Goal: Contribute content: Contribute content

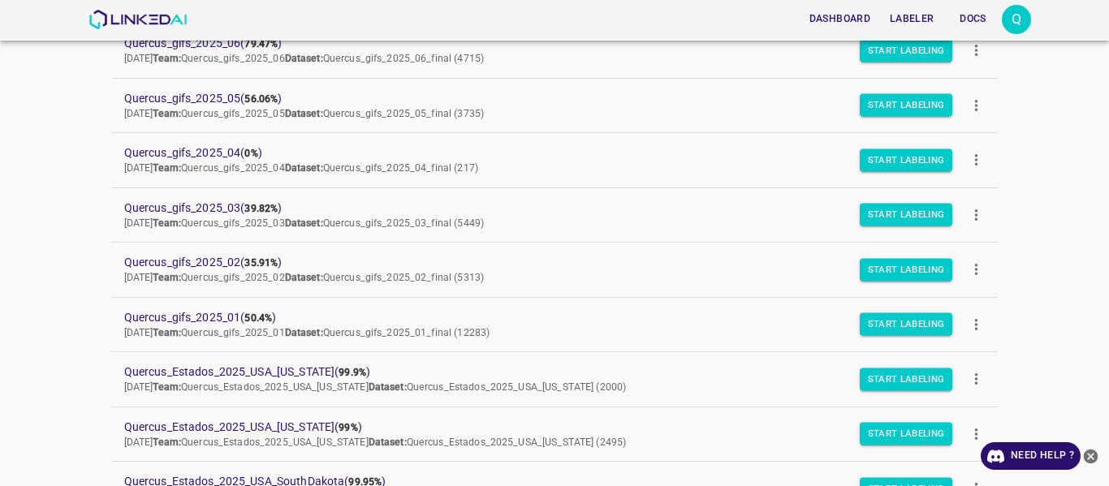
scroll to position [162, 0]
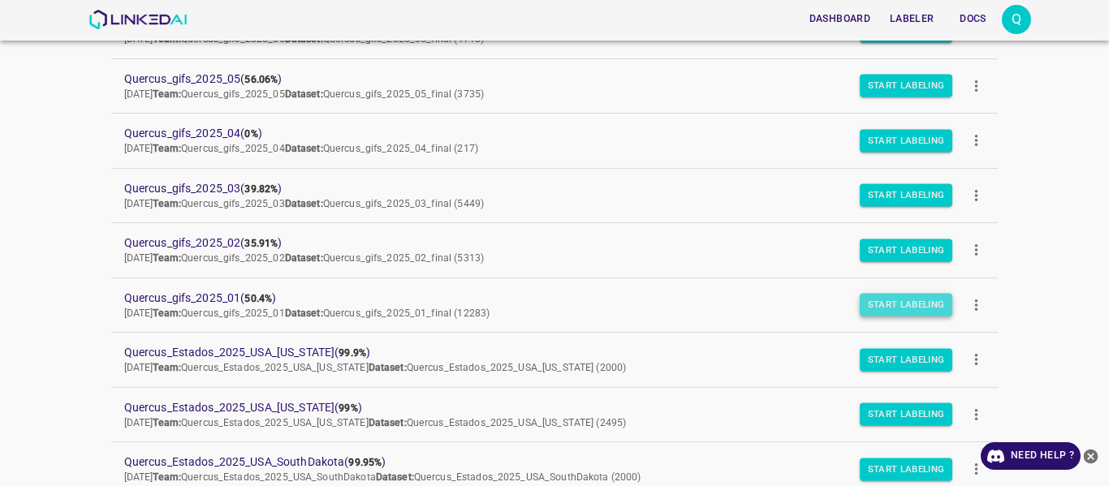
click at [903, 300] on button "Start Labeling" at bounding box center [906, 305] width 93 height 23
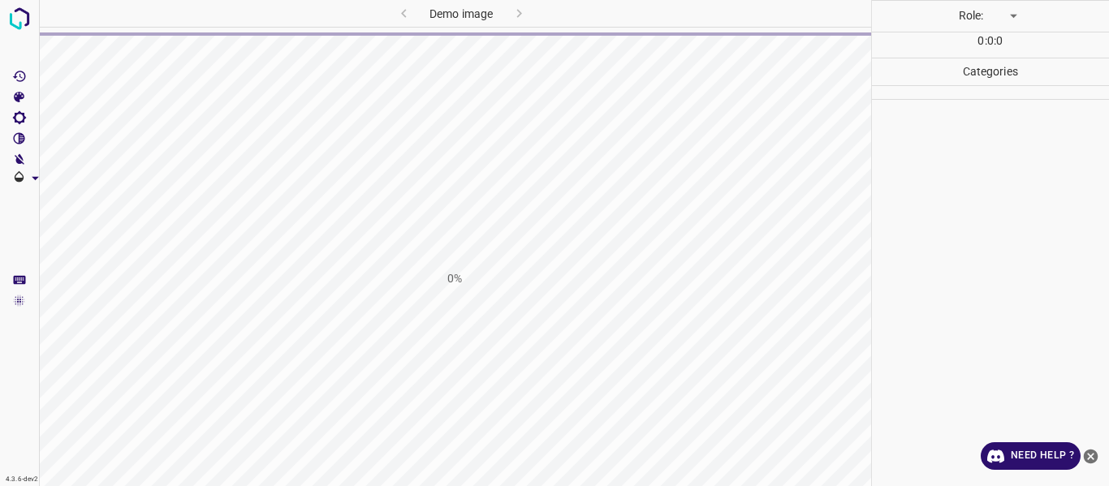
type input "labeler"
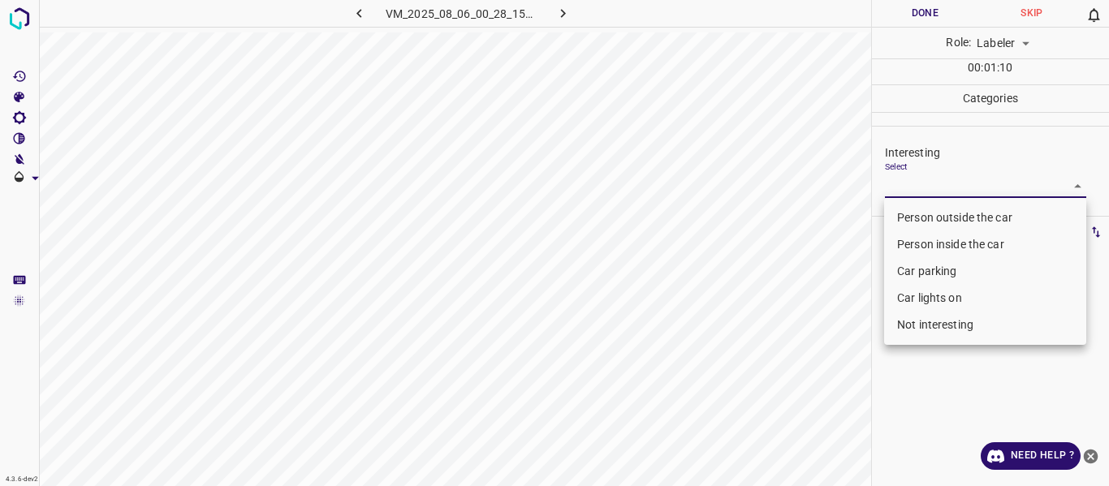
click at [964, 182] on body "4.3.6-dev2 VM_2025_08_06_00_28_15_716_00.gif Done Skip 0 Role: Labeler labeler …" at bounding box center [554, 243] width 1109 height 486
click at [908, 271] on li "Car parking" at bounding box center [985, 271] width 202 height 27
type input "Car parking"
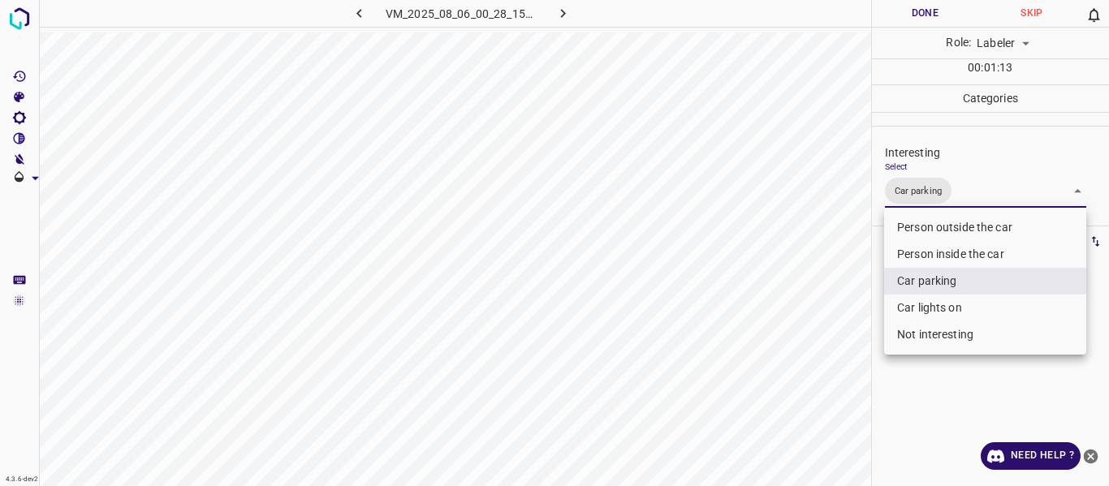
click at [845, 345] on div at bounding box center [554, 243] width 1109 height 486
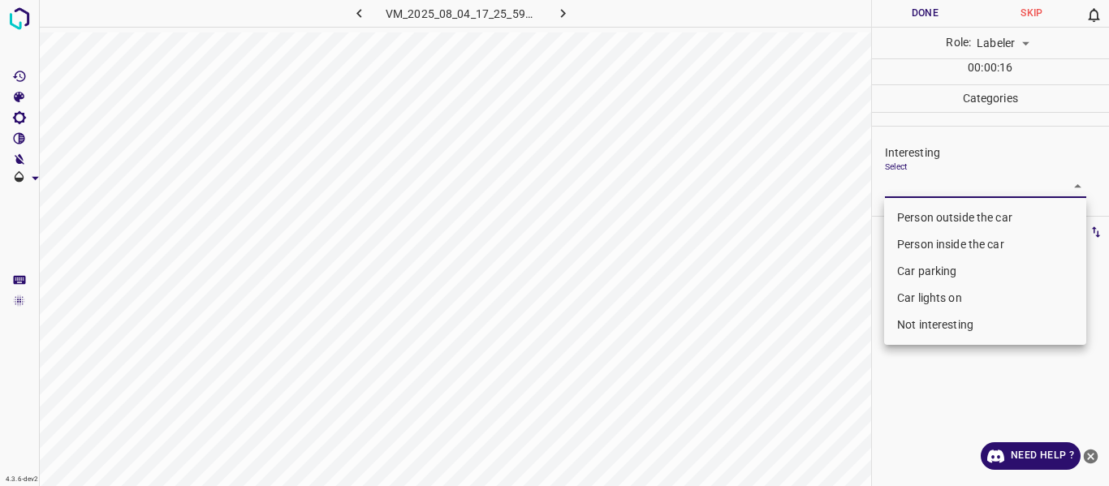
drag, startPoint x: 984, startPoint y: 182, endPoint x: 956, endPoint y: 226, distance: 52.5
click at [981, 182] on body "4.3.6-dev2 VM_2025_08_04_17_25_59_306_02.gif Done Skip 0 Role: Labeler labeler …" at bounding box center [554, 243] width 1109 height 486
click at [942, 217] on li "Person outside the car" at bounding box center [985, 218] width 202 height 27
type input "Person outside the car"
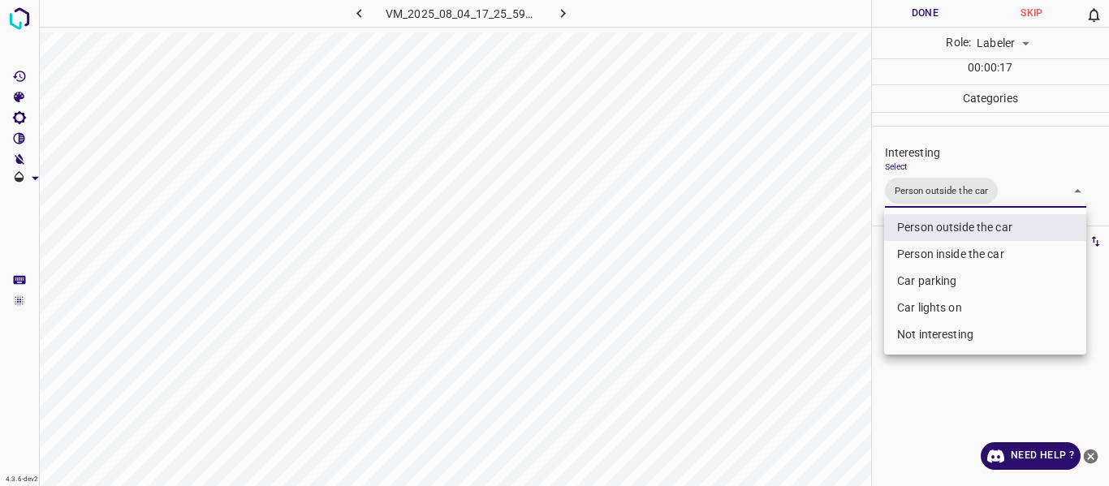
click at [756, 382] on div at bounding box center [554, 243] width 1109 height 486
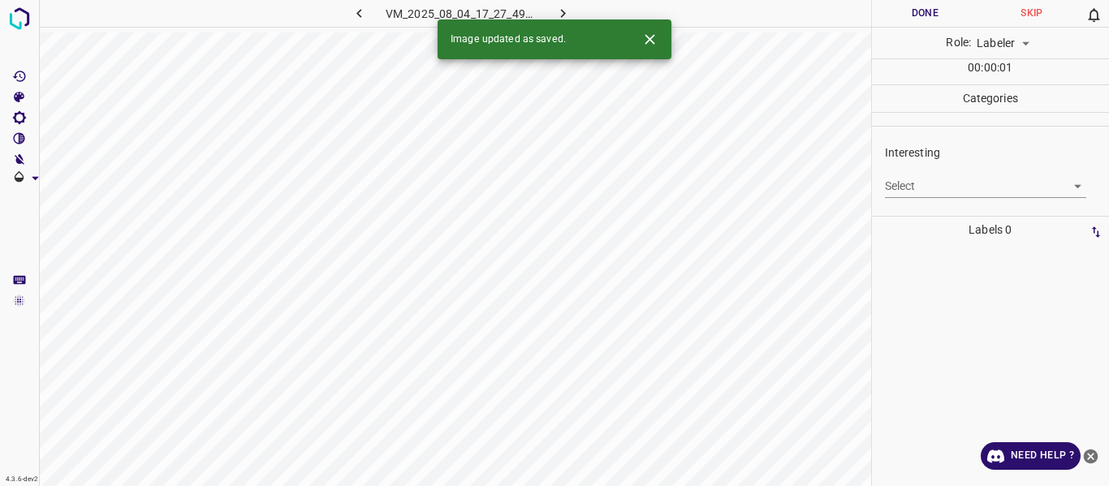
click at [924, 183] on body "4.3.6-dev2 VM_2025_08_04_17_27_49_609_02.gif Done Skip 0 Role: Labeler labeler …" at bounding box center [554, 243] width 1109 height 486
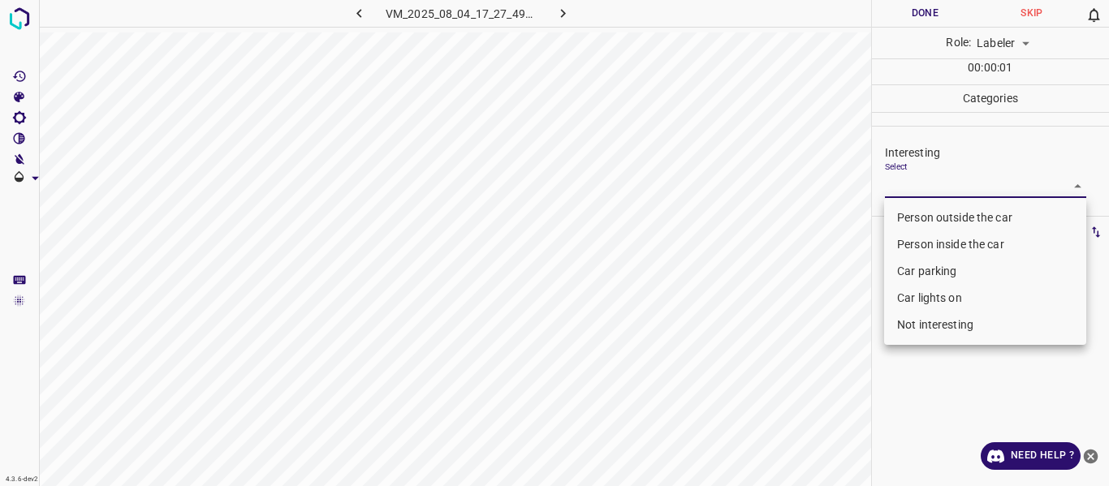
click at [924, 324] on li "Not interesting" at bounding box center [985, 325] width 202 height 27
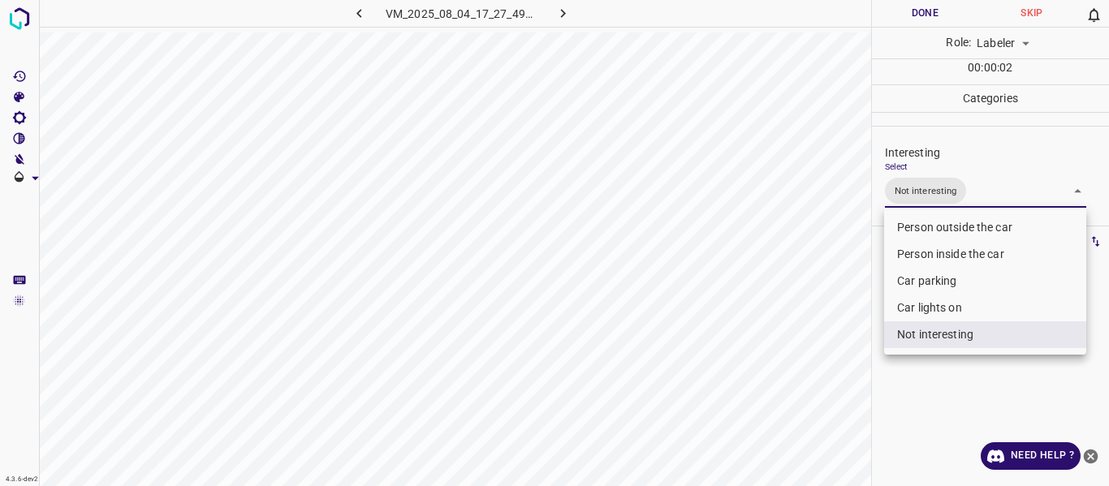
type input "Not interesting"
click at [738, 454] on div at bounding box center [554, 243] width 1109 height 486
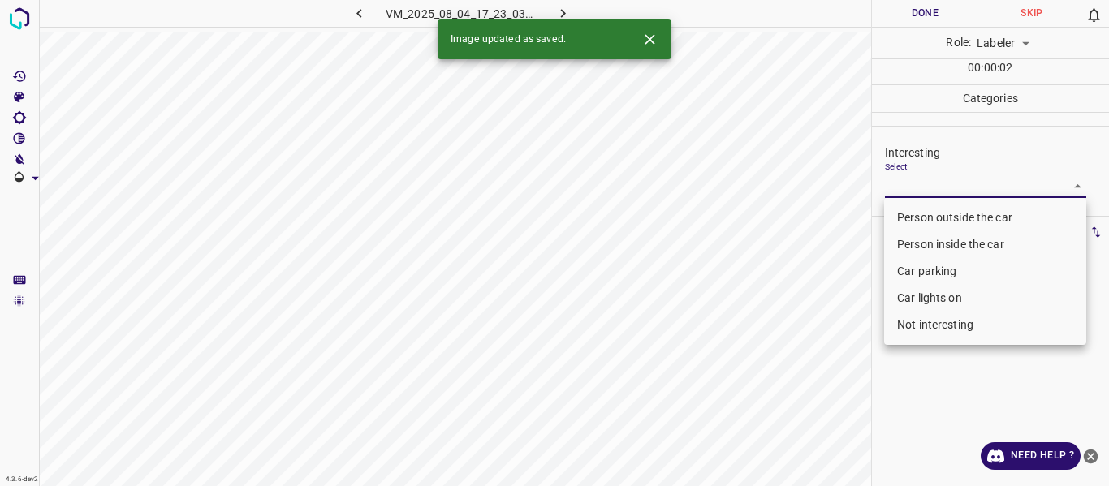
click at [908, 184] on body "4.3.6-dev2 VM_2025_08_04_17_23_03_879_03.gif Done Skip 0 Role: Labeler labeler …" at bounding box center [554, 243] width 1109 height 486
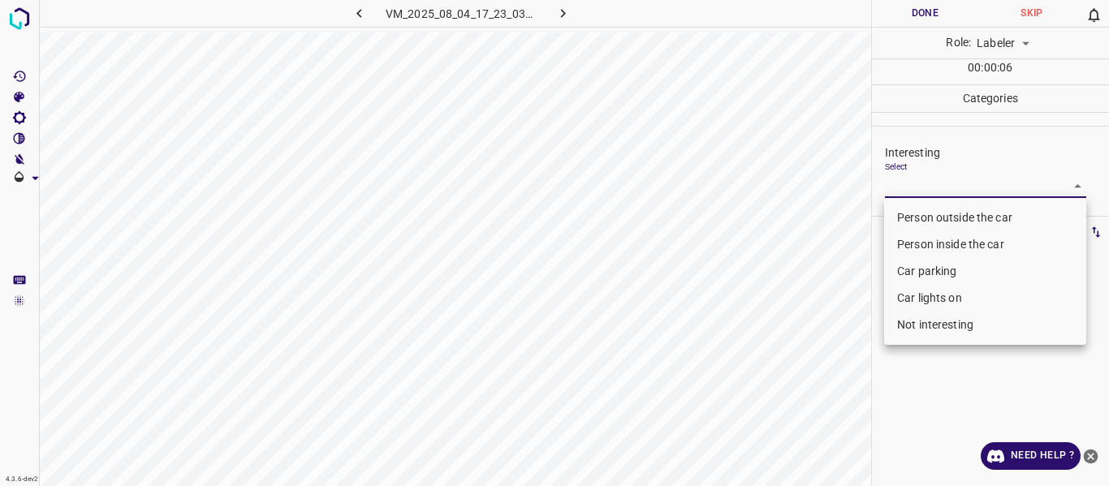
click at [917, 321] on li "Not interesting" at bounding box center [985, 325] width 202 height 27
type input "Not interesting"
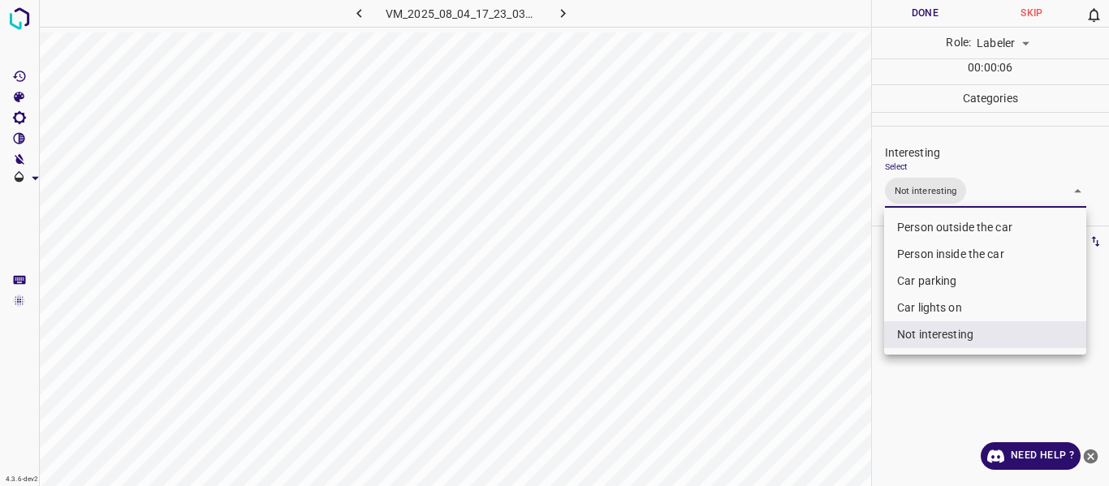
click at [817, 325] on div at bounding box center [554, 243] width 1109 height 486
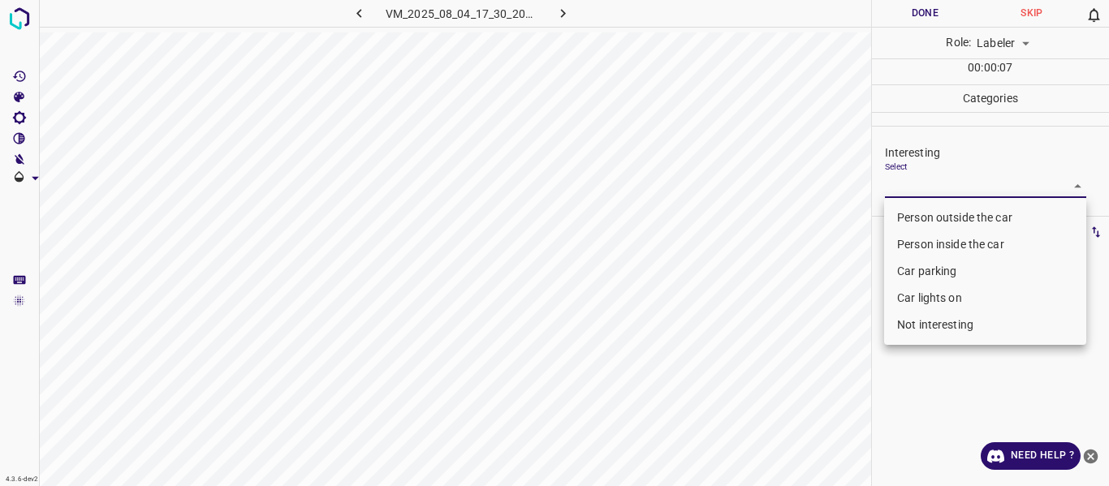
click at [928, 194] on body "4.3.6-dev2 VM_2025_08_04_17_30_20_568_05.gif Done Skip 0 Role: Labeler labeler …" at bounding box center [554, 243] width 1109 height 486
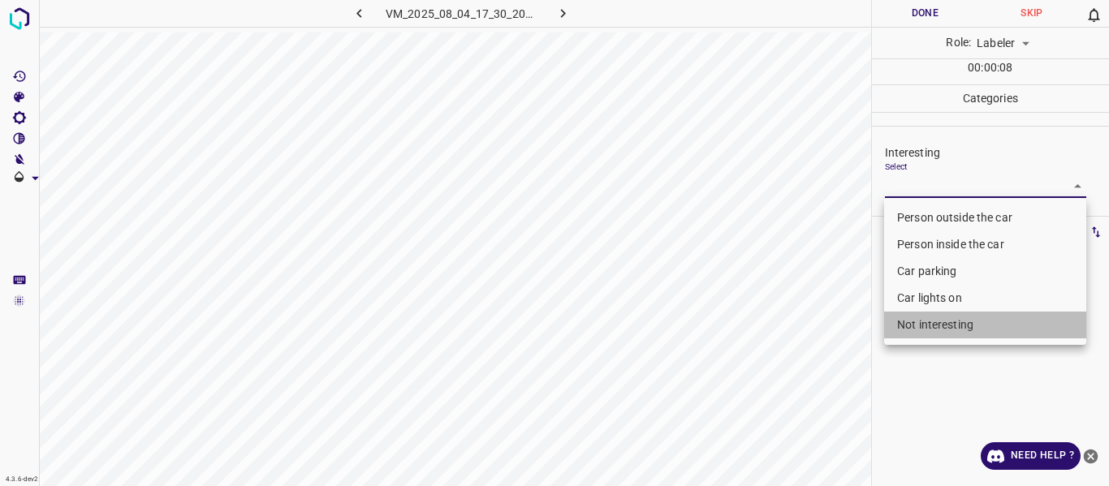
click at [920, 327] on li "Not interesting" at bounding box center [985, 325] width 202 height 27
type input "Not interesting"
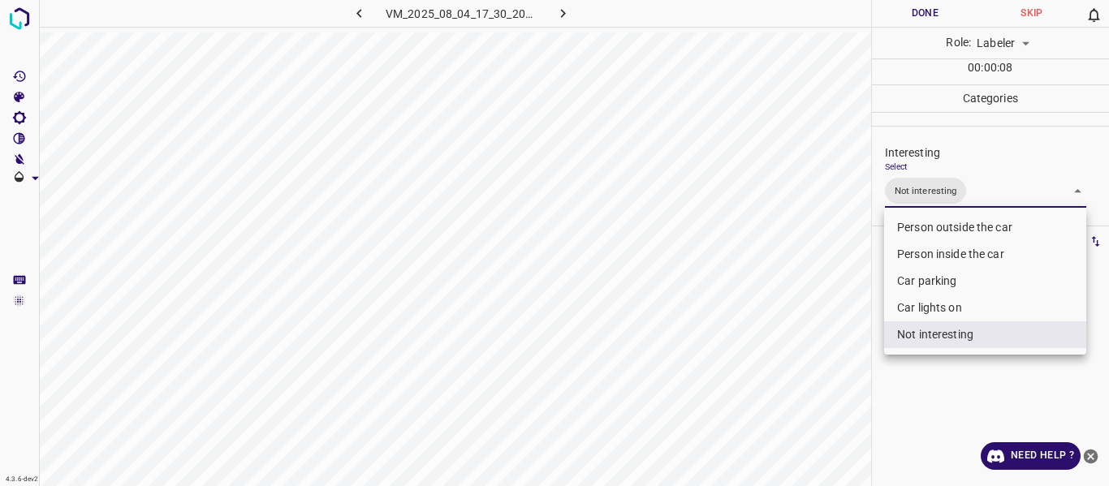
click at [797, 374] on div at bounding box center [554, 243] width 1109 height 486
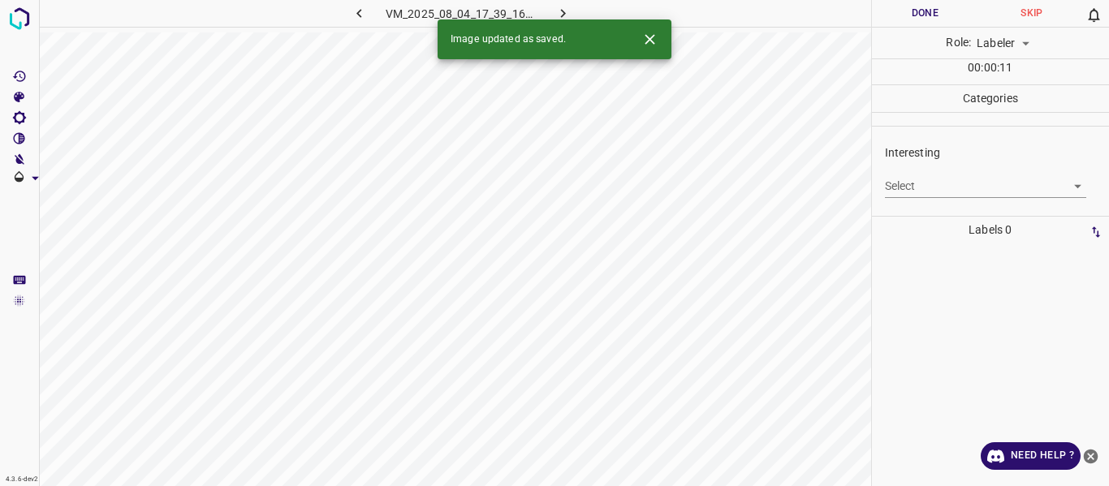
click at [914, 182] on body "4.3.6-dev2 VM_2025_08_04_17_39_16_367_00.gif Done Skip 0 Role: Labeler labeler …" at bounding box center [554, 243] width 1109 height 486
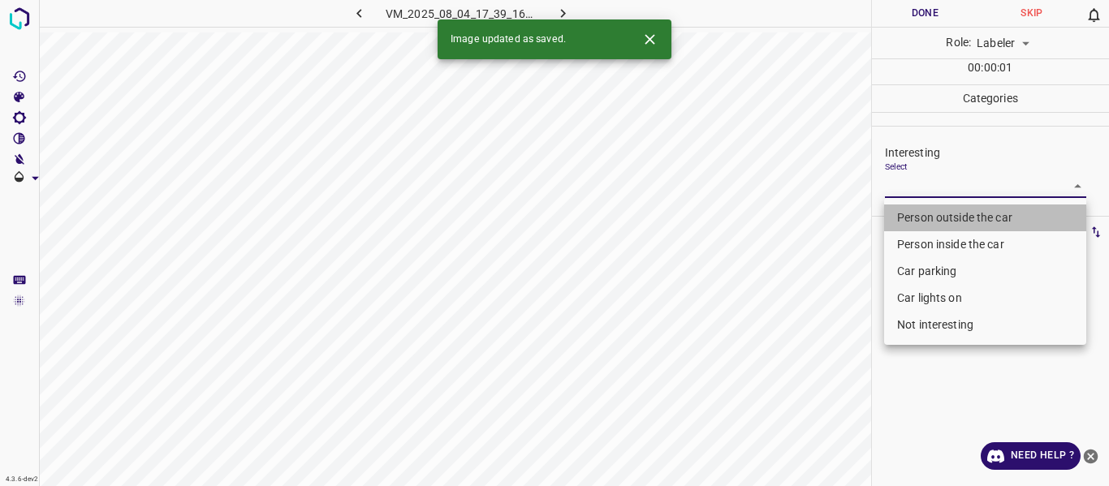
click at [917, 214] on li "Person outside the car" at bounding box center [985, 218] width 202 height 27
type input "Person outside the car"
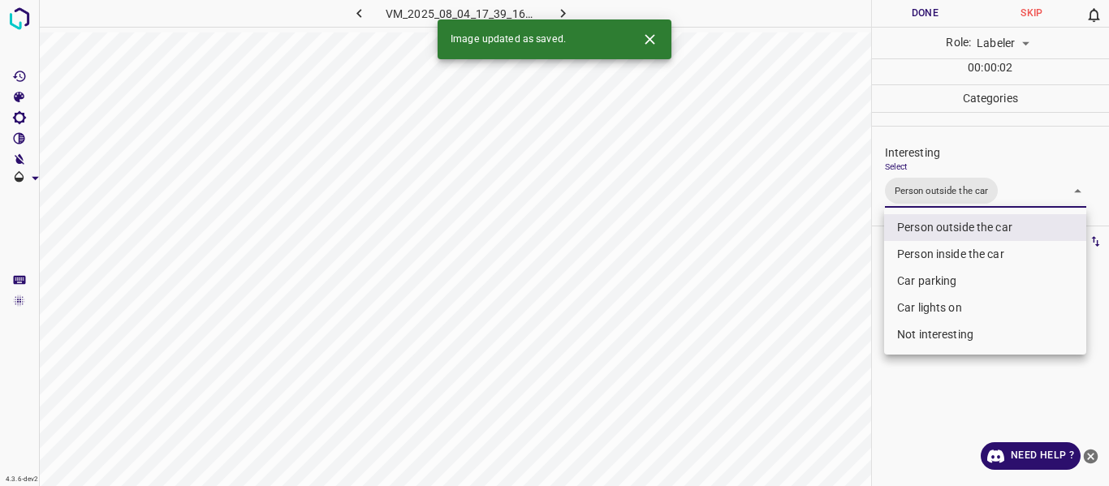
click at [813, 326] on div at bounding box center [554, 243] width 1109 height 486
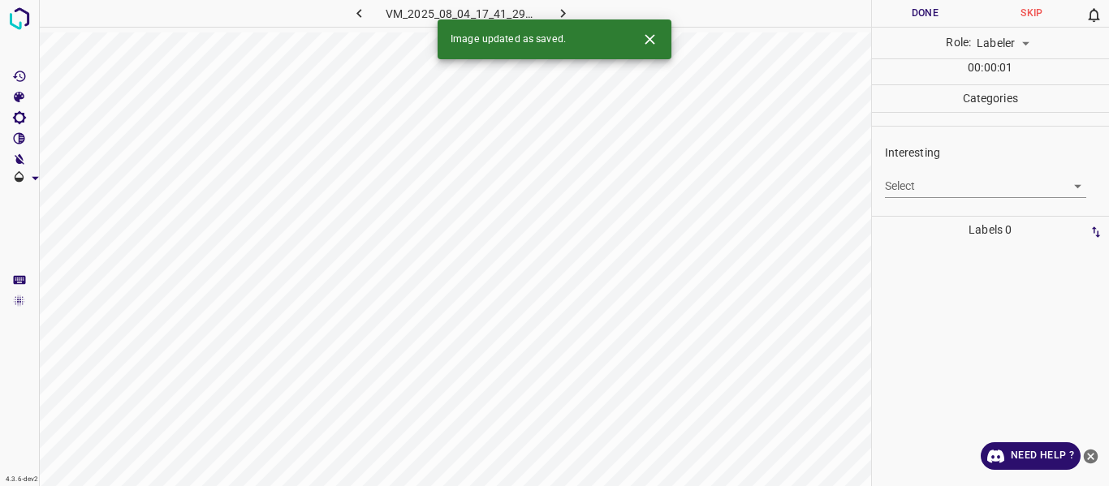
click at [934, 183] on body "4.3.6-dev2 VM_2025_08_04_17_41_29_678_03.gif Done Skip 0 Role: Labeler labeler …" at bounding box center [554, 243] width 1109 height 486
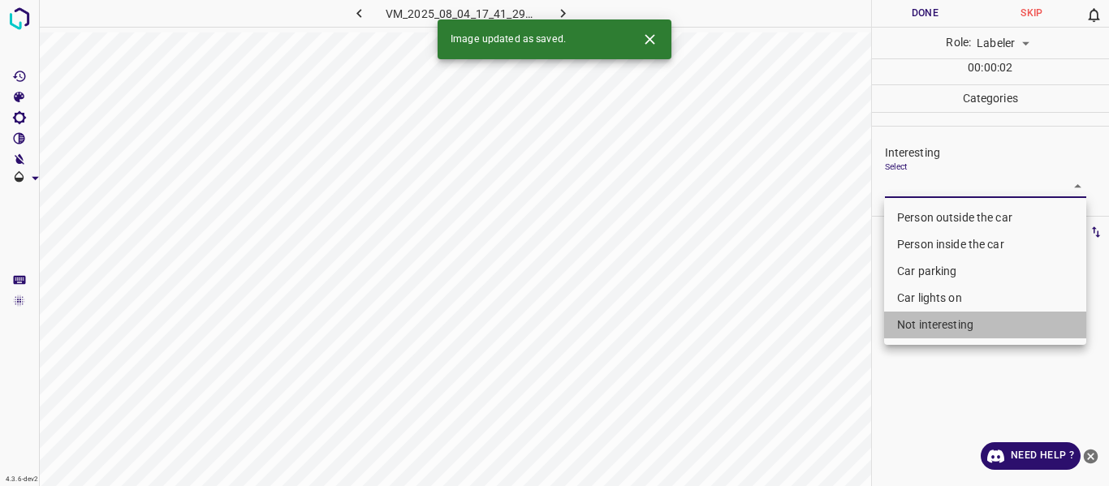
click at [908, 322] on li "Not interesting" at bounding box center [985, 325] width 202 height 27
type input "Not interesting"
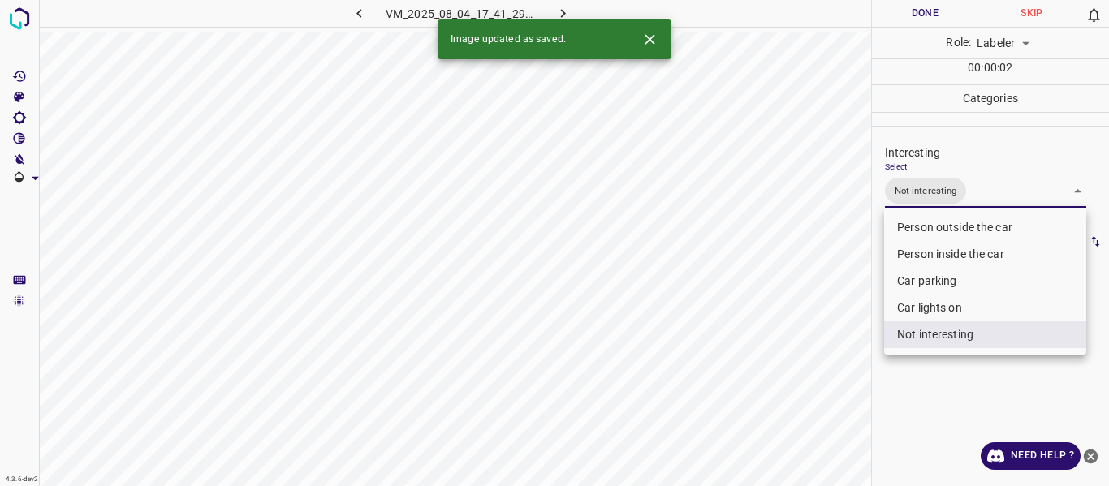
click at [808, 362] on div at bounding box center [554, 243] width 1109 height 486
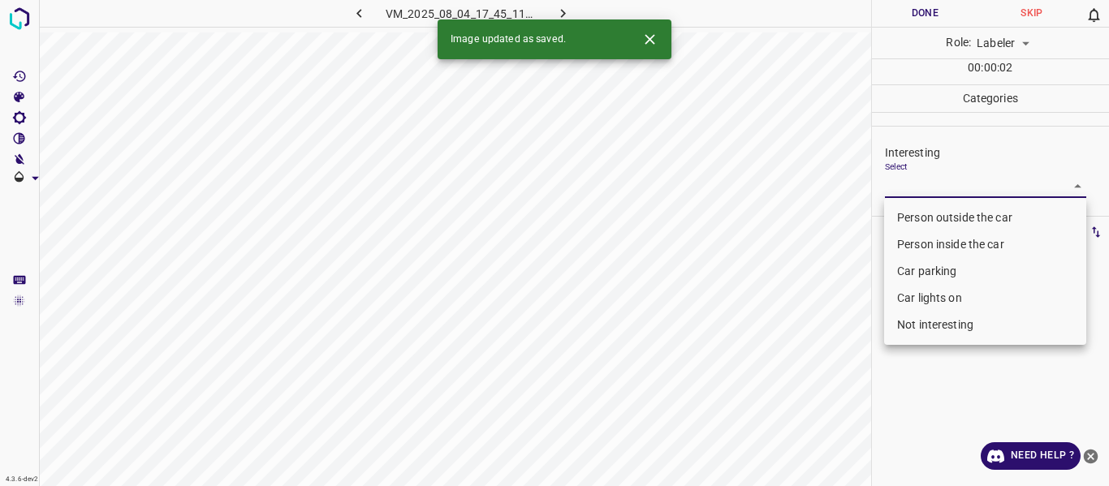
click at [921, 180] on body "4.3.6-dev2 VM_2025_08_04_17_45_11_048_03.gif Done Skip 0 Role: Labeler labeler …" at bounding box center [554, 243] width 1109 height 486
drag, startPoint x: 934, startPoint y: 215, endPoint x: 867, endPoint y: 282, distance: 94.1
click at [934, 213] on li "Person outside the car" at bounding box center [985, 218] width 202 height 27
type input "Person outside the car"
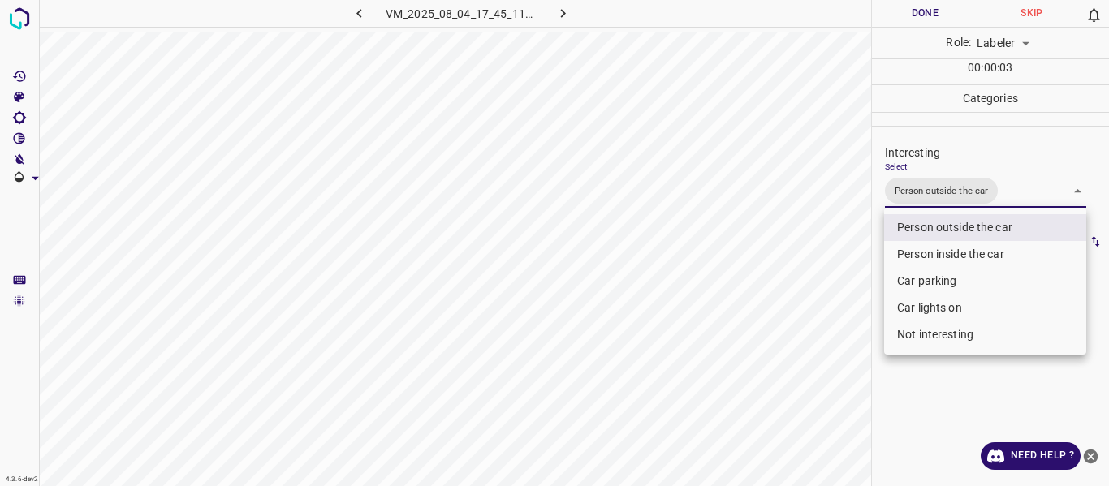
drag, startPoint x: 805, startPoint y: 352, endPoint x: 805, endPoint y: 446, distance: 95.0
click at [805, 355] on div at bounding box center [554, 243] width 1109 height 486
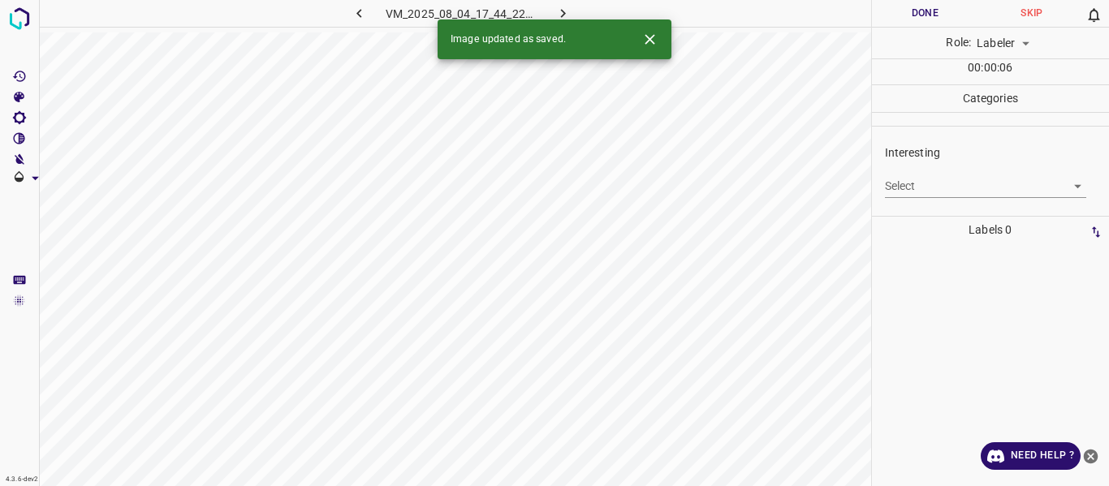
click at [358, 12] on icon "button" at bounding box center [358, 13] width 5 height 9
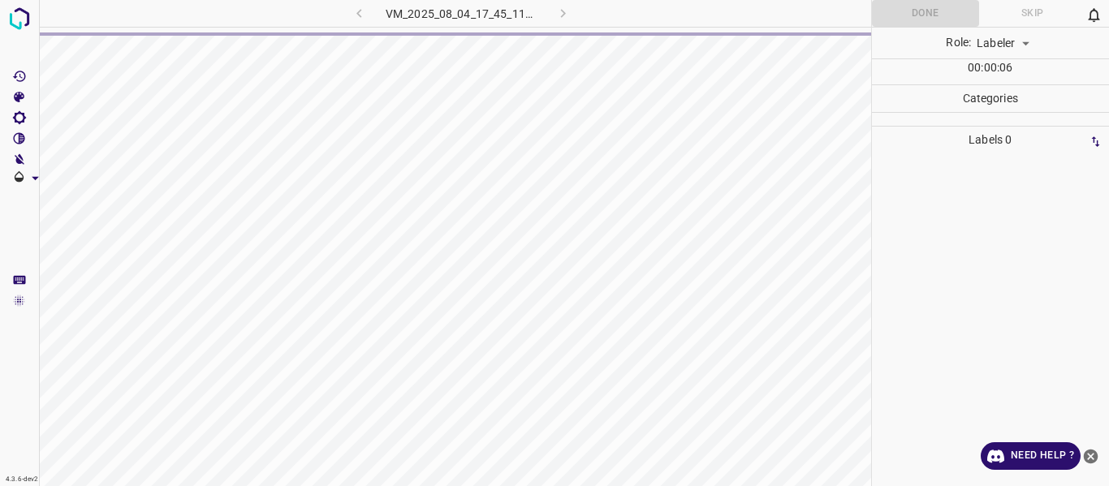
click at [357, 12] on div "VM_2025_08_04_17_45_11_048_03.gif" at bounding box center [461, 13] width 303 height 27
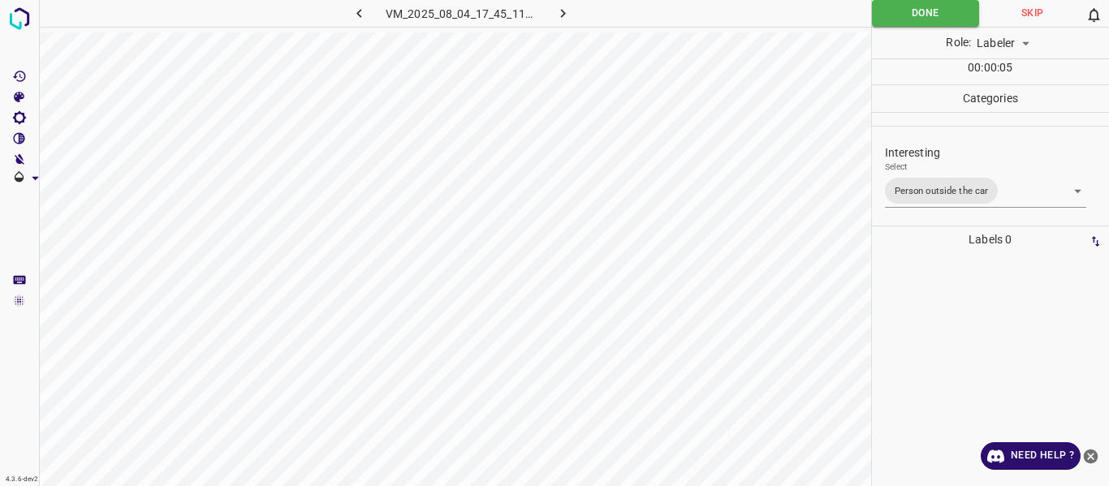
click at [356, 13] on icon "button" at bounding box center [359, 13] width 17 height 17
click at [563, 12] on icon "button" at bounding box center [563, 13] width 5 height 9
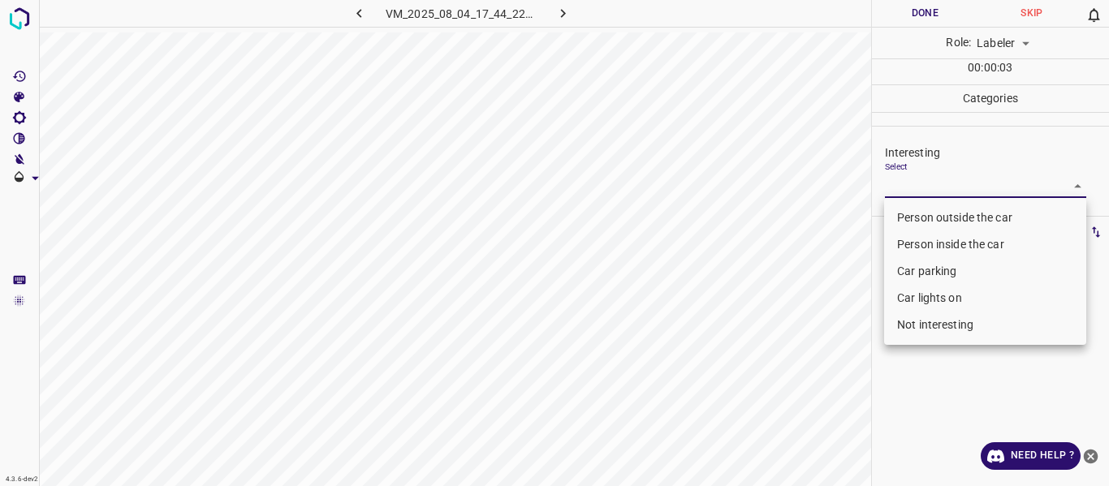
drag, startPoint x: 906, startPoint y: 185, endPoint x: 914, endPoint y: 282, distance: 96.9
click at [906, 184] on body "4.3.6-dev2 VM_2025_08_04_17_44_22_712_11.gif Done Skip 0 Role: Labeler labeler …" at bounding box center [554, 243] width 1109 height 486
drag, startPoint x: 919, startPoint y: 293, endPoint x: 854, endPoint y: 383, distance: 111.1
click at [917, 298] on li "Car lights on" at bounding box center [985, 298] width 202 height 27
type input "Car lights on"
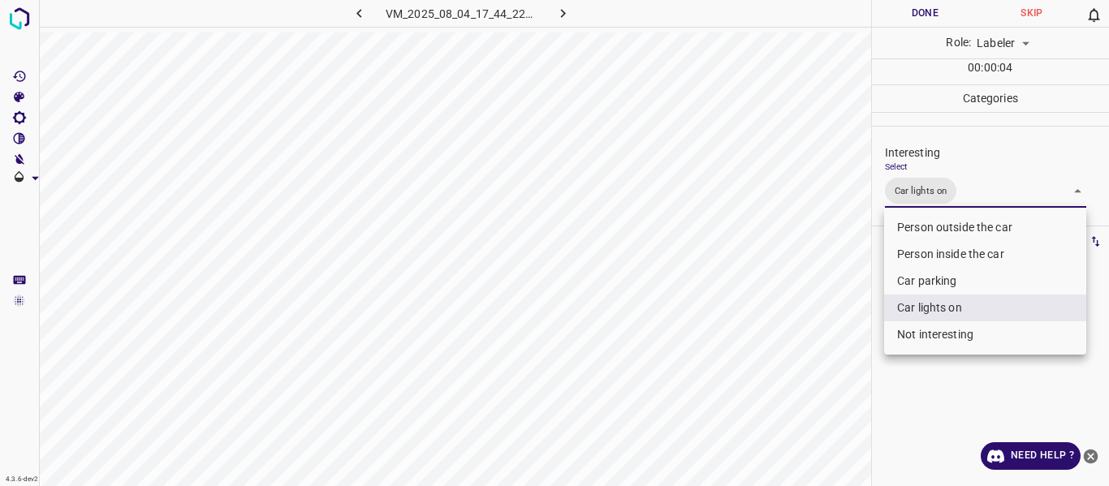
click at [813, 377] on div at bounding box center [554, 243] width 1109 height 486
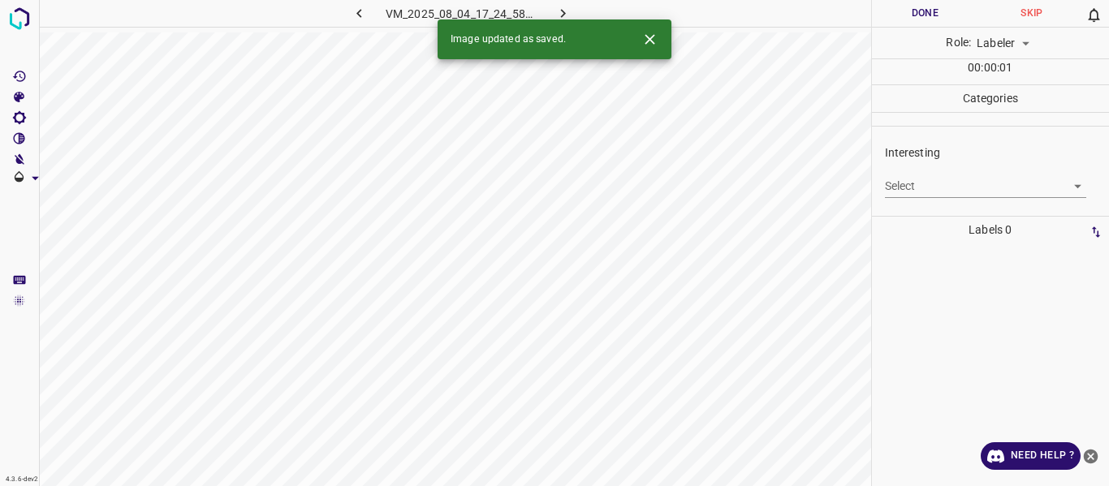
click at [952, 182] on body "4.3.6-dev2 VM_2025_08_04_17_24_58_538_08.gif Done Skip 0 Role: Labeler labeler …" at bounding box center [554, 243] width 1109 height 486
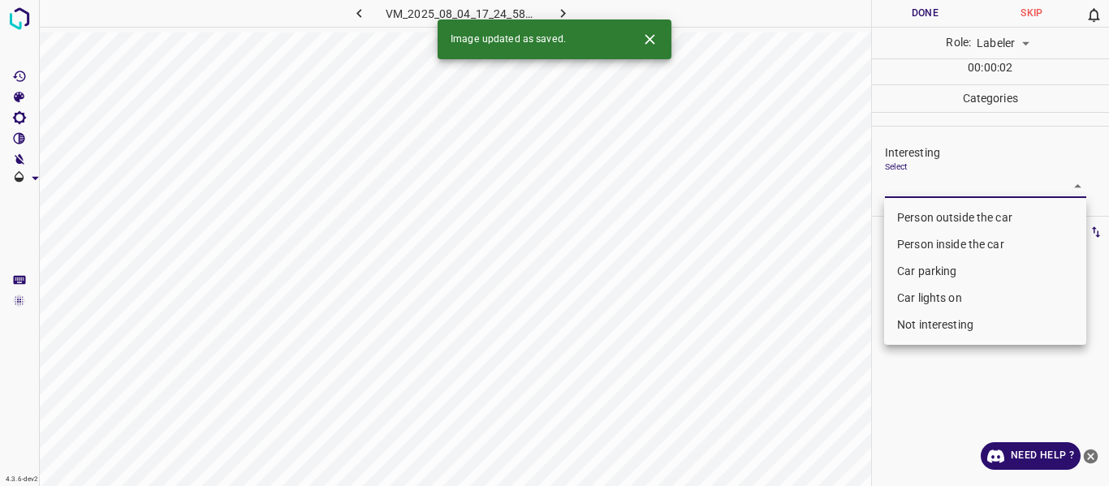
drag, startPoint x: 936, startPoint y: 321, endPoint x: 897, endPoint y: 331, distance: 40.2
click at [933, 321] on li "Not interesting" at bounding box center [985, 325] width 202 height 27
type input "Not interesting"
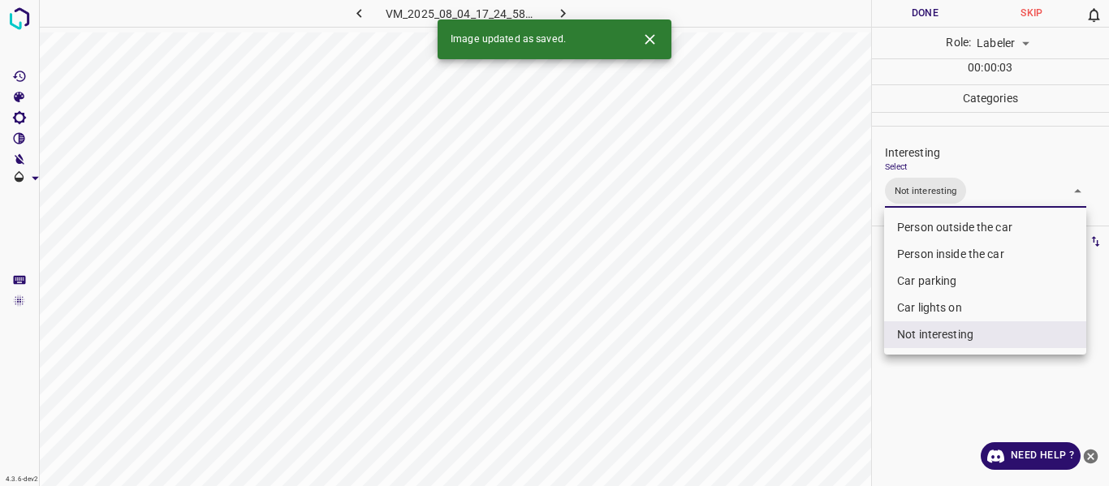
click at [781, 360] on div at bounding box center [554, 243] width 1109 height 486
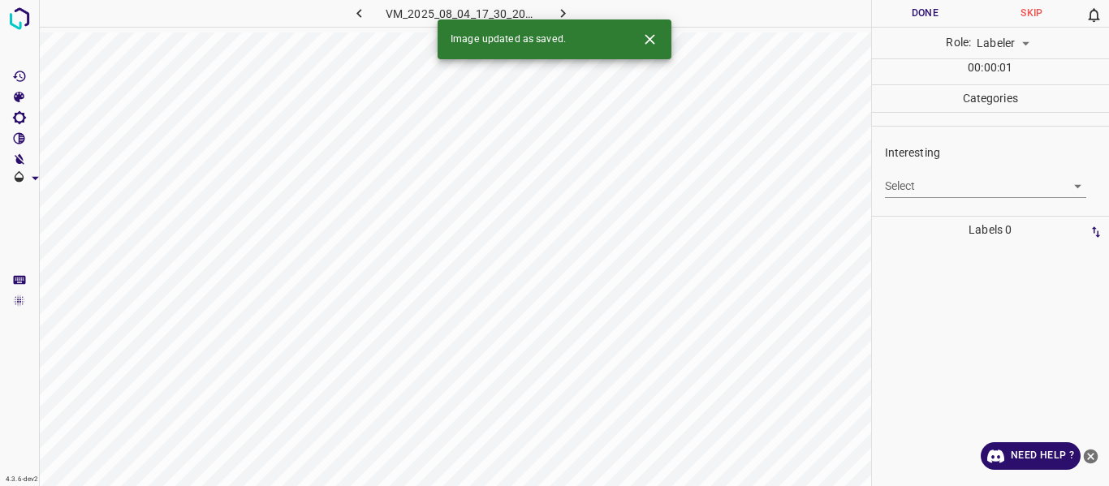
click at [914, 183] on body "4.3.6-dev2 VM_2025_08_04_17_30_20_568_03.gif Done Skip 0 Role: Labeler labeler …" at bounding box center [554, 243] width 1109 height 486
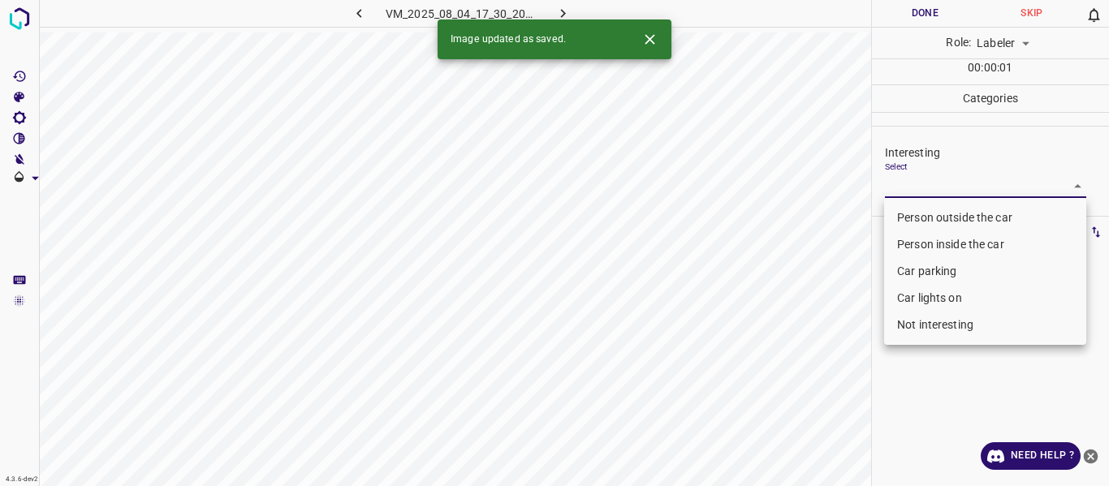
drag, startPoint x: 917, startPoint y: 216, endPoint x: 836, endPoint y: 271, distance: 98.2
click at [918, 213] on li "Person outside the car" at bounding box center [985, 218] width 202 height 27
type input "Person outside the car"
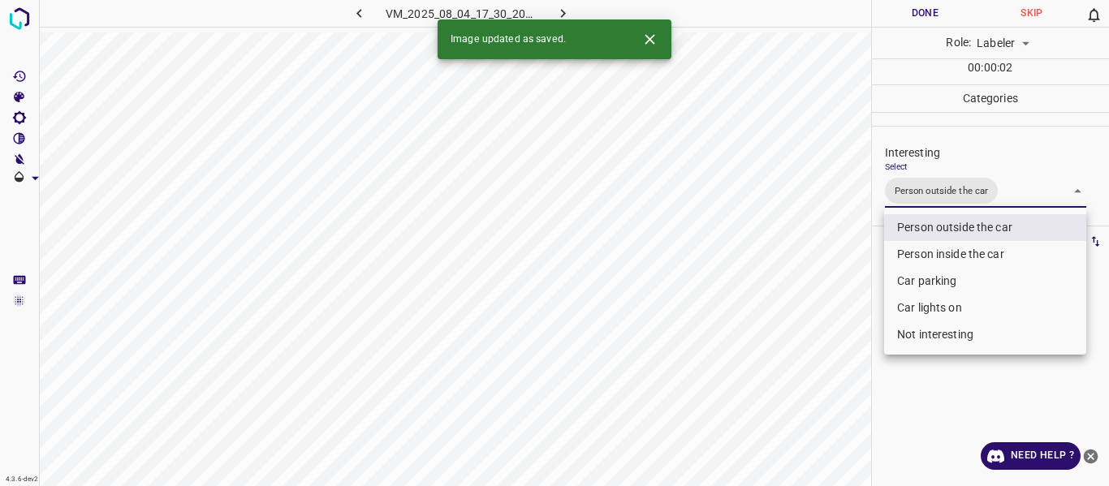
click at [805, 296] on div at bounding box center [554, 243] width 1109 height 486
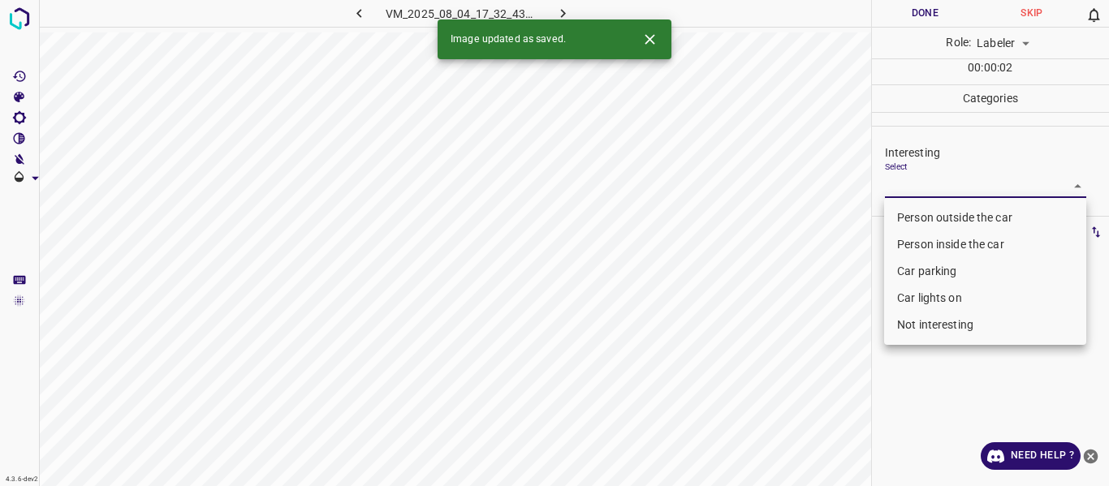
click at [918, 183] on body "4.3.6-dev2 VM_2025_08_04_17_32_43_139_03.gif Done Skip 0 Role: Labeler labeler …" at bounding box center [554, 243] width 1109 height 486
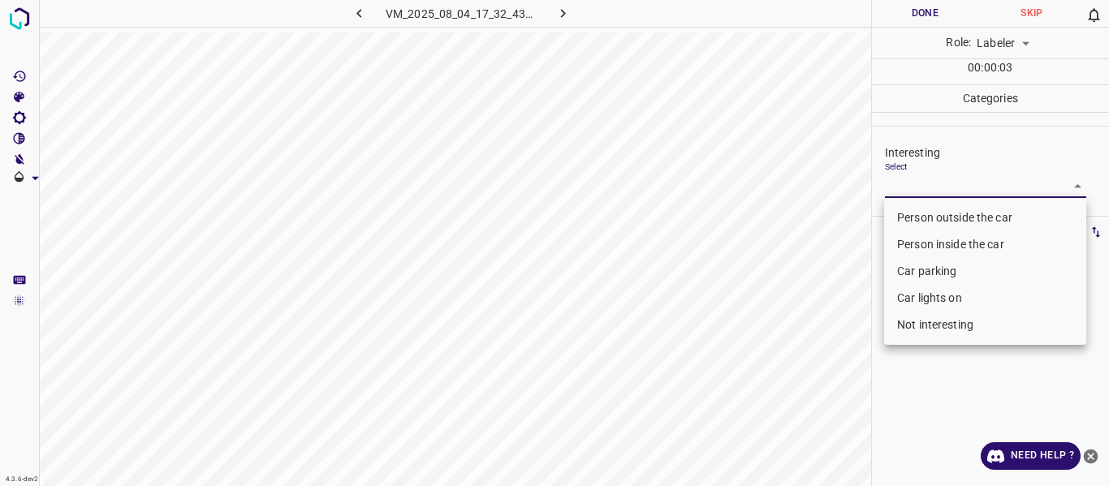
drag, startPoint x: 912, startPoint y: 320, endPoint x: 836, endPoint y: 334, distance: 77.5
click at [912, 319] on li "Not interesting" at bounding box center [985, 325] width 202 height 27
type input "Not interesting"
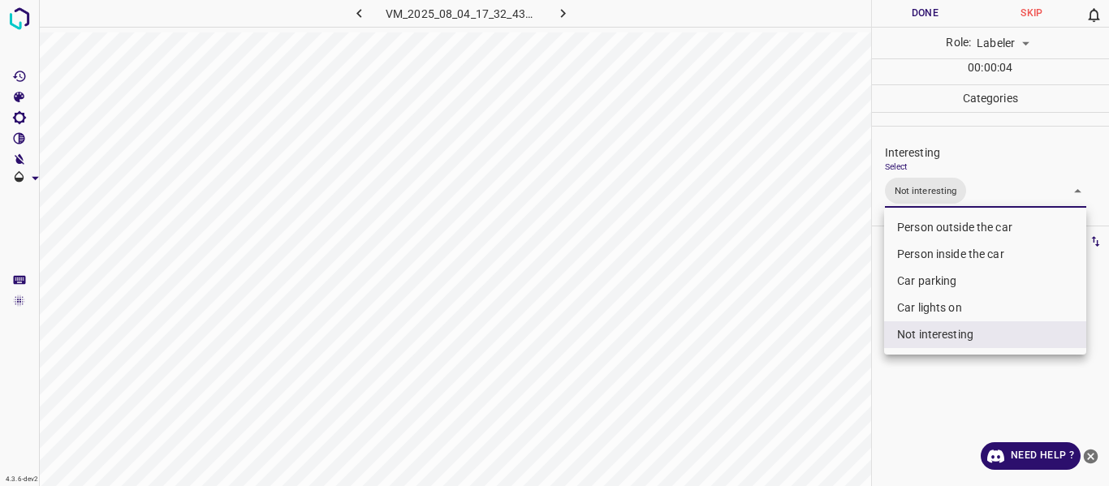
click at [822, 340] on div at bounding box center [554, 243] width 1109 height 486
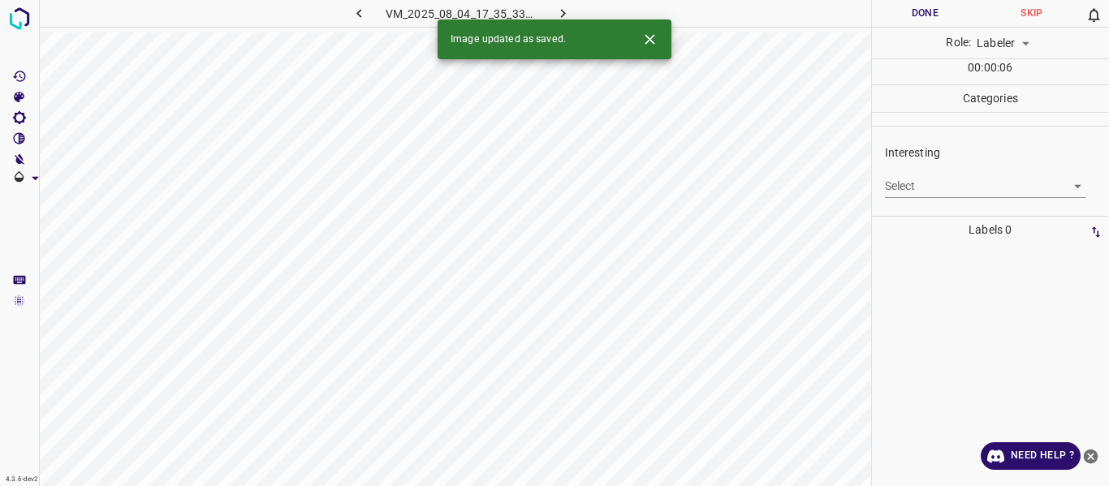
click at [943, 182] on body "4.3.6-dev2 VM_2025_08_04_17_35_33_009_02.gif Done Skip 0 Role: Labeler labeler …" at bounding box center [554, 243] width 1109 height 486
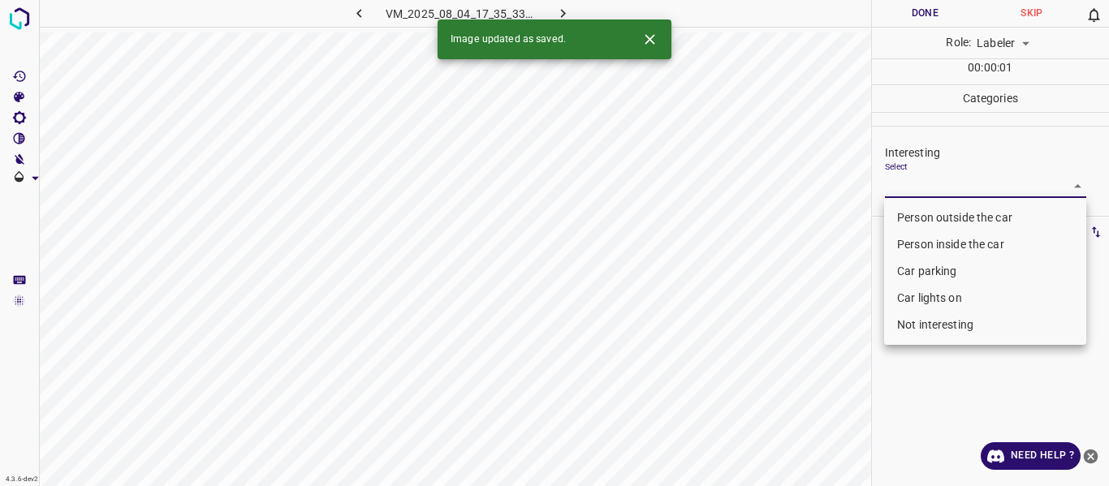
drag, startPoint x: 938, startPoint y: 241, endPoint x: 888, endPoint y: 260, distance: 52.9
click at [937, 236] on li "Person inside the car" at bounding box center [985, 244] width 202 height 27
type input "Person inside the car"
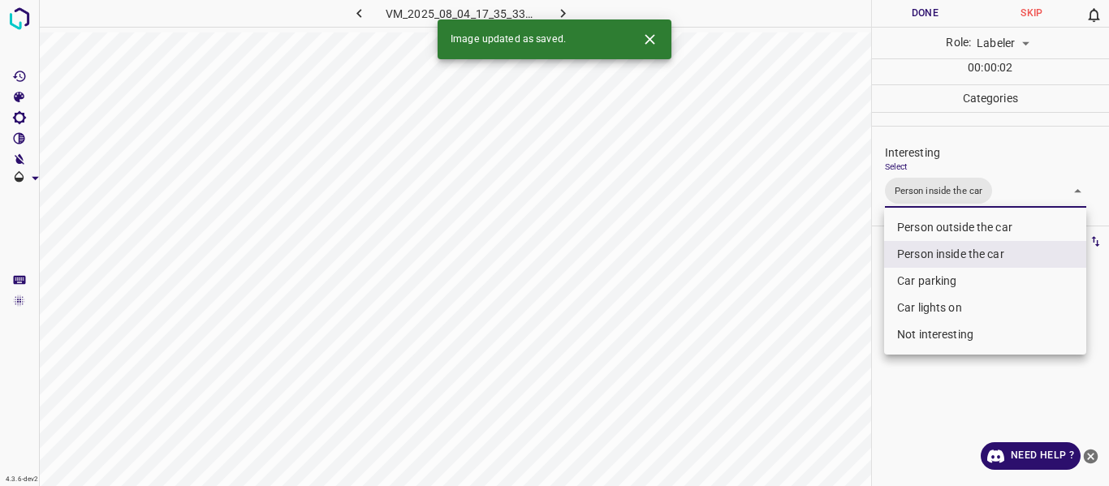
drag, startPoint x: 830, startPoint y: 293, endPoint x: 783, endPoint y: 323, distance: 55.9
click at [828, 294] on div at bounding box center [554, 243] width 1109 height 486
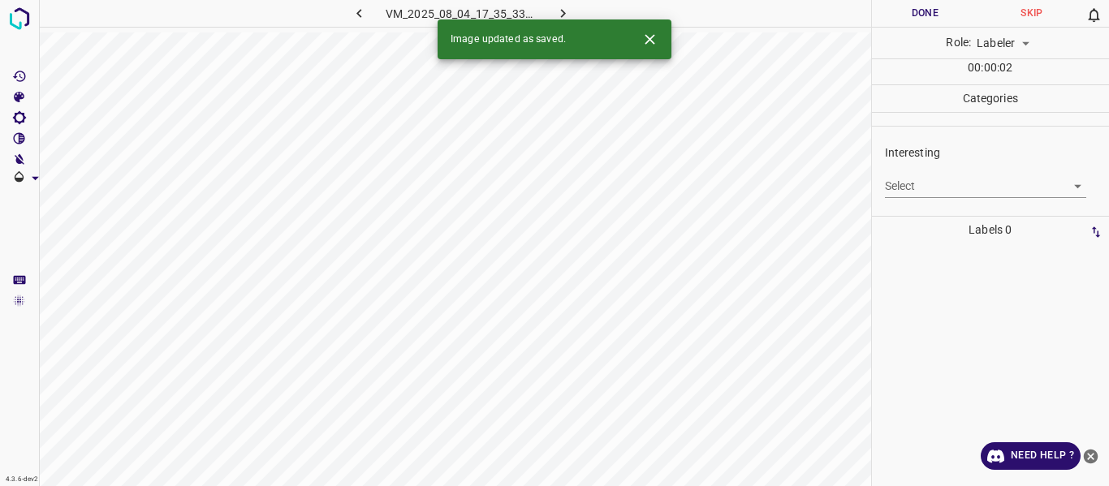
click at [921, 188] on body "4.3.6-dev2 VM_2025_08_04_17_35_33_009_09.gif Done Skip 0 Role: Labeler labeler …" at bounding box center [554, 243] width 1109 height 486
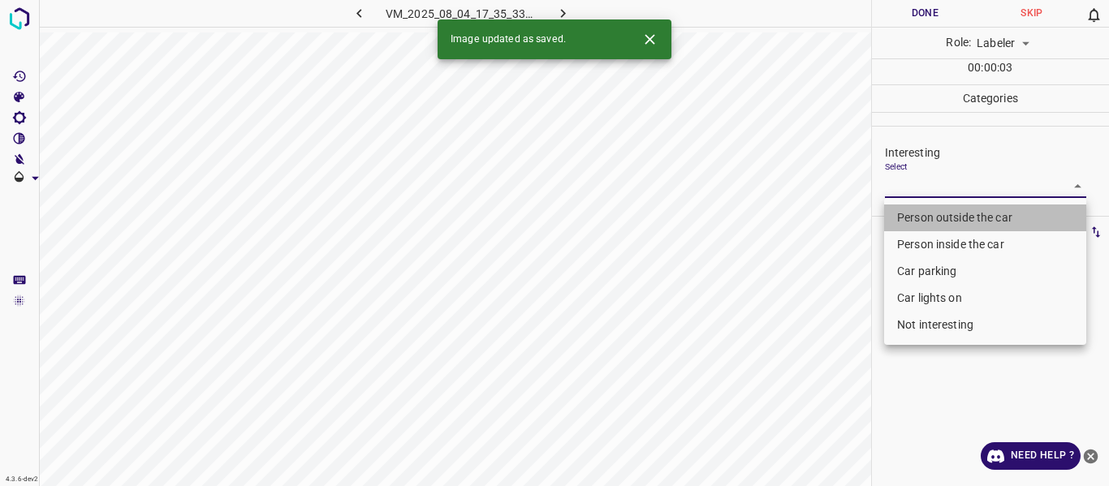
click at [930, 213] on li "Person outside the car" at bounding box center [985, 218] width 202 height 27
type input "Person outside the car"
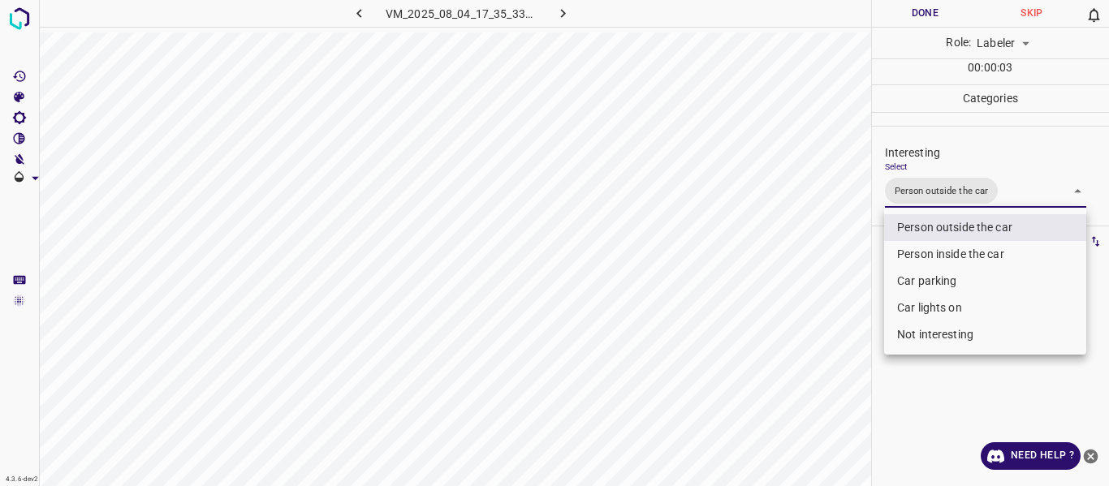
drag, startPoint x: 804, startPoint y: 326, endPoint x: 761, endPoint y: 397, distance: 82.3
click at [796, 340] on div at bounding box center [554, 243] width 1109 height 486
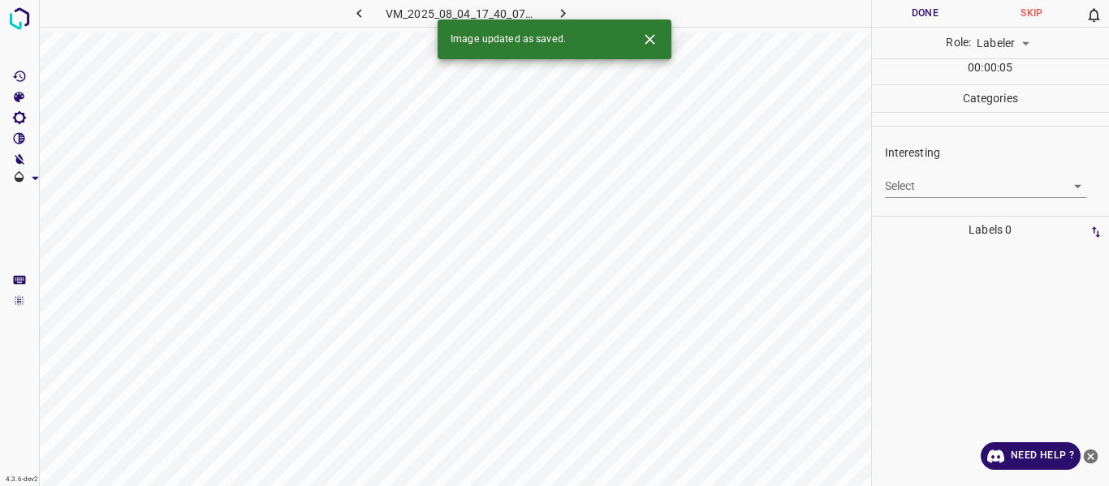
click at [936, 189] on body "4.3.6-dev2 VM_2025_08_04_17_40_07_875_02.gif Done Skip 0 Role: Labeler labeler …" at bounding box center [554, 243] width 1109 height 486
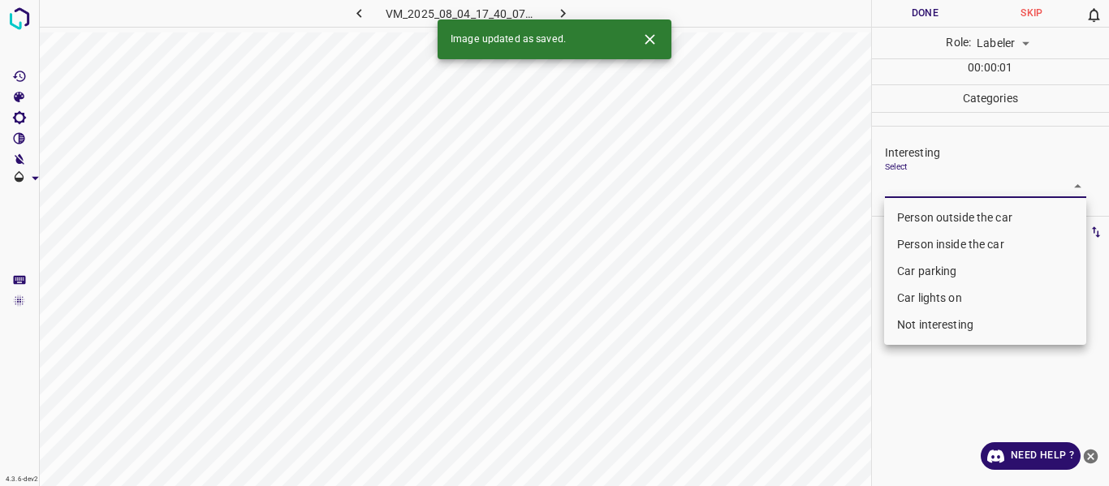
click at [926, 218] on li "Person outside the car" at bounding box center [985, 218] width 202 height 27
type input "Person outside the car"
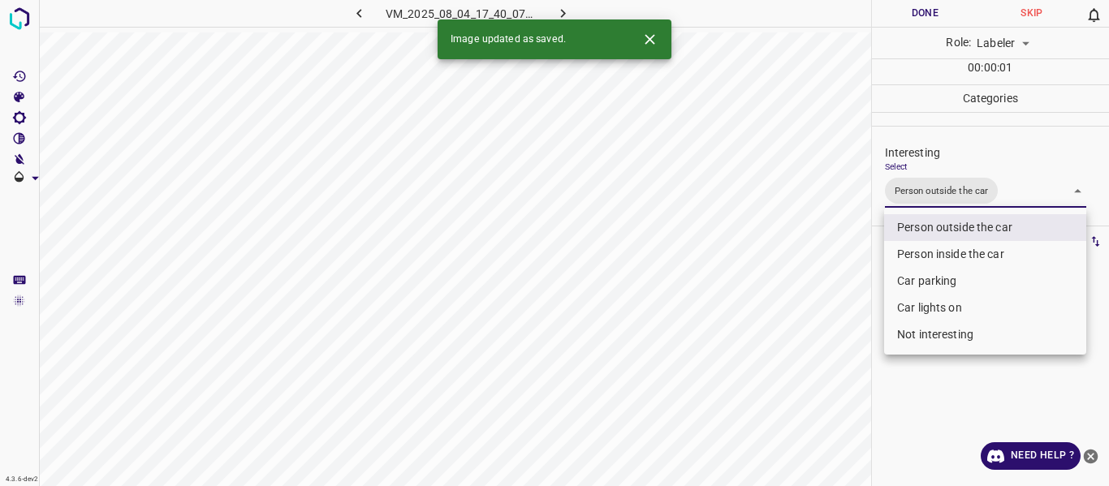
drag, startPoint x: 826, startPoint y: 318, endPoint x: 800, endPoint y: 399, distance: 85.0
click at [825, 322] on div at bounding box center [554, 243] width 1109 height 486
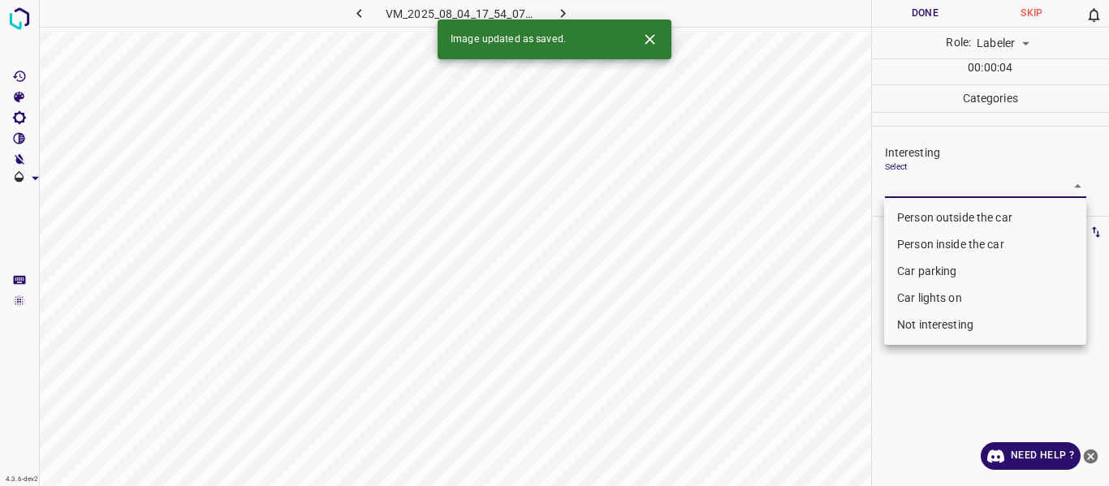
click at [937, 178] on body "4.3.6-dev2 VM_2025_08_04_17_54_07_408_01.gif Done Skip 0 Role: Labeler labeler …" at bounding box center [554, 243] width 1109 height 486
click at [937, 219] on li "Person outside the car" at bounding box center [985, 218] width 202 height 27
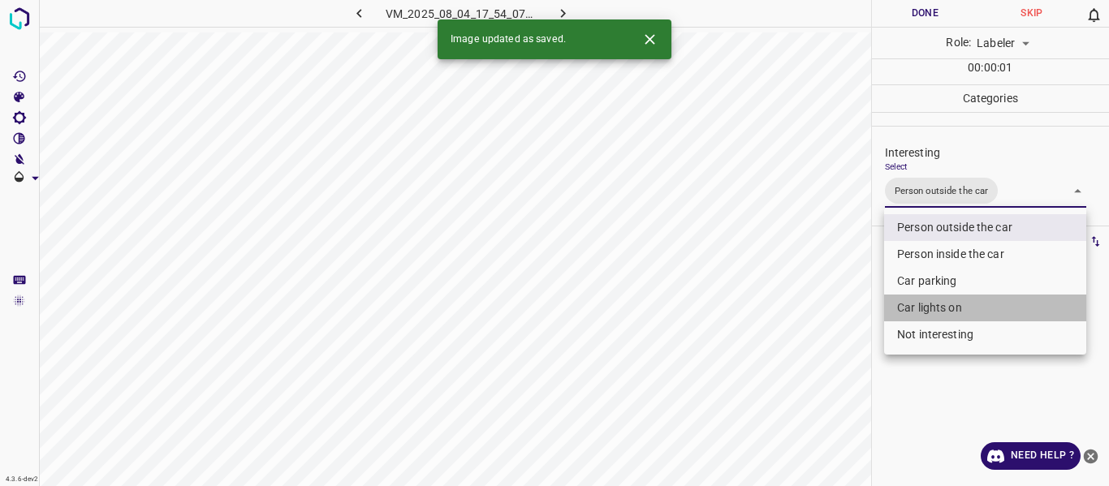
drag, startPoint x: 930, startPoint y: 307, endPoint x: 871, endPoint y: 317, distance: 59.4
click at [928, 303] on li "Car lights on" at bounding box center [985, 308] width 202 height 27
type input "Person outside the car,Car lights on"
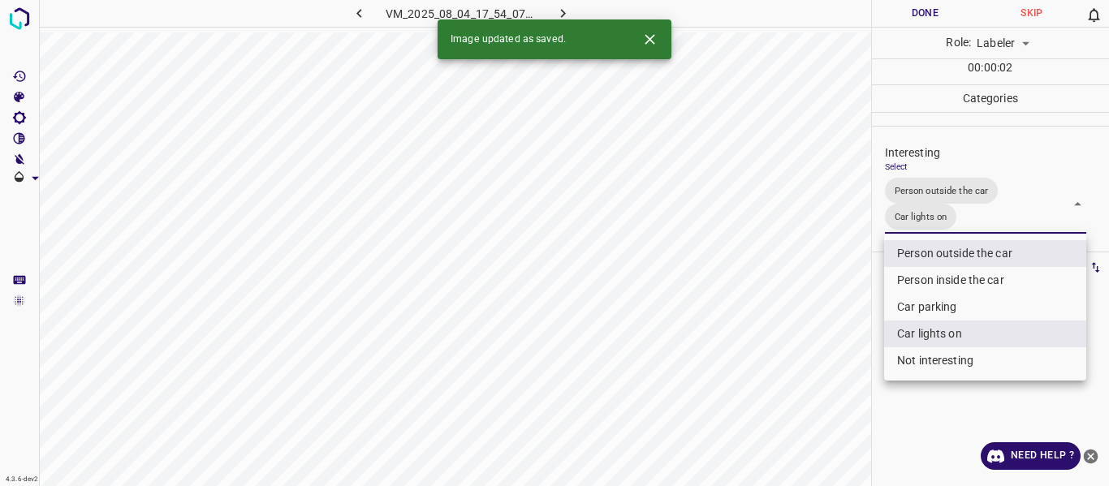
drag, startPoint x: 809, startPoint y: 330, endPoint x: 758, endPoint y: 444, distance: 124.6
click at [805, 334] on div at bounding box center [554, 243] width 1109 height 486
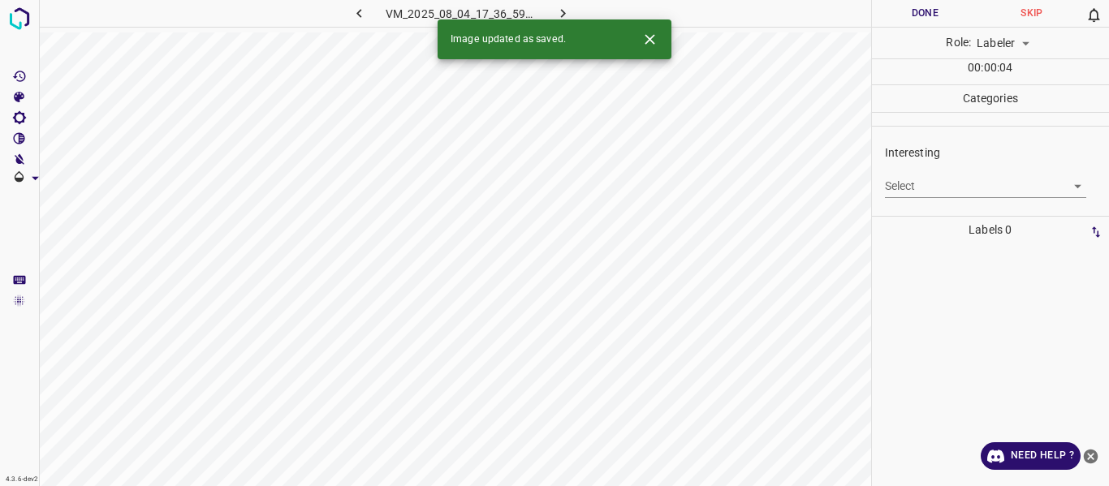
click at [892, 184] on body "4.3.6-dev2 VM_2025_08_04_17_36_59_210_02.gif Done Skip 0 Role: Labeler labeler …" at bounding box center [554, 243] width 1109 height 486
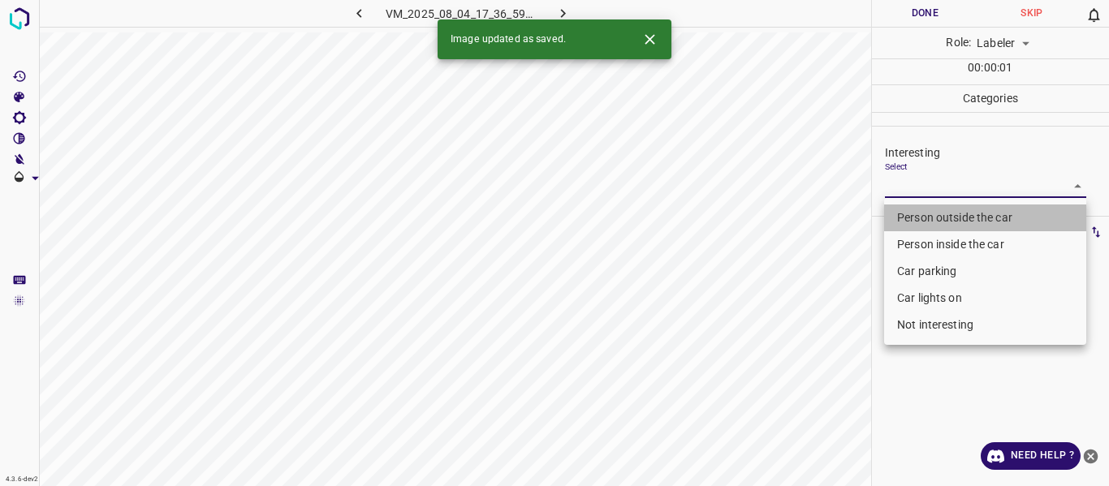
click at [910, 214] on li "Person outside the car" at bounding box center [985, 218] width 202 height 27
type input "Person outside the car"
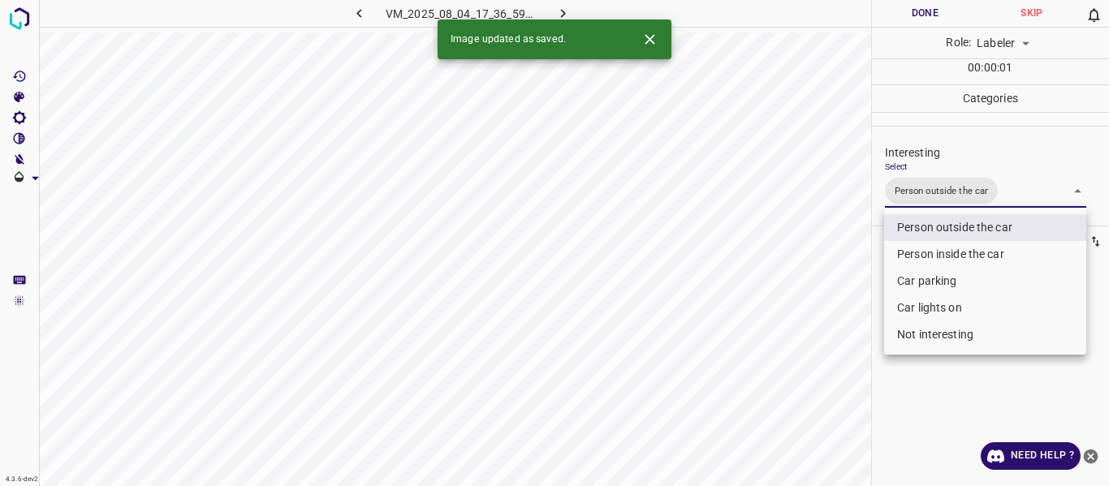
drag, startPoint x: 829, startPoint y: 288, endPoint x: 767, endPoint y: 399, distance: 127.2
click at [827, 290] on div at bounding box center [554, 243] width 1109 height 486
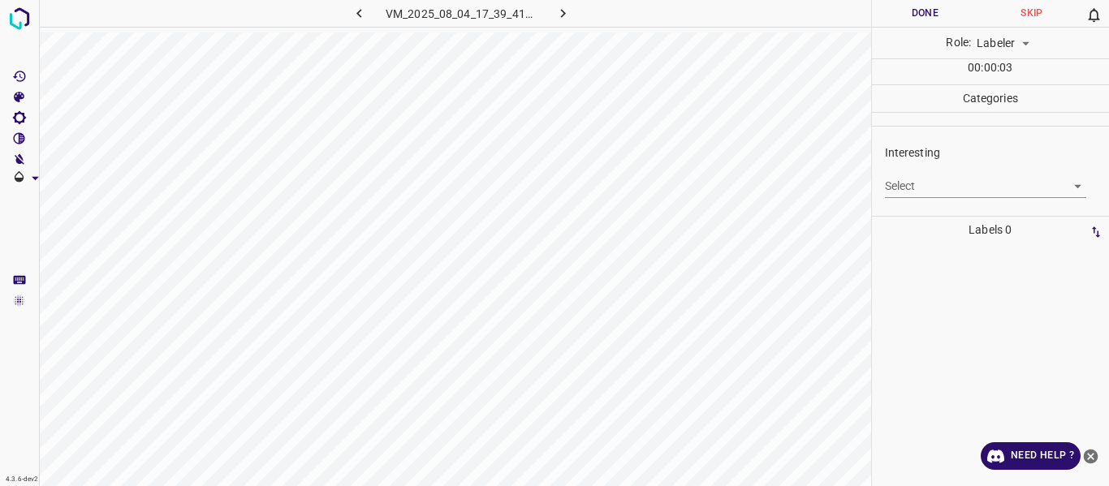
click at [923, 180] on body "4.3.6-dev2 VM_2025_08_04_17_39_41_277_01.gif Done Skip 0 Role: Labeler labeler …" at bounding box center [554, 243] width 1109 height 486
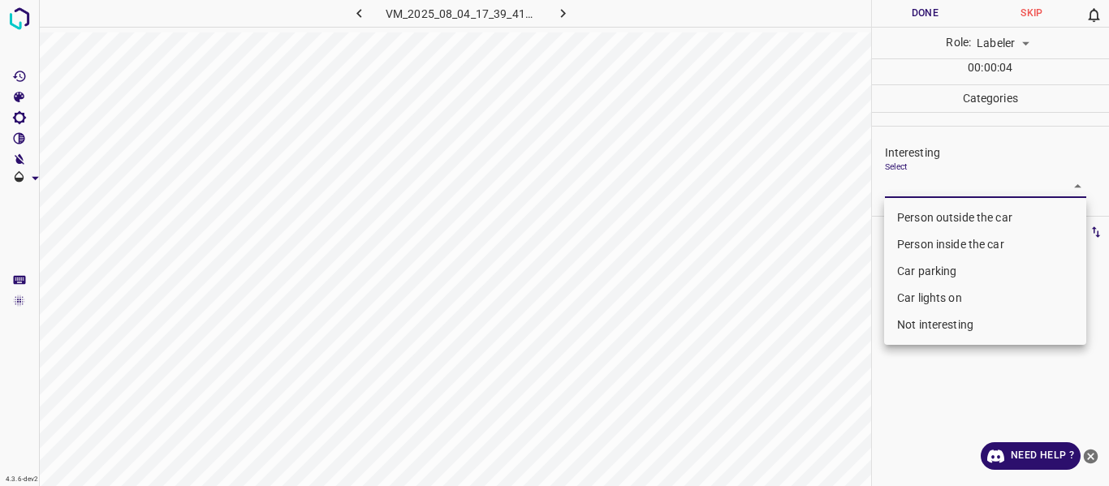
drag, startPoint x: 921, startPoint y: 215, endPoint x: 852, endPoint y: 260, distance: 82.9
click at [917, 213] on li "Person outside the car" at bounding box center [985, 218] width 202 height 27
type input "Person outside the car"
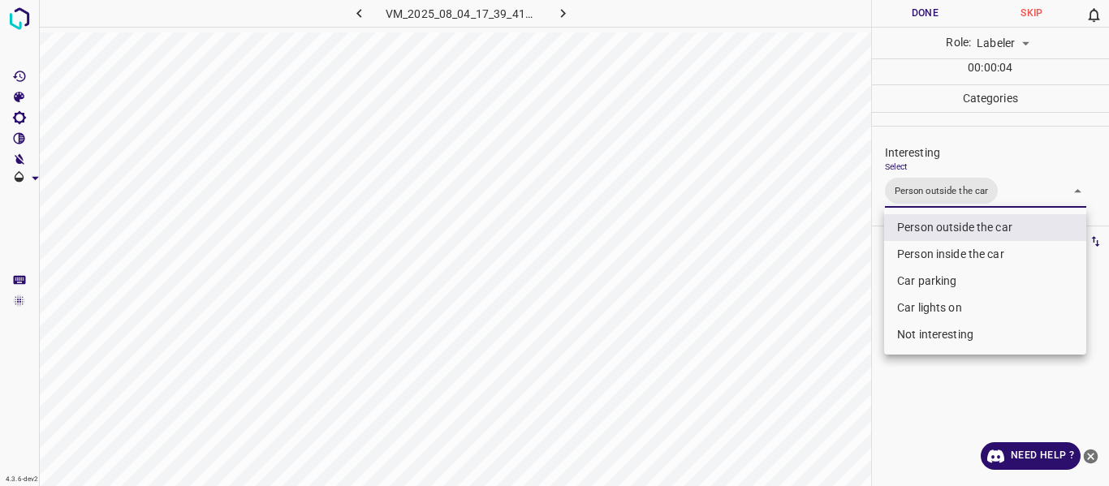
drag, startPoint x: 806, startPoint y: 290, endPoint x: 740, endPoint y: 430, distance: 155.1
click at [805, 297] on div at bounding box center [554, 243] width 1109 height 486
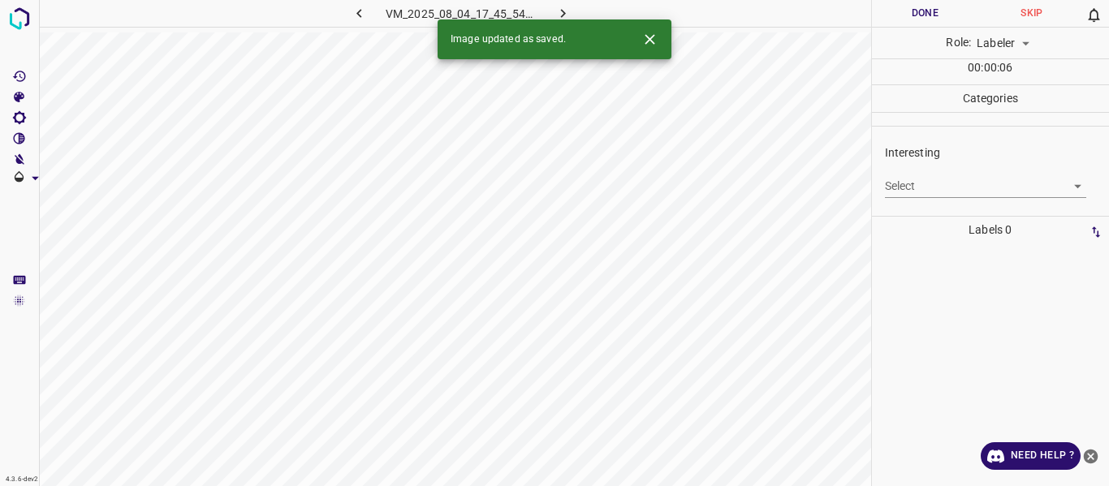
click at [930, 176] on body "4.3.6-dev2 VM_2025_08_04_17_45_54_471_02.gif Done Skip 0 Role: Labeler labeler …" at bounding box center [554, 243] width 1109 height 486
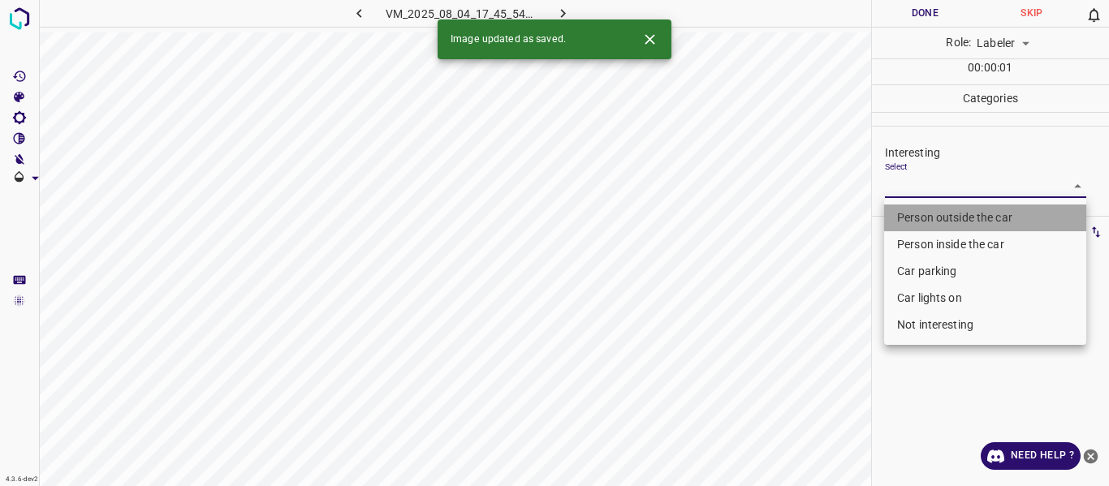
click at [930, 205] on li "Person outside the car" at bounding box center [985, 218] width 202 height 27
type input "Person outside the car"
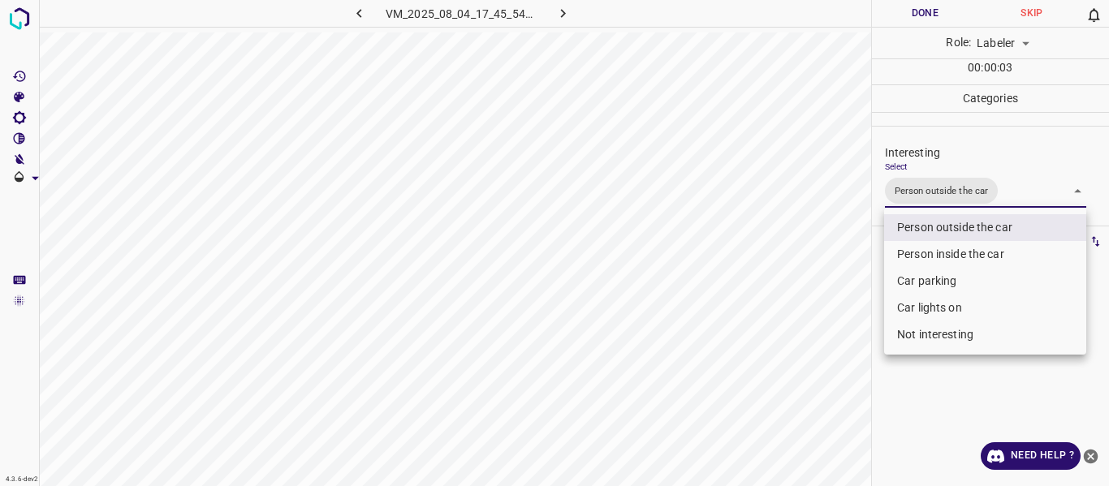
click at [959, 222] on li "Person outside the car" at bounding box center [985, 227] width 202 height 27
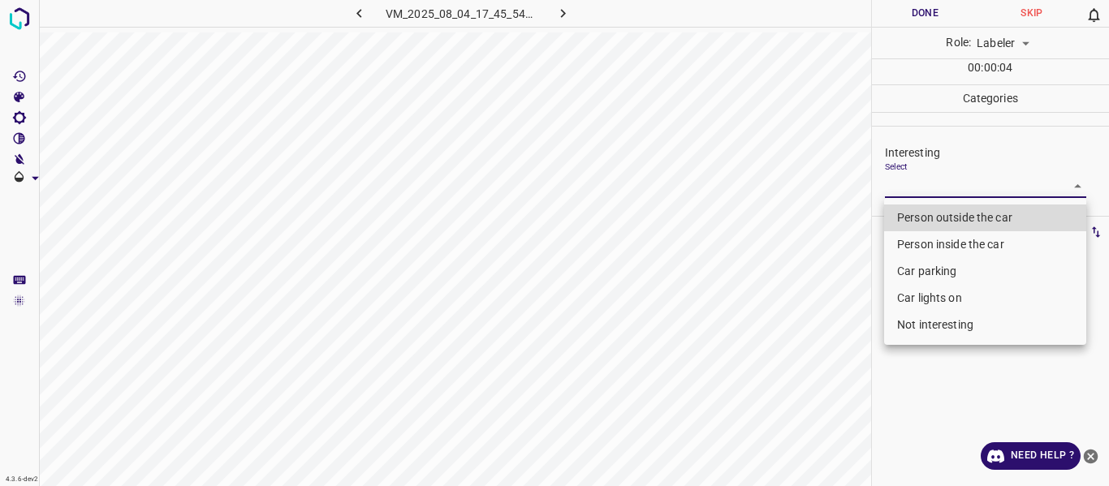
click at [924, 270] on li "Car parking" at bounding box center [985, 271] width 202 height 27
type input "Car parking"
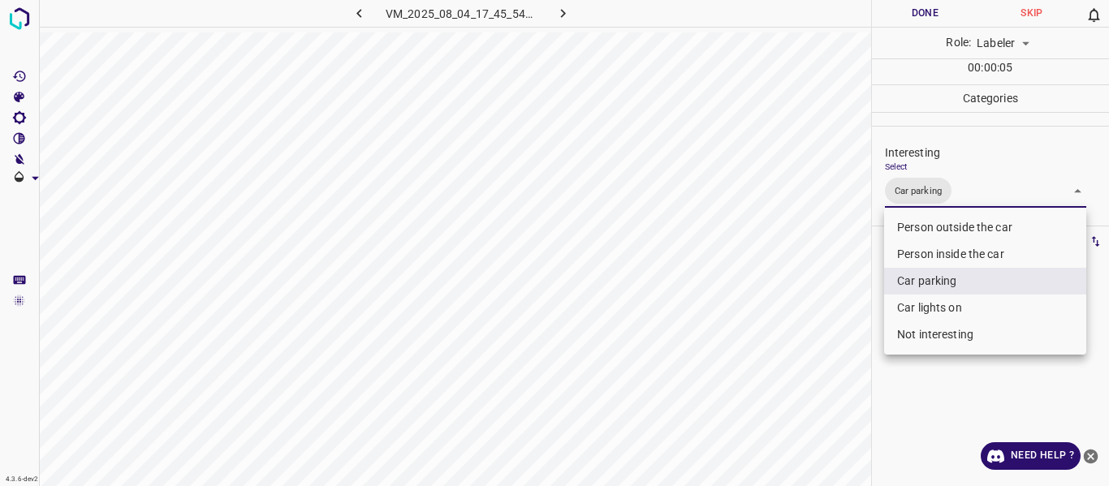
drag, startPoint x: 817, startPoint y: 336, endPoint x: 809, endPoint y: 374, distance: 39.2
click at [817, 341] on div at bounding box center [554, 243] width 1109 height 486
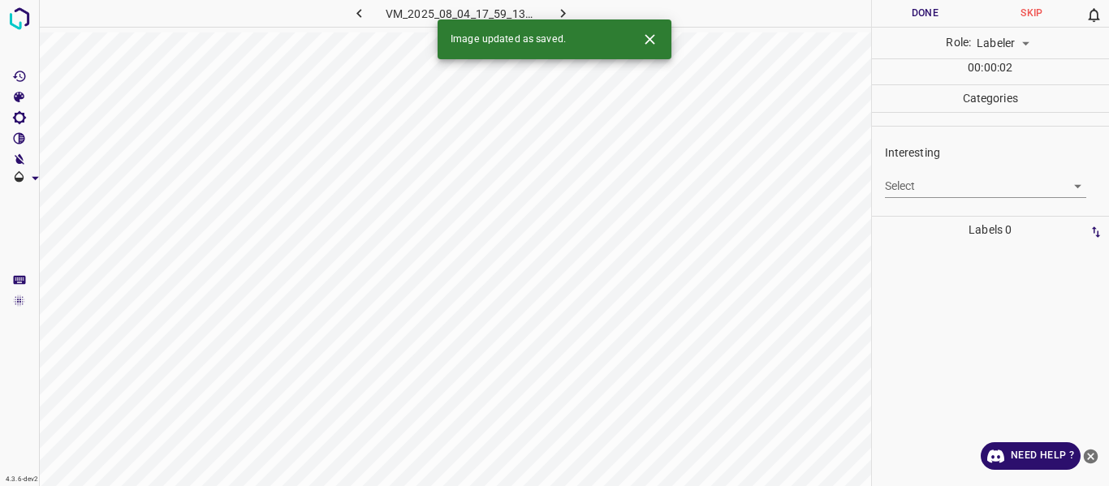
click at [925, 185] on body "4.3.6-dev2 VM_2025_08_04_17_59_13_361_00.gif Done Skip 0 Role: Labeler labeler …" at bounding box center [554, 243] width 1109 height 486
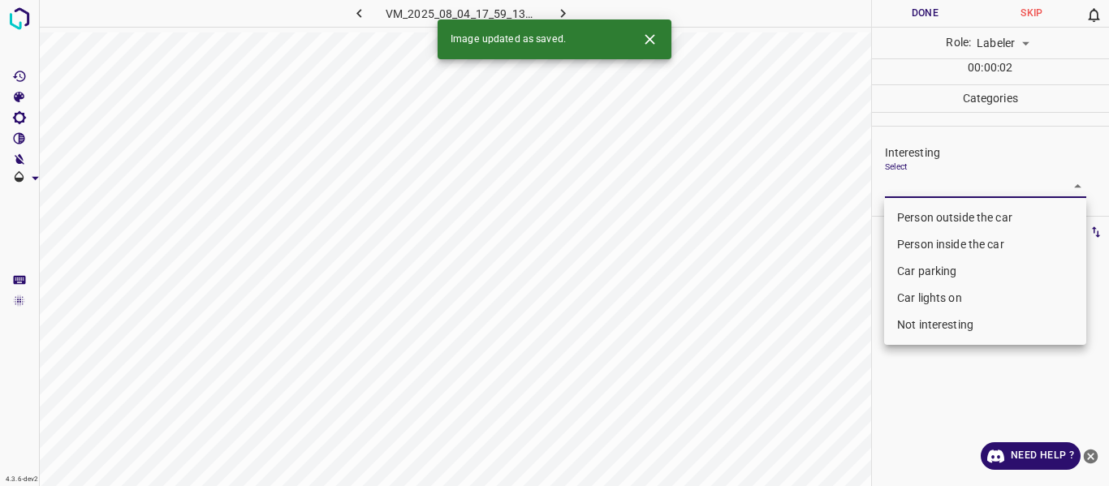
click at [917, 269] on li "Car parking" at bounding box center [985, 271] width 202 height 27
type input "Car parking"
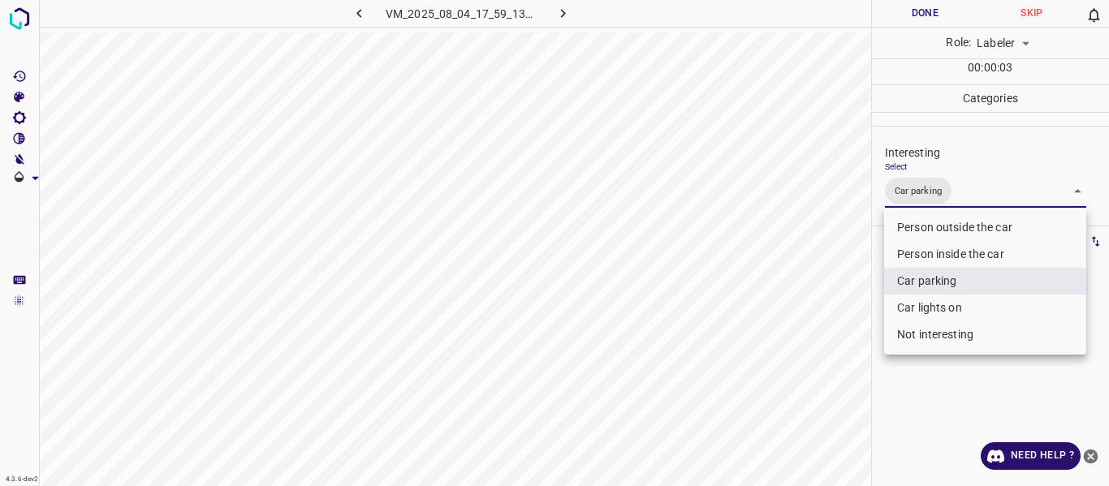
drag, startPoint x: 808, startPoint y: 327, endPoint x: 787, endPoint y: 412, distance: 87.0
click at [808, 335] on div at bounding box center [554, 243] width 1109 height 486
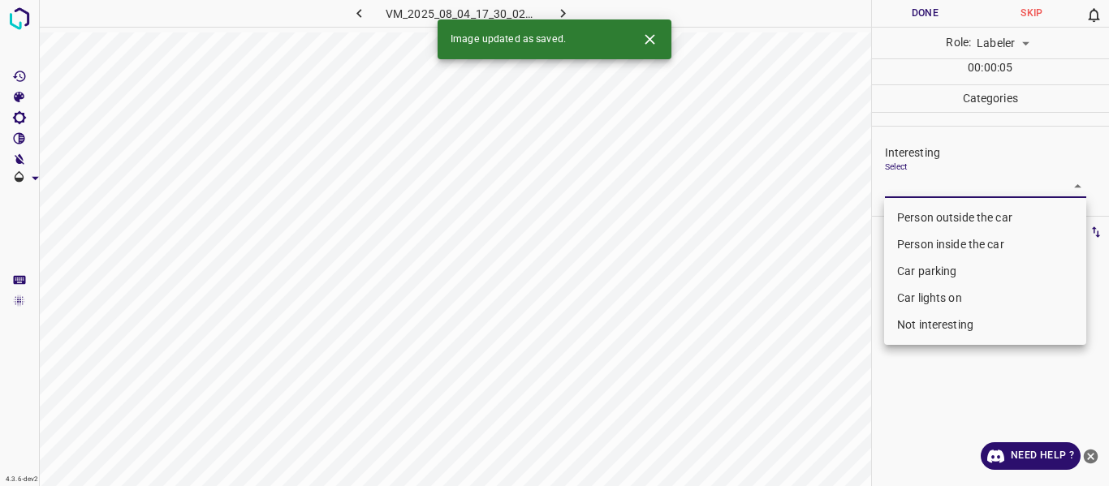
click at [931, 178] on body "4.3.6-dev2 VM_2025_08_04_17_30_02_257_03.gif Done Skip 0 Role: Labeler labeler …" at bounding box center [554, 243] width 1109 height 486
click at [933, 213] on li "Person outside the car" at bounding box center [985, 218] width 202 height 27
type input "Person outside the car"
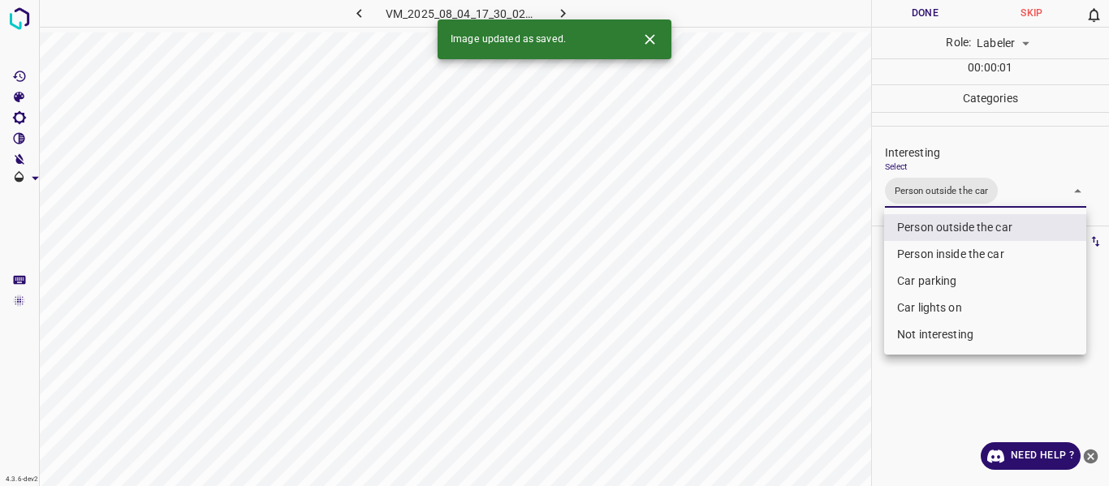
drag, startPoint x: 825, startPoint y: 277, endPoint x: 800, endPoint y: 322, distance: 51.6
click at [820, 287] on div at bounding box center [554, 243] width 1109 height 486
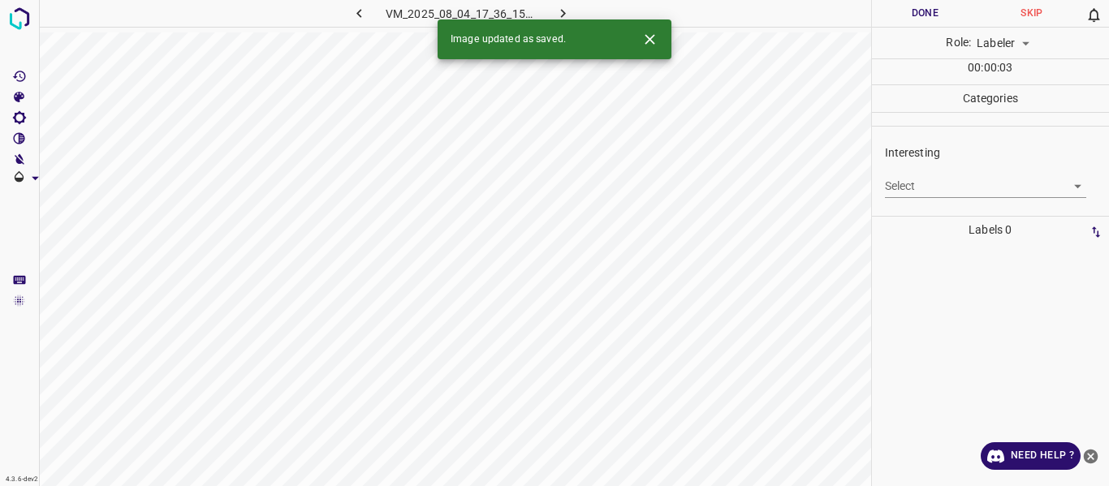
click at [930, 183] on body "4.3.6-dev2 VM_2025_08_04_17_36_15_196_00.gif Done Skip 0 Role: Labeler labeler …" at bounding box center [554, 243] width 1109 height 486
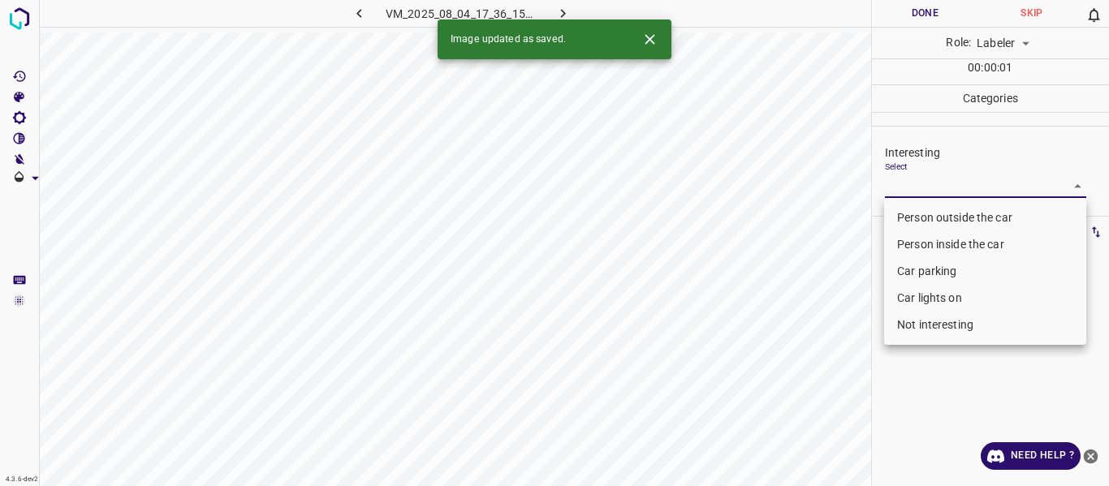
click at [930, 212] on li "Person outside the car" at bounding box center [985, 218] width 202 height 27
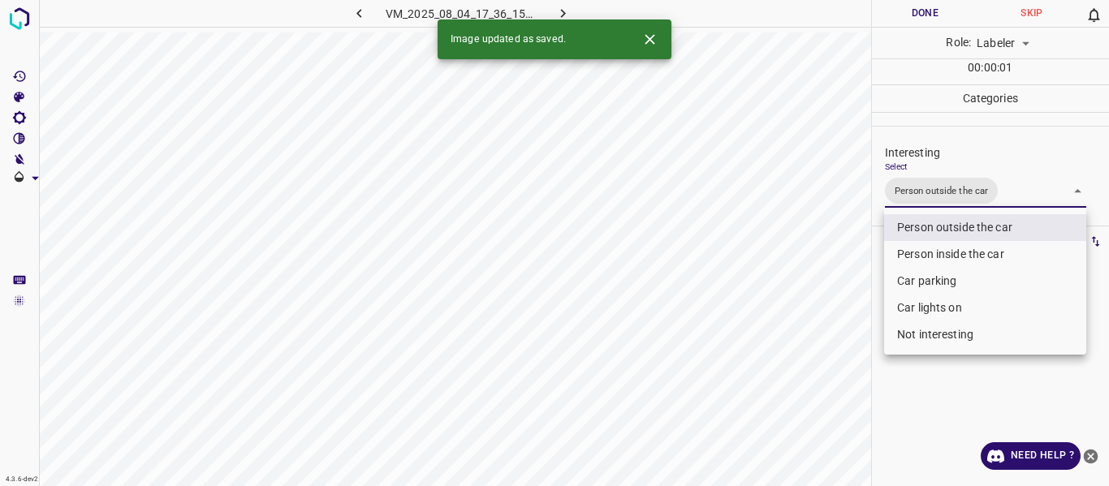
type input "Person outside the car"
drag, startPoint x: 824, startPoint y: 289, endPoint x: 818, endPoint y: 310, distance: 21.9
click at [821, 303] on div at bounding box center [554, 243] width 1109 height 486
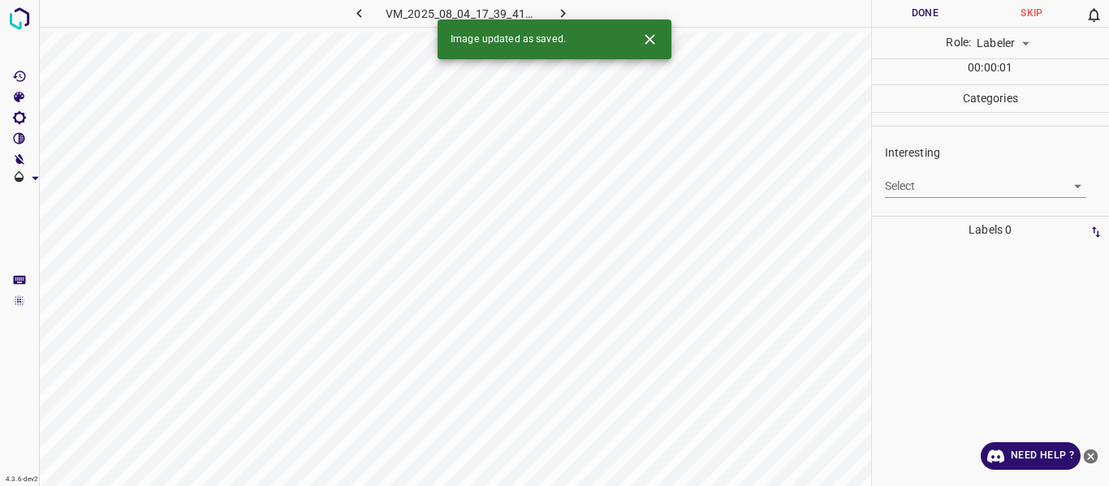
click at [1016, 188] on body "4.3.6-dev2 VM_2025_08_04_17_39_41_277_07.gif Done Skip 0 Role: Labeler labeler …" at bounding box center [554, 243] width 1109 height 486
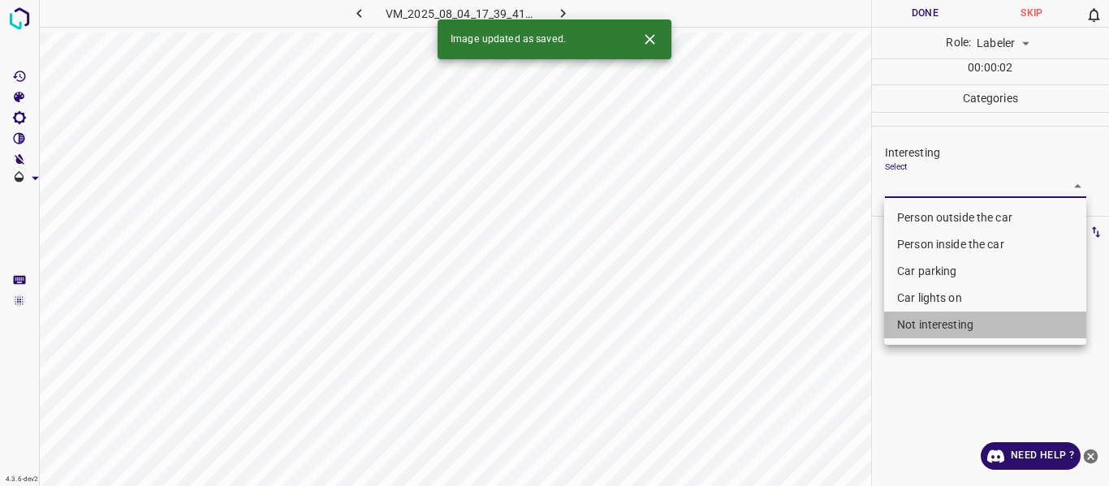
drag, startPoint x: 984, startPoint y: 321, endPoint x: 827, endPoint y: 365, distance: 162.7
click at [983, 321] on li "Not interesting" at bounding box center [985, 325] width 202 height 27
type input "Not interesting"
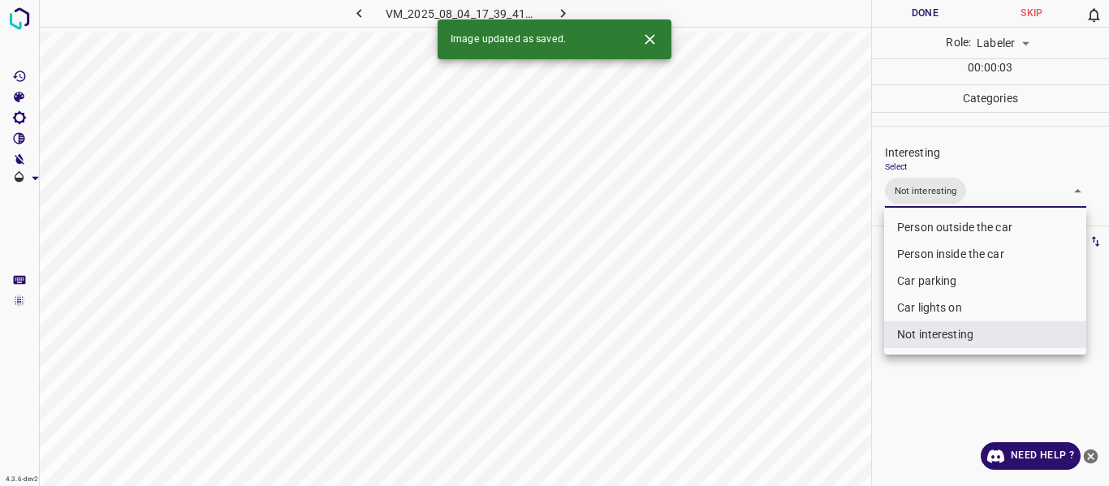
drag, startPoint x: 775, startPoint y: 372, endPoint x: 753, endPoint y: 398, distance: 34.5
click at [773, 373] on div at bounding box center [554, 243] width 1109 height 486
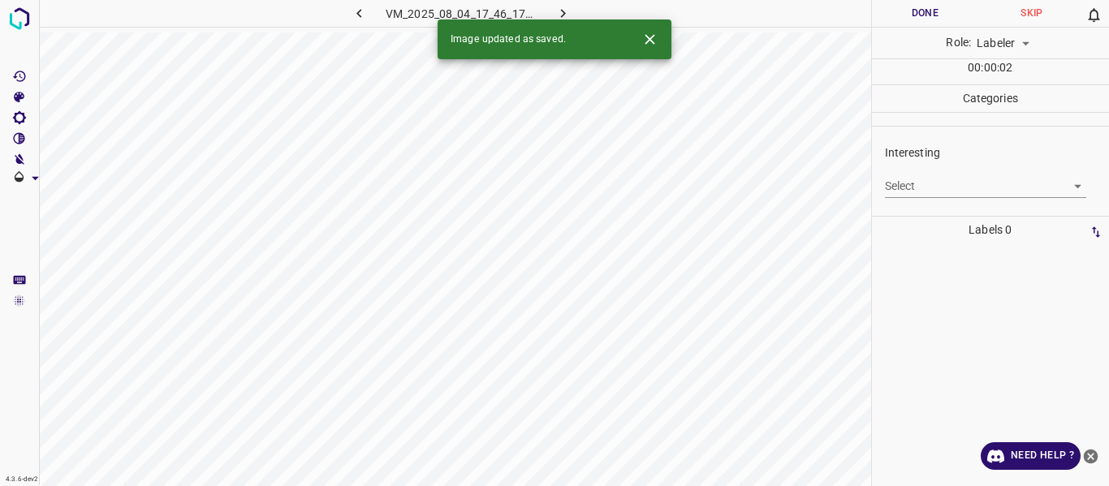
click at [898, 185] on body "4.3.6-dev2 VM_2025_08_04_17_46_17_914_04.gif Done Skip 0 Role: Labeler labeler …" at bounding box center [554, 243] width 1109 height 486
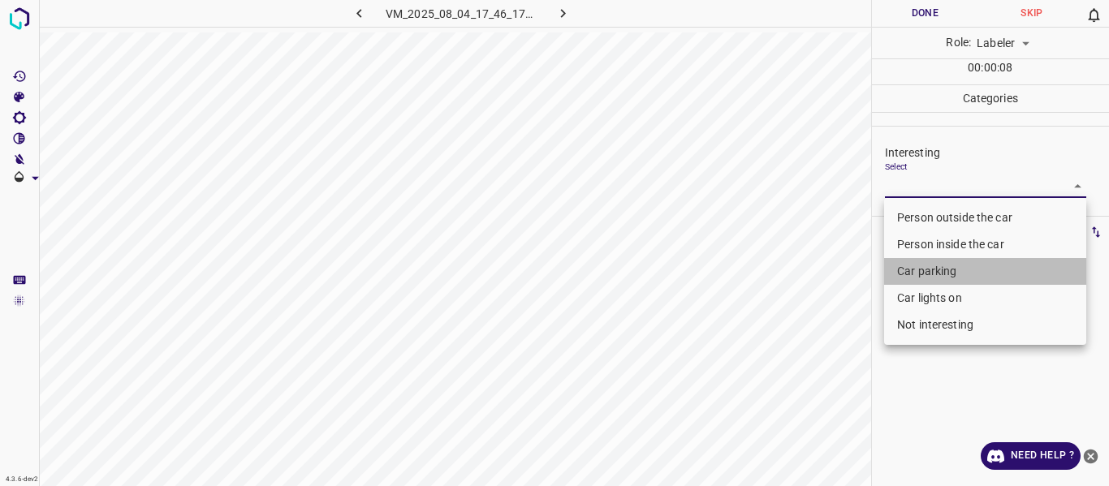
click at [914, 266] on li "Car parking" at bounding box center [985, 271] width 202 height 27
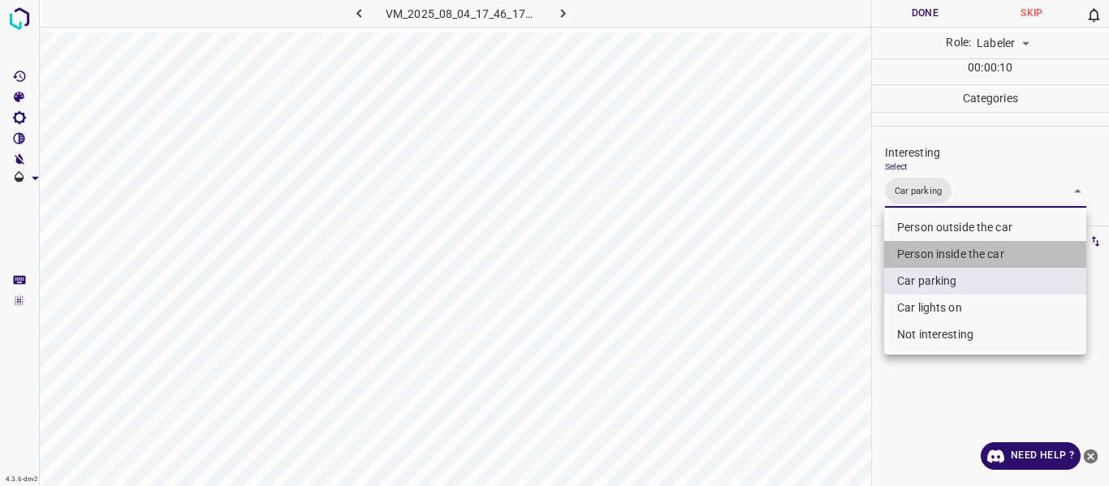
click at [913, 253] on li "Person inside the car" at bounding box center [985, 254] width 202 height 27
type input "Car parking,Person inside the car"
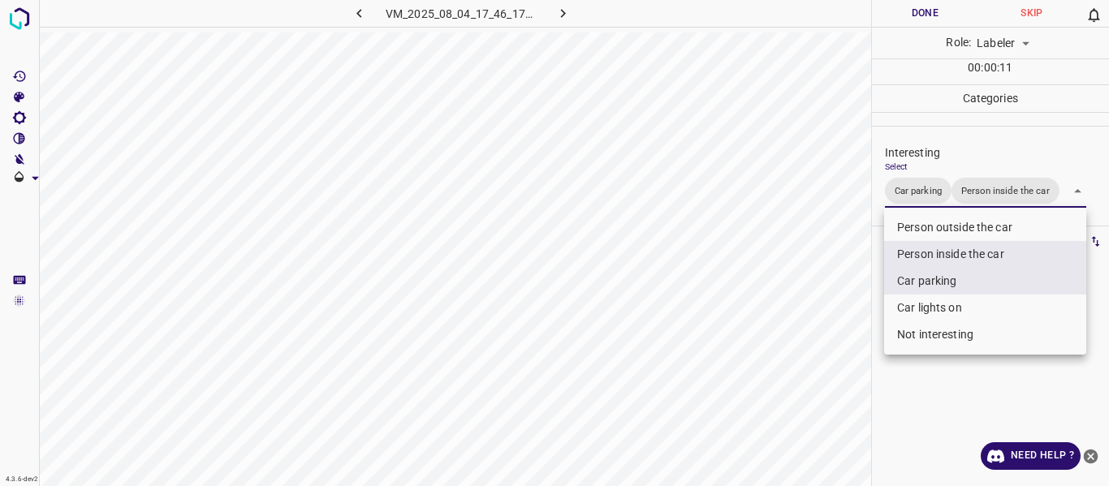
drag, startPoint x: 835, startPoint y: 283, endPoint x: 844, endPoint y: 299, distance: 18.2
click at [837, 287] on div at bounding box center [554, 243] width 1109 height 486
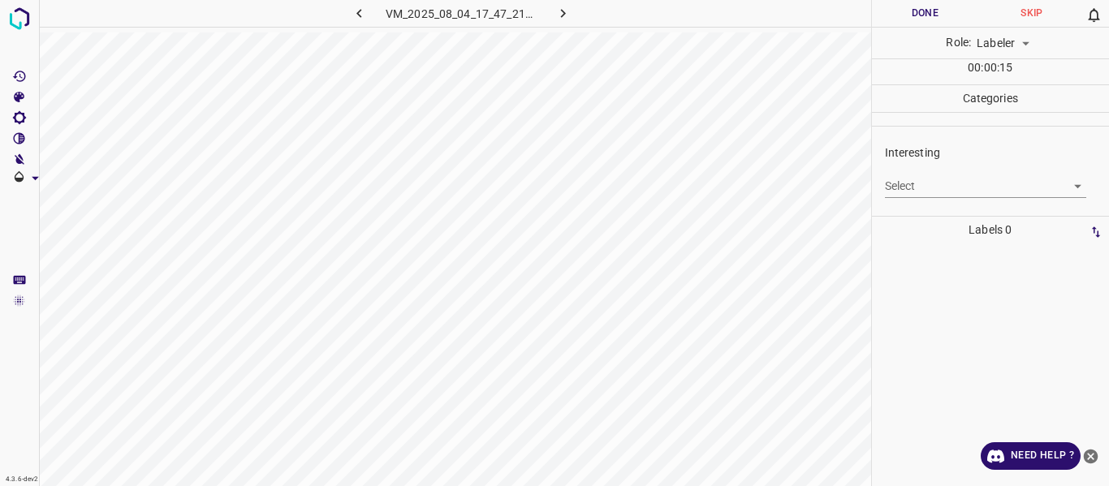
click at [937, 177] on body "4.3.6-dev2 VM_2025_08_04_17_47_21_020_04.gif Done Skip 0 Role: Labeler labeler …" at bounding box center [554, 243] width 1109 height 486
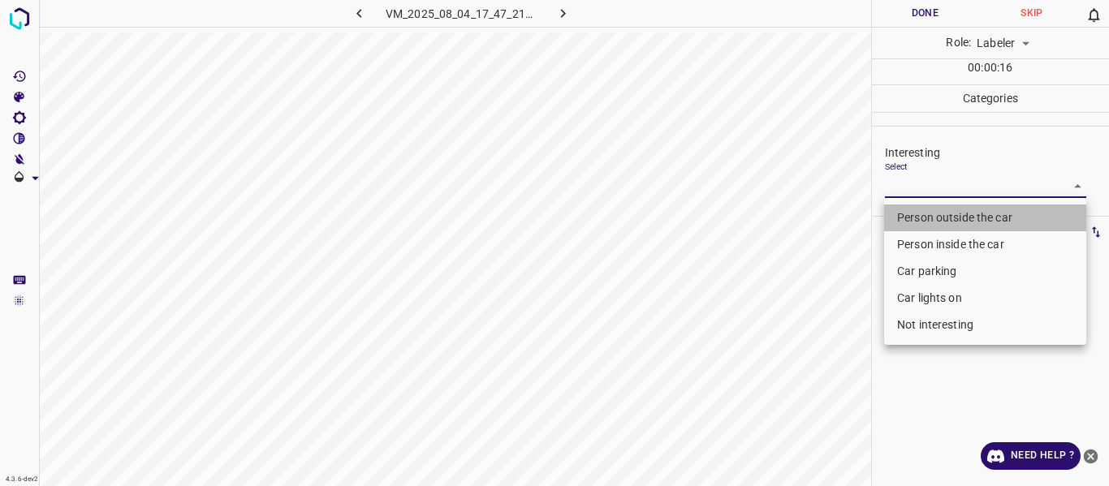
click at [936, 205] on li "Person outside the car" at bounding box center [985, 218] width 202 height 27
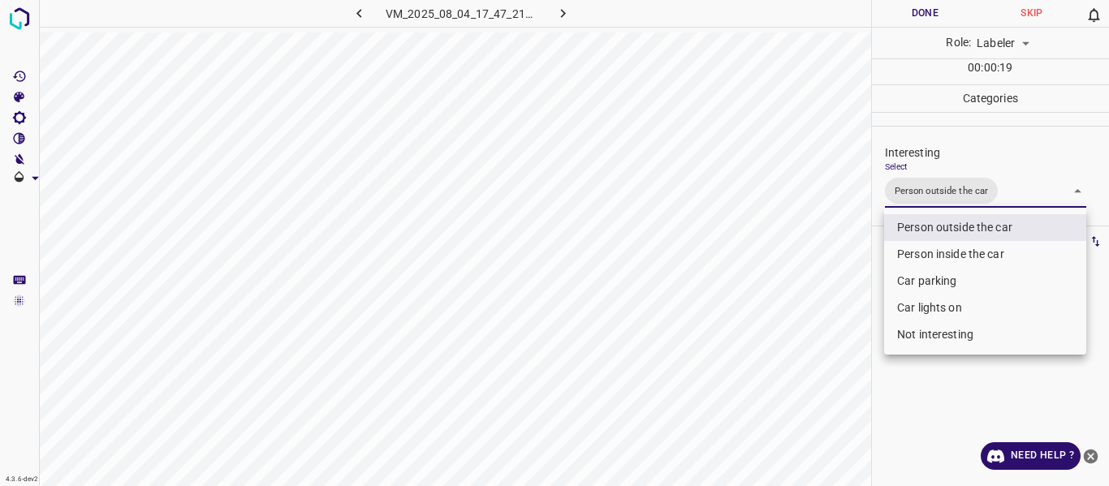
click at [843, 316] on div at bounding box center [554, 243] width 1109 height 486
click at [1022, 193] on body "4.3.6-dev2 VM_2025_08_04_17_47_21_020_04.gif Done Skip 0 Role: Labeler labeler …" at bounding box center [554, 243] width 1109 height 486
click at [830, 331] on div at bounding box center [554, 243] width 1109 height 486
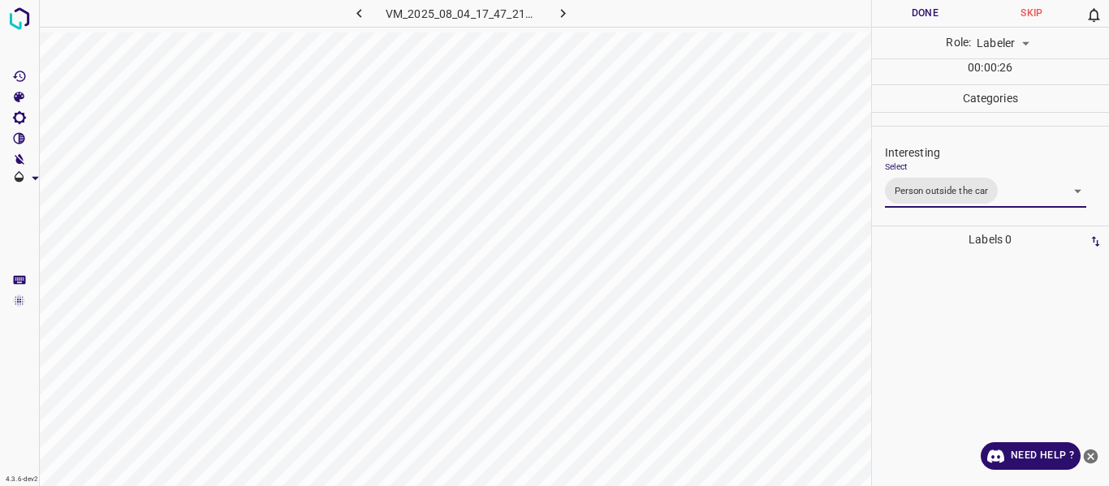
click at [1030, 192] on body "4.3.6-dev2 VM_2025_08_04_17_47_21_020_04.gif Done Skip 0 Role: Labeler labeler …" at bounding box center [554, 243] width 1109 height 486
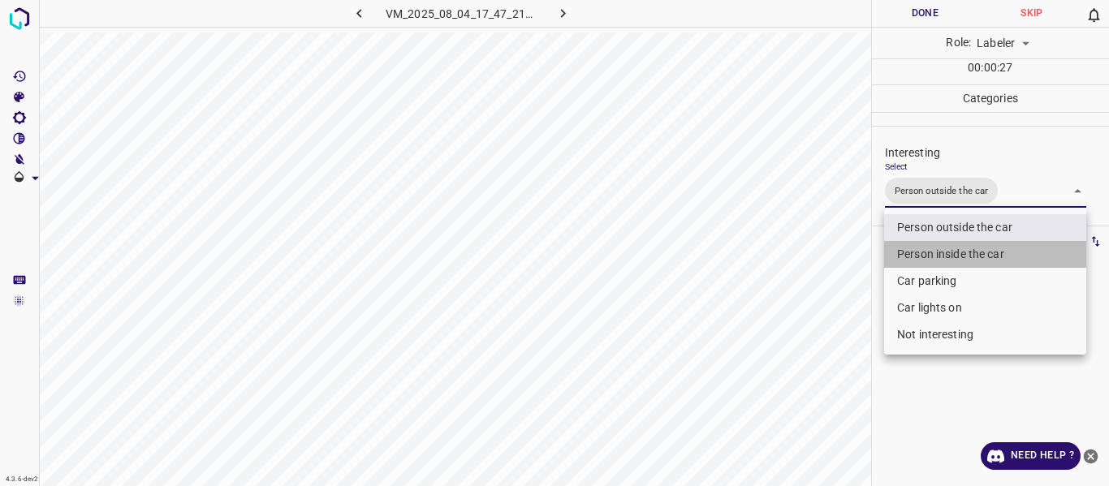
click at [974, 252] on li "Person inside the car" at bounding box center [985, 254] width 202 height 27
type input "Person outside the car,Person inside the car"
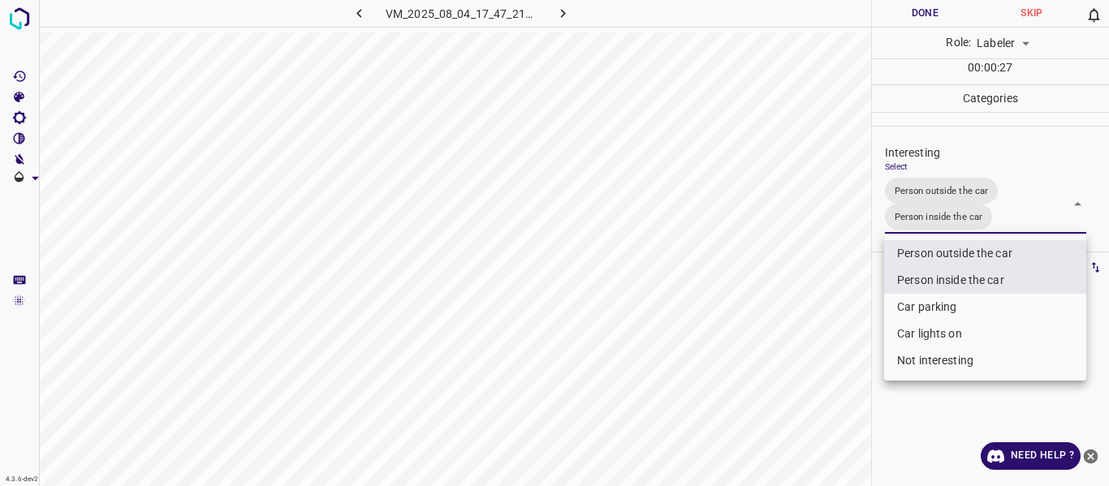
drag, startPoint x: 714, startPoint y: 347, endPoint x: 721, endPoint y: 368, distance: 21.6
click at [714, 347] on div at bounding box center [554, 243] width 1109 height 486
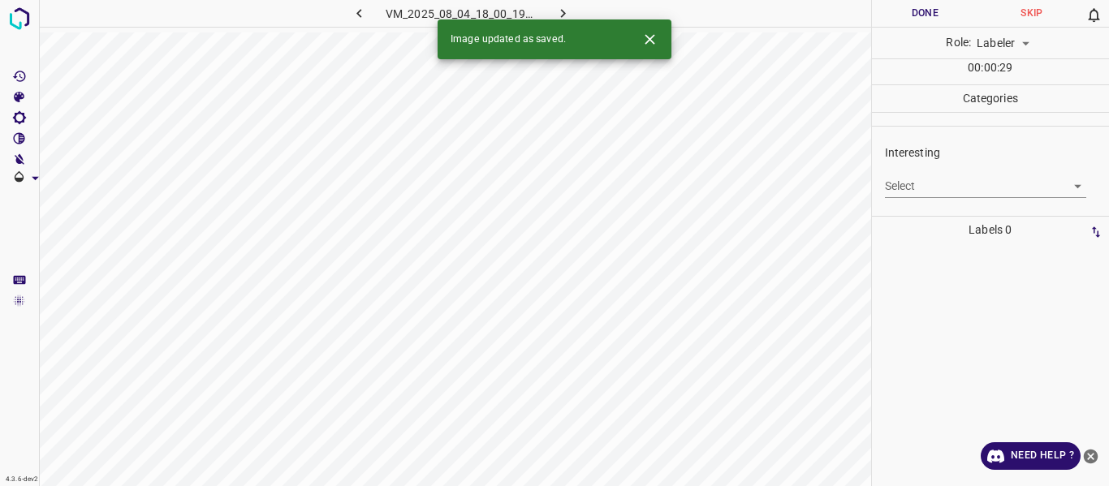
click at [960, 186] on body "4.3.6-dev2 VM_2025_08_04_18_00_19_096_00.gif Done Skip 0 Role: Labeler labeler …" at bounding box center [554, 243] width 1109 height 486
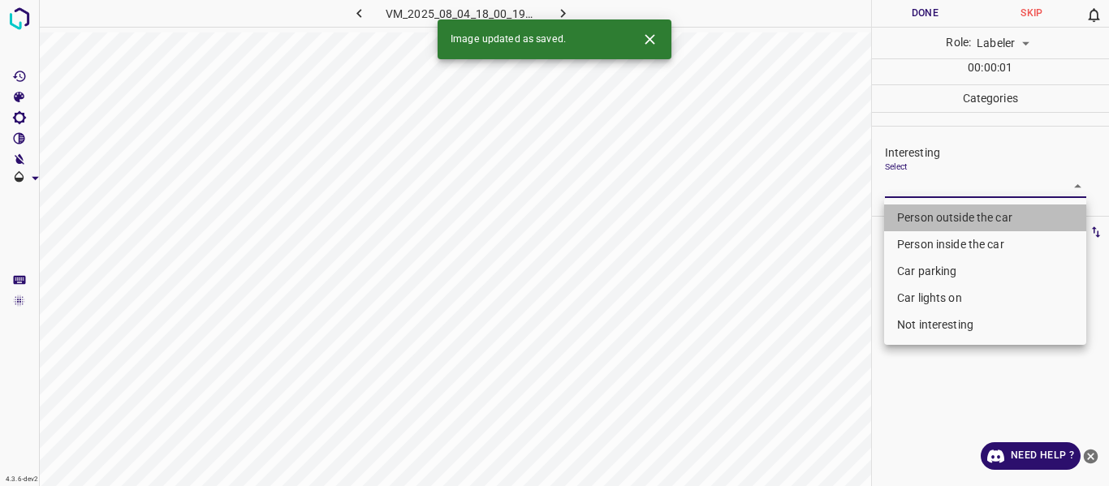
drag, startPoint x: 959, startPoint y: 209, endPoint x: 809, endPoint y: 281, distance: 166.7
click at [958, 209] on li "Person outside the car" at bounding box center [985, 218] width 202 height 27
type input "Person outside the car"
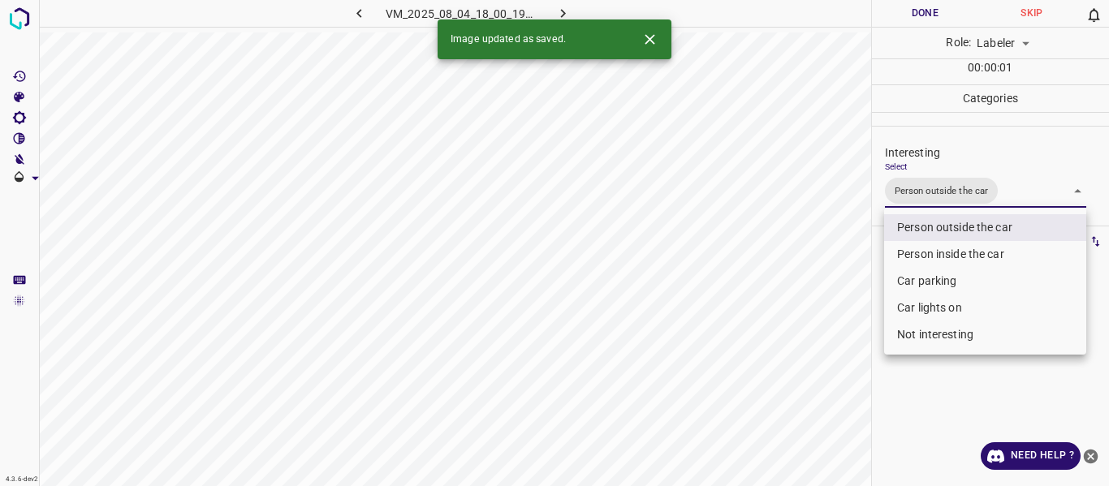
drag, startPoint x: 835, startPoint y: 295, endPoint x: 781, endPoint y: 351, distance: 77.5
click at [829, 305] on div at bounding box center [554, 243] width 1109 height 486
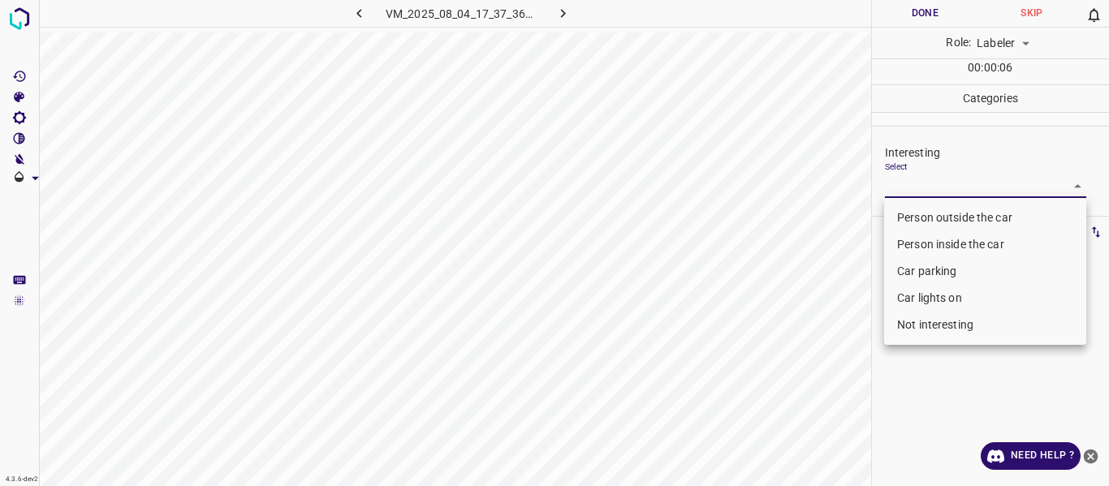
drag, startPoint x: 930, startPoint y: 187, endPoint x: 915, endPoint y: 231, distance: 46.2
click at [929, 188] on body "4.3.6-dev2 VM_2025_08_04_17_37_36_884_02.gif Done Skip 0 Role: Labeler labeler …" at bounding box center [554, 243] width 1109 height 486
drag, startPoint x: 916, startPoint y: 220, endPoint x: 817, endPoint y: 412, distance: 215.7
click at [912, 222] on li "Person outside the car" at bounding box center [985, 218] width 202 height 27
type input "Person outside the car"
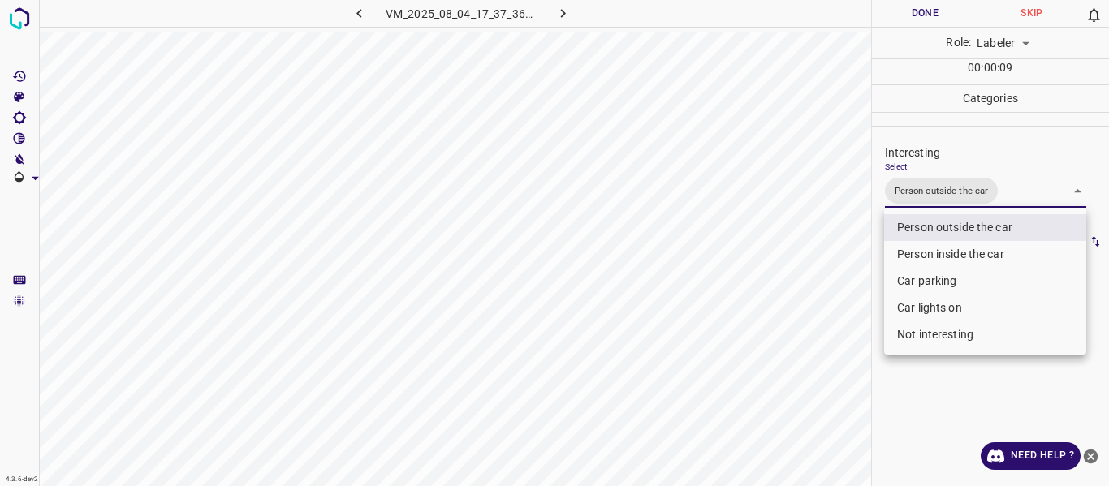
click at [820, 272] on div at bounding box center [554, 243] width 1109 height 486
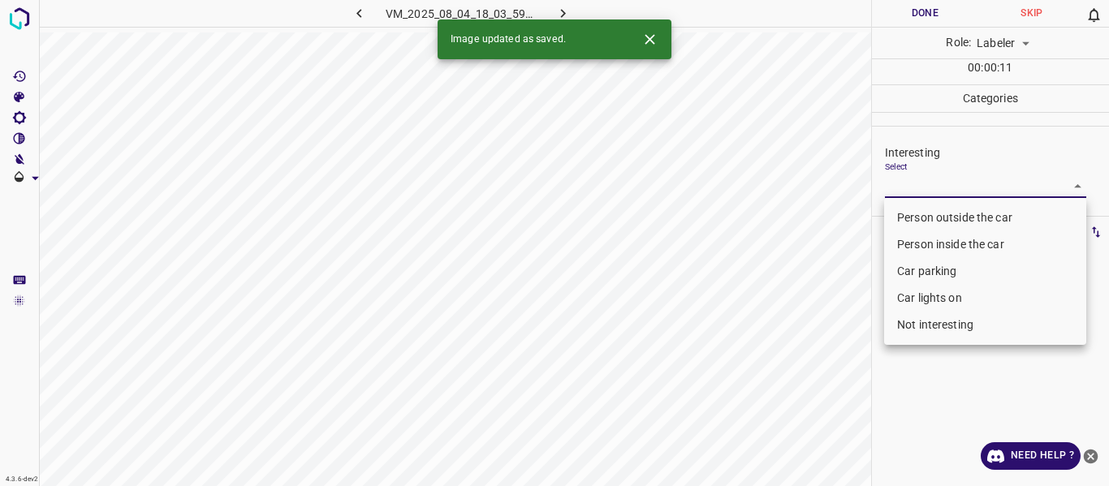
click at [934, 185] on body "4.3.6-dev2 VM_2025_08_04_18_03_59_267_01.gif Done Skip 0 Role: Labeler labeler …" at bounding box center [554, 243] width 1109 height 486
click at [922, 211] on li "Person outside the car" at bounding box center [985, 218] width 202 height 27
type input "Person outside the car"
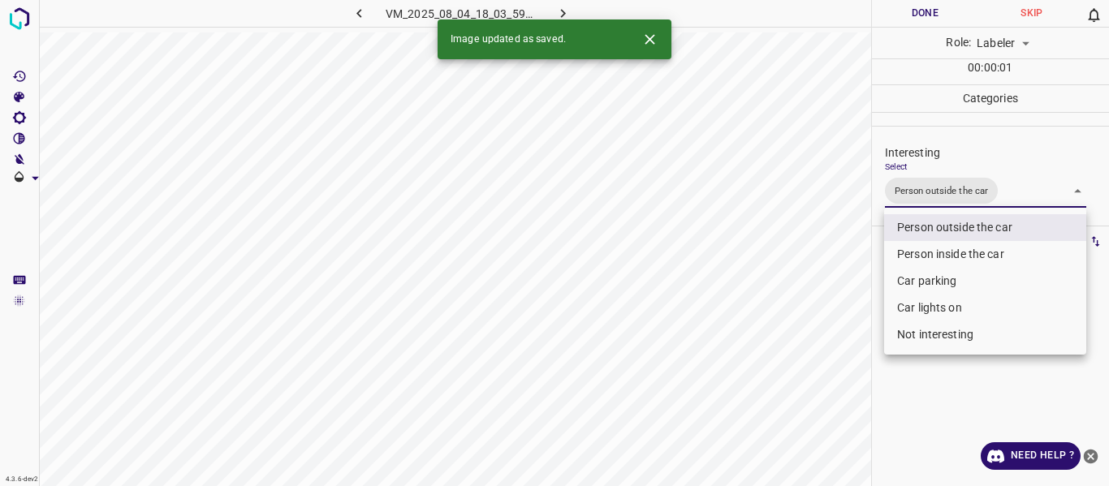
click at [805, 267] on div at bounding box center [554, 243] width 1109 height 486
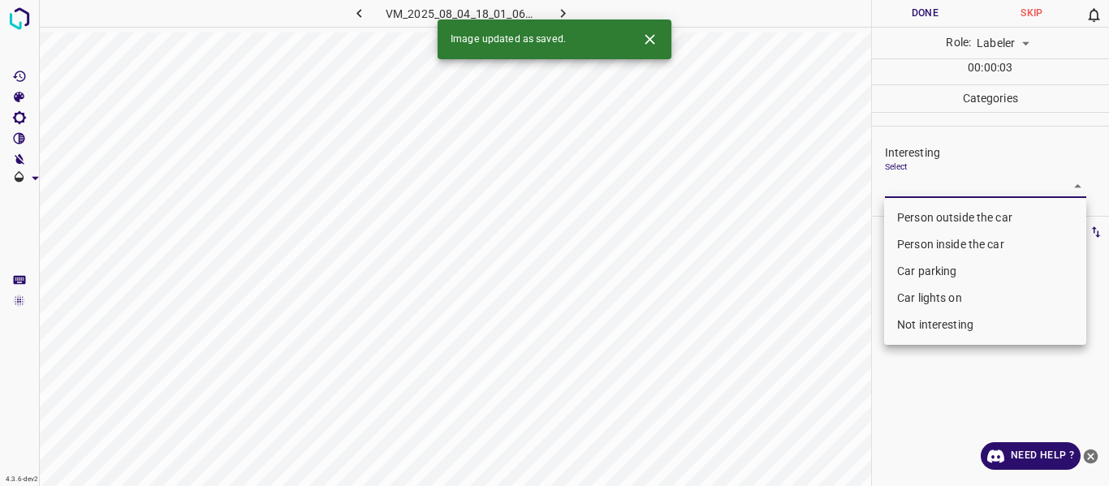
click at [919, 187] on body "4.3.6-dev2 VM_2025_08_04_18_01_06_059_02.gif Done Skip 0 Role: Labeler labeler …" at bounding box center [554, 243] width 1109 height 486
drag, startPoint x: 916, startPoint y: 222, endPoint x: 844, endPoint y: 268, distance: 84.7
click at [916, 218] on li "Person outside the car" at bounding box center [985, 218] width 202 height 27
type input "Person outside the car"
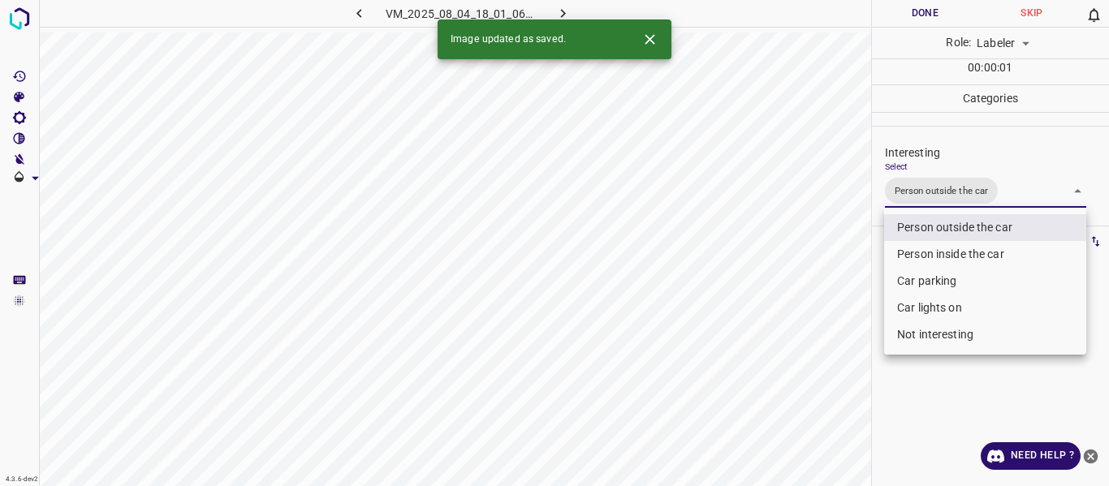
drag, startPoint x: 791, startPoint y: 300, endPoint x: 787, endPoint y: 317, distance: 18.3
click at [790, 300] on div at bounding box center [554, 243] width 1109 height 486
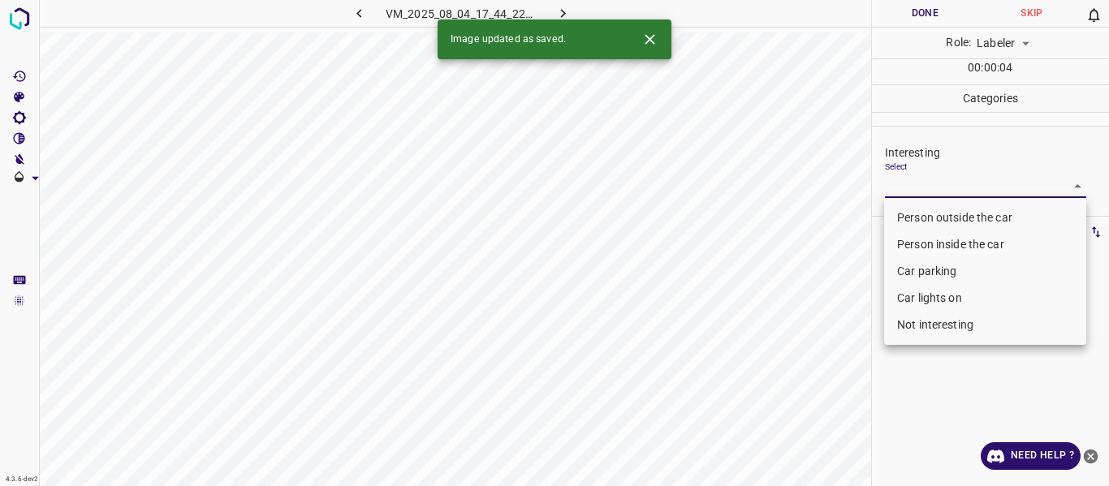
click at [909, 175] on body "4.3.6-dev2 VM_2025_08_04_17_44_22_712_00.gif Done Skip 0 Role: Labeler labeler …" at bounding box center [554, 243] width 1109 height 486
click at [908, 211] on li "Person outside the car" at bounding box center [985, 218] width 202 height 27
type input "Person outside the car"
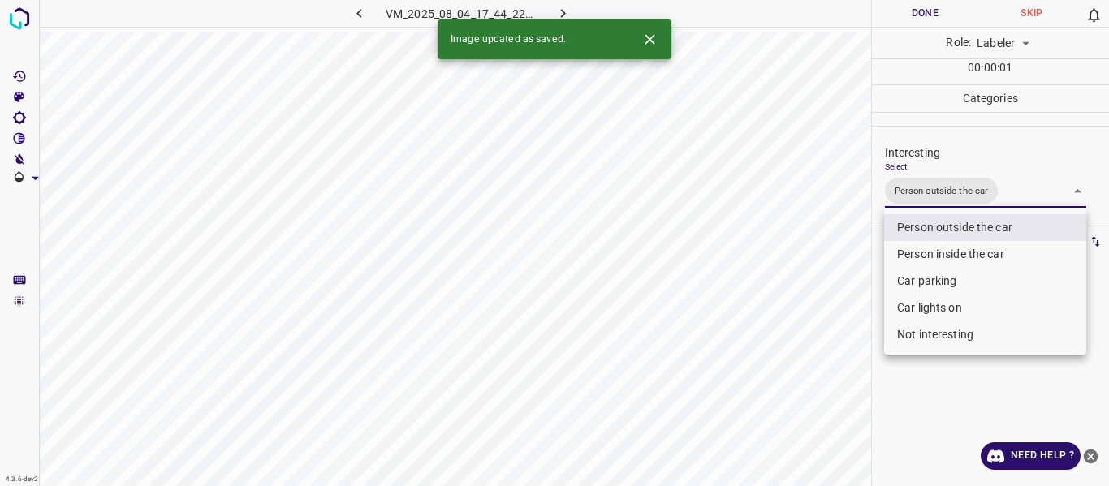
drag, startPoint x: 812, startPoint y: 267, endPoint x: 792, endPoint y: 352, distance: 87.4
click at [812, 270] on div at bounding box center [554, 243] width 1109 height 486
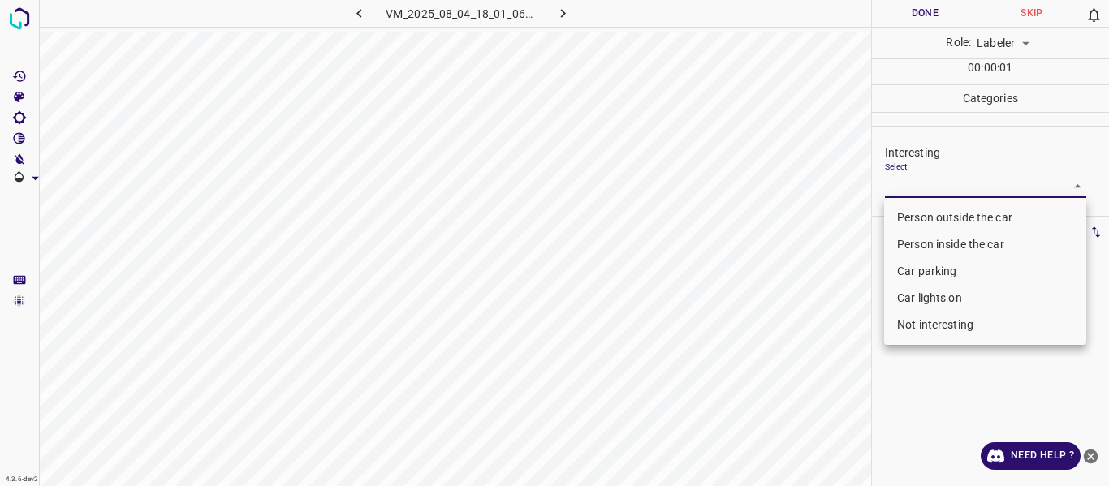
click at [948, 186] on body "4.3.6-dev2 VM_2025_08_04_18_01_06_059_11.gif Done Skip 0 Role: Labeler labeler …" at bounding box center [554, 243] width 1109 height 486
drag, startPoint x: 940, startPoint y: 208, endPoint x: 819, endPoint y: 280, distance: 140.9
click at [939, 209] on li "Person outside the car" at bounding box center [985, 218] width 202 height 27
type input "Person outside the car"
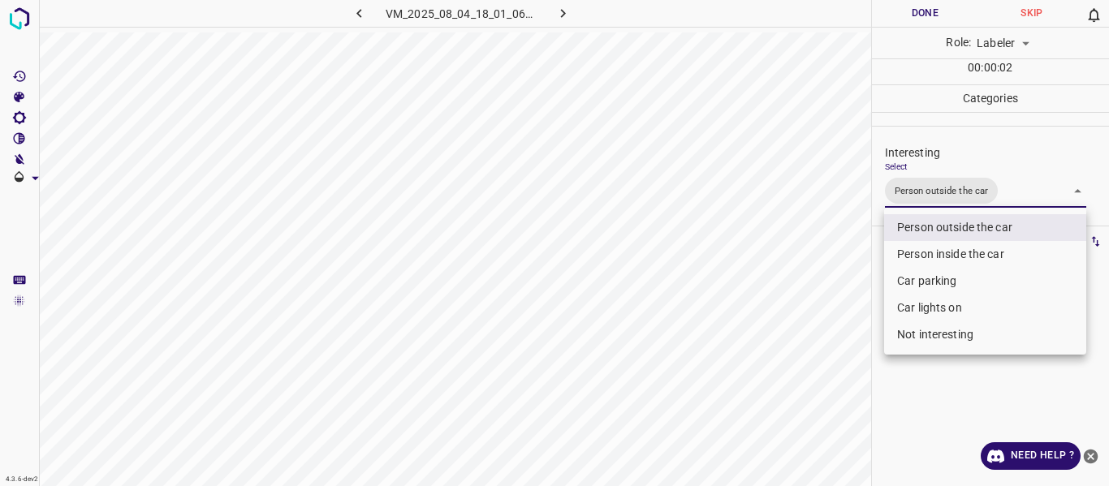
drag, startPoint x: 819, startPoint y: 287, endPoint x: 804, endPoint y: 315, distance: 31.6
click at [817, 291] on div at bounding box center [554, 243] width 1109 height 486
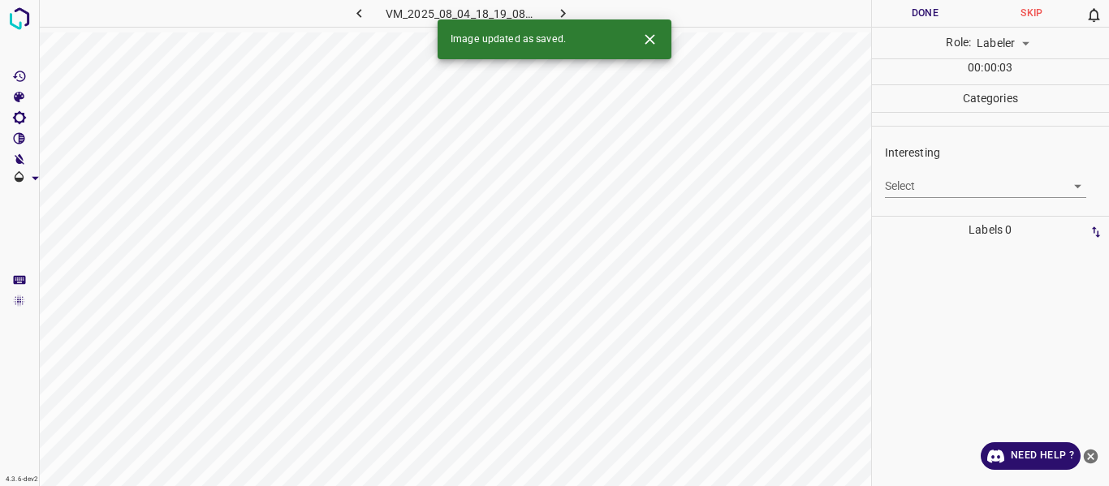
click at [917, 180] on body "4.3.6-dev2 VM_2025_08_04_18_19_08_415_06.gif Done Skip 0 Role: Labeler labeler …" at bounding box center [554, 243] width 1109 height 486
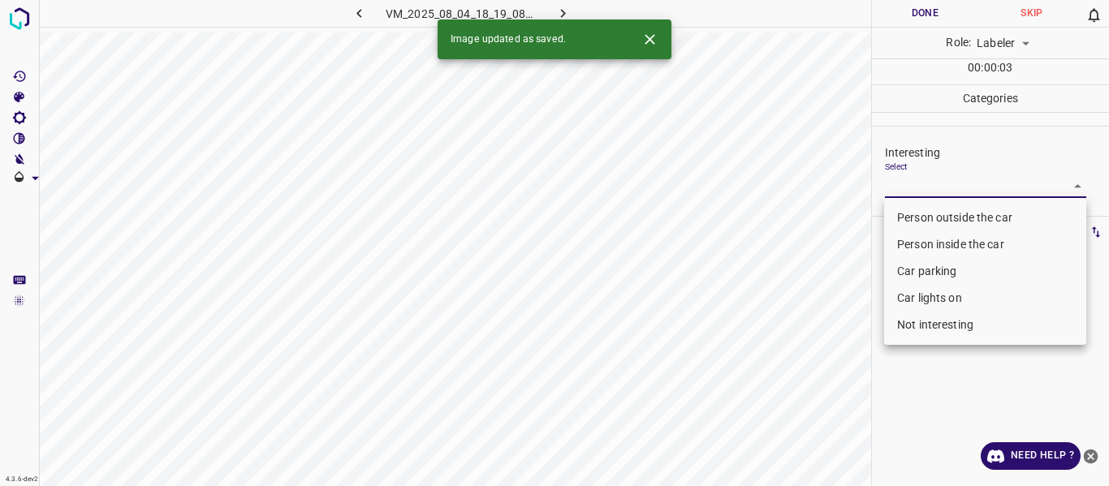
drag, startPoint x: 924, startPoint y: 210, endPoint x: 874, endPoint y: 235, distance: 55.9
click at [924, 209] on li "Person outside the car" at bounding box center [985, 218] width 202 height 27
type input "Person outside the car"
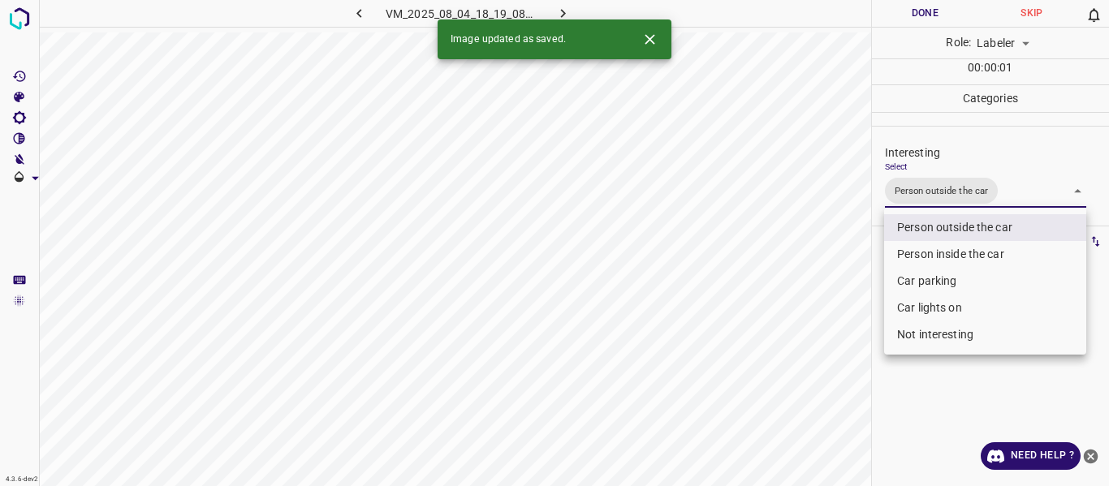
drag, startPoint x: 821, startPoint y: 277, endPoint x: 813, endPoint y: 317, distance: 40.4
click at [822, 287] on div at bounding box center [554, 243] width 1109 height 486
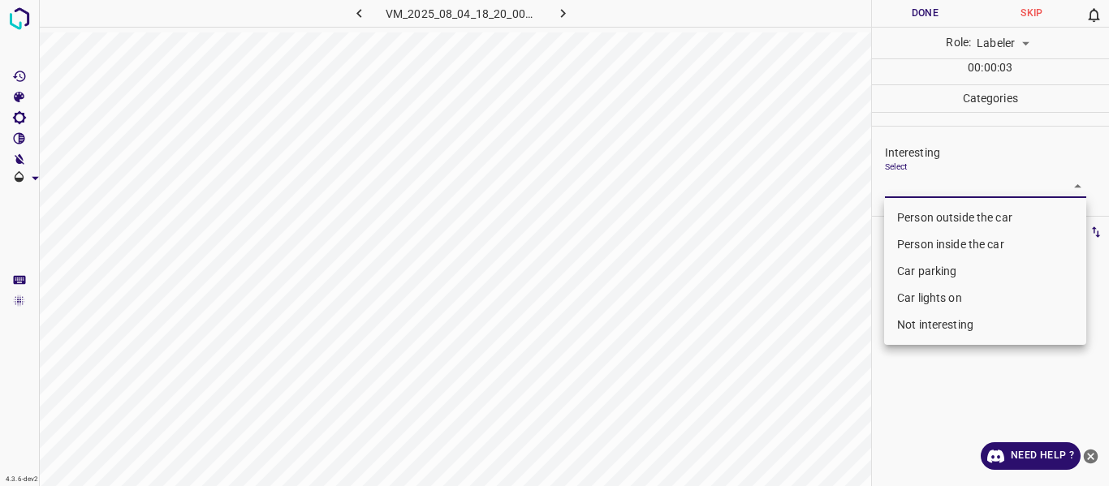
click at [925, 188] on body "4.3.6-dev2 VM_2025_08_04_18_20_00_019_00.gif Done Skip 0 Role: Labeler labeler …" at bounding box center [554, 243] width 1109 height 486
click at [922, 265] on li "Car parking" at bounding box center [985, 271] width 202 height 27
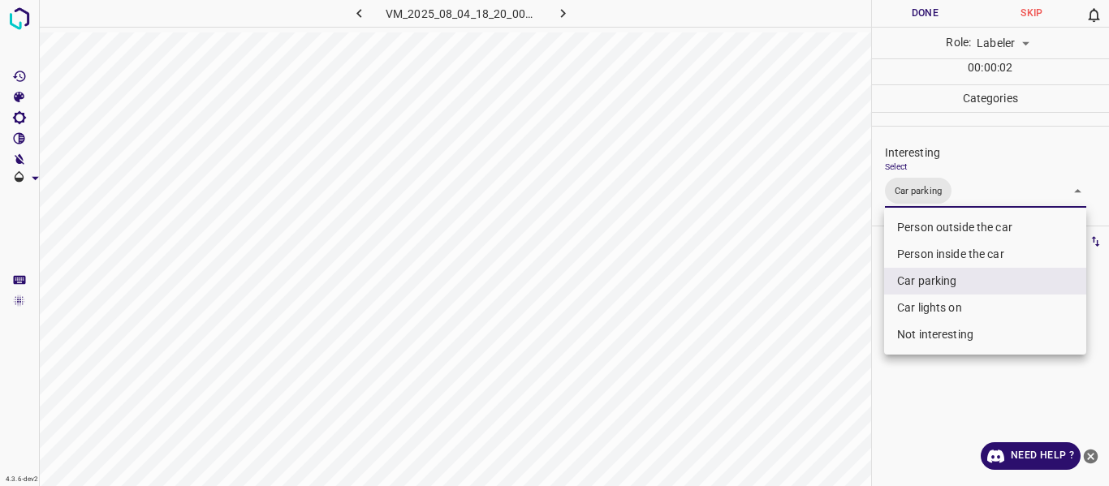
click at [919, 300] on li "Car lights on" at bounding box center [985, 308] width 202 height 27
type input "Car parking,Car lights on"
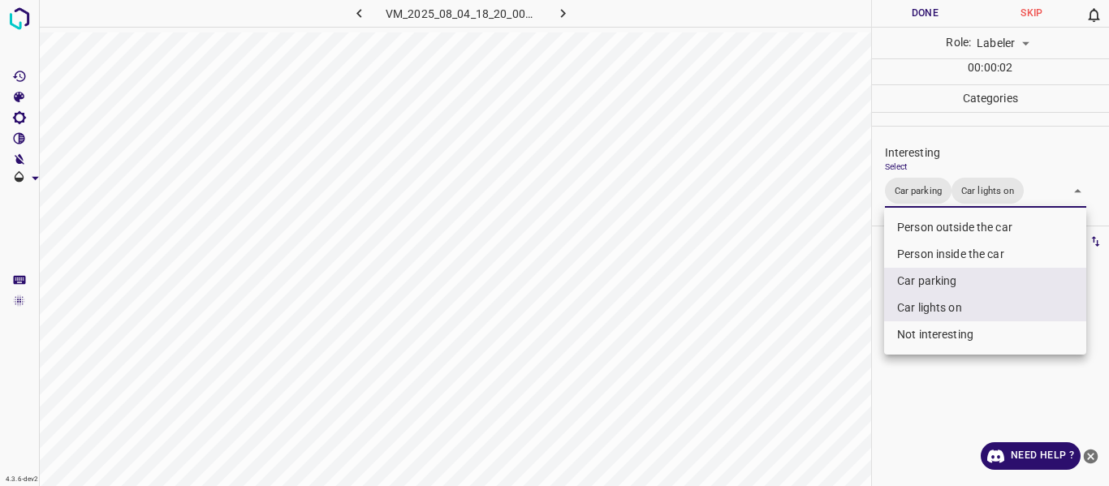
click at [828, 322] on div at bounding box center [554, 243] width 1109 height 486
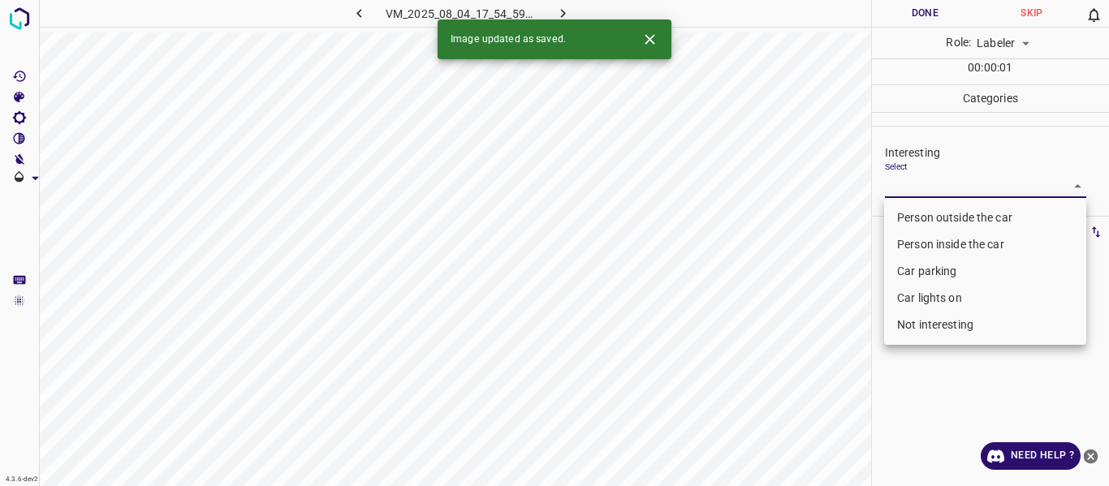
click at [930, 186] on body "4.3.6-dev2 VM_2025_08_04_17_54_59_239_04.gif Done Skip 0 Role: Labeler labeler …" at bounding box center [554, 243] width 1109 height 486
click at [922, 215] on li "Person outside the car" at bounding box center [985, 218] width 202 height 27
type input "Person outside the car"
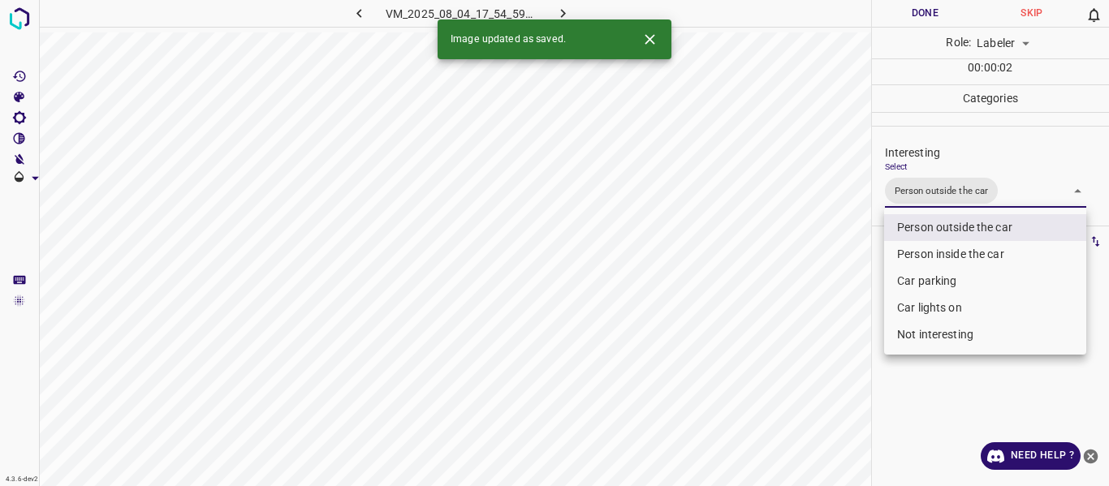
click at [853, 304] on div at bounding box center [554, 243] width 1109 height 486
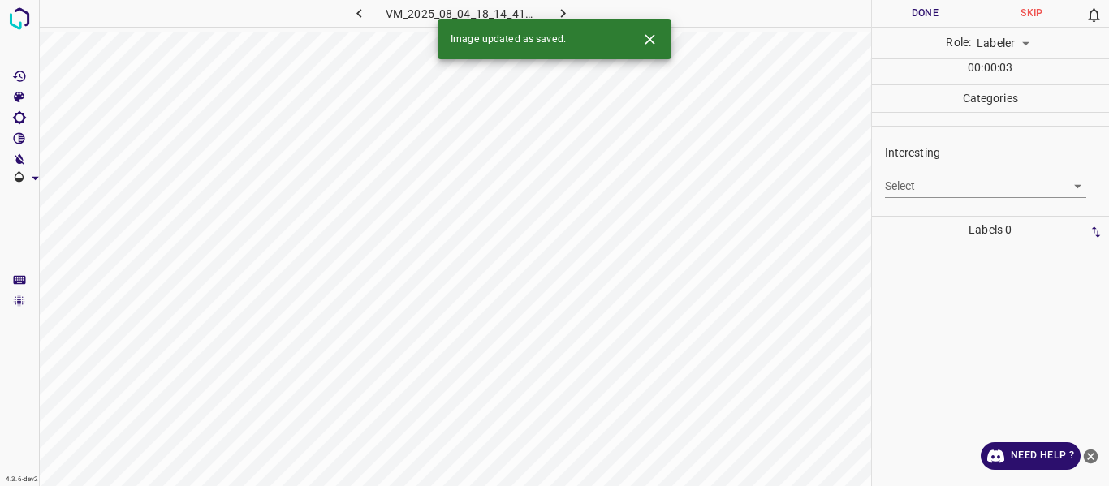
click at [956, 183] on body "4.3.6-dev2 VM_2025_08_04_18_14_41_611_10.gif Done Skip 0 Role: Labeler labeler …" at bounding box center [554, 243] width 1109 height 486
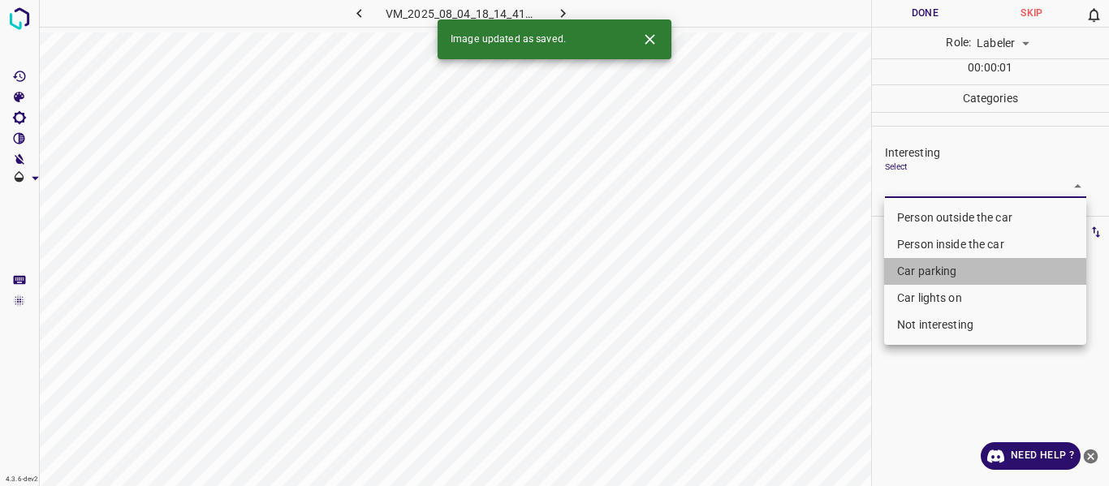
drag, startPoint x: 934, startPoint y: 267, endPoint x: 786, endPoint y: 305, distance: 152.6
click at [933, 267] on li "Car parking" at bounding box center [985, 271] width 202 height 27
type input "Car parking"
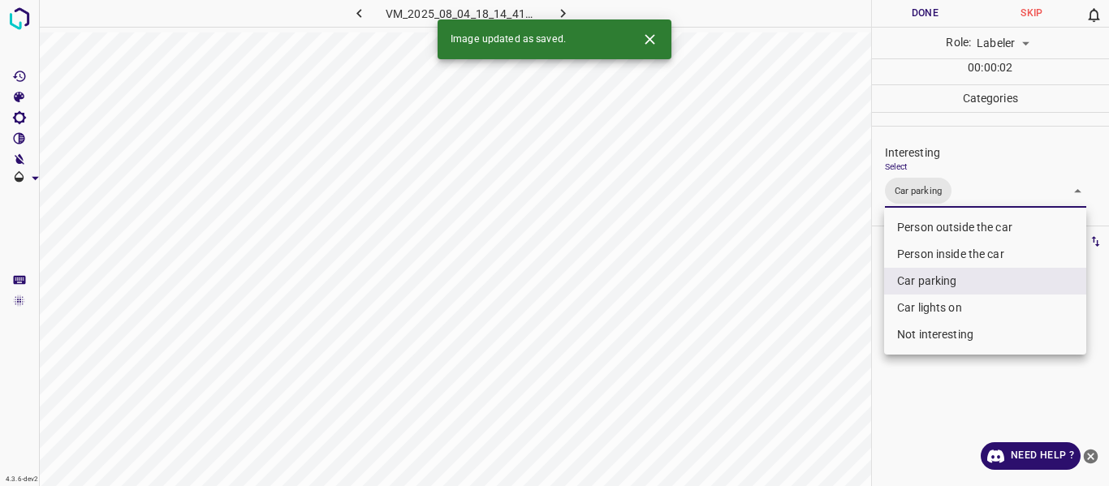
click at [776, 313] on div at bounding box center [554, 243] width 1109 height 486
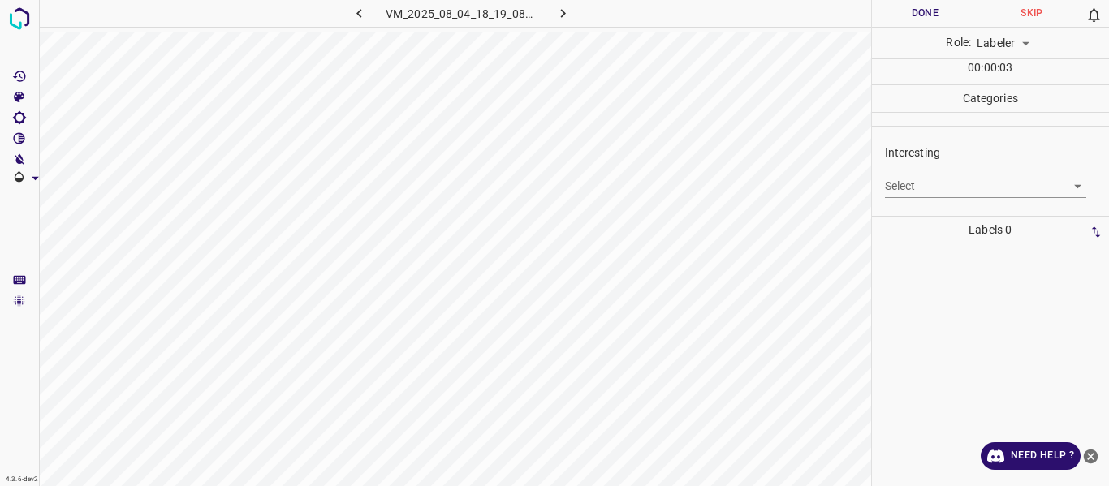
click at [903, 181] on body "4.3.6-dev2 VM_2025_08_04_18_19_08_415_08.gif Done Skip 0 Role: Labeler labeler …" at bounding box center [554, 243] width 1109 height 486
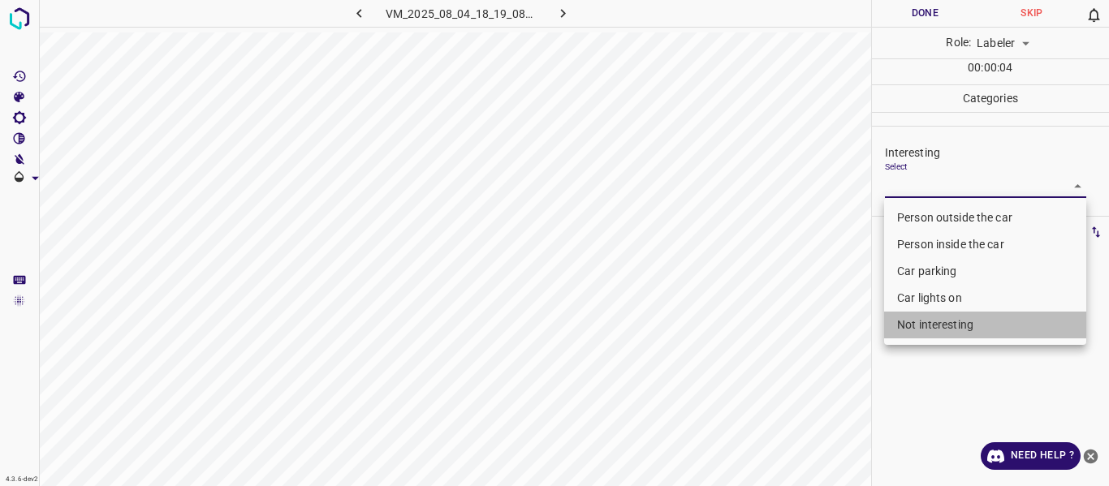
click at [931, 324] on li "Not interesting" at bounding box center [985, 325] width 202 height 27
type input "Not interesting"
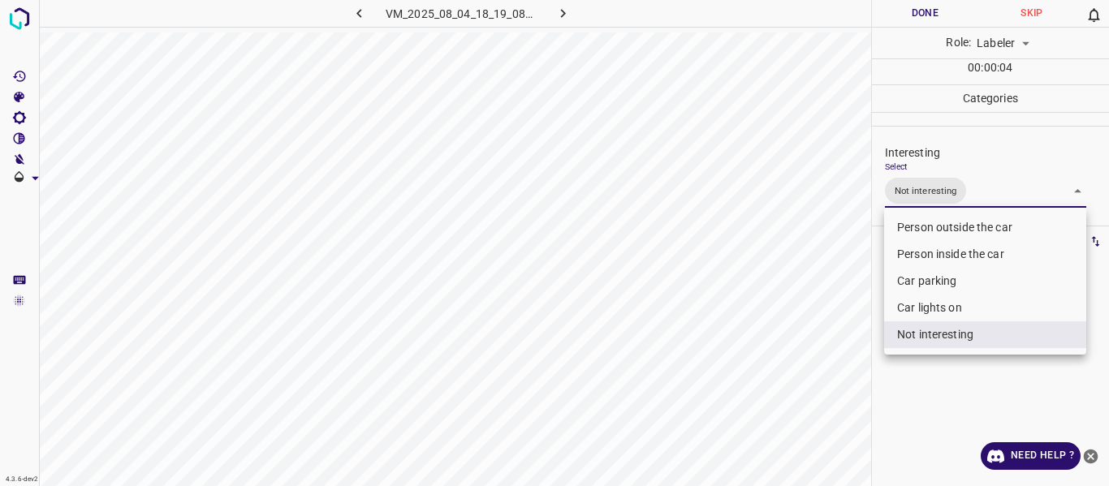
drag, startPoint x: 786, startPoint y: 355, endPoint x: 767, endPoint y: 372, distance: 25.3
click at [785, 354] on div at bounding box center [554, 243] width 1109 height 486
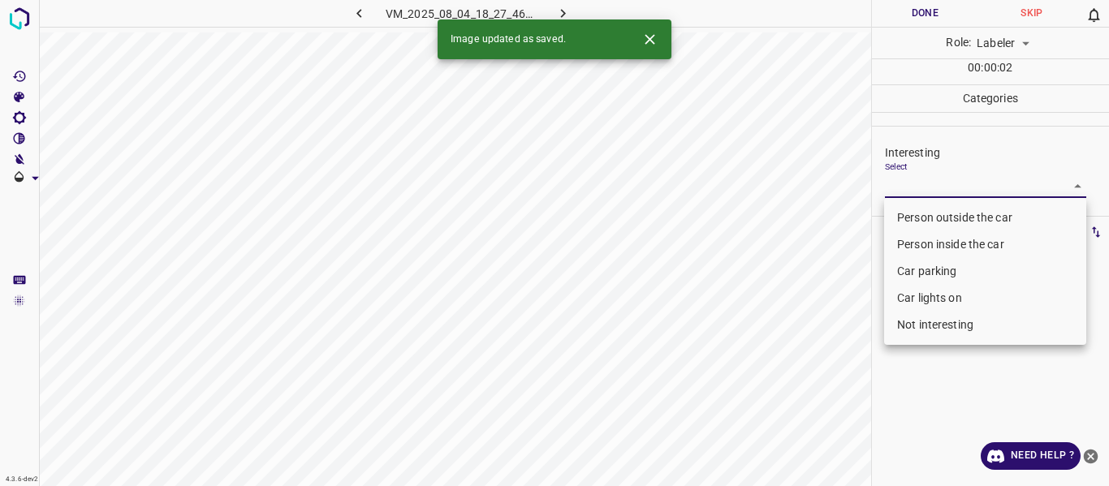
click at [941, 185] on body "4.3.6-dev2 VM_2025_08_04_18_27_46_085_00.gif Done Skip 0 Role: Labeler labeler …" at bounding box center [554, 243] width 1109 height 486
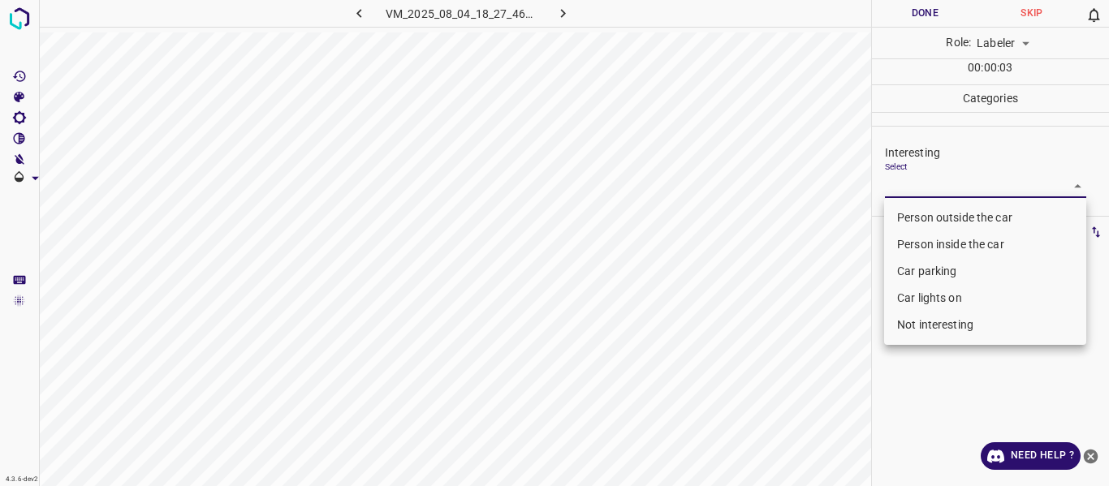
click at [937, 219] on li "Person outside the car" at bounding box center [985, 218] width 202 height 27
type input "Person outside the car"
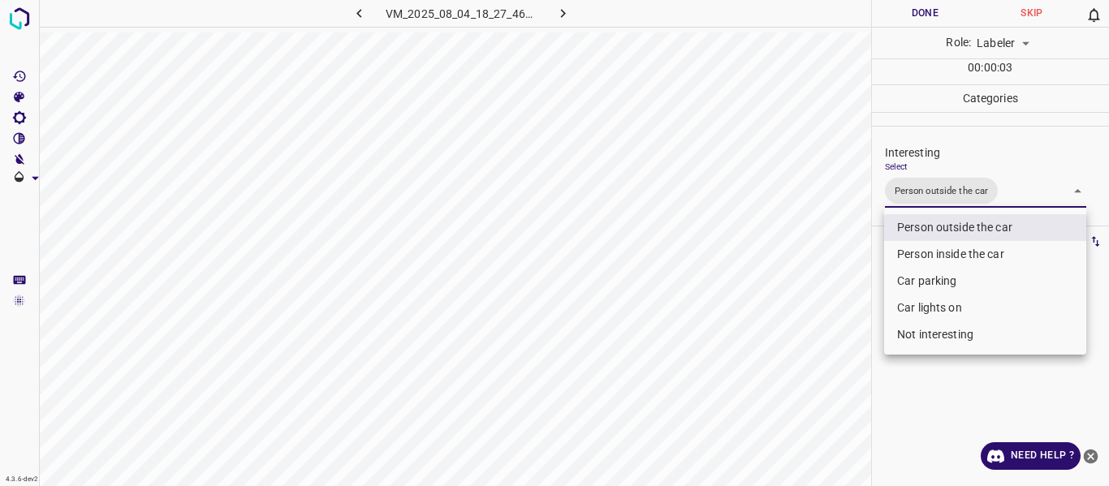
drag, startPoint x: 792, startPoint y: 331, endPoint x: 739, endPoint y: 451, distance: 130.5
click at [787, 342] on div at bounding box center [554, 243] width 1109 height 486
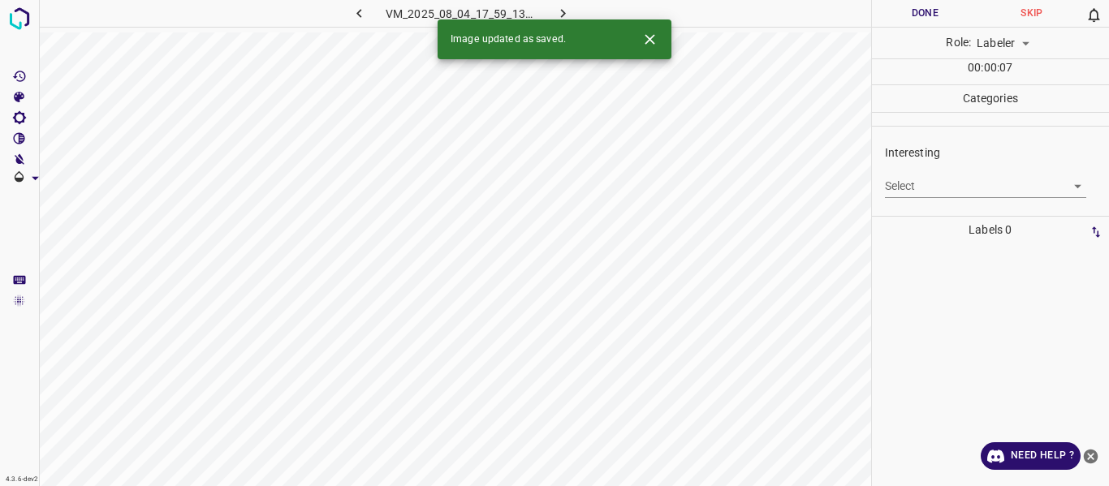
click at [938, 181] on body "4.3.6-dev2 VM_2025_08_04_17_59_13_361_01.gif Done Skip 0 Role: Labeler labeler …" at bounding box center [554, 243] width 1109 height 486
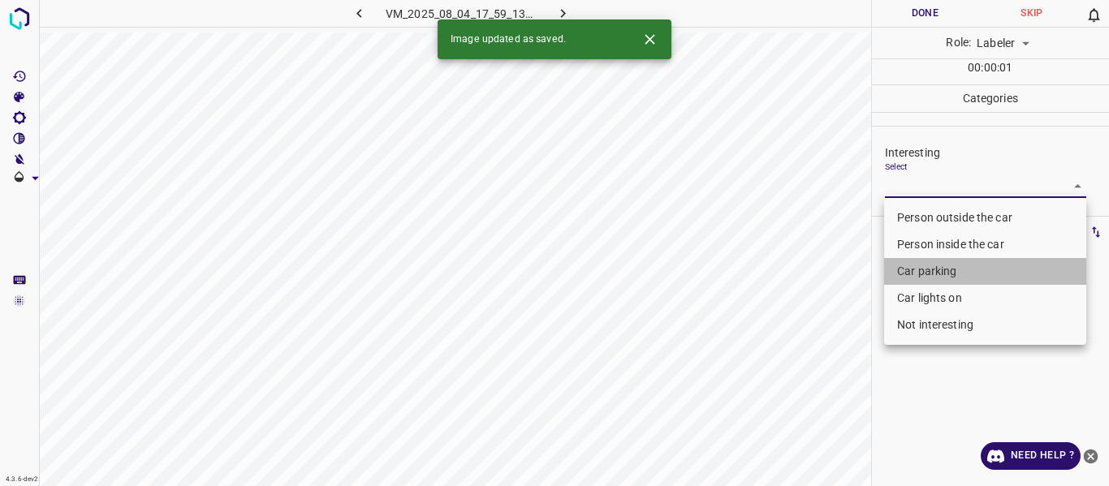
drag, startPoint x: 927, startPoint y: 262, endPoint x: 830, endPoint y: 329, distance: 118.0
click at [925, 266] on li "Car parking" at bounding box center [985, 271] width 202 height 27
type input "Car parking"
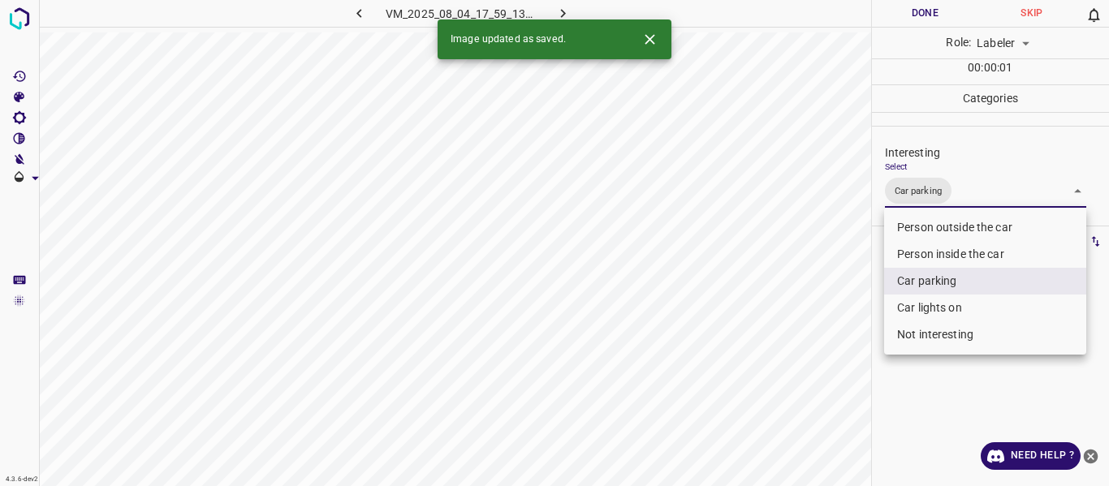
drag, startPoint x: 821, startPoint y: 330, endPoint x: 778, endPoint y: 411, distance: 91.9
click at [811, 347] on div at bounding box center [554, 243] width 1109 height 486
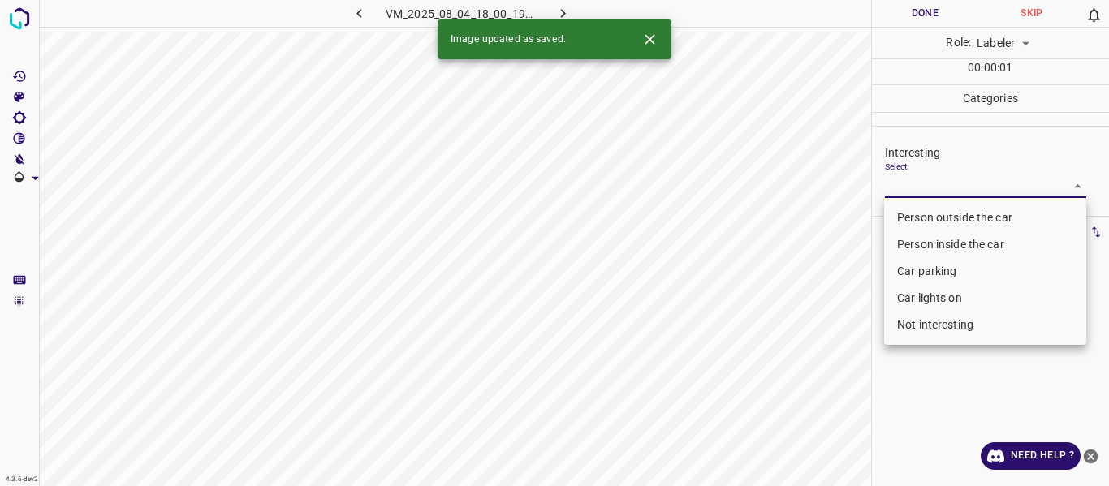
click at [934, 179] on body "4.3.6-dev2 VM_2025_08_04_18_00_19_096_02.gif Done Skip 0 Role: Labeler labeler …" at bounding box center [554, 243] width 1109 height 486
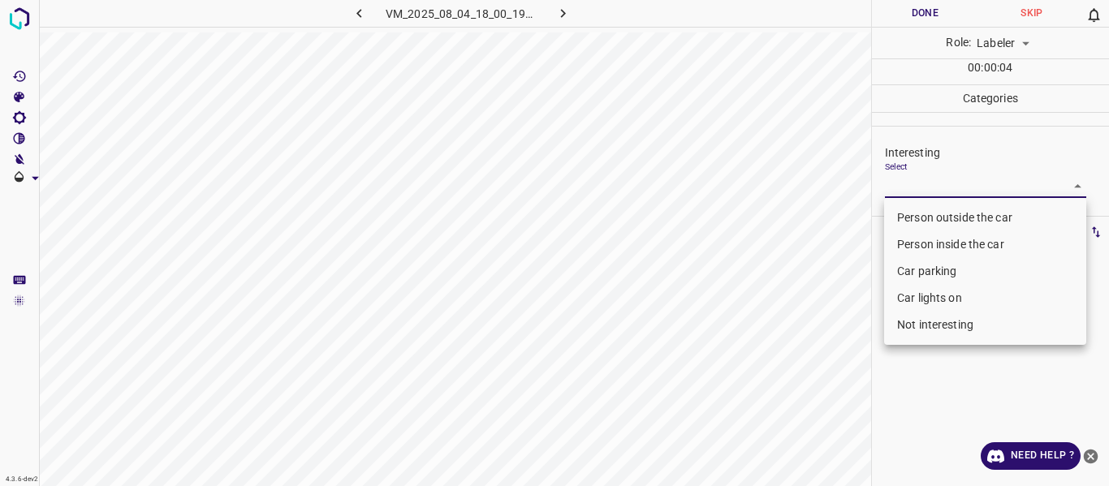
click at [350, 14] on div at bounding box center [554, 243] width 1109 height 486
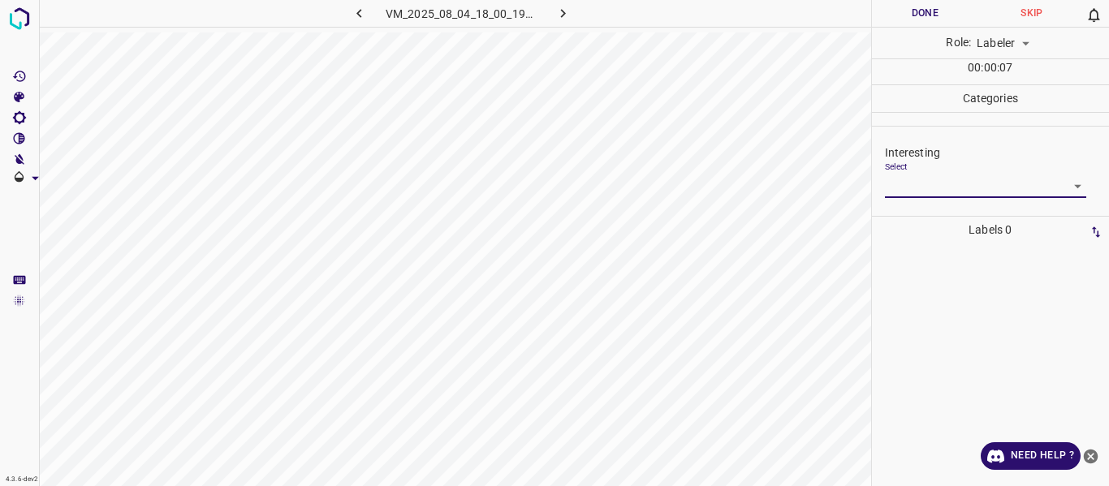
click at [360, 13] on icon "button" at bounding box center [359, 13] width 17 height 17
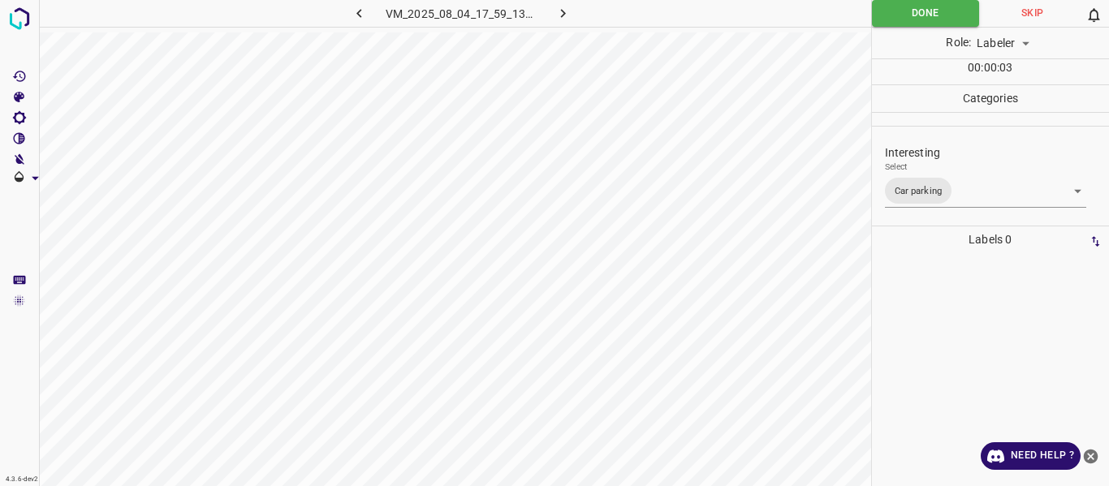
click at [556, 7] on icon "button" at bounding box center [562, 13] width 17 height 17
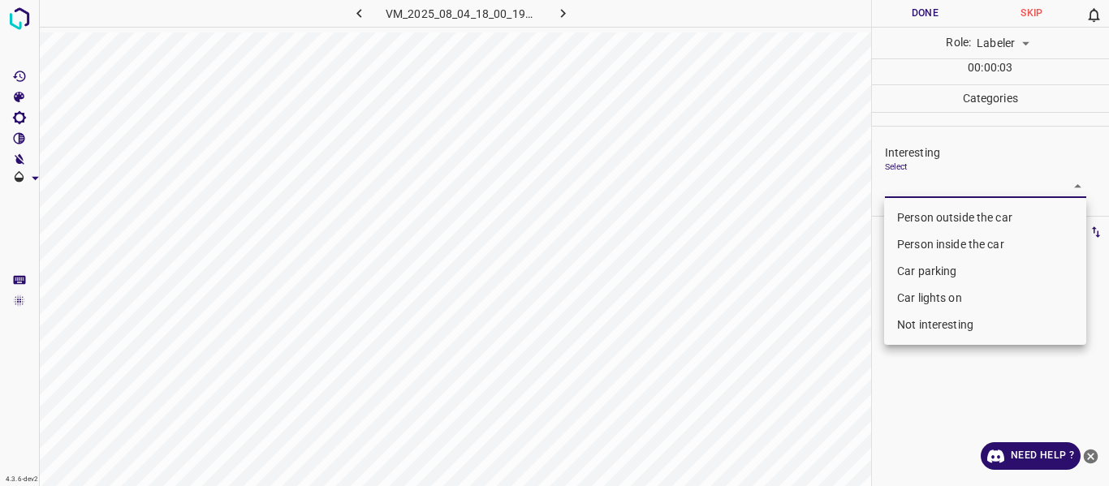
click at [956, 187] on body "4.3.6-dev2 VM_2025_08_04_18_00_19_096_02.gif Done Skip 0 Role: Labeler labeler …" at bounding box center [554, 243] width 1109 height 486
click at [943, 214] on li "Person outside the car" at bounding box center [985, 218] width 202 height 27
type input "Person outside the car"
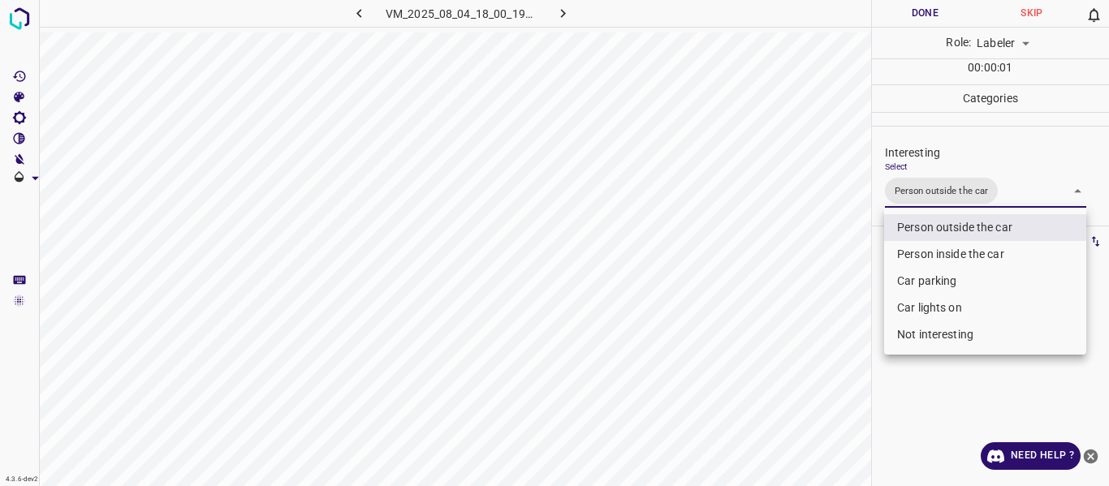
click at [843, 289] on div at bounding box center [554, 243] width 1109 height 486
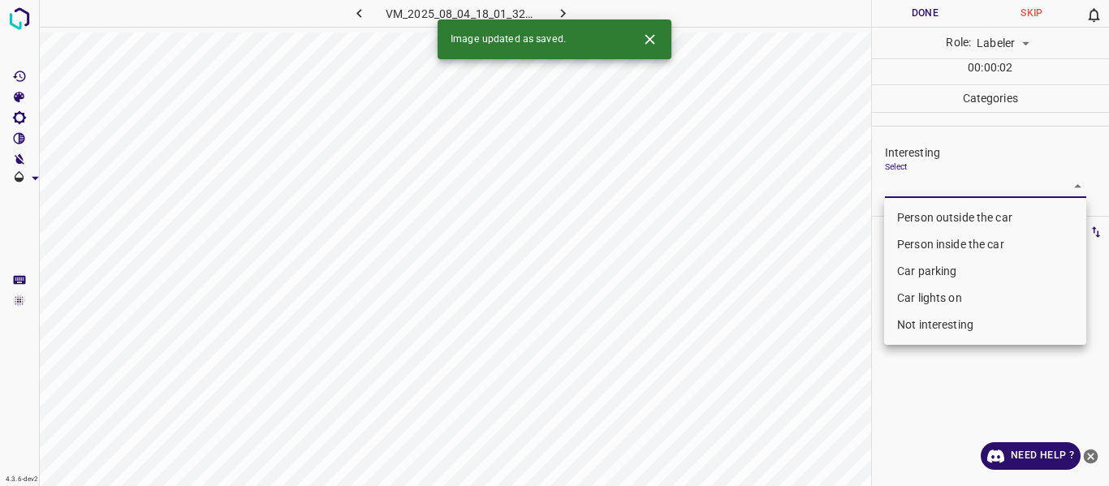
drag, startPoint x: 931, startPoint y: 188, endPoint x: 931, endPoint y: 205, distance: 17.0
click at [931, 187] on body "4.3.6-dev2 VM_2025_08_04_18_01_32_764_05.gif Done Skip 0 Role: Labeler labeler …" at bounding box center [554, 243] width 1109 height 486
click at [932, 213] on li "Person outside the car" at bounding box center [985, 218] width 202 height 27
type input "Person outside the car"
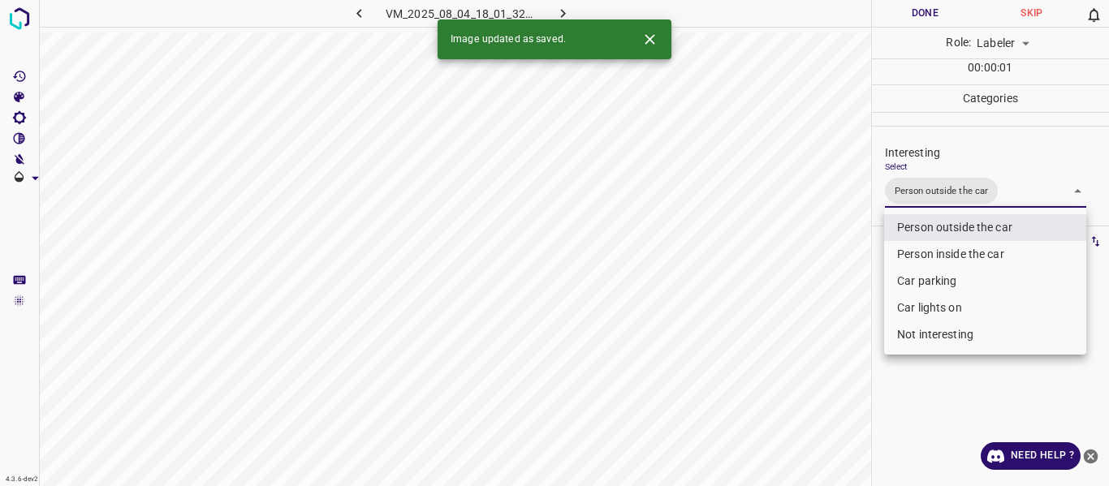
click at [762, 303] on div at bounding box center [554, 243] width 1109 height 486
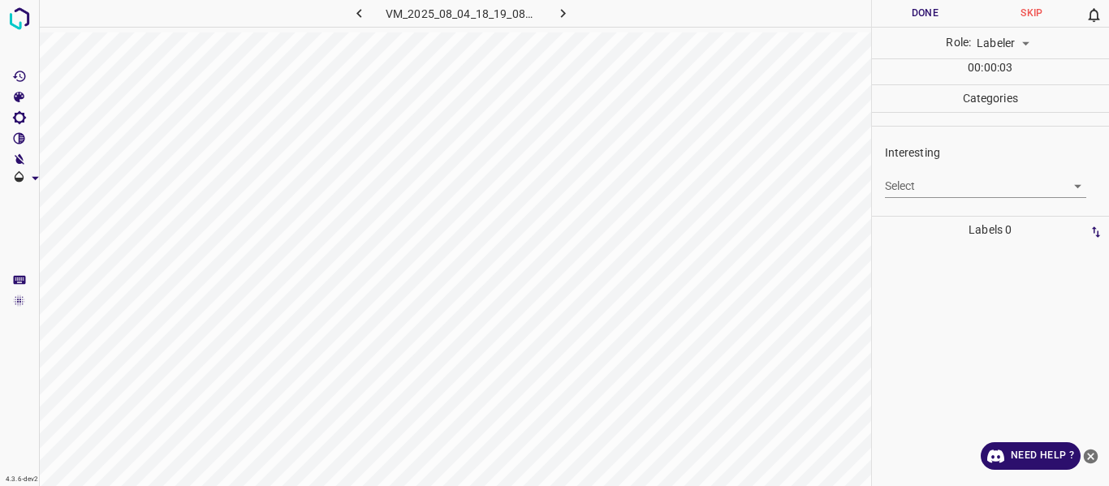
click at [938, 189] on body "4.3.6-dev2 VM_2025_08_04_18_19_08_415_05.gif Done Skip 0 Role: Labeler labeler …" at bounding box center [554, 243] width 1109 height 486
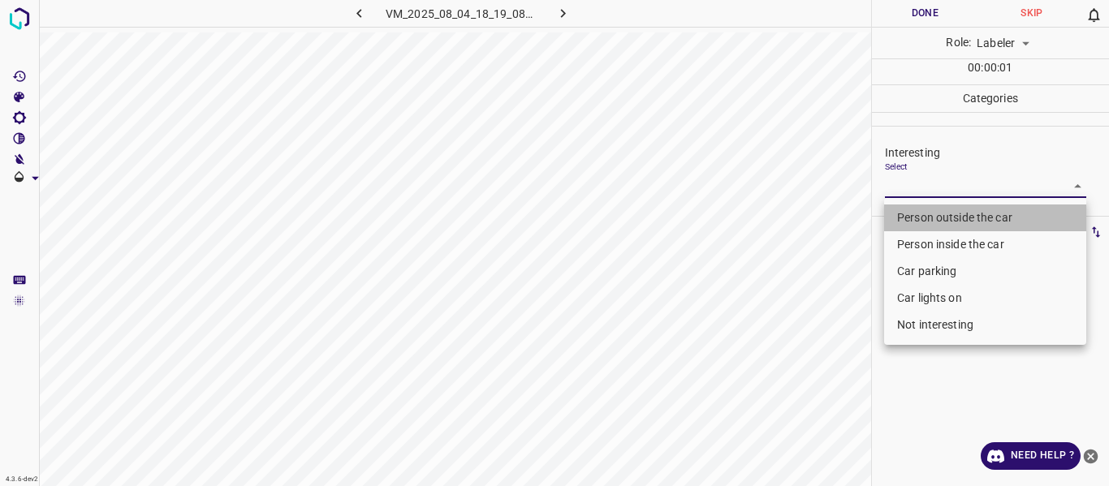
click at [931, 211] on li "Person outside the car" at bounding box center [985, 218] width 202 height 27
type input "Person outside the car"
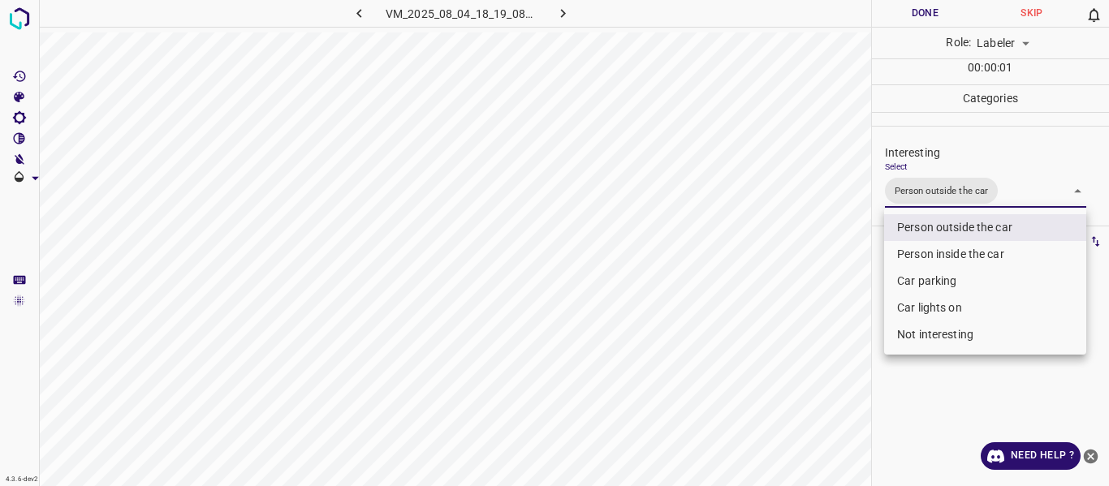
drag, startPoint x: 813, startPoint y: 344, endPoint x: 815, endPoint y: 356, distance: 12.4
click at [813, 346] on div at bounding box center [554, 243] width 1109 height 486
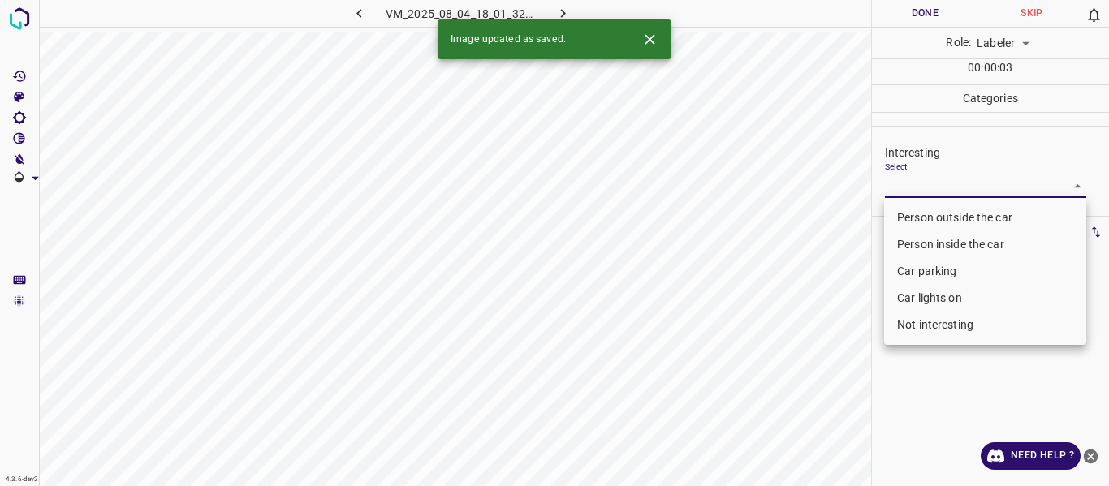
click at [930, 186] on body "4.3.6-dev2 VM_2025_08_04_18_01_32_764_04.gif Done Skip 0 Role: Labeler labeler …" at bounding box center [554, 243] width 1109 height 486
click at [924, 222] on li "Person outside the car" at bounding box center [985, 218] width 202 height 27
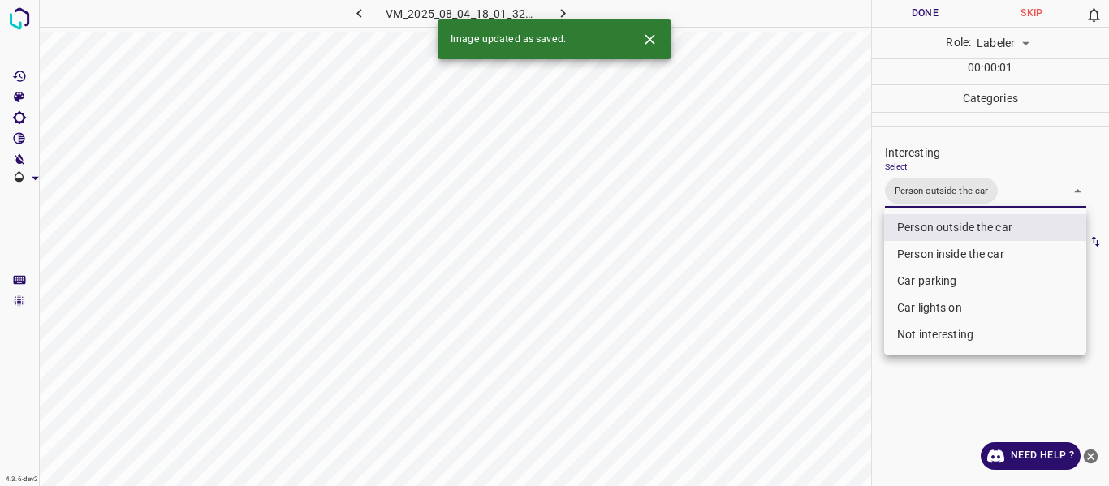
type input "Person outside the car"
drag, startPoint x: 846, startPoint y: 311, endPoint x: 835, endPoint y: 367, distance: 57.2
click at [844, 319] on div at bounding box center [554, 243] width 1109 height 486
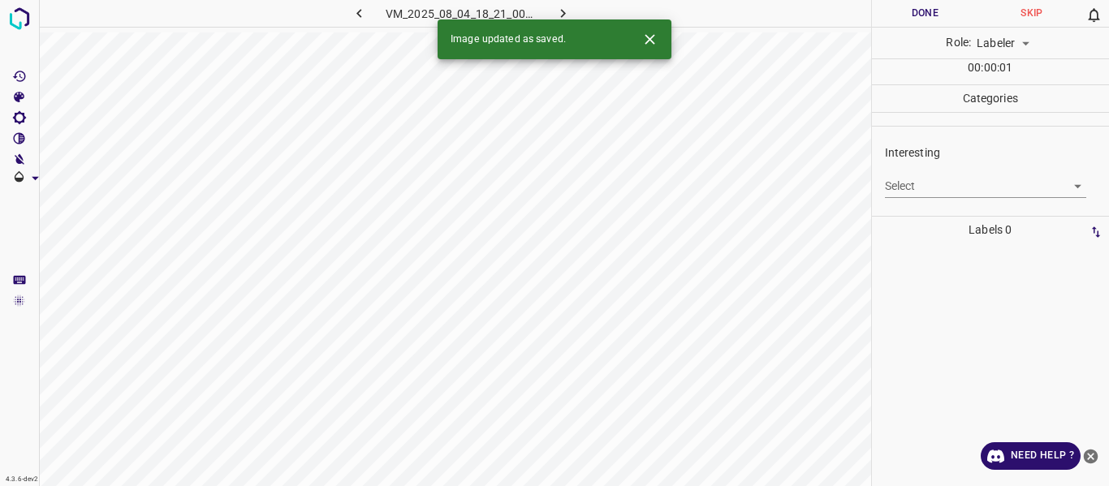
click at [958, 183] on body "4.3.6-dev2 VM_2025_08_04_18_21_00_123_07.gif Done Skip 0 Role: Labeler labeler …" at bounding box center [554, 243] width 1109 height 486
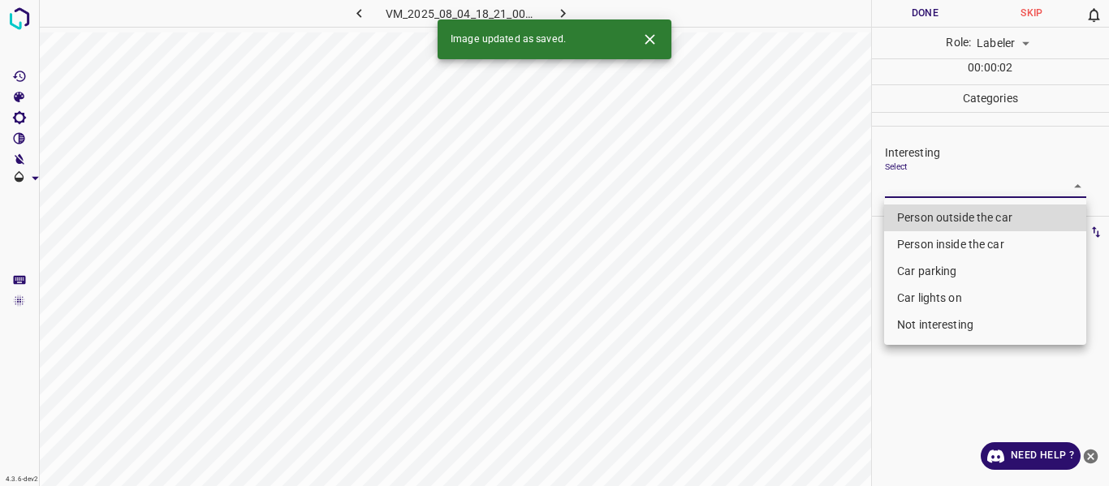
click at [960, 215] on li "Person outside the car" at bounding box center [985, 218] width 202 height 27
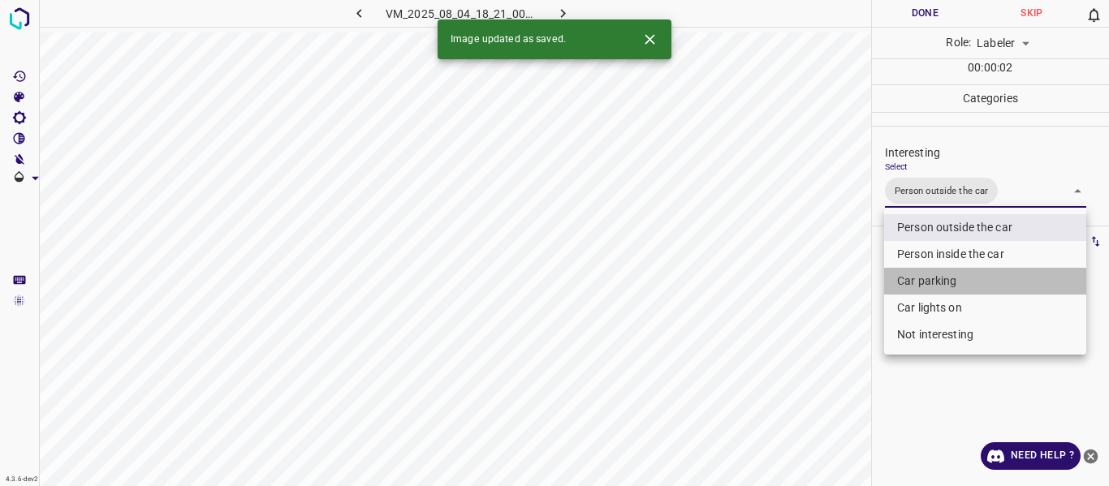
drag, startPoint x: 949, startPoint y: 287, endPoint x: 869, endPoint y: 356, distance: 105.3
click at [947, 282] on li "Car parking" at bounding box center [985, 281] width 202 height 27
type input "Person outside the car,Car parking"
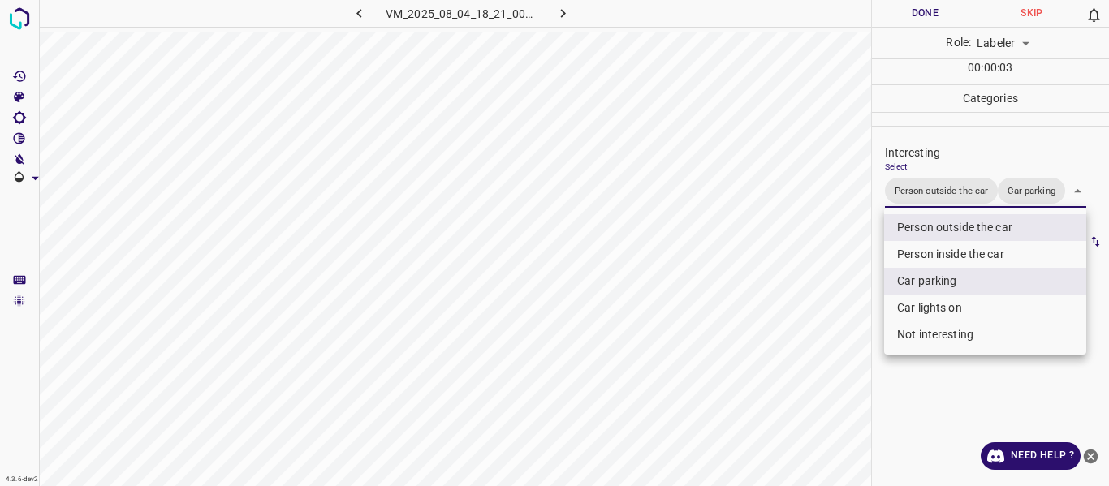
click at [800, 395] on div at bounding box center [554, 243] width 1109 height 486
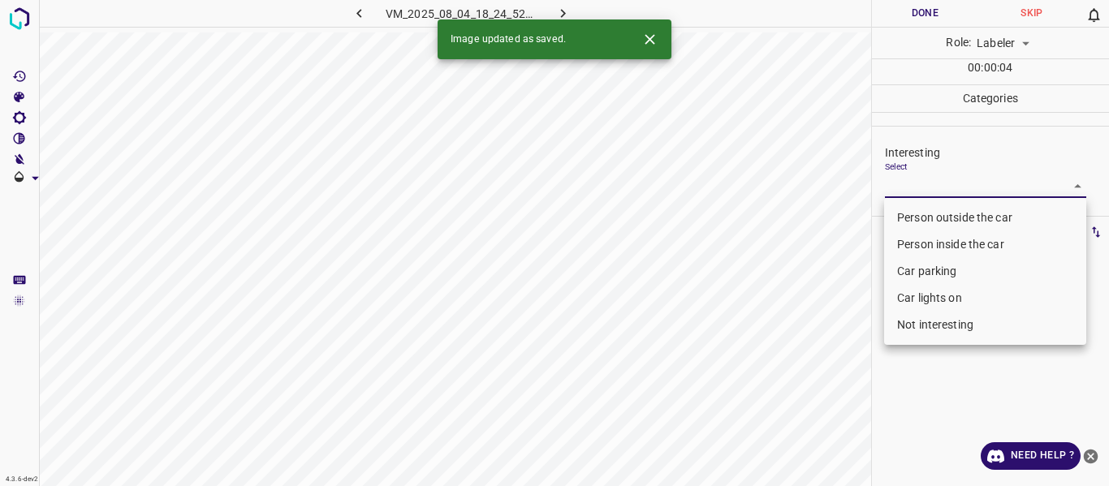
drag, startPoint x: 927, startPoint y: 183, endPoint x: 931, endPoint y: 206, distance: 23.9
click at [928, 183] on body "4.3.6-dev2 VM_2025_08_04_18_24_52_700_00.gif Done Skip 0 Role: Labeler labeler …" at bounding box center [554, 243] width 1109 height 486
click at [931, 206] on li "Person outside the car" at bounding box center [985, 218] width 202 height 27
type input "Person outside the car"
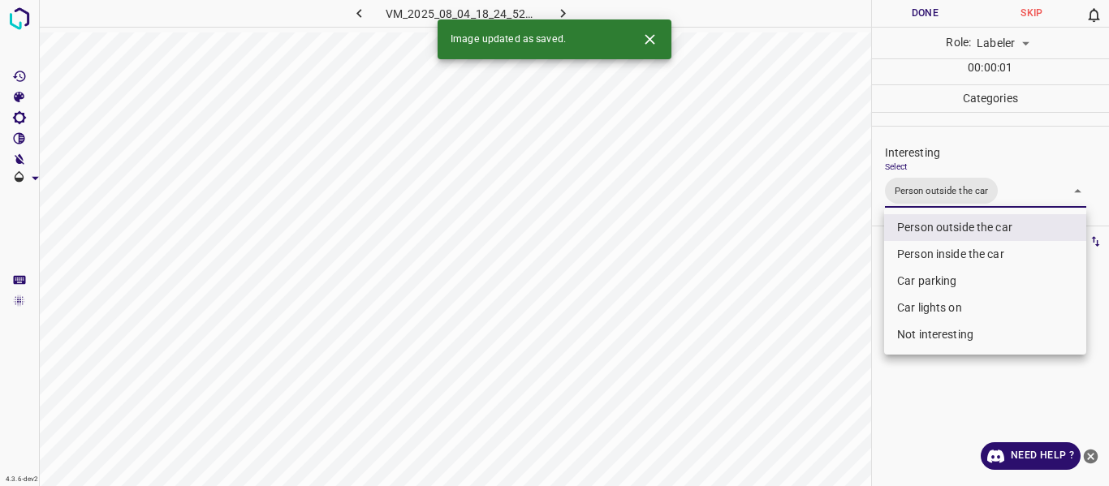
drag, startPoint x: 833, startPoint y: 290, endPoint x: 824, endPoint y: 313, distance: 24.4
click at [832, 293] on div at bounding box center [554, 243] width 1109 height 486
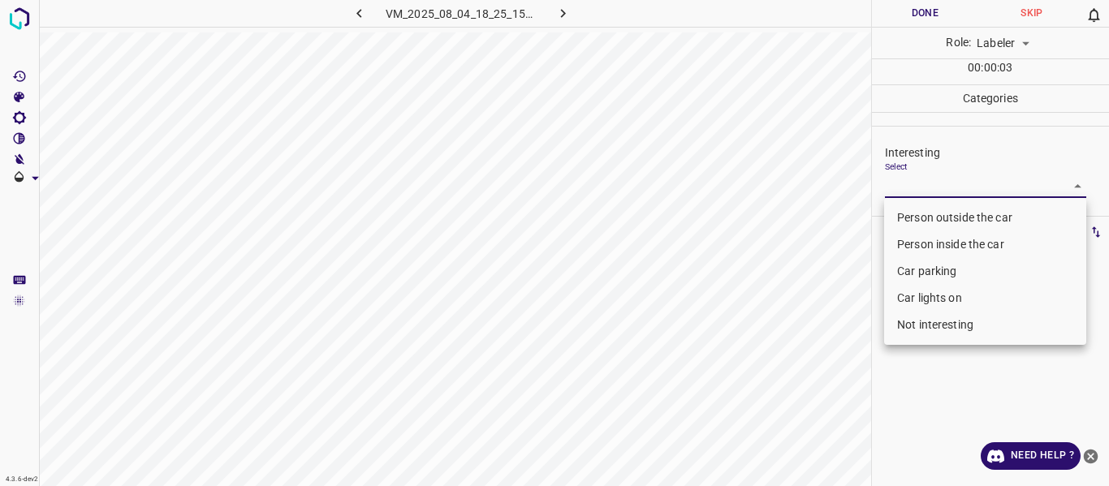
drag, startPoint x: 928, startPoint y: 186, endPoint x: 936, endPoint y: 202, distance: 18.2
click at [929, 186] on body "4.3.6-dev2 VM_2025_08_04_18_25_15_476_00.gif Done Skip 0 Role: Labeler labeler …" at bounding box center [554, 243] width 1109 height 486
click at [938, 214] on li "Person outside the car" at bounding box center [985, 218] width 202 height 27
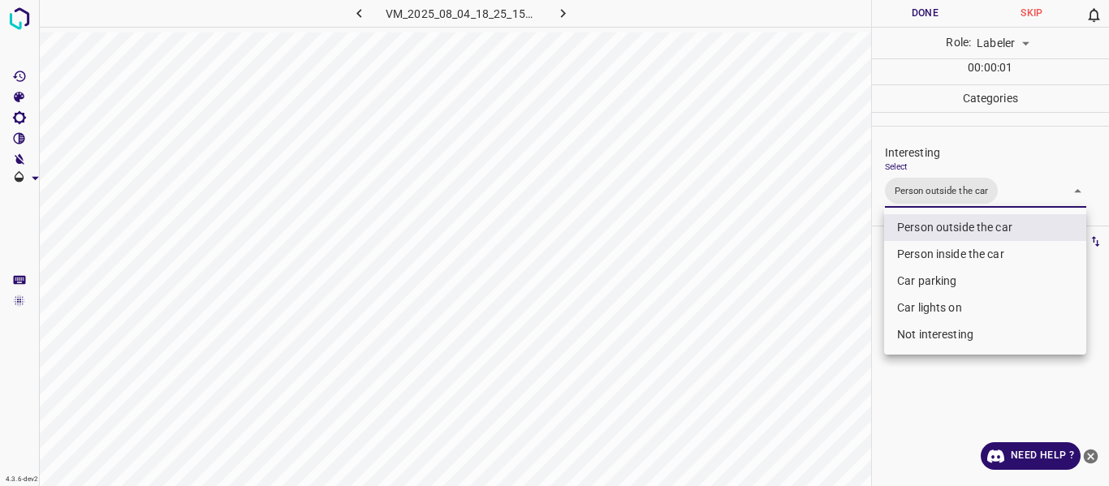
type input "Person outside the car"
drag, startPoint x: 818, startPoint y: 284, endPoint x: 811, endPoint y: 314, distance: 30.9
click at [818, 289] on div at bounding box center [554, 243] width 1109 height 486
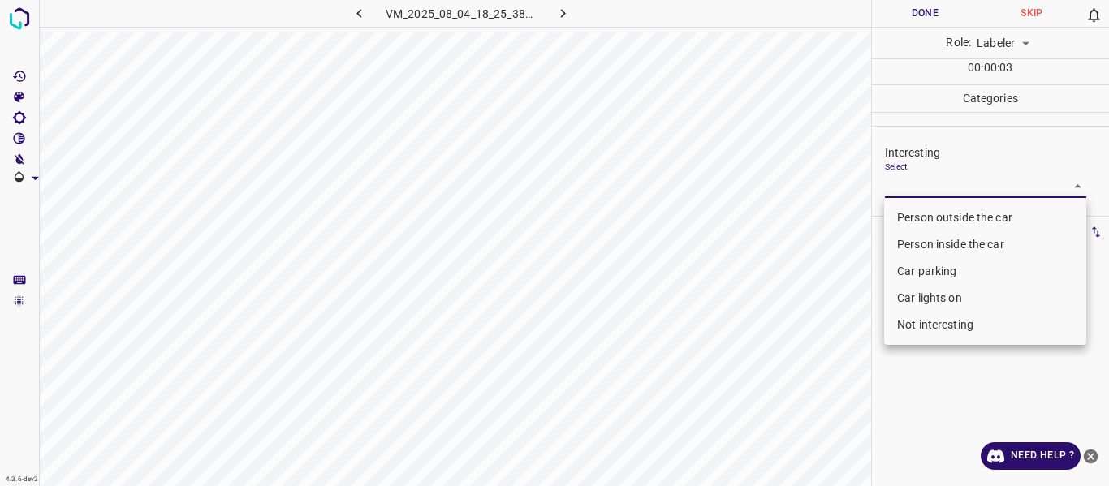
click at [963, 192] on body "4.3.6-dev2 VM_2025_08_04_18_25_38_366_03.gif Done Skip 0 Role: Labeler labeler …" at bounding box center [554, 243] width 1109 height 486
click at [950, 218] on li "Person outside the car" at bounding box center [985, 218] width 202 height 27
type input "Person outside the car"
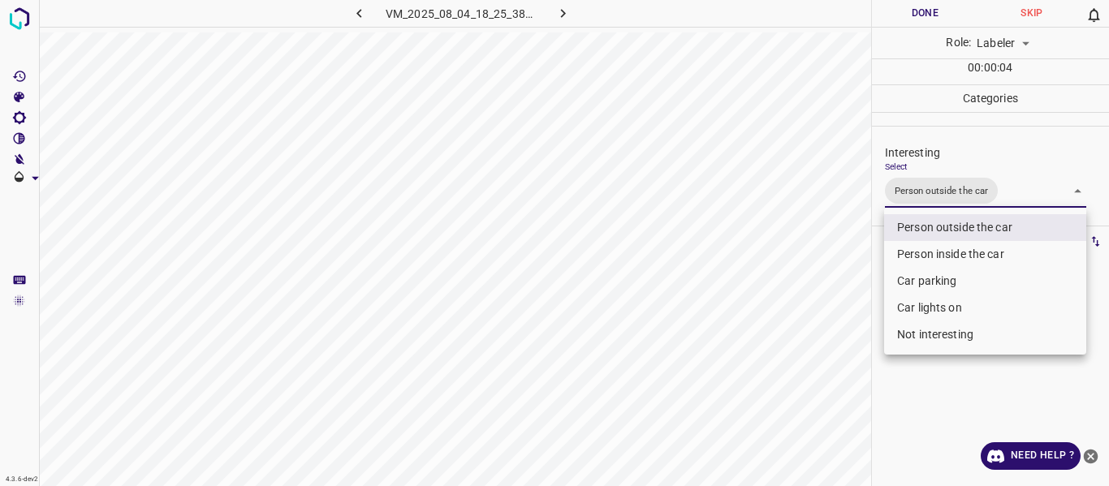
click at [842, 295] on div at bounding box center [554, 243] width 1109 height 486
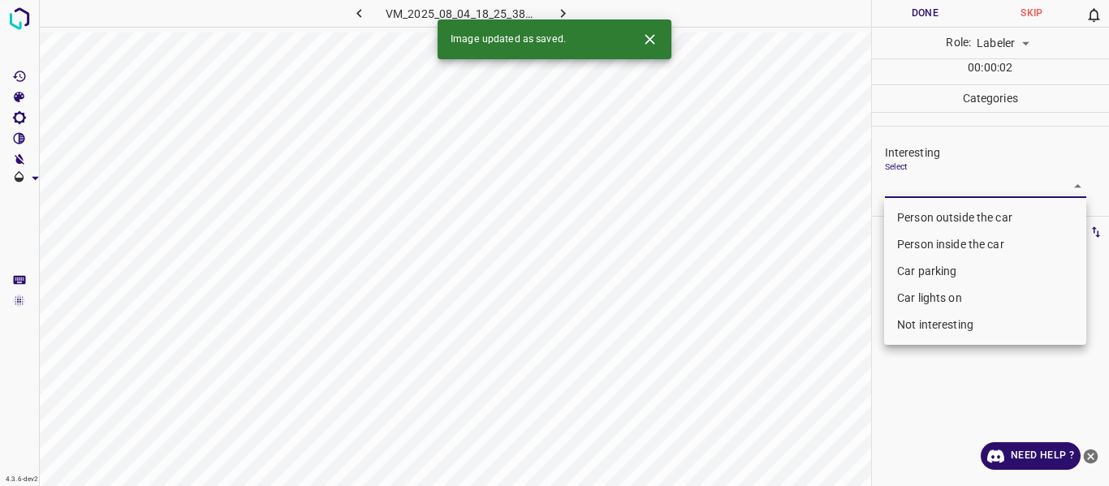
click at [910, 183] on body "4.3.6-dev2 VM_2025_08_04_18_25_38_366_02.gif Done Skip 0 Role: Labeler labeler …" at bounding box center [554, 243] width 1109 height 486
click at [909, 211] on li "Person outside the car" at bounding box center [985, 218] width 202 height 27
type input "Person outside the car"
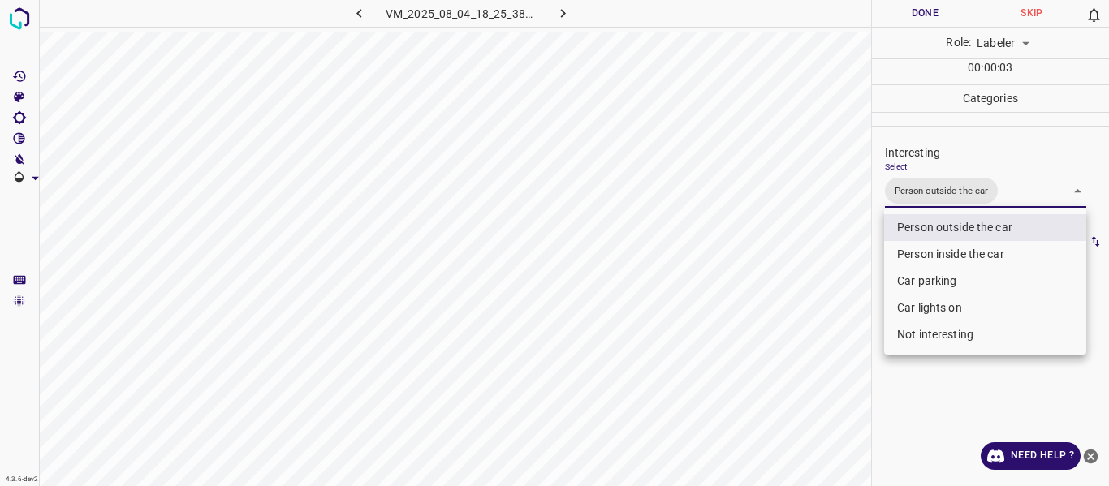
drag, startPoint x: 811, startPoint y: 272, endPoint x: 763, endPoint y: 363, distance: 102.8
click at [809, 279] on div at bounding box center [554, 243] width 1109 height 486
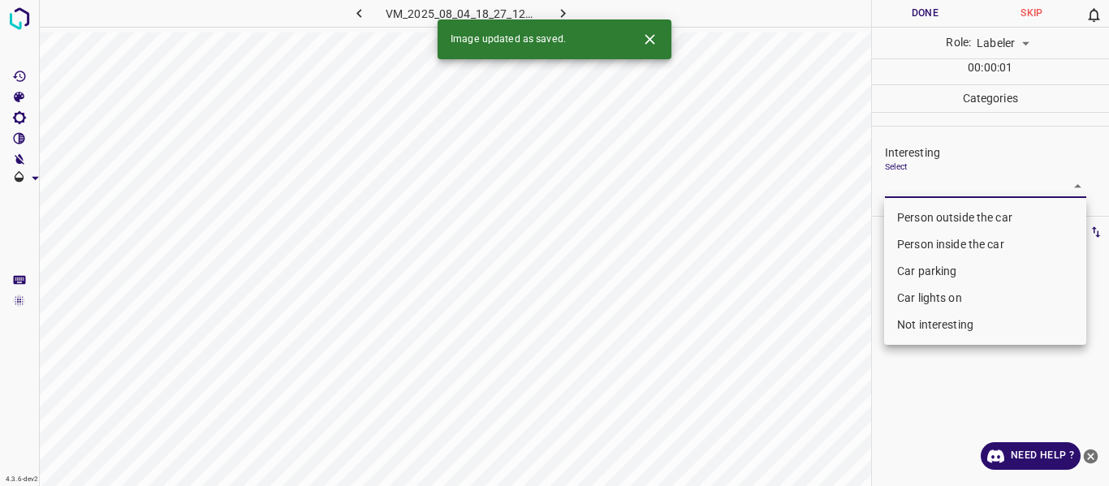
drag, startPoint x: 923, startPoint y: 188, endPoint x: 924, endPoint y: 209, distance: 20.3
click at [923, 188] on body "4.3.6-dev2 VM_2025_08_04_18_27_12_380_02.gif Done Skip 0 Role: Labeler labeler …" at bounding box center [554, 243] width 1109 height 486
click at [924, 214] on li "Person outside the car" at bounding box center [985, 218] width 202 height 27
type input "Person outside the car"
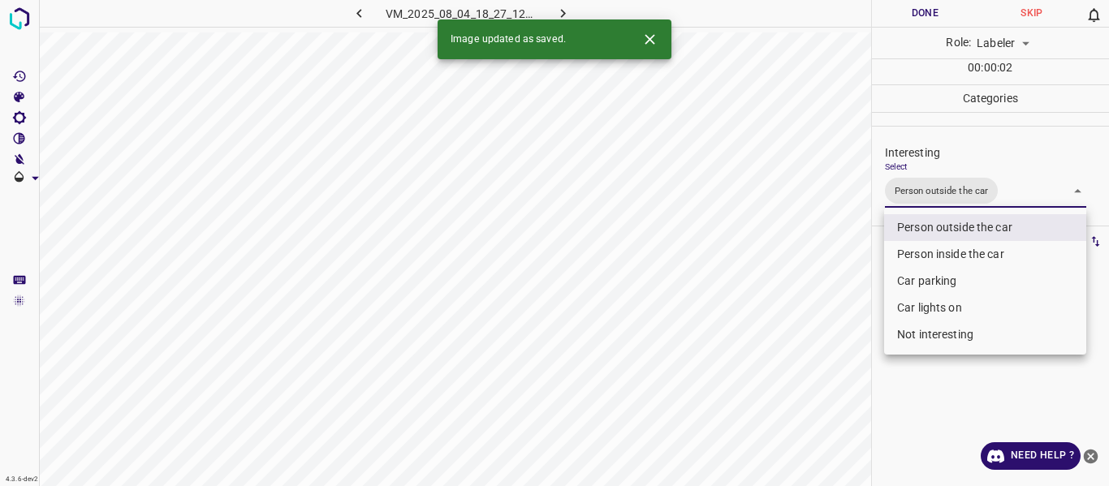
drag, startPoint x: 815, startPoint y: 287, endPoint x: 811, endPoint y: 351, distance: 64.3
click at [816, 291] on div at bounding box center [554, 243] width 1109 height 486
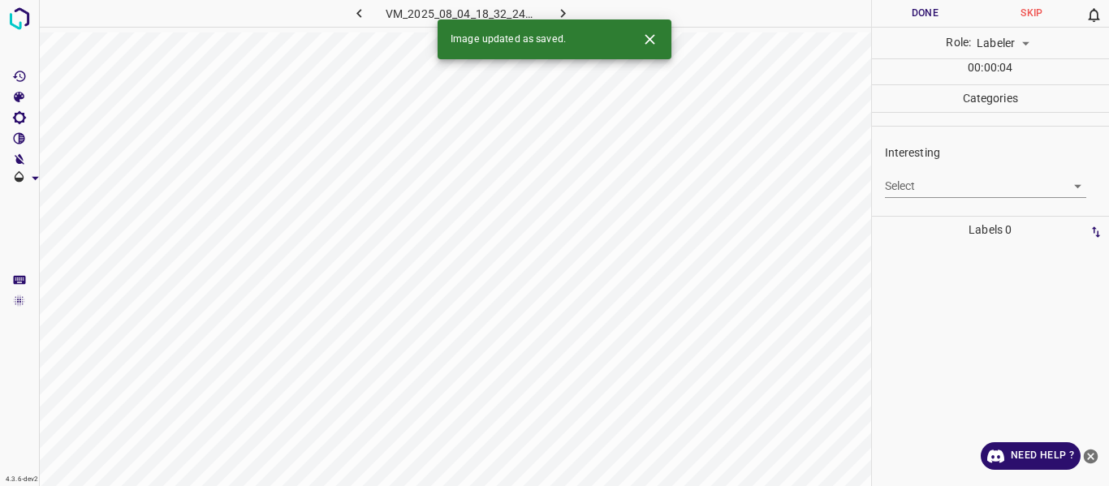
click at [902, 181] on body "4.3.6-dev2 VM_2025_08_04_18_32_24_666_02.gif Done Skip 0 Role: Labeler labeler …" at bounding box center [554, 243] width 1109 height 486
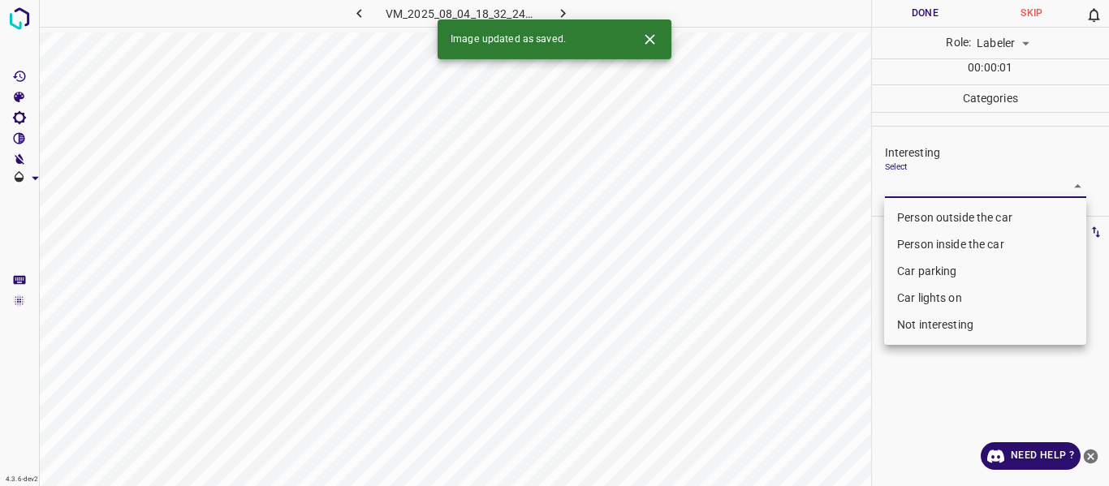
drag, startPoint x: 902, startPoint y: 181, endPoint x: 847, endPoint y: 244, distance: 84.0
click at [904, 214] on li "Person outside the car" at bounding box center [985, 218] width 202 height 27
type input "Person outside the car"
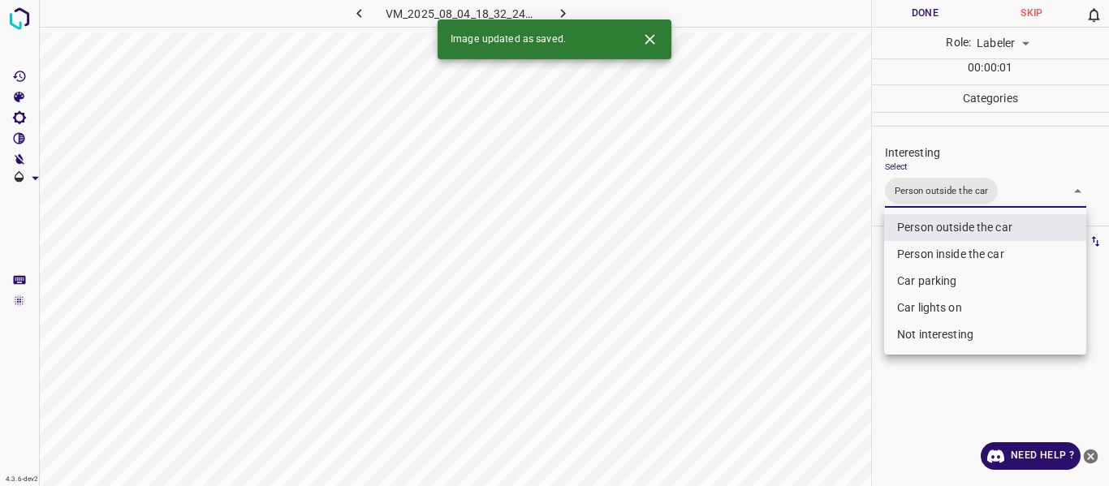
drag, startPoint x: 816, startPoint y: 270, endPoint x: 806, endPoint y: 352, distance: 81.8
click at [813, 278] on div at bounding box center [554, 243] width 1109 height 486
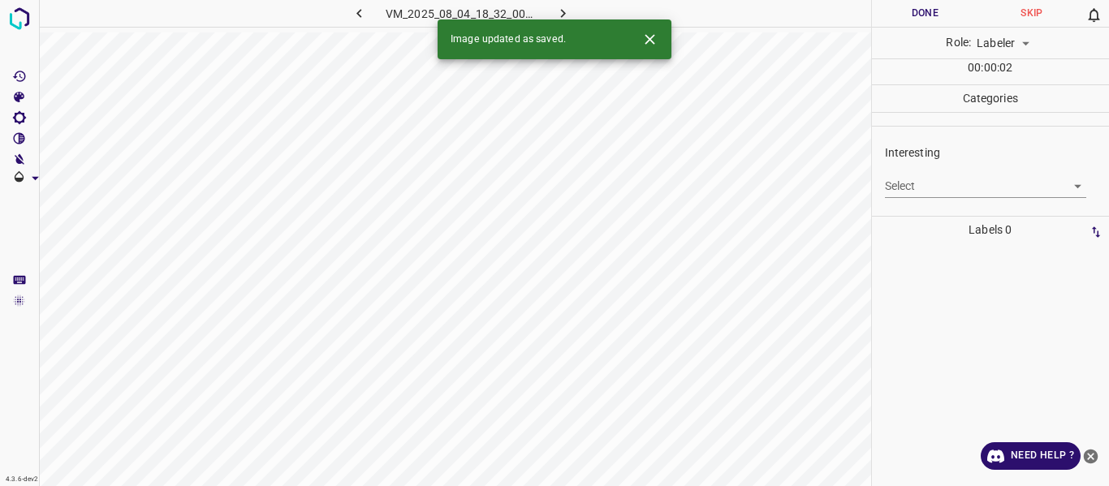
click at [962, 190] on body "4.3.6-dev2 VM_2025_08_04_18_32_00_059_02.gif Done Skip 0 Role: Labeler labeler …" at bounding box center [554, 243] width 1109 height 486
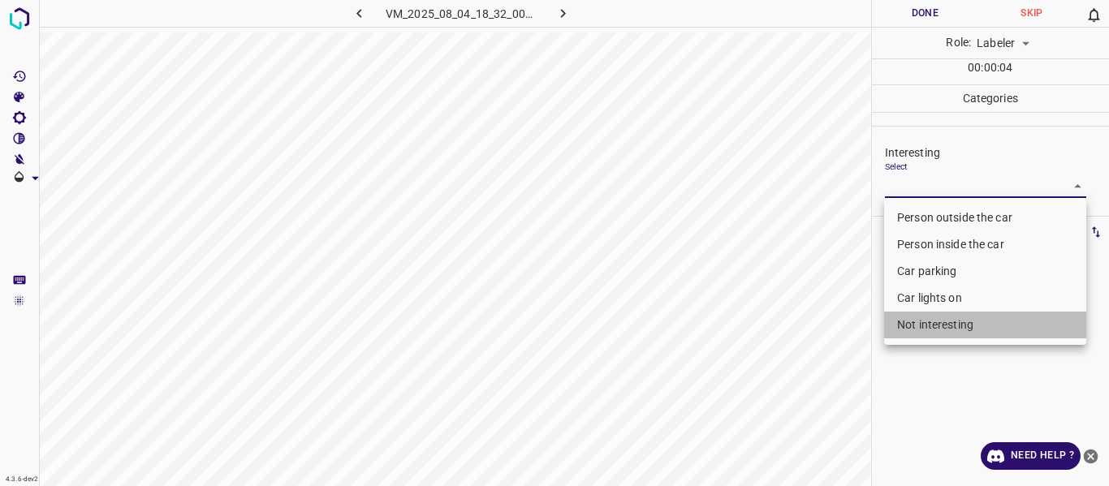
drag, startPoint x: 950, startPoint y: 330, endPoint x: 848, endPoint y: 343, distance: 103.2
click at [945, 330] on li "Not interesting" at bounding box center [985, 325] width 202 height 27
type input "Not interesting"
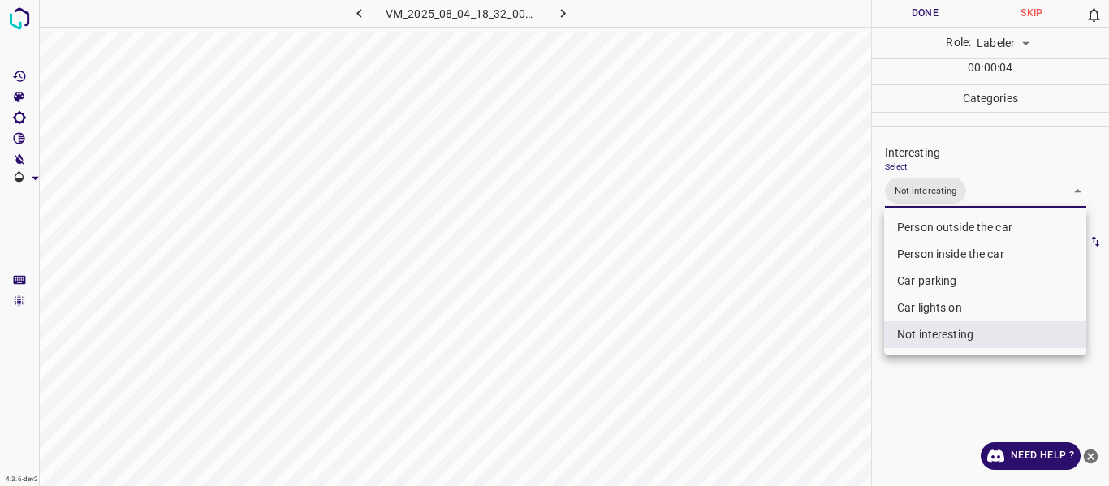
drag, startPoint x: 840, startPoint y: 345, endPoint x: 791, endPoint y: 399, distance: 73.0
click at [834, 359] on div at bounding box center [554, 243] width 1109 height 486
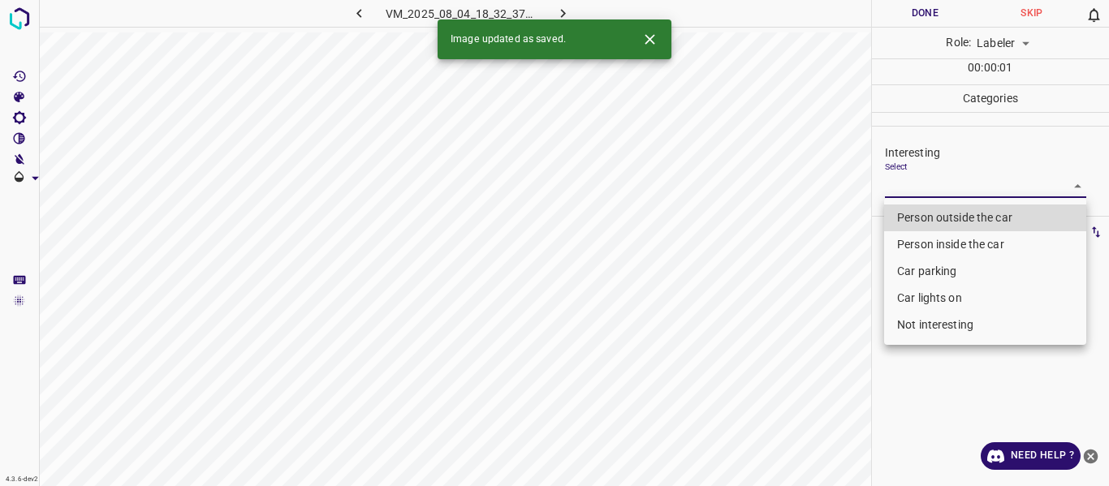
click at [912, 184] on body "4.3.6-dev2 VM_2025_08_04_18_32_37_030_05.gif Done Skip 0 Role: Labeler labeler …" at bounding box center [554, 243] width 1109 height 486
click at [910, 216] on li "Person outside the car" at bounding box center [985, 218] width 202 height 27
type input "Person outside the car"
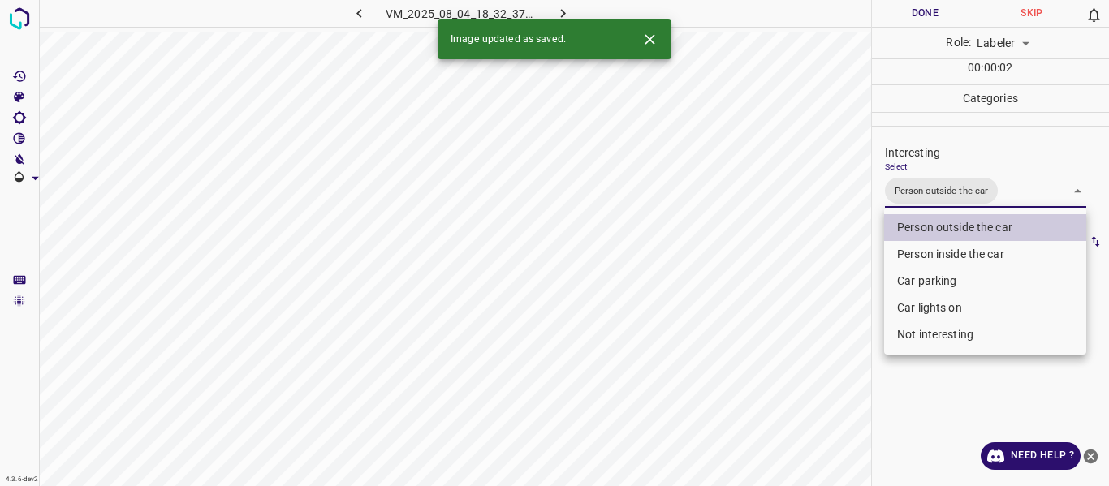
drag, startPoint x: 816, startPoint y: 311, endPoint x: 803, endPoint y: 395, distance: 85.4
click at [815, 319] on div at bounding box center [554, 243] width 1109 height 486
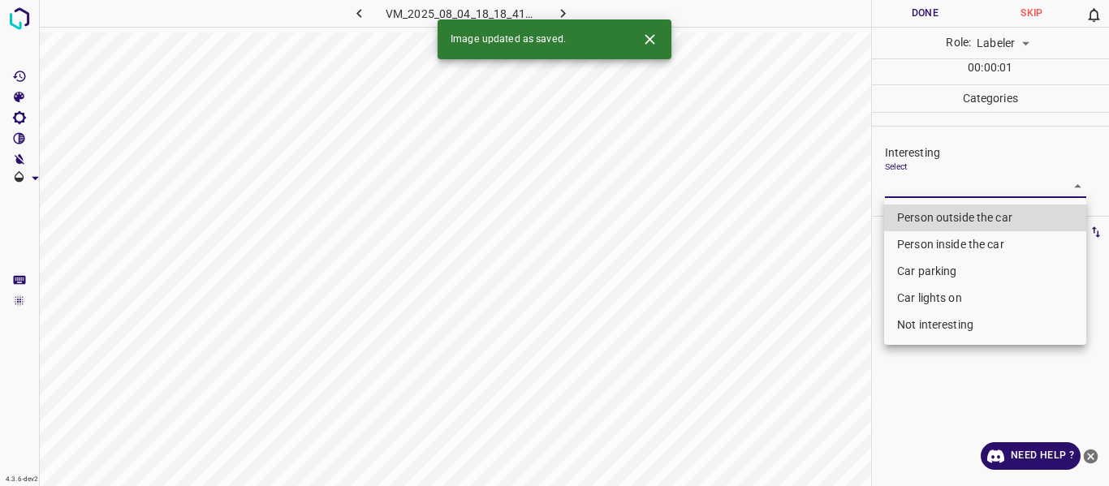
click at [946, 186] on body "4.3.6-dev2 VM_2025_08_04_18_18_41_901_03.gif Done Skip 0 Role: Labeler labeler …" at bounding box center [554, 243] width 1109 height 486
click at [939, 221] on li "Person outside the car" at bounding box center [985, 218] width 202 height 27
type input "Person outside the car"
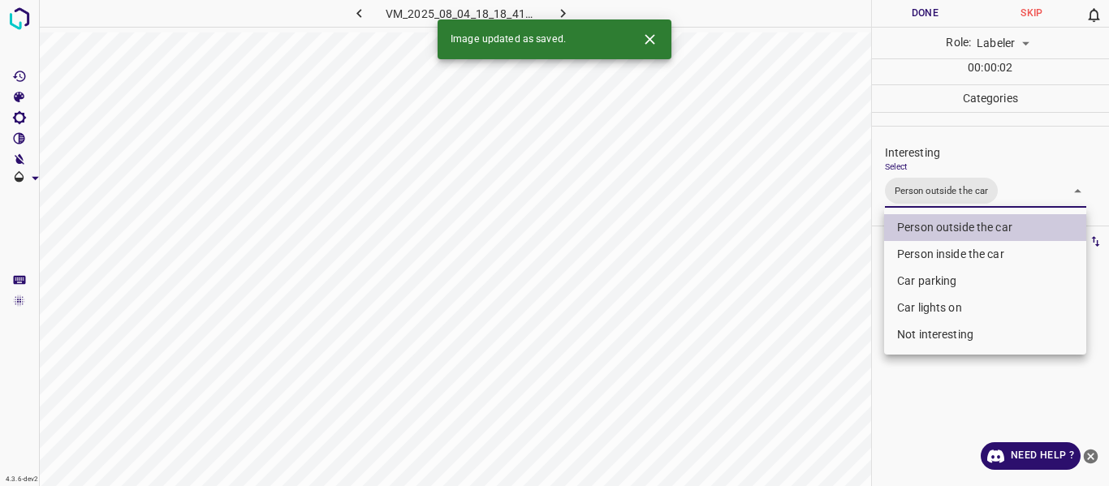
drag, startPoint x: 820, startPoint y: 322, endPoint x: 800, endPoint y: 412, distance: 91.6
click at [819, 339] on div at bounding box center [554, 243] width 1109 height 486
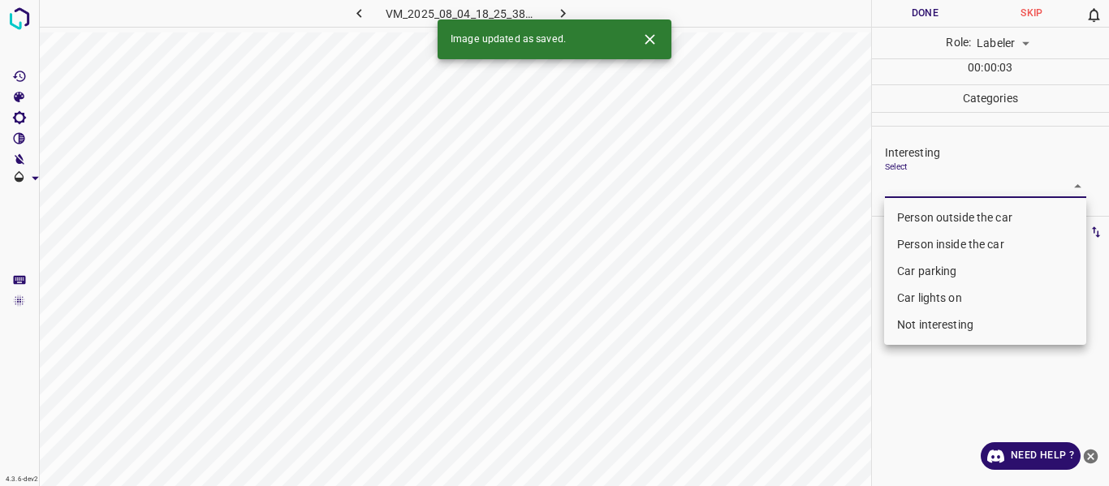
click at [946, 183] on body "4.3.6-dev2 VM_2025_08_04_18_25_38_366_00.gif Done Skip 0 Role: Labeler labeler …" at bounding box center [554, 243] width 1109 height 486
click at [943, 219] on li "Person outside the car" at bounding box center [985, 218] width 202 height 27
type input "Person outside the car"
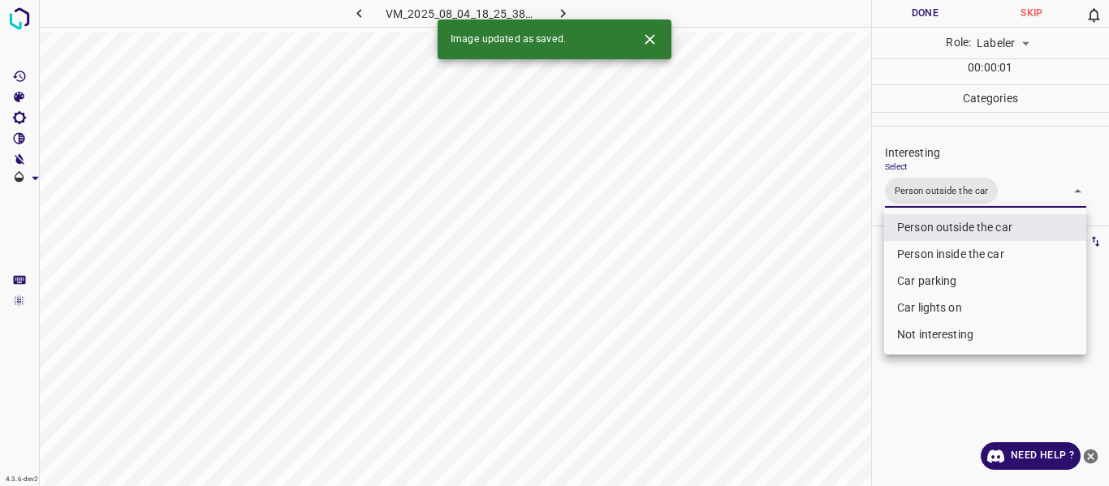
drag, startPoint x: 852, startPoint y: 350, endPoint x: 839, endPoint y: 412, distance: 63.1
click at [852, 362] on div at bounding box center [554, 243] width 1109 height 486
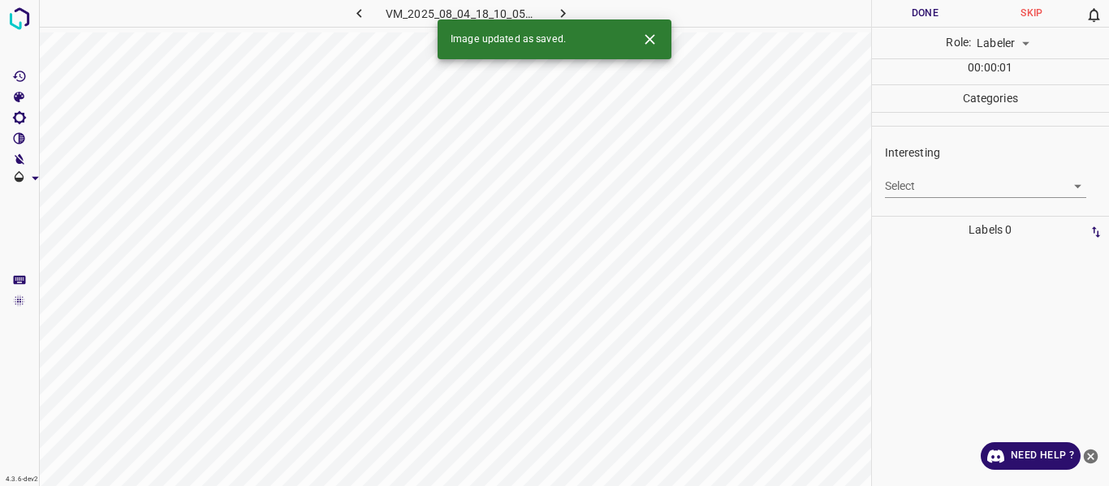
click at [935, 183] on body "4.3.6-dev2 VM_2025_08_04_18_10_05_578_00.gif Done Skip 0 Role: Labeler labeler …" at bounding box center [554, 243] width 1109 height 486
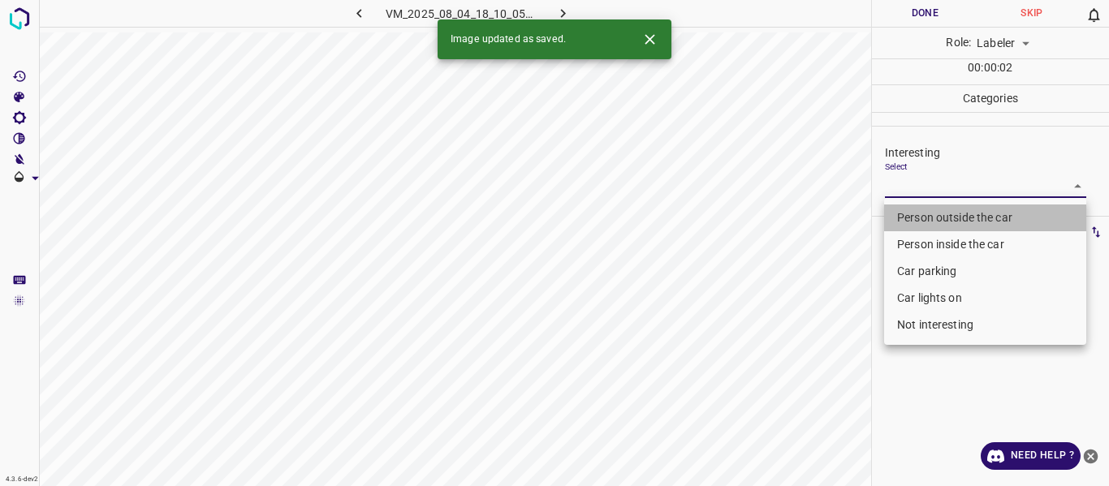
click at [934, 215] on li "Person outside the car" at bounding box center [985, 218] width 202 height 27
type input "Person outside the car"
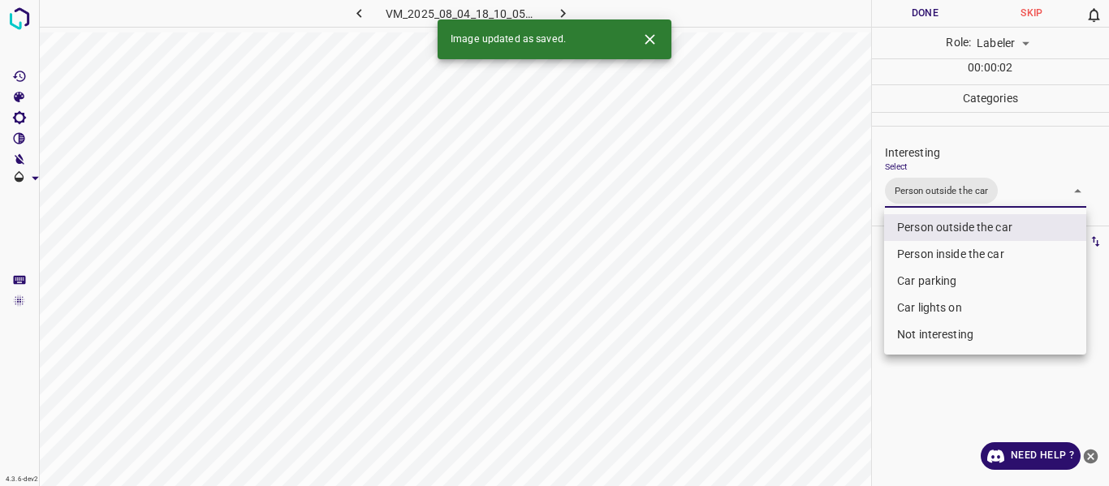
drag, startPoint x: 812, startPoint y: 326, endPoint x: 811, endPoint y: 338, distance: 11.4
click at [812, 334] on div at bounding box center [554, 243] width 1109 height 486
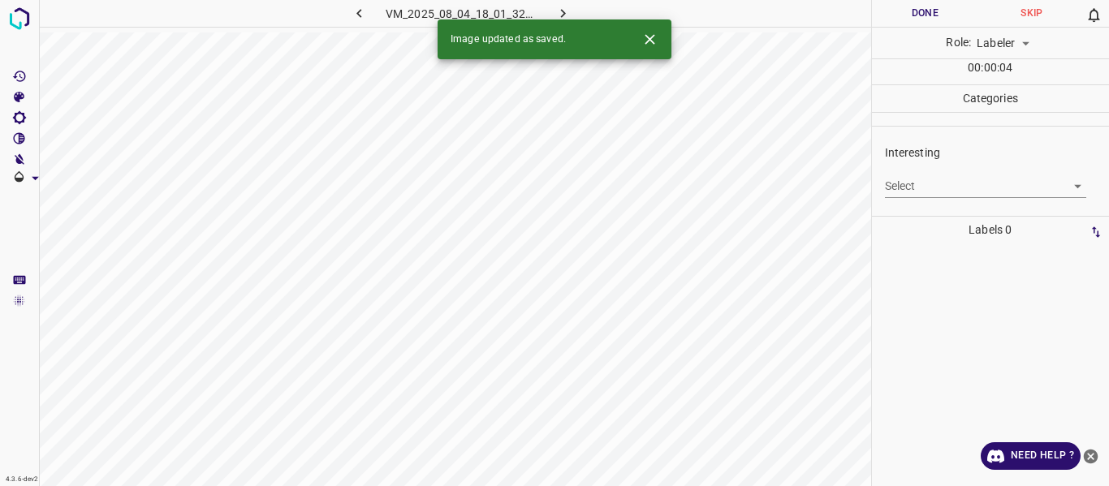
click at [917, 178] on body "4.3.6-dev2 VM_2025_08_04_18_01_32_764_02.gif Done Skip 0 Role: Labeler labeler …" at bounding box center [554, 243] width 1109 height 486
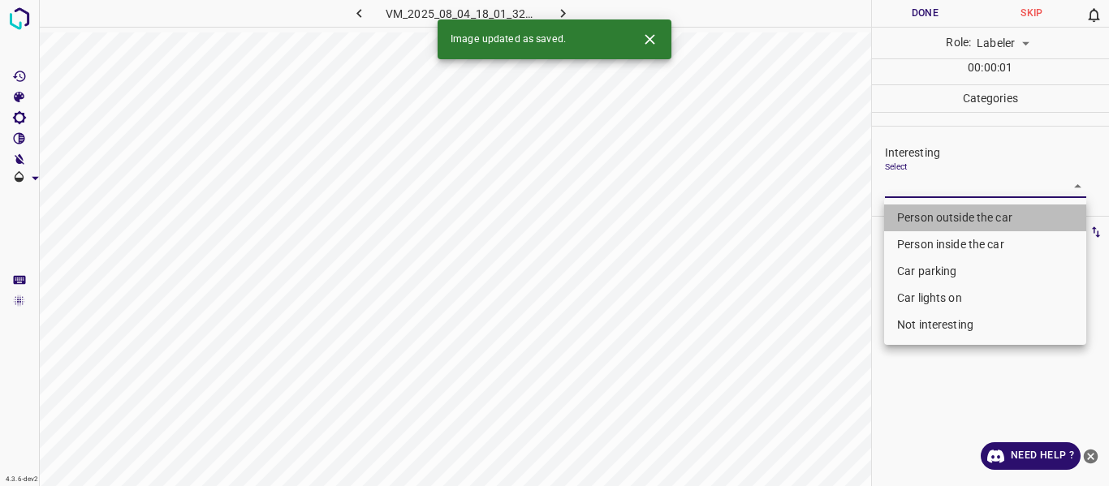
click at [905, 205] on li "Person outside the car" at bounding box center [985, 218] width 202 height 27
type input "Person outside the car"
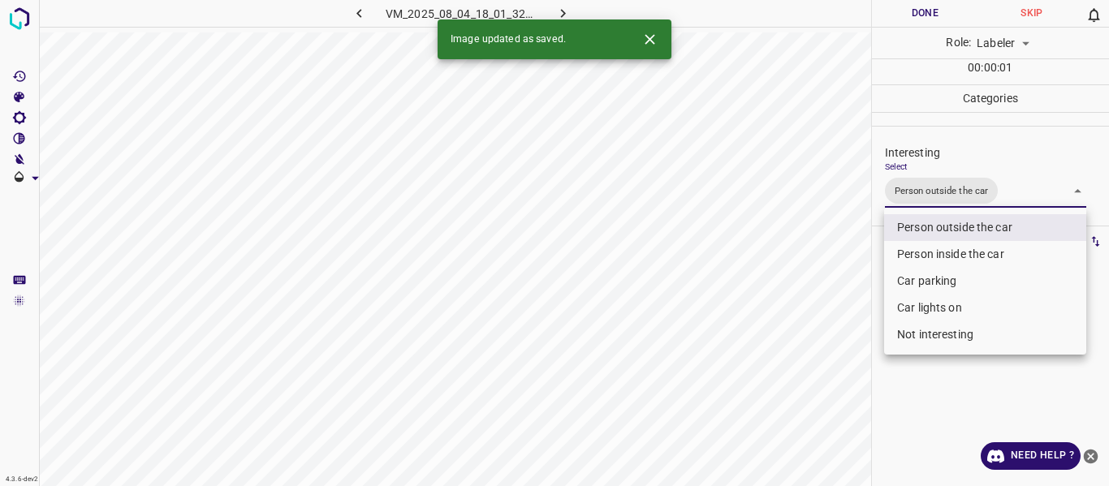
drag, startPoint x: 843, startPoint y: 283, endPoint x: 807, endPoint y: 339, distance: 66.4
click at [836, 293] on div at bounding box center [554, 243] width 1109 height 486
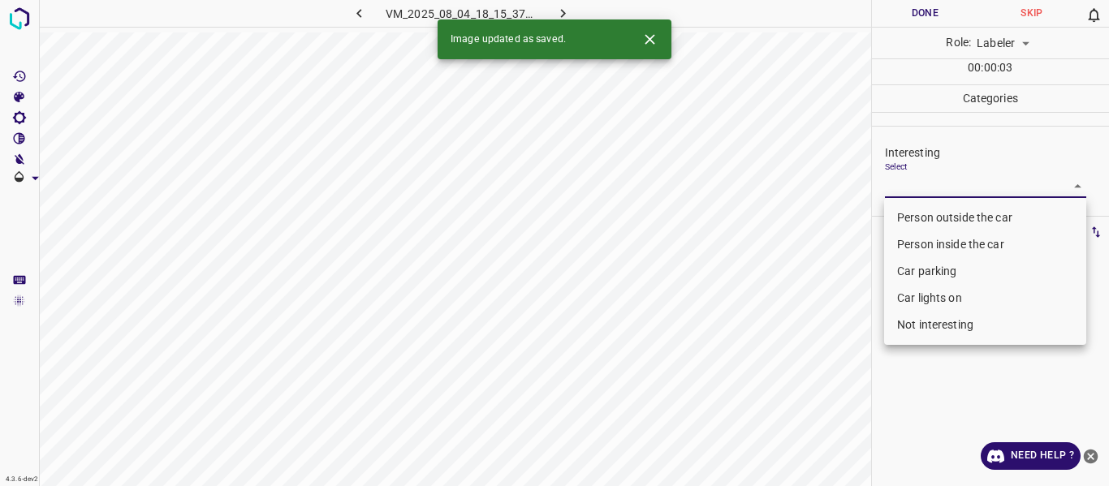
click at [909, 180] on body "4.3.6-dev2 VM_2025_08_04_18_15_37_656_00.gif Done Skip 0 Role: Labeler labeler …" at bounding box center [554, 243] width 1109 height 486
click at [904, 217] on li "Person outside the car" at bounding box center [985, 218] width 202 height 27
type input "Person outside the car"
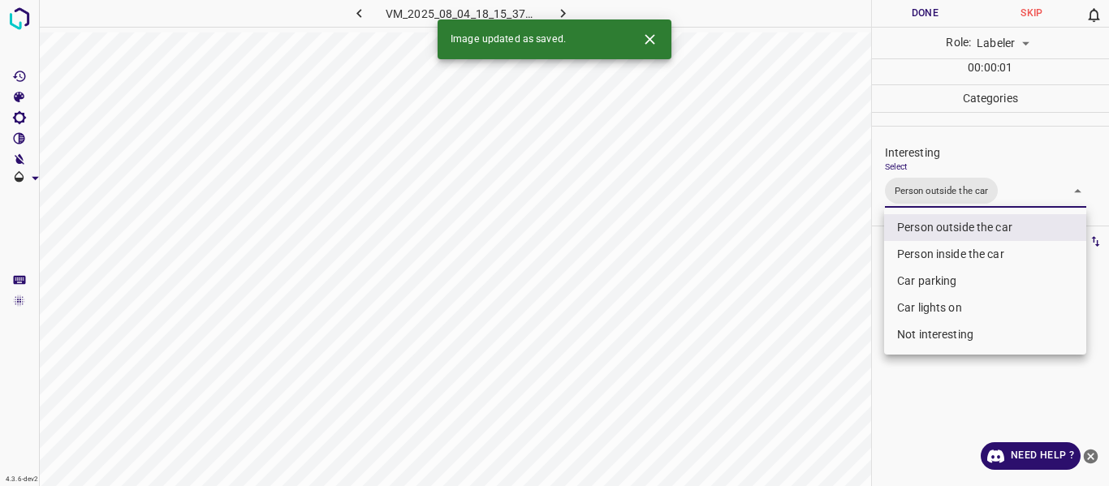
drag, startPoint x: 825, startPoint y: 295, endPoint x: 823, endPoint y: 359, distance: 63.3
click at [826, 298] on div at bounding box center [554, 243] width 1109 height 486
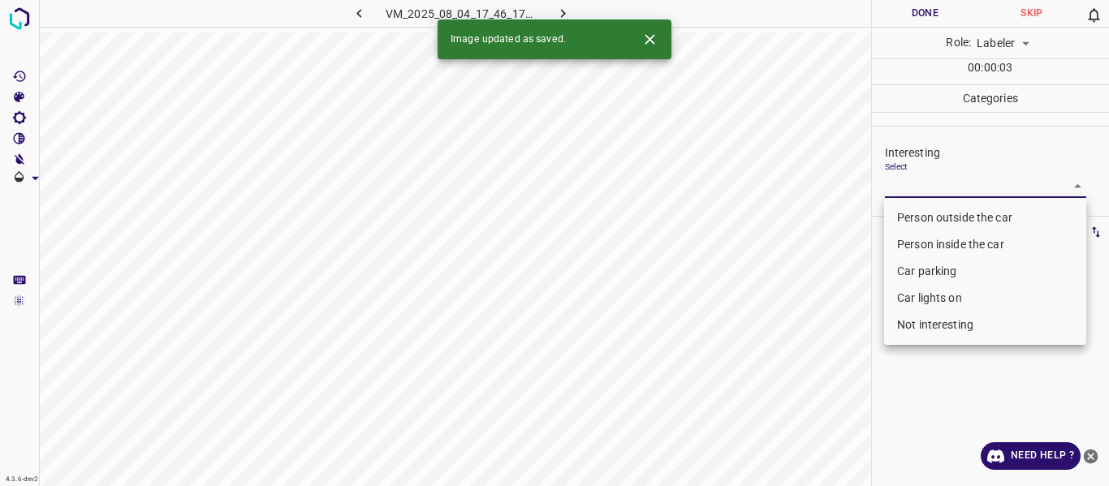
drag, startPoint x: 949, startPoint y: 183, endPoint x: 936, endPoint y: 255, distance: 73.4
click at [949, 182] on body "4.3.6-dev2 VM_2025_08_04_17_46_17_914_02.gif Done Skip 0 Role: Labeler labeler …" at bounding box center [554, 243] width 1109 height 486
click at [920, 274] on li "Car parking" at bounding box center [985, 271] width 202 height 27
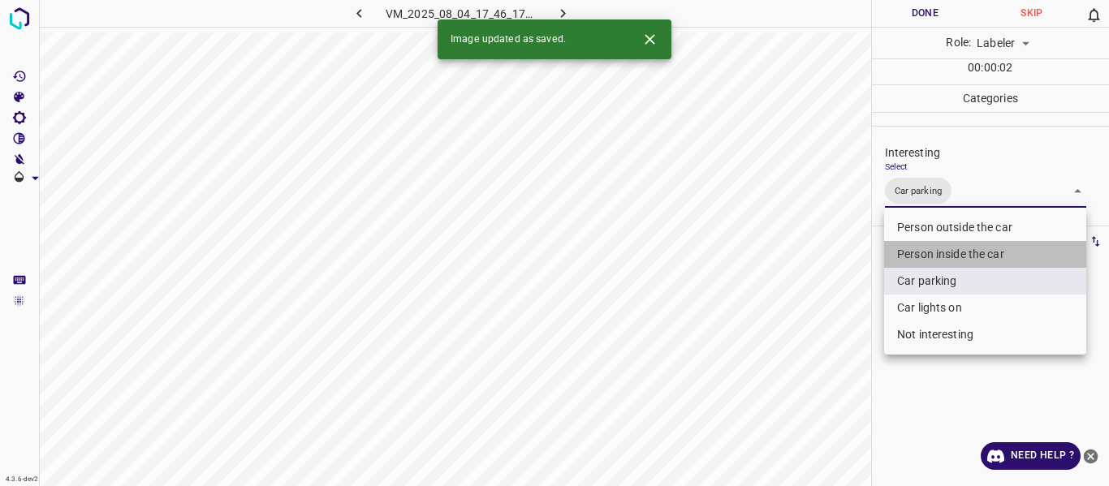
click at [913, 251] on li "Person inside the car" at bounding box center [985, 254] width 202 height 27
type input "Car parking,Person inside the car"
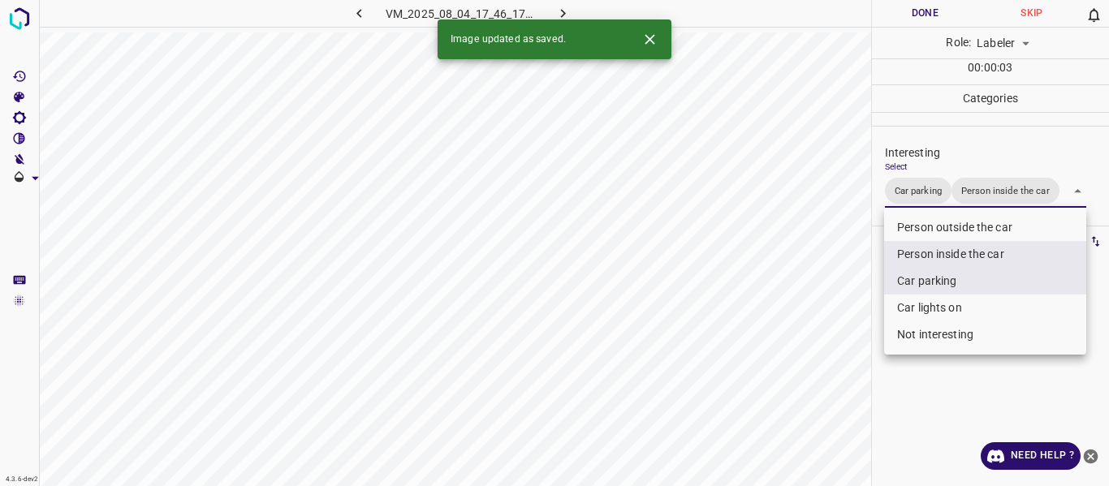
drag, startPoint x: 826, startPoint y: 323, endPoint x: 827, endPoint y: 337, distance: 13.8
click at [827, 333] on div at bounding box center [554, 243] width 1109 height 486
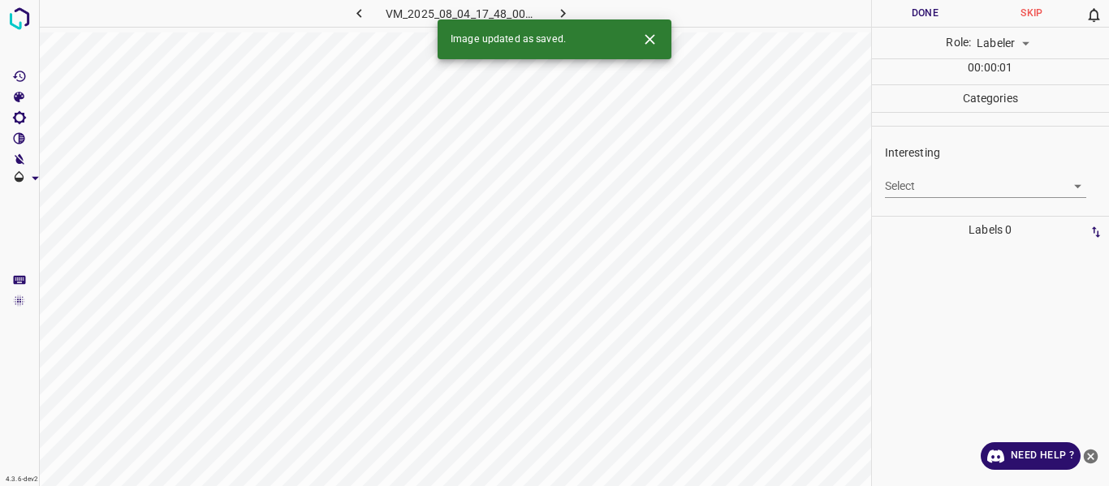
click at [917, 162] on div "Select ​" at bounding box center [986, 180] width 202 height 37
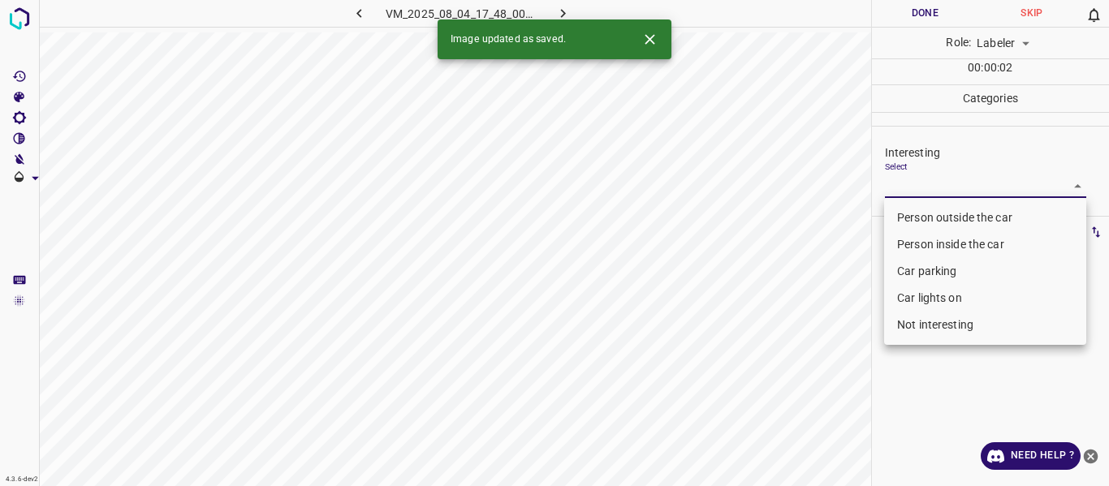
drag, startPoint x: 915, startPoint y: 178, endPoint x: 905, endPoint y: 213, distance: 36.2
click at [914, 179] on body "4.3.6-dev2 VM_2025_08_04_17_48_00_836_03.gif Done Skip 0 Role: Labeler labeler …" at bounding box center [554, 243] width 1109 height 486
click at [908, 214] on li "Person outside the car" at bounding box center [985, 218] width 202 height 27
type input "Person outside the car"
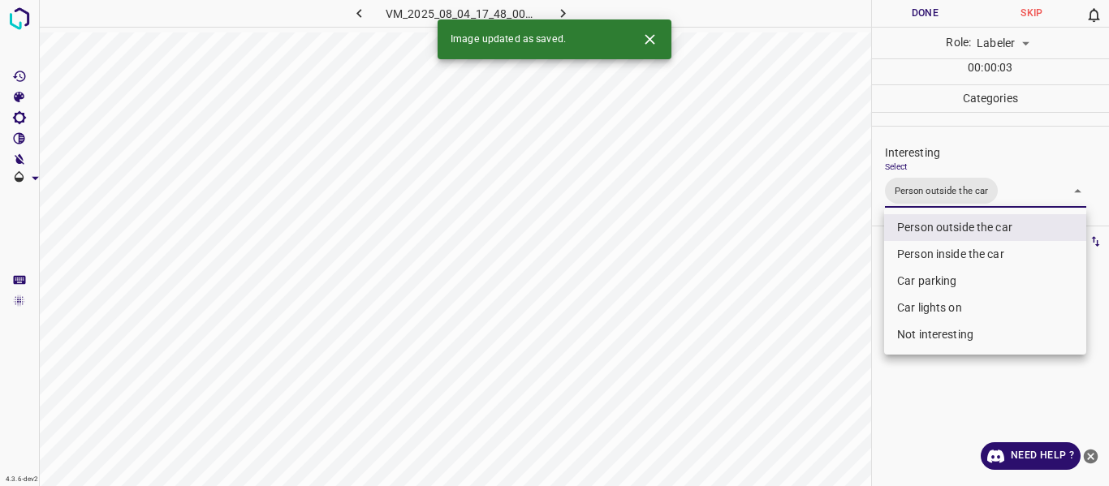
drag, startPoint x: 830, startPoint y: 278, endPoint x: 723, endPoint y: 438, distance: 192.3
click at [830, 280] on div at bounding box center [554, 243] width 1109 height 486
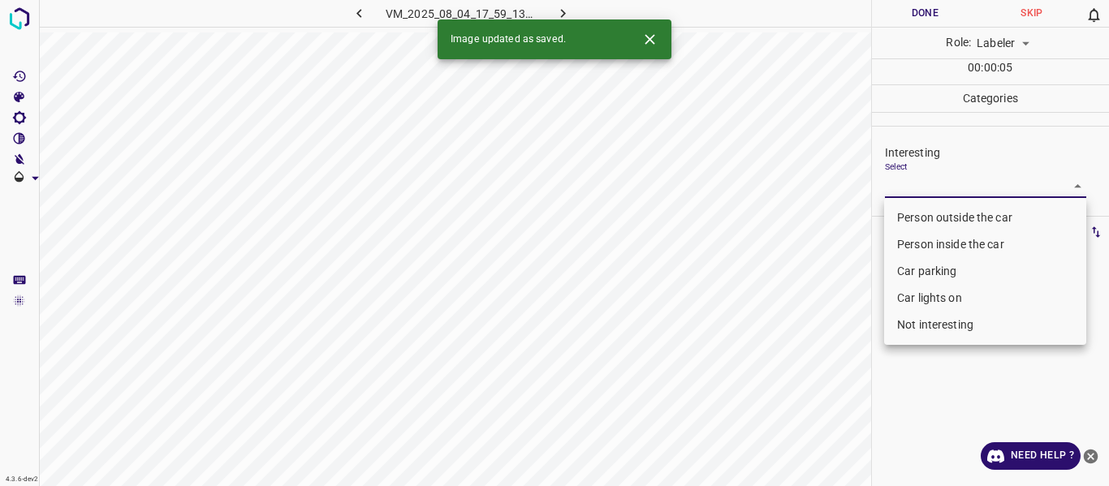
click at [920, 188] on body "4.3.6-dev2 VM_2025_08_04_17_59_13_361_08.gif Done Skip 0 Role: Labeler labeler …" at bounding box center [554, 243] width 1109 height 486
drag, startPoint x: 914, startPoint y: 272, endPoint x: 817, endPoint y: 307, distance: 103.5
click at [913, 272] on li "Car parking" at bounding box center [985, 271] width 202 height 27
type input "Car parking"
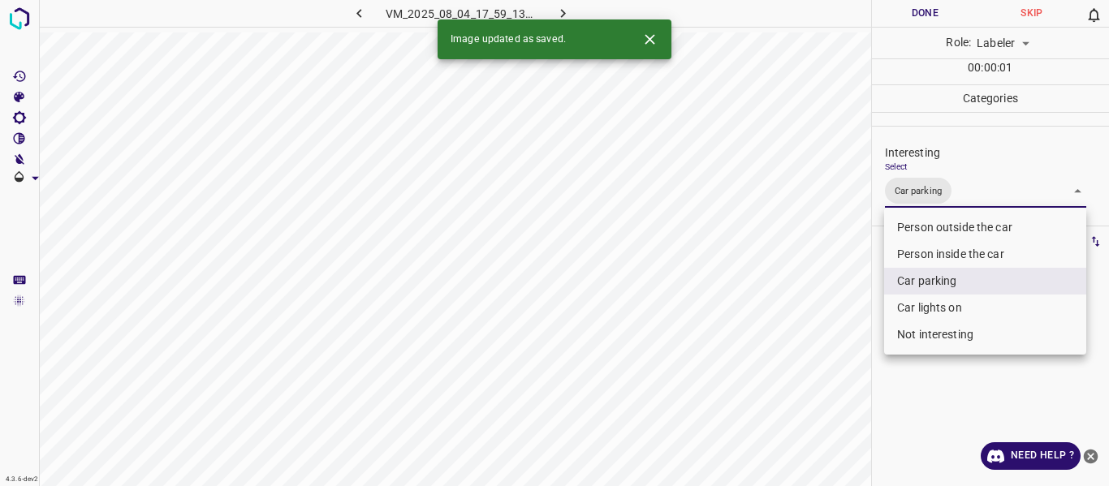
click at [817, 307] on div at bounding box center [554, 243] width 1109 height 486
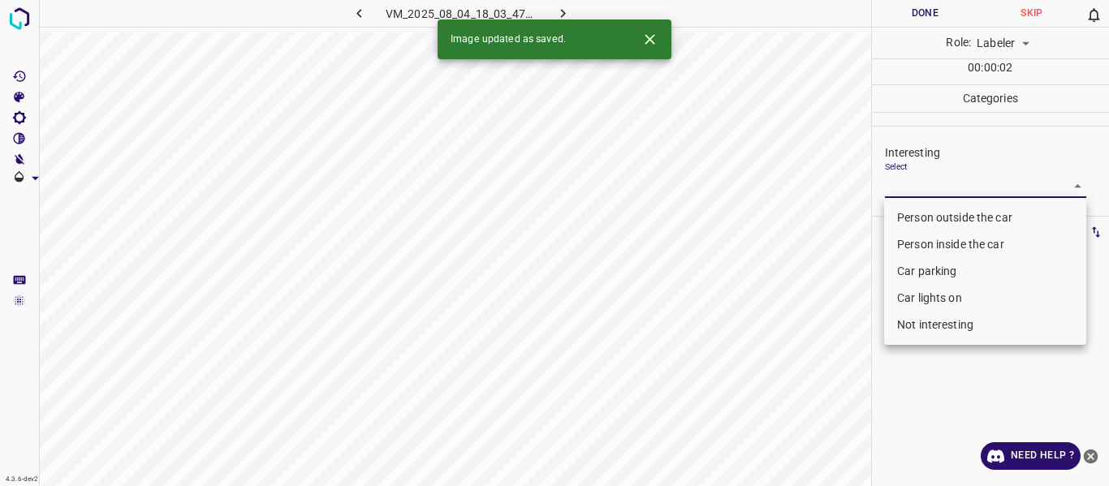
click at [904, 178] on body "4.3.6-dev2 VM_2025_08_04_18_03_47_001_06.gif Done Skip 0 Role: Labeler labeler …" at bounding box center [554, 243] width 1109 height 486
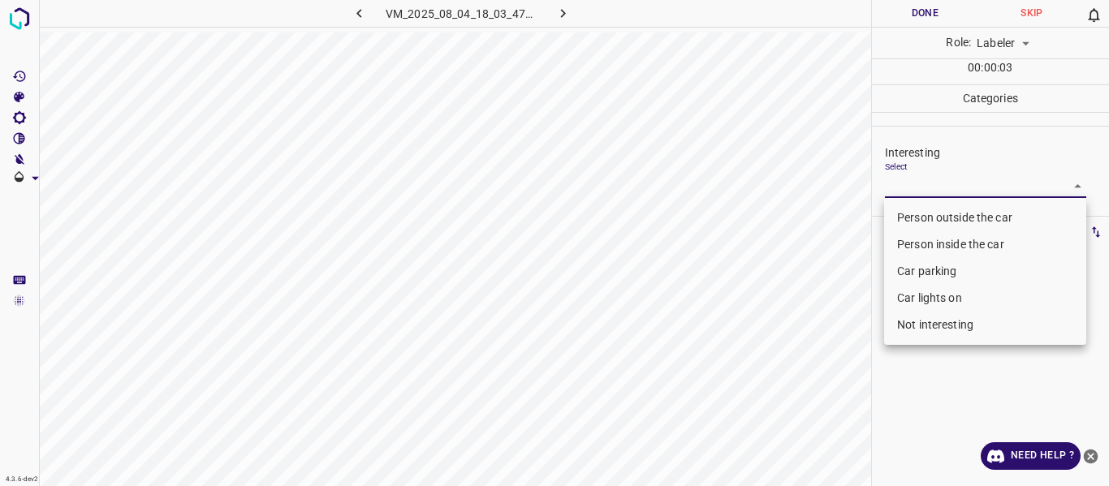
click at [905, 330] on li "Not interesting" at bounding box center [985, 325] width 202 height 27
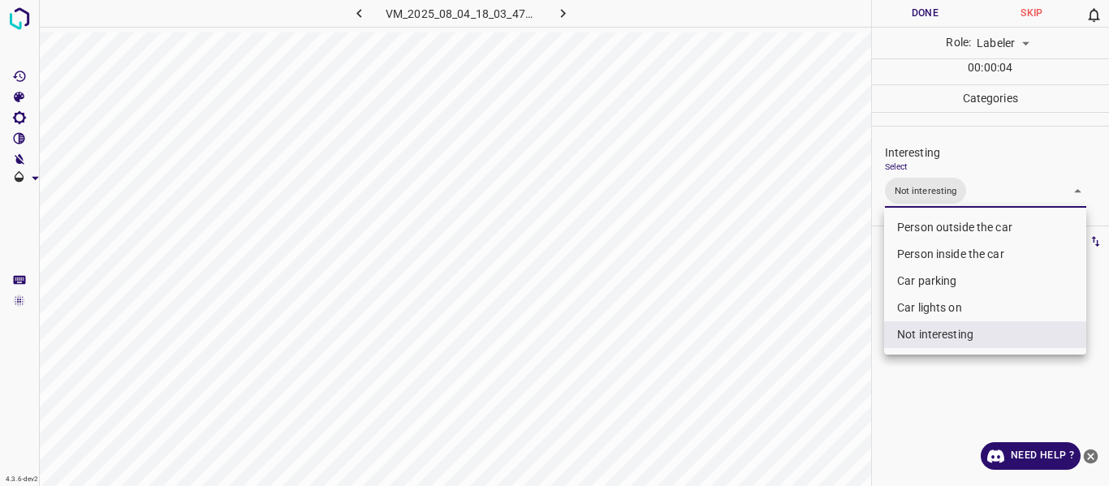
type input "Not interesting"
click at [799, 371] on div at bounding box center [554, 243] width 1109 height 486
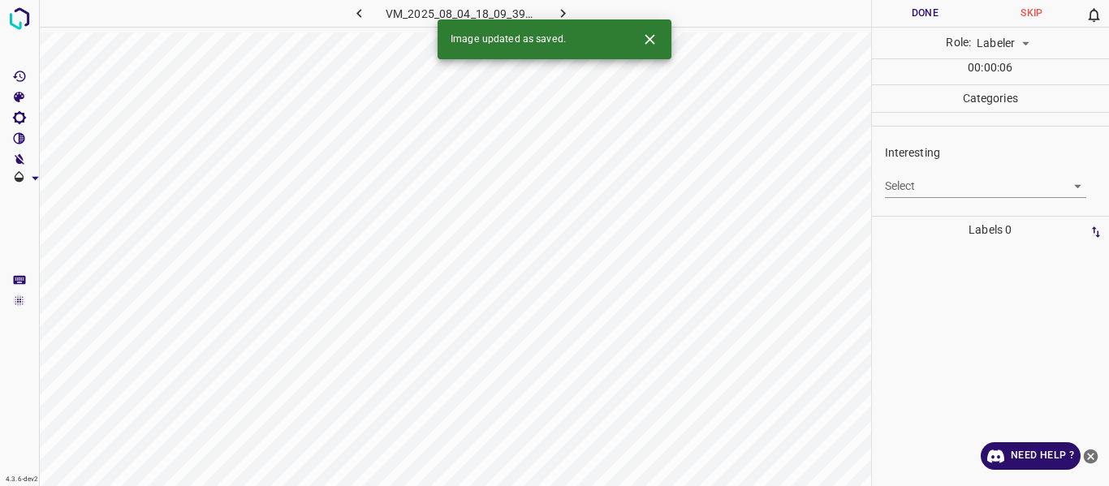
click at [918, 182] on body "4.3.6-dev2 VM_2025_08_04_18_09_39_246_00.gif Done Skip 0 Role: Labeler labeler …" at bounding box center [554, 243] width 1109 height 486
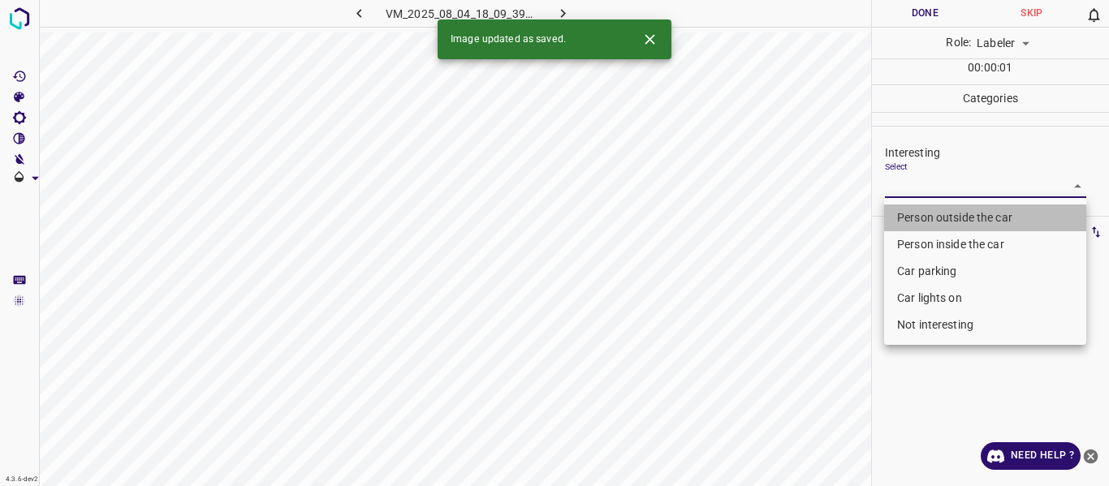
drag, startPoint x: 929, startPoint y: 215, endPoint x: 822, endPoint y: 274, distance: 122.1
click at [928, 212] on li "Person outside the car" at bounding box center [985, 218] width 202 height 27
type input "Person outside the car"
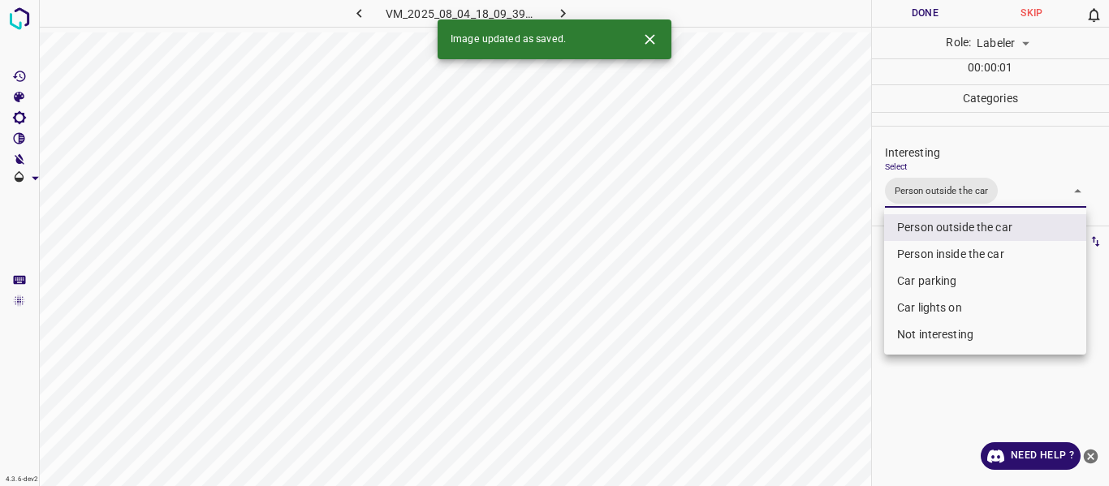
drag, startPoint x: 800, startPoint y: 296, endPoint x: 784, endPoint y: 369, distance: 74.8
click at [800, 300] on div at bounding box center [554, 243] width 1109 height 486
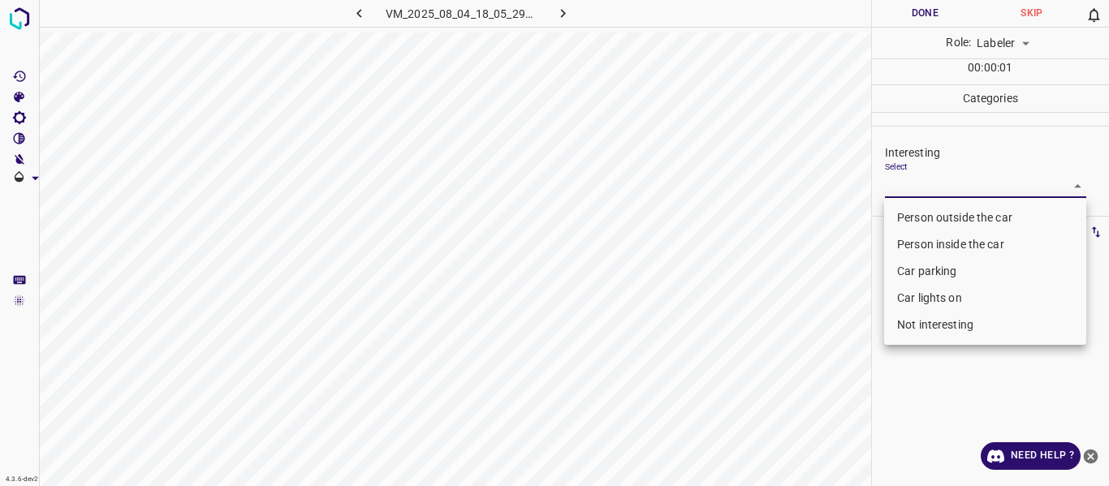
click at [924, 181] on body "4.3.6-dev2 VM_2025_08_04_18_05_29_929_05.gif Done Skip 0 Role: Labeler labeler …" at bounding box center [554, 243] width 1109 height 486
click at [930, 210] on li "Person outside the car" at bounding box center [985, 218] width 202 height 27
type input "Person outside the car"
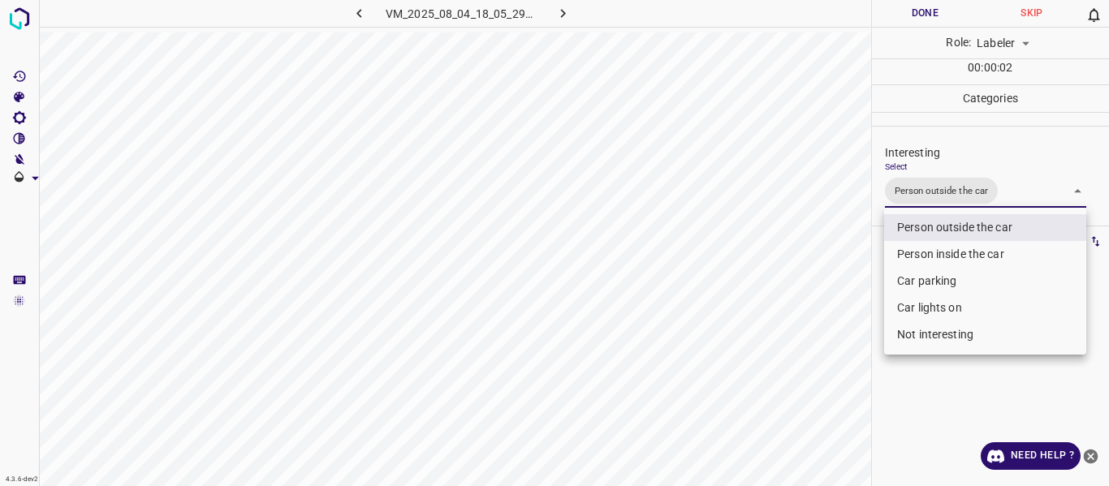
drag, startPoint x: 794, startPoint y: 308, endPoint x: 782, endPoint y: 395, distance: 86.9
click at [796, 320] on div at bounding box center [554, 243] width 1109 height 486
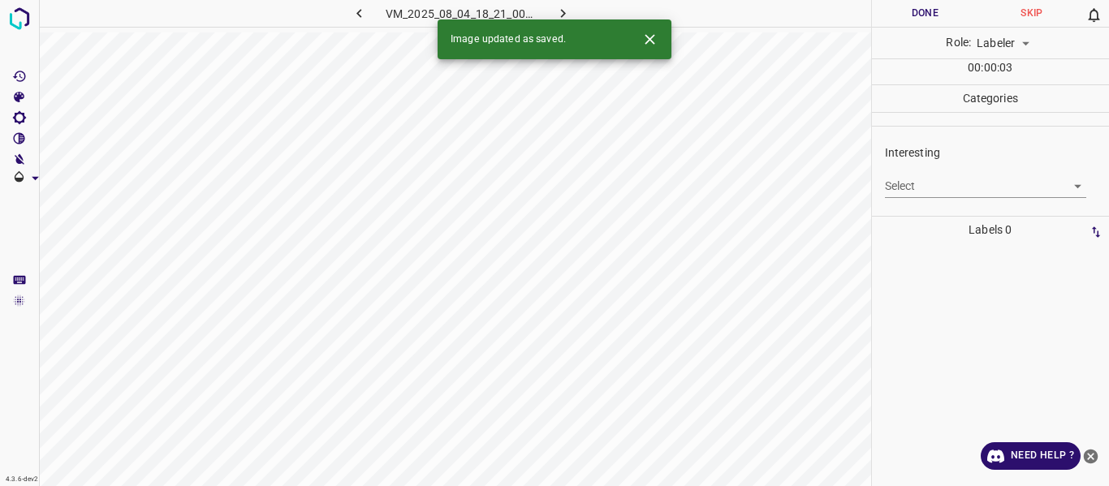
click at [947, 188] on body "4.3.6-dev2 VM_2025_08_04_18_21_00_123_05.gif Done Skip 0 Role: Labeler labeler …" at bounding box center [554, 243] width 1109 height 486
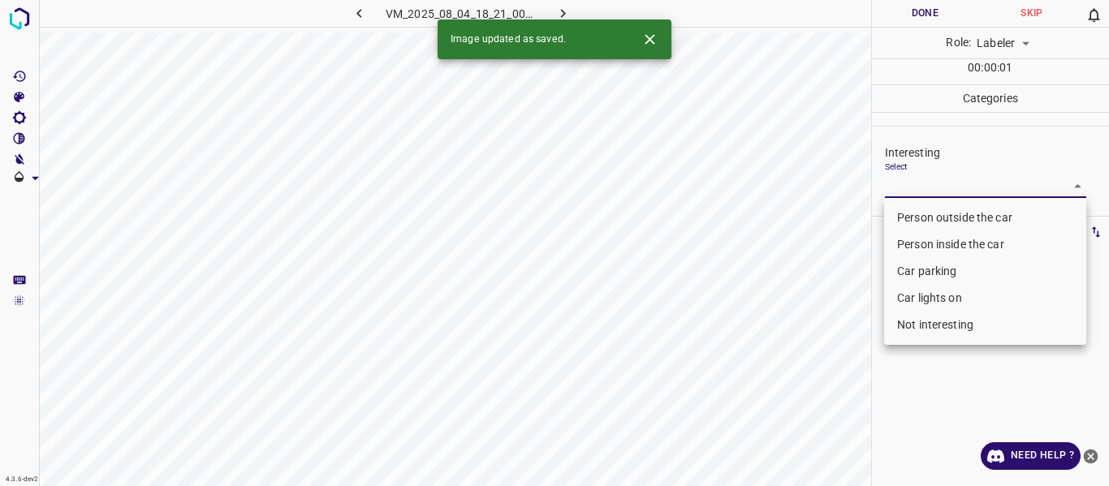
click at [933, 270] on li "Car parking" at bounding box center [985, 271] width 202 height 27
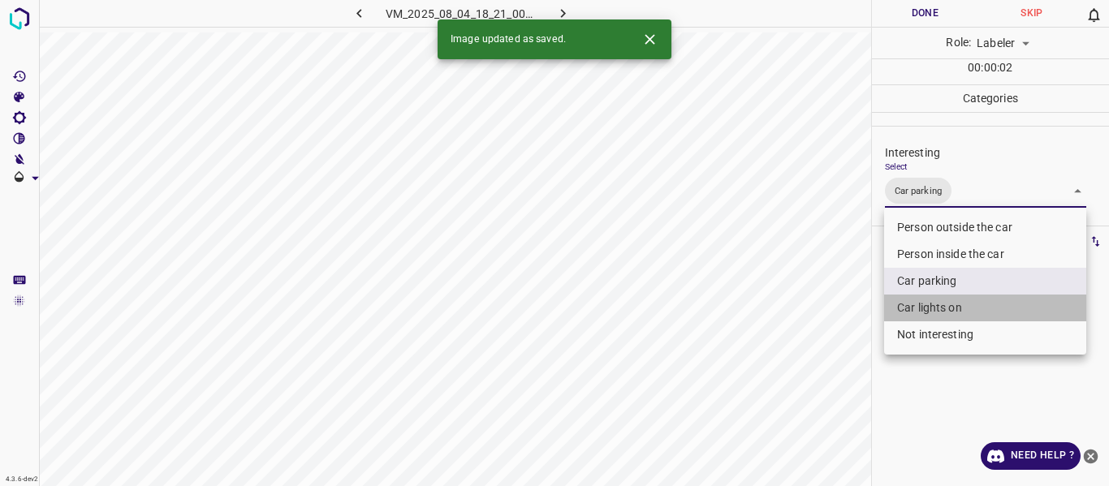
drag, startPoint x: 938, startPoint y: 303, endPoint x: 931, endPoint y: 282, distance: 22.1
click at [938, 302] on li "Car lights on" at bounding box center [985, 308] width 202 height 27
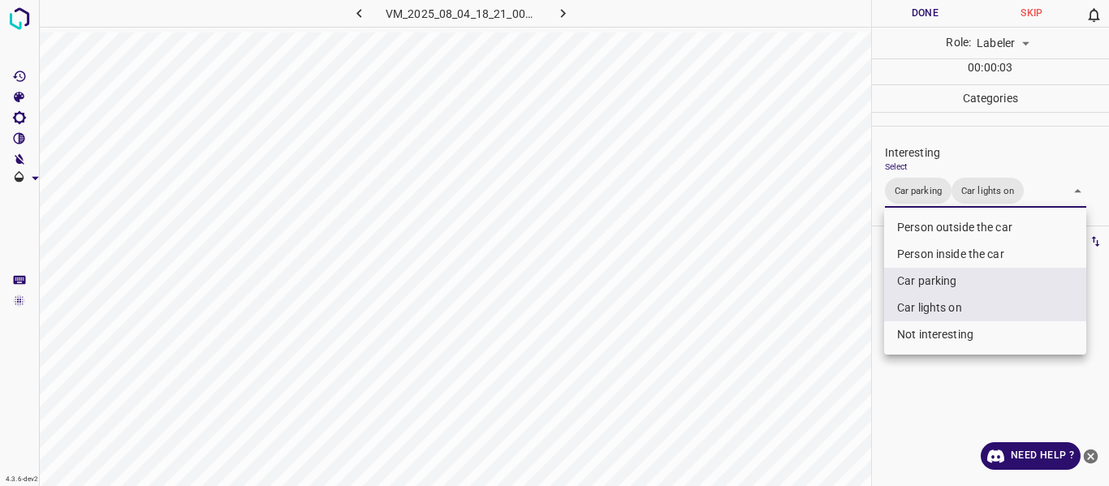
click at [920, 252] on li "Person inside the car" at bounding box center [985, 254] width 202 height 27
type input "Car parking,Car lights on,Person inside the car"
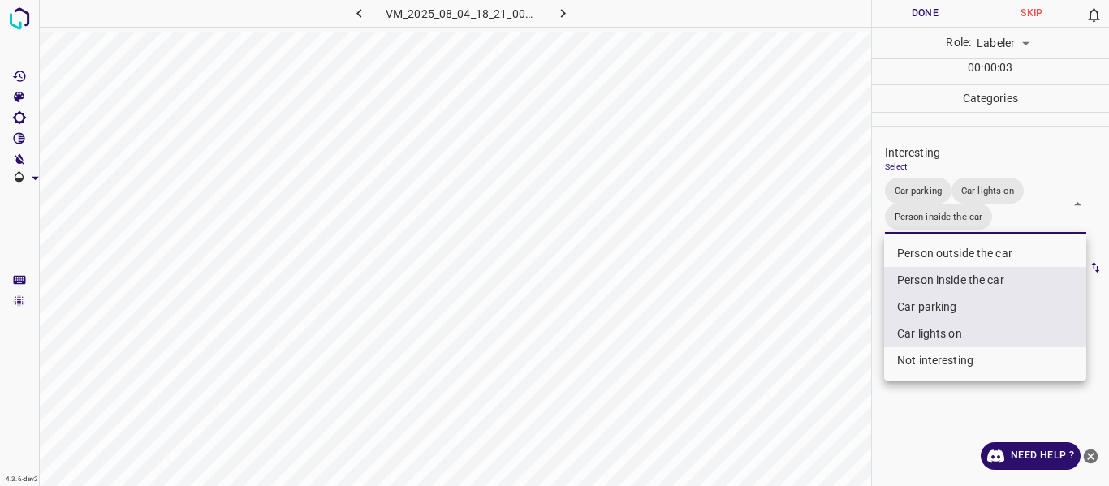
drag, startPoint x: 800, startPoint y: 322, endPoint x: 792, endPoint y: 341, distance: 20.7
click at [798, 330] on div at bounding box center [554, 243] width 1109 height 486
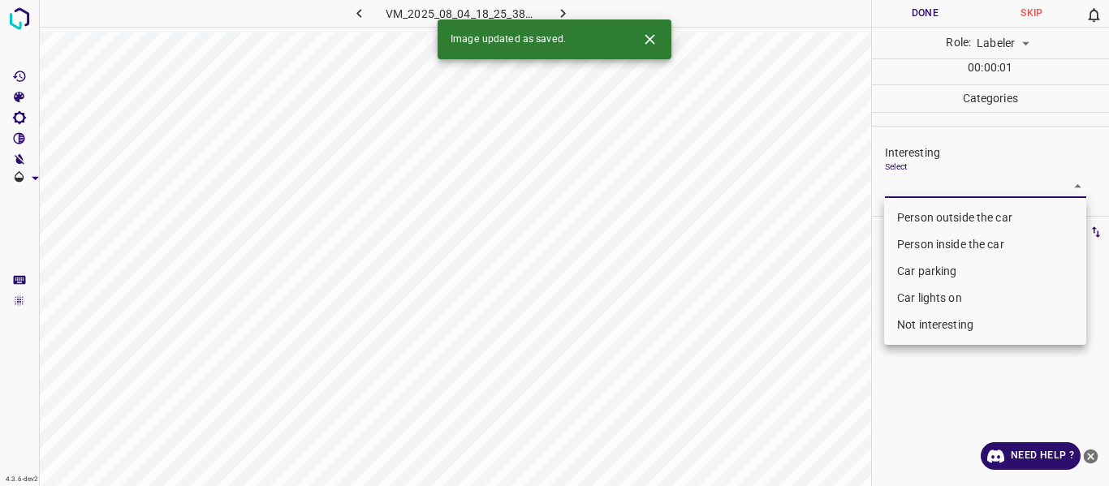
click at [913, 181] on body "4.3.6-dev2 VM_2025_08_04_18_25_38_366_01.gif Done Skip 0 Role: Labeler labeler …" at bounding box center [554, 243] width 1109 height 486
drag, startPoint x: 357, startPoint y: 14, endPoint x: 359, endPoint y: 24, distance: 10.7
click at [357, 15] on div at bounding box center [554, 243] width 1109 height 486
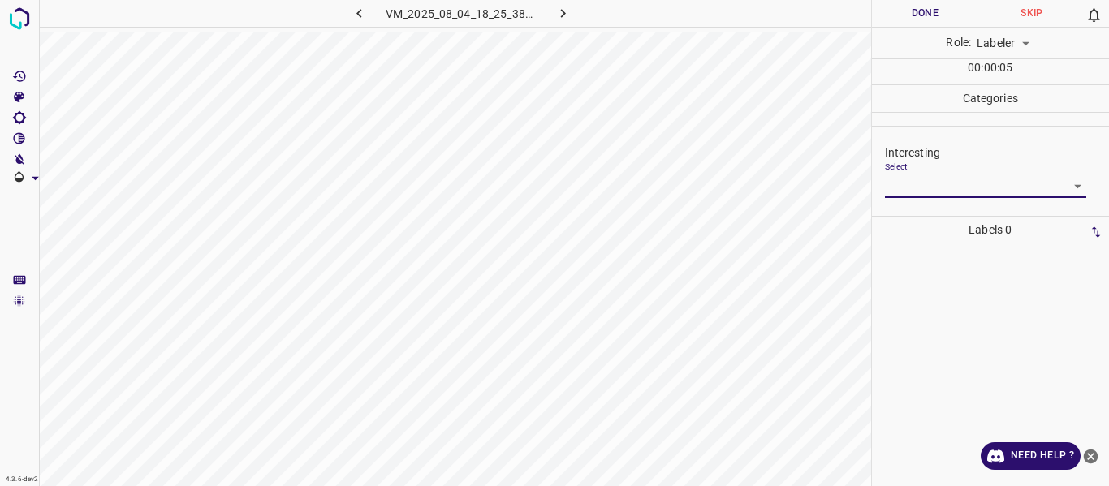
click at [361, 10] on icon "button" at bounding box center [359, 13] width 17 height 17
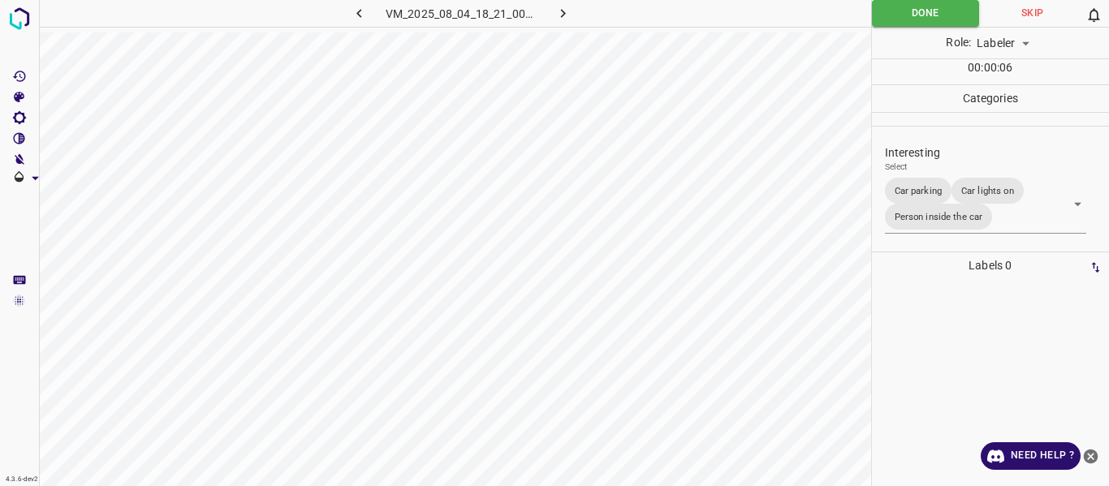
click at [1046, 220] on body "4.3.6-dev2 VM_2025_08_04_18_21_00_123_05.gif Done Skip 0 Role: Labeler labeler …" at bounding box center [554, 243] width 1109 height 486
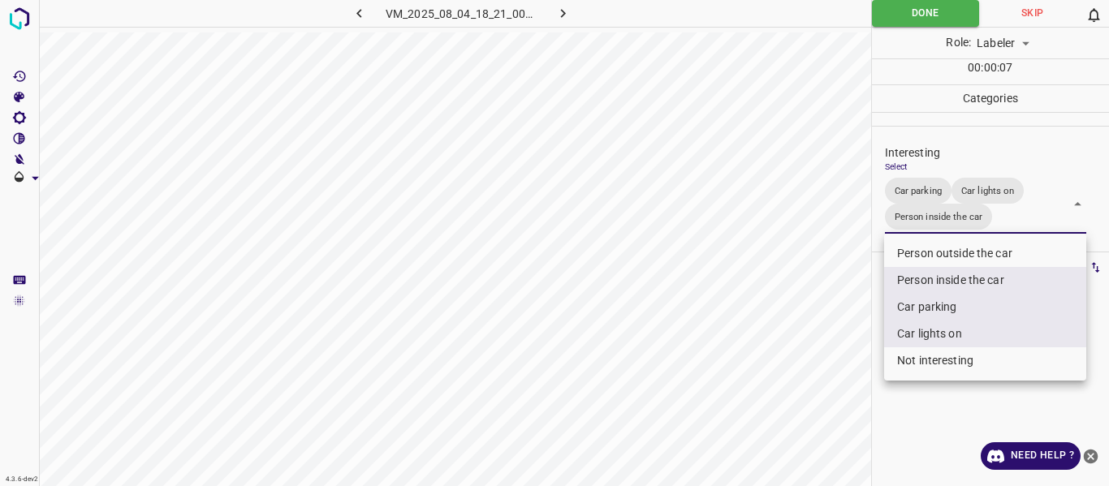
click at [943, 244] on li "Person outside the car" at bounding box center [985, 253] width 202 height 27
type input "Car parking,Car lights on,Person inside the car,Person outside the car"
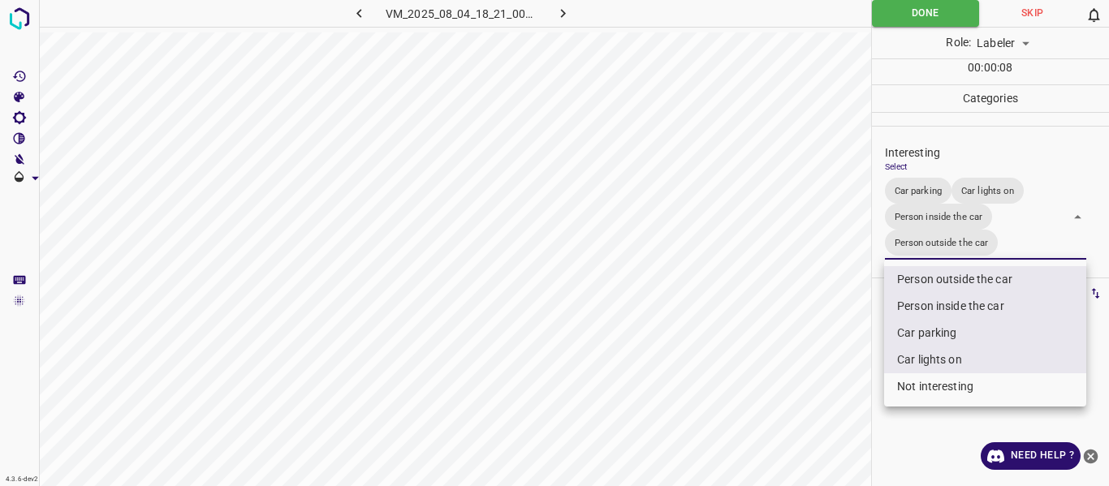
click at [787, 265] on div at bounding box center [554, 243] width 1109 height 486
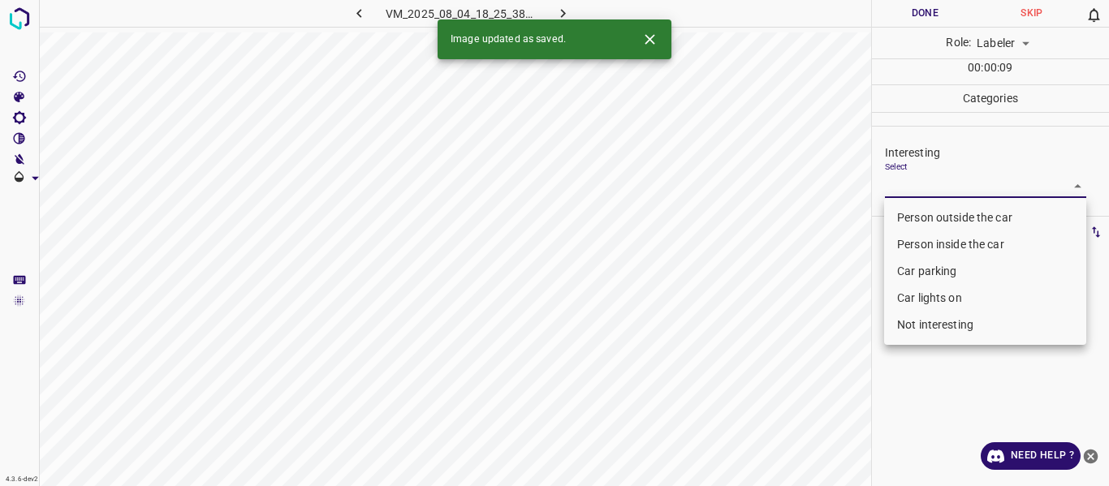
click at [945, 182] on body "4.3.6-dev2 VM_2025_08_04_18_25_38_366_01.gif Done Skip 0 Role: Labeler labeler …" at bounding box center [554, 243] width 1109 height 486
drag, startPoint x: 938, startPoint y: 215, endPoint x: 921, endPoint y: 221, distance: 17.2
click at [937, 214] on li "Person outside the car" at bounding box center [985, 218] width 202 height 27
type input "Person outside the car"
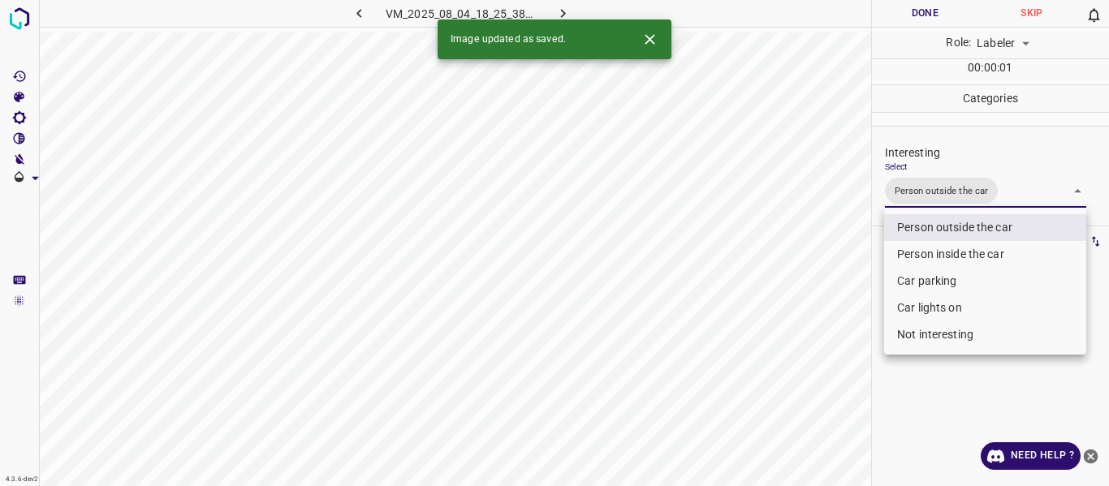
drag, startPoint x: 774, startPoint y: 305, endPoint x: 764, endPoint y: 341, distance: 37.2
click at [773, 309] on div at bounding box center [554, 243] width 1109 height 486
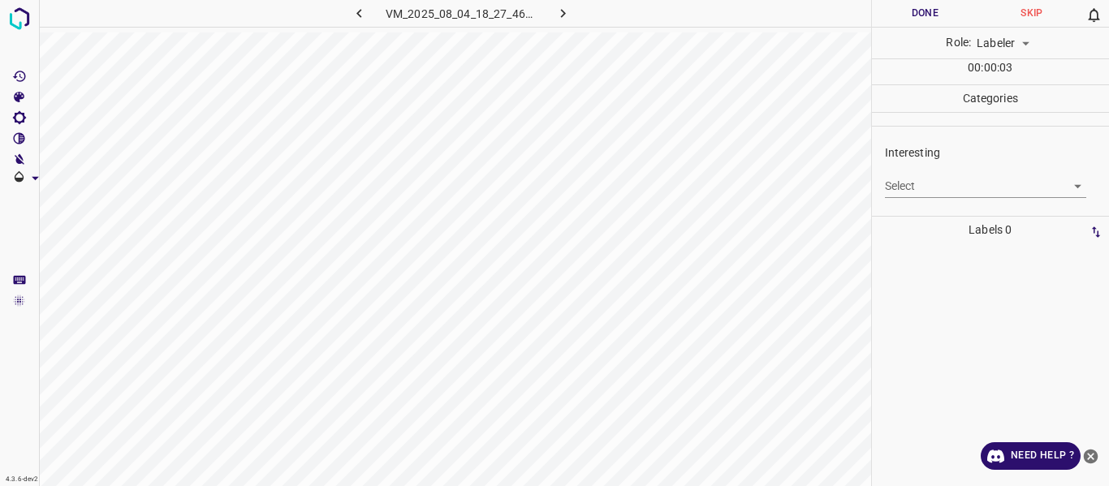
click at [940, 187] on body "4.3.6-dev2 VM_2025_08_04_18_27_46_085_02.gif Done Skip 0 Role: Labeler labeler …" at bounding box center [554, 243] width 1109 height 486
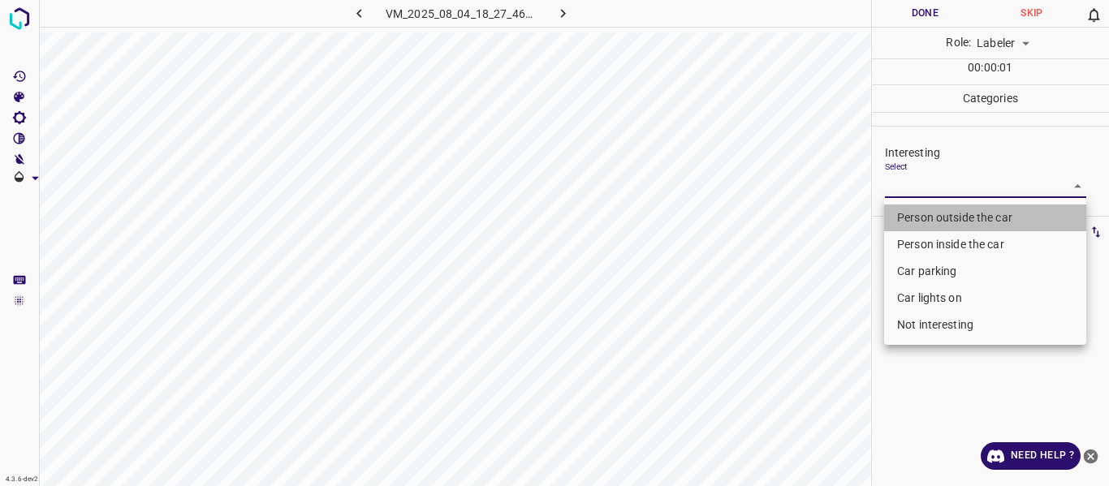
drag, startPoint x: 924, startPoint y: 218, endPoint x: 842, endPoint y: 281, distance: 103.6
click at [923, 218] on li "Person outside the car" at bounding box center [985, 218] width 202 height 27
type input "Person outside the car"
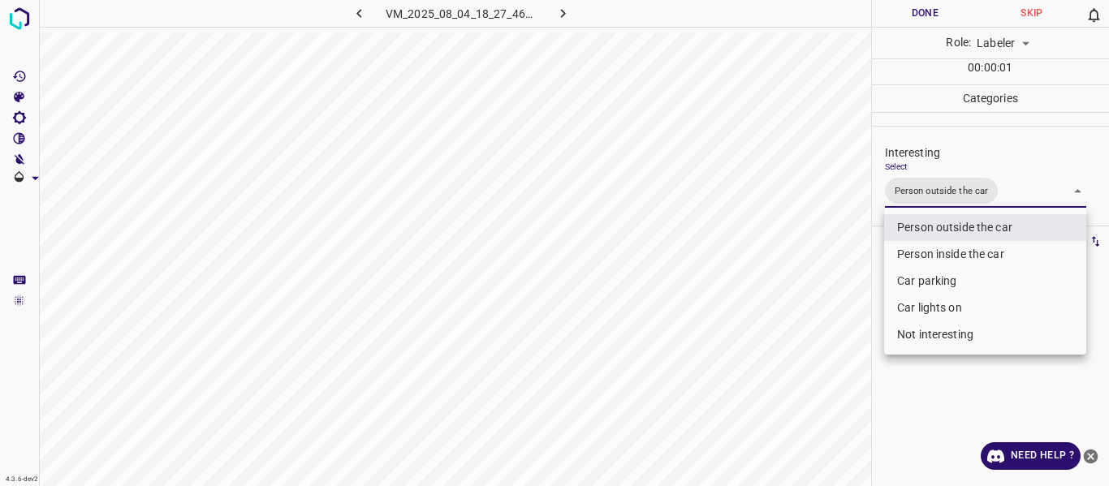
drag, startPoint x: 835, startPoint y: 287, endPoint x: 835, endPoint y: 308, distance: 21.1
click at [835, 302] on div at bounding box center [554, 243] width 1109 height 486
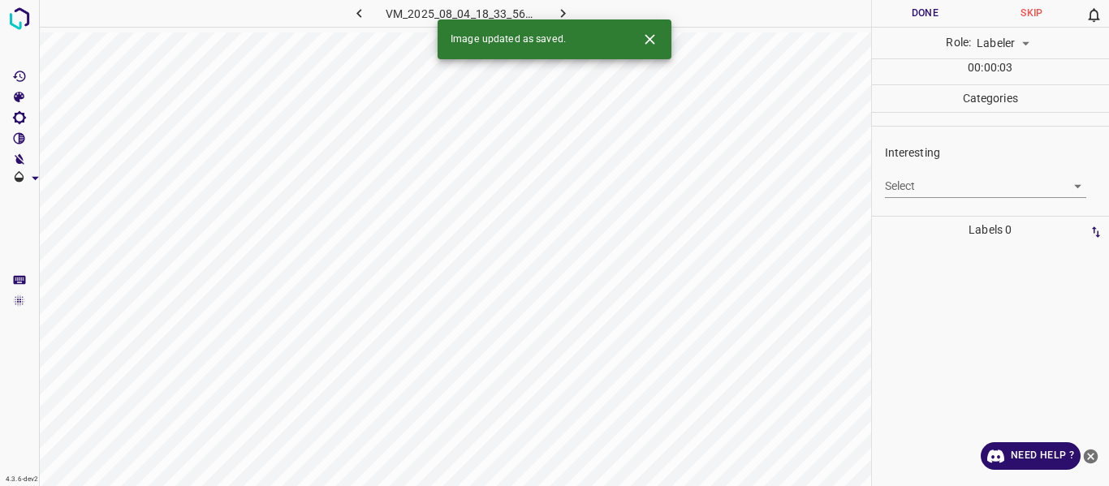
click at [947, 185] on body "4.3.6-dev2 VM_2025_08_04_18_33_56_997_00.gif Done Skip 0 Role: Labeler labeler …" at bounding box center [554, 243] width 1109 height 486
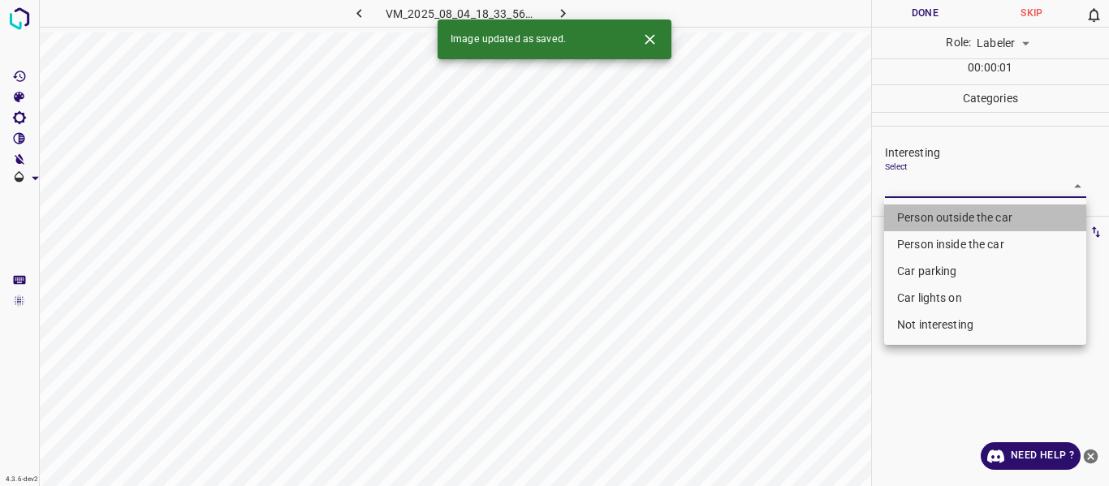
click at [948, 215] on li "Person outside the car" at bounding box center [985, 218] width 202 height 27
type input "Person outside the car"
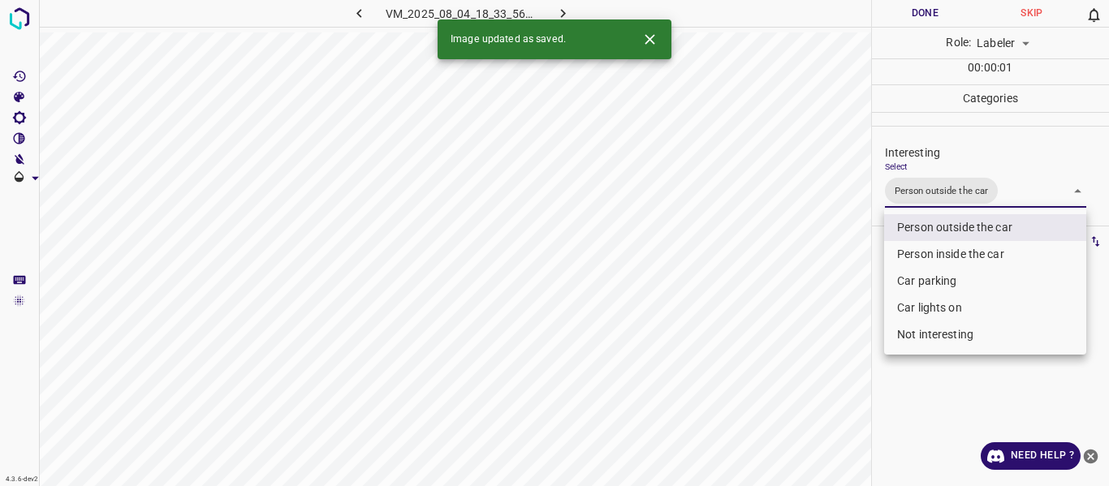
drag, startPoint x: 868, startPoint y: 295, endPoint x: 860, endPoint y: 313, distance: 19.6
click at [868, 296] on div at bounding box center [554, 243] width 1109 height 486
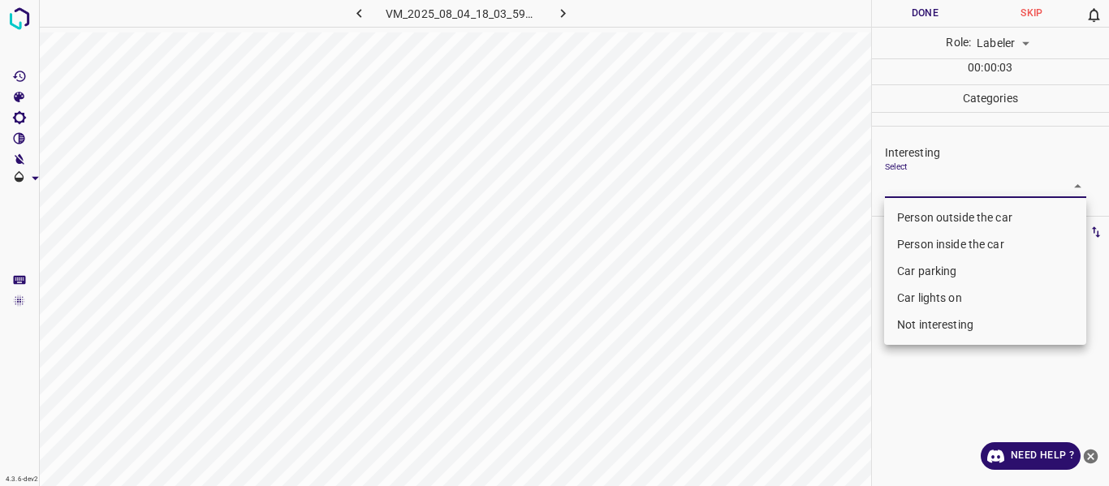
click at [927, 192] on body "4.3.6-dev2 VM_2025_08_04_18_03_59_267_05.gif Done Skip 0 Role: Labeler labeler …" at bounding box center [554, 243] width 1109 height 486
click at [930, 211] on li "Person outside the car" at bounding box center [985, 218] width 202 height 27
type input "Person outside the car"
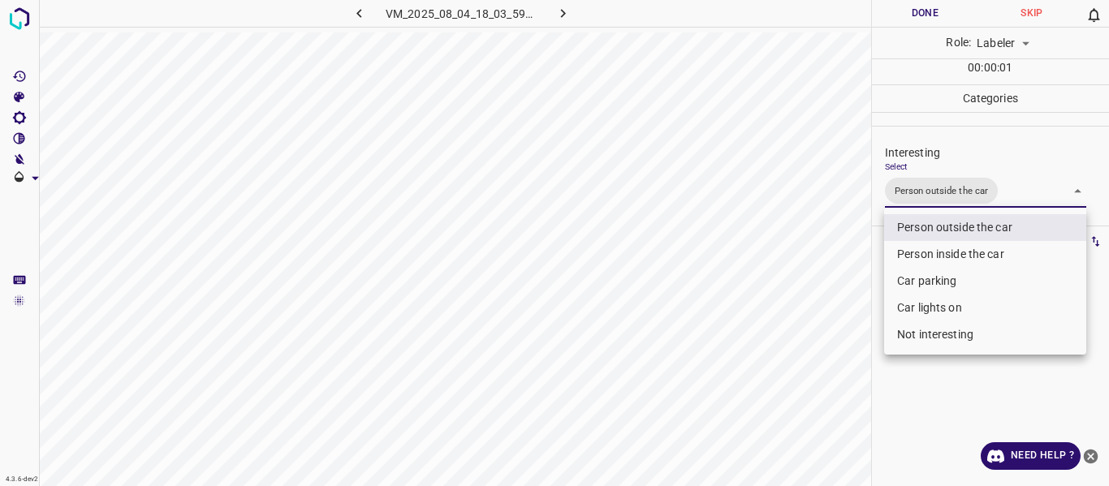
drag, startPoint x: 856, startPoint y: 283, endPoint x: 817, endPoint y: 357, distance: 84.2
click at [855, 292] on div at bounding box center [554, 243] width 1109 height 486
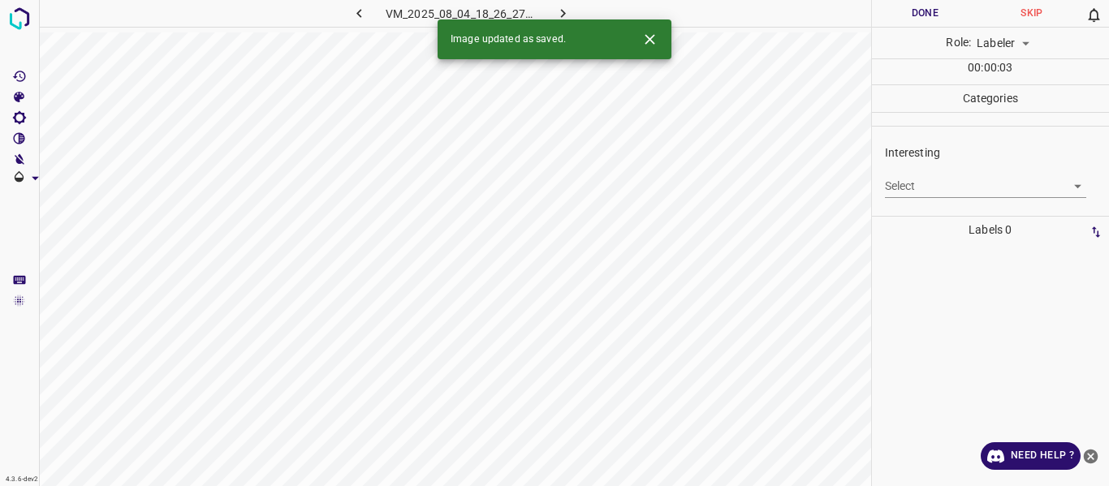
click at [928, 179] on body "4.3.6-dev2 VM_2025_08_04_18_26_27_588_02.gif Done Skip 0 Role: Labeler labeler …" at bounding box center [554, 243] width 1109 height 486
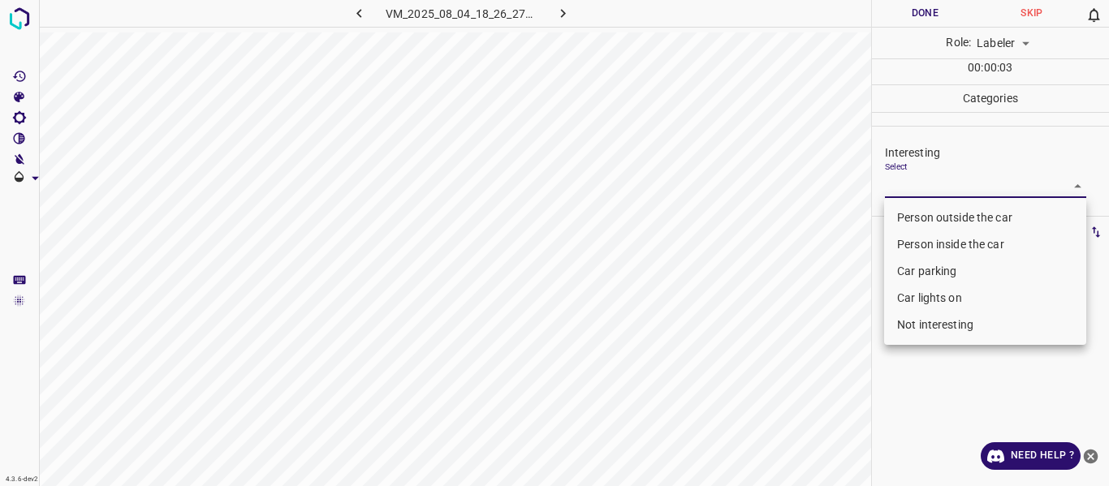
drag, startPoint x: 947, startPoint y: 321, endPoint x: 938, endPoint y: 326, distance: 9.8
click at [947, 321] on li "Not interesting" at bounding box center [985, 325] width 202 height 27
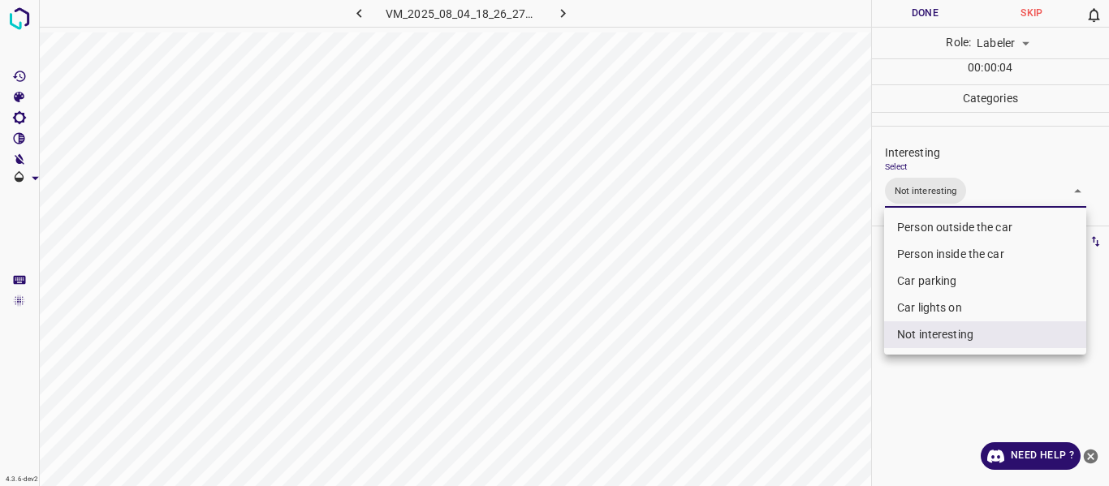
type input "Not interesting"
drag, startPoint x: 791, startPoint y: 369, endPoint x: 775, endPoint y: 403, distance: 37.4
click at [790, 371] on div at bounding box center [554, 243] width 1109 height 486
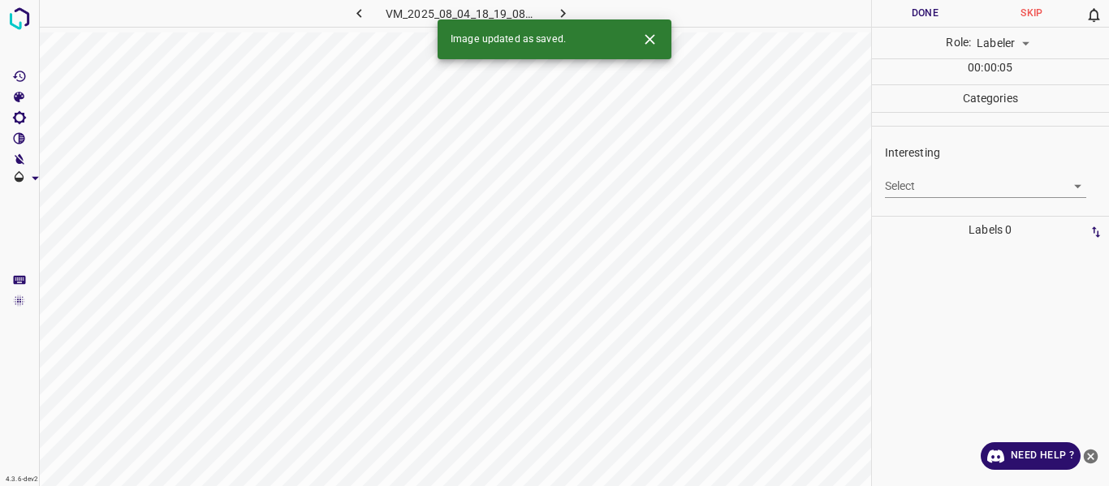
click at [950, 187] on body "4.3.6-dev2 VM_2025_08_04_18_19_08_415_01.gif Done Skip 0 Role: Labeler labeler …" at bounding box center [554, 243] width 1109 height 486
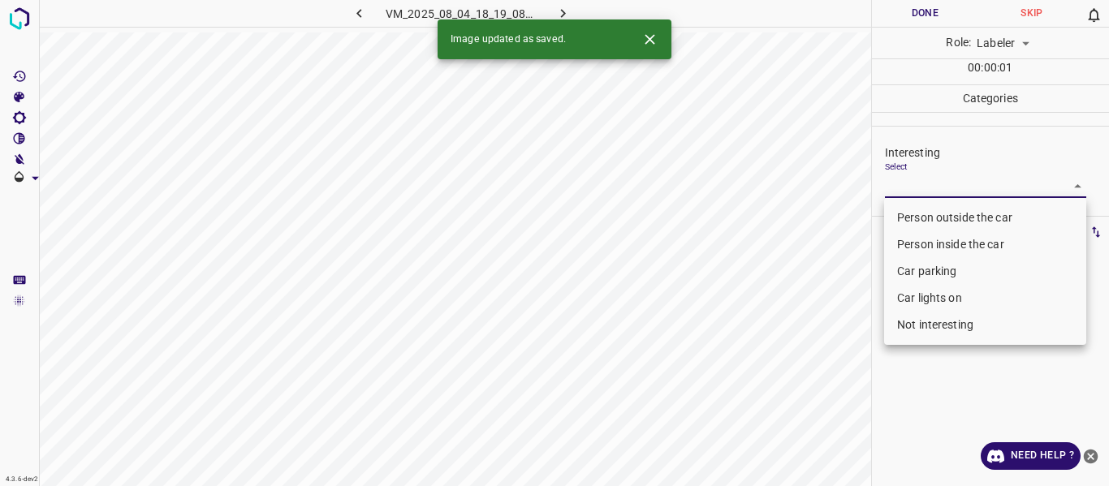
click at [954, 208] on li "Person outside the car" at bounding box center [985, 218] width 202 height 27
type input "Person outside the car"
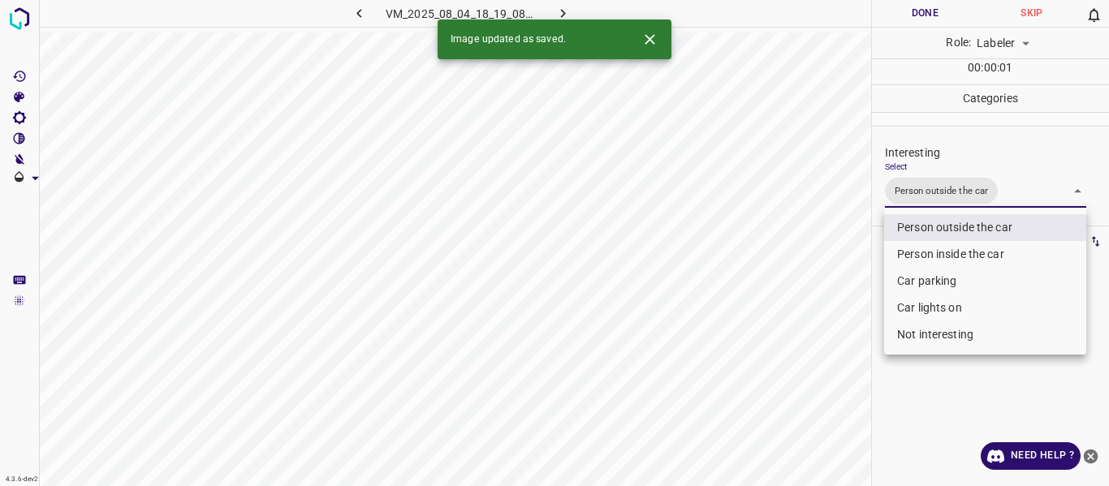
drag, startPoint x: 824, startPoint y: 296, endPoint x: 819, endPoint y: 312, distance: 16.2
click at [821, 307] on div at bounding box center [554, 243] width 1109 height 486
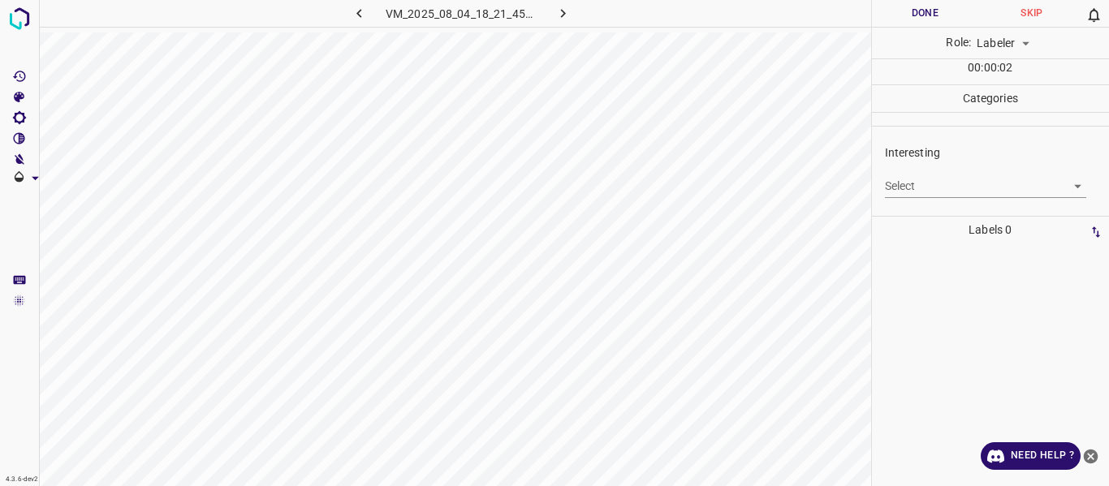
click at [921, 183] on body "4.3.6-dev2 VM_2025_08_04_18_21_45_319_01.gif Done Skip 0 Role: Labeler labeler …" at bounding box center [554, 243] width 1109 height 486
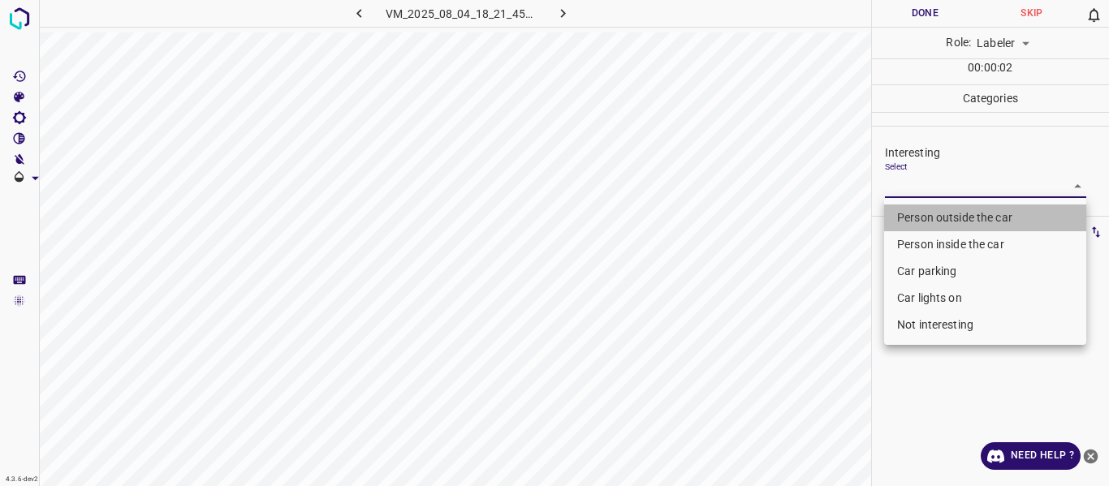
click at [927, 209] on li "Person outside the car" at bounding box center [985, 218] width 202 height 27
type input "Person outside the car"
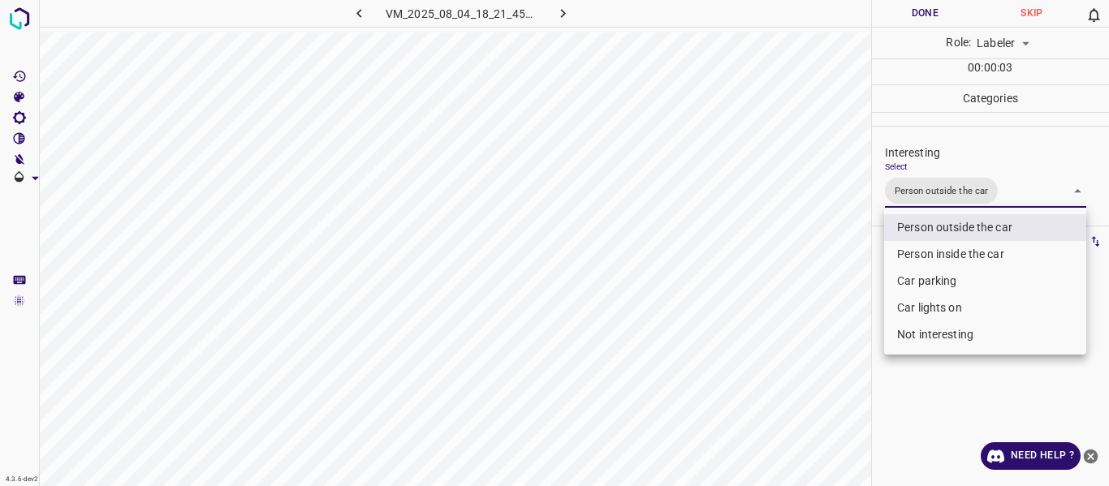
drag, startPoint x: 837, startPoint y: 279, endPoint x: 817, endPoint y: 361, distance: 84.5
click at [839, 291] on div at bounding box center [554, 243] width 1109 height 486
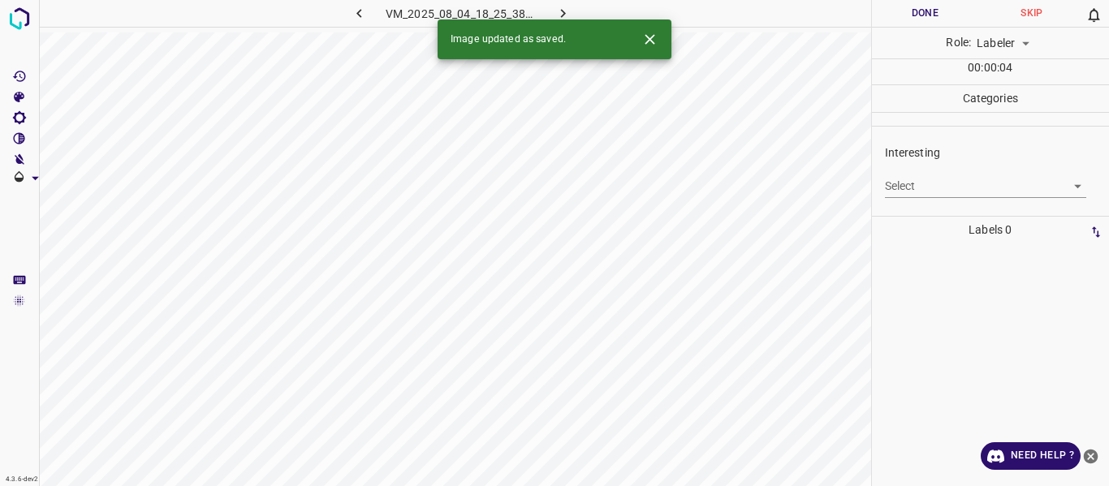
click at [916, 185] on body "4.3.6-dev2 VM_2025_08_04_18_25_38_366_07.gif Done Skip 0 Role: Labeler labeler …" at bounding box center [554, 243] width 1109 height 486
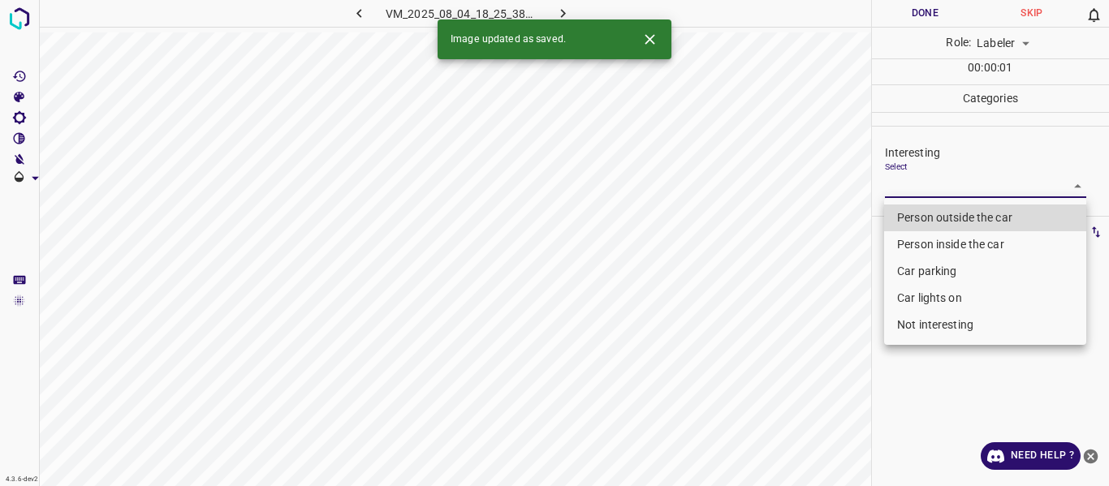
click at [917, 214] on li "Person outside the car" at bounding box center [985, 218] width 202 height 27
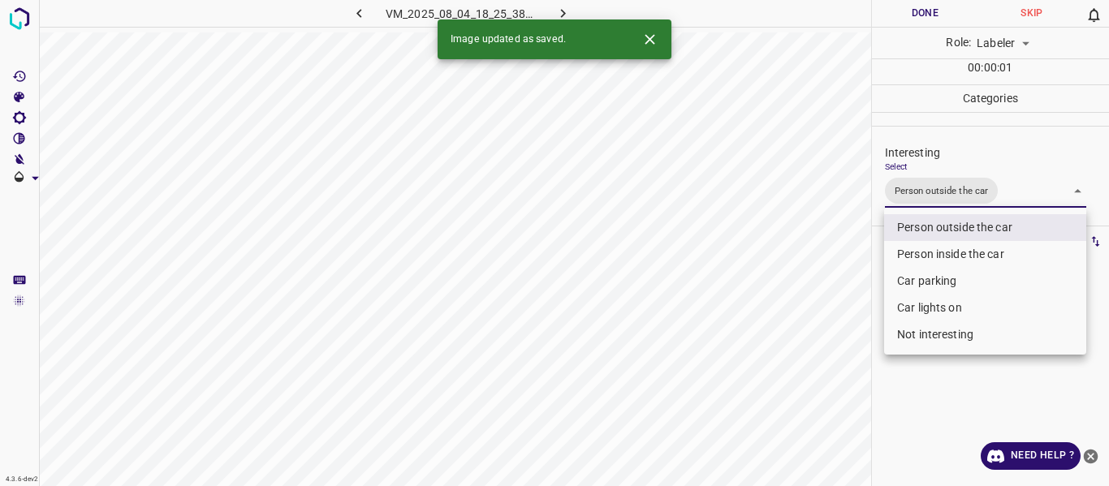
type input "Person outside the car"
click at [819, 311] on div at bounding box center [554, 243] width 1109 height 486
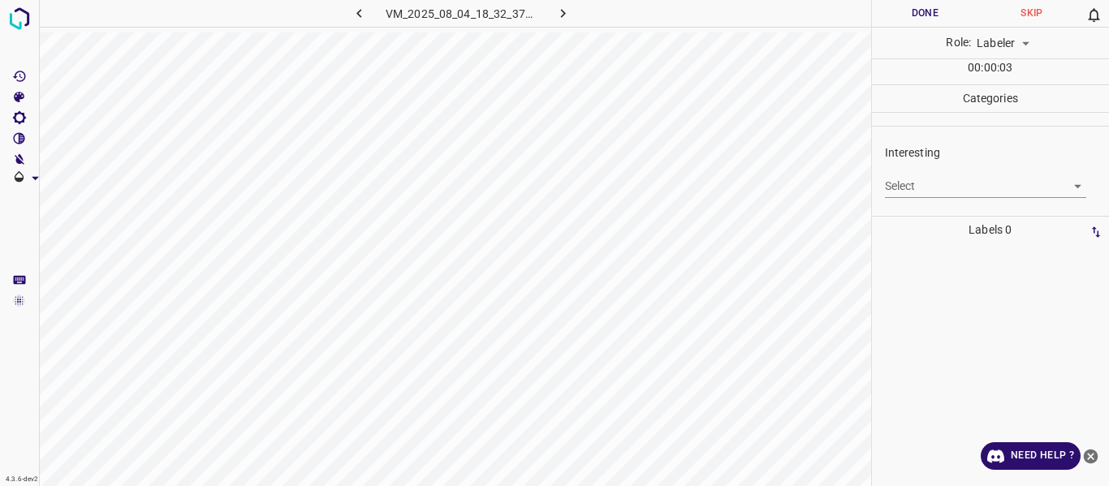
click at [934, 192] on body "4.3.6-dev2 VM_2025_08_04_18_32_37_030_14.gif Done Skip 0 Role: Labeler labeler …" at bounding box center [554, 243] width 1109 height 486
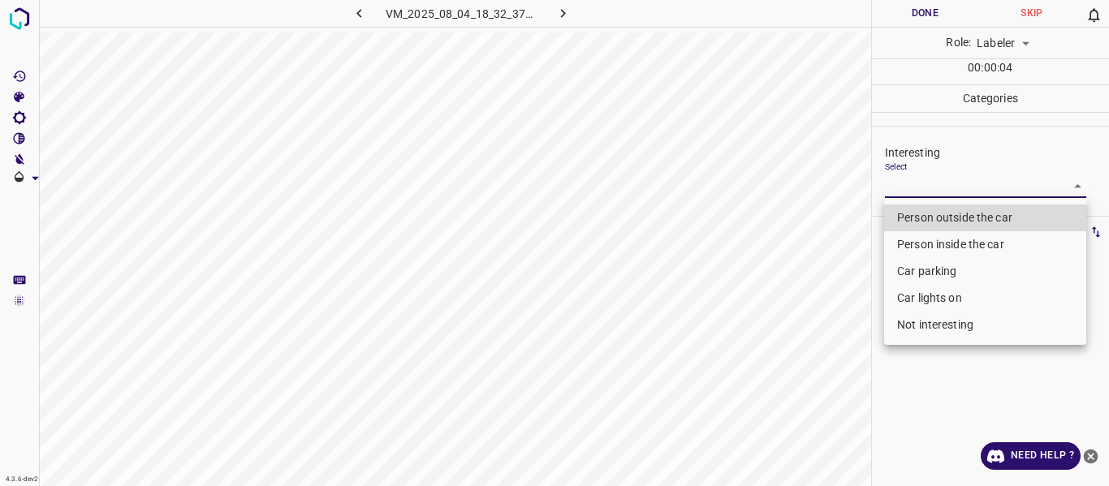
click at [934, 218] on li "Person outside the car" at bounding box center [985, 218] width 202 height 27
type input "Person outside the car"
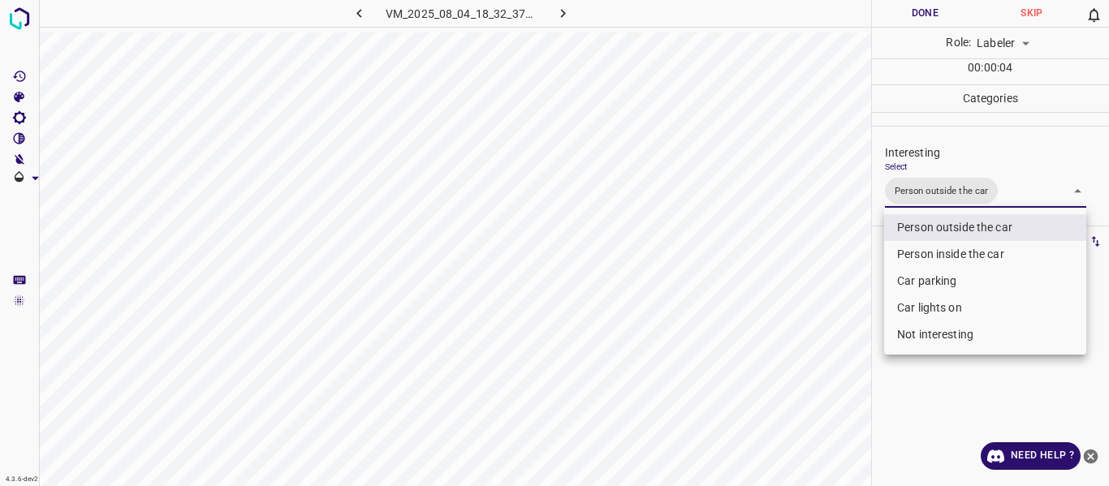
drag, startPoint x: 817, startPoint y: 330, endPoint x: 807, endPoint y: 371, distance: 42.7
click at [818, 339] on div at bounding box center [554, 243] width 1109 height 486
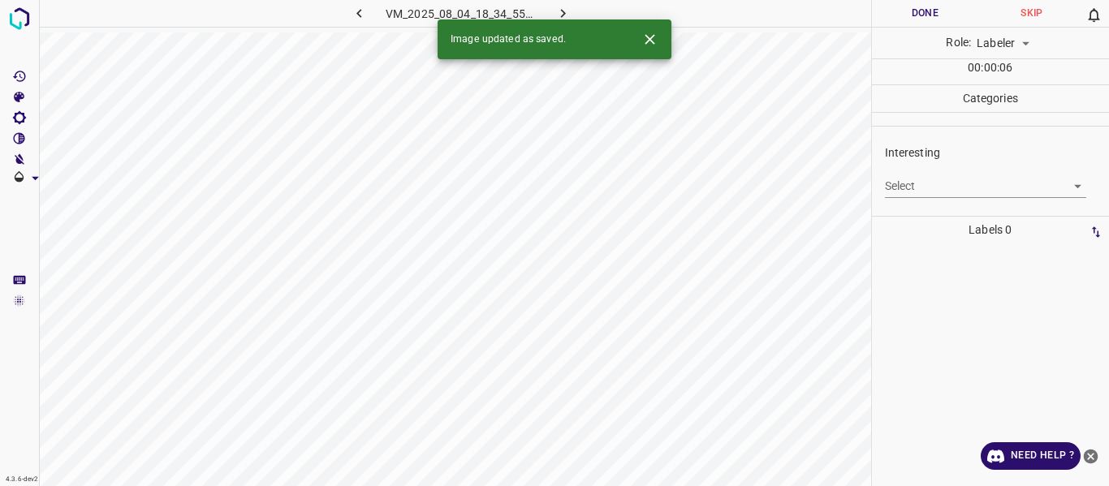
click at [964, 190] on body "4.3.6-dev2 VM_2025_08_04_18_34_55_875_11.gif Done Skip 0 Role: Labeler labeler …" at bounding box center [554, 243] width 1109 height 486
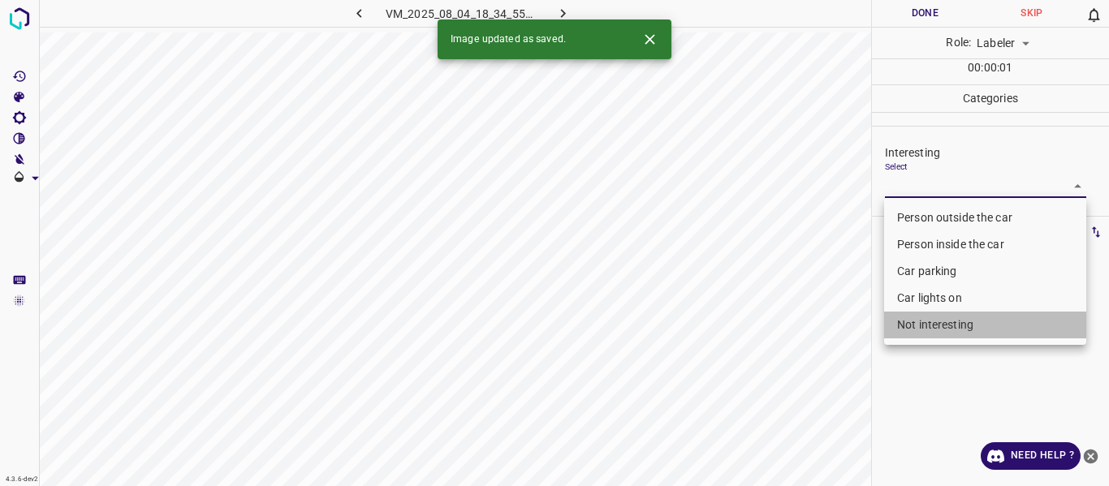
drag, startPoint x: 945, startPoint y: 324, endPoint x: 758, endPoint y: 382, distance: 195.7
click at [938, 321] on li "Not interesting" at bounding box center [985, 325] width 202 height 27
type input "Not interesting"
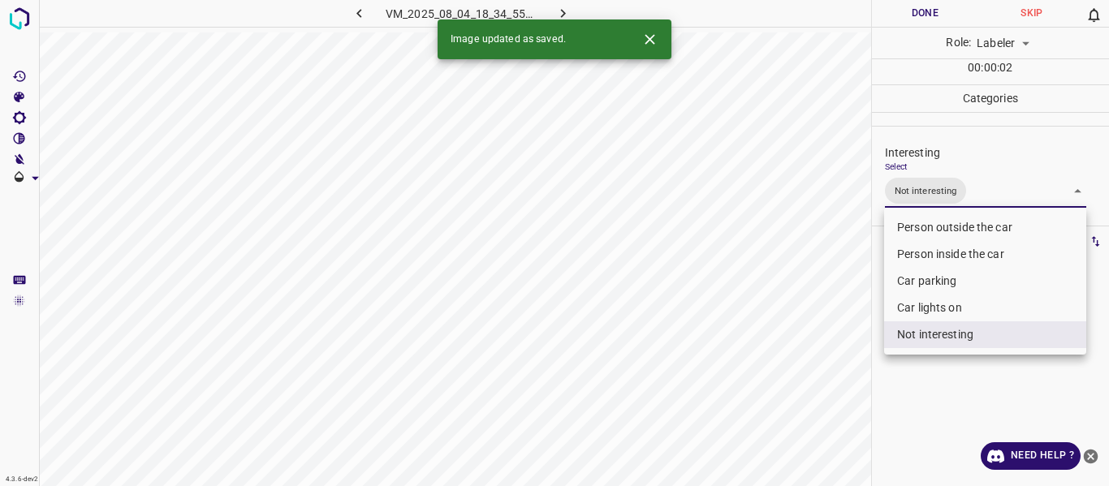
drag, startPoint x: 743, startPoint y: 386, endPoint x: 743, endPoint y: 405, distance: 19.5
click at [743, 387] on div at bounding box center [554, 243] width 1109 height 486
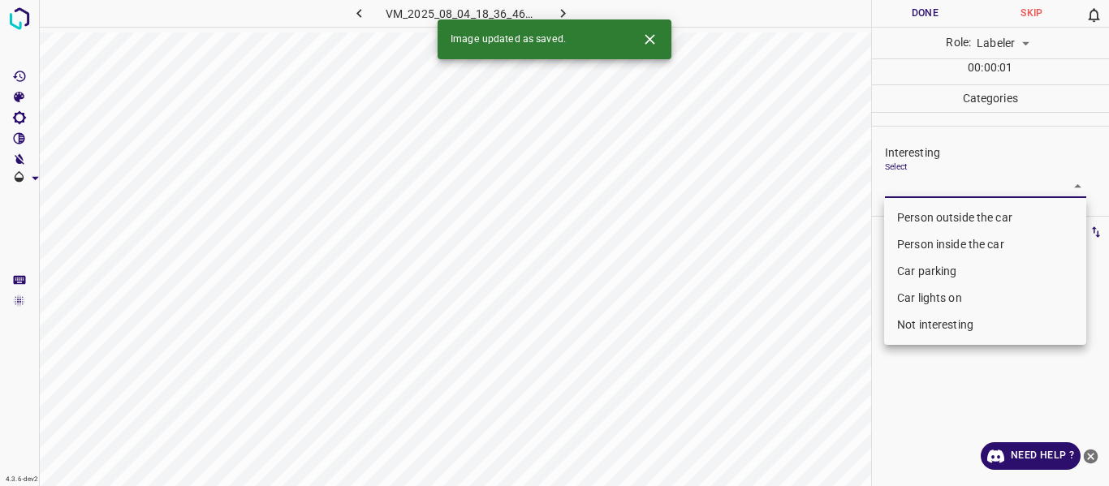
click at [966, 179] on body "4.3.6-dev2 VM_2025_08_04_18_36_46_208_03.gif Done Skip 0 Role: Labeler labeler …" at bounding box center [554, 243] width 1109 height 486
click at [962, 216] on li "Person outside the car" at bounding box center [985, 218] width 202 height 27
type input "Person outside the car"
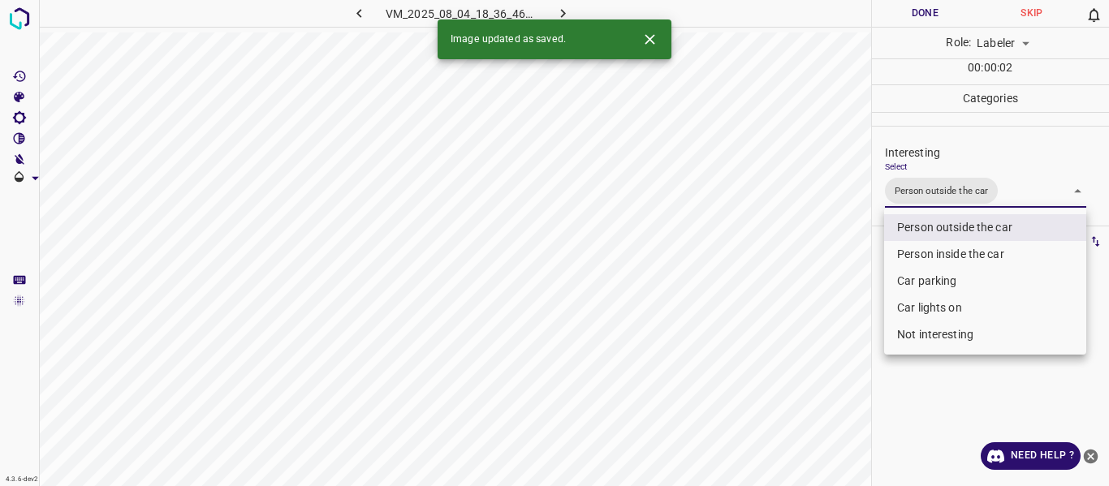
drag, startPoint x: 802, startPoint y: 344, endPoint x: 798, endPoint y: 422, distance: 78.0
click at [803, 352] on div at bounding box center [554, 243] width 1109 height 486
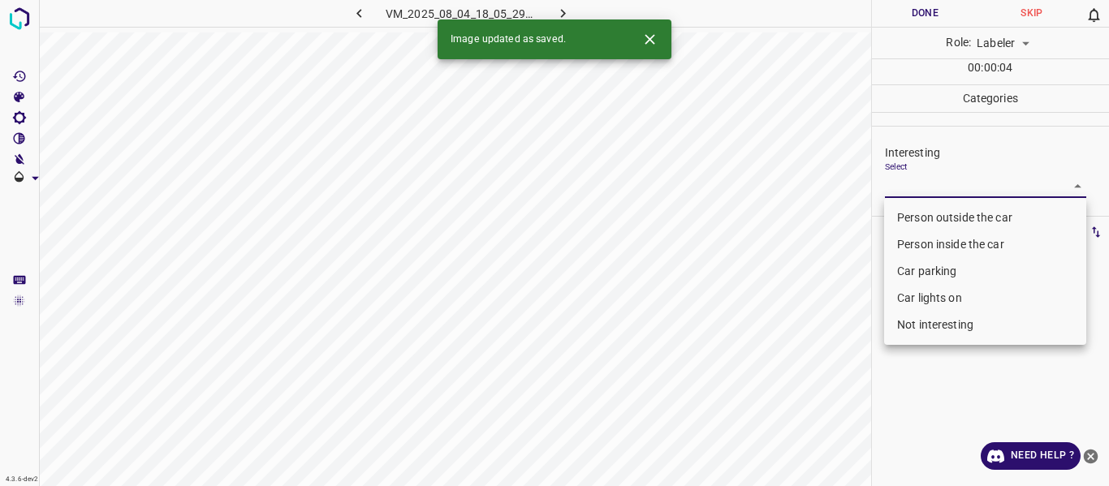
click at [897, 181] on body "4.3.6-dev2 VM_2025_08_04_18_05_29_929_04.gif Done Skip 0 Role: Labeler labeler …" at bounding box center [554, 243] width 1109 height 486
drag, startPoint x: 923, startPoint y: 215, endPoint x: 782, endPoint y: 318, distance: 174.9
click at [922, 215] on li "Person outside the car" at bounding box center [985, 218] width 202 height 27
type input "Person outside the car"
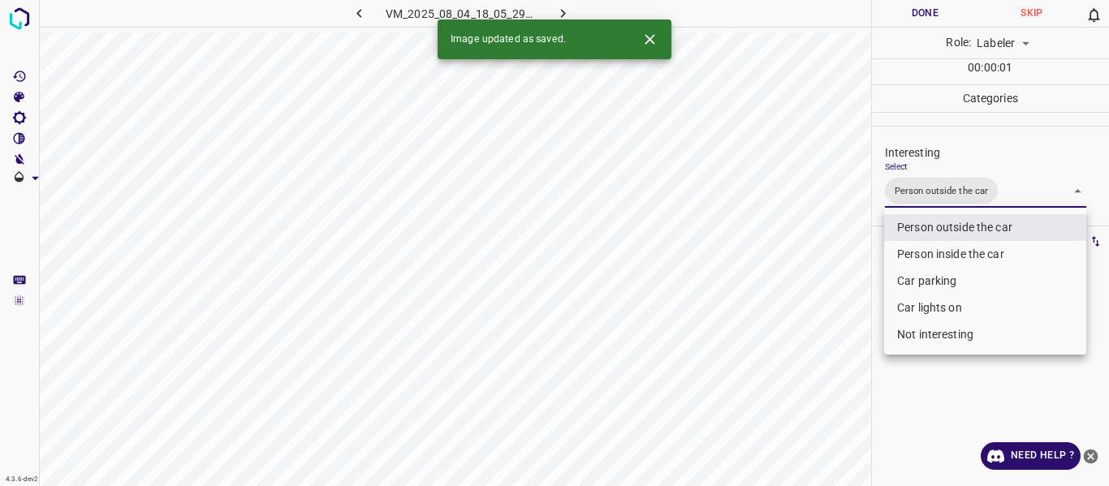
click at [775, 326] on div at bounding box center [554, 243] width 1109 height 486
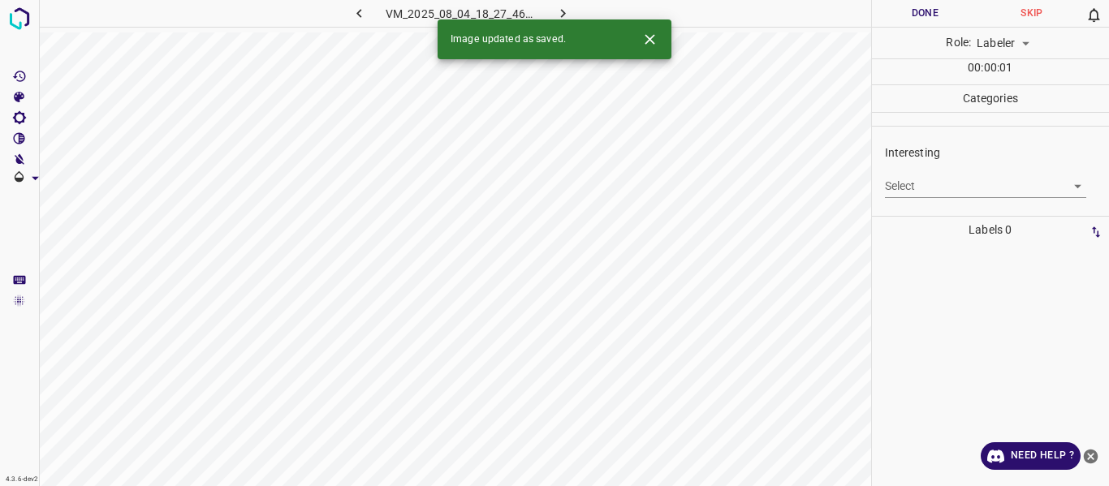
click at [924, 182] on body "4.3.6-dev2 VM_2025_08_04_18_27_46_085_08.gif Done Skip 0 Role: Labeler labeler …" at bounding box center [554, 243] width 1109 height 486
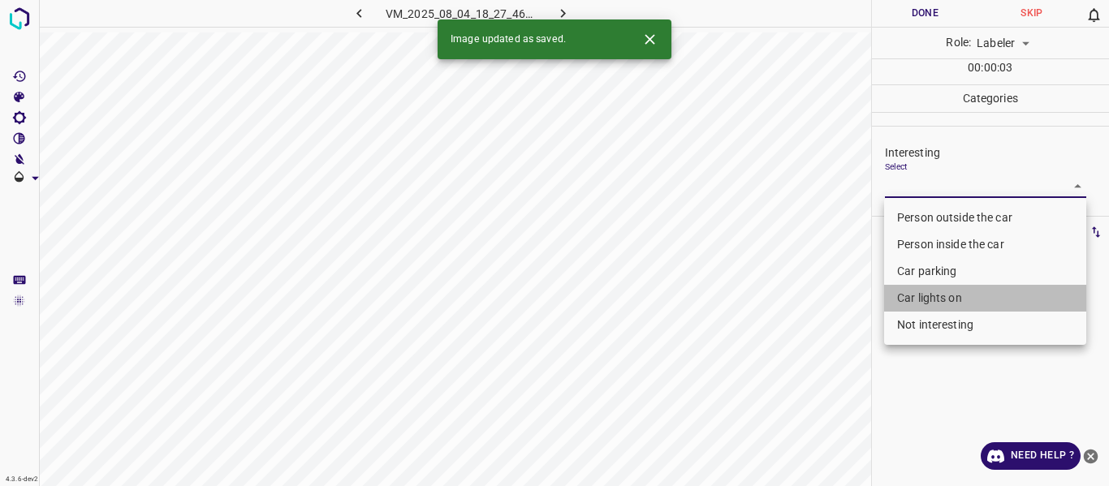
drag, startPoint x: 923, startPoint y: 291, endPoint x: 793, endPoint y: 339, distance: 138.4
click at [922, 291] on li "Car lights on" at bounding box center [985, 298] width 202 height 27
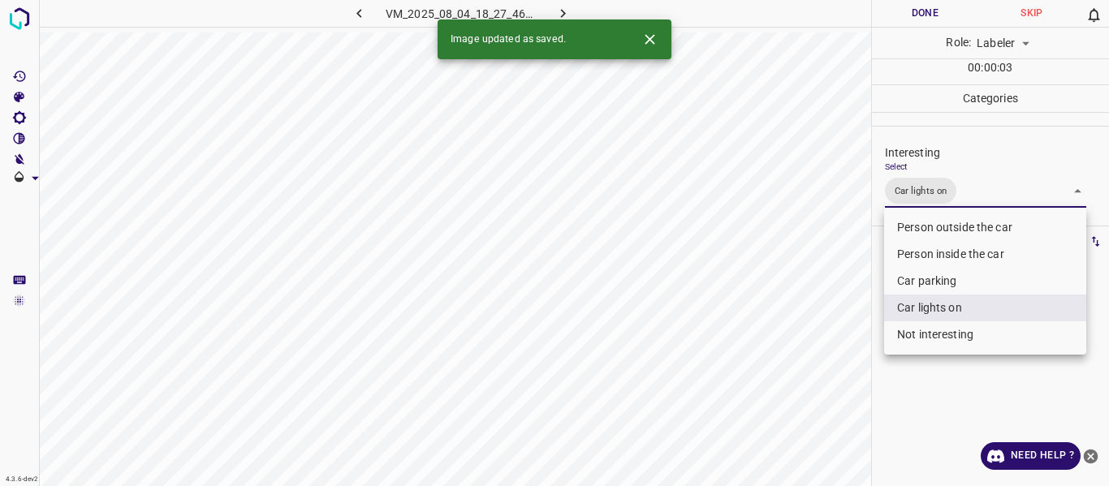
drag, startPoint x: 792, startPoint y: 339, endPoint x: 795, endPoint y: 350, distance: 11.8
click at [792, 343] on div at bounding box center [554, 243] width 1109 height 486
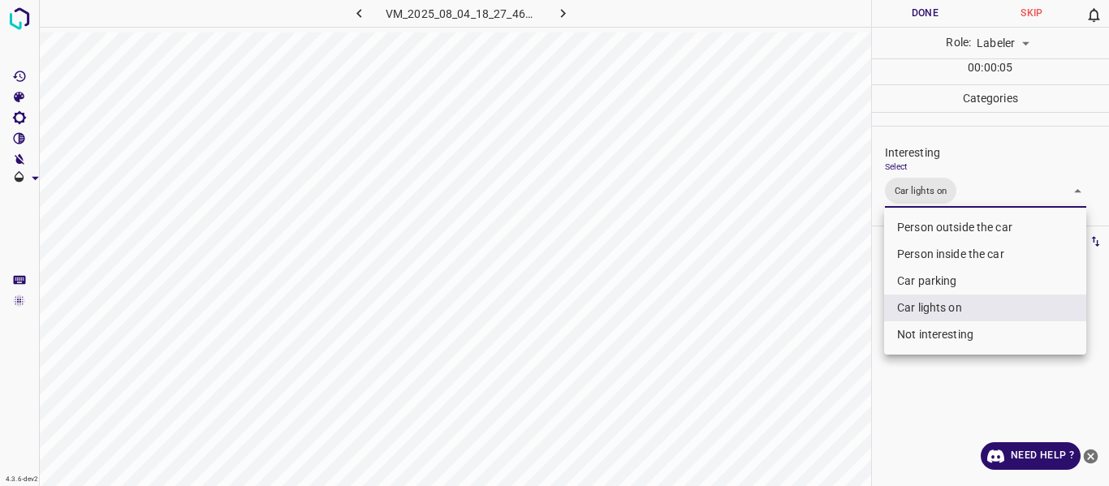
click at [1001, 196] on body "4.3.6-dev2 VM_2025_08_04_18_27_46_085_08.gif Done Skip 0 Role: Labeler labeler …" at bounding box center [554, 243] width 1109 height 486
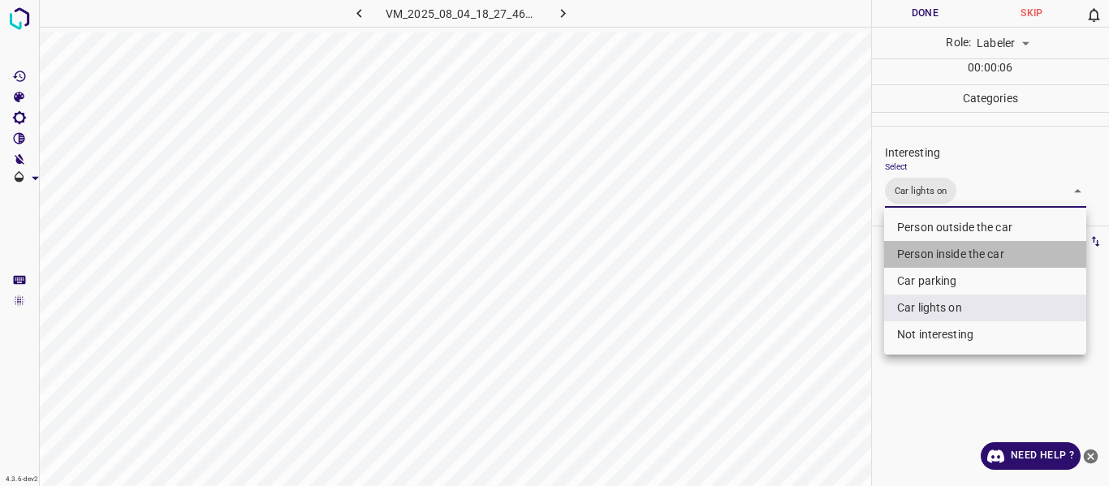
click at [973, 248] on li "Person inside the car" at bounding box center [985, 254] width 202 height 27
type input "Car lights on,Person inside the car"
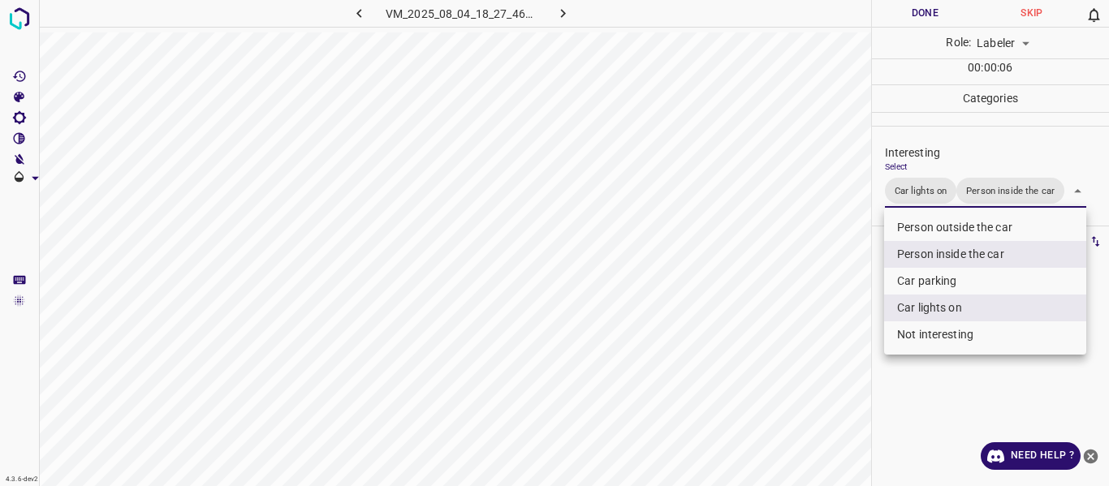
drag, startPoint x: 737, startPoint y: 336, endPoint x: 770, endPoint y: 359, distance: 40.3
click at [740, 343] on div at bounding box center [554, 243] width 1109 height 486
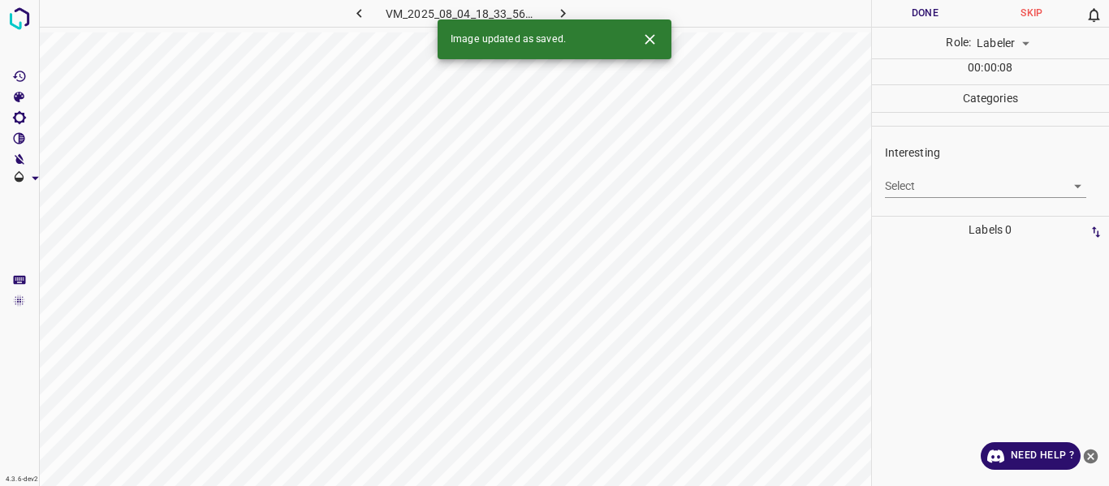
click at [929, 183] on body "4.3.6-dev2 VM_2025_08_04_18_33_56_997_05.gif Done Skip 0 Role: Labeler labeler …" at bounding box center [554, 243] width 1109 height 486
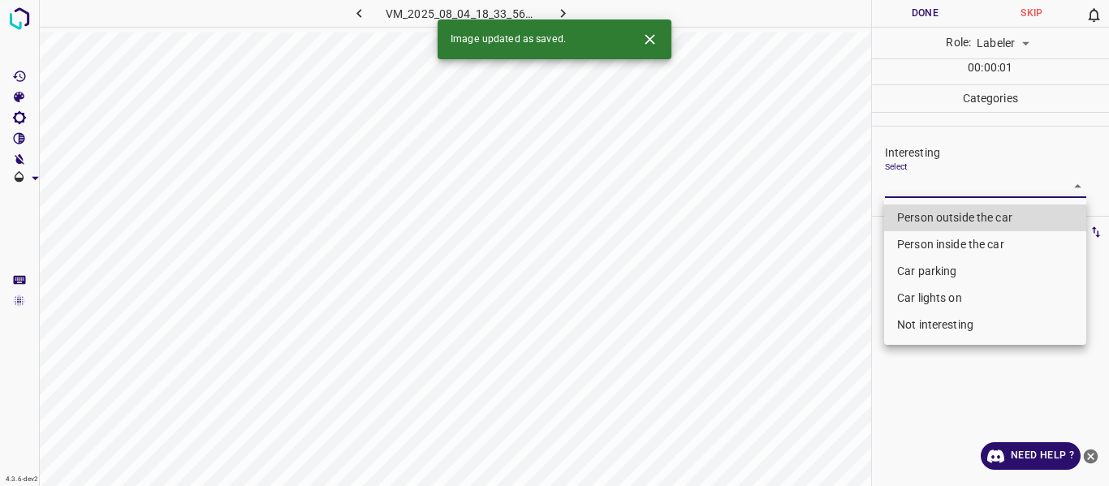
click at [929, 215] on li "Person outside the car" at bounding box center [985, 218] width 202 height 27
type input "Person outside the car"
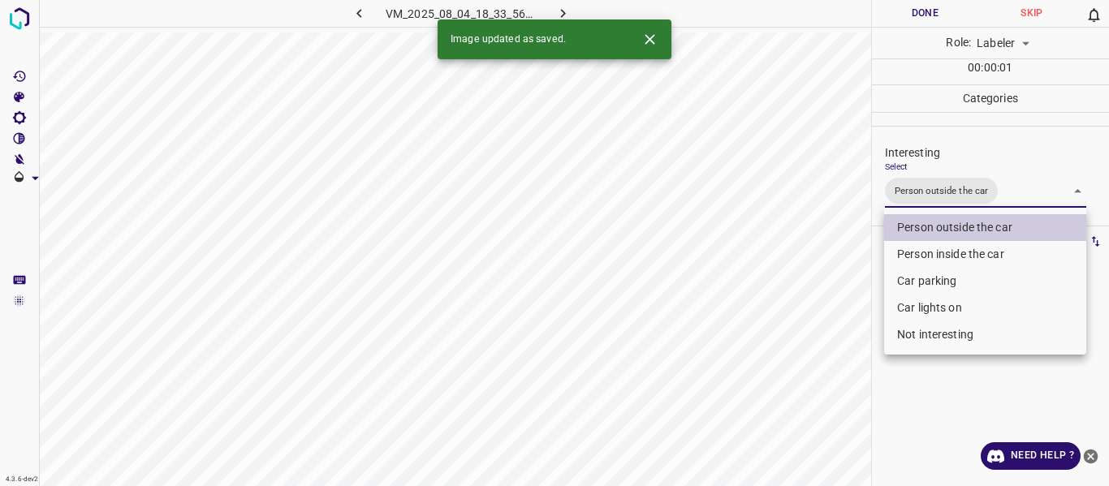
drag, startPoint x: 834, startPoint y: 320, endPoint x: 835, endPoint y: 363, distance: 43.0
click at [835, 324] on div at bounding box center [554, 243] width 1109 height 486
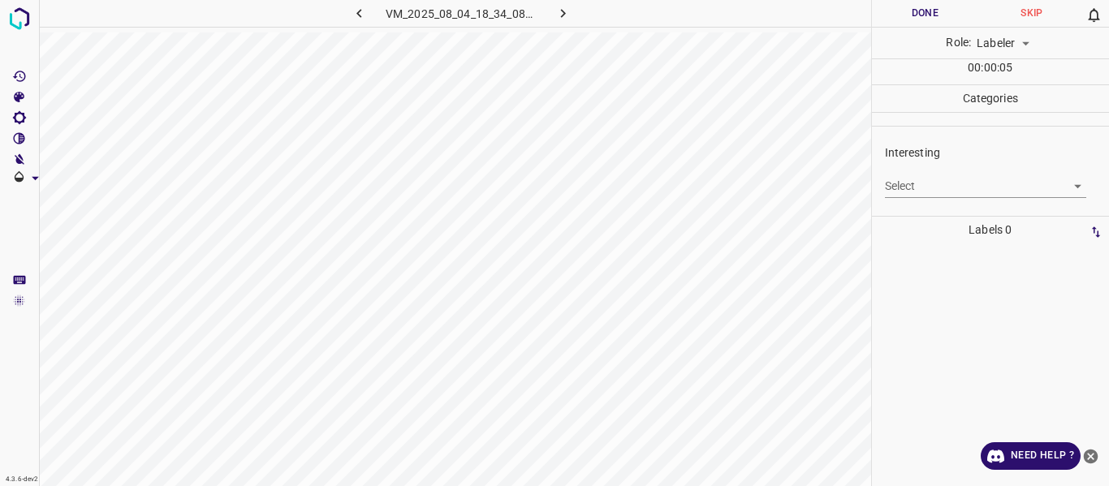
click at [930, 182] on body "4.3.6-dev2 VM_2025_08_04_18_34_08_898_00.gif Done Skip 0 Role: Labeler labeler …" at bounding box center [554, 243] width 1109 height 486
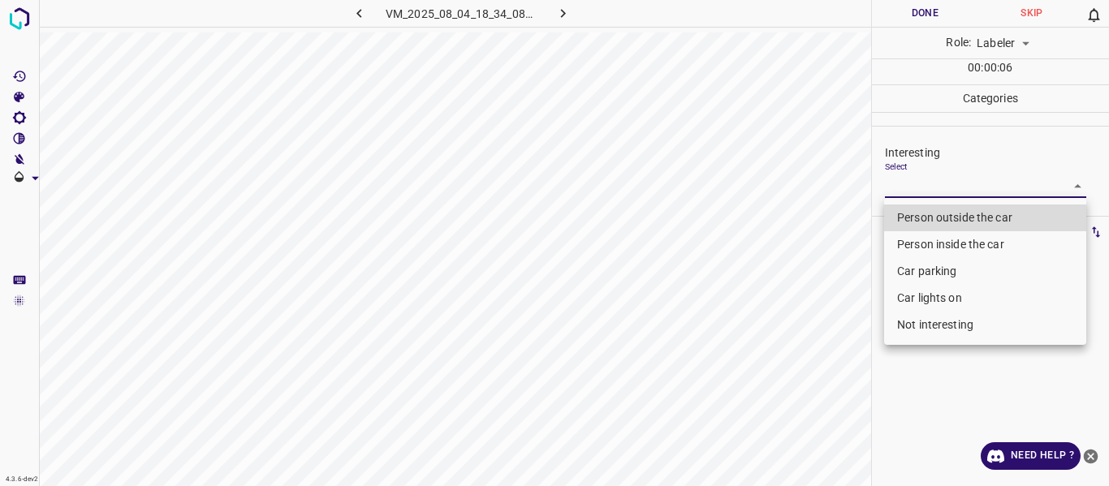
click at [921, 313] on li "Not interesting" at bounding box center [985, 325] width 202 height 27
type input "Not interesting"
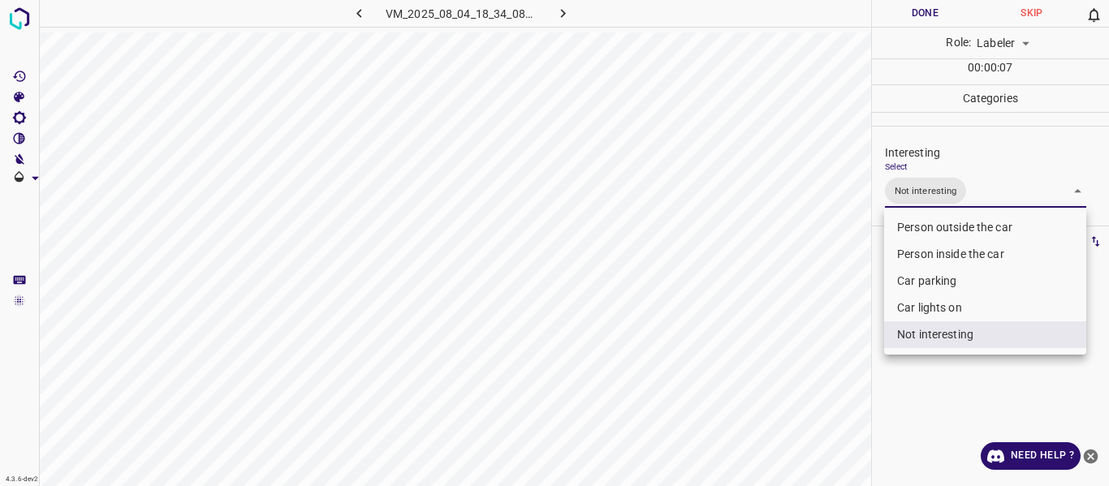
click at [830, 364] on div at bounding box center [554, 243] width 1109 height 486
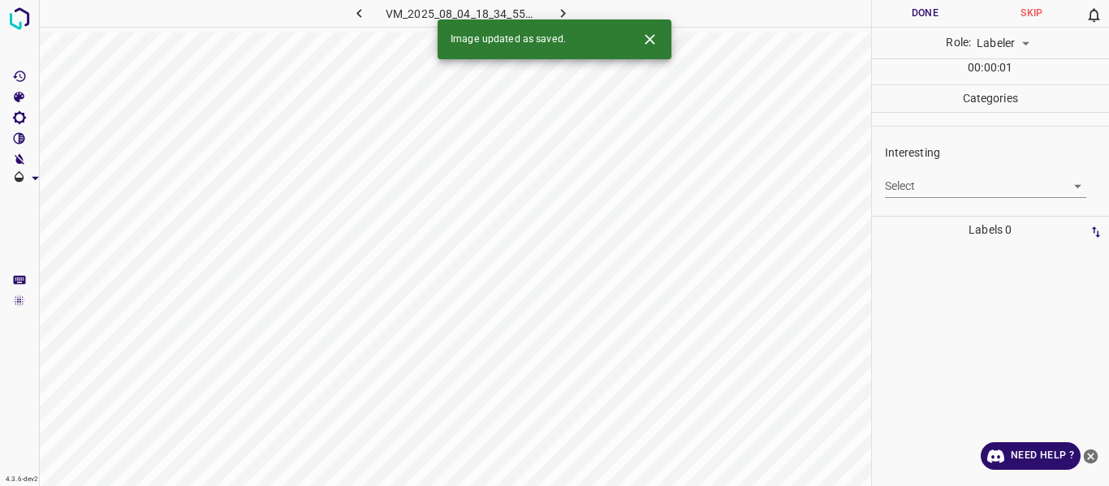
click at [930, 183] on body "4.3.6-dev2 VM_2025_08_04_18_34_55_875_05.gif Done Skip 0 Role: Labeler labeler …" at bounding box center [554, 243] width 1109 height 486
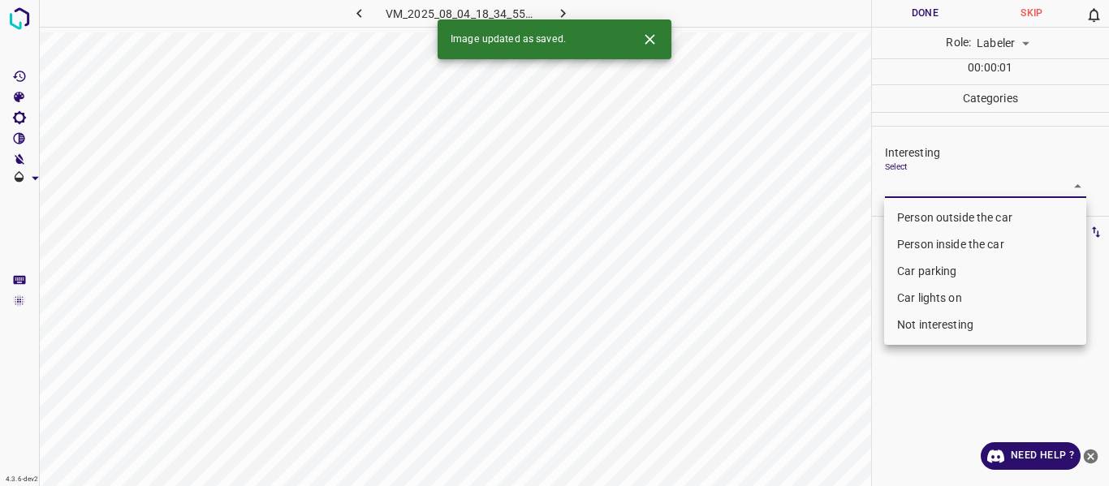
drag, startPoint x: 942, startPoint y: 217, endPoint x: 808, endPoint y: 292, distance: 153.8
click at [941, 217] on li "Person outside the car" at bounding box center [985, 218] width 202 height 27
type input "Person outside the car"
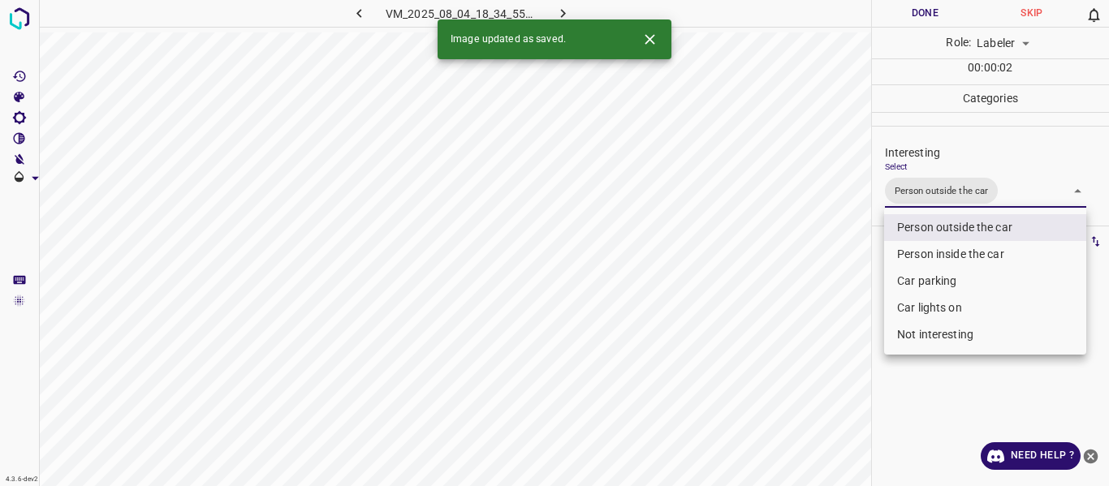
drag, startPoint x: 754, startPoint y: 319, endPoint x: 761, endPoint y: 363, distance: 44.4
click at [754, 324] on div at bounding box center [554, 243] width 1109 height 486
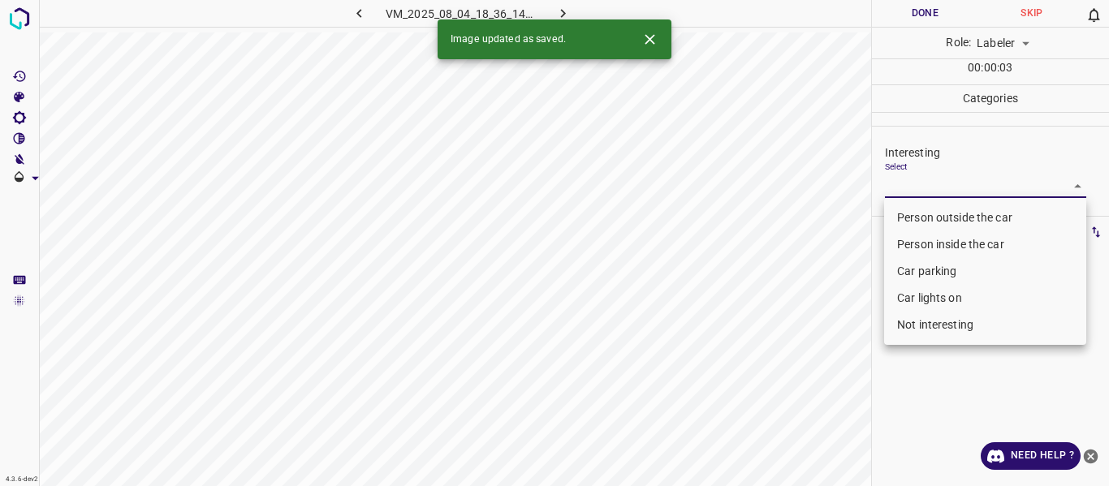
click at [947, 190] on body "4.3.6-dev2 VM_2025_08_04_18_36_14_006_01.gif Done Skip 0 Role: Labeler labeler …" at bounding box center [554, 243] width 1109 height 486
drag, startPoint x: 940, startPoint y: 209, endPoint x: 920, endPoint y: 235, distance: 33.0
click at [938, 214] on li "Person outside the car" at bounding box center [985, 218] width 202 height 27
type input "Person outside the car"
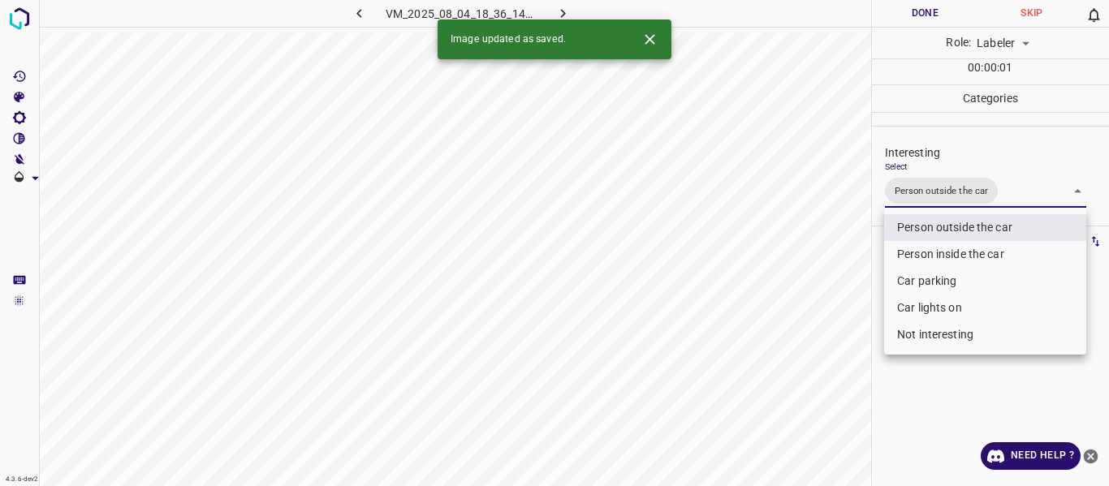
drag, startPoint x: 807, startPoint y: 299, endPoint x: 800, endPoint y: 328, distance: 30.1
click at [806, 306] on div at bounding box center [554, 243] width 1109 height 486
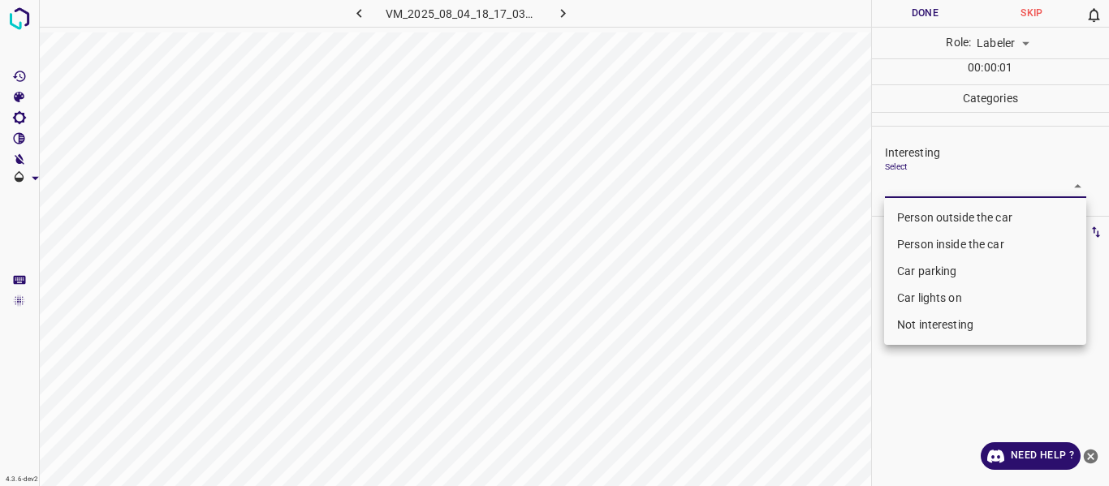
click at [934, 188] on body "4.3.6-dev2 VM_2025_08_04_18_17_03_141_00.gif Done Skip 0 Role: Labeler labeler …" at bounding box center [554, 243] width 1109 height 486
click at [919, 265] on li "Car parking" at bounding box center [985, 271] width 202 height 27
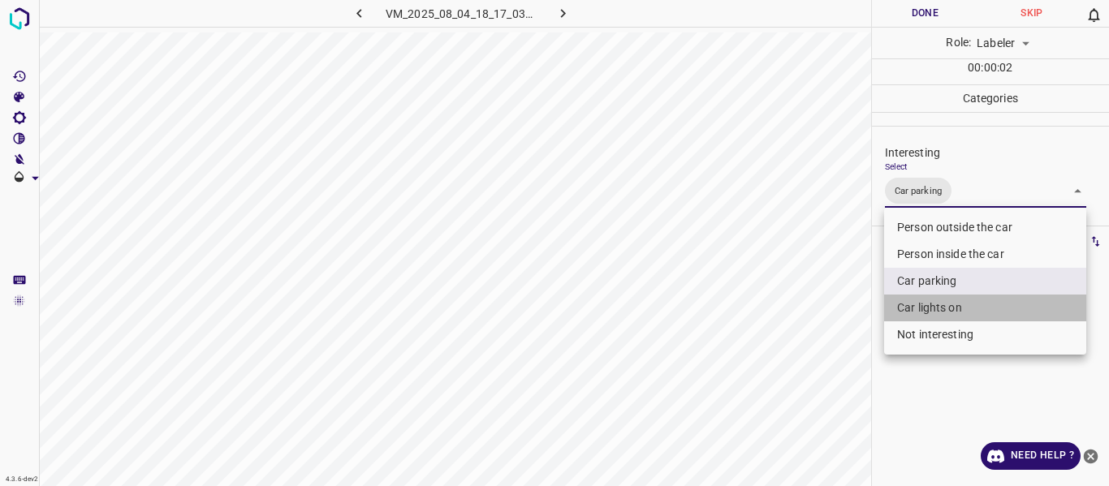
drag, startPoint x: 920, startPoint y: 303, endPoint x: 801, endPoint y: 340, distance: 124.3
click at [920, 303] on li "Car lights on" at bounding box center [985, 308] width 202 height 27
type input "Car parking,Car lights on"
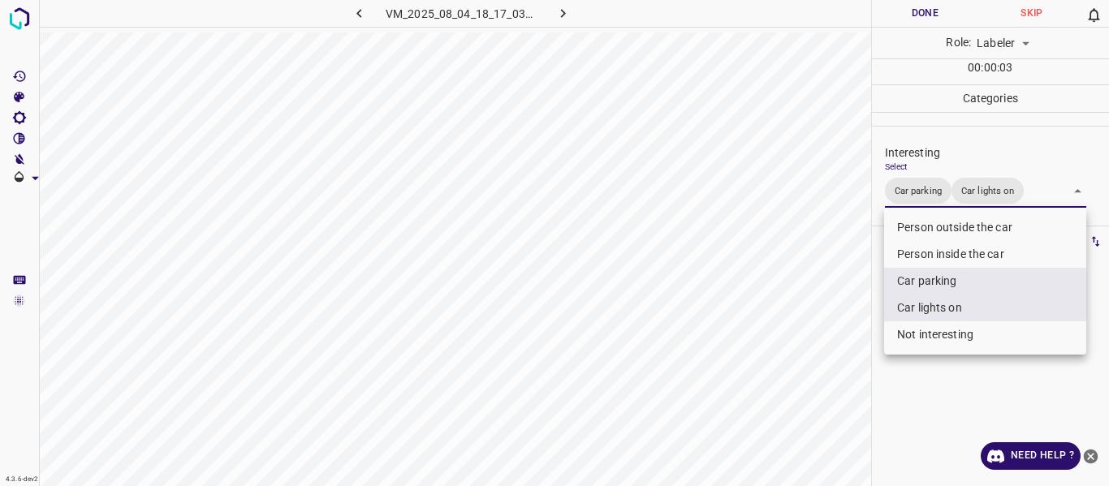
drag, startPoint x: 796, startPoint y: 342, endPoint x: 799, endPoint y: 363, distance: 21.4
click at [797, 346] on div at bounding box center [554, 243] width 1109 height 486
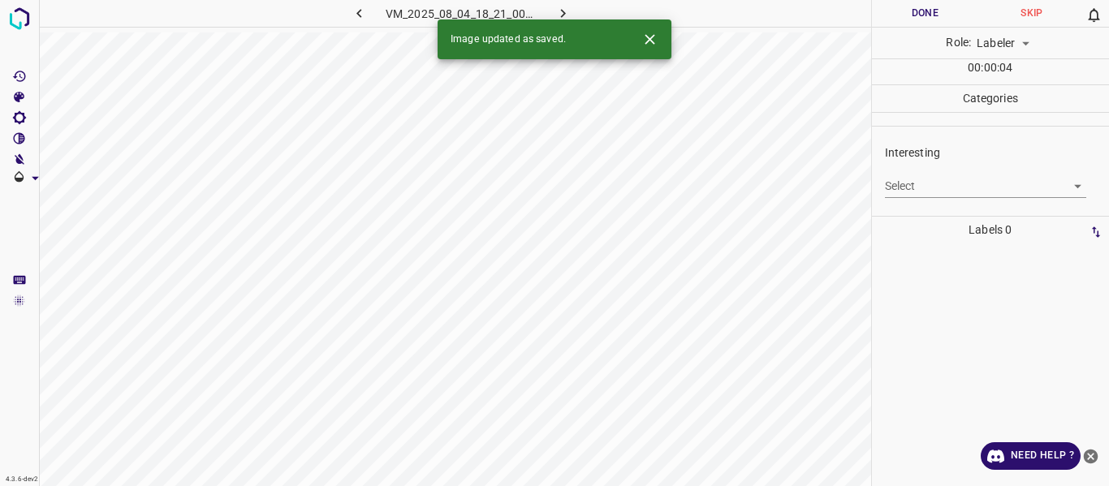
click at [929, 193] on body "4.3.6-dev2 VM_2025_08_04_18_21_00_123_00.gif Done Skip 0 Role: Labeler labeler …" at bounding box center [554, 243] width 1109 height 486
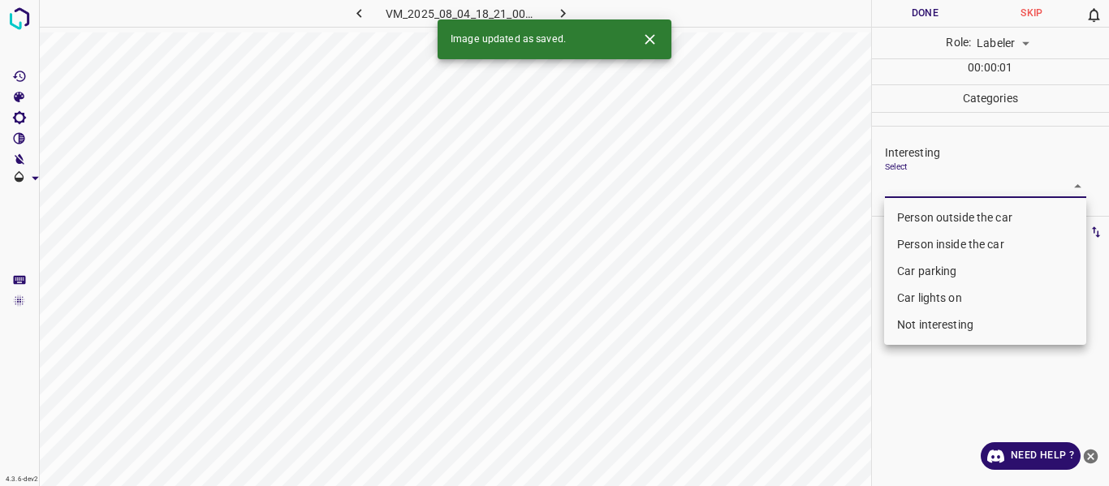
drag, startPoint x: 921, startPoint y: 246, endPoint x: 921, endPoint y: 262, distance: 16.3
click at [921, 249] on li "Person inside the car" at bounding box center [985, 244] width 202 height 27
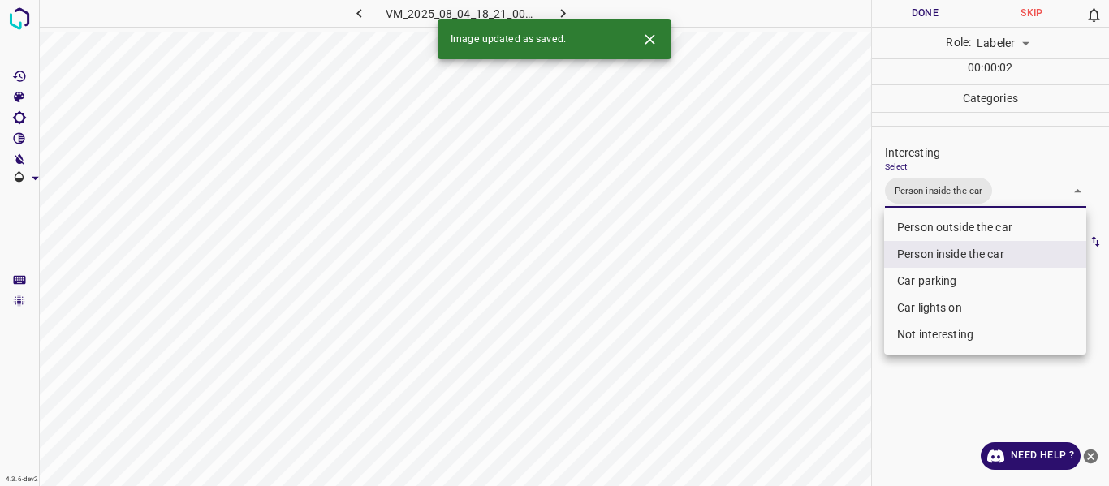
click at [921, 274] on li "Car parking" at bounding box center [985, 281] width 202 height 27
drag, startPoint x: 921, startPoint y: 306, endPoint x: 852, endPoint y: 326, distance: 71.9
click at [920, 307] on li "Car lights on" at bounding box center [985, 308] width 202 height 27
type input "Person inside the car,Car parking,Car lights on"
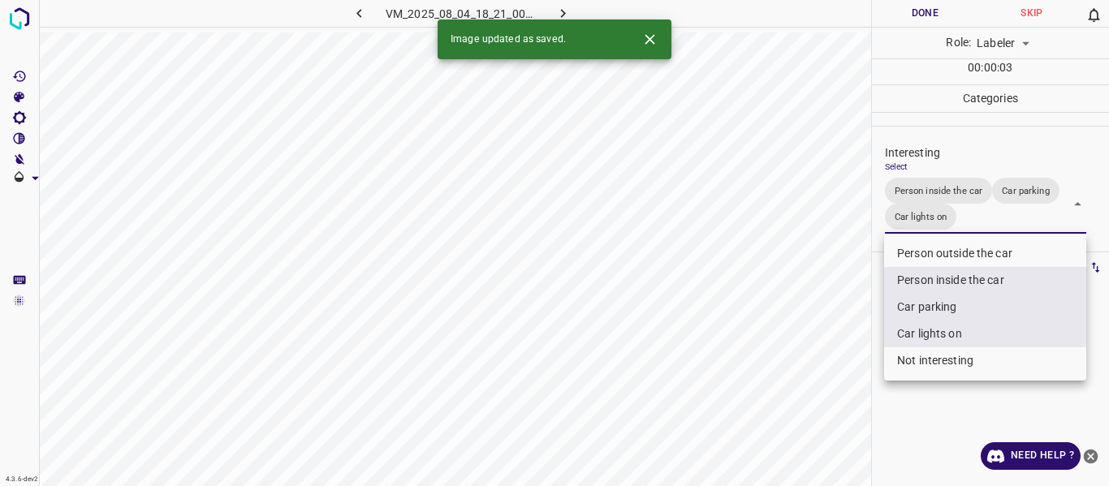
drag, startPoint x: 809, startPoint y: 336, endPoint x: 792, endPoint y: 364, distance: 32.0
click at [807, 338] on div at bounding box center [554, 243] width 1109 height 486
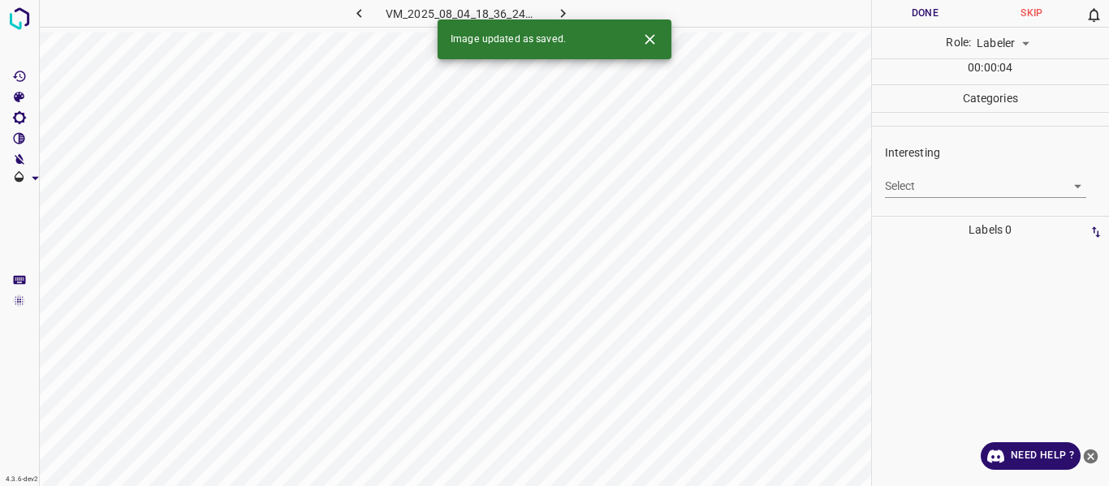
click at [974, 180] on body "4.3.6-dev2 VM_2025_08_04_18_36_24_472_00.gif Done Skip 0 Role: Labeler labeler …" at bounding box center [554, 243] width 1109 height 486
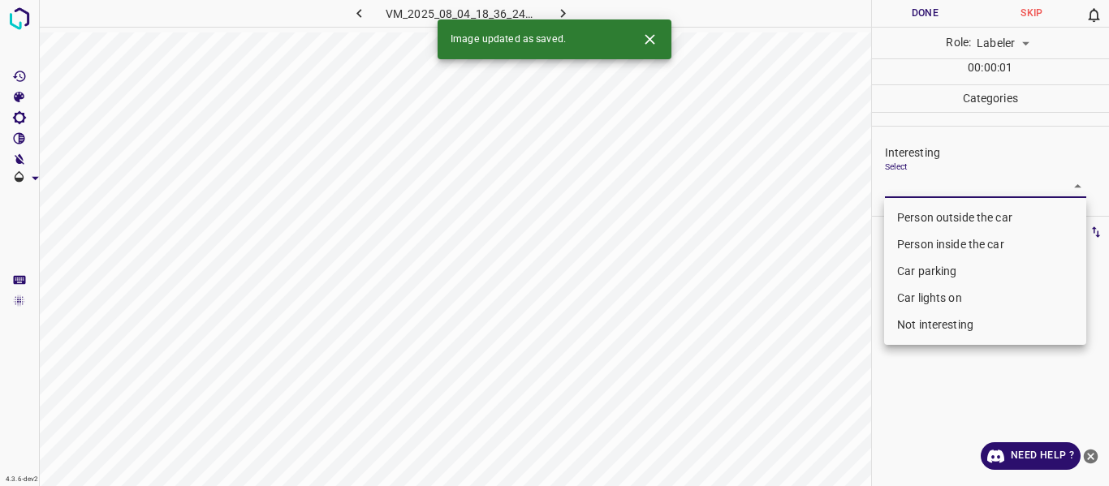
drag, startPoint x: 964, startPoint y: 214, endPoint x: 943, endPoint y: 223, distance: 24.0
click at [963, 213] on li "Person outside the car" at bounding box center [985, 218] width 202 height 27
type input "Person outside the car"
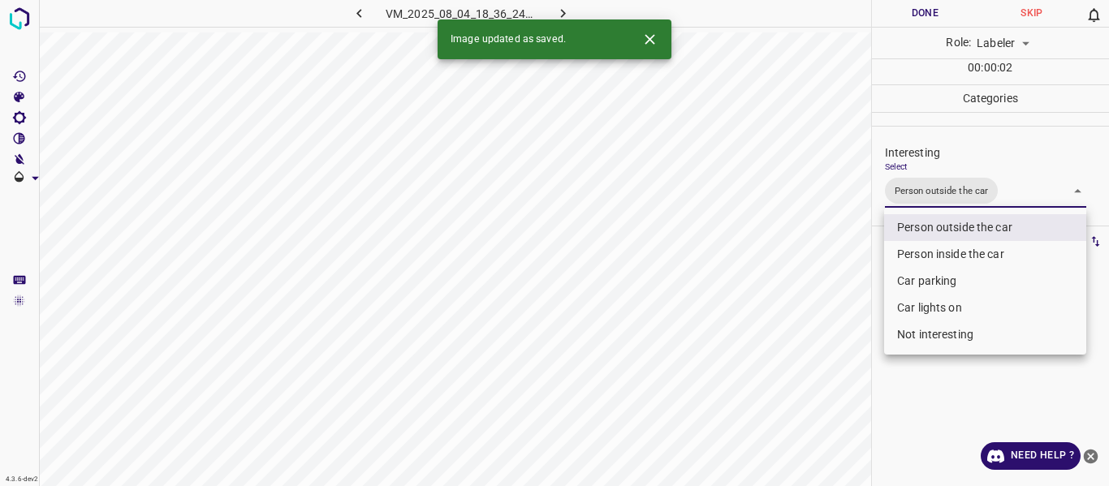
drag, startPoint x: 863, startPoint y: 281, endPoint x: 843, endPoint y: 340, distance: 62.6
click at [862, 284] on div at bounding box center [554, 243] width 1109 height 486
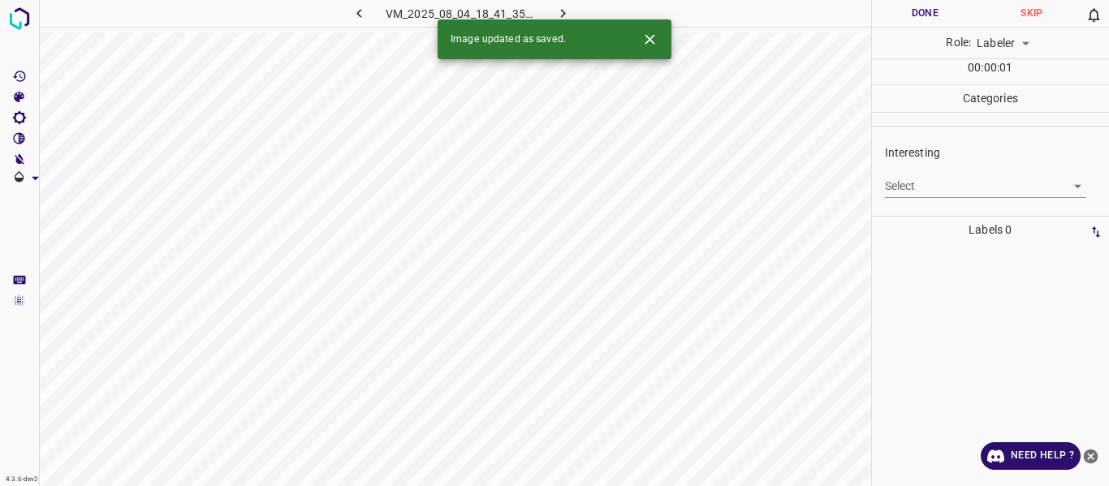
click at [956, 190] on body "4.3.6-dev2 VM_2025_08_04_18_41_35_696_09.gif Done Skip 0 Role: Labeler labeler …" at bounding box center [554, 243] width 1109 height 486
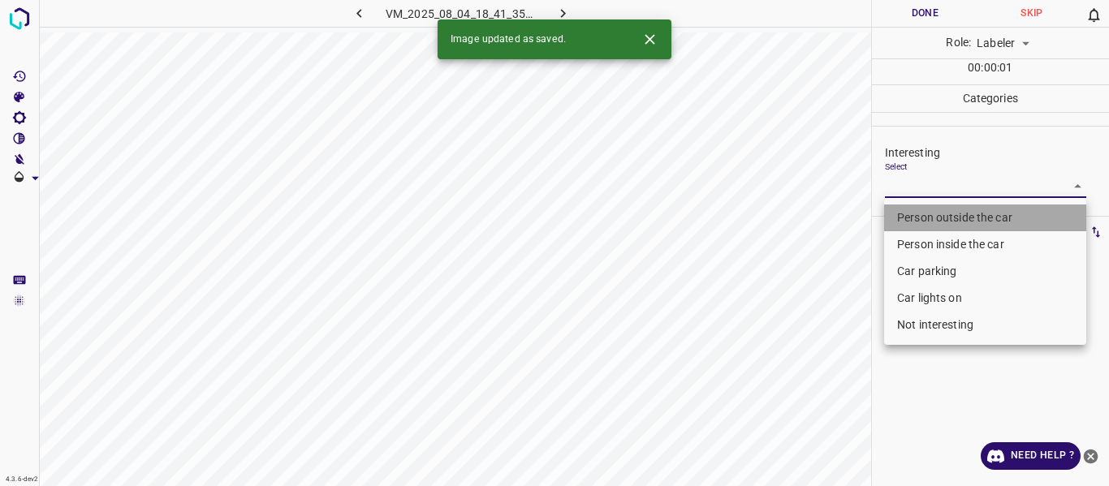
click at [948, 214] on li "Person outside the car" at bounding box center [985, 218] width 202 height 27
type input "Person outside the car"
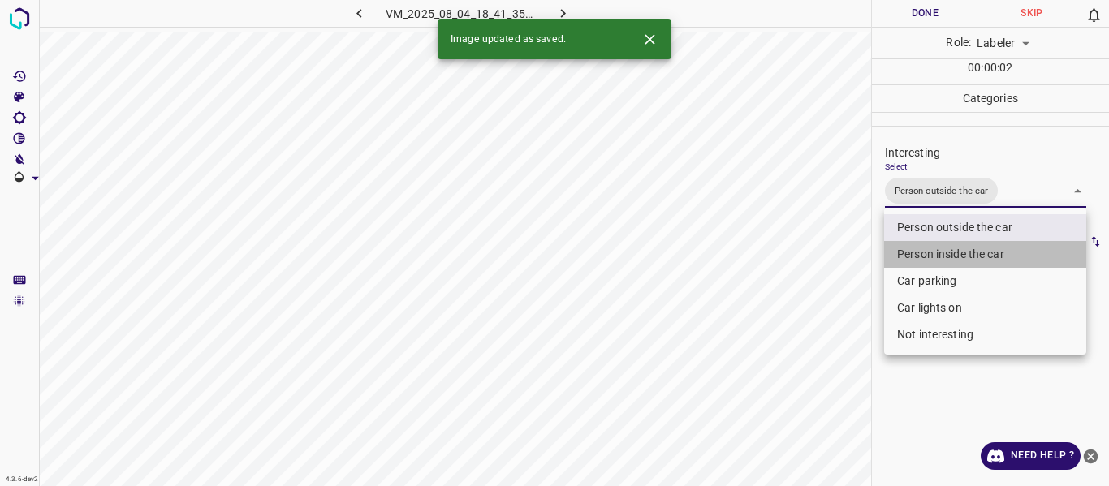
click at [938, 250] on li "Person inside the car" at bounding box center [985, 254] width 202 height 27
type input "Person outside the car,Person inside the car"
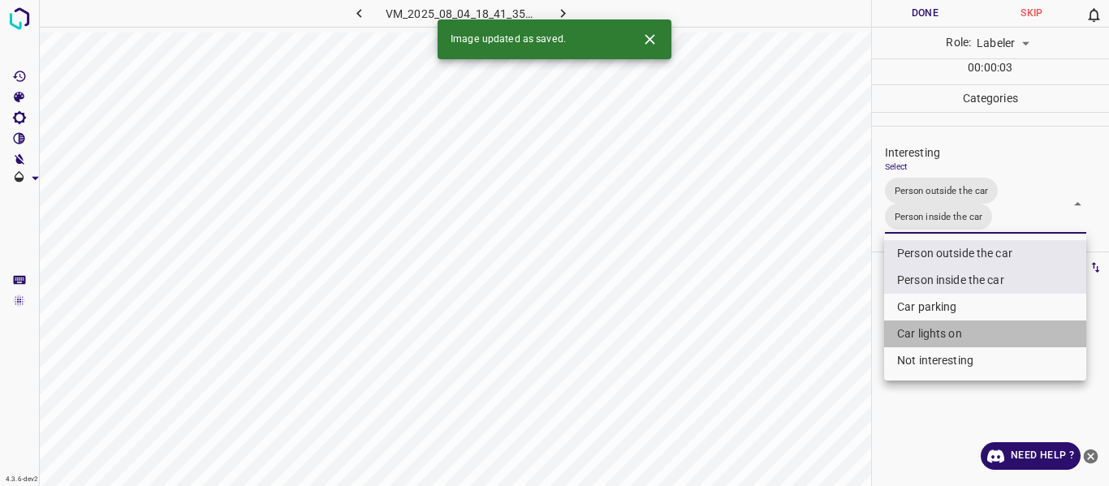
click at [927, 326] on li "Car lights on" at bounding box center [985, 334] width 202 height 27
type input "Person outside the car,Person inside the car,Car lights on"
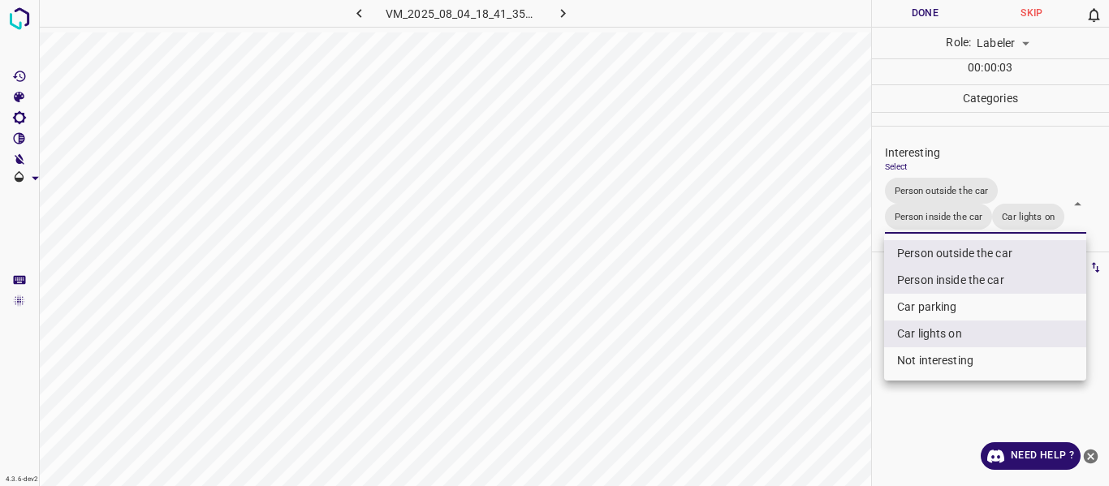
drag, startPoint x: 850, startPoint y: 356, endPoint x: 820, endPoint y: 428, distance: 78.2
click at [848, 370] on div at bounding box center [554, 243] width 1109 height 486
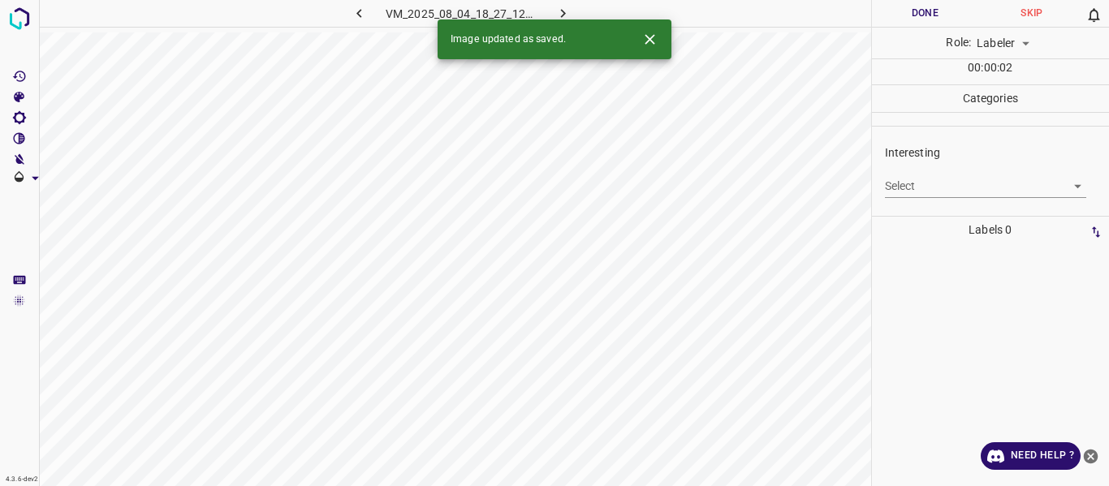
click at [972, 187] on body "4.3.6-dev2 VM_2025_08_04_18_27_12_380_00.gif Done Skip 0 Role: Labeler labeler …" at bounding box center [554, 243] width 1109 height 486
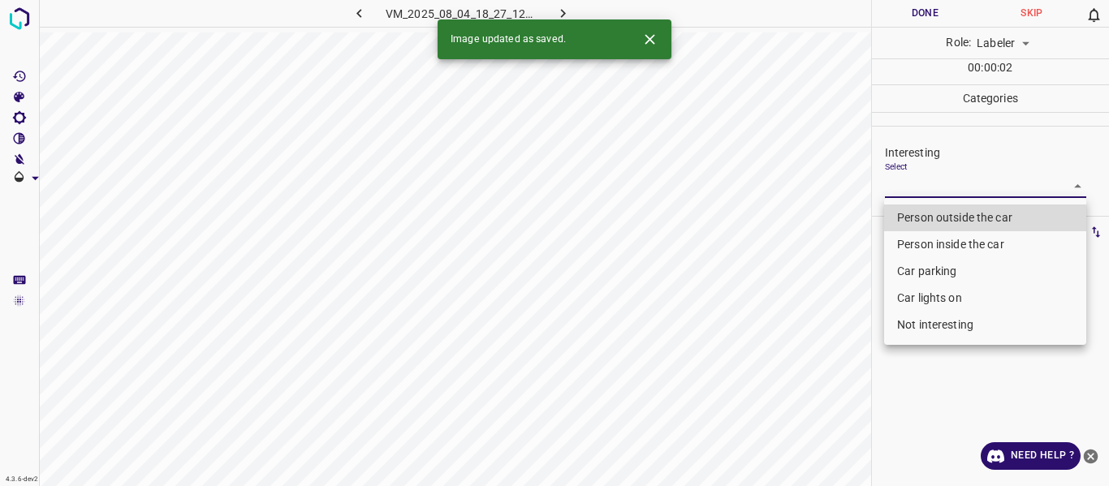
drag, startPoint x: 960, startPoint y: 220, endPoint x: 843, endPoint y: 300, distance: 142.5
click at [960, 219] on li "Person outside the car" at bounding box center [985, 218] width 202 height 27
type input "Person outside the car"
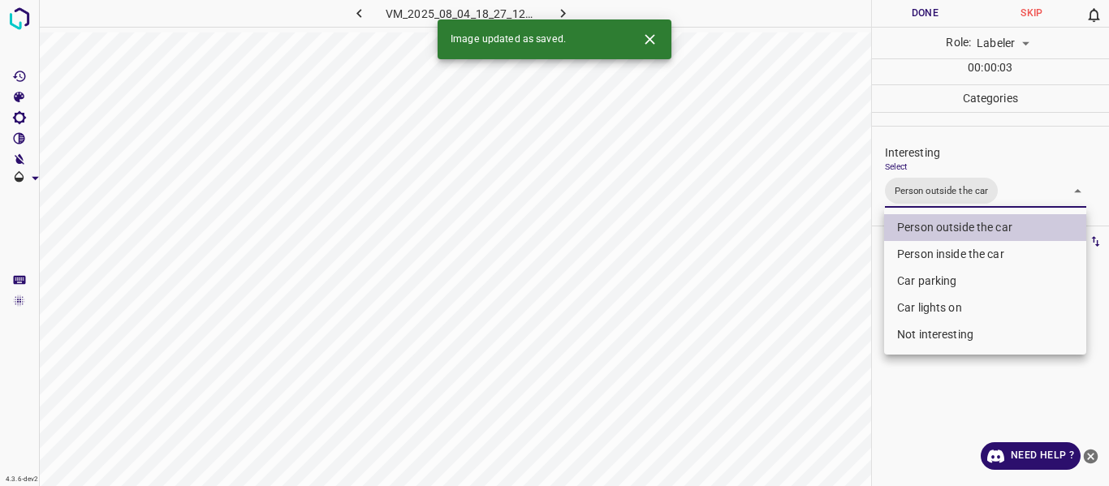
drag, startPoint x: 826, startPoint y: 313, endPoint x: 828, endPoint y: 332, distance: 19.6
click at [827, 324] on div at bounding box center [554, 243] width 1109 height 486
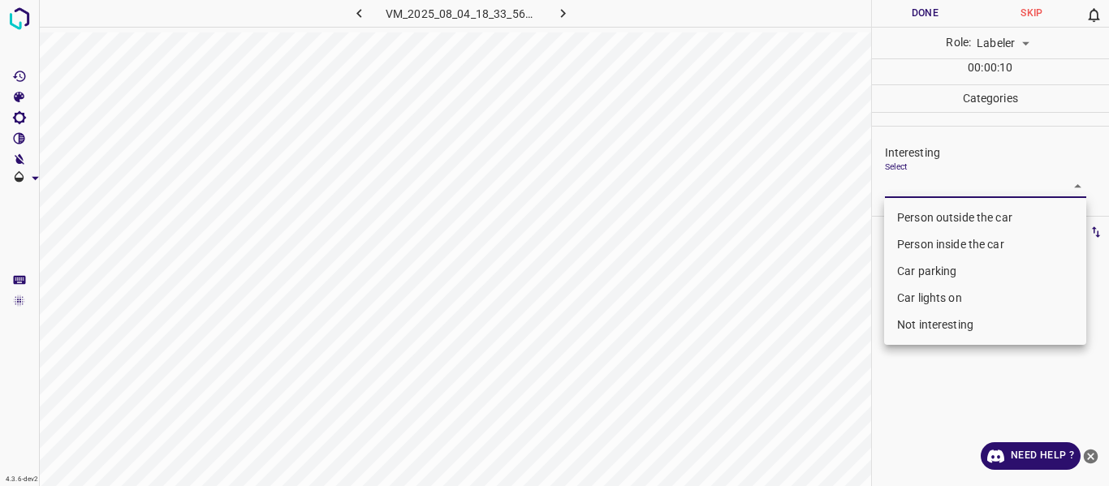
click at [926, 181] on body "4.3.6-dev2 VM_2025_08_04_18_33_56_997_06.gif Done Skip 0 Role: Labeler labeler …" at bounding box center [554, 243] width 1109 height 486
drag, startPoint x: 929, startPoint y: 217, endPoint x: 813, endPoint y: 296, distance: 140.1
click at [923, 220] on li "Person outside the car" at bounding box center [985, 218] width 202 height 27
type input "Person outside the car"
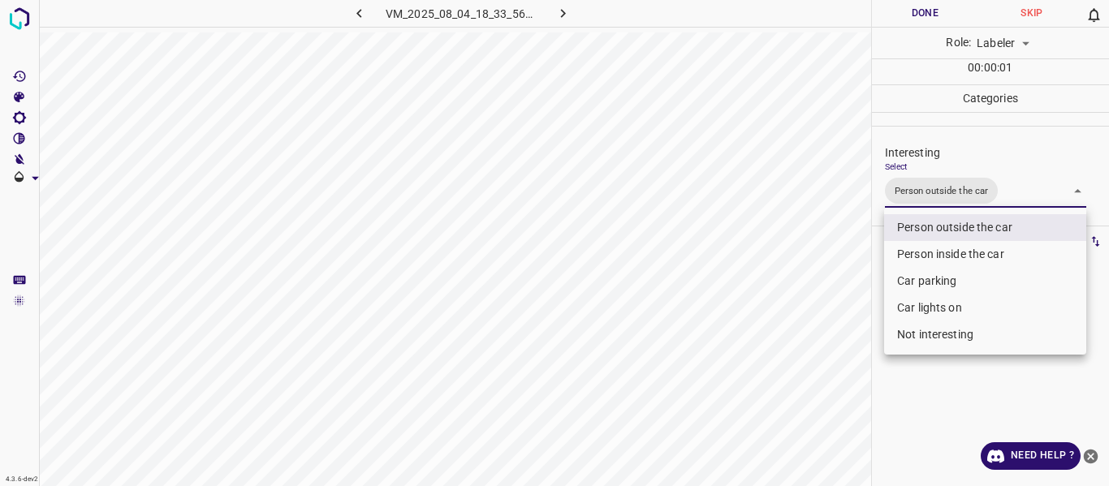
drag, startPoint x: 812, startPoint y: 298, endPoint x: 812, endPoint y: 344, distance: 46.3
click at [812, 313] on div at bounding box center [554, 243] width 1109 height 486
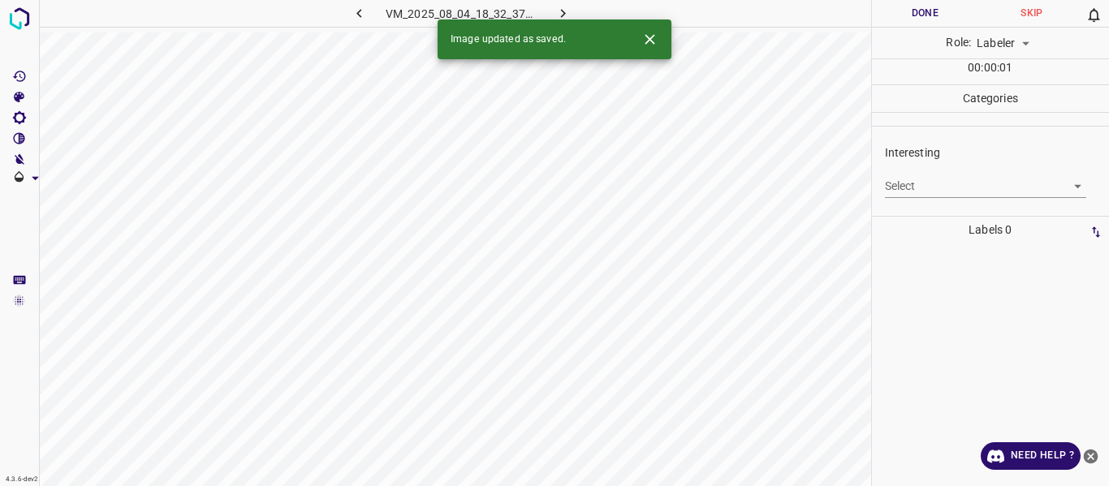
click at [911, 184] on body "4.3.6-dev2 VM_2025_08_04_18_32_37_030_07.gif Done Skip 0 Role: Labeler labeler …" at bounding box center [554, 243] width 1109 height 486
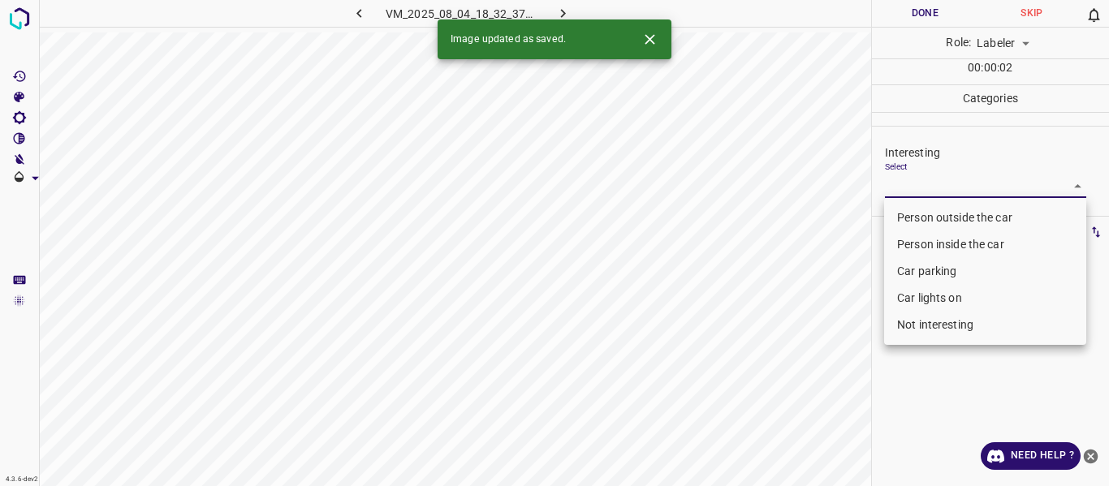
click at [912, 216] on li "Person outside the car" at bounding box center [985, 218] width 202 height 27
type input "Person outside the car"
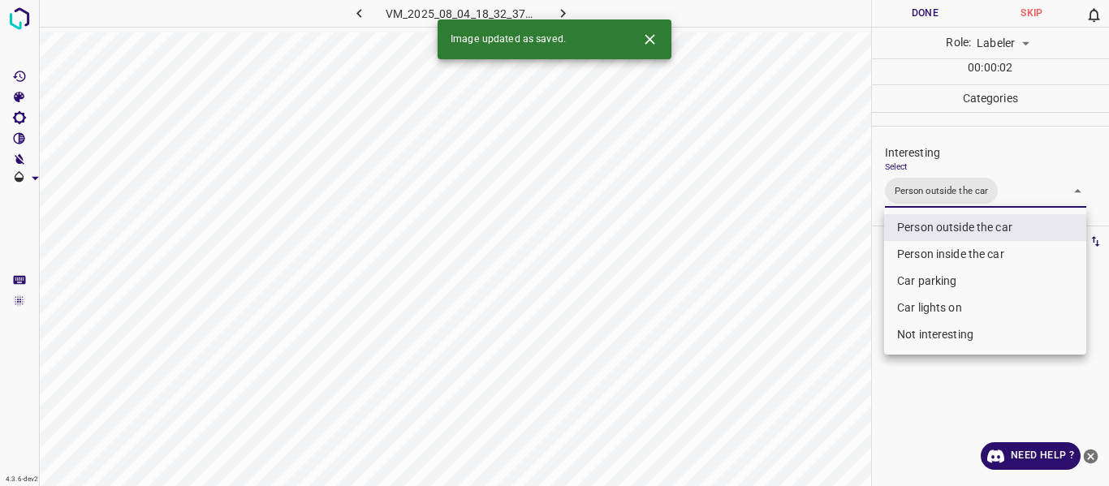
drag, startPoint x: 811, startPoint y: 265, endPoint x: 787, endPoint y: 312, distance: 52.3
click at [809, 267] on div at bounding box center [554, 243] width 1109 height 486
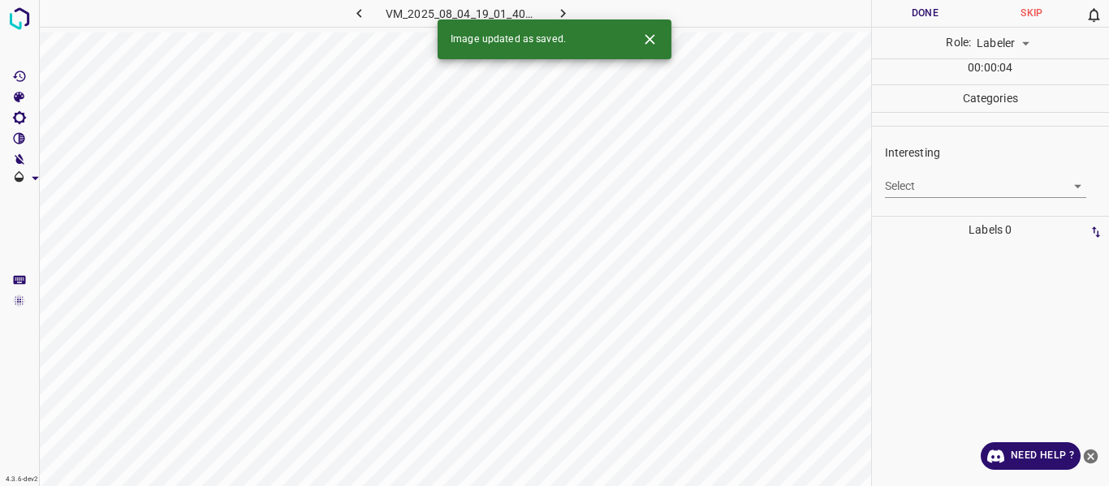
click at [923, 177] on body "4.3.6-dev2 VM_2025_08_04_19_01_40_394_03.gif Done Skip 0 Role: Labeler labeler …" at bounding box center [554, 243] width 1109 height 486
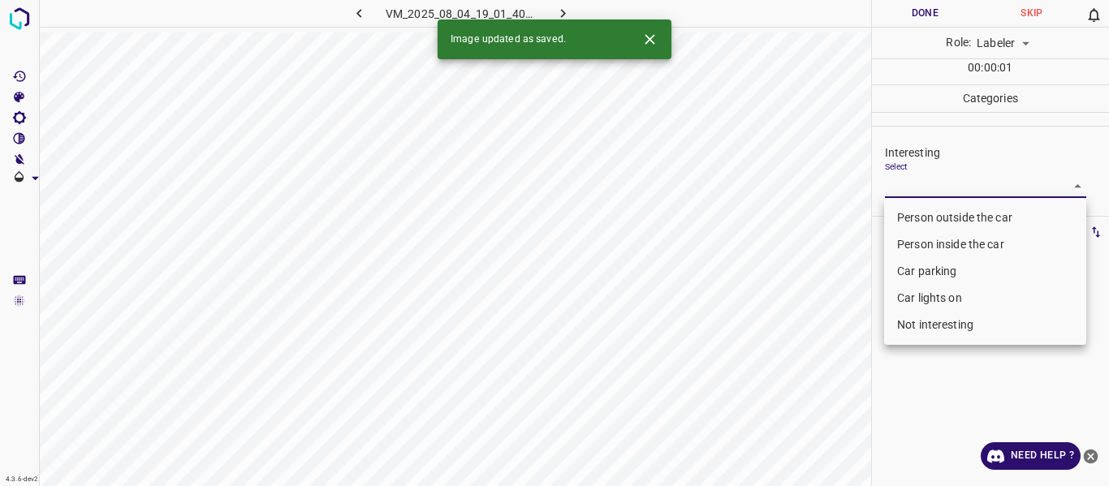
click at [924, 218] on li "Person outside the car" at bounding box center [985, 218] width 202 height 27
type input "Person outside the car"
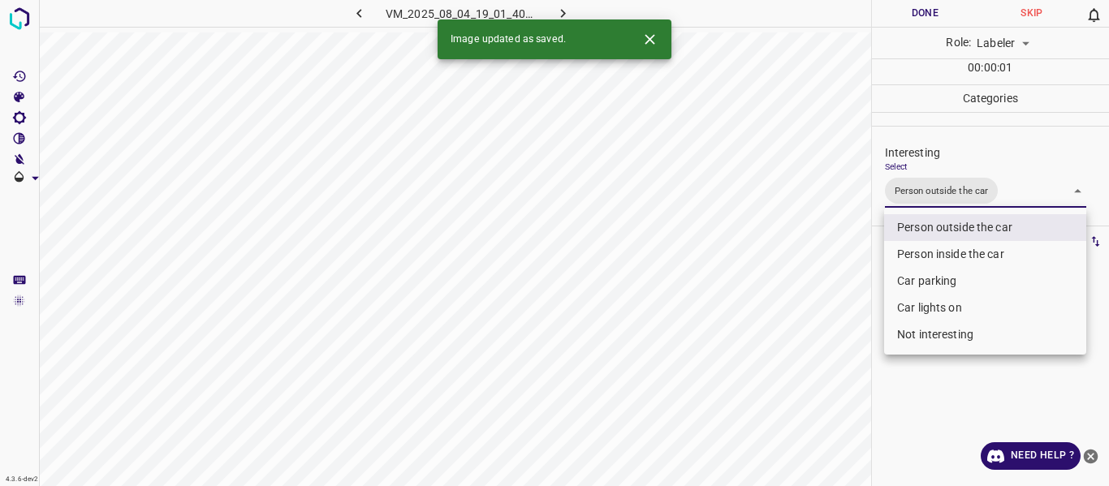
click at [806, 300] on div at bounding box center [554, 243] width 1109 height 486
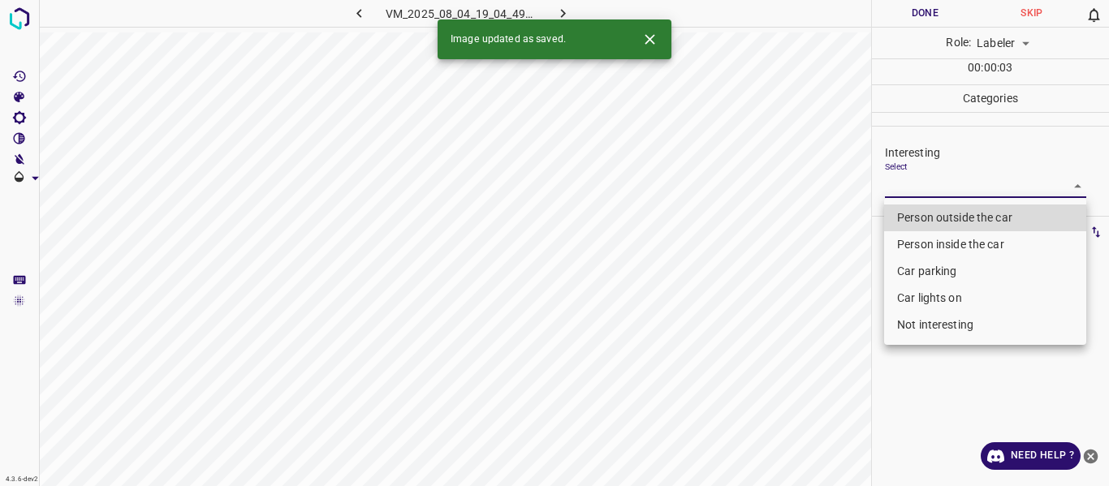
click at [958, 180] on body "4.3.6-dev2 VM_2025_08_04_19_04_49_278_02.gif Done Skip 0 Role: Labeler labeler …" at bounding box center [554, 243] width 1109 height 486
drag, startPoint x: 952, startPoint y: 208, endPoint x: 829, endPoint y: 265, distance: 135.9
click at [951, 207] on li "Person outside the car" at bounding box center [985, 218] width 202 height 27
type input "Person outside the car"
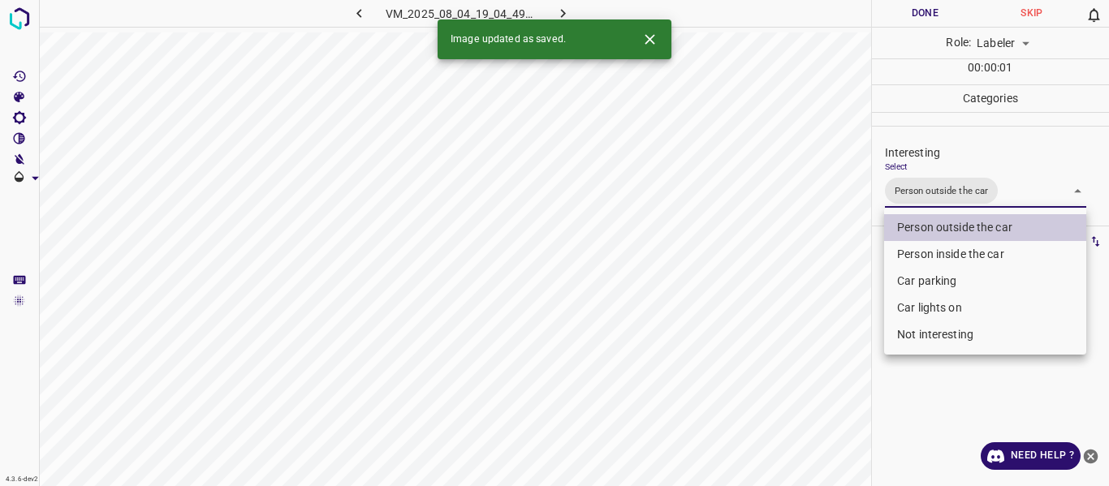
click at [826, 270] on div at bounding box center [554, 243] width 1109 height 486
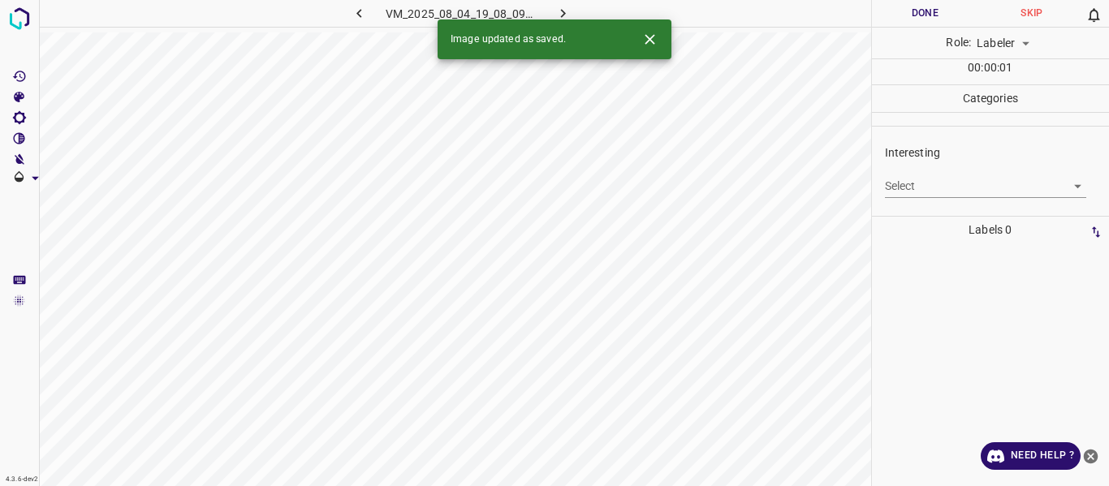
click at [959, 183] on body "4.3.6-dev2 VM_2025_08_04_19_08_09_083_00.gif Done Skip 0 Role: Labeler labeler …" at bounding box center [554, 243] width 1109 height 486
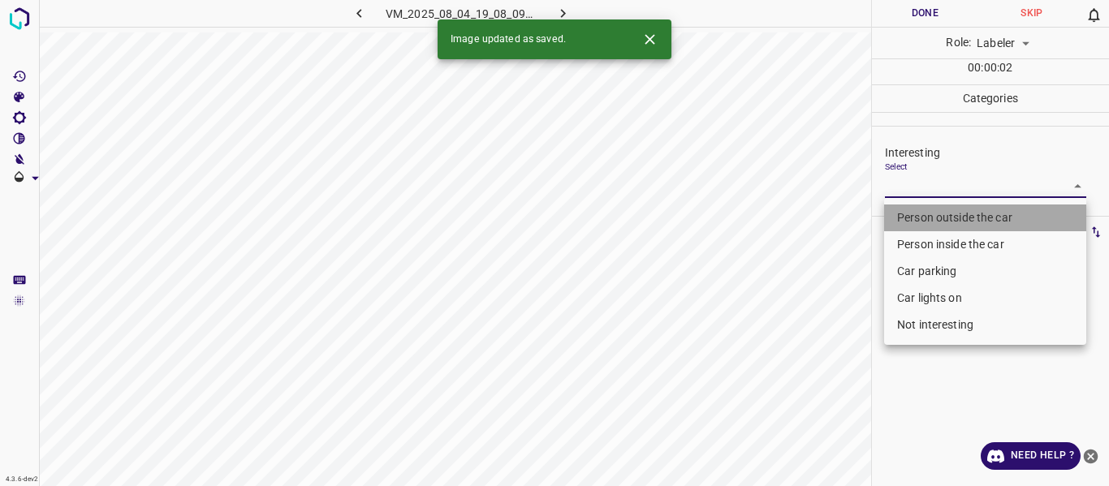
click at [946, 216] on li "Person outside the car" at bounding box center [985, 218] width 202 height 27
type input "Person outside the car"
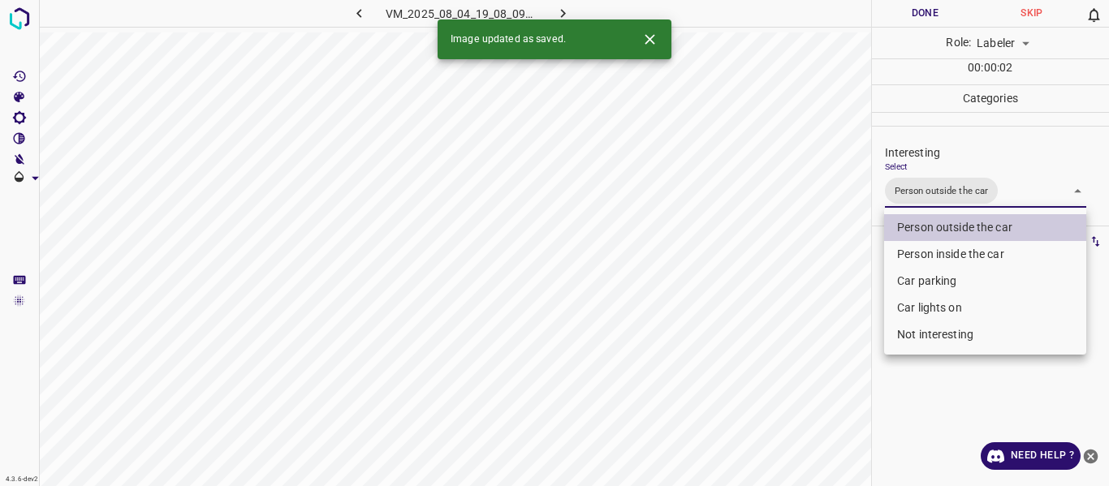
drag, startPoint x: 775, startPoint y: 298, endPoint x: 777, endPoint y: 339, distance: 41.4
click at [774, 308] on div at bounding box center [554, 243] width 1109 height 486
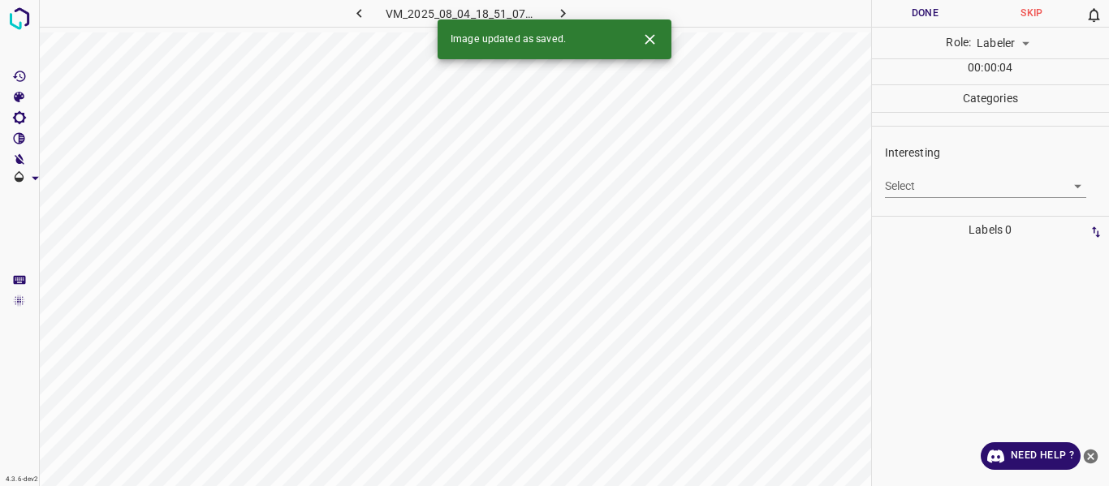
click at [904, 180] on body "4.3.6-dev2 VM_2025_08_04_18_51_07_910_09.gif Done Skip 0 Role: Labeler labeler …" at bounding box center [554, 243] width 1109 height 486
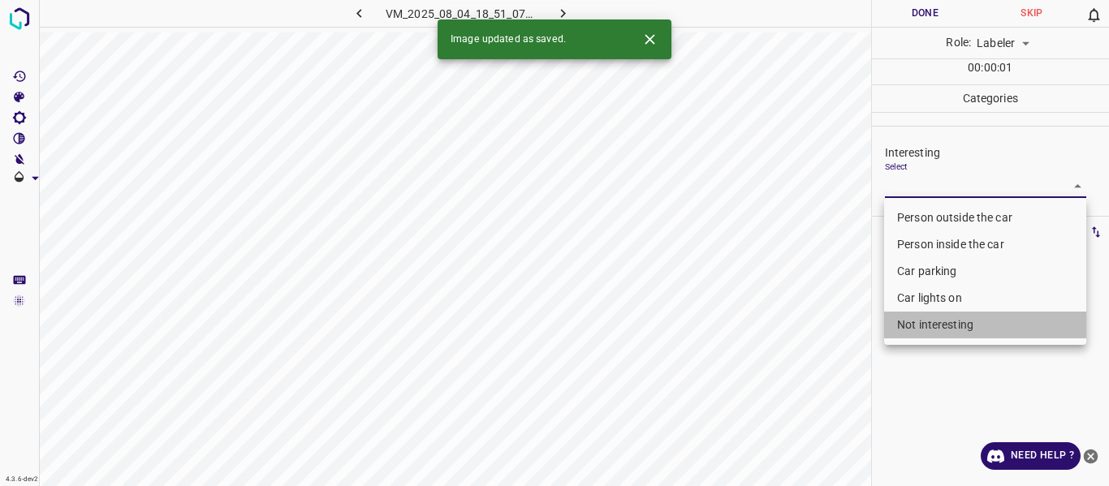
click at [908, 326] on li "Not interesting" at bounding box center [985, 325] width 202 height 27
type input "Not interesting"
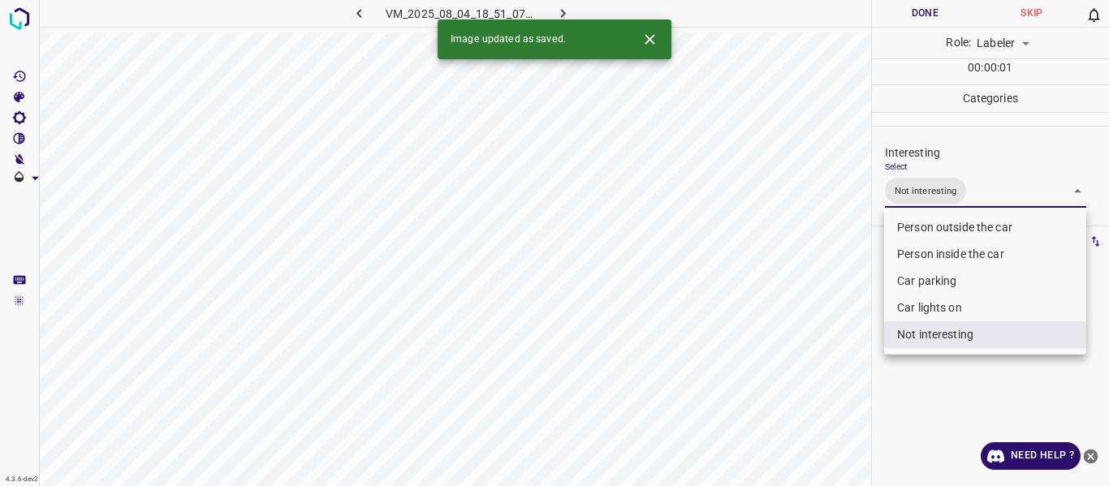
drag, startPoint x: 799, startPoint y: 361, endPoint x: 787, endPoint y: 410, distance: 50.2
click at [796, 382] on div at bounding box center [554, 243] width 1109 height 486
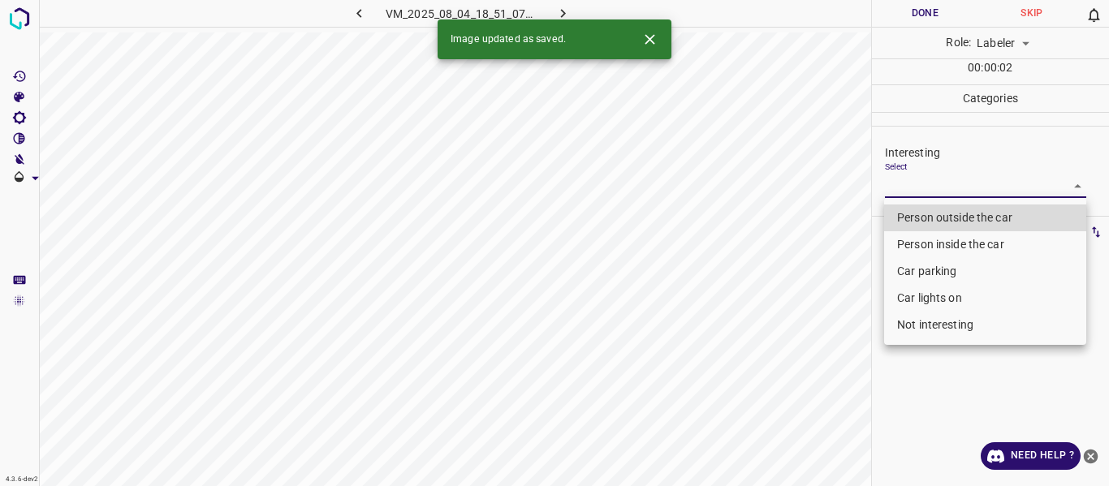
click at [933, 183] on body "4.3.6-dev2 VM_2025_08_04_18_51_07_910_10.gif Done Skip 0 Role: Labeler labeler …" at bounding box center [554, 243] width 1109 height 486
click at [912, 213] on li "Person outside the car" at bounding box center [985, 218] width 202 height 27
type input "Person outside the car"
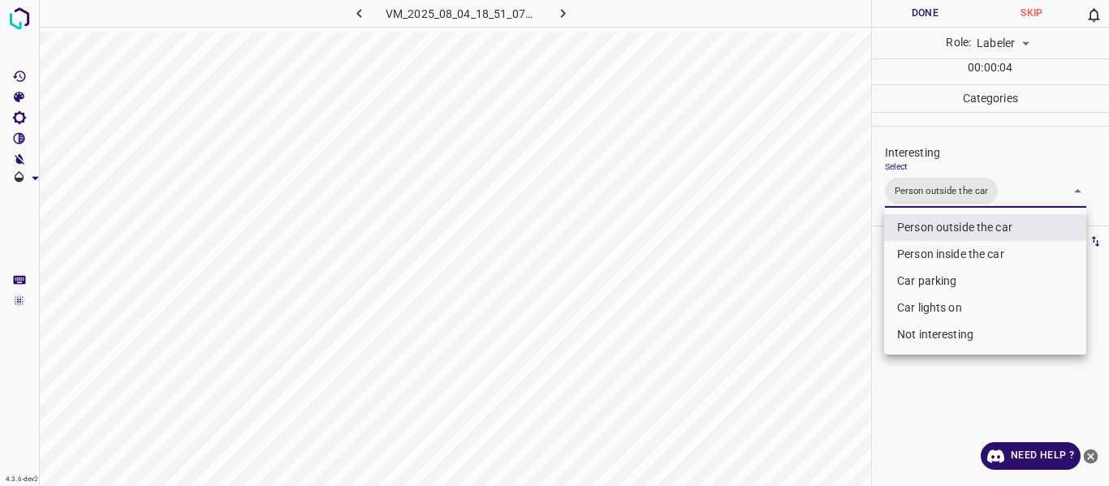
click at [947, 222] on li "Person outside the car" at bounding box center [985, 227] width 202 height 27
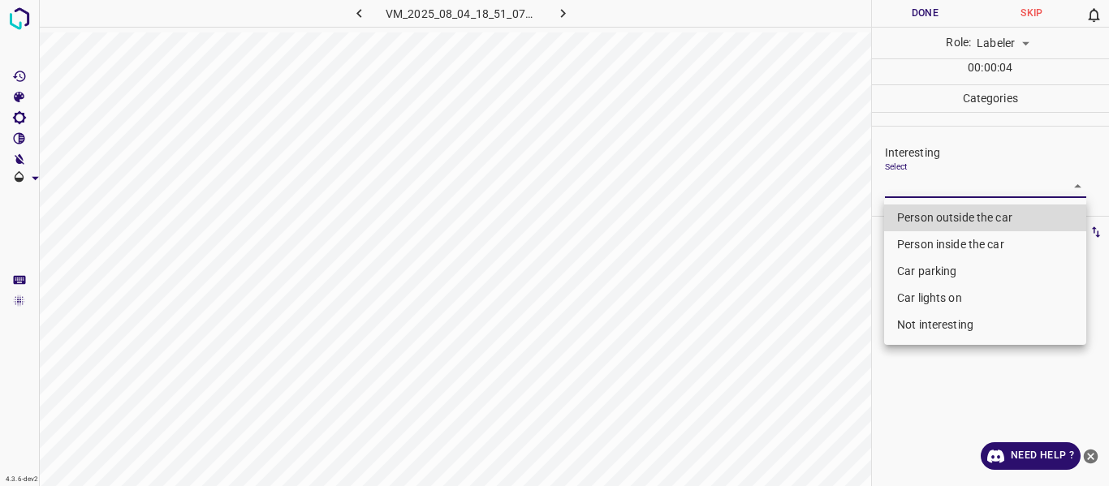
drag, startPoint x: 923, startPoint y: 321, endPoint x: 897, endPoint y: 330, distance: 27.5
click at [919, 321] on li "Not interesting" at bounding box center [985, 325] width 202 height 27
type input "Not interesting"
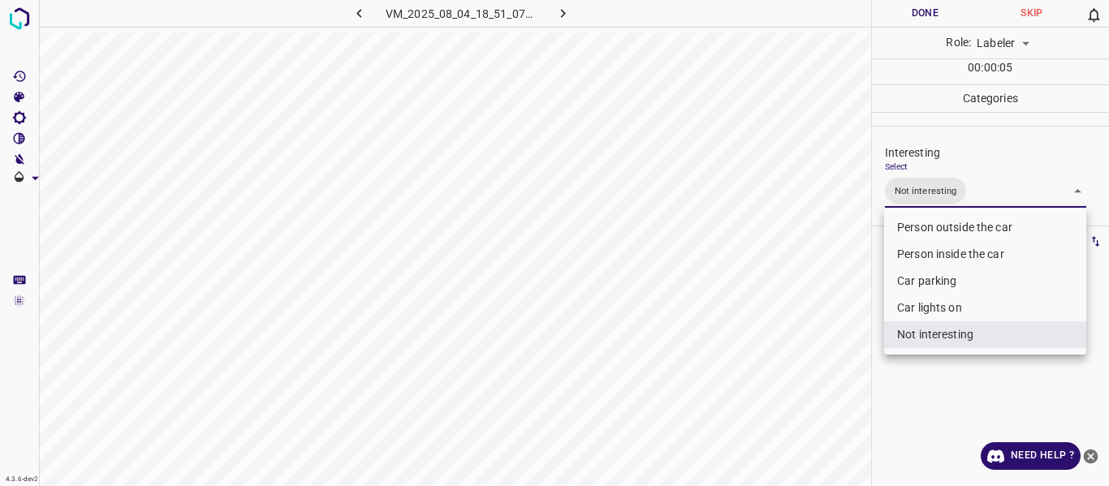
drag, startPoint x: 795, startPoint y: 344, endPoint x: 781, endPoint y: 387, distance: 45.2
click at [788, 368] on div at bounding box center [554, 243] width 1109 height 486
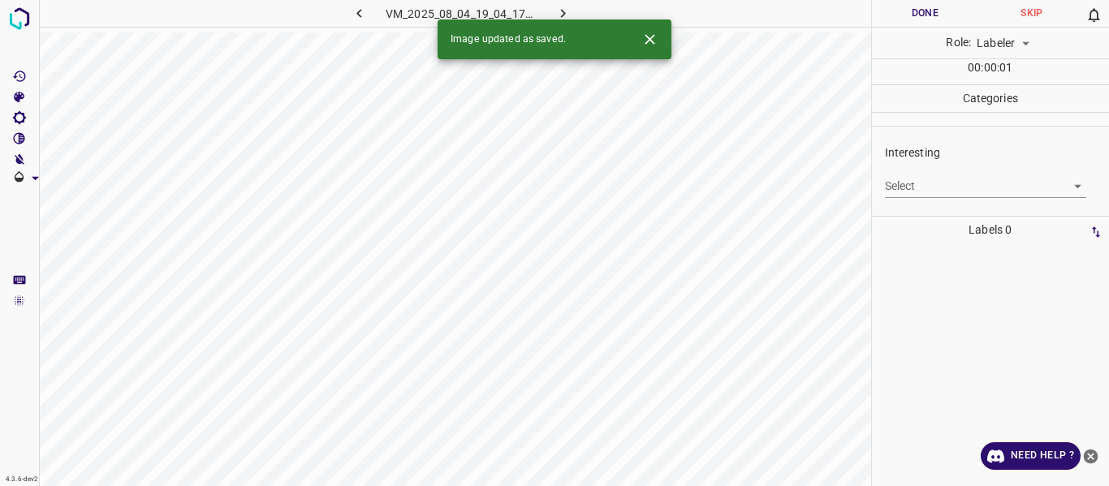
click at [949, 183] on body "4.3.6-dev2 VM_2025_08_04_19_04_17_601_07.gif Done Skip 0 Role: Labeler labeler …" at bounding box center [554, 243] width 1109 height 486
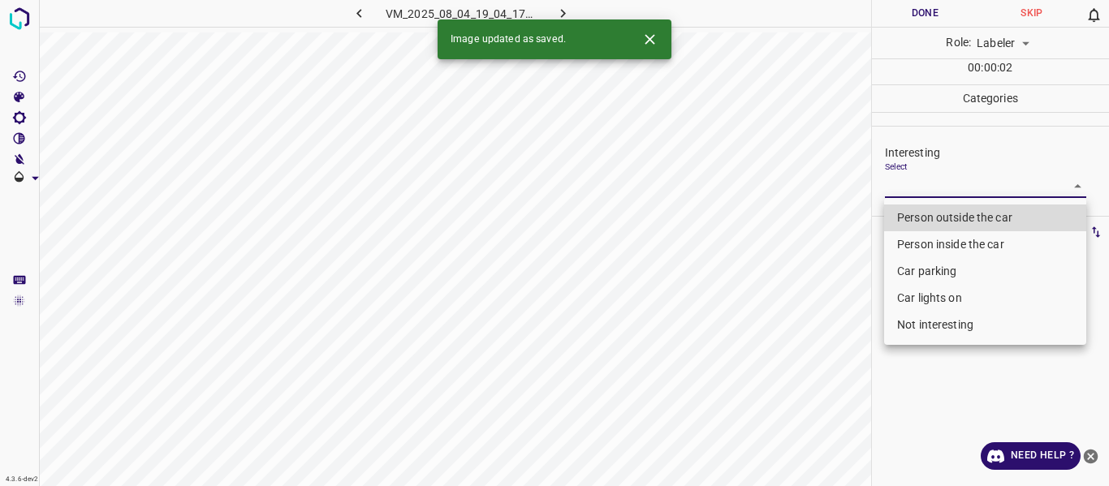
drag, startPoint x: 934, startPoint y: 212, endPoint x: 904, endPoint y: 216, distance: 30.3
click at [930, 209] on li "Person outside the car" at bounding box center [985, 218] width 202 height 27
type input "Person outside the car"
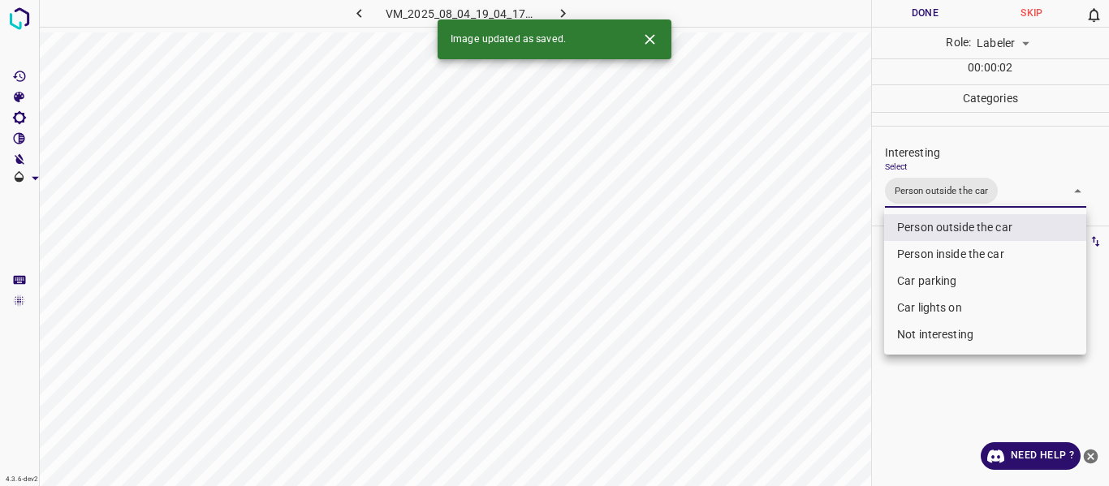
drag, startPoint x: 813, startPoint y: 265, endPoint x: 805, endPoint y: 288, distance: 24.1
click at [813, 266] on div at bounding box center [554, 243] width 1109 height 486
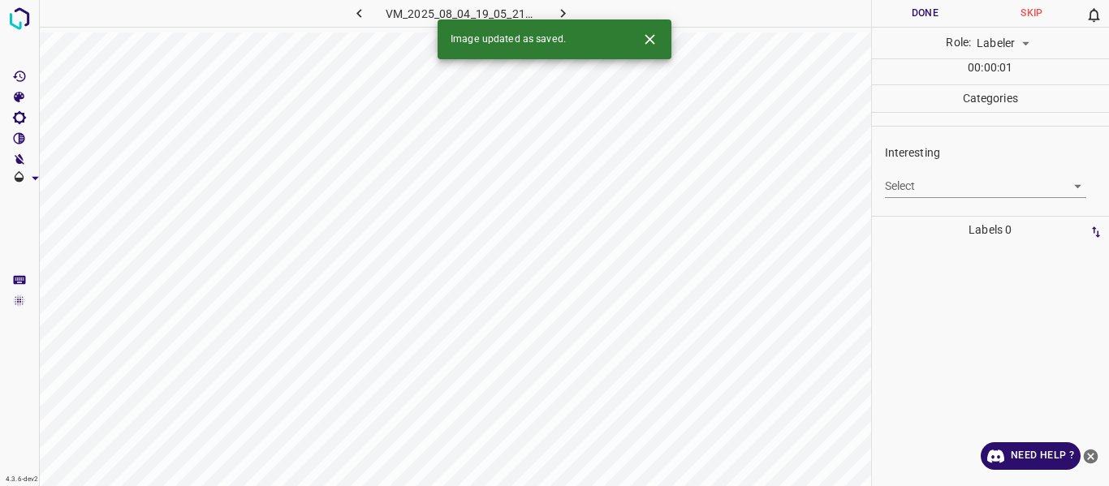
click at [929, 184] on body "4.3.6-dev2 VM_2025_08_04_19_05_21_669_13.gif Done Skip 0 Role: Labeler labeler …" at bounding box center [554, 243] width 1109 height 486
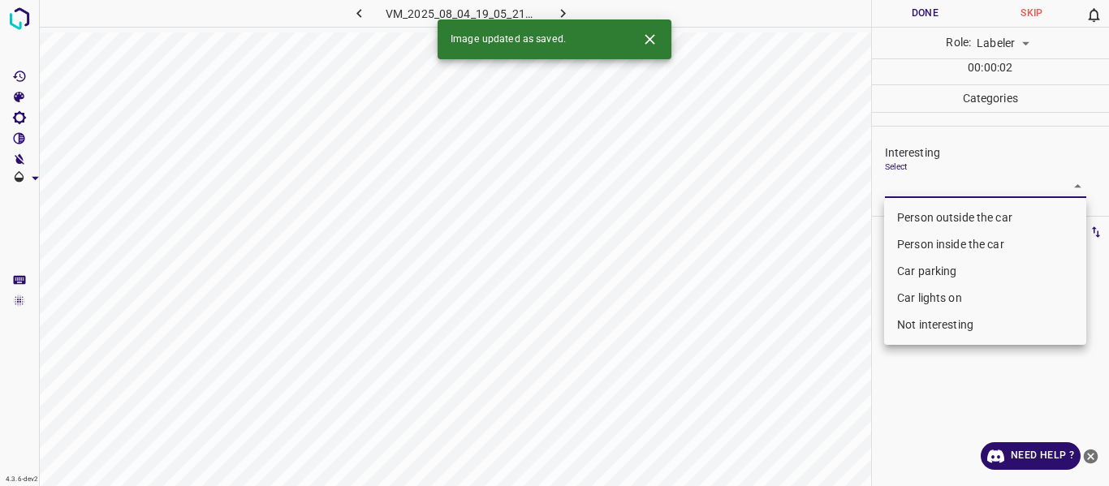
drag, startPoint x: 937, startPoint y: 214, endPoint x: 902, endPoint y: 227, distance: 37.2
click at [937, 214] on li "Person outside the car" at bounding box center [985, 218] width 202 height 27
type input "Person outside the car"
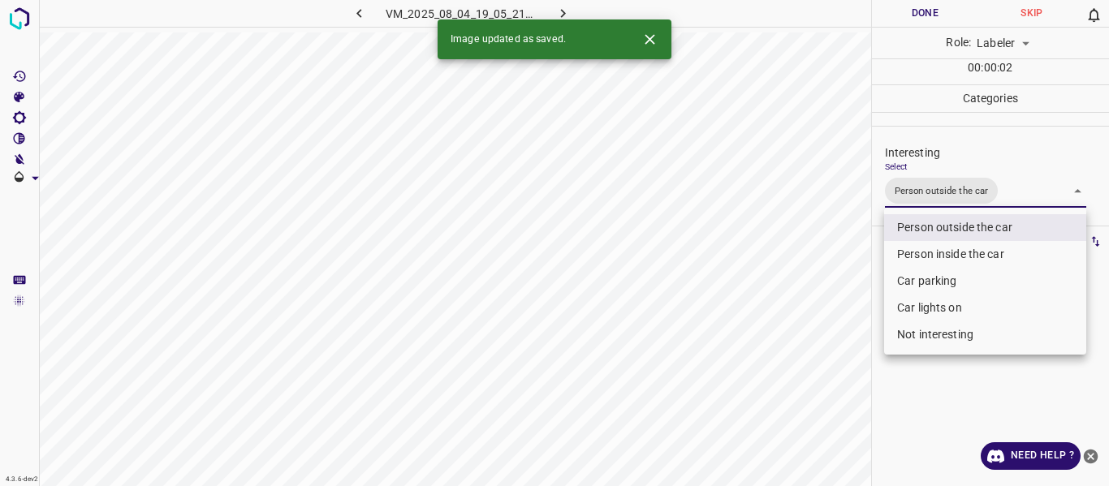
drag, startPoint x: 843, startPoint y: 269, endPoint x: 817, endPoint y: 337, distance: 73.0
click at [843, 274] on div at bounding box center [554, 243] width 1109 height 486
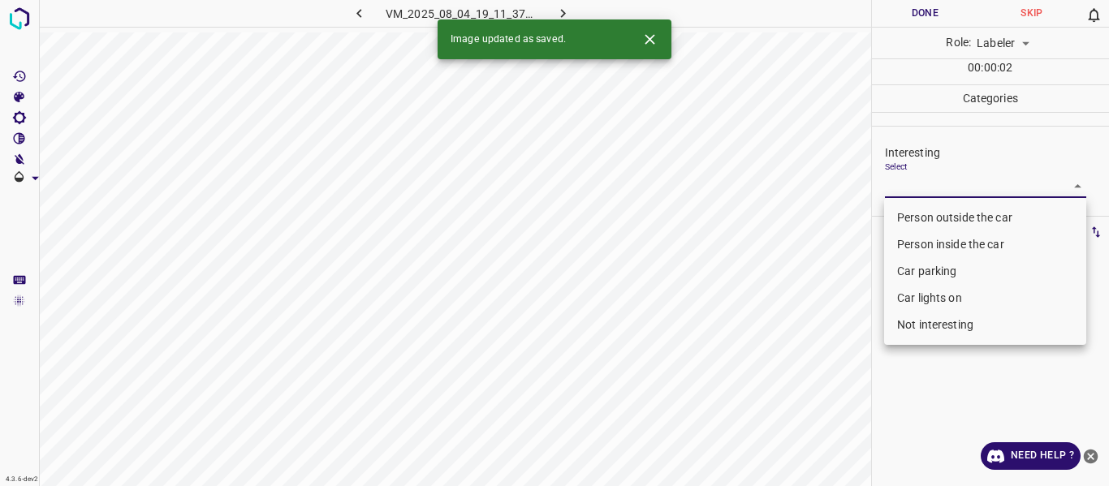
click at [950, 190] on body "4.3.6-dev2 VM_2025_08_04_19_11_37_902_00.gif Done Skip 0 Role: Labeler labeler …" at bounding box center [554, 243] width 1109 height 486
drag, startPoint x: 924, startPoint y: 218, endPoint x: 894, endPoint y: 245, distance: 40.8
click at [921, 222] on li "Person outside the car" at bounding box center [985, 218] width 202 height 27
type input "Person outside the car"
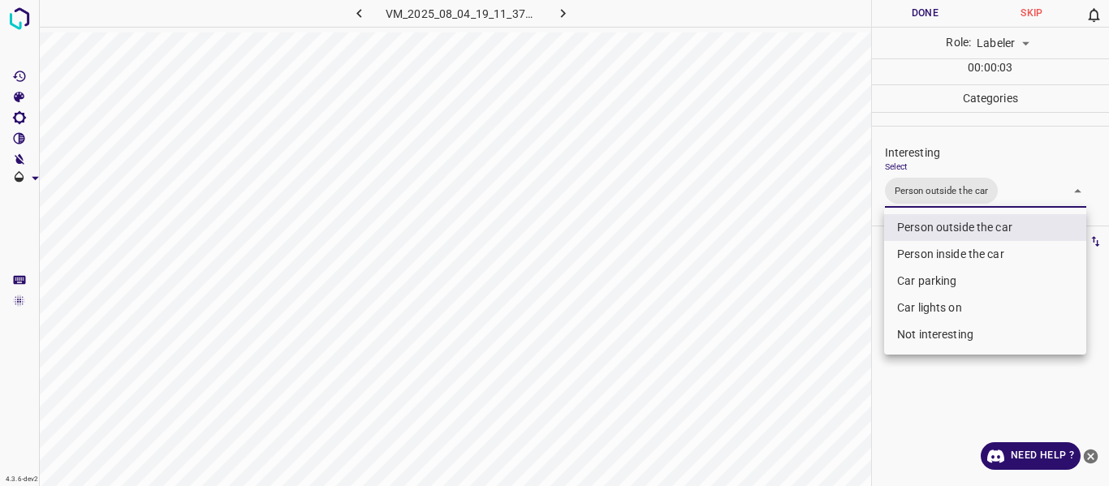
drag, startPoint x: 810, startPoint y: 309, endPoint x: 802, endPoint y: 390, distance: 80.8
click at [811, 321] on div at bounding box center [554, 243] width 1109 height 486
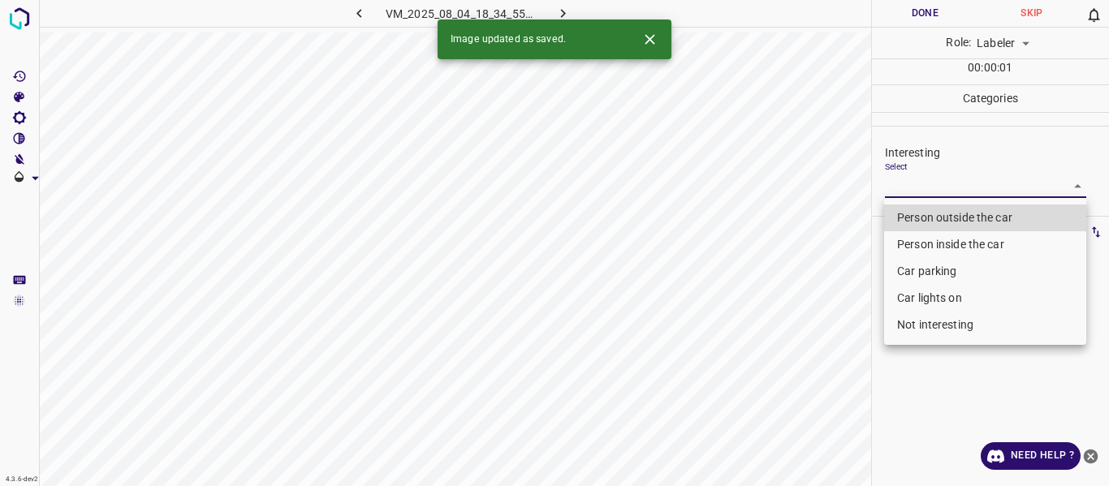
drag, startPoint x: 904, startPoint y: 183, endPoint x: 919, endPoint y: 229, distance: 48.0
click at [904, 183] on body "4.3.6-dev2 VM_2025_08_04_18_34_55_875_07.gif Done Skip 0 Role: Labeler labeler …" at bounding box center [554, 243] width 1109 height 486
click at [923, 208] on li "Person outside the car" at bounding box center [985, 218] width 202 height 27
type input "Person outside the car"
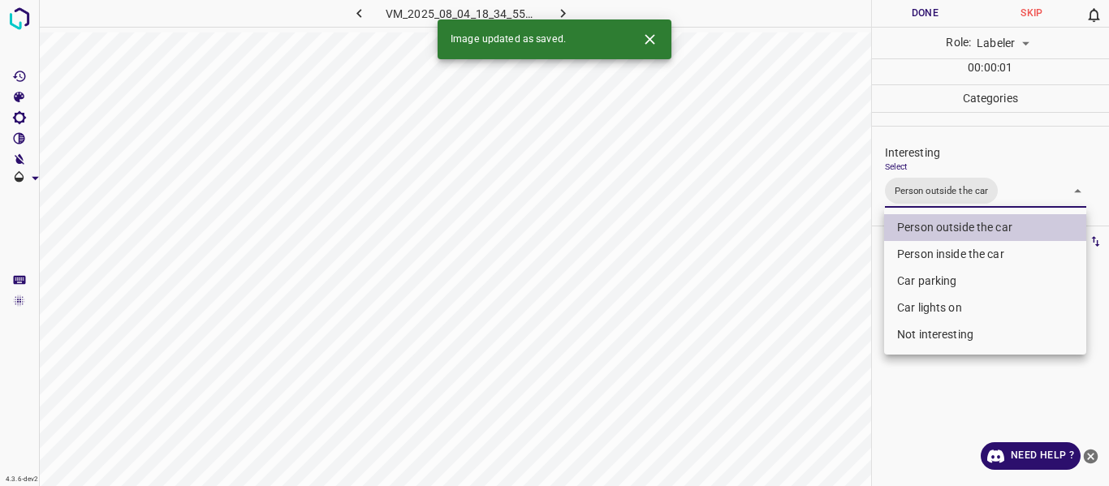
drag, startPoint x: 835, startPoint y: 273, endPoint x: 835, endPoint y: 286, distance: 13.0
click at [835, 280] on div at bounding box center [554, 243] width 1109 height 486
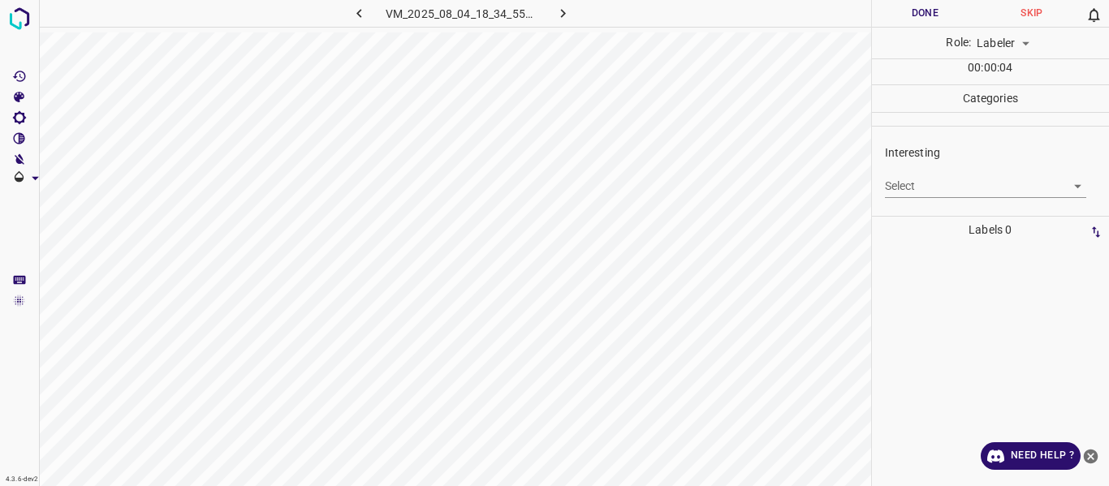
click at [941, 174] on div "Select ​" at bounding box center [986, 180] width 202 height 37
click at [945, 176] on body "4.3.6-dev2 VM_2025_08_04_18_34_55_875_10.gif Done Skip 0 Role: Labeler labeler …" at bounding box center [554, 243] width 1109 height 486
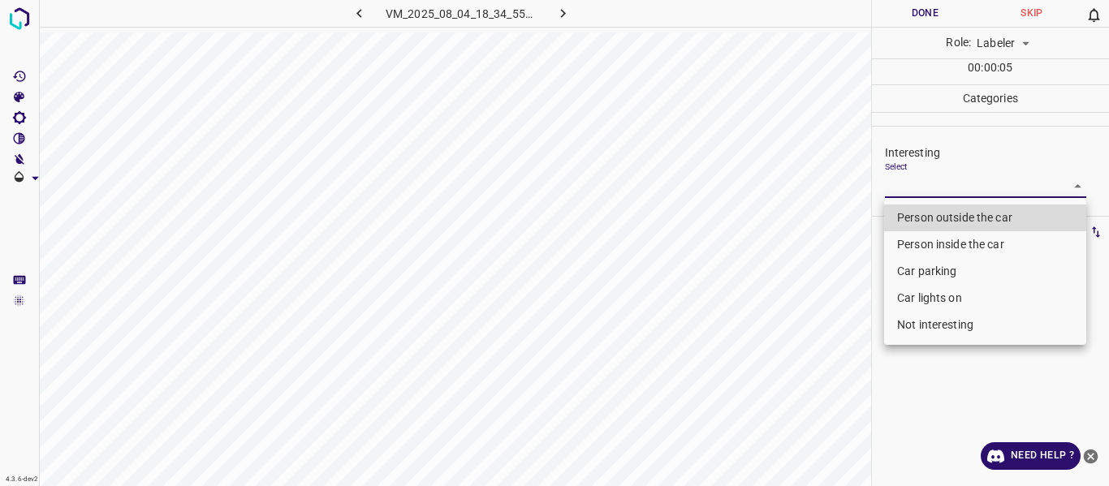
click at [934, 223] on li "Person outside the car" at bounding box center [985, 218] width 202 height 27
type input "Person outside the car"
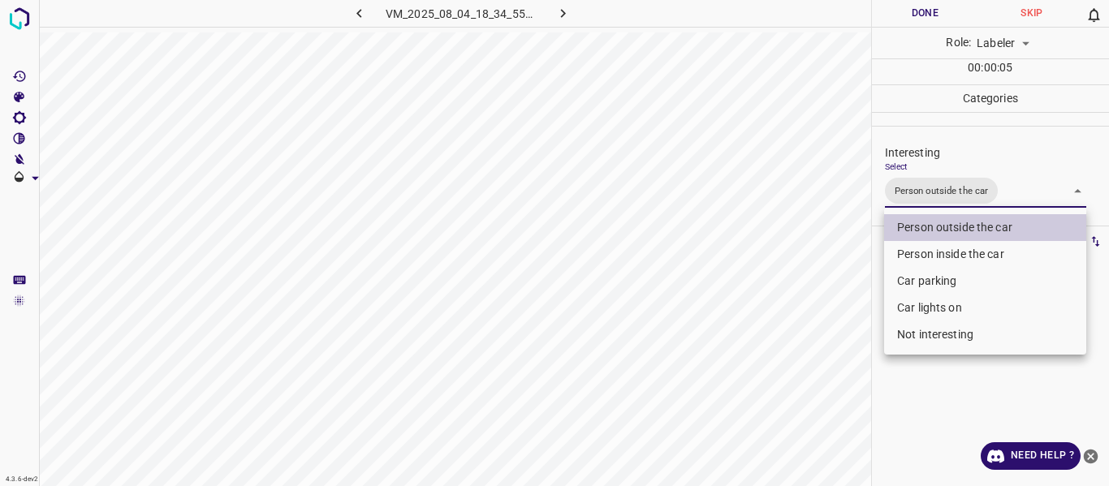
click at [799, 341] on div at bounding box center [554, 243] width 1109 height 486
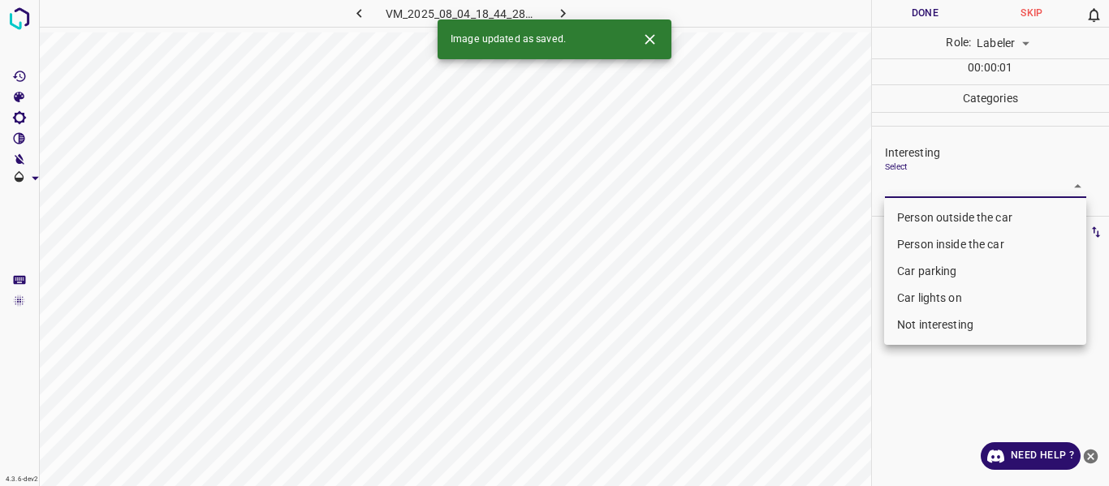
drag, startPoint x: 903, startPoint y: 185, endPoint x: 921, endPoint y: 287, distance: 103.0
click at [904, 185] on body "4.3.6-dev2 VM_2025_08_04_18_44_28_693_06.gif Done Skip 0 Role: Labeler labeler …" at bounding box center [554, 243] width 1109 height 486
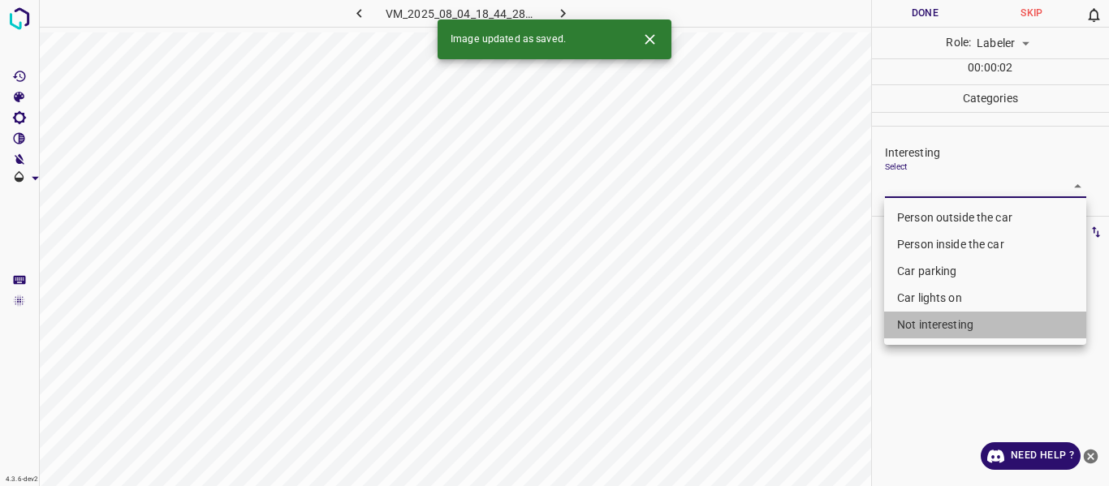
click at [928, 319] on li "Not interesting" at bounding box center [985, 325] width 202 height 27
type input "Not interesting"
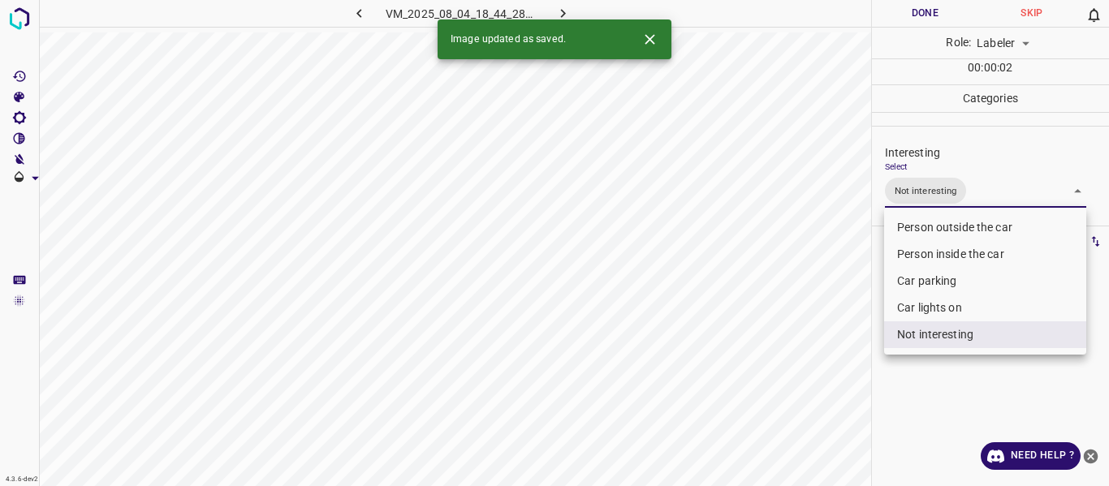
drag, startPoint x: 814, startPoint y: 342, endPoint x: 817, endPoint y: 364, distance: 22.1
click at [814, 345] on div at bounding box center [554, 243] width 1109 height 486
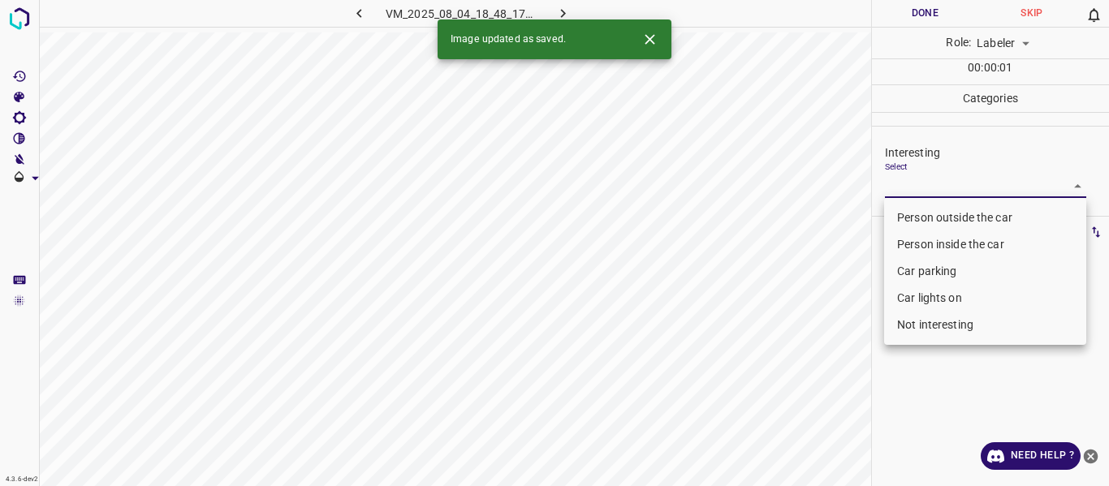
click at [952, 187] on body "4.3.6-dev2 VM_2025_08_04_18_48_17_547_00.gif Done Skip 0 Role: Labeler labeler …" at bounding box center [554, 243] width 1109 height 486
drag, startPoint x: 925, startPoint y: 217, endPoint x: 805, endPoint y: 300, distance: 145.9
click at [925, 216] on li "Person outside the car" at bounding box center [985, 218] width 202 height 27
type input "Person outside the car"
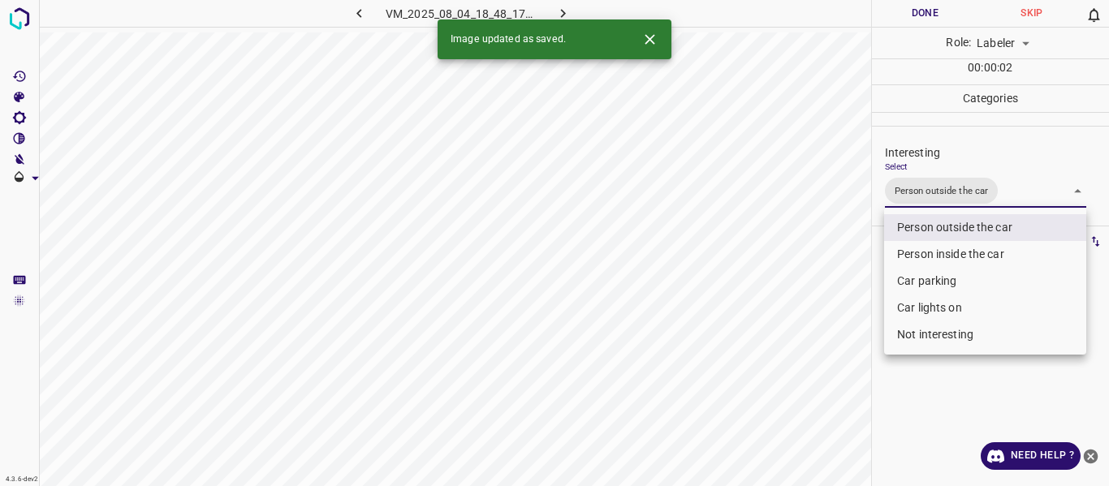
drag, startPoint x: 770, startPoint y: 330, endPoint x: 775, endPoint y: 356, distance: 26.4
click at [772, 336] on div at bounding box center [554, 243] width 1109 height 486
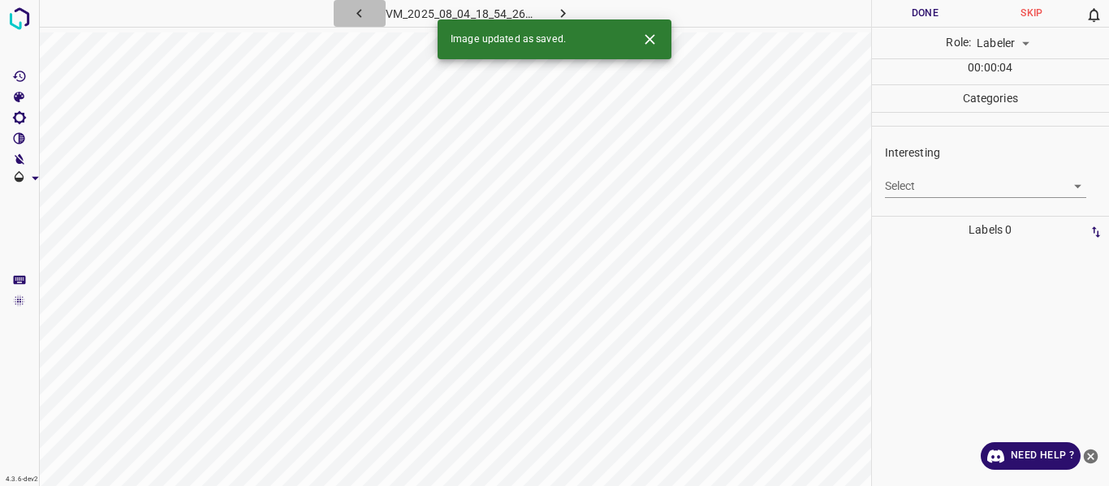
click at [357, 13] on icon "button" at bounding box center [358, 13] width 5 height 9
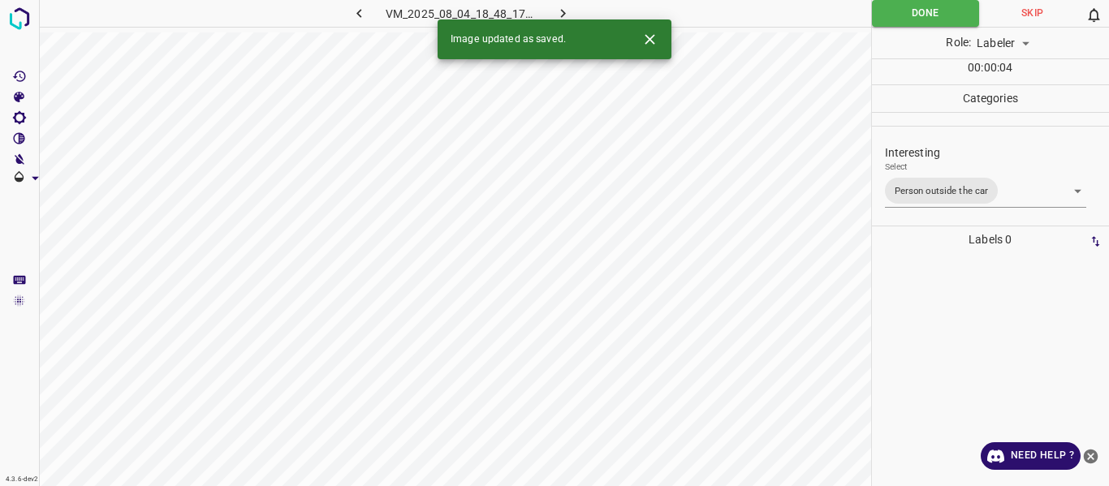
click at [357, 13] on icon "button" at bounding box center [358, 13] width 5 height 9
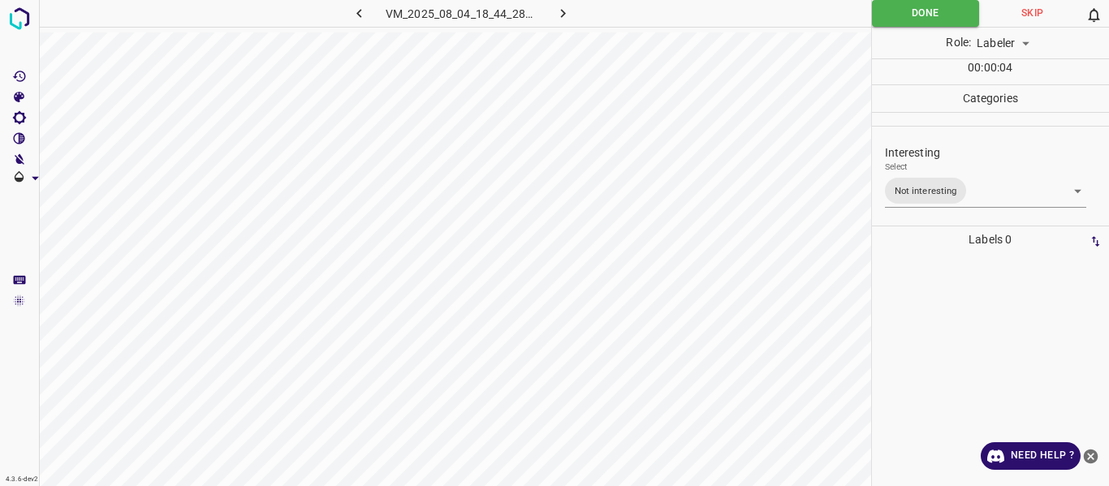
click at [567, 8] on icon "button" at bounding box center [562, 13] width 17 height 17
click at [566, 14] on icon "button" at bounding box center [562, 13] width 17 height 17
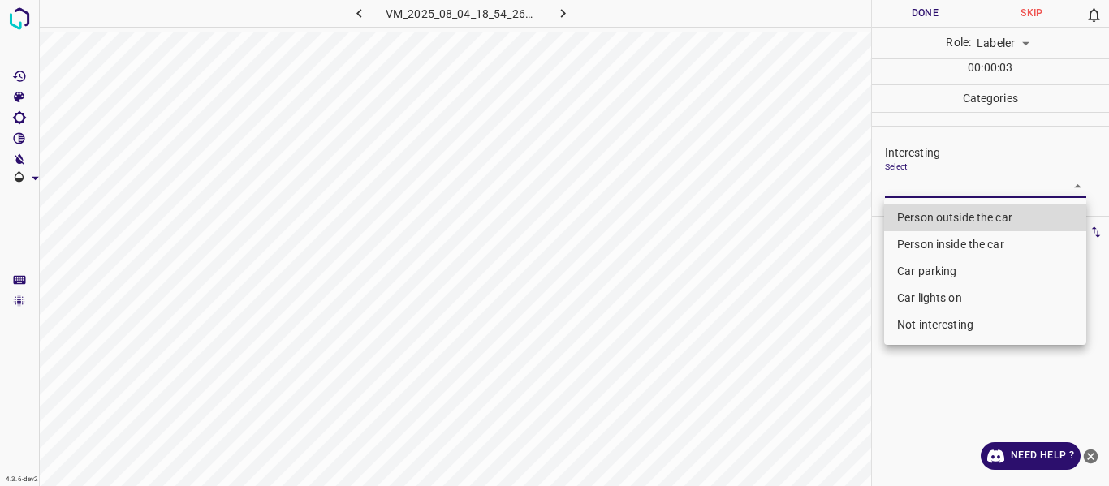
drag, startPoint x: 916, startPoint y: 180, endPoint x: 913, endPoint y: 231, distance: 50.4
click at [915, 182] on body "4.3.6-dev2 VM_2025_08_04_18_54_26_126_02.gif Done Skip 0 Role: Labeler labeler …" at bounding box center [554, 243] width 1109 height 486
click at [925, 219] on li "Person outside the car" at bounding box center [985, 218] width 202 height 27
type input "Person outside the car"
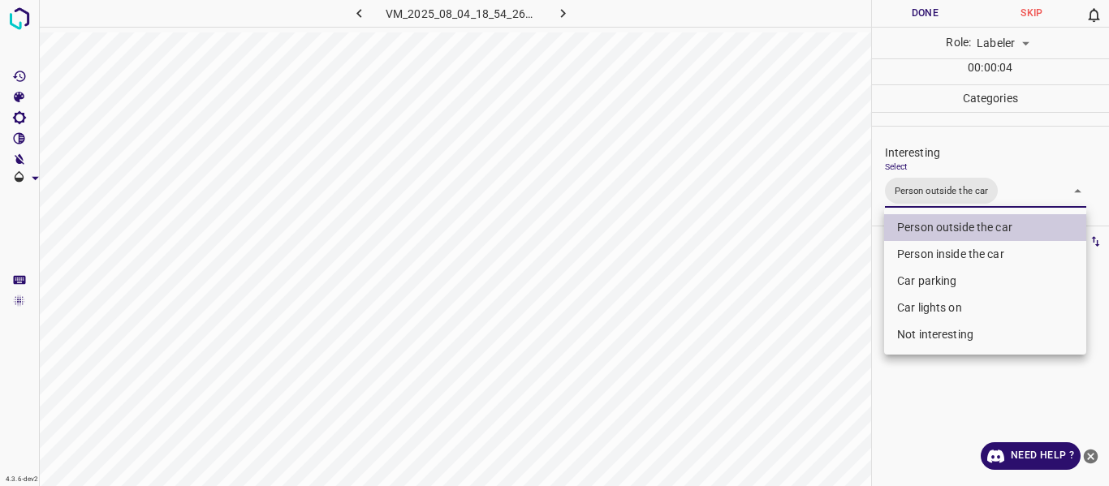
drag, startPoint x: 796, startPoint y: 285, endPoint x: 787, endPoint y: 328, distance: 44.1
click at [795, 288] on div at bounding box center [554, 243] width 1109 height 486
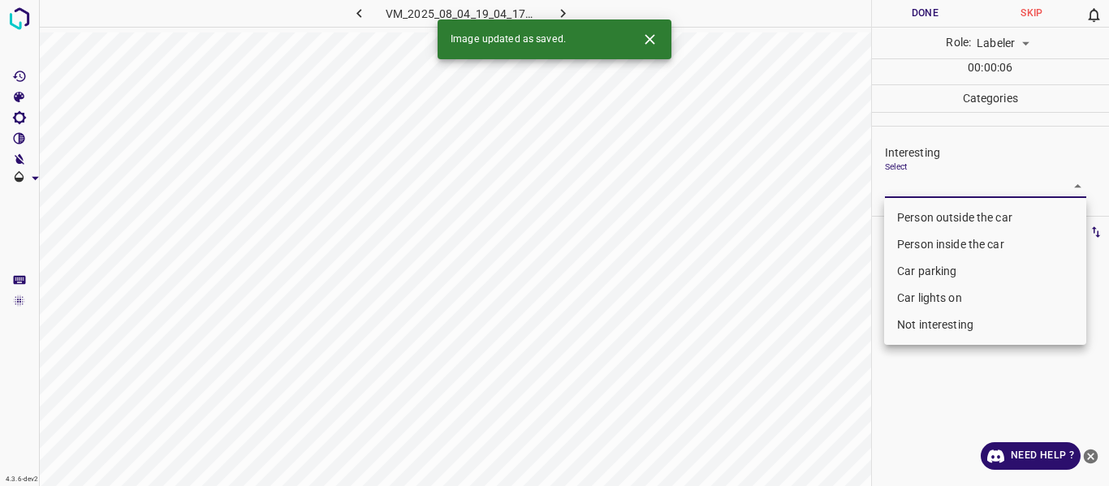
click at [939, 189] on body "4.3.6-dev2 VM_2025_08_04_19_04_17_601_06.gif Done Skip 0 Role: Labeler labeler …" at bounding box center [554, 243] width 1109 height 486
click at [952, 218] on li "Person outside the car" at bounding box center [985, 218] width 202 height 27
type input "Person outside the car"
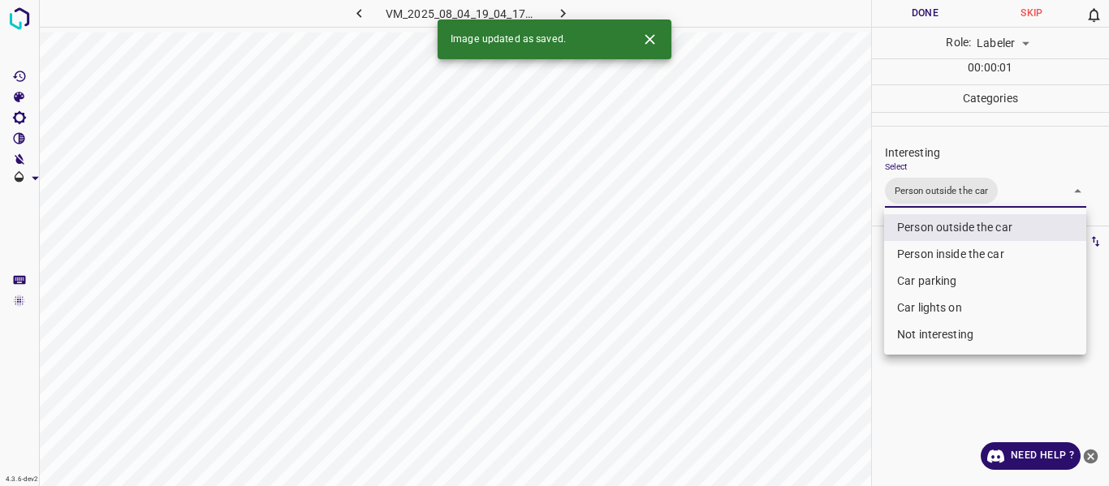
drag, startPoint x: 833, startPoint y: 273, endPoint x: 752, endPoint y: 325, distance: 96.4
click at [826, 281] on div at bounding box center [554, 243] width 1109 height 486
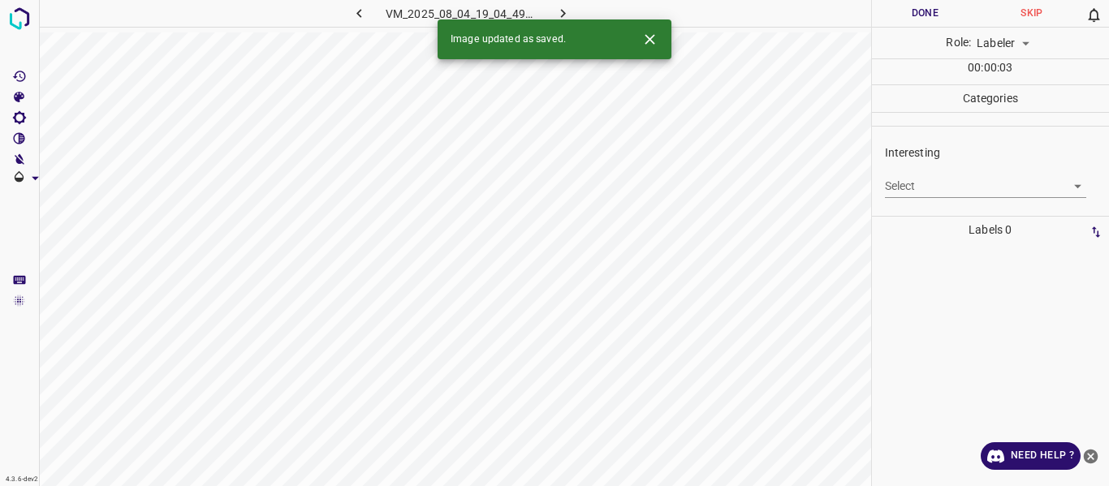
click at [942, 184] on body "4.3.6-dev2 VM_2025_08_04_19_04_49_278_00.gif Done Skip 0 Role: Labeler labeler …" at bounding box center [554, 243] width 1109 height 486
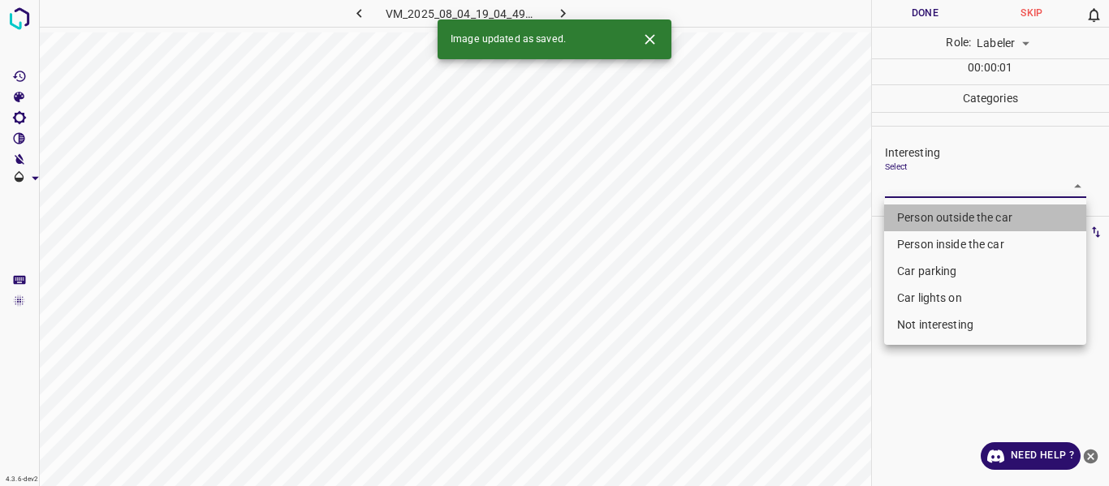
click at [941, 213] on li "Person outside the car" at bounding box center [985, 218] width 202 height 27
type input "Person outside the car"
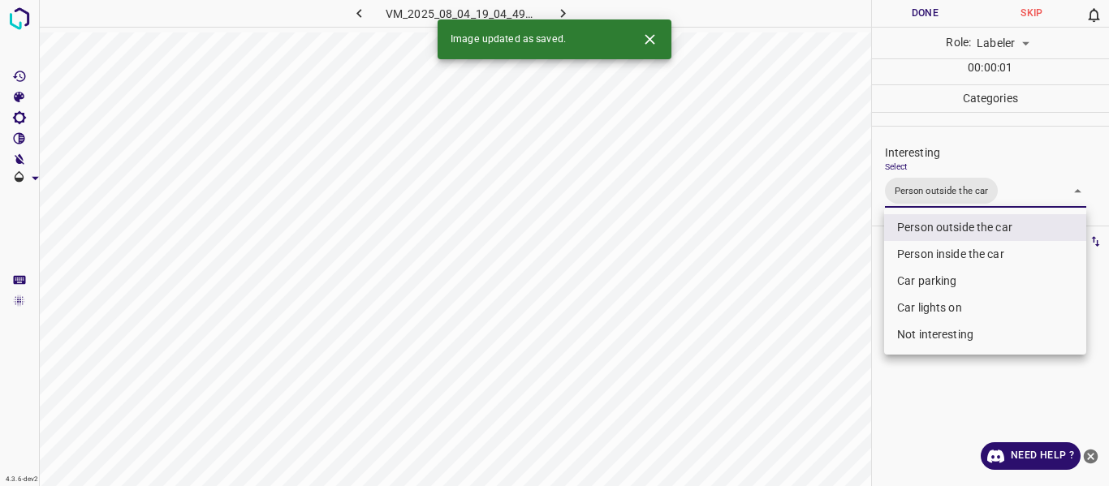
drag, startPoint x: 831, startPoint y: 286, endPoint x: 833, endPoint y: 294, distance: 8.3
click at [832, 291] on div at bounding box center [554, 243] width 1109 height 486
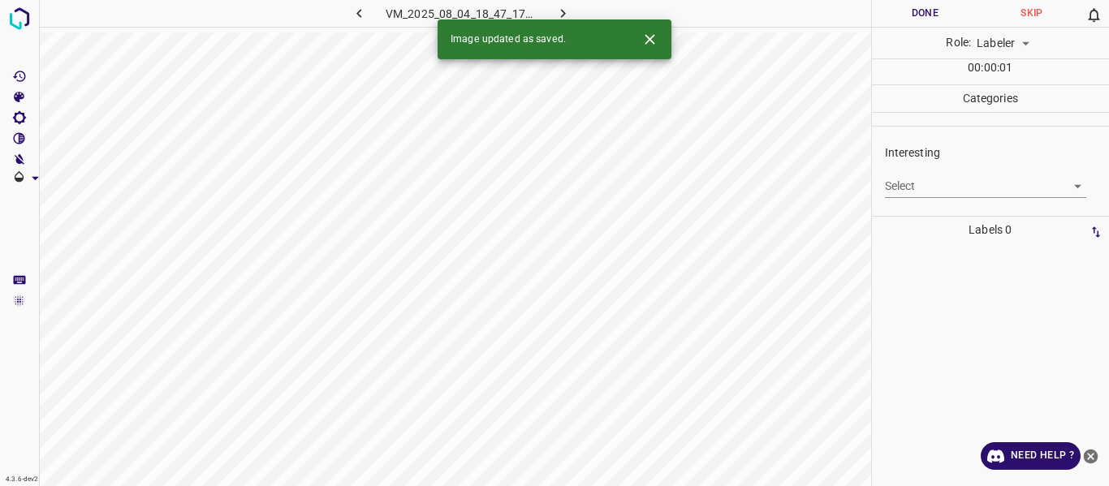
click at [915, 182] on body "4.3.6-dev2 VM_2025_08_04_18_47_17_277_03.gif Done Skip 0 Role: Labeler labeler …" at bounding box center [554, 243] width 1109 height 486
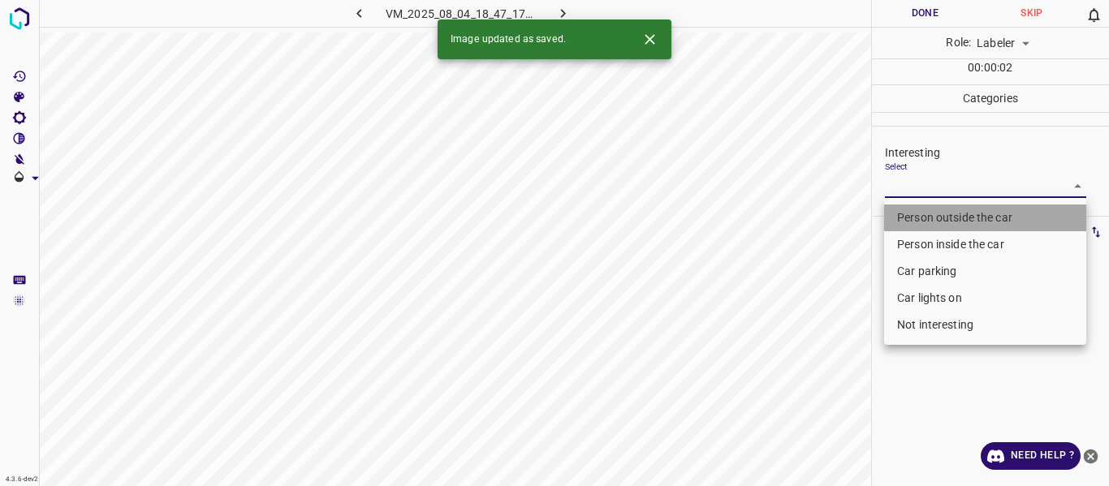
click at [925, 216] on li "Person outside the car" at bounding box center [985, 218] width 202 height 27
type input "Person outside the car"
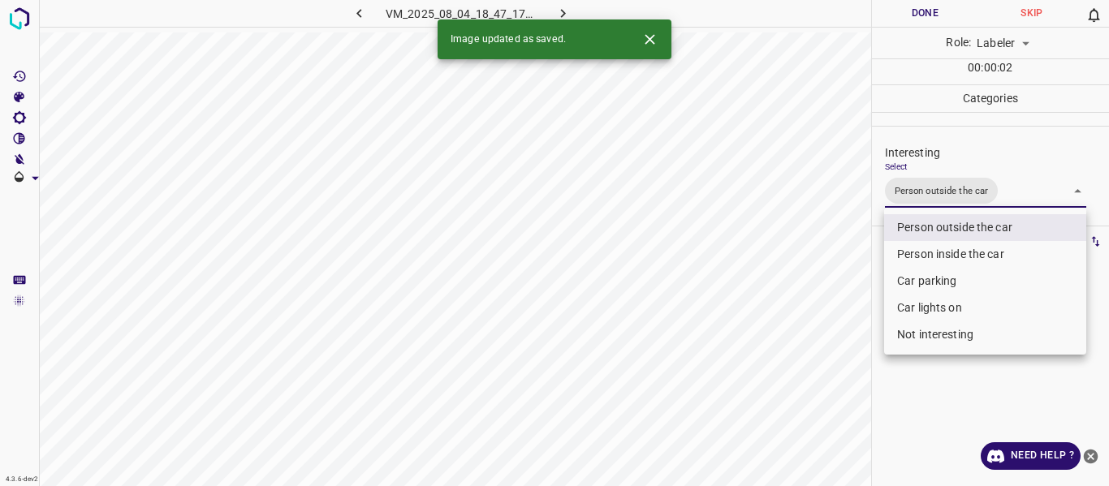
drag, startPoint x: 824, startPoint y: 280, endPoint x: 776, endPoint y: 352, distance: 86.0
click at [823, 299] on div at bounding box center [554, 243] width 1109 height 486
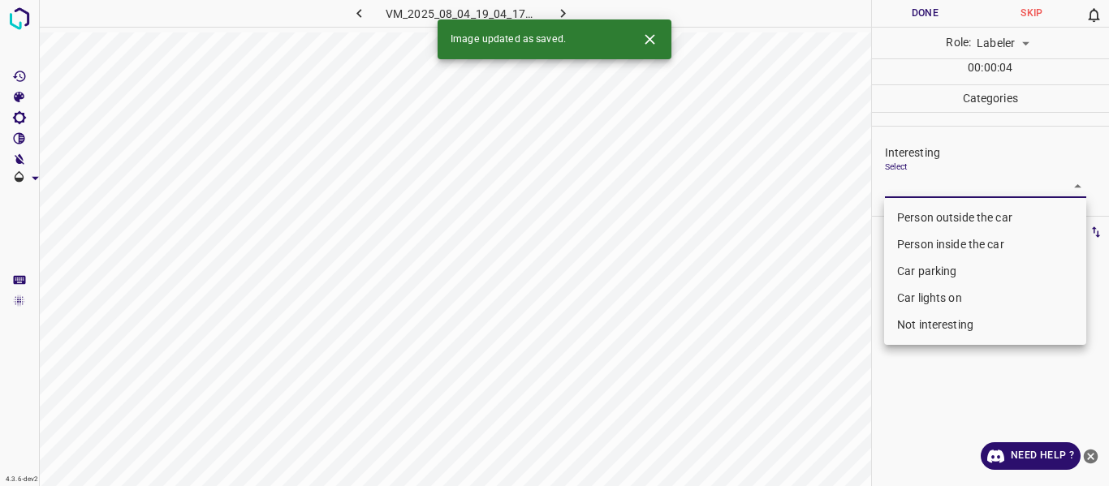
click at [927, 182] on body "4.3.6-dev2 VM_2025_08_04_19_04_17_601_03.gif Done Skip 0 Role: Labeler labeler …" at bounding box center [554, 243] width 1109 height 486
click at [925, 213] on li "Person outside the car" at bounding box center [985, 218] width 202 height 27
type input "Person outside the car"
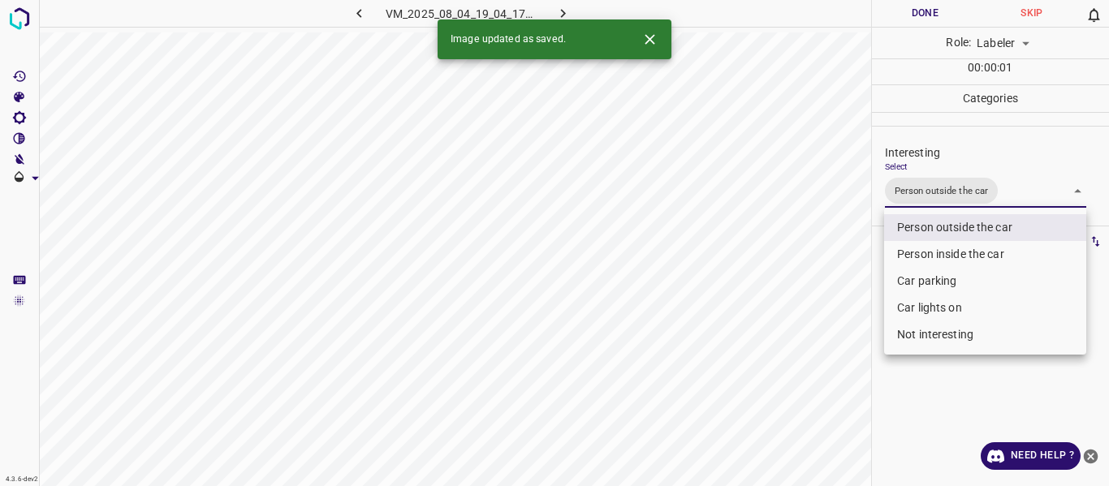
drag, startPoint x: 821, startPoint y: 304, endPoint x: 812, endPoint y: 390, distance: 86.5
click at [831, 330] on div at bounding box center [554, 243] width 1109 height 486
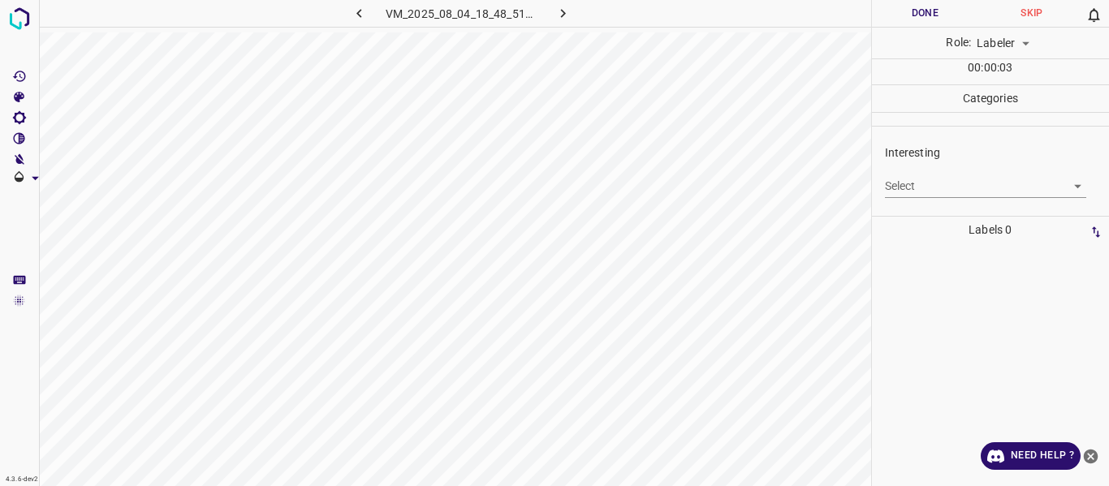
click at [921, 187] on body "4.3.6-dev2 VM_2025_08_04_18_48_51_134_03.gif Done Skip 0 Role: Labeler labeler …" at bounding box center [554, 243] width 1109 height 486
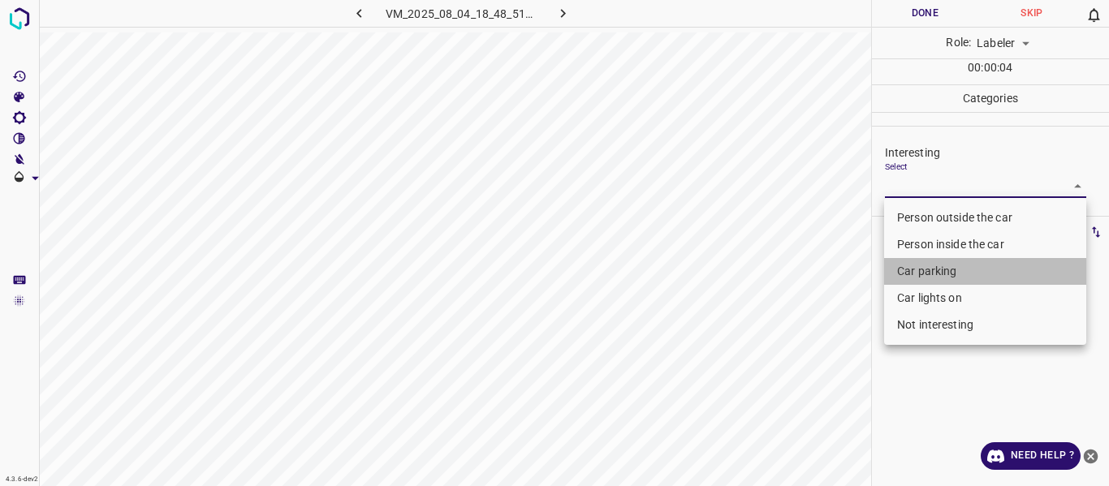
click at [930, 268] on li "Car parking" at bounding box center [985, 271] width 202 height 27
type input "Car parking"
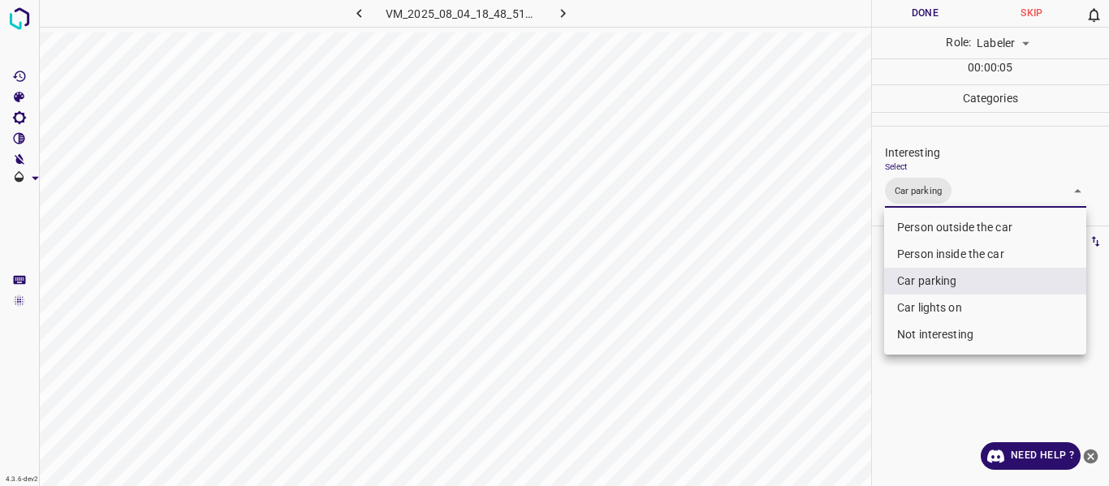
drag, startPoint x: 836, startPoint y: 335, endPoint x: 811, endPoint y: 384, distance: 54.8
click at [833, 354] on div at bounding box center [554, 243] width 1109 height 486
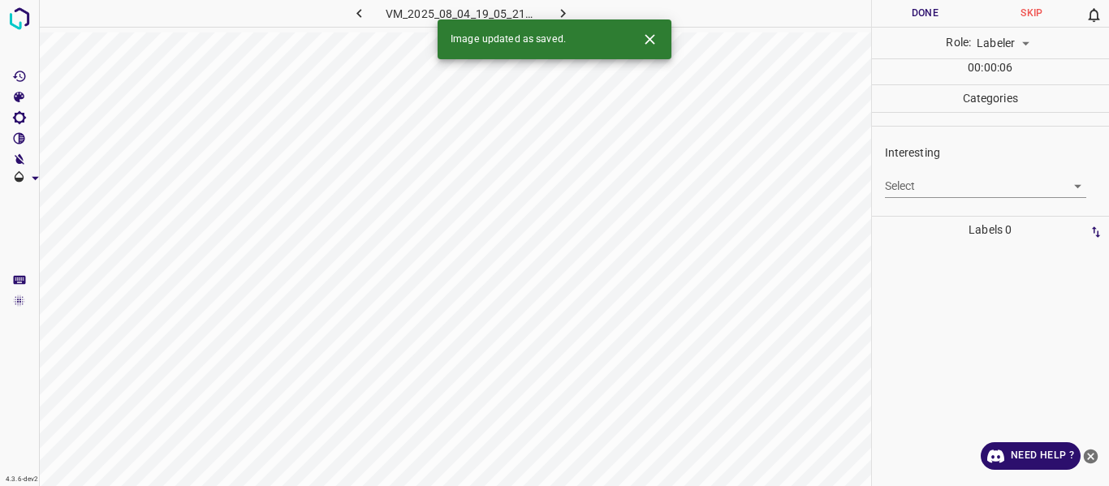
click at [922, 180] on body "4.3.6-dev2 VM_2025_08_04_19_05_21_669_01.gif Done Skip 0 Role: Labeler labeler …" at bounding box center [554, 243] width 1109 height 486
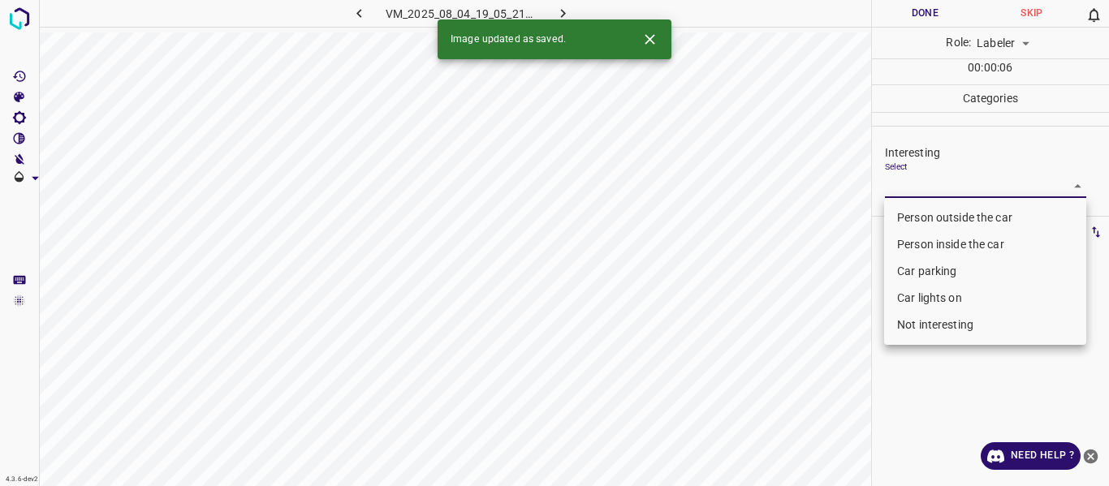
click at [923, 209] on li "Person outside the car" at bounding box center [985, 218] width 202 height 27
type input "Person outside the car"
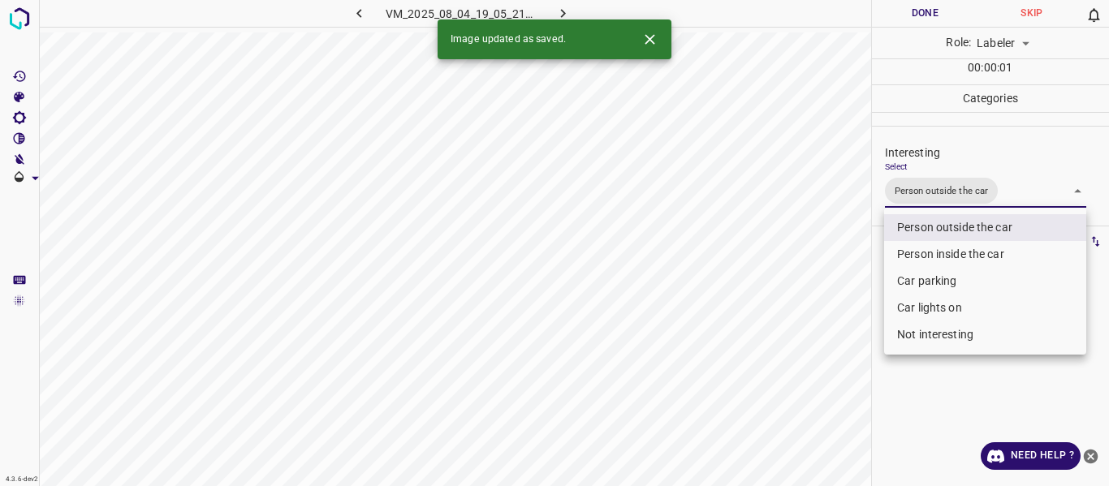
drag, startPoint x: 818, startPoint y: 286, endPoint x: 809, endPoint y: 345, distance: 60.1
click at [822, 298] on div at bounding box center [554, 243] width 1109 height 486
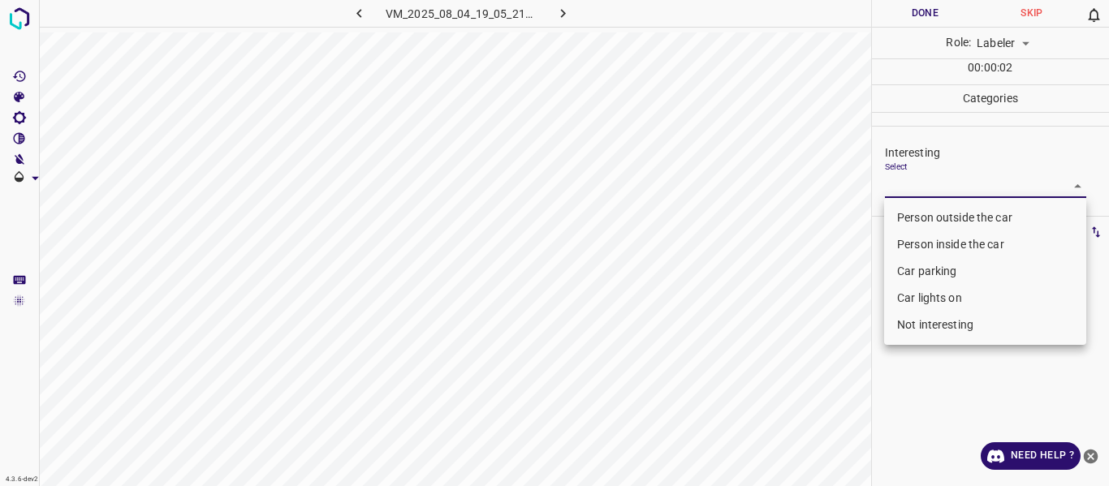
drag, startPoint x: 934, startPoint y: 183, endPoint x: 943, endPoint y: 216, distance: 33.7
click at [935, 183] on body "4.3.6-dev2 VM_2025_08_04_19_05_21_669_14.gif Done Skip 0 Role: Labeler labeler …" at bounding box center [554, 243] width 1109 height 486
click at [945, 211] on li "Person outside the car" at bounding box center [985, 218] width 202 height 27
type input "Person outside the car"
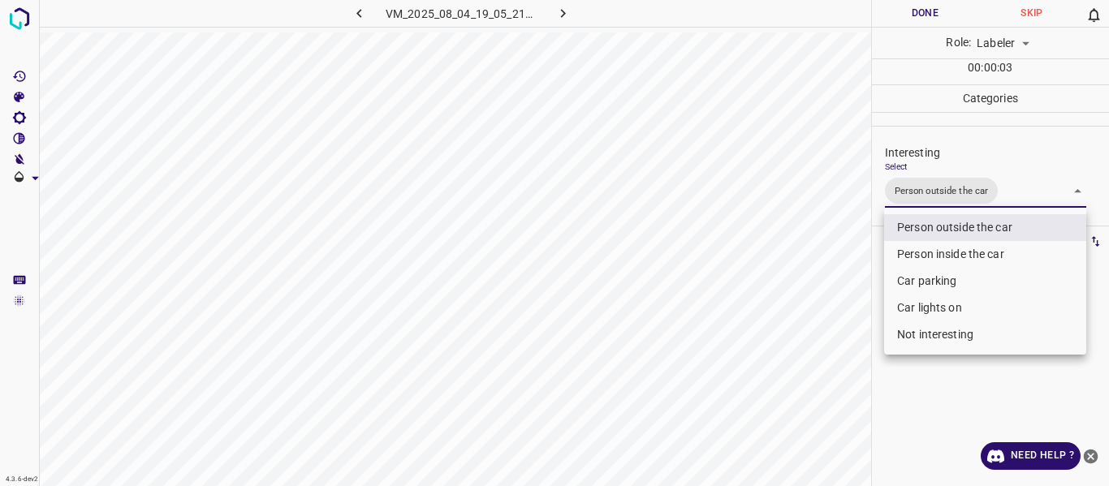
drag, startPoint x: 795, startPoint y: 301, endPoint x: 786, endPoint y: 343, distance: 42.4
click at [793, 313] on div at bounding box center [554, 243] width 1109 height 486
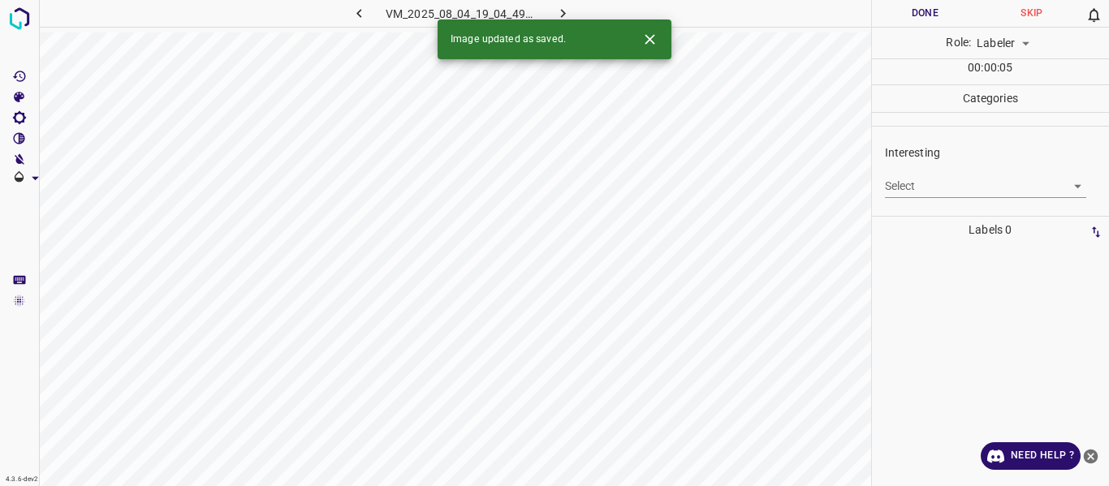
click at [895, 175] on body "4.3.6-dev2 VM_2025_08_04_19_04_49_278_04.gif Done Skip 0 Role: Labeler labeler …" at bounding box center [554, 243] width 1109 height 486
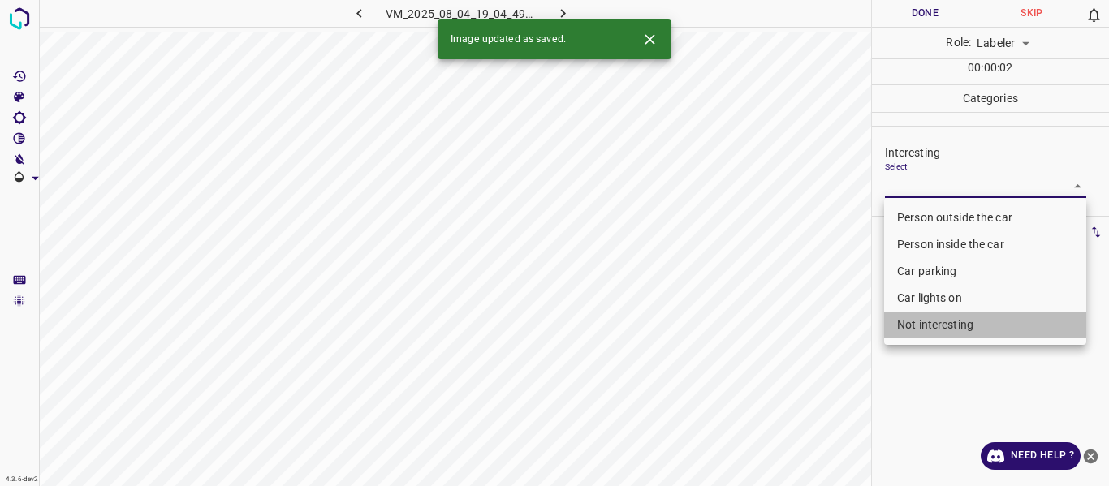
drag, startPoint x: 922, startPoint y: 327, endPoint x: 836, endPoint y: 416, distance: 123.4
click at [918, 329] on li "Not interesting" at bounding box center [985, 325] width 202 height 27
type input "Not interesting"
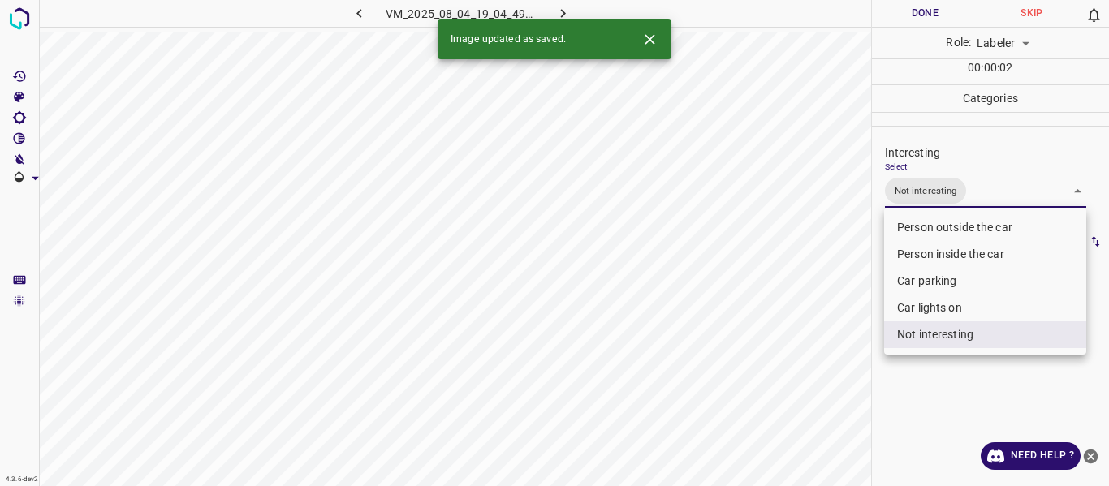
drag, startPoint x: 835, startPoint y: 416, endPoint x: 821, endPoint y: 425, distance: 16.4
click at [830, 416] on div at bounding box center [554, 243] width 1109 height 486
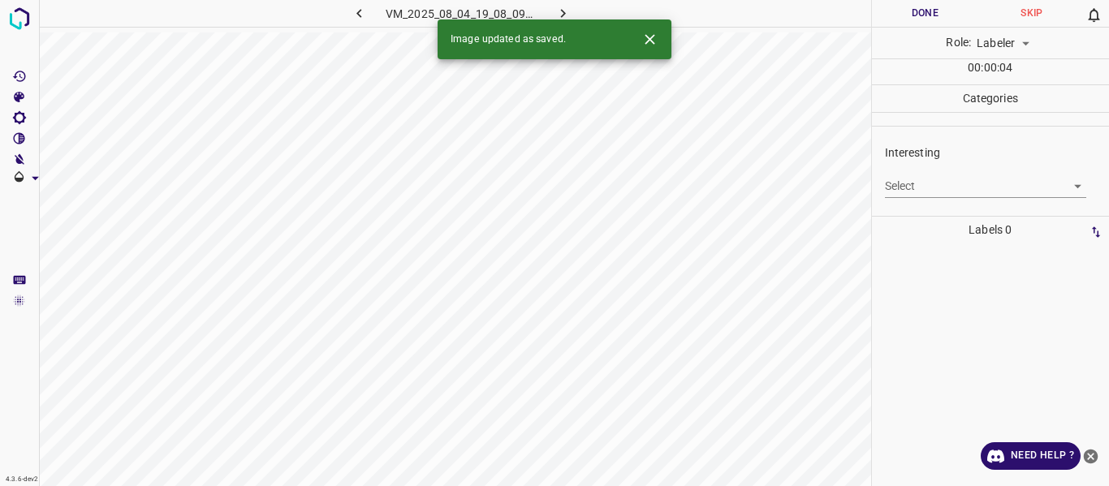
click at [931, 191] on body "4.3.6-dev2 VM_2025_08_04_19_08_09_083_02.gif Done Skip 0 Role: Labeler labeler …" at bounding box center [554, 243] width 1109 height 486
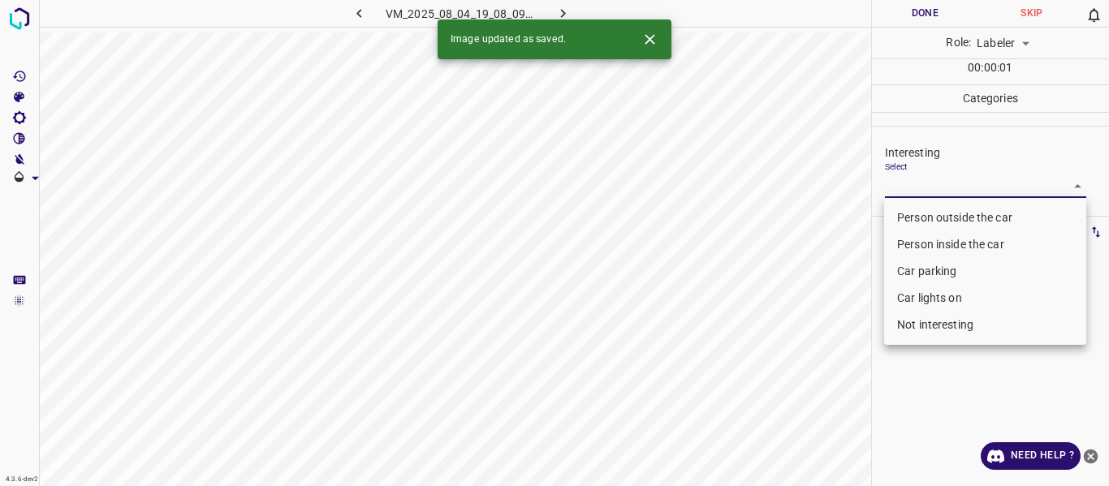
drag, startPoint x: 927, startPoint y: 216, endPoint x: 881, endPoint y: 255, distance: 60.5
click at [926, 217] on li "Person outside the car" at bounding box center [985, 218] width 202 height 27
type input "Person outside the car"
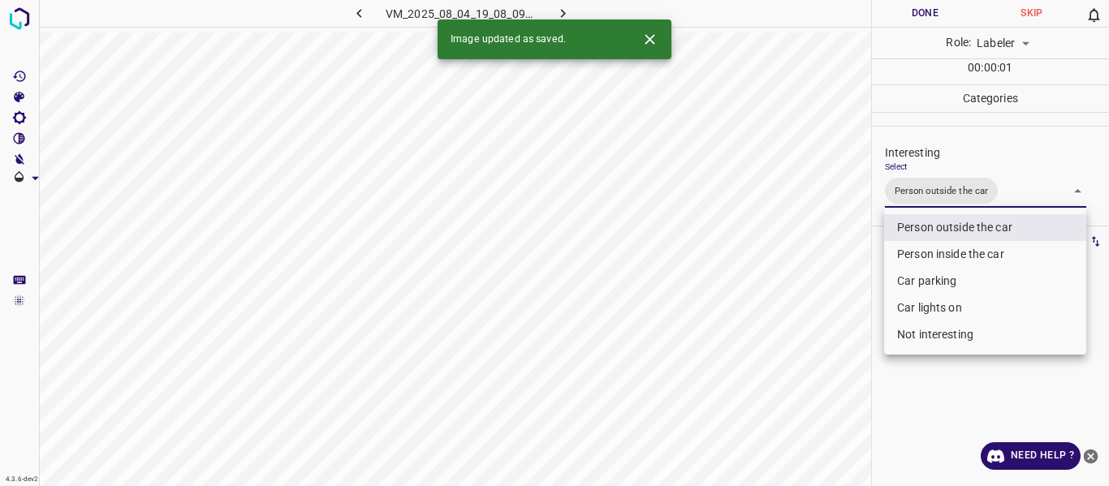
drag, startPoint x: 798, startPoint y: 317, endPoint x: 833, endPoint y: 374, distance: 66.7
click at [800, 320] on div at bounding box center [554, 243] width 1109 height 486
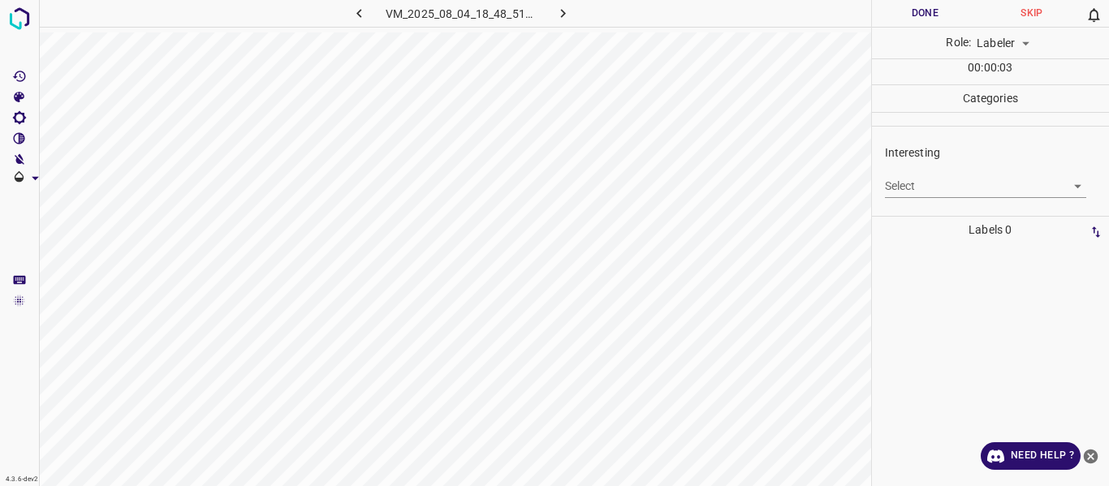
click at [948, 182] on body "4.3.6-dev2 VM_2025_08_04_18_48_51_134_04.gif Done Skip 0 Role: Labeler labeler …" at bounding box center [554, 243] width 1109 height 486
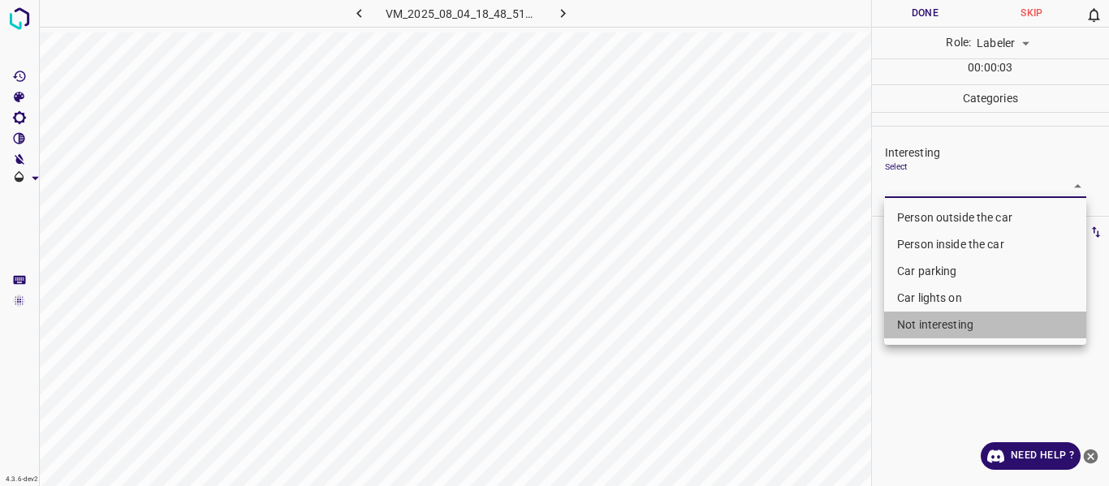
drag, startPoint x: 964, startPoint y: 326, endPoint x: 868, endPoint y: 359, distance: 101.1
click at [963, 324] on li "Not interesting" at bounding box center [985, 325] width 202 height 27
type input "Not interesting"
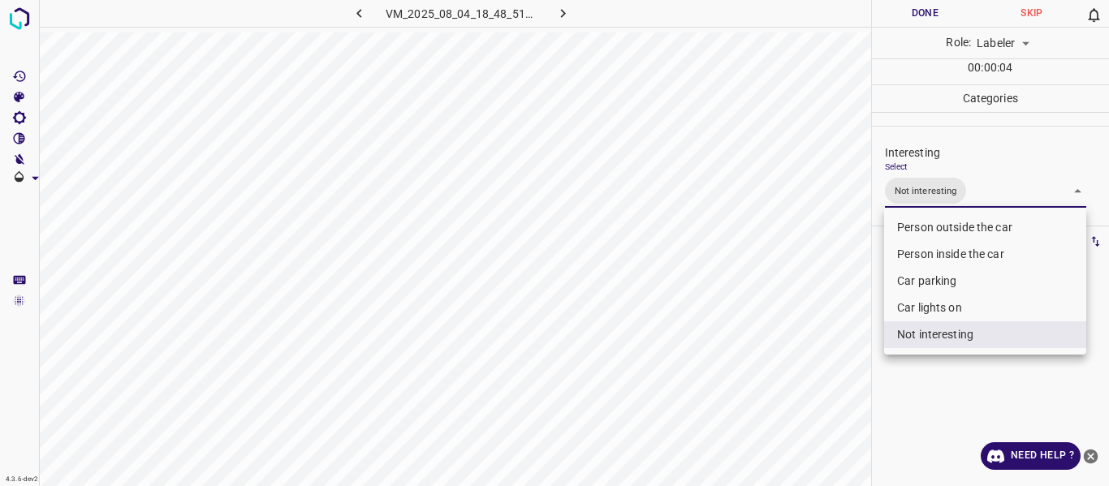
drag, startPoint x: 804, startPoint y: 378, endPoint x: 785, endPoint y: 415, distance: 41.0
click at [801, 388] on div at bounding box center [554, 243] width 1109 height 486
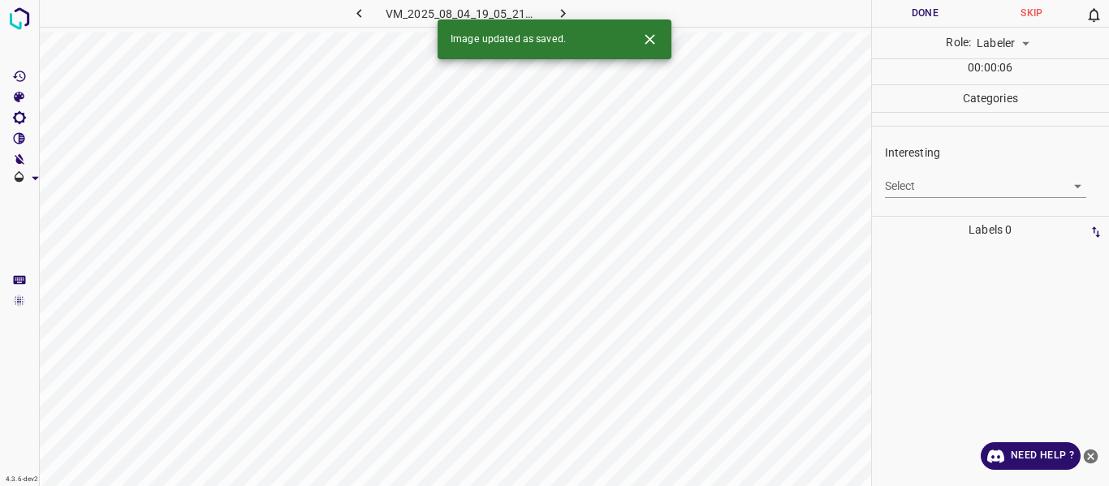
click at [919, 179] on body "4.3.6-dev2 VM_2025_08_04_19_05_21_669_02.gif Done Skip 0 Role: Labeler labeler …" at bounding box center [554, 243] width 1109 height 486
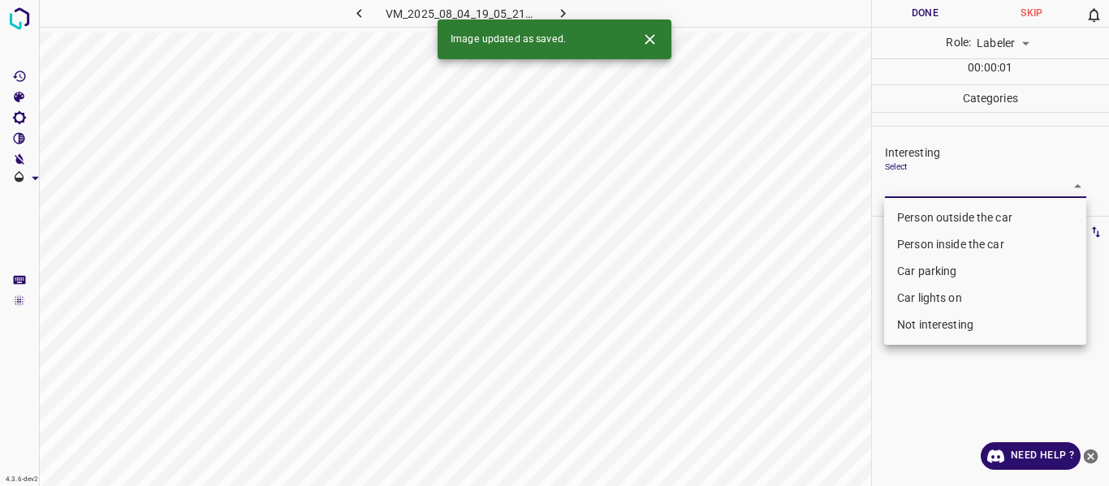
drag, startPoint x: 920, startPoint y: 213, endPoint x: 910, endPoint y: 224, distance: 15.0
click at [920, 214] on li "Person outside the car" at bounding box center [985, 218] width 202 height 27
type input "Person outside the car"
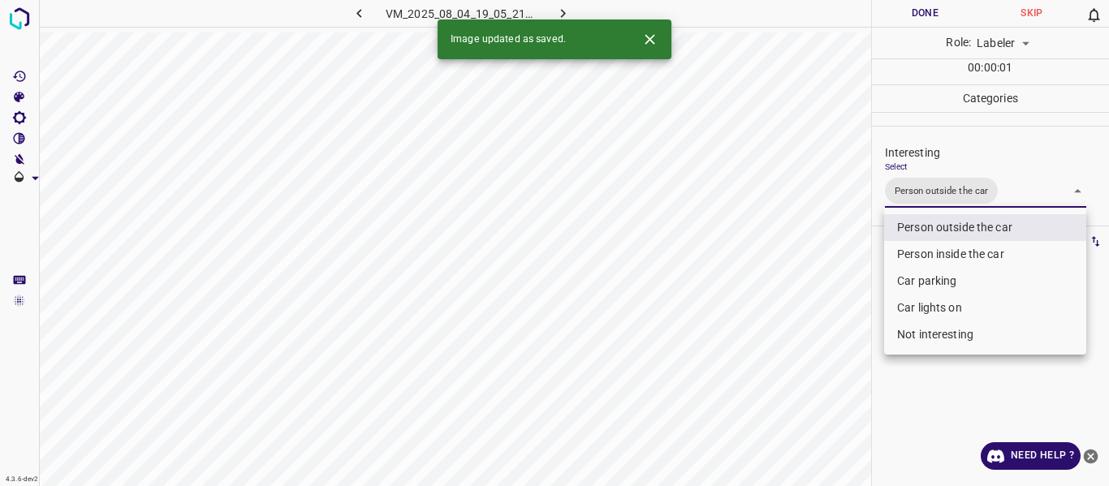
drag, startPoint x: 823, startPoint y: 330, endPoint x: 817, endPoint y: 384, distance: 53.9
click at [825, 334] on div at bounding box center [554, 243] width 1109 height 486
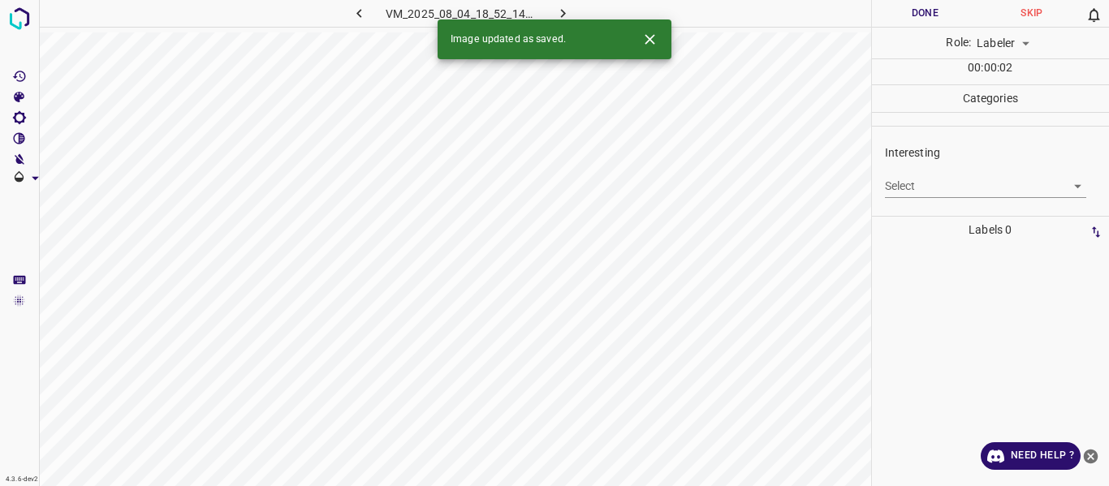
click at [951, 188] on body "4.3.6-dev2 VM_2025_08_04_18_52_14_396_00.gif Done Skip 0 Role: Labeler labeler …" at bounding box center [554, 243] width 1109 height 486
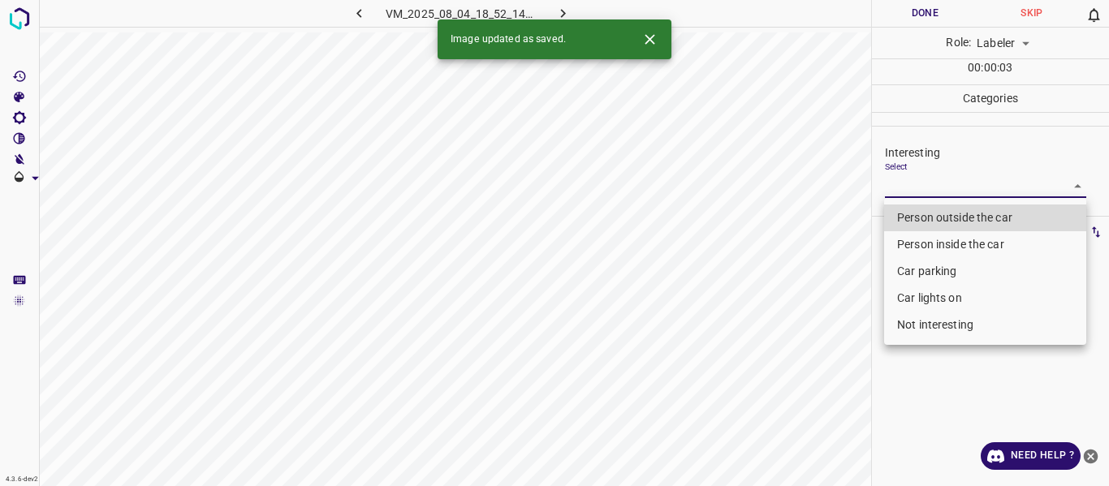
drag, startPoint x: 922, startPoint y: 209, endPoint x: 787, endPoint y: 340, distance: 188.3
click at [920, 210] on li "Person outside the car" at bounding box center [985, 218] width 202 height 27
type input "Person outside the car"
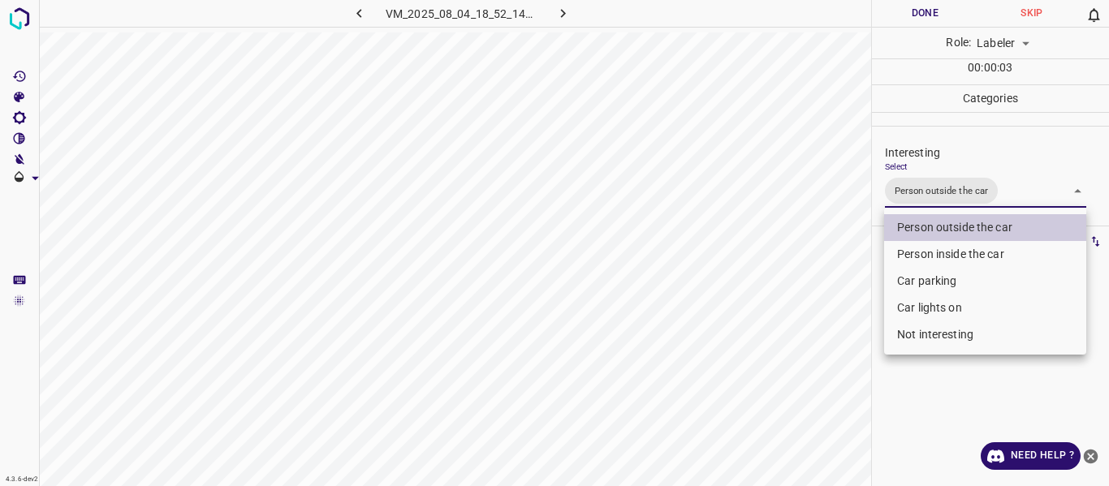
click at [765, 358] on div at bounding box center [554, 243] width 1109 height 486
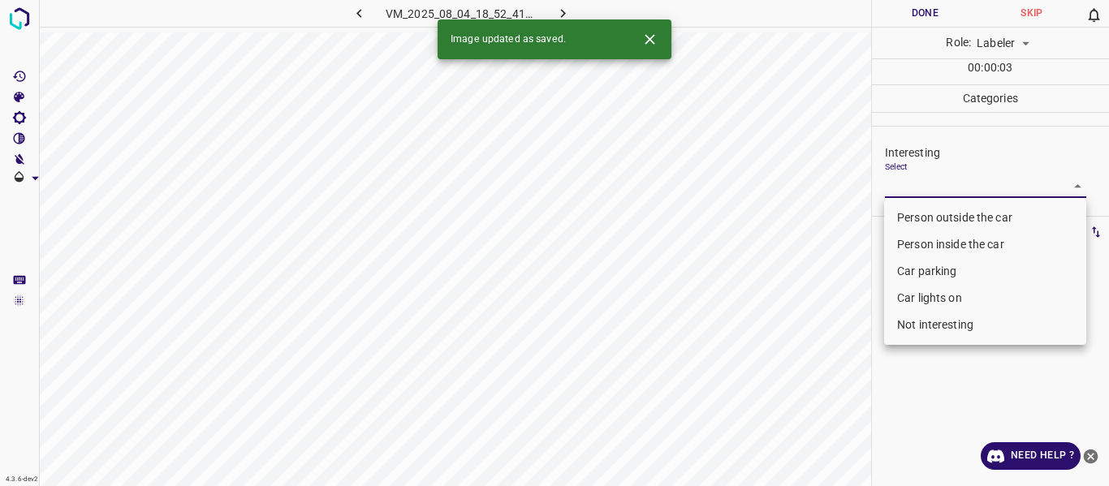
click at [910, 184] on body "4.3.6-dev2 VM_2025_08_04_18_52_41_846_04.gif Done Skip 0 Role: Labeler labeler …" at bounding box center [554, 243] width 1109 height 486
click at [917, 272] on li "Car parking" at bounding box center [985, 271] width 202 height 27
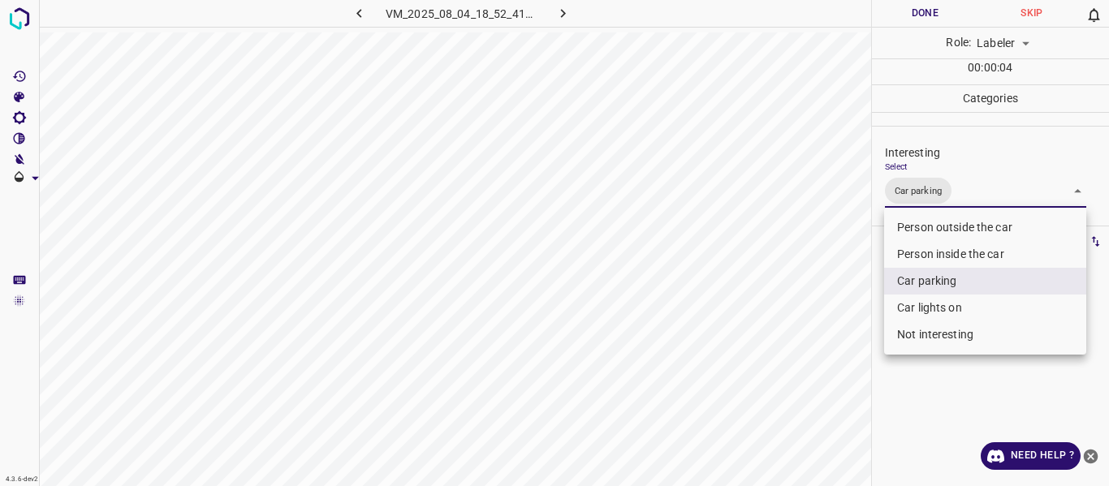
drag, startPoint x: 914, startPoint y: 304, endPoint x: 896, endPoint y: 316, distance: 21.2
click at [912, 305] on li "Car lights on" at bounding box center [985, 308] width 202 height 27
type input "Car parking,Car lights on"
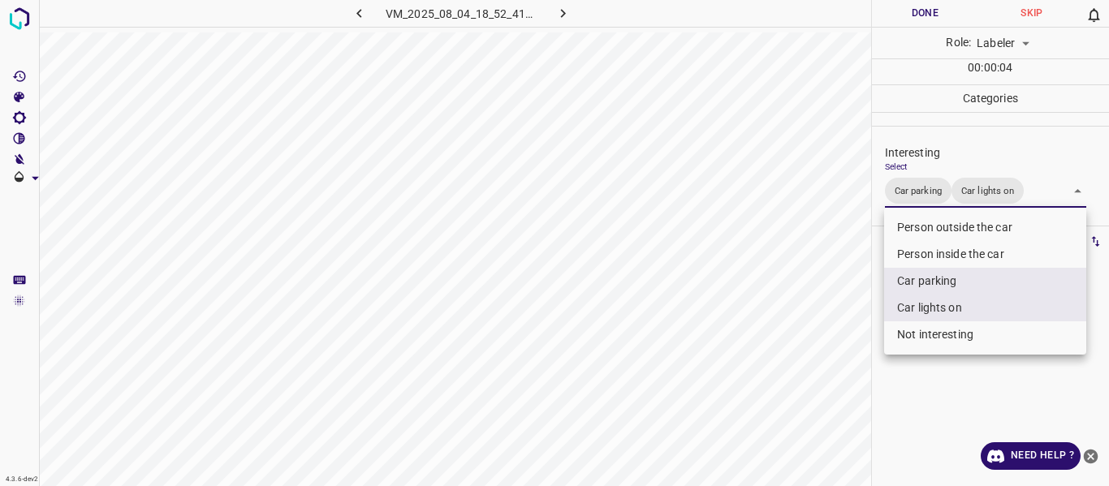
drag, startPoint x: 806, startPoint y: 356, endPoint x: 763, endPoint y: 437, distance: 91.2
click at [804, 363] on div at bounding box center [554, 243] width 1109 height 486
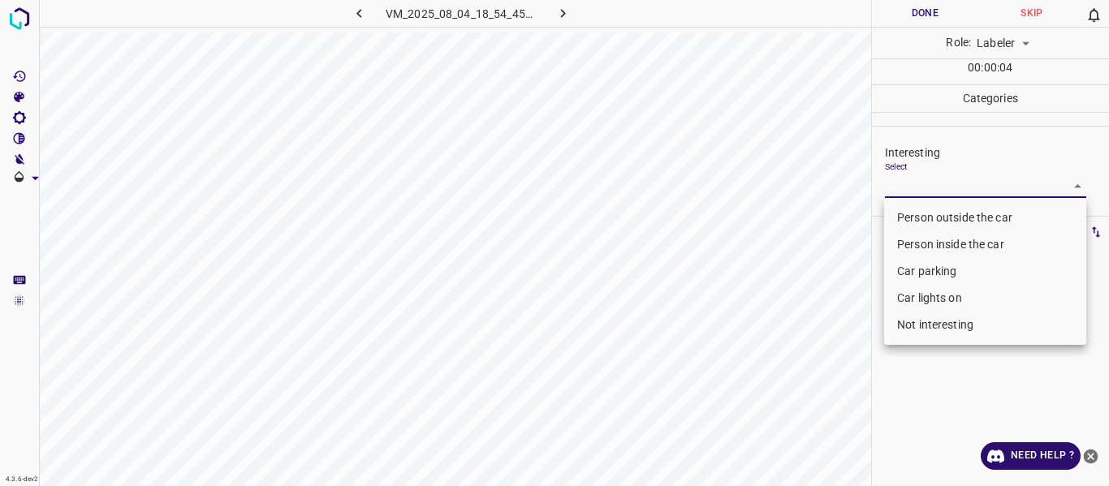
click at [933, 183] on body "4.3.6-dev2 VM_2025_08_04_18_54_45_778_02.gif Done Skip 0 Role: Labeler labeler …" at bounding box center [554, 243] width 1109 height 486
drag, startPoint x: 917, startPoint y: 214, endPoint x: 798, endPoint y: 274, distance: 133.2
click at [910, 218] on li "Person outside the car" at bounding box center [985, 218] width 202 height 27
type input "Person outside the car"
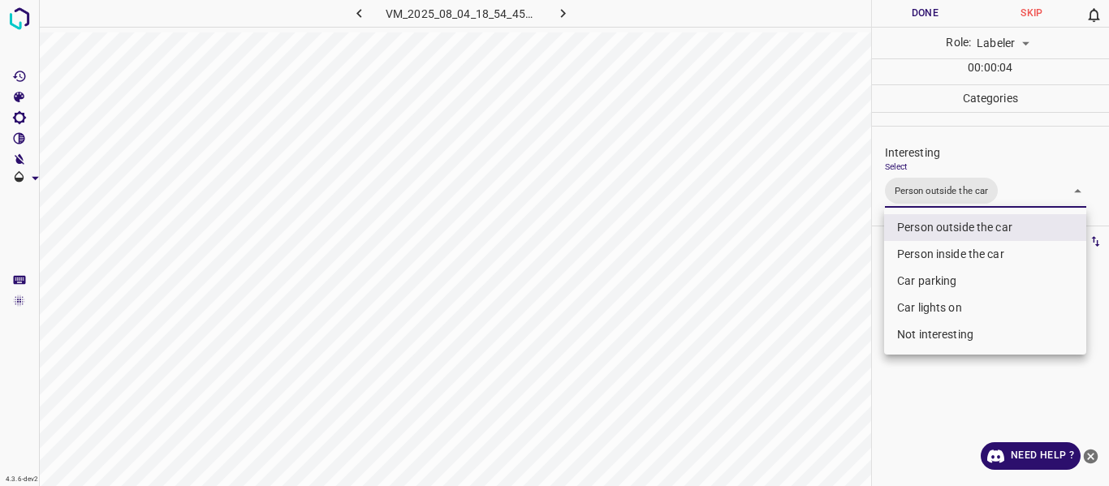
click at [798, 274] on div at bounding box center [554, 243] width 1109 height 486
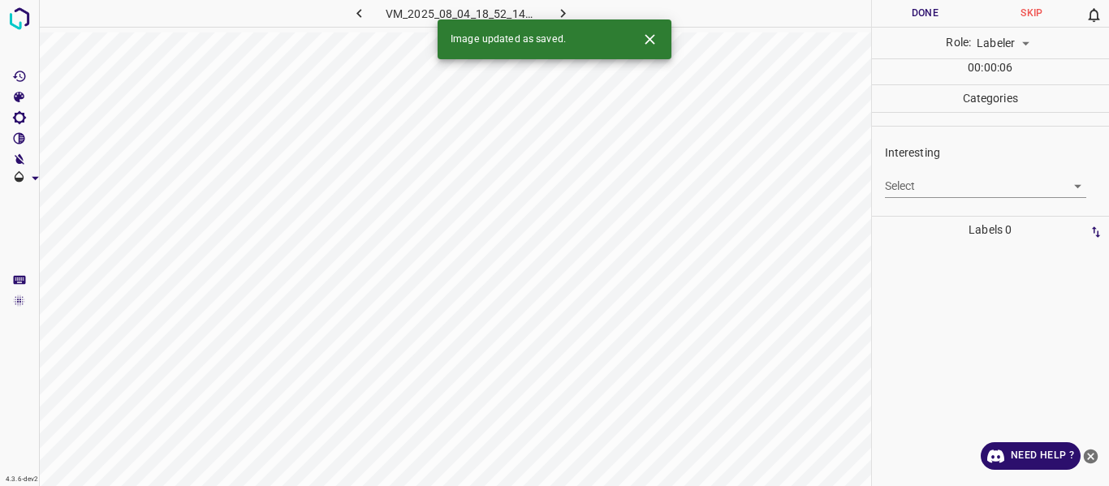
click at [930, 177] on body "4.3.6-dev2 VM_2025_08_04_18_52_14_396_02.gif Done Skip 0 Role: Labeler labeler …" at bounding box center [554, 243] width 1109 height 486
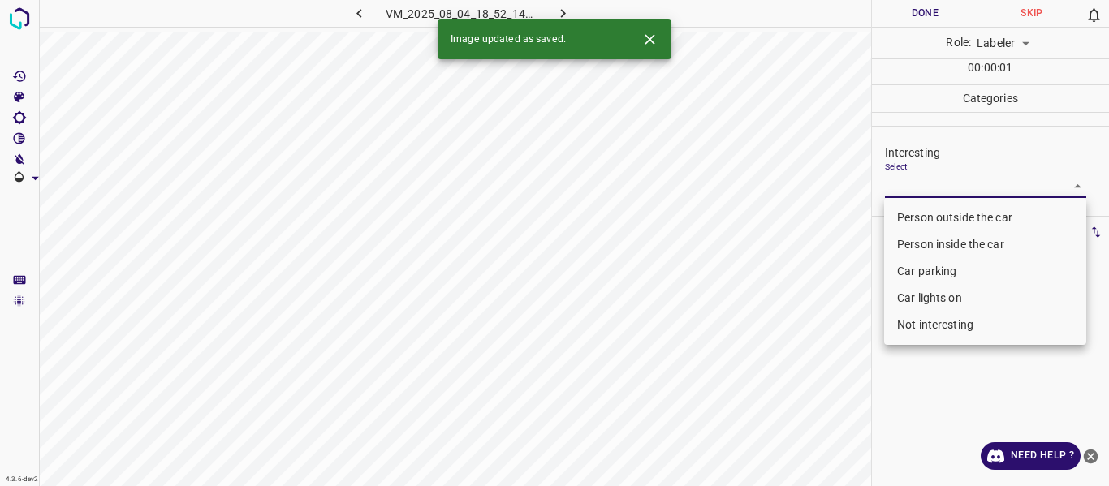
click at [935, 213] on li "Person outside the car" at bounding box center [985, 218] width 202 height 27
type input "Person outside the car"
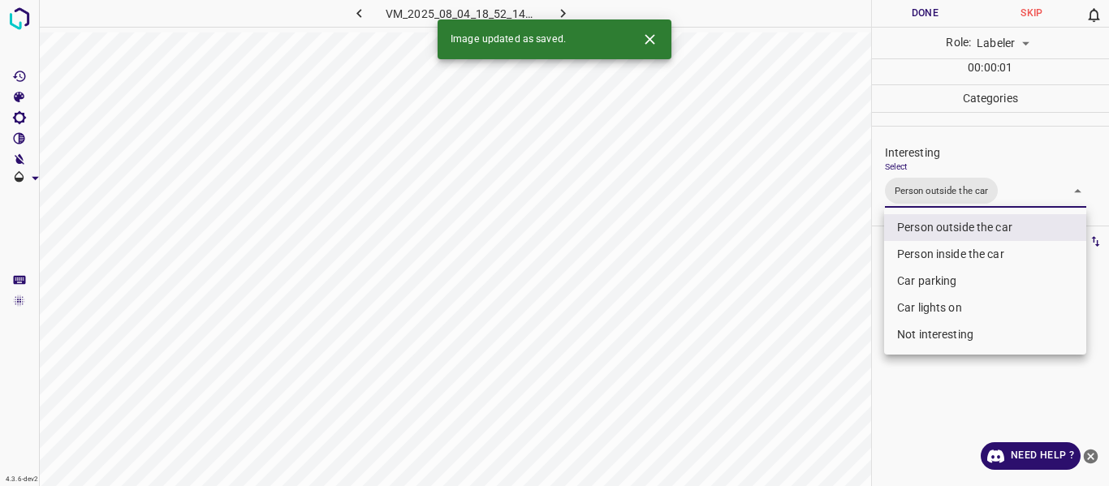
drag, startPoint x: 811, startPoint y: 326, endPoint x: 811, endPoint y: 347, distance: 21.1
click at [812, 330] on div at bounding box center [554, 243] width 1109 height 486
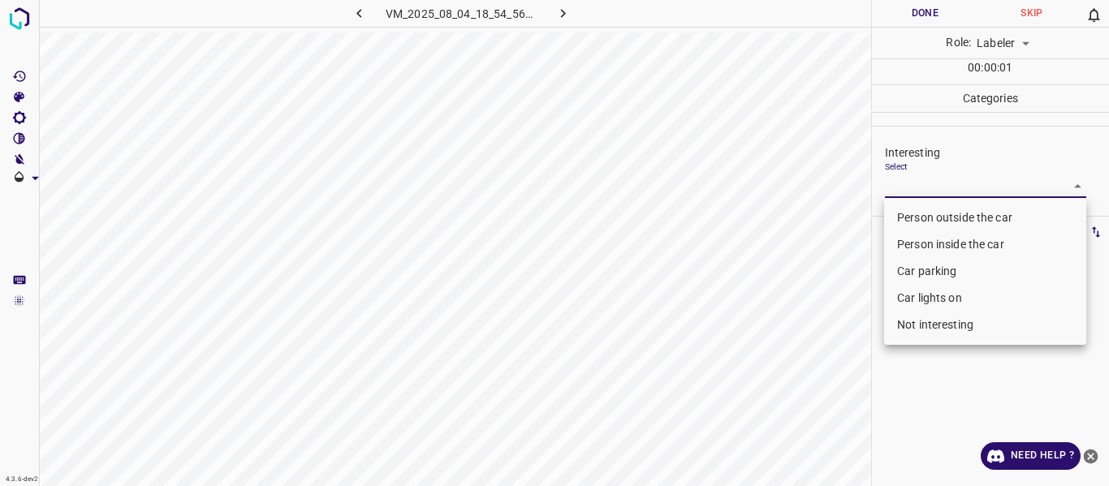
click at [905, 180] on body "4.3.6-dev2 VM_2025_08_04_18_54_56_786_00.gif Done Skip 0 Role: Labeler labeler …" at bounding box center [554, 243] width 1109 height 486
click at [921, 218] on li "Person outside the car" at bounding box center [985, 218] width 202 height 27
type input "Person outside the car"
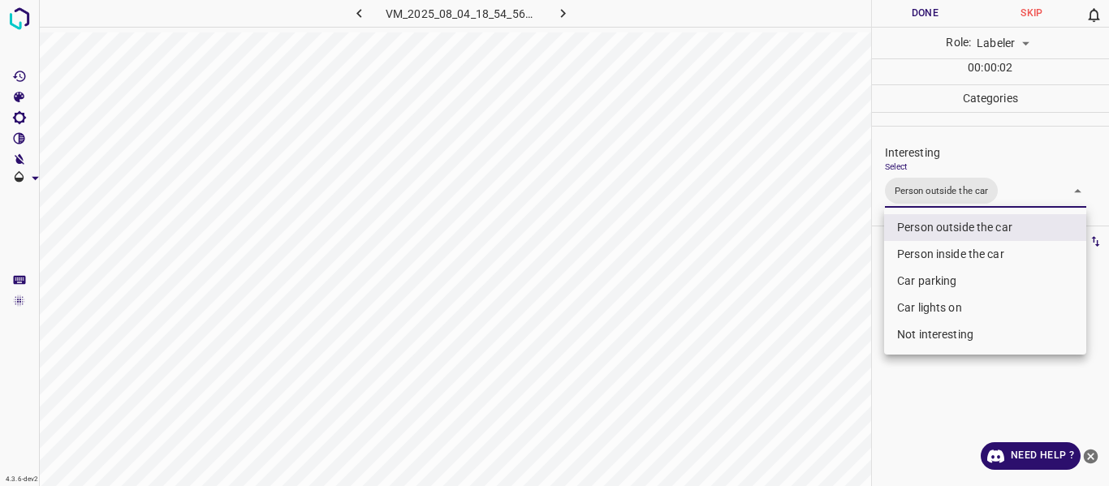
drag, startPoint x: 826, startPoint y: 316, endPoint x: 783, endPoint y: 408, distance: 101.7
click at [826, 339] on div at bounding box center [554, 243] width 1109 height 486
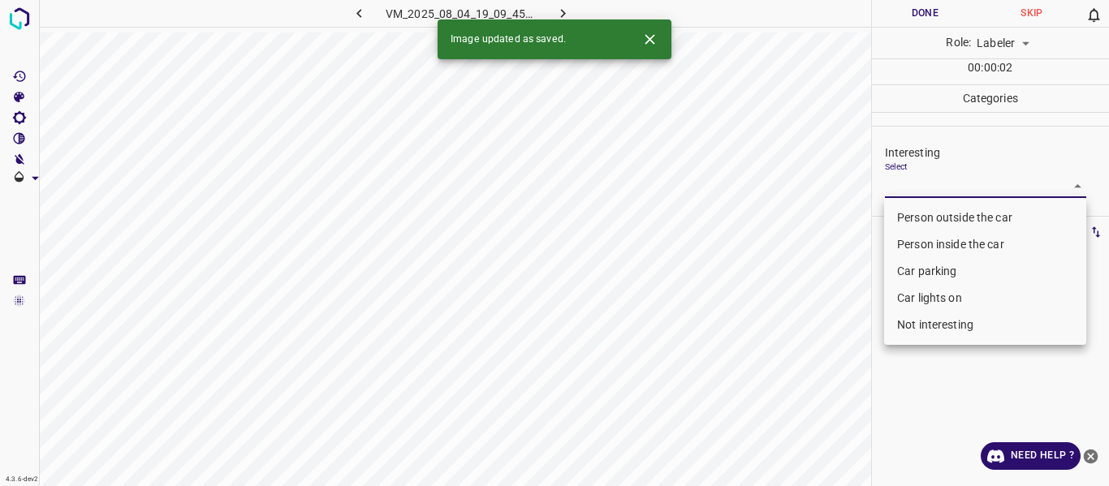
click at [914, 179] on body "4.3.6-dev2 VM_2025_08_04_19_09_45_730_03.gif Done Skip 0 Role: Labeler labeler …" at bounding box center [554, 243] width 1109 height 486
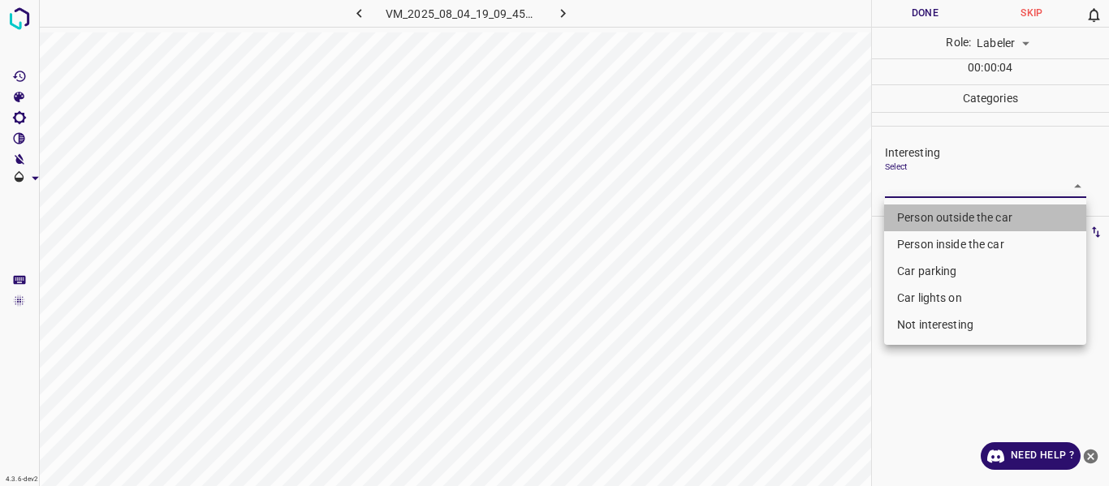
click at [911, 214] on li "Person outside the car" at bounding box center [985, 218] width 202 height 27
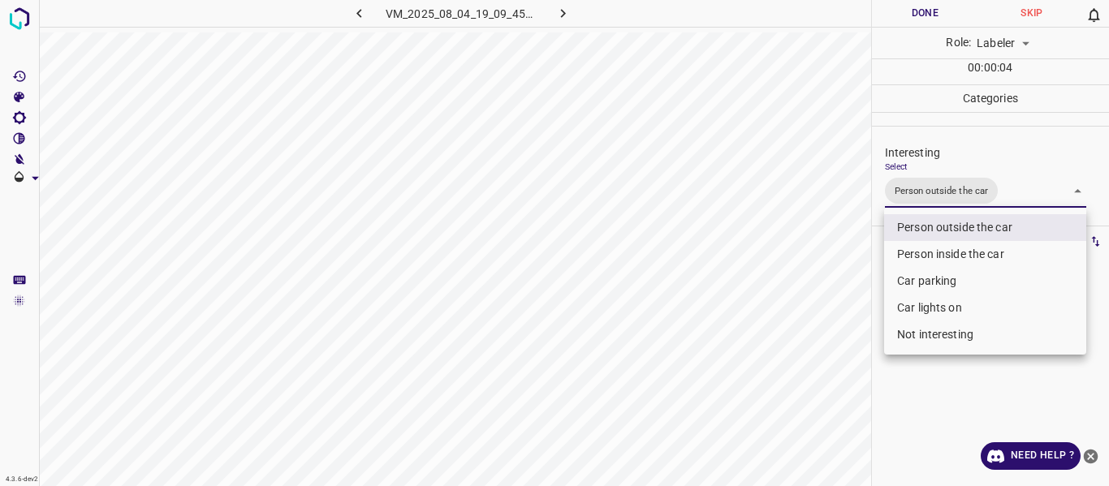
click at [917, 279] on li "Car parking" at bounding box center [985, 281] width 202 height 27
type input "Person outside the car,Car parking"
drag, startPoint x: 789, startPoint y: 374, endPoint x: 696, endPoint y: 484, distance: 144.0
click at [776, 405] on div at bounding box center [554, 243] width 1109 height 486
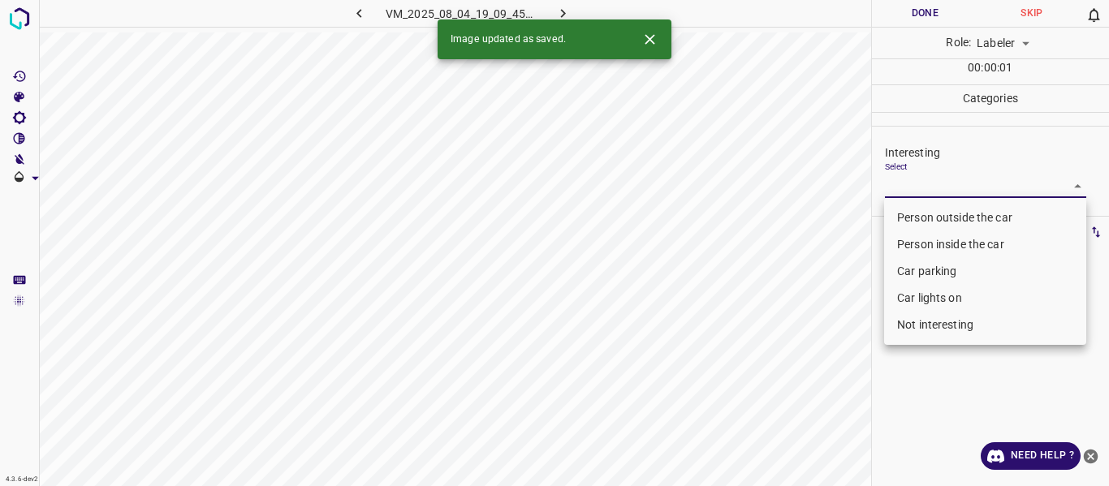
click at [904, 183] on body "4.3.6-dev2 VM_2025_08_04_19_09_45_730_07.gif Done Skip 0 Role: Labeler labeler …" at bounding box center [554, 243] width 1109 height 486
drag, startPoint x: 945, startPoint y: 332, endPoint x: 896, endPoint y: 347, distance: 50.9
click at [943, 330] on li "Not interesting" at bounding box center [985, 325] width 202 height 27
type input "Not interesting"
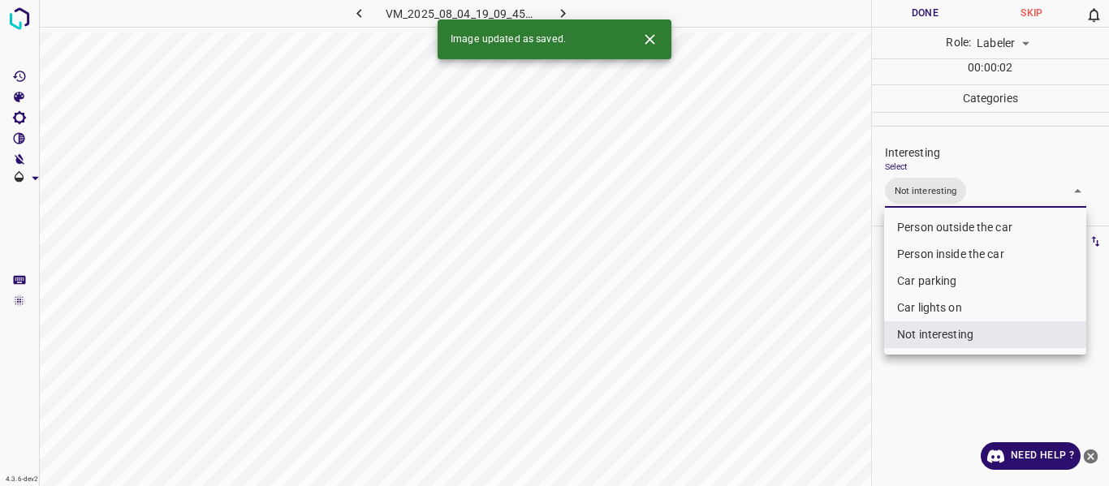
drag, startPoint x: 752, startPoint y: 387, endPoint x: 744, endPoint y: 398, distance: 12.8
click at [751, 387] on div at bounding box center [554, 243] width 1109 height 486
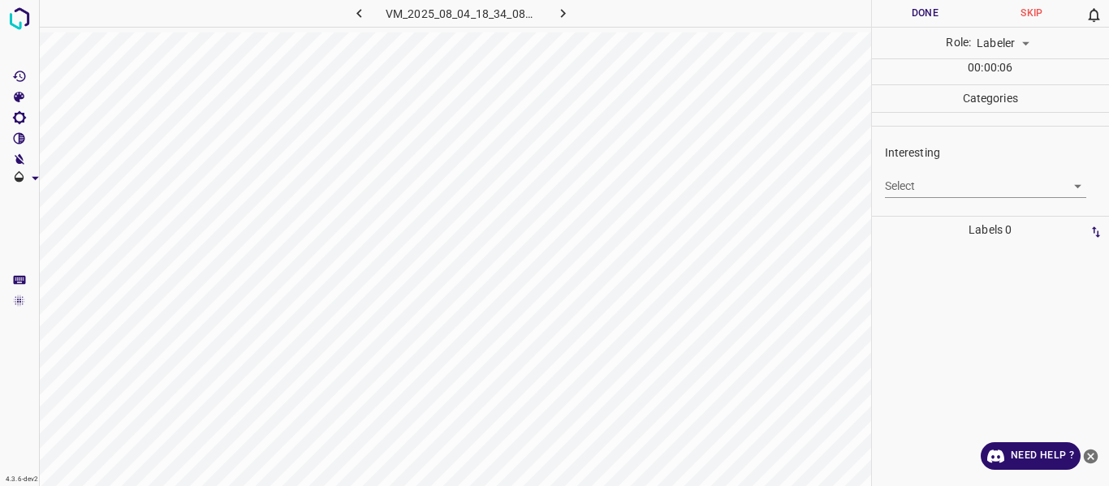
click at [1001, 181] on body "4.3.6-dev2 VM_2025_08_04_18_34_08_898_04.gif Done Skip 0 Role: Labeler labeler …" at bounding box center [554, 243] width 1109 height 486
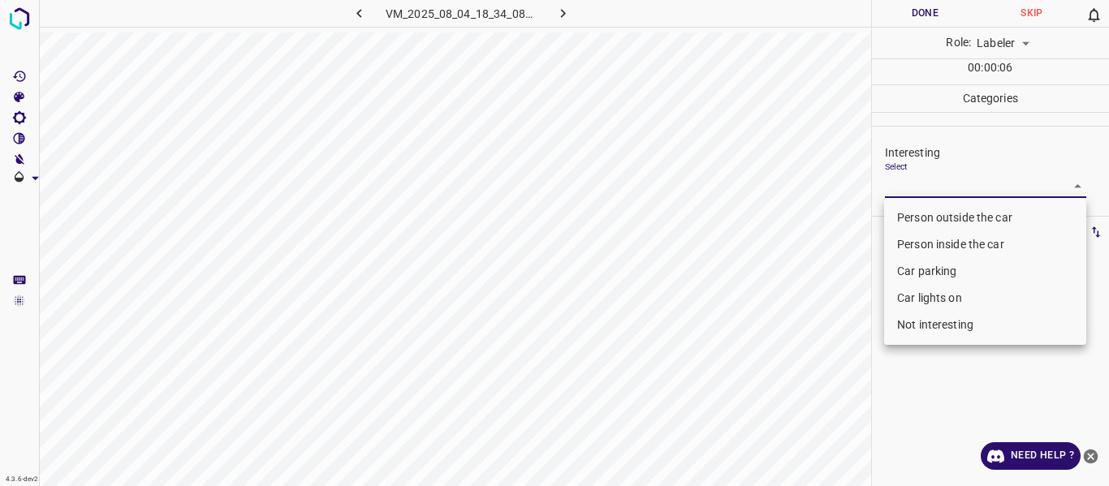
drag, startPoint x: 924, startPoint y: 265, endPoint x: 928, endPoint y: 298, distance: 32.7
click at [924, 270] on li "Car parking" at bounding box center [985, 271] width 202 height 27
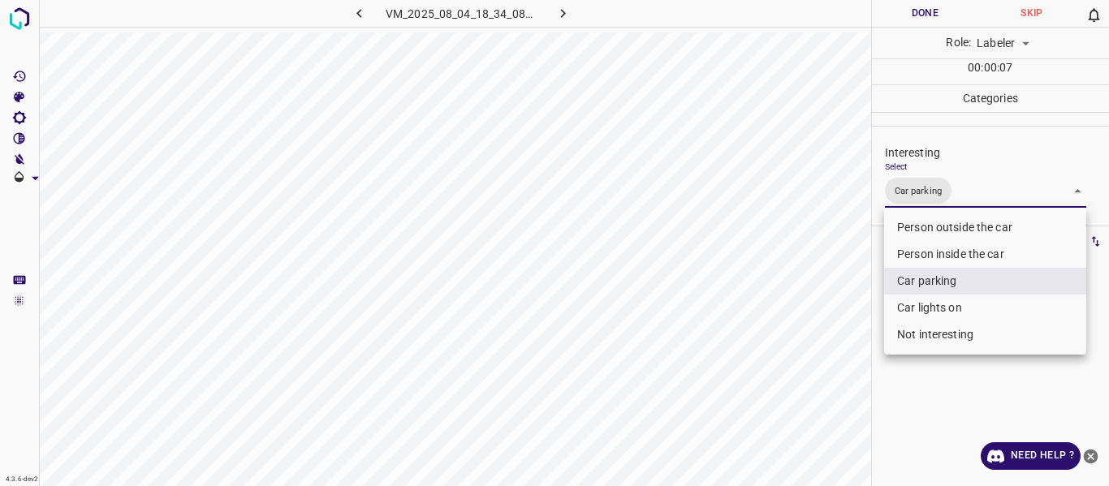
click at [928, 304] on li "Car lights on" at bounding box center [985, 308] width 202 height 27
type input "Car parking,Car lights on"
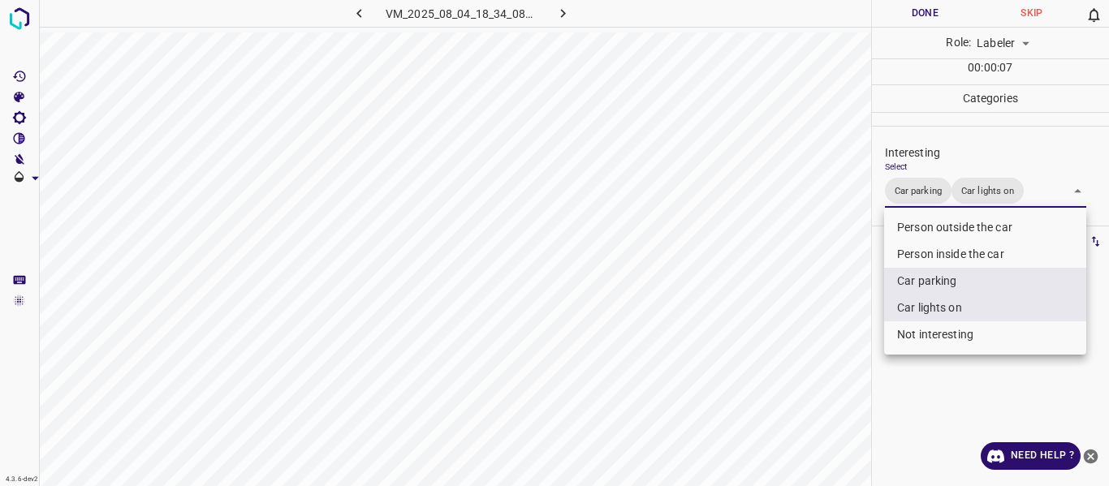
drag, startPoint x: 695, startPoint y: 359, endPoint x: 759, endPoint y: 359, distance: 64.1
click at [695, 361] on div at bounding box center [554, 243] width 1109 height 486
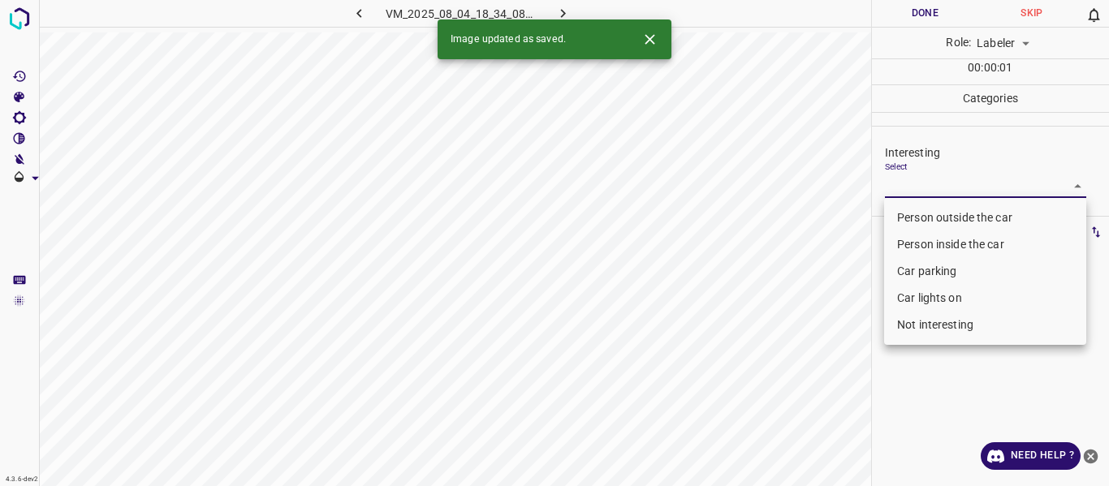
click at [910, 179] on body "4.3.6-dev2 VM_2025_08_04_18_34_08_898_08.gif Done Skip 0 Role: Labeler labeler …" at bounding box center [554, 243] width 1109 height 486
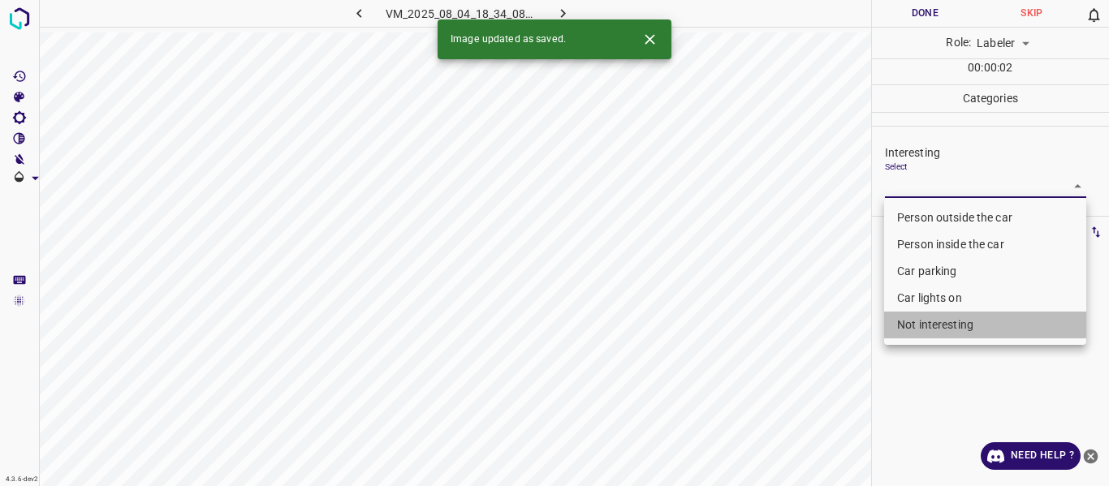
drag, startPoint x: 940, startPoint y: 325, endPoint x: 822, endPoint y: 371, distance: 126.5
click at [940, 326] on li "Not interesting" at bounding box center [985, 325] width 202 height 27
type input "Not interesting"
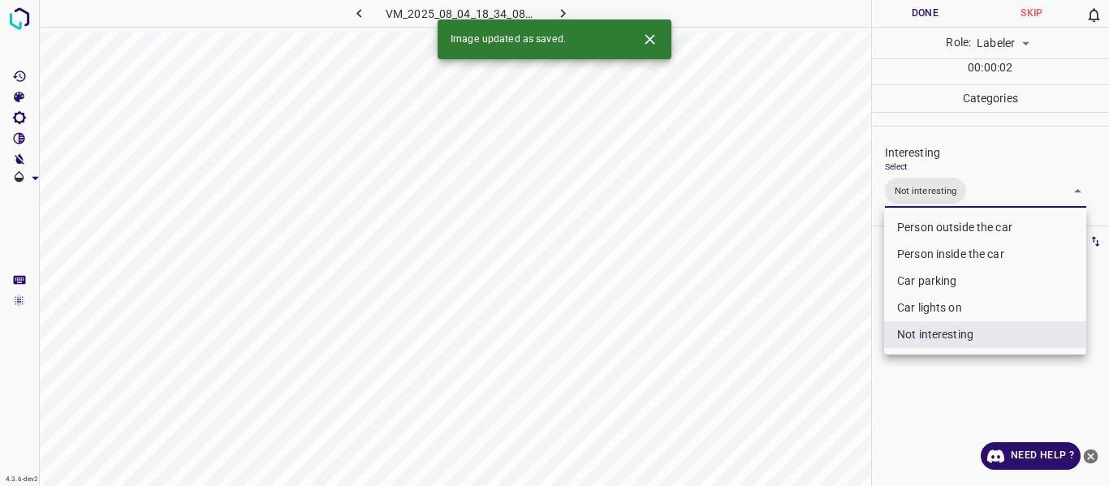
drag, startPoint x: 822, startPoint y: 370, endPoint x: 816, endPoint y: 395, distance: 25.8
click at [822, 382] on div at bounding box center [554, 243] width 1109 height 486
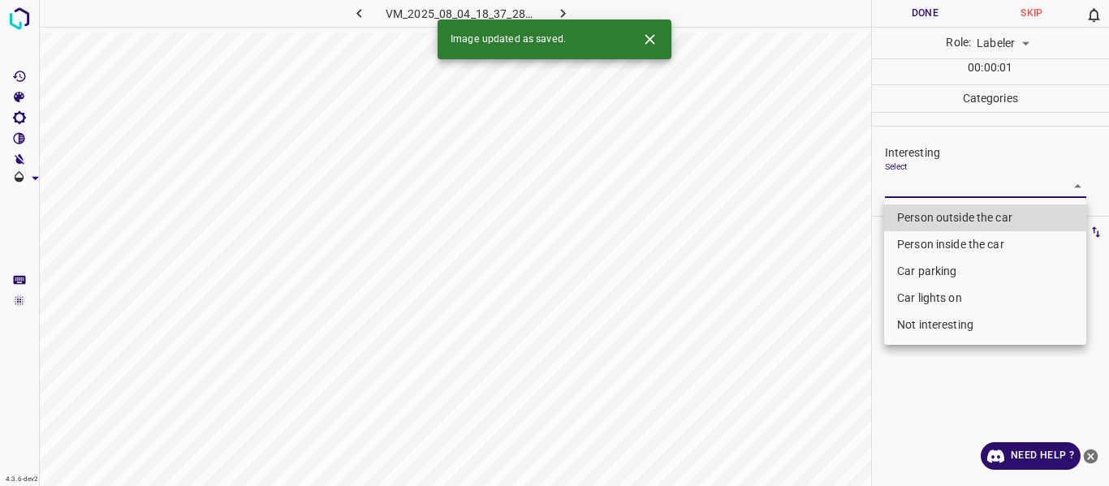
click at [903, 178] on body "4.3.6-dev2 VM_2025_08_04_18_37_28_446_08.gif Done Skip 0 Role: Labeler labeler …" at bounding box center [554, 243] width 1109 height 486
drag, startPoint x: 929, startPoint y: 326, endPoint x: 866, endPoint y: 365, distance: 73.7
click at [926, 329] on li "Not interesting" at bounding box center [985, 325] width 202 height 27
type input "Not interesting"
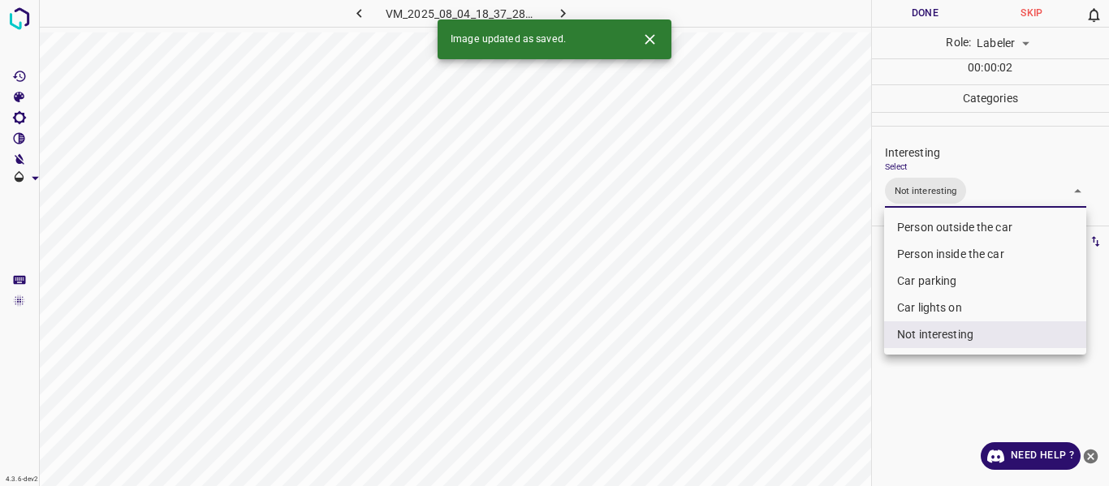
drag, startPoint x: 836, startPoint y: 377, endPoint x: 820, endPoint y: 386, distance: 18.9
click at [833, 378] on div at bounding box center [554, 243] width 1109 height 486
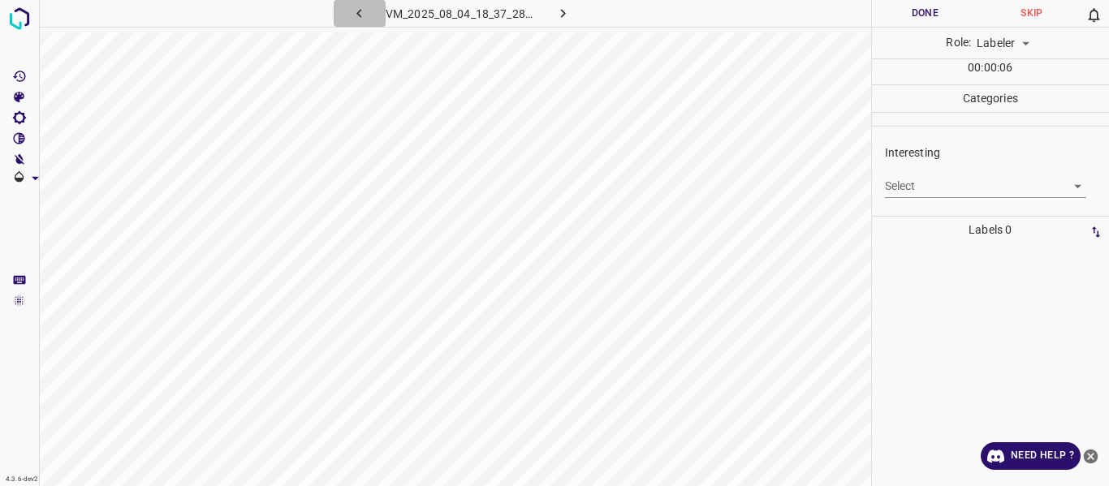
click at [356, 11] on icon "button" at bounding box center [359, 13] width 17 height 17
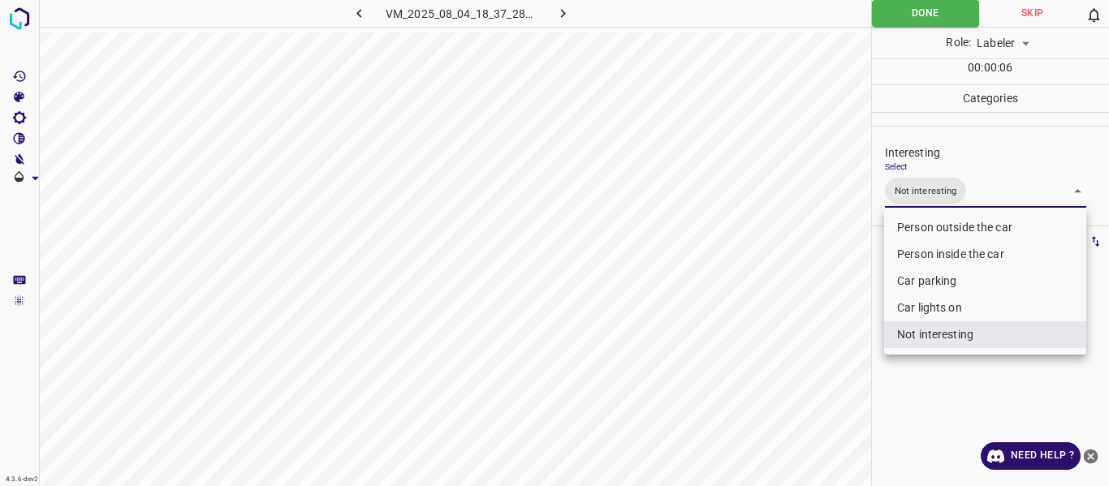
click at [983, 197] on body "4.3.6-dev2 VM_2025_08_04_18_37_28_446_08.gif Done Skip 0 Role: Labeler labeler …" at bounding box center [554, 243] width 1109 height 486
drag, startPoint x: 947, startPoint y: 340, endPoint x: 934, endPoint y: 297, distance: 45.2
click at [947, 334] on li "Not interesting" at bounding box center [985, 334] width 202 height 27
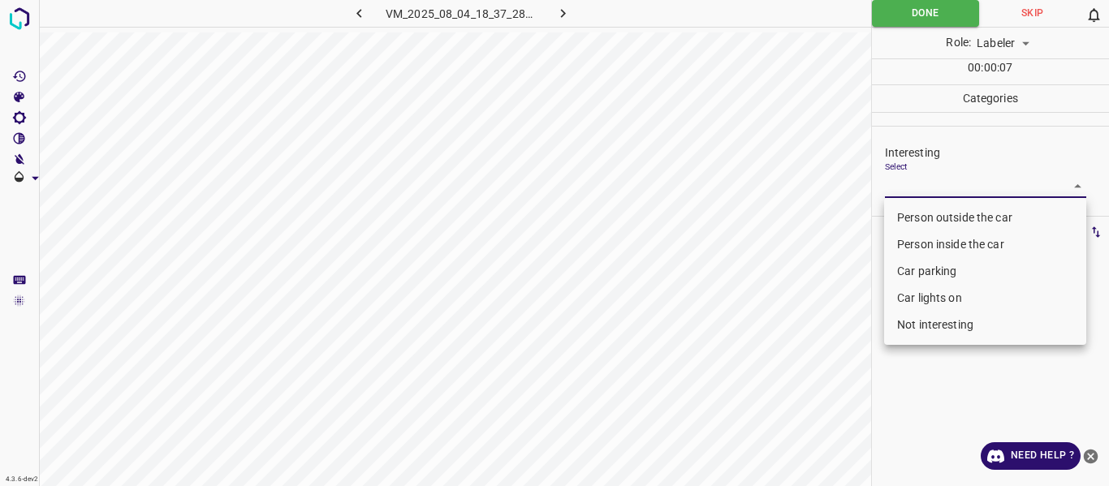
drag, startPoint x: 933, startPoint y: 295, endPoint x: 848, endPoint y: 322, distance: 89.4
click at [932, 295] on li "Car lights on" at bounding box center [985, 298] width 202 height 27
type input "Car lights on"
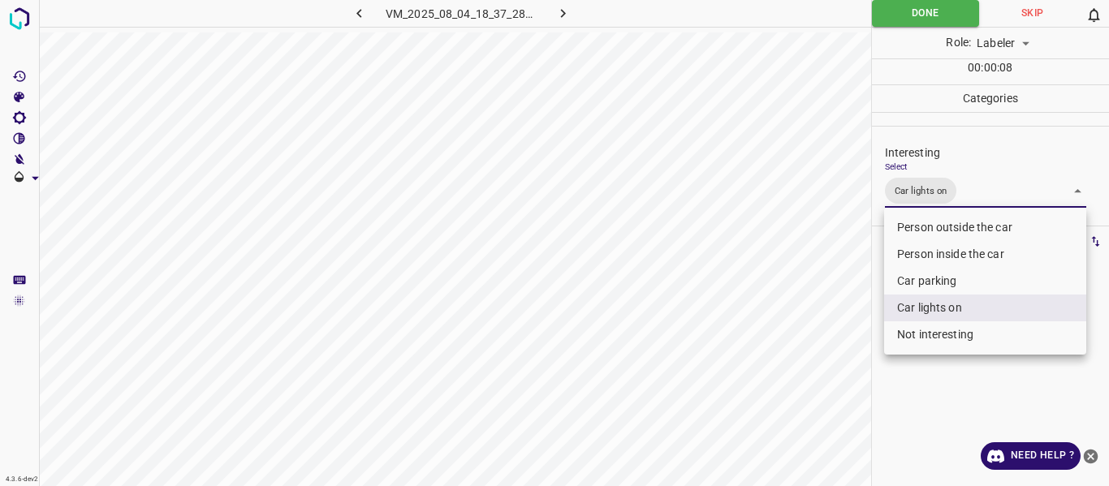
drag, startPoint x: 793, startPoint y: 334, endPoint x: 785, endPoint y: 407, distance: 72.7
click at [806, 378] on div at bounding box center [554, 243] width 1109 height 486
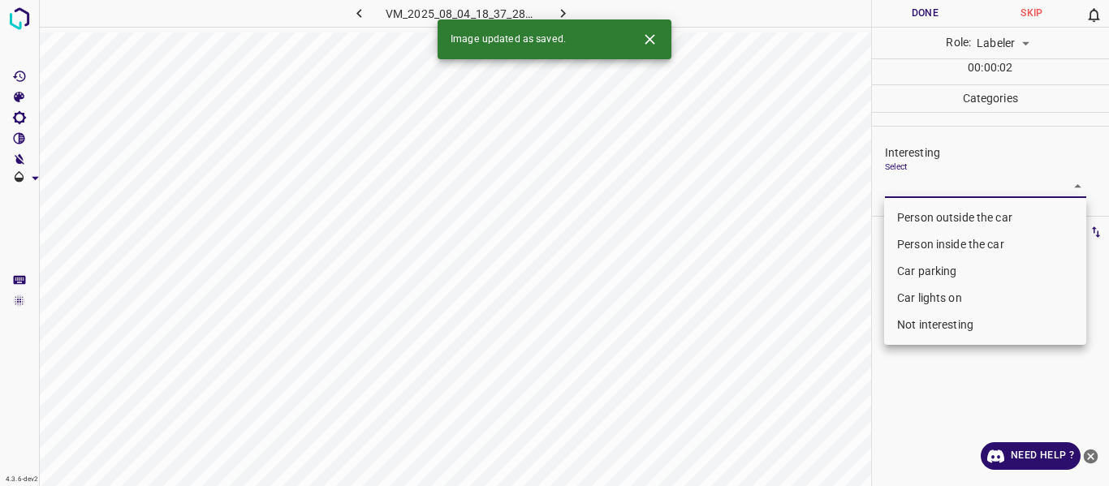
click at [936, 185] on body "4.3.6-dev2 VM_2025_08_04_18_37_28_446_09.gif Done Skip 0 Role: Labeler labeler …" at bounding box center [554, 243] width 1109 height 486
click at [929, 302] on li "Car lights on" at bounding box center [985, 298] width 202 height 27
type input "Car lights on"
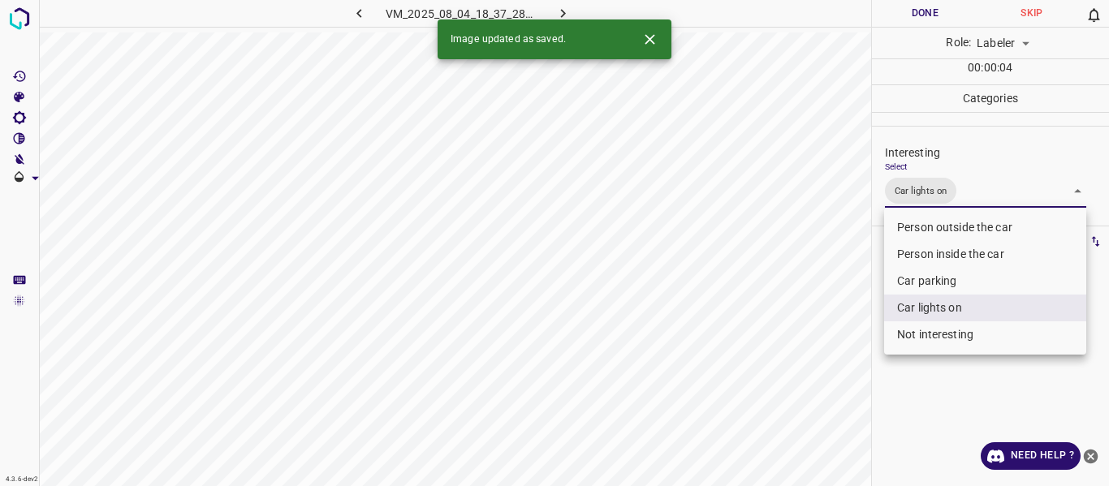
click at [768, 339] on div at bounding box center [554, 243] width 1109 height 486
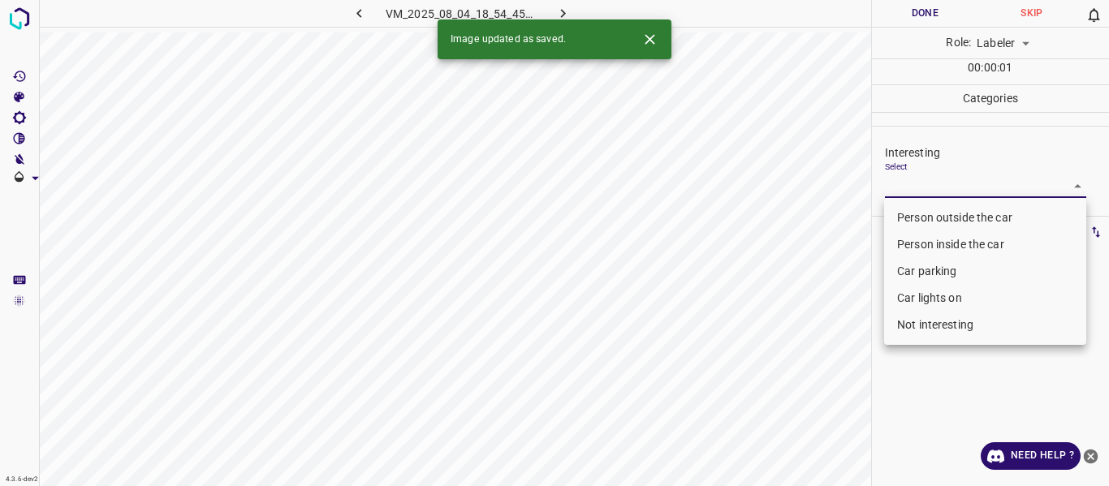
drag, startPoint x: 922, startPoint y: 178, endPoint x: 917, endPoint y: 280, distance: 102.4
click at [923, 178] on body "4.3.6-dev2 VM_2025_08_04_18_54_45_778_03.gif Done Skip 0 Role: Labeler labeler …" at bounding box center [554, 243] width 1109 height 486
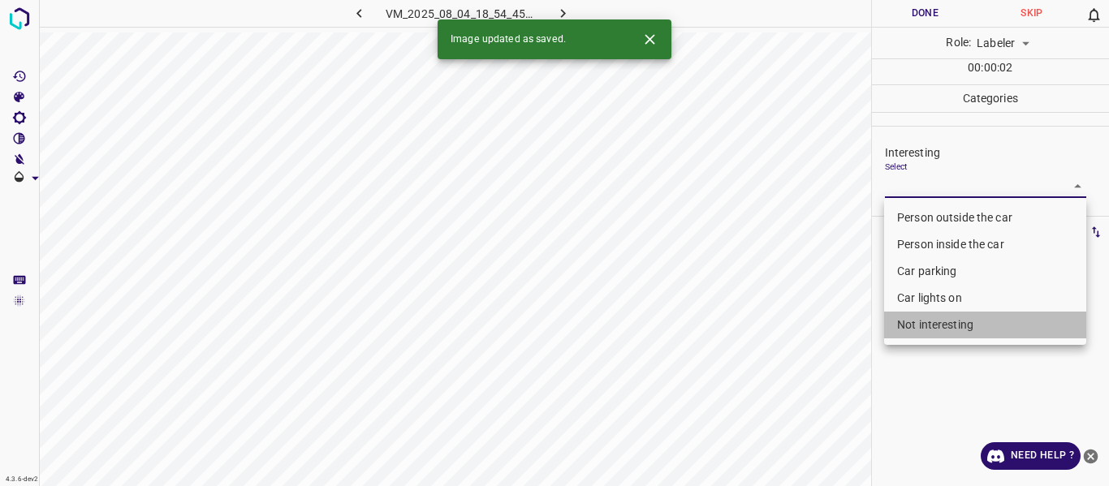
click at [922, 323] on li "Not interesting" at bounding box center [985, 325] width 202 height 27
type input "Not interesting"
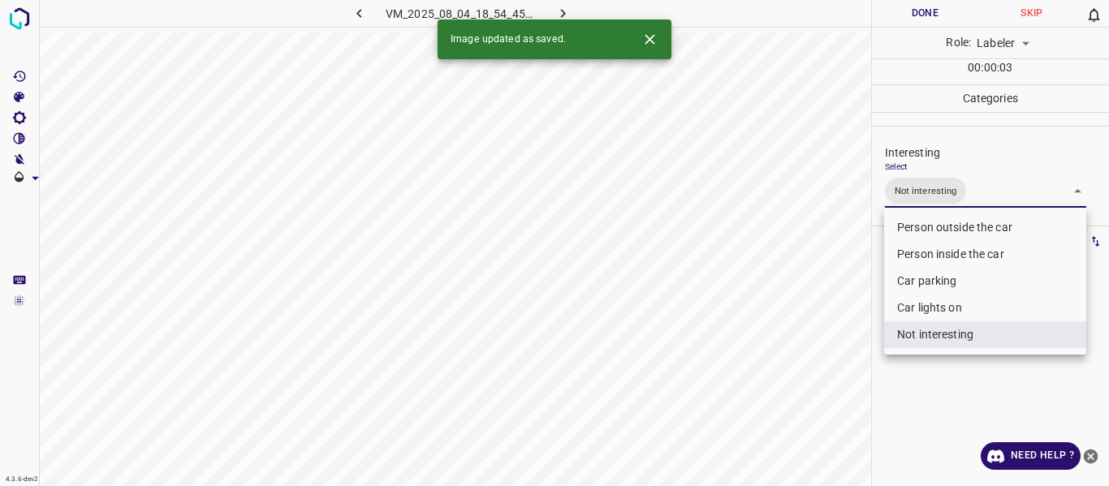
drag, startPoint x: 822, startPoint y: 357, endPoint x: 822, endPoint y: 390, distance: 32.5
click at [822, 359] on div at bounding box center [554, 243] width 1109 height 486
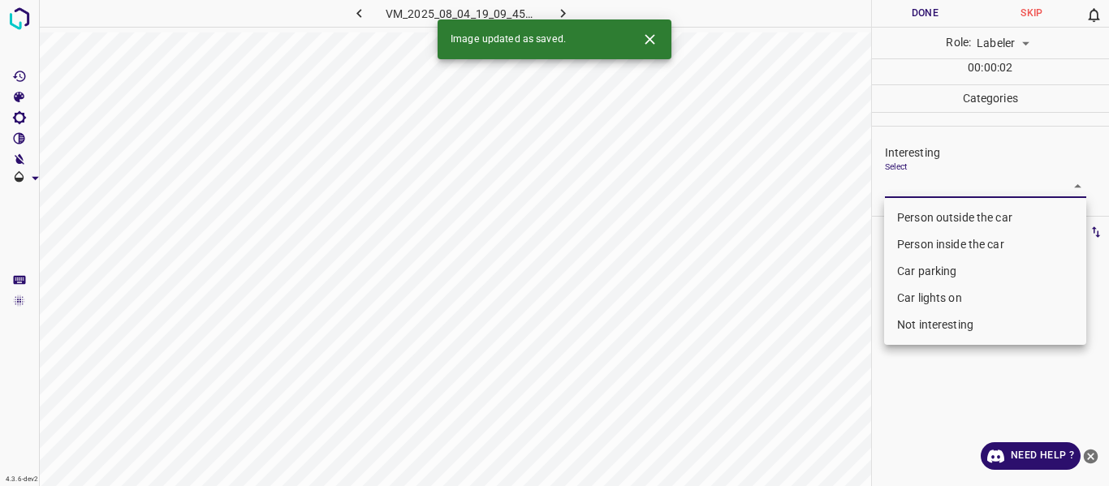
click at [915, 184] on body "4.3.6-dev2 VM_2025_08_04_19_09_45_730_01.gif Done Skip 0 Role: Labeler labeler …" at bounding box center [554, 243] width 1109 height 486
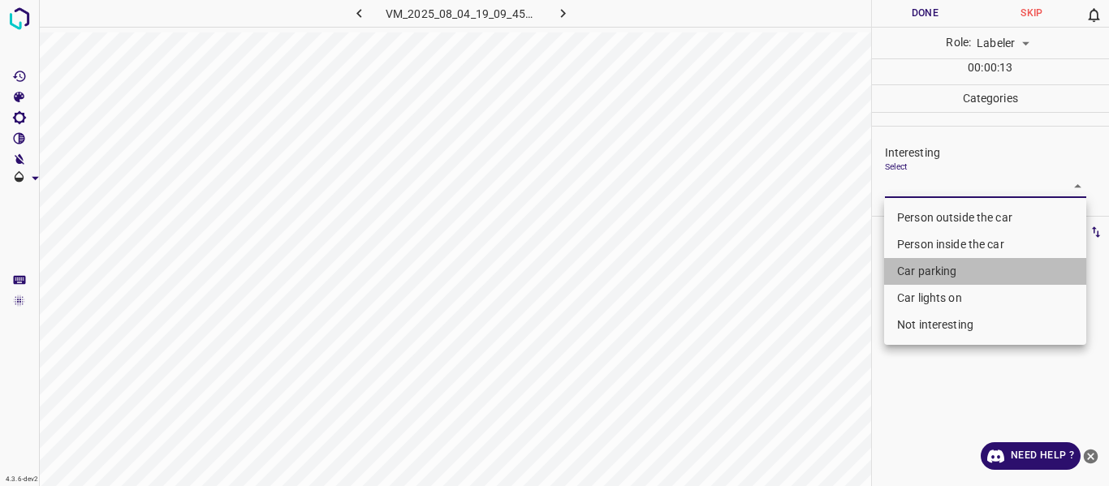
click at [913, 265] on li "Car parking" at bounding box center [985, 271] width 202 height 27
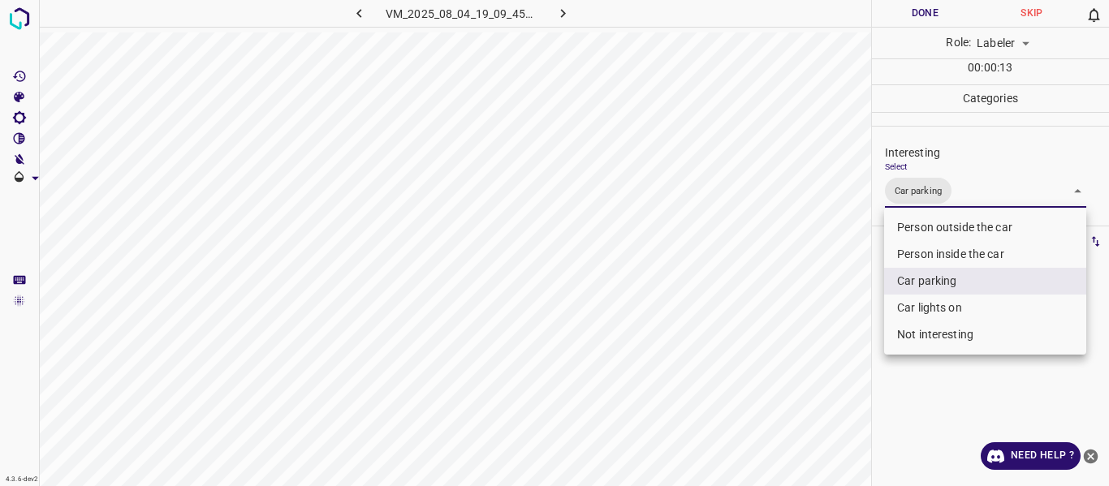
drag, startPoint x: 924, startPoint y: 300, endPoint x: 911, endPoint y: 313, distance: 17.8
click at [923, 301] on li "Car lights on" at bounding box center [985, 308] width 202 height 27
type input "Car parking,Car lights on"
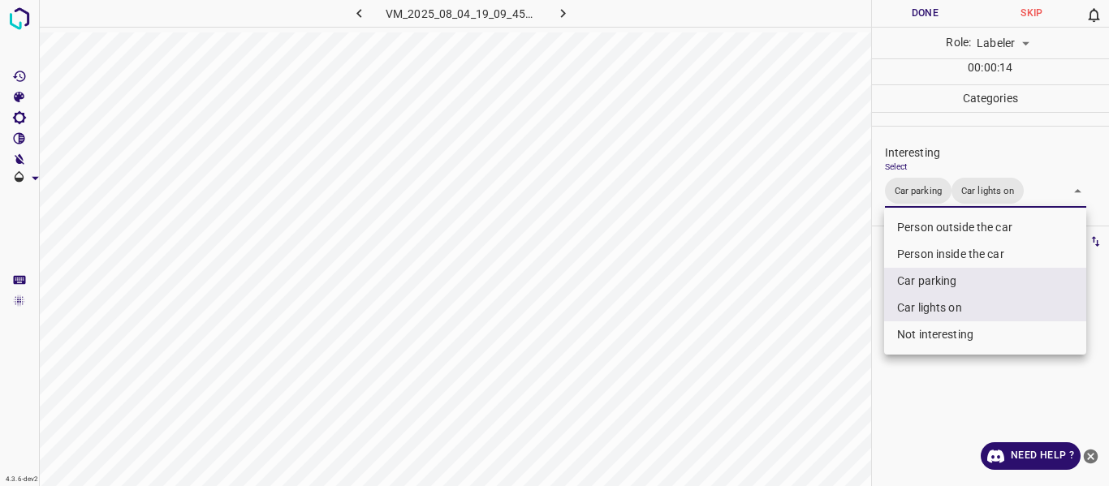
drag, startPoint x: 818, startPoint y: 337, endPoint x: 803, endPoint y: 380, distance: 45.7
click at [818, 343] on div at bounding box center [554, 243] width 1109 height 486
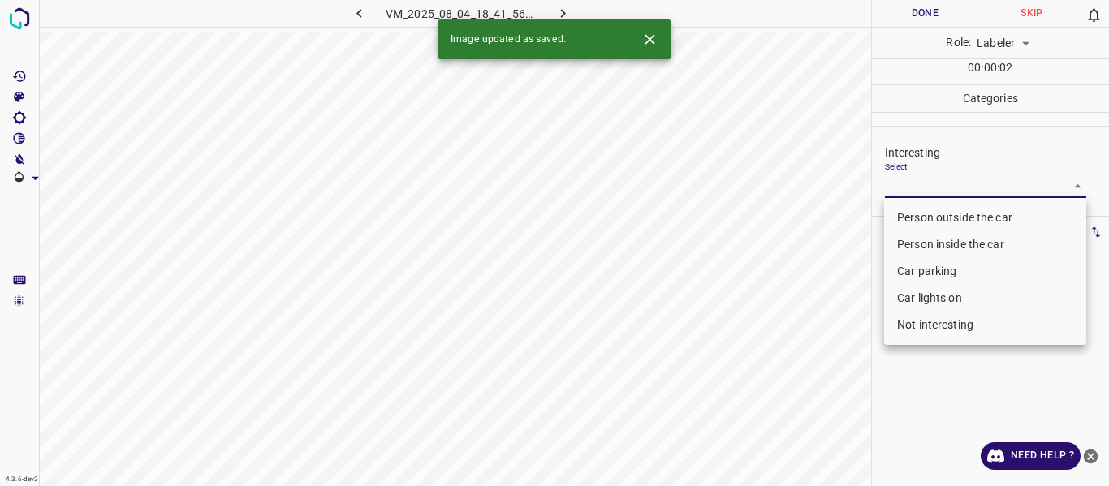
drag, startPoint x: 904, startPoint y: 183, endPoint x: 915, endPoint y: 205, distance: 24.3
click at [905, 183] on body "4.3.6-dev2 VM_2025_08_04_18_41_56_610_00.gif Done Skip 0 Role: Labeler labeler …" at bounding box center [554, 243] width 1109 height 486
click at [915, 205] on li "Person outside the car" at bounding box center [985, 218] width 202 height 27
type input "Person outside the car"
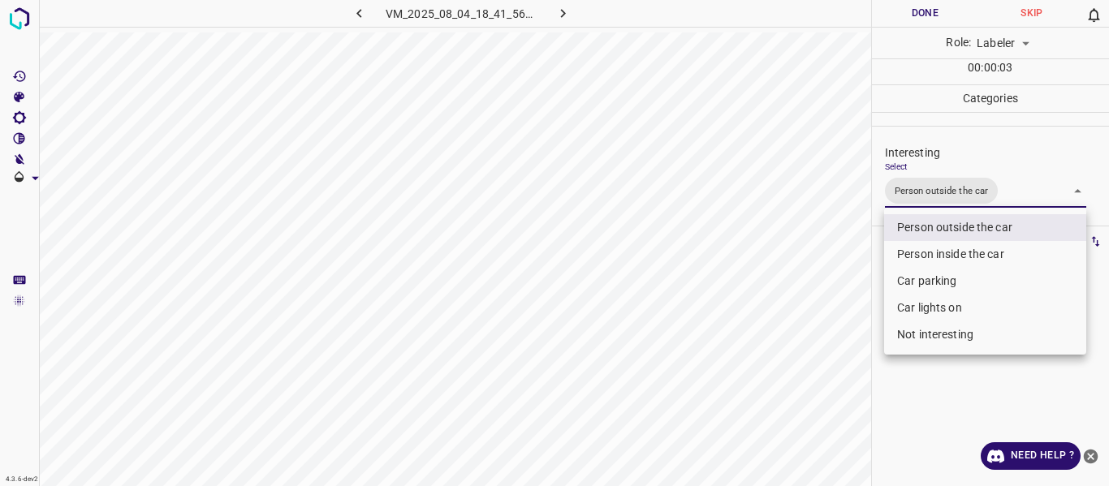
click at [840, 291] on div at bounding box center [554, 243] width 1109 height 486
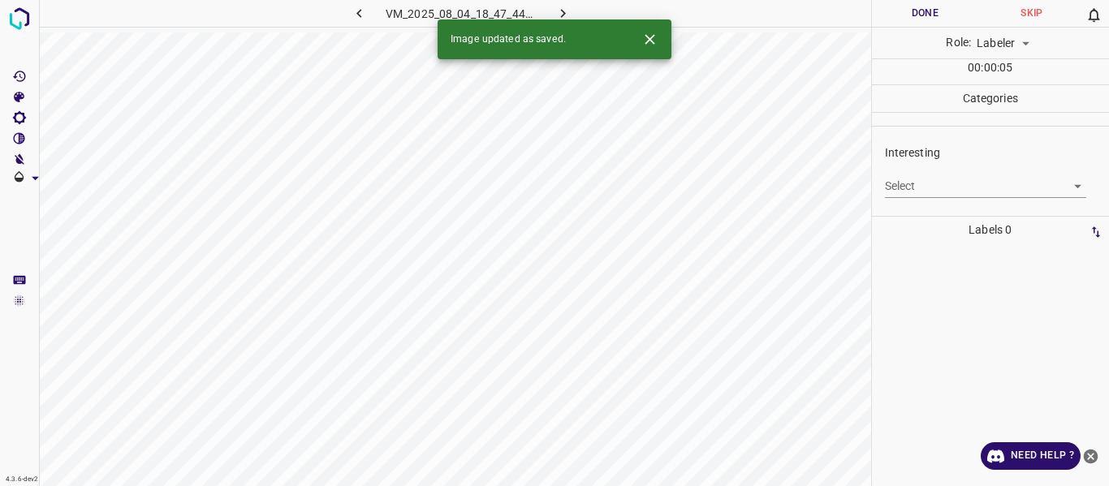
click at [899, 175] on body "4.3.6-dev2 VM_2025_08_04_18_47_44_759_02.gif Done Skip 0 Role: Labeler labeler …" at bounding box center [554, 243] width 1109 height 486
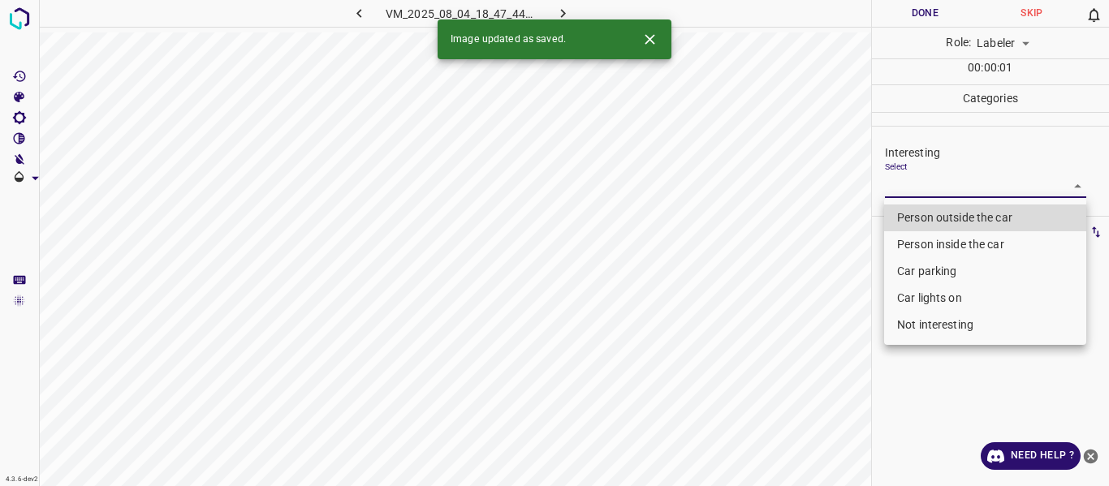
click at [915, 214] on li "Person outside the car" at bounding box center [985, 218] width 202 height 27
type input "Person outside the car"
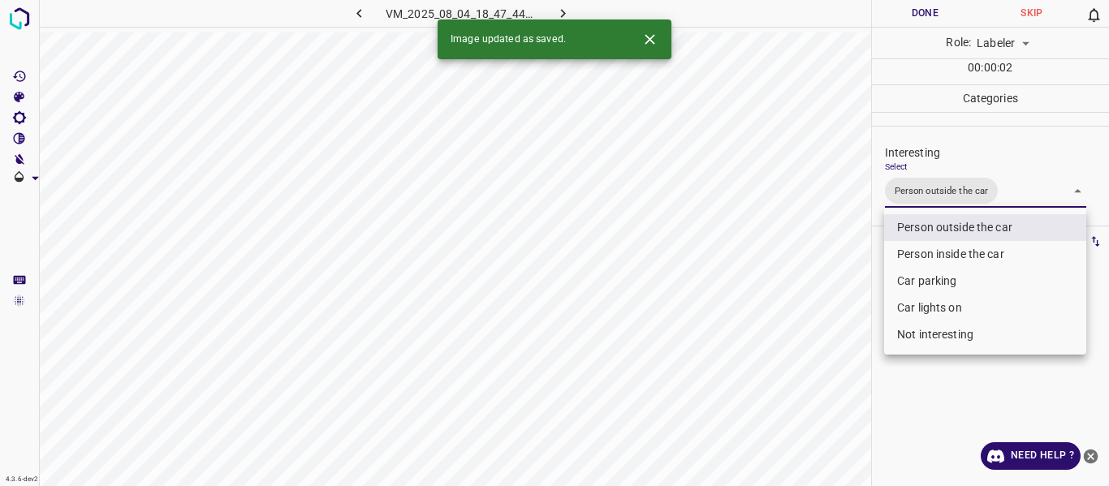
drag, startPoint x: 849, startPoint y: 285, endPoint x: 820, endPoint y: 360, distance: 80.2
click at [852, 300] on div at bounding box center [554, 243] width 1109 height 486
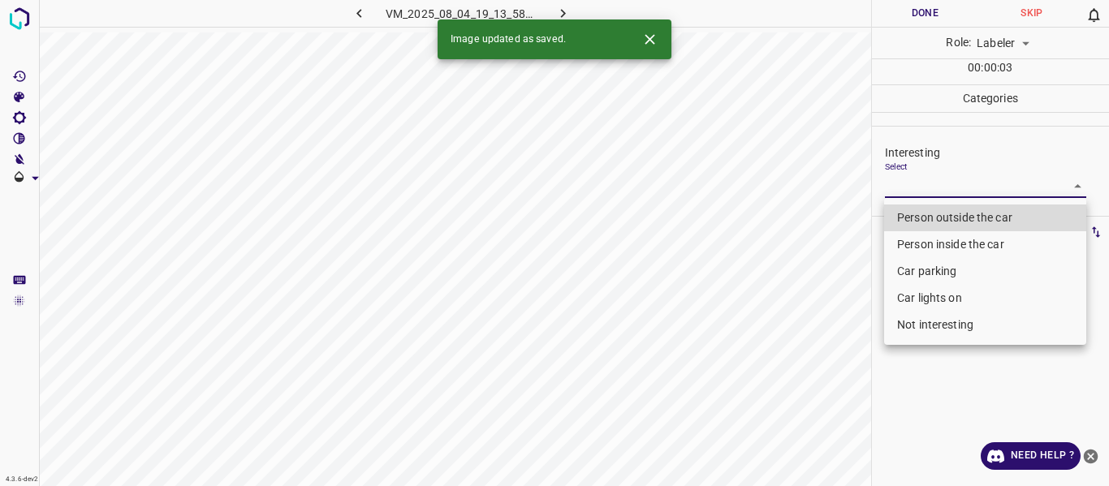
click at [928, 185] on body "4.3.6-dev2 VM_2025_08_04_19_13_58_113_01.gif Done Skip 0 Role: Labeler labeler …" at bounding box center [554, 243] width 1109 height 486
drag, startPoint x: 927, startPoint y: 213, endPoint x: 849, endPoint y: 270, distance: 96.9
click at [926, 213] on li "Person outside the car" at bounding box center [985, 218] width 202 height 27
type input "Person outside the car"
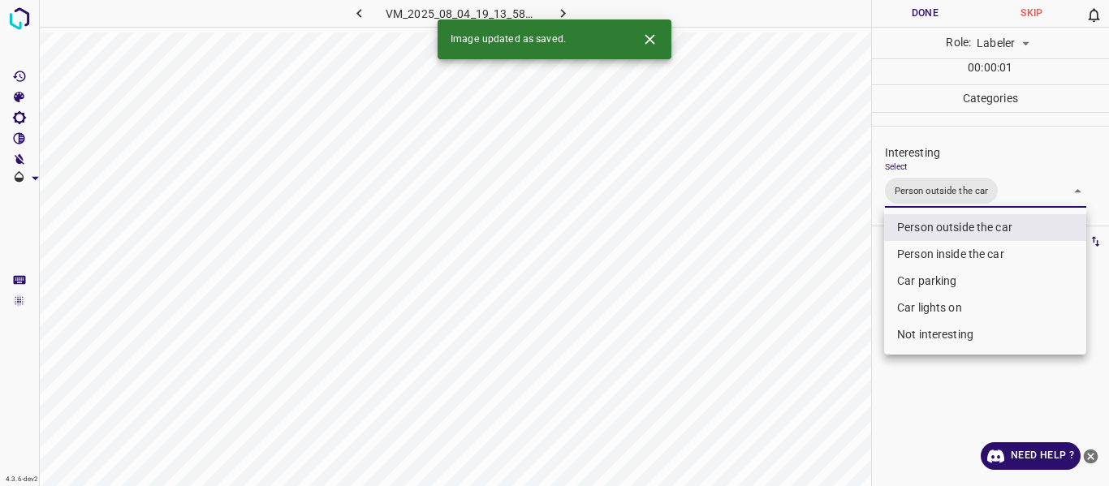
click at [817, 304] on div at bounding box center [554, 243] width 1109 height 486
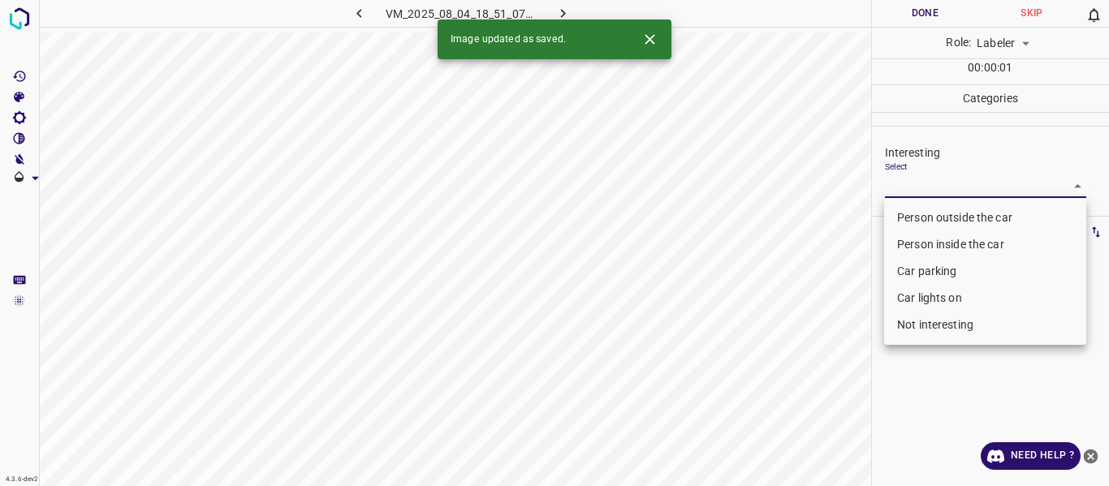
click at [936, 176] on body "4.3.6-dev2 VM_2025_08_04_18_51_07_910_02.gif Done Skip 0 Role: Labeler labeler …" at bounding box center [554, 243] width 1109 height 486
click at [932, 212] on li "Person outside the car" at bounding box center [985, 218] width 202 height 27
type input "Person outside the car"
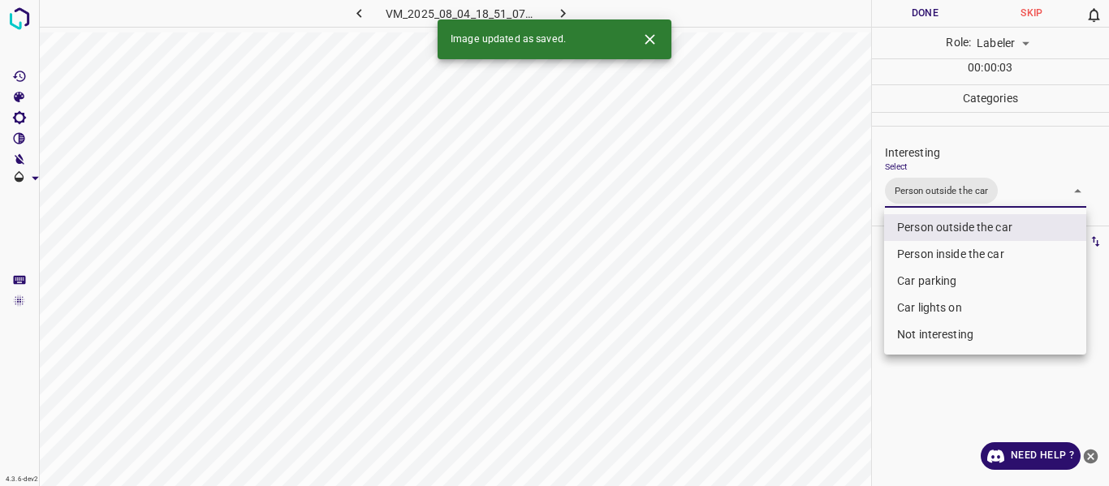
click at [828, 370] on div at bounding box center [554, 243] width 1109 height 486
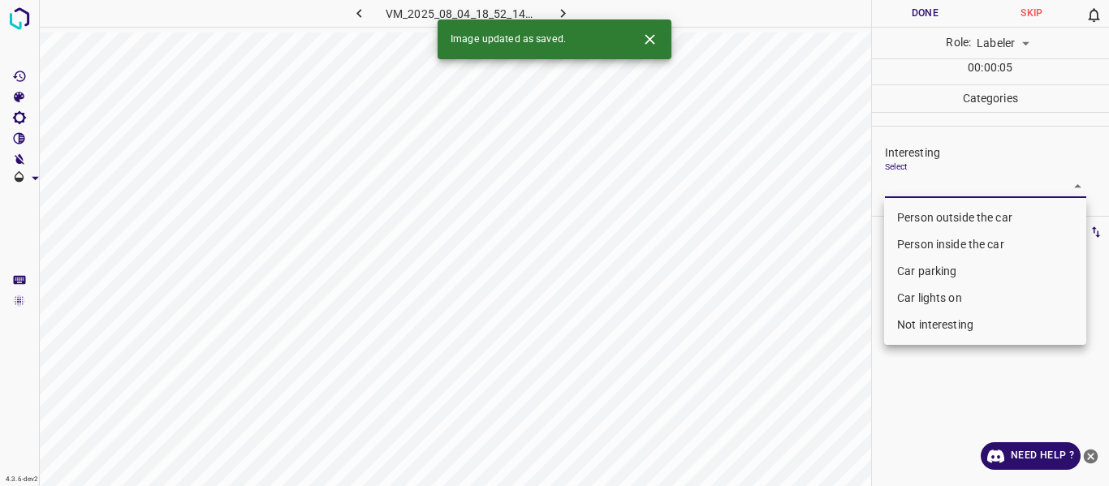
click at [887, 181] on body "4.3.6-dev2 VM_2025_08_04_18_52_14_396_01.gif Done Skip 0 Role: Labeler labeler …" at bounding box center [554, 243] width 1109 height 486
click at [895, 208] on li "Person outside the car" at bounding box center [985, 218] width 202 height 27
type input "Person outside the car"
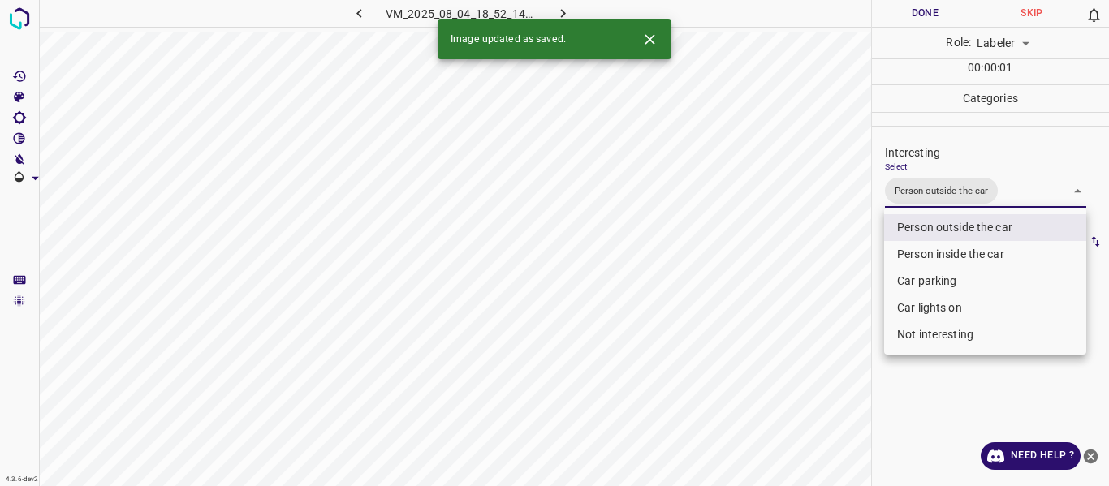
drag, startPoint x: 832, startPoint y: 286, endPoint x: 813, endPoint y: 328, distance: 46.5
click at [832, 300] on div at bounding box center [554, 243] width 1109 height 486
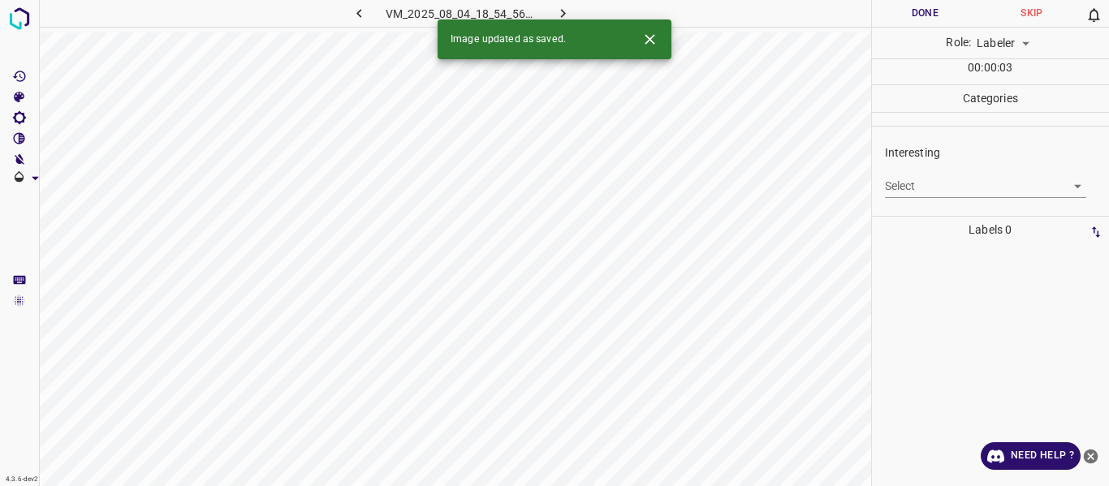
click at [362, 10] on icon "button" at bounding box center [359, 13] width 17 height 17
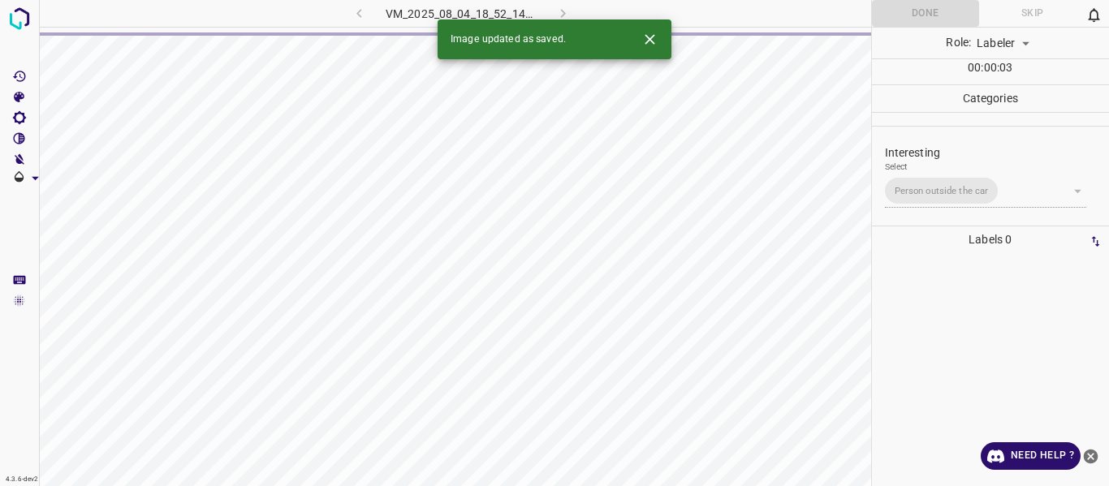
click at [362, 10] on div "VM_2025_08_04_18_52_14_396_01.gif" at bounding box center [461, 13] width 303 height 27
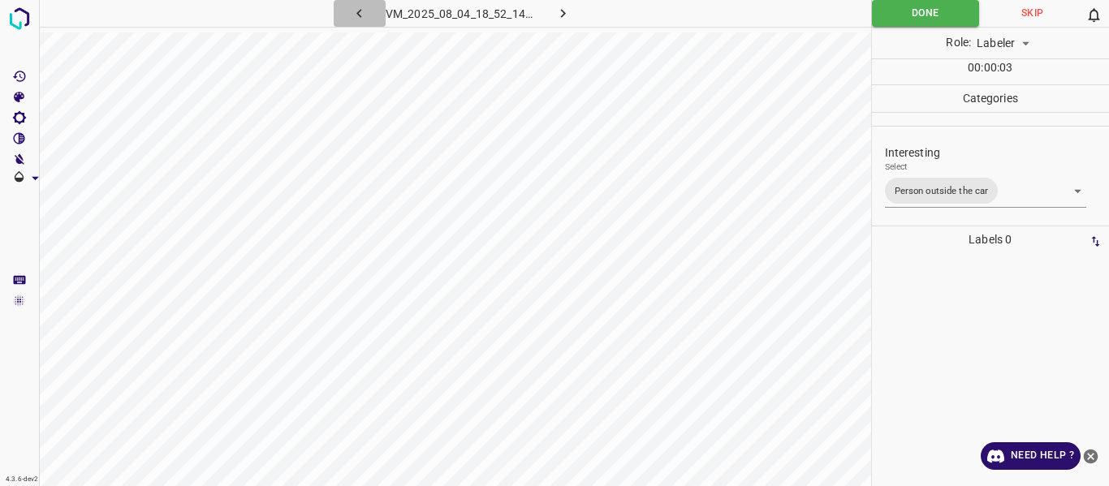
click at [362, 10] on icon "button" at bounding box center [359, 13] width 17 height 17
click at [562, 13] on icon "button" at bounding box center [562, 13] width 17 height 17
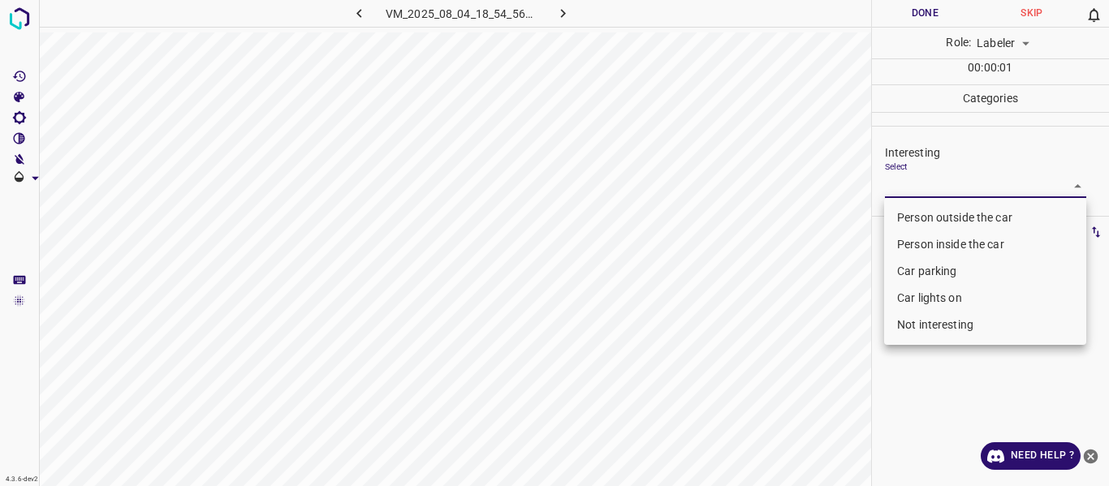
click at [910, 182] on body "4.3.6-dev2 VM_2025_08_04_18_54_56_786_02.gif Done Skip 0 Role: Labeler labeler …" at bounding box center [554, 243] width 1109 height 486
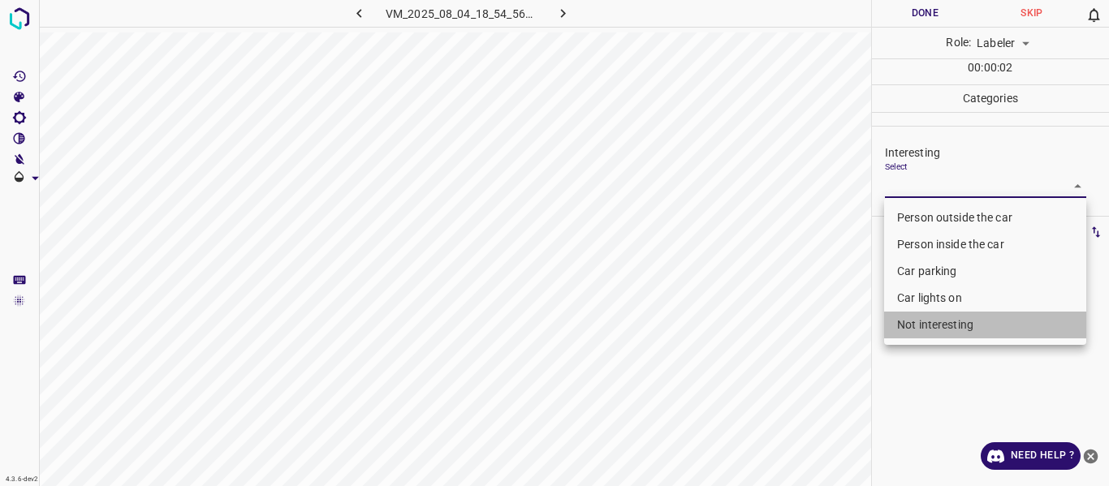
drag, startPoint x: 928, startPoint y: 323, endPoint x: 766, endPoint y: 334, distance: 162.8
click at [926, 323] on li "Not interesting" at bounding box center [985, 325] width 202 height 27
type input "Not interesting"
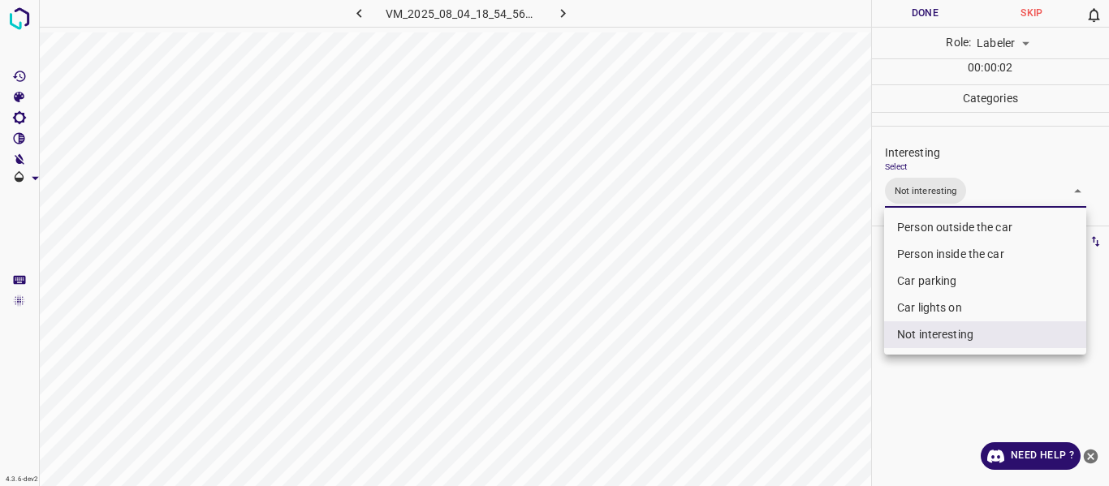
click at [763, 334] on div at bounding box center [554, 243] width 1109 height 486
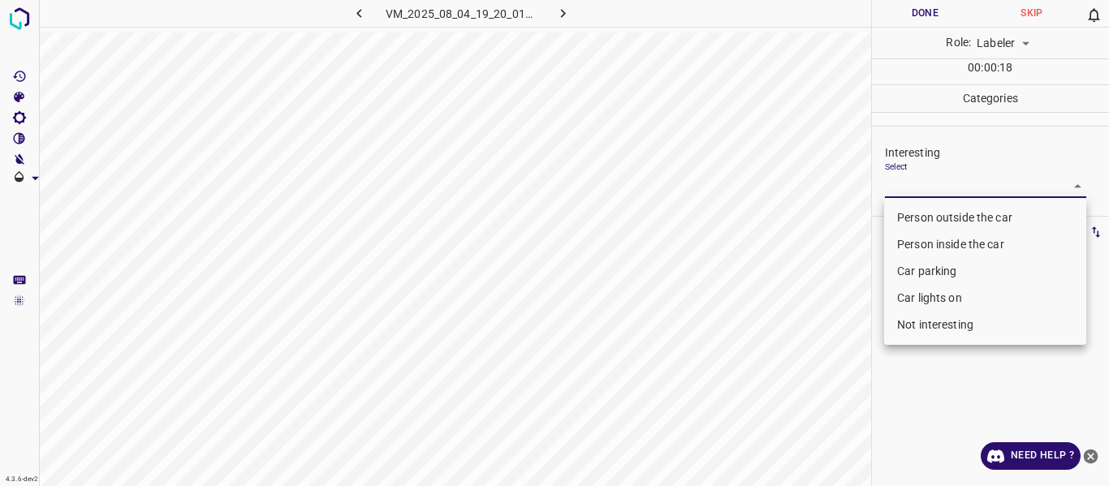
click at [981, 192] on body "4.3.6-dev2 VM_2025_08_04_19_20_01_150_02.gif Done Skip 0 Role: Labeler labeler …" at bounding box center [554, 243] width 1109 height 486
click at [904, 323] on li "Not interesting" at bounding box center [985, 325] width 202 height 27
type input "Not interesting"
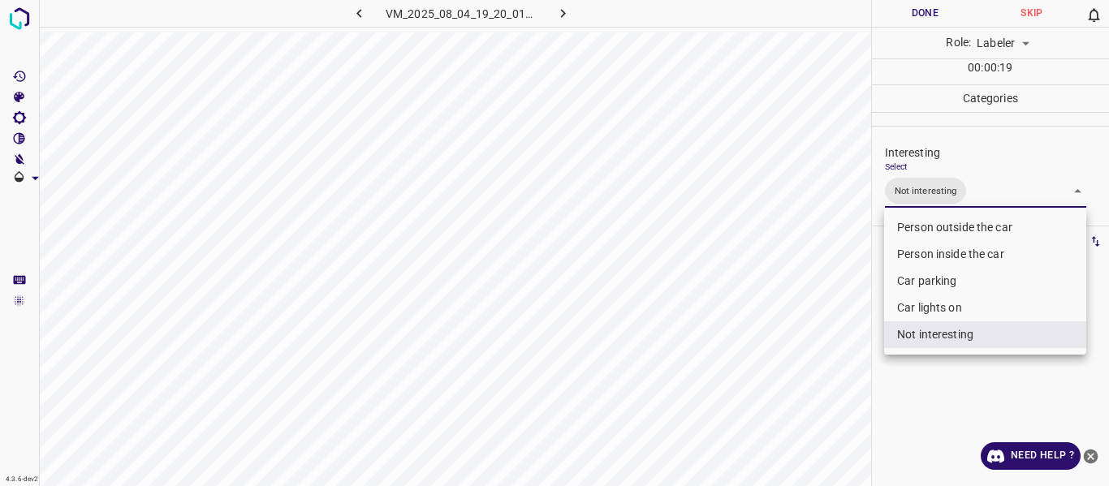
click at [792, 340] on div at bounding box center [554, 243] width 1109 height 486
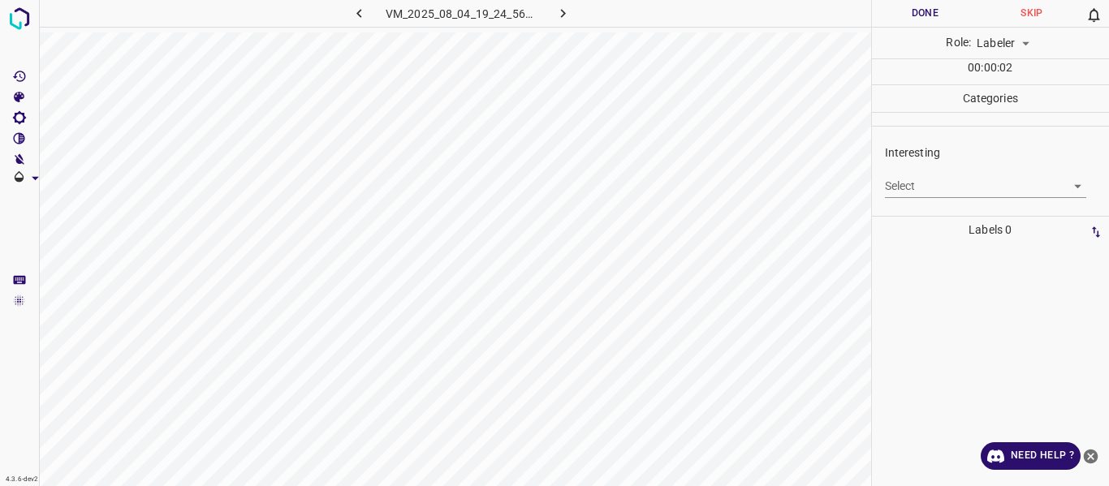
click at [920, 188] on body "4.3.6-dev2 VM_2025_08_04_19_24_56_112_01.gif Done Skip 0 Role: Labeler labeler …" at bounding box center [554, 243] width 1109 height 486
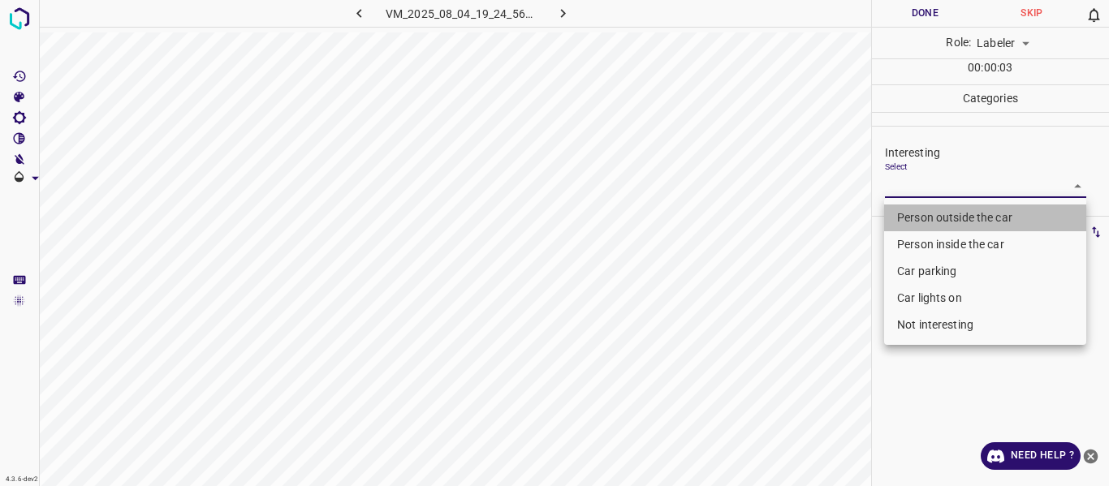
click at [917, 217] on li "Person outside the car" at bounding box center [985, 218] width 202 height 27
type input "Person outside the car"
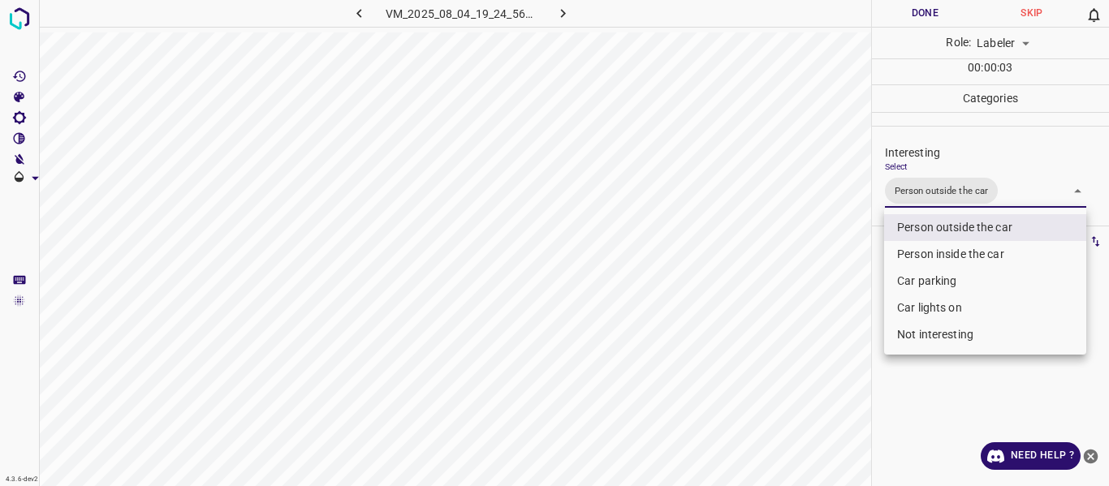
drag, startPoint x: 845, startPoint y: 291, endPoint x: 792, endPoint y: 381, distance: 104.1
click at [843, 305] on div at bounding box center [554, 243] width 1109 height 486
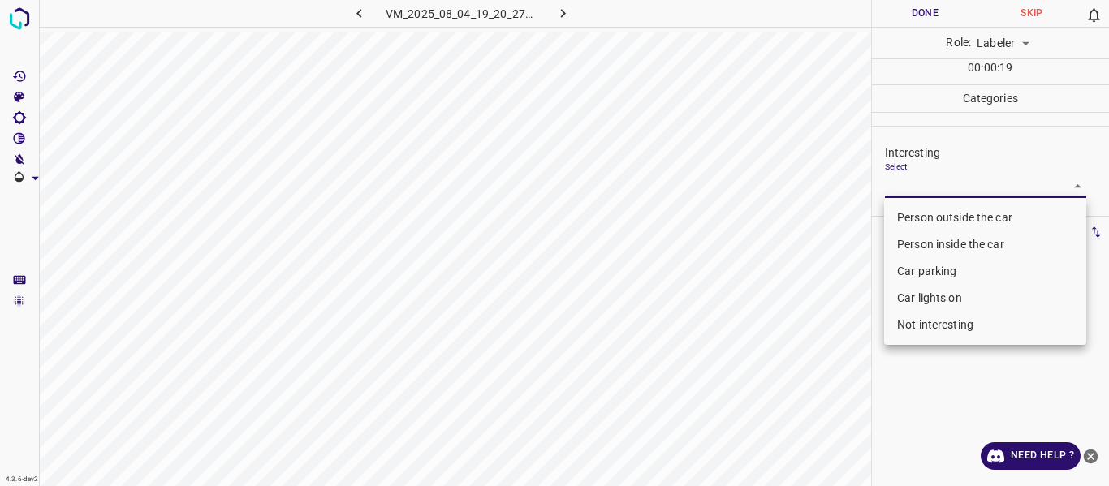
click at [954, 179] on body "4.3.6-dev2 VM_2025_08_04_19_20_27_127_01.gif Done Skip 0 Role: Labeler labeler …" at bounding box center [554, 243] width 1109 height 486
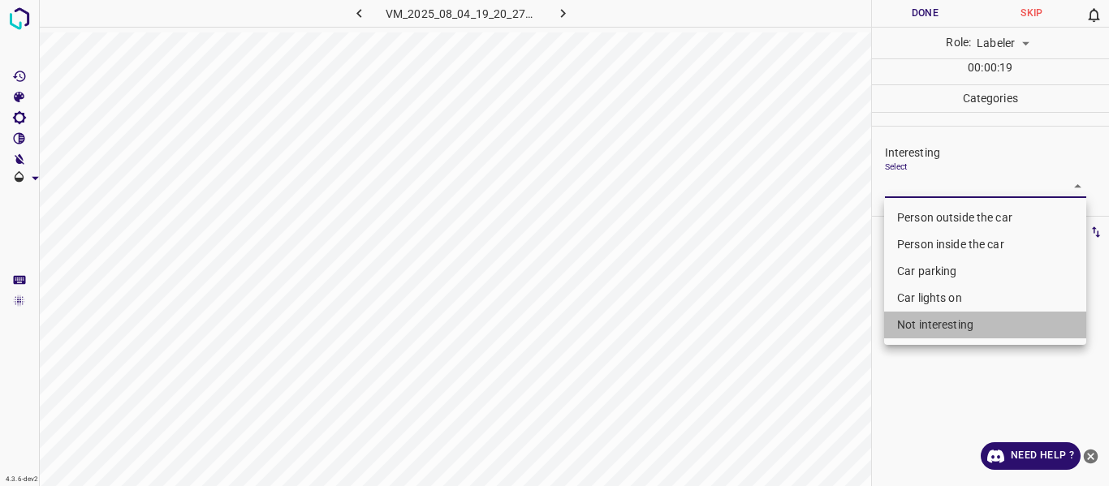
drag, startPoint x: 947, startPoint y: 326, endPoint x: 809, endPoint y: 400, distance: 157.6
click at [946, 326] on li "Not interesting" at bounding box center [985, 325] width 202 height 27
type input "Not interesting"
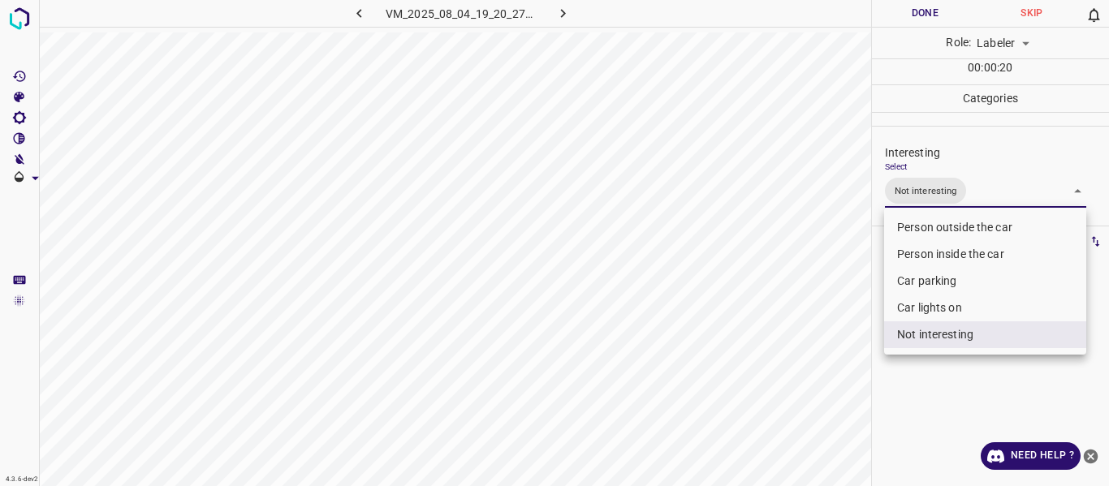
drag, startPoint x: 803, startPoint y: 403, endPoint x: 734, endPoint y: 444, distance: 80.5
click at [800, 403] on div at bounding box center [554, 243] width 1109 height 486
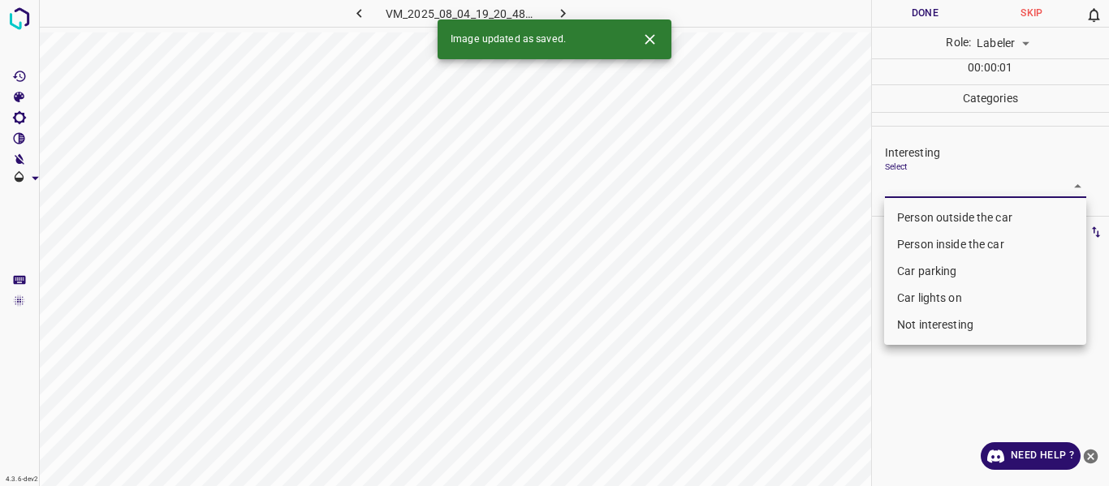
click at [934, 183] on body "4.3.6-dev2 VM_2025_08_04_19_20_48_721_03.gif Done Skip 0 Role: Labeler labeler …" at bounding box center [554, 243] width 1109 height 486
click at [916, 211] on li "Person outside the car" at bounding box center [985, 218] width 202 height 27
type input "Person outside the car"
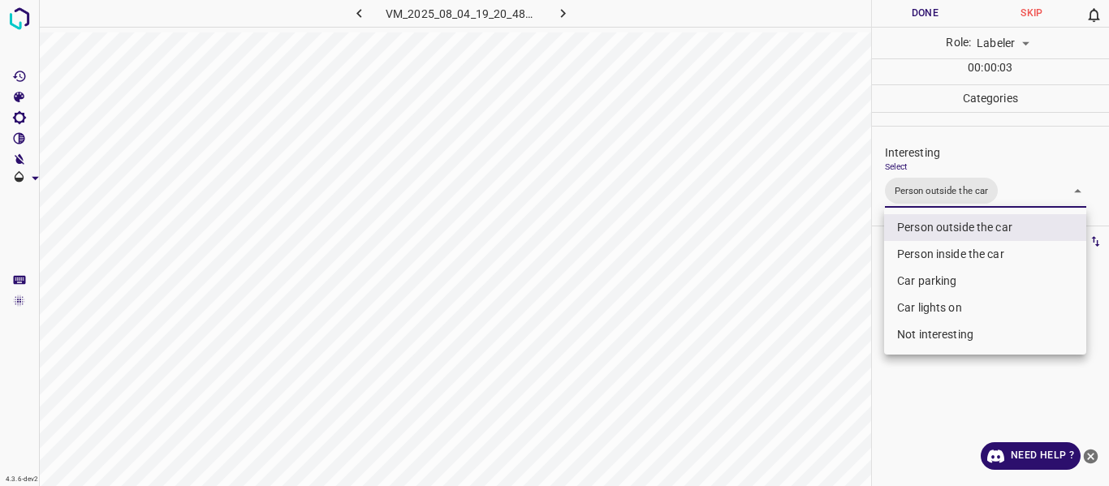
drag, startPoint x: 784, startPoint y: 304, endPoint x: 783, endPoint y: 327, distance: 23.6
click at [785, 309] on div at bounding box center [554, 243] width 1109 height 486
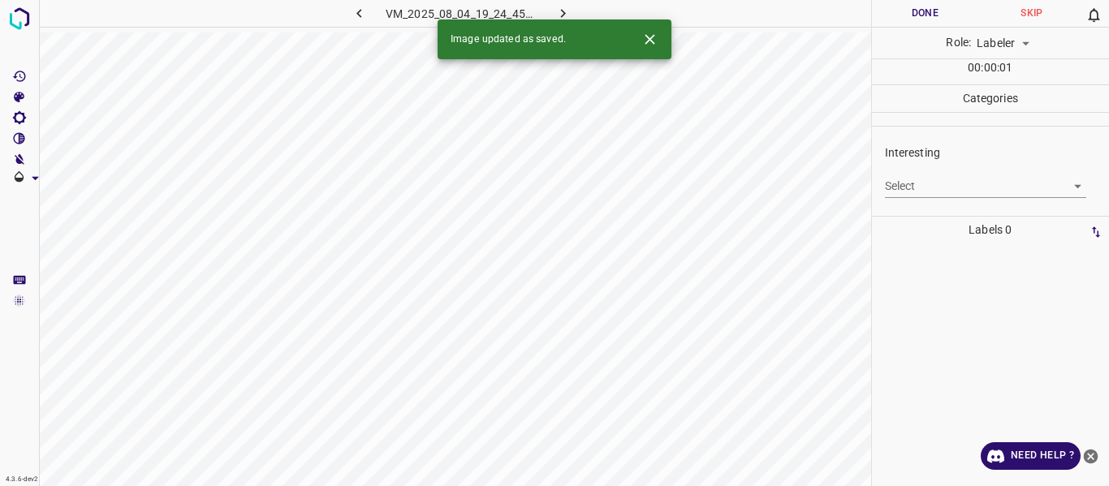
click at [904, 180] on body "4.3.6-dev2 VM_2025_08_04_19_24_45_166_07.gif Done Skip 0 Role: Labeler labeler …" at bounding box center [554, 243] width 1109 height 486
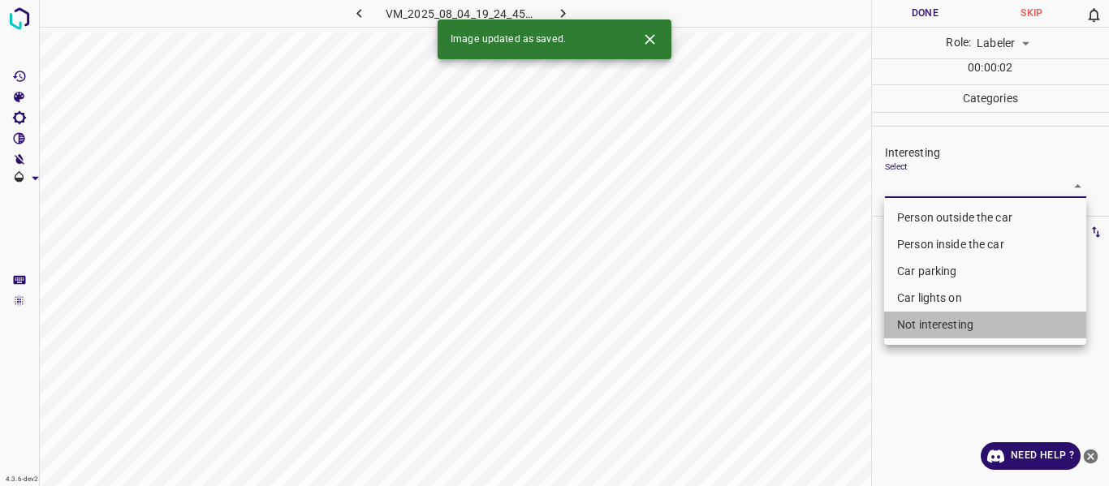
click at [915, 323] on li "Not interesting" at bounding box center [985, 325] width 202 height 27
type input "Not interesting"
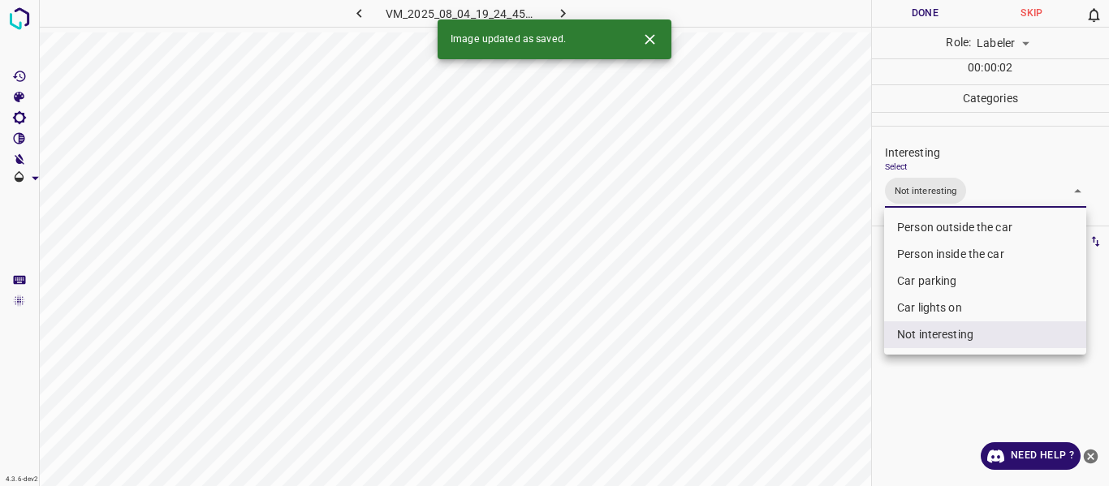
drag, startPoint x: 768, startPoint y: 369, endPoint x: 763, endPoint y: 384, distance: 16.2
click at [768, 373] on div at bounding box center [554, 243] width 1109 height 486
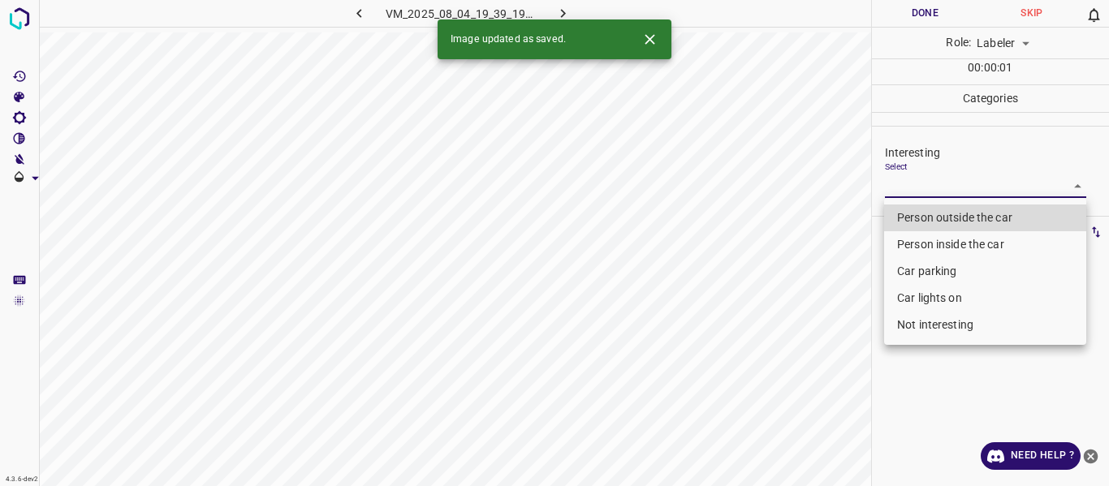
click at [912, 180] on body "4.3.6-dev2 VM_2025_08_04_19_39_19_571_05.gif Done Skip 0 Role: Labeler labeler …" at bounding box center [554, 243] width 1109 height 486
click at [905, 218] on li "Person outside the car" at bounding box center [985, 218] width 202 height 27
type input "Person outside the car"
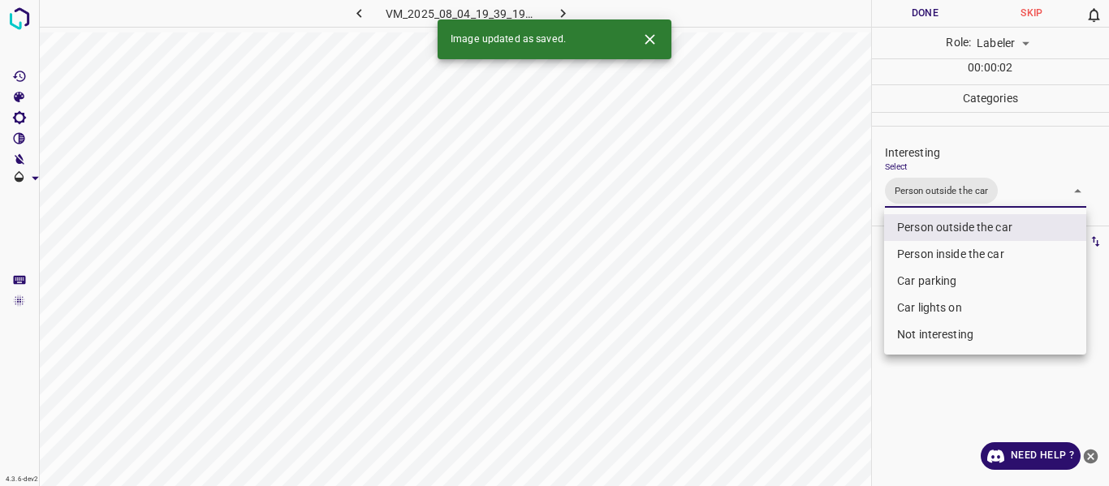
click at [767, 397] on div at bounding box center [554, 243] width 1109 height 486
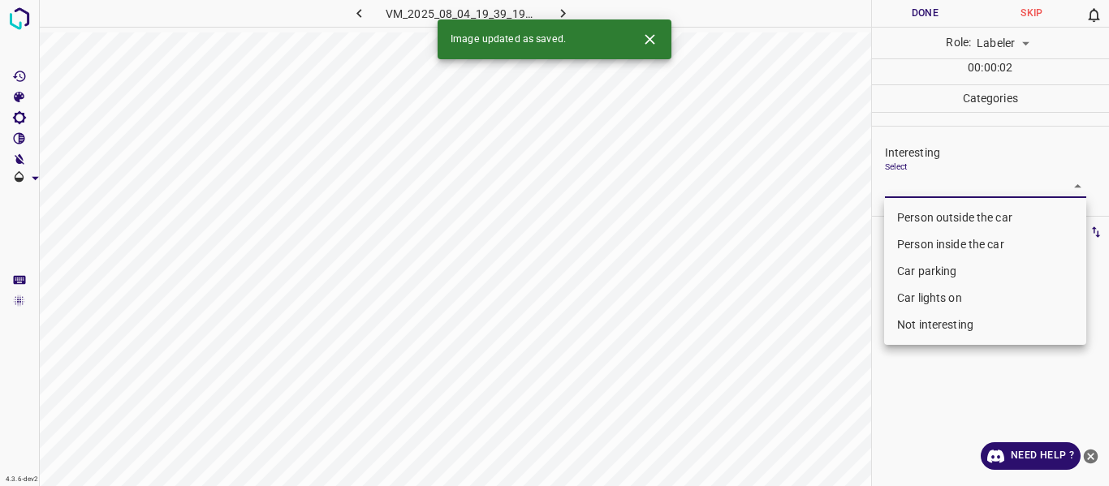
drag, startPoint x: 929, startPoint y: 184, endPoint x: 912, endPoint y: 223, distance: 42.2
click at [930, 184] on body "4.3.6-dev2 VM_2025_08_04_19_39_19_571_00.gif Done Skip 0 Role: Labeler labeler …" at bounding box center [554, 243] width 1109 height 486
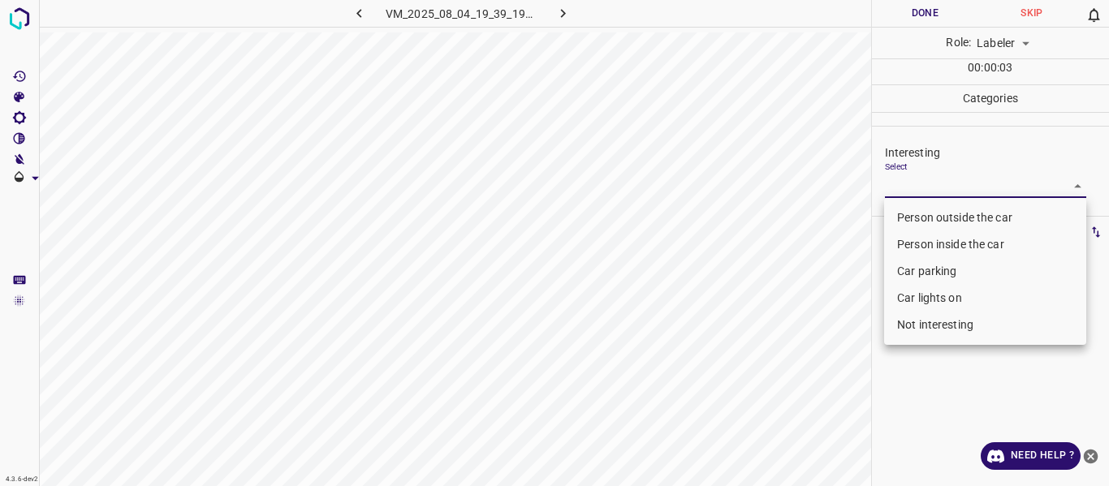
click at [912, 216] on li "Person outside the car" at bounding box center [985, 218] width 202 height 27
type input "Person outside the car"
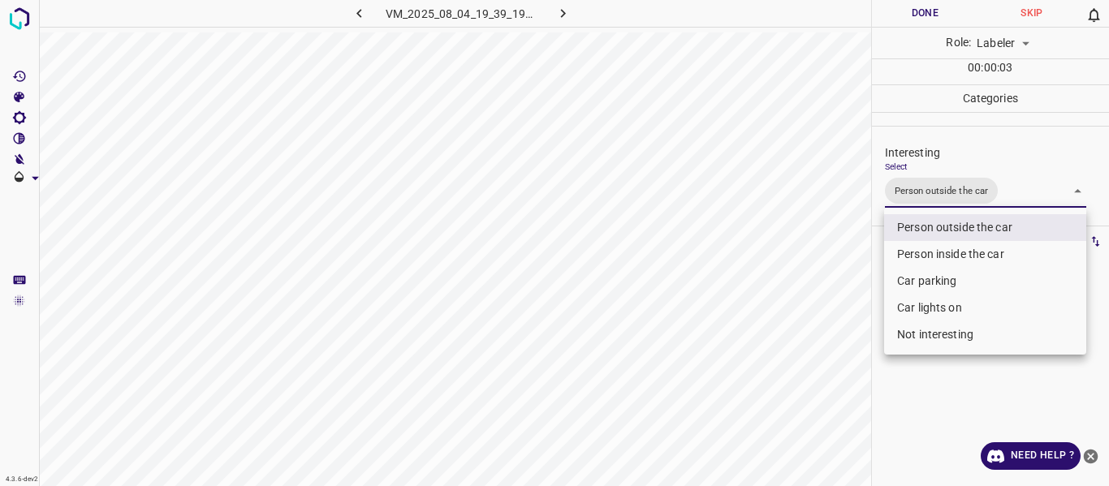
drag, startPoint x: 710, startPoint y: 346, endPoint x: 744, endPoint y: 394, distance: 59.3
click at [711, 347] on div at bounding box center [554, 243] width 1109 height 486
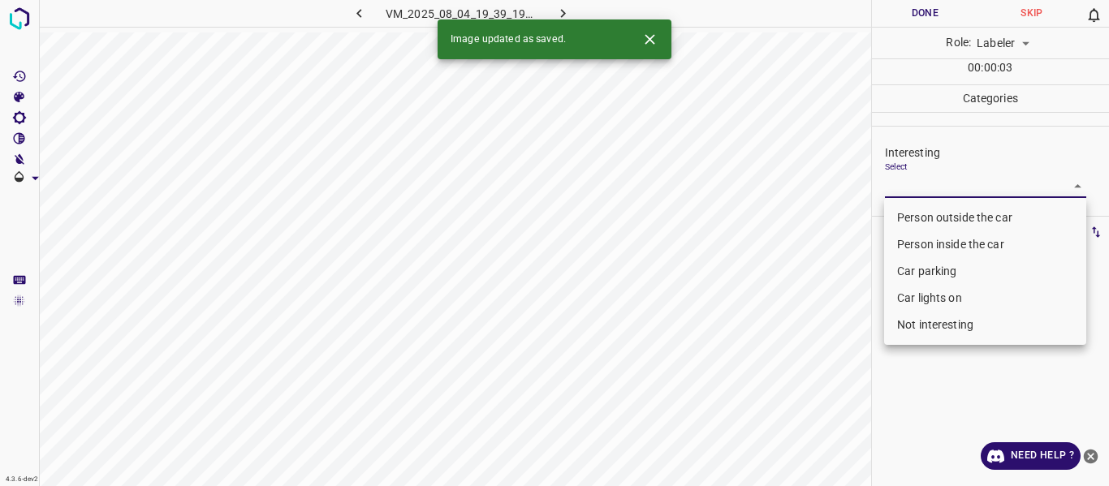
click at [925, 174] on body "4.3.6-dev2 VM_2025_08_04_19_39_19_571_10.gif Done Skip 0 Role: Labeler labeler …" at bounding box center [554, 243] width 1109 height 486
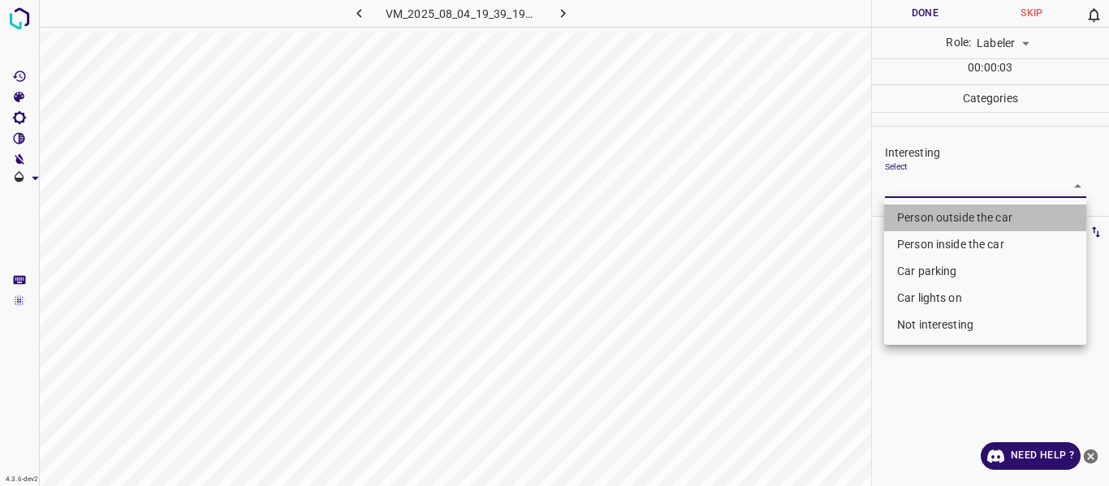
click at [911, 215] on li "Person outside the car" at bounding box center [985, 218] width 202 height 27
type input "Person outside the car"
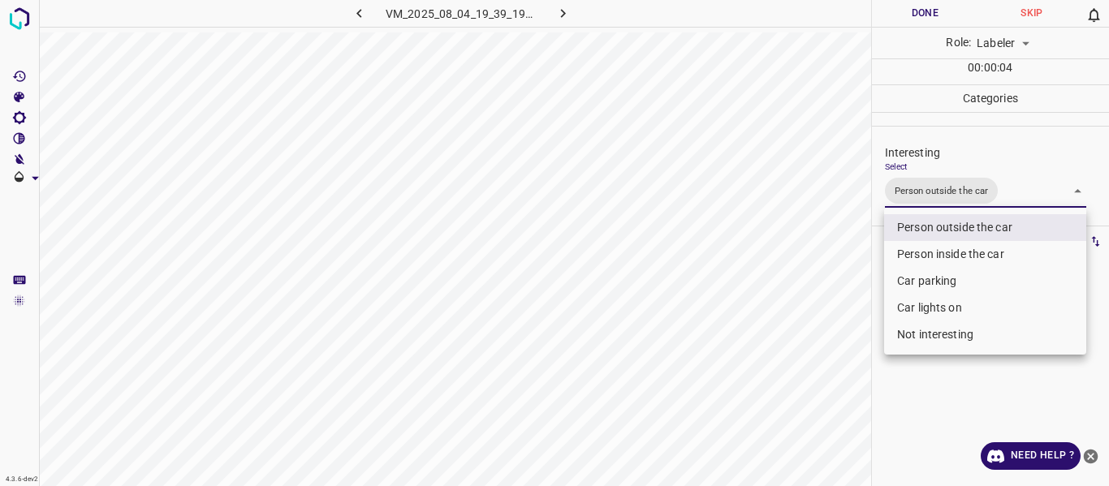
drag, startPoint x: 792, startPoint y: 327, endPoint x: 791, endPoint y: 402, distance: 74.7
click at [795, 337] on div at bounding box center [554, 243] width 1109 height 486
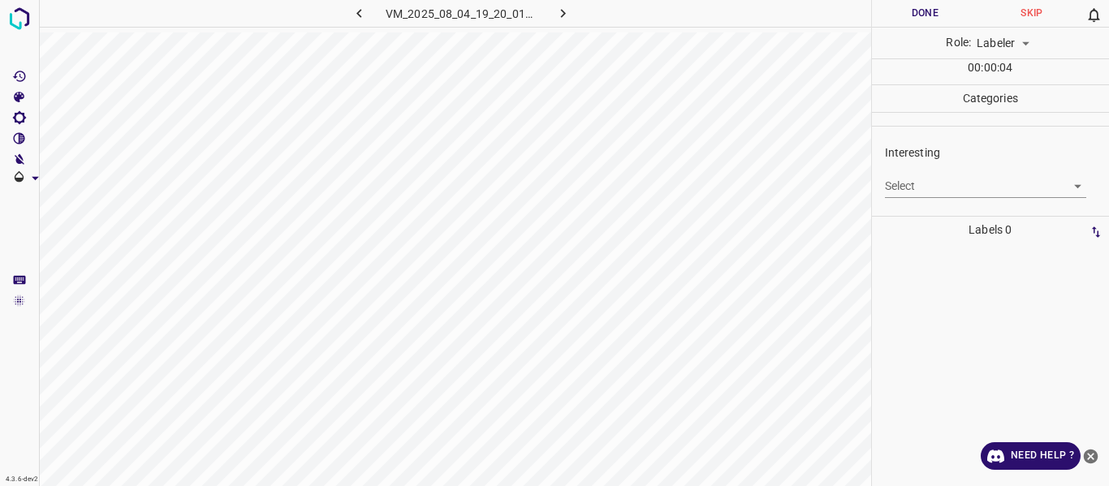
click at [930, 185] on body "4.3.6-dev2 VM_2025_08_04_19_20_01_150_01.gif Done Skip 0 Role: Labeler labeler …" at bounding box center [554, 243] width 1109 height 486
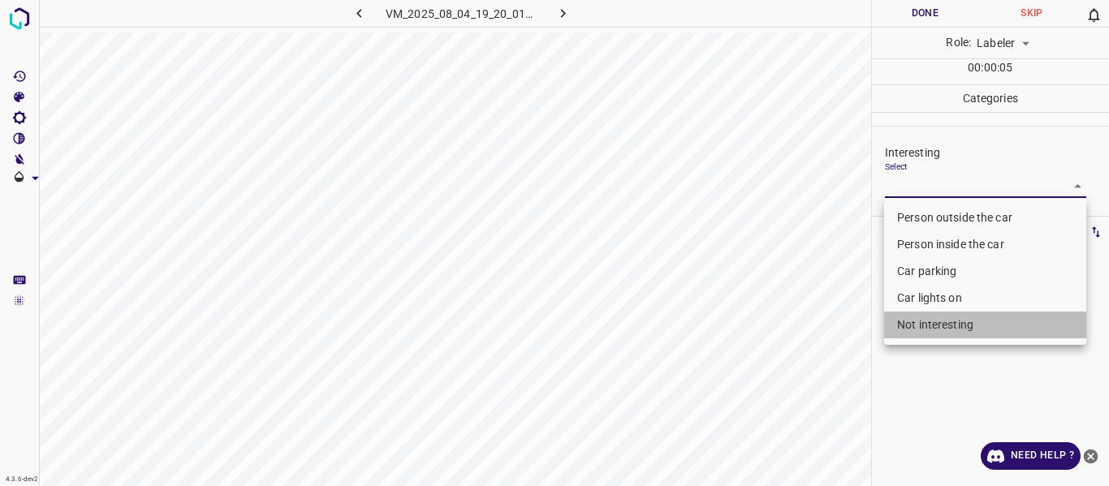
click at [930, 321] on li "Not interesting" at bounding box center [985, 325] width 202 height 27
type input "Not interesting"
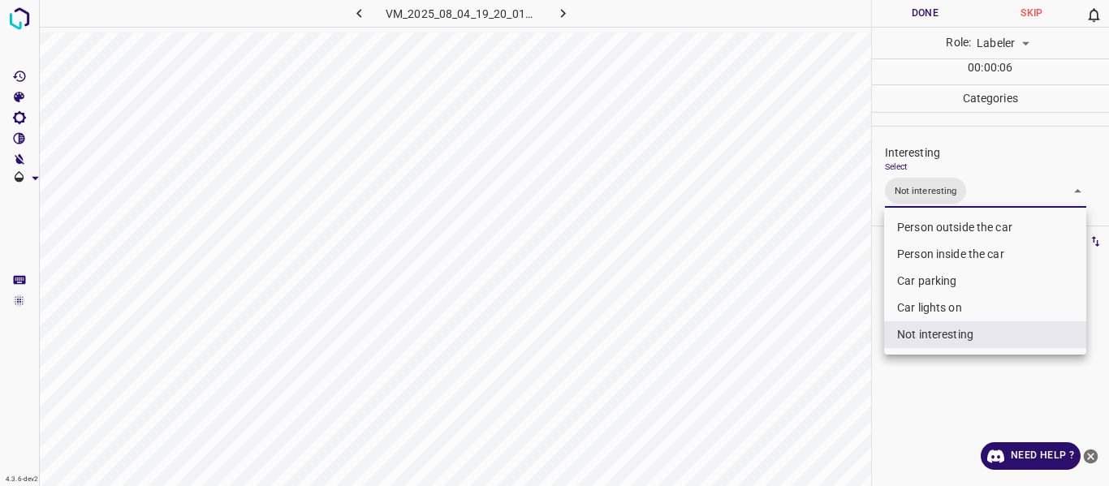
drag, startPoint x: 820, startPoint y: 419, endPoint x: 822, endPoint y: 433, distance: 14.0
click at [822, 428] on div at bounding box center [554, 243] width 1109 height 486
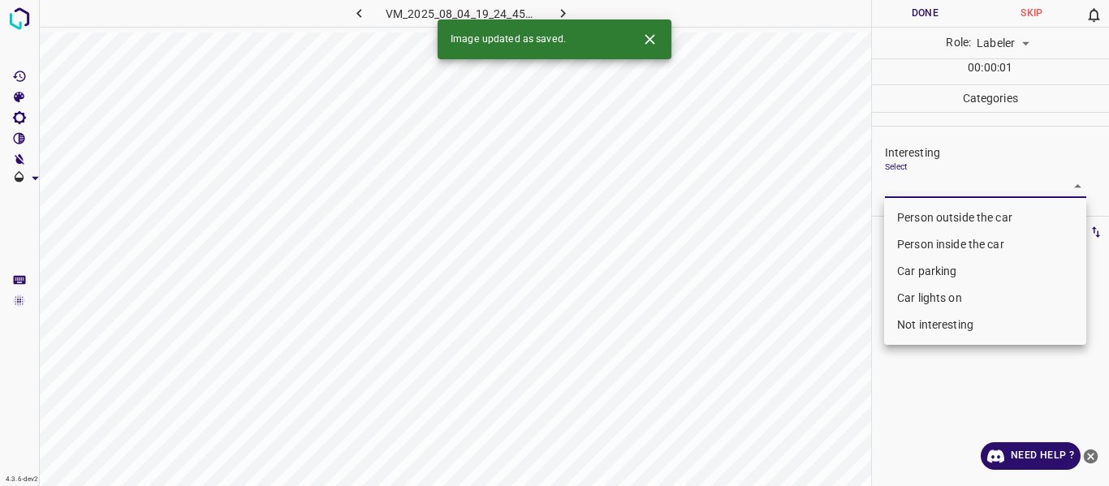
click at [910, 179] on body "4.3.6-dev2 VM_2025_08_04_19_24_45_166_05.gif Done Skip 0 Role: Labeler labeler …" at bounding box center [554, 243] width 1109 height 486
click at [921, 216] on li "Person outside the car" at bounding box center [985, 218] width 202 height 27
type input "Person outside the car"
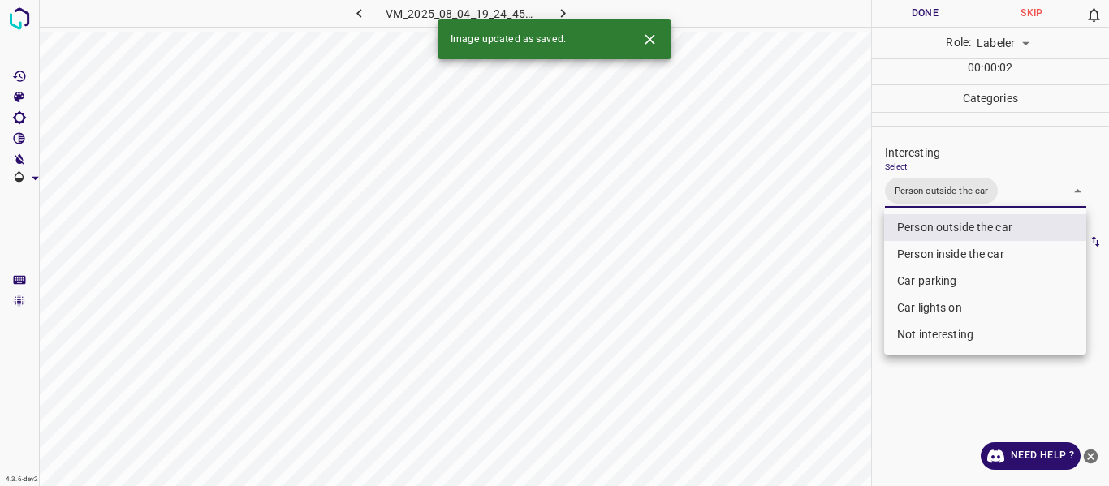
drag, startPoint x: 822, startPoint y: 350, endPoint x: 818, endPoint y: 365, distance: 15.0
click at [822, 351] on div at bounding box center [554, 243] width 1109 height 486
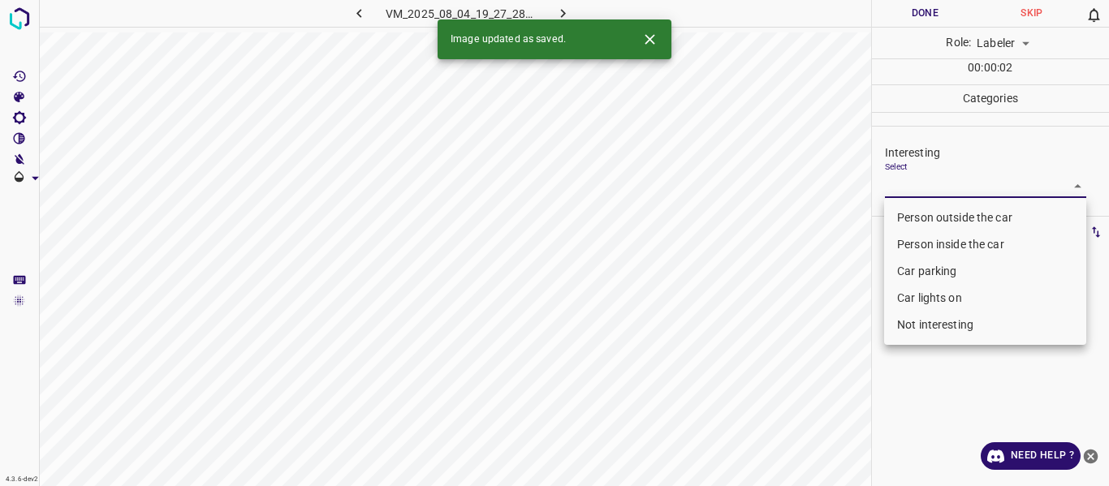
click at [921, 179] on body "4.3.6-dev2 VM_2025_08_04_19_27_28_524_08.gif Done Skip 0 Role: Labeler labeler …" at bounding box center [554, 243] width 1109 height 486
click at [912, 216] on li "Person outside the car" at bounding box center [985, 218] width 202 height 27
type input "Person outside the car"
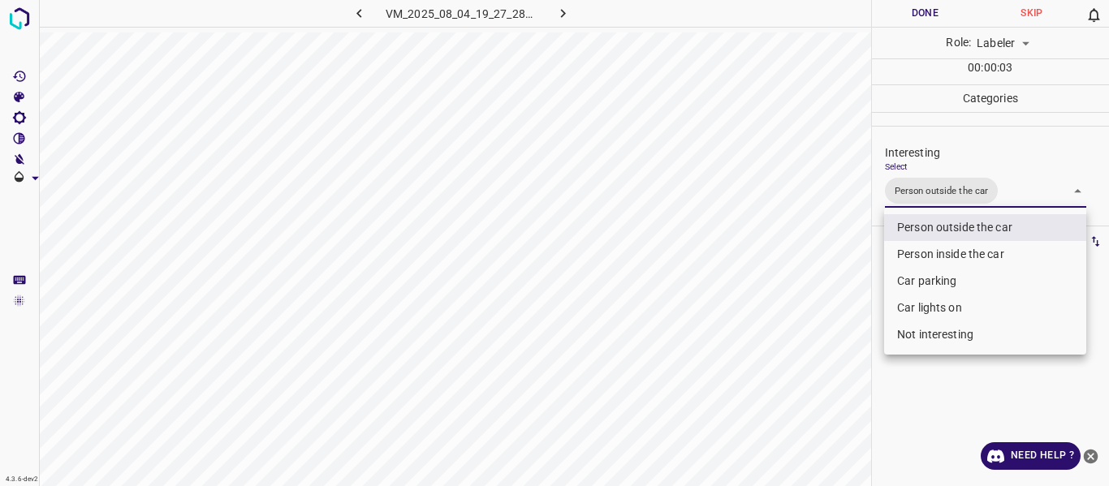
drag, startPoint x: 778, startPoint y: 343, endPoint x: 762, endPoint y: 408, distance: 66.8
click at [778, 347] on div at bounding box center [554, 243] width 1109 height 486
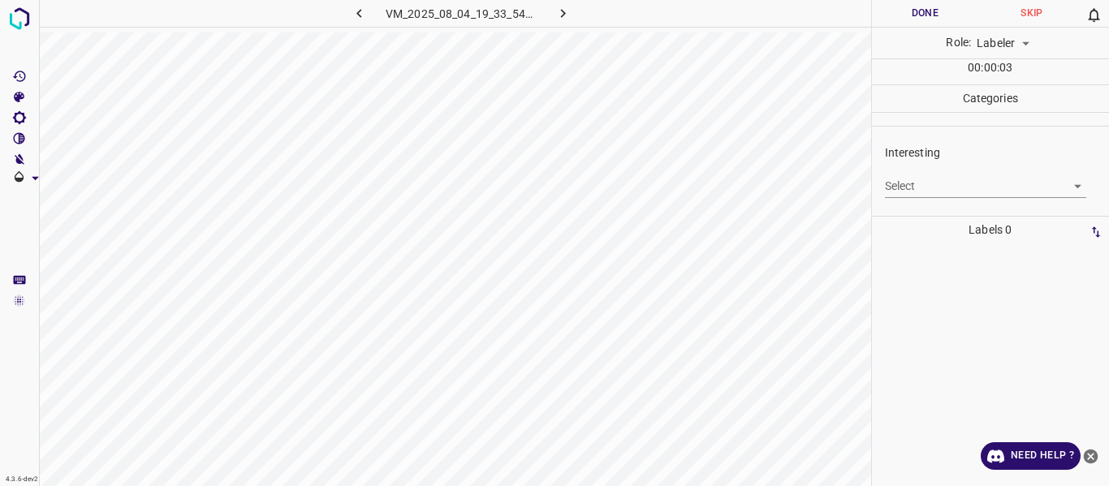
click at [899, 183] on body "4.3.6-dev2 VM_2025_08_04_19_33_54_222_06.gif Done Skip 0 Role: Labeler labeler …" at bounding box center [554, 243] width 1109 height 486
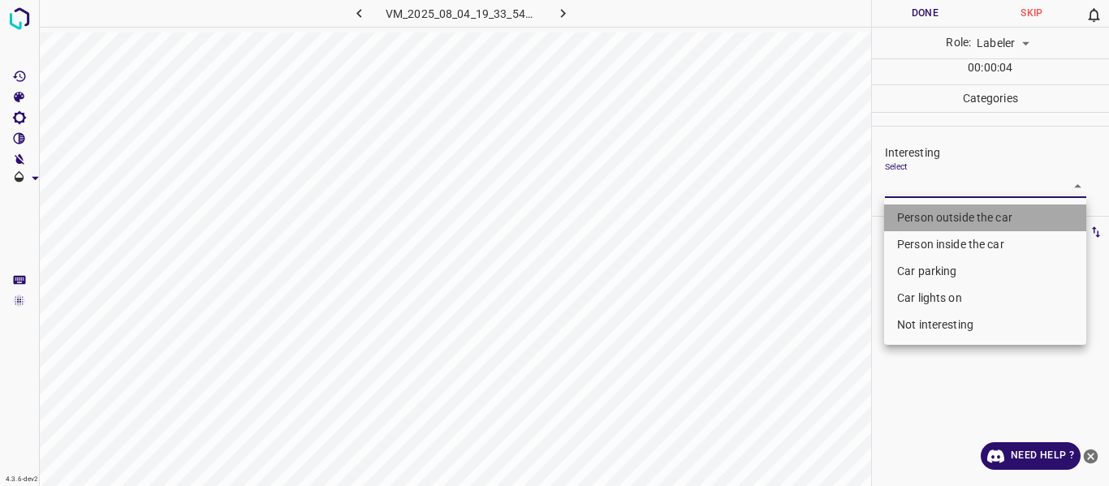
click at [902, 219] on li "Person outside the car" at bounding box center [985, 218] width 202 height 27
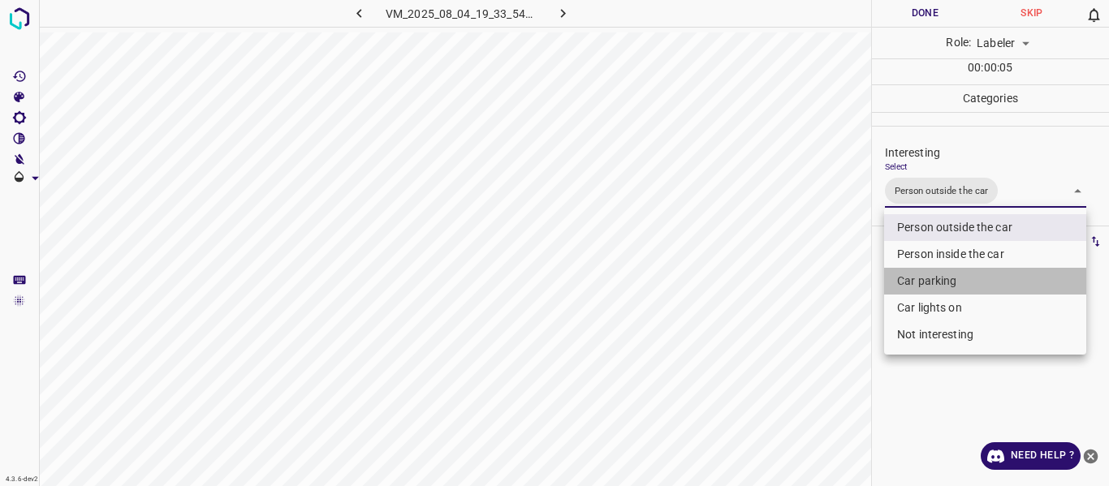
drag, startPoint x: 925, startPoint y: 277, endPoint x: 917, endPoint y: 313, distance: 37.4
click at [923, 281] on li "Car parking" at bounding box center [985, 281] width 202 height 27
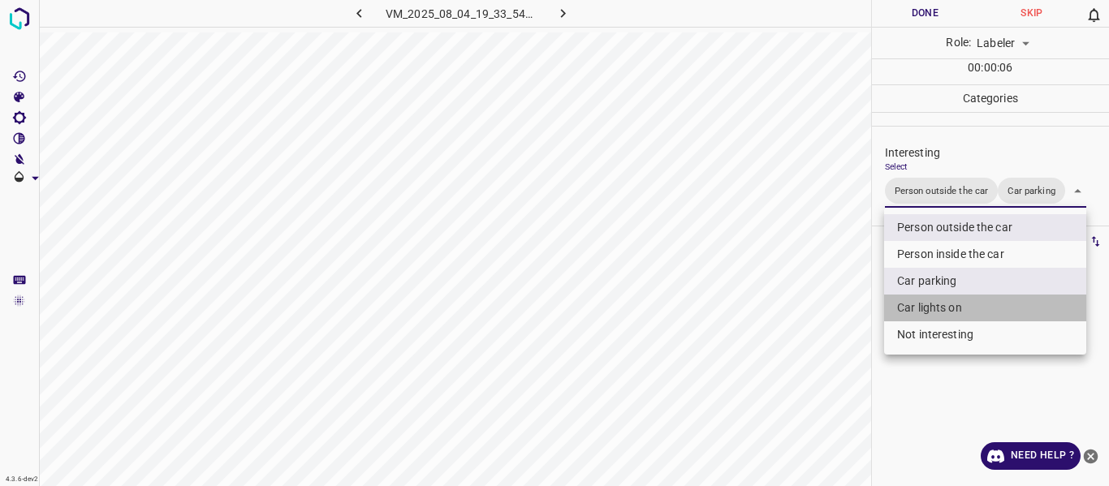
drag, startPoint x: 913, startPoint y: 304, endPoint x: 921, endPoint y: 316, distance: 14.0
click at [914, 304] on li "Car lights on" at bounding box center [985, 308] width 202 height 27
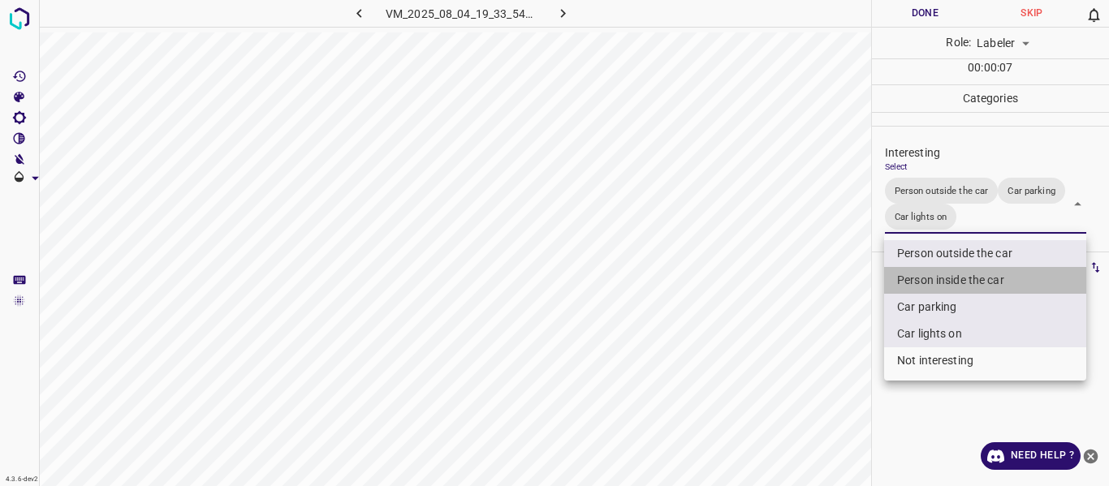
drag, startPoint x: 914, startPoint y: 281, endPoint x: 899, endPoint y: 288, distance: 17.1
click at [914, 279] on li "Person inside the car" at bounding box center [985, 280] width 202 height 27
type input "Person outside the car,Car parking,Car lights on,Person inside the car"
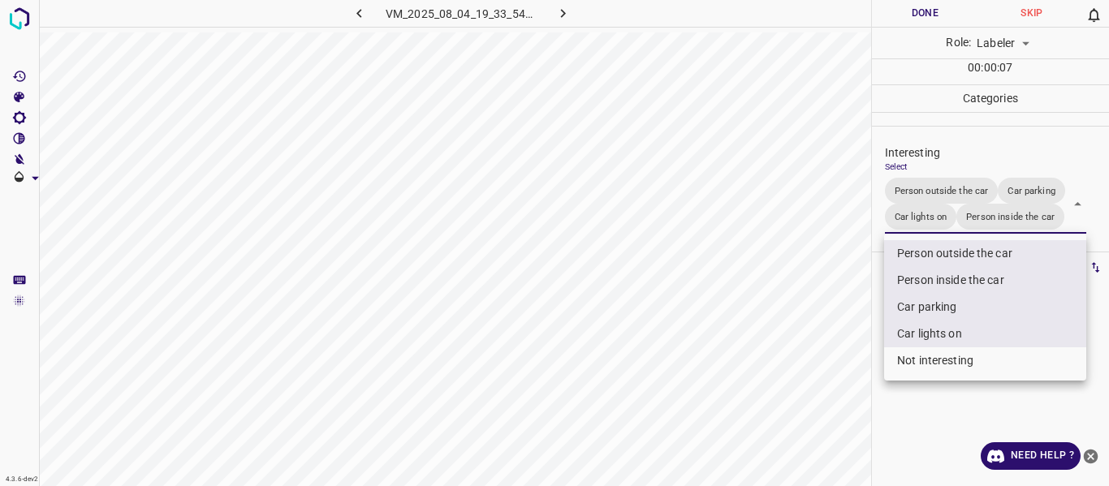
drag, startPoint x: 823, startPoint y: 335, endPoint x: 790, endPoint y: 389, distance: 63.1
click at [821, 341] on div at bounding box center [554, 243] width 1109 height 486
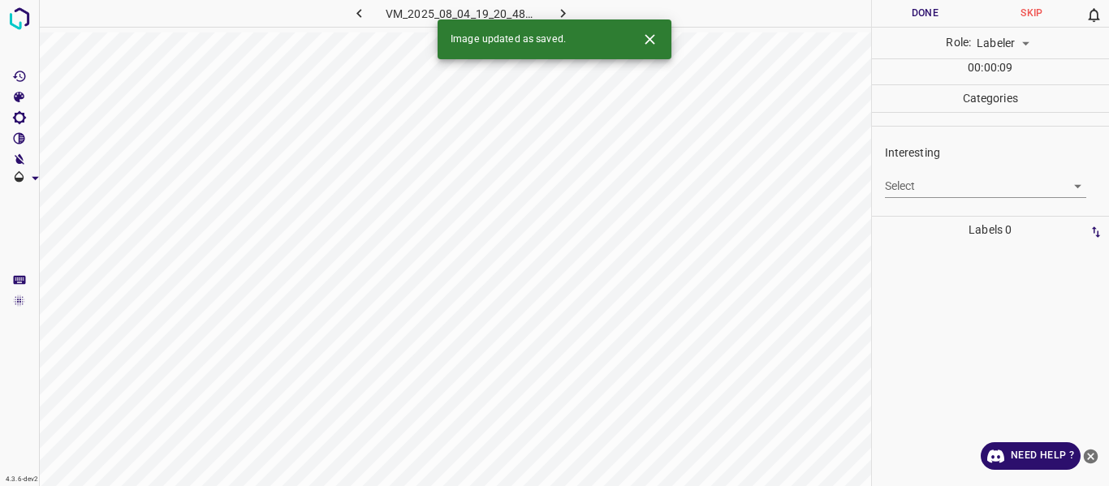
click at [923, 178] on body "4.3.6-dev2 VM_2025_08_04_19_20_48_721_02.gif Done Skip 0 Role: Labeler labeler …" at bounding box center [554, 243] width 1109 height 486
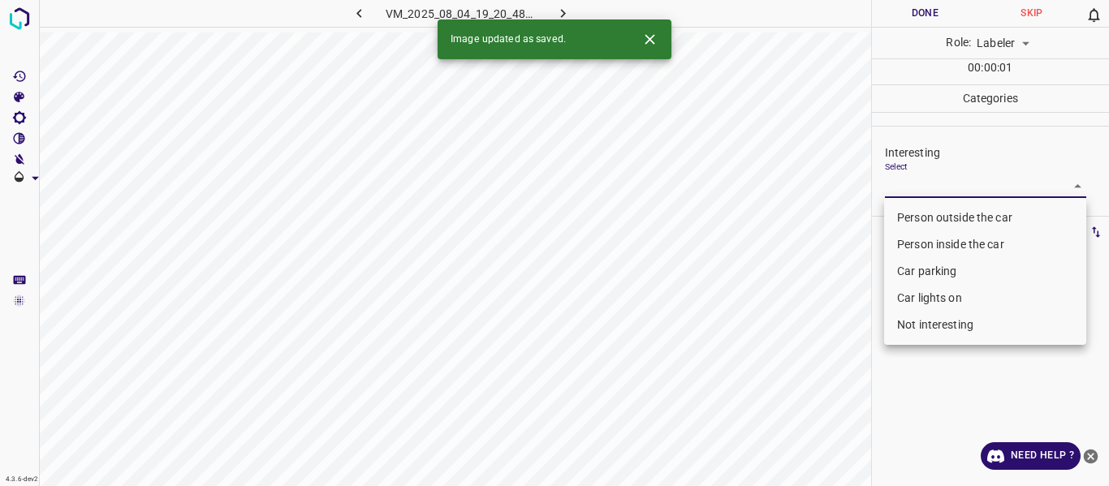
drag, startPoint x: 928, startPoint y: 210, endPoint x: 912, endPoint y: 221, distance: 18.7
click at [927, 211] on li "Person outside the car" at bounding box center [985, 218] width 202 height 27
type input "Person outside the car"
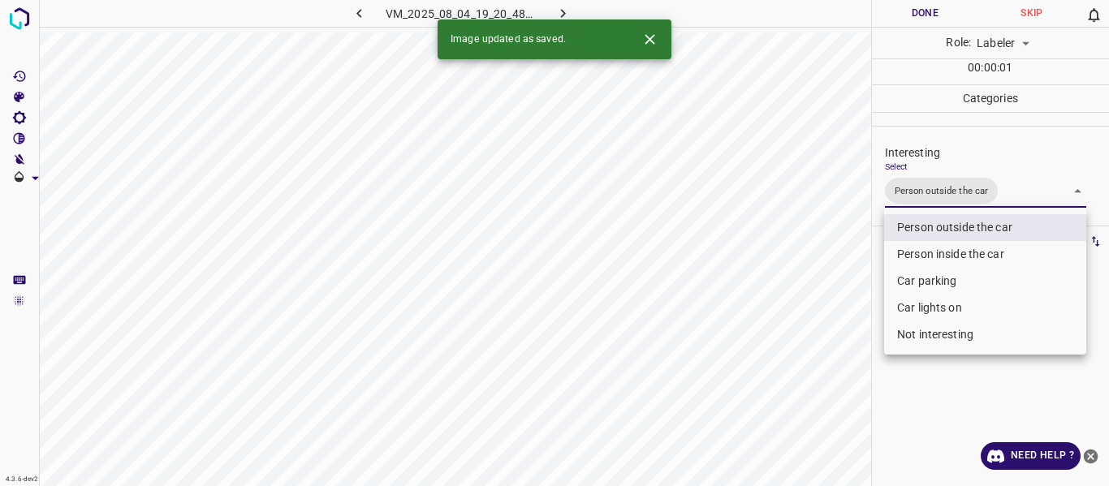
click at [833, 287] on div at bounding box center [554, 243] width 1109 height 486
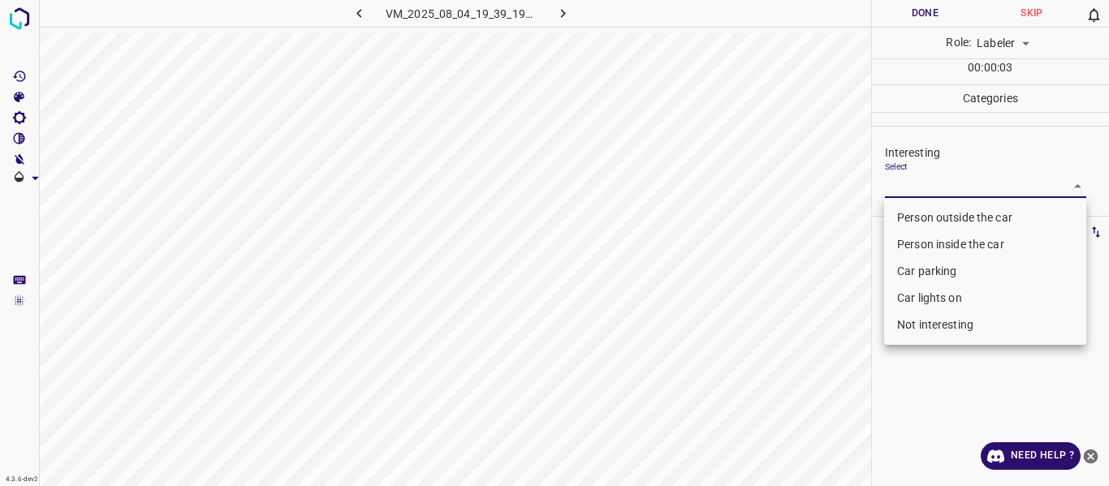
drag, startPoint x: 908, startPoint y: 178, endPoint x: 913, endPoint y: 212, distance: 34.6
click at [909, 182] on body "4.3.6-dev2 VM_2025_08_04_19_39_19_571_03.gif Done Skip 0 Role: Labeler labeler …" at bounding box center [554, 243] width 1109 height 486
click at [913, 212] on li "Person outside the car" at bounding box center [985, 218] width 202 height 27
type input "Person outside the car"
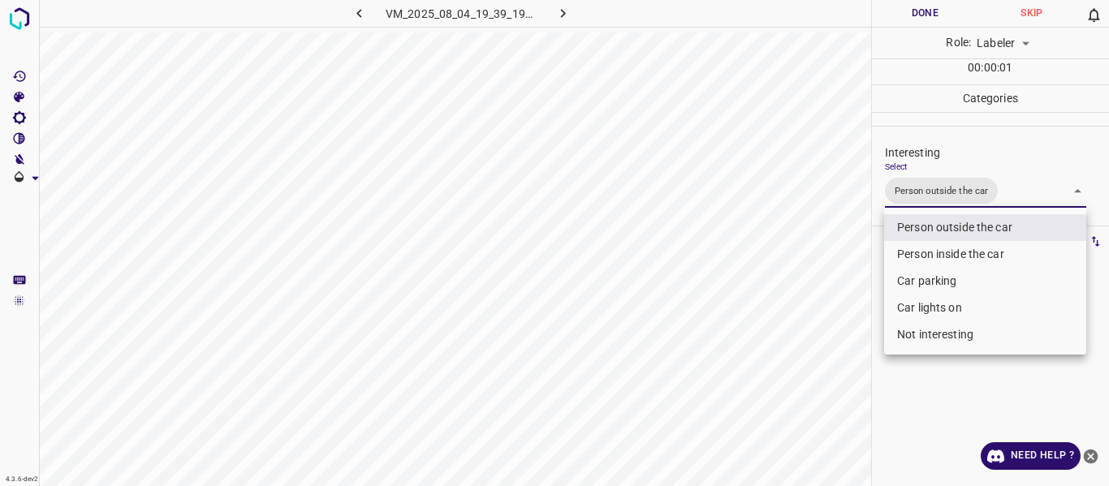
drag, startPoint x: 759, startPoint y: 313, endPoint x: 790, endPoint y: 354, distance: 51.0
click at [761, 317] on div at bounding box center [554, 243] width 1109 height 486
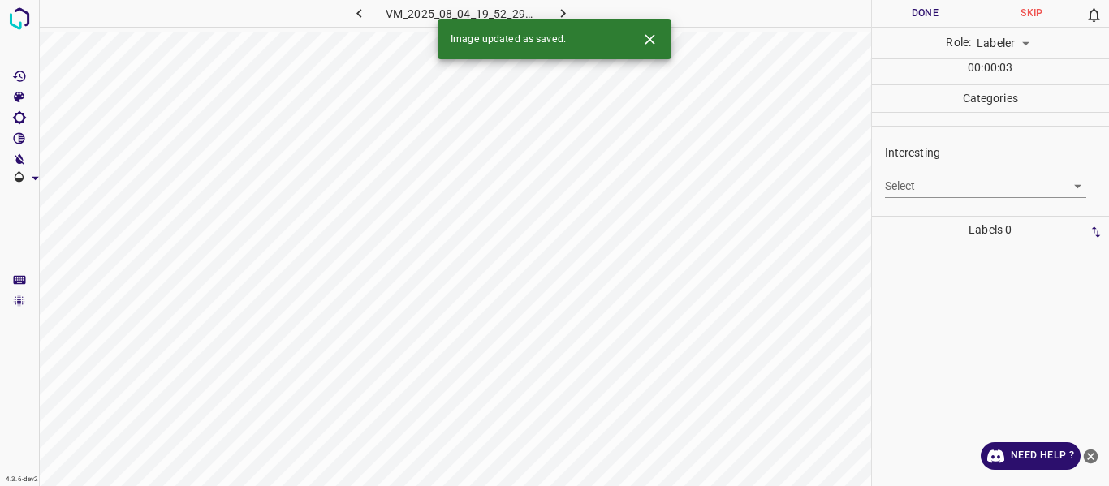
click at [921, 175] on body "4.3.6-dev2 VM_2025_08_04_19_52_29_551_03.gif Done Skip 0 Role: Labeler labeler …" at bounding box center [554, 243] width 1109 height 486
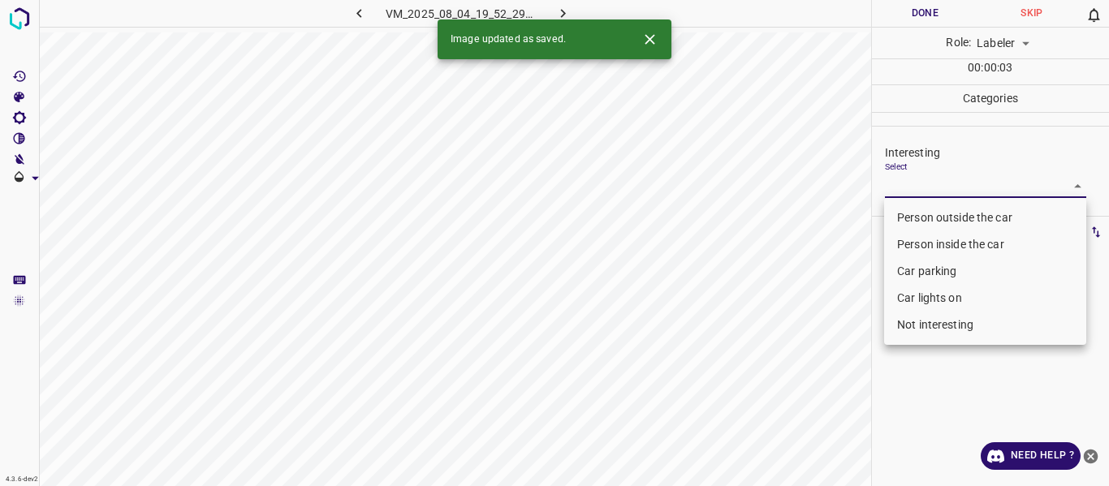
click at [911, 216] on li "Person outside the car" at bounding box center [985, 218] width 202 height 27
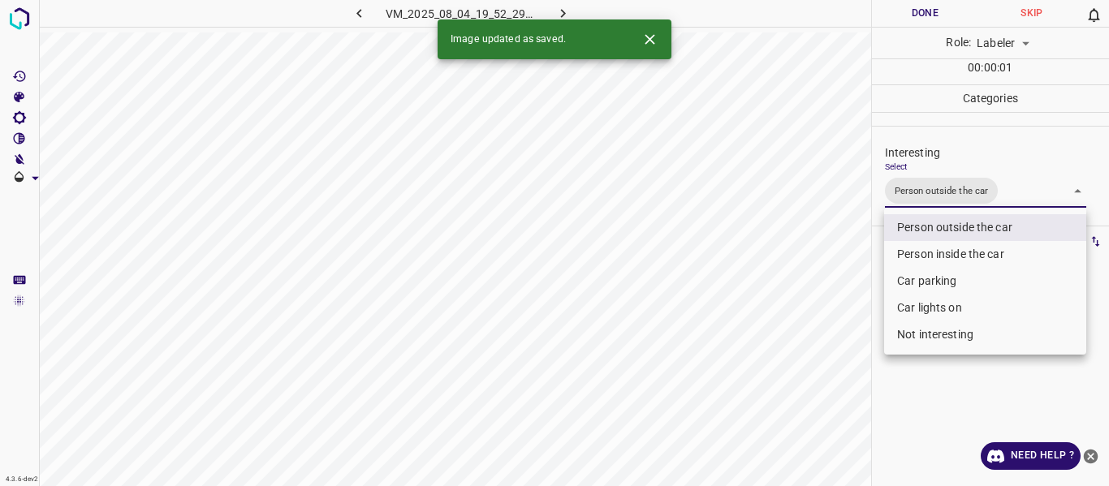
type input "Person outside the car"
drag, startPoint x: 757, startPoint y: 314, endPoint x: 776, endPoint y: 386, distance: 73.8
click at [758, 316] on div at bounding box center [554, 243] width 1109 height 486
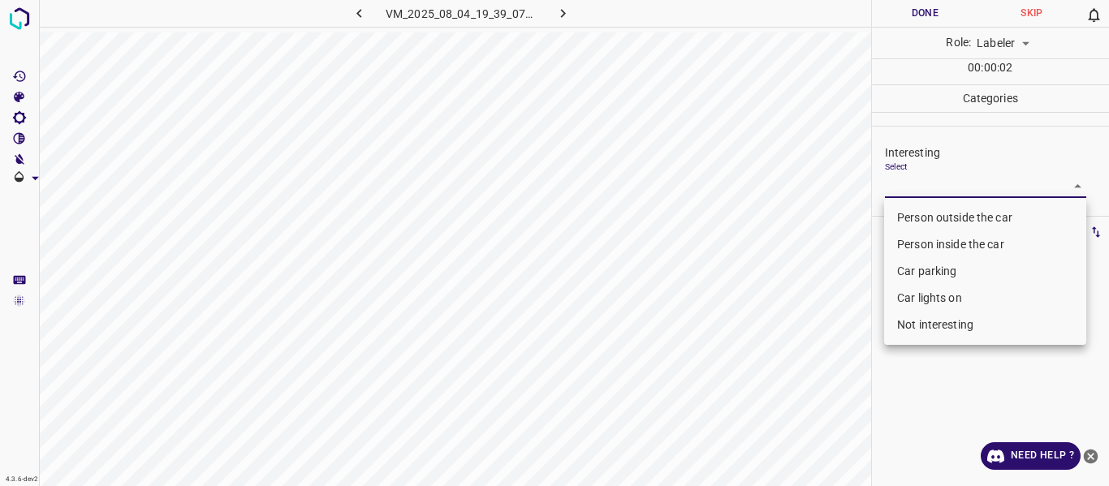
click at [899, 189] on body "4.3.6-dev2 VM_2025_08_04_19_39_07_721_05.gif Done Skip 0 Role: Labeler labeler …" at bounding box center [554, 243] width 1109 height 486
click at [897, 218] on li "Person outside the car" at bounding box center [985, 218] width 202 height 27
type input "Person outside the car"
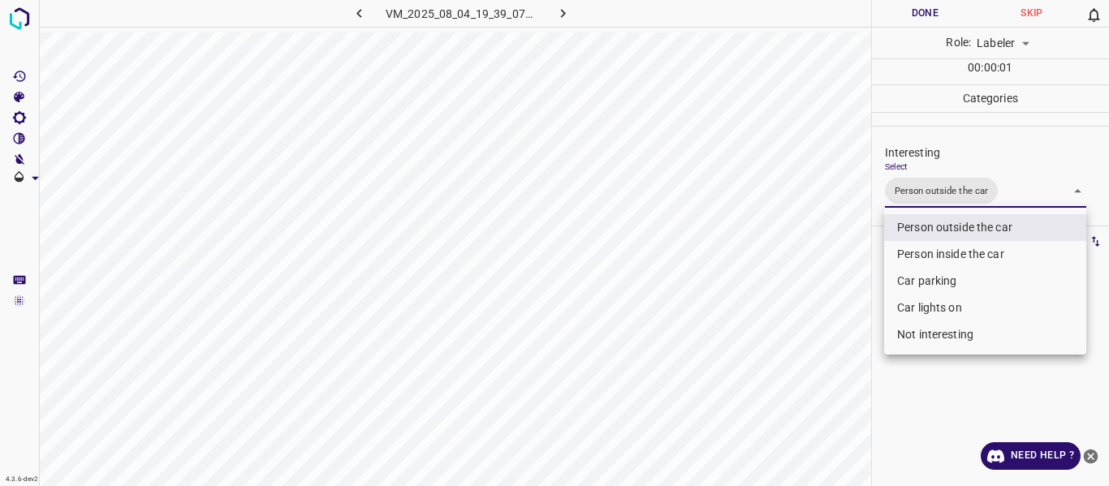
drag, startPoint x: 825, startPoint y: 308, endPoint x: 804, endPoint y: 374, distance: 69.1
click at [824, 312] on div at bounding box center [554, 243] width 1109 height 486
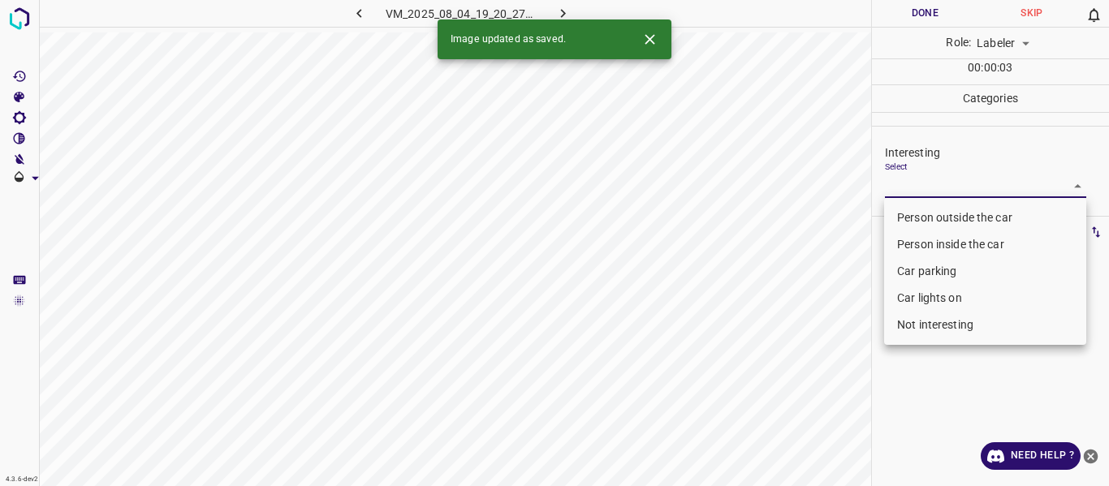
click at [944, 181] on body "4.3.6-dev2 VM_2025_08_04_19_20_27_127_09.gif Done Skip 0 Role: Labeler labeler …" at bounding box center [554, 243] width 1109 height 486
click at [946, 217] on li "Person outside the car" at bounding box center [985, 218] width 202 height 27
type input "Person outside the car"
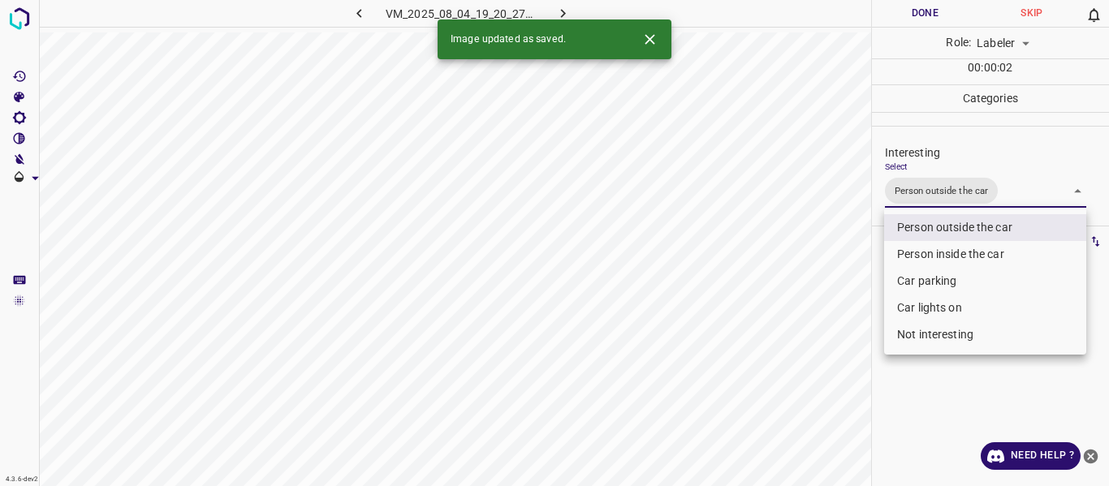
drag, startPoint x: 843, startPoint y: 291, endPoint x: 809, endPoint y: 346, distance: 64.2
click at [841, 300] on div at bounding box center [554, 243] width 1109 height 486
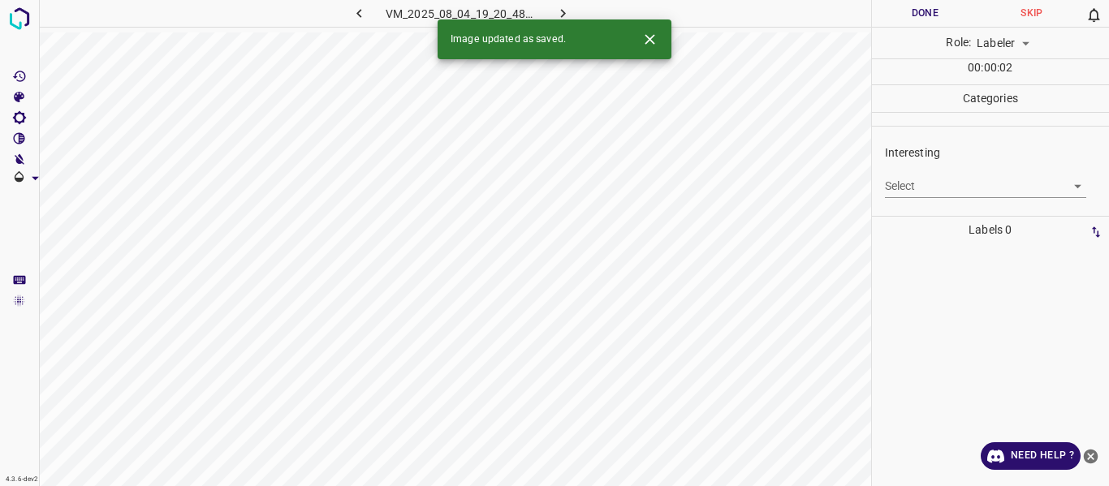
click at [930, 188] on body "4.3.6-dev2 VM_2025_08_04_19_20_48_721_08.gif Done Skip 0 Role: Labeler labeler …" at bounding box center [554, 243] width 1109 height 486
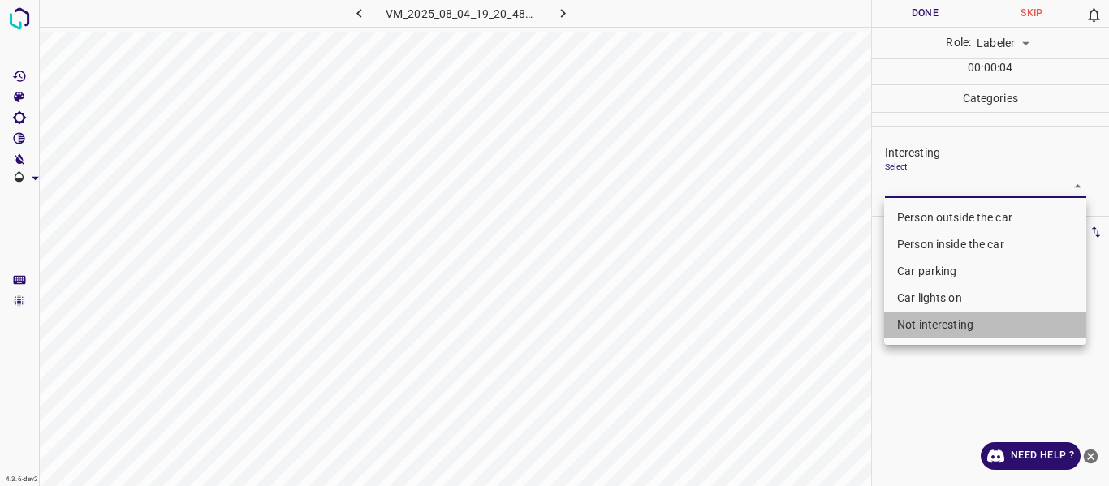
click at [934, 325] on li "Not interesting" at bounding box center [985, 325] width 202 height 27
type input "Not interesting"
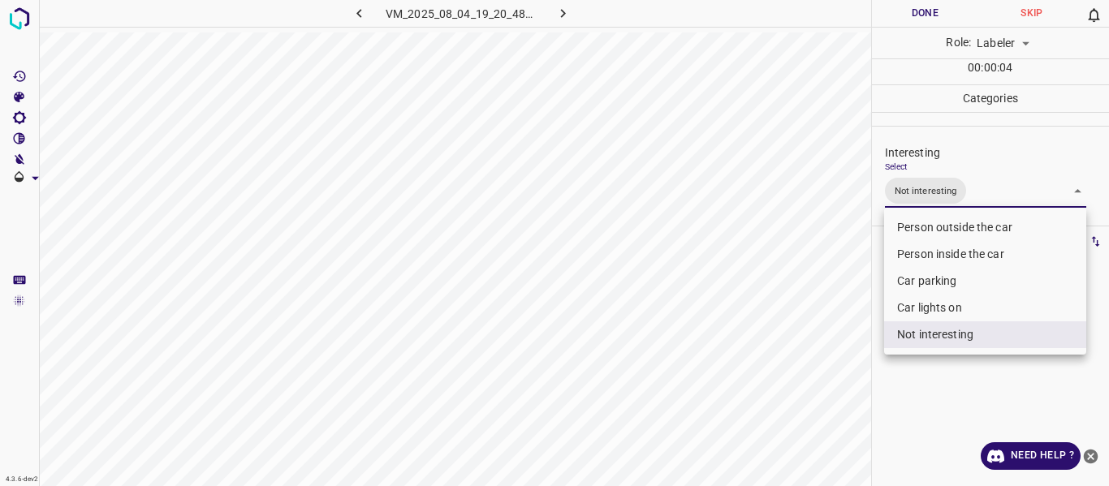
click at [821, 355] on div at bounding box center [554, 243] width 1109 height 486
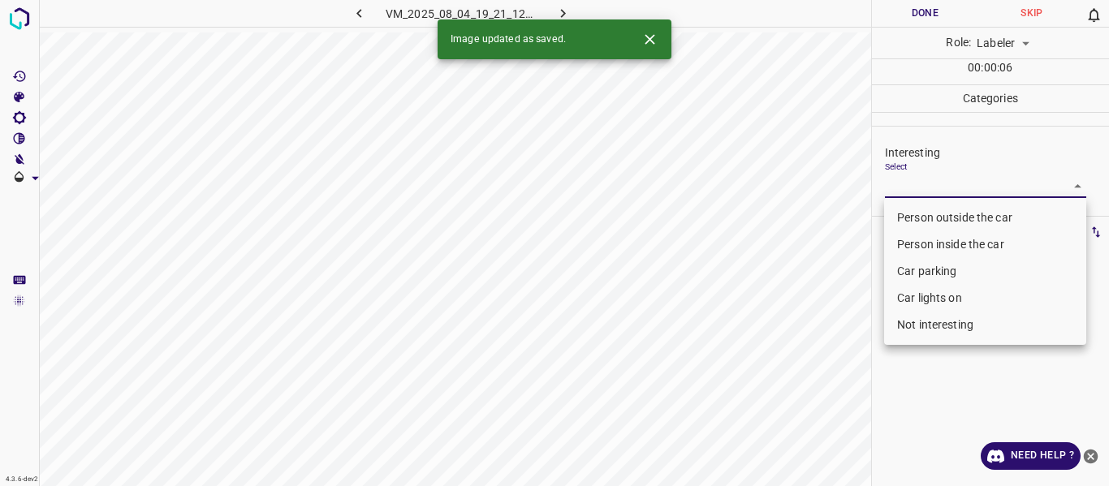
click at [954, 183] on body "4.3.6-dev2 VM_2025_08_04_19_21_12_663_05.gif Done Skip 0 Role: Labeler labeler …" at bounding box center [554, 243] width 1109 height 486
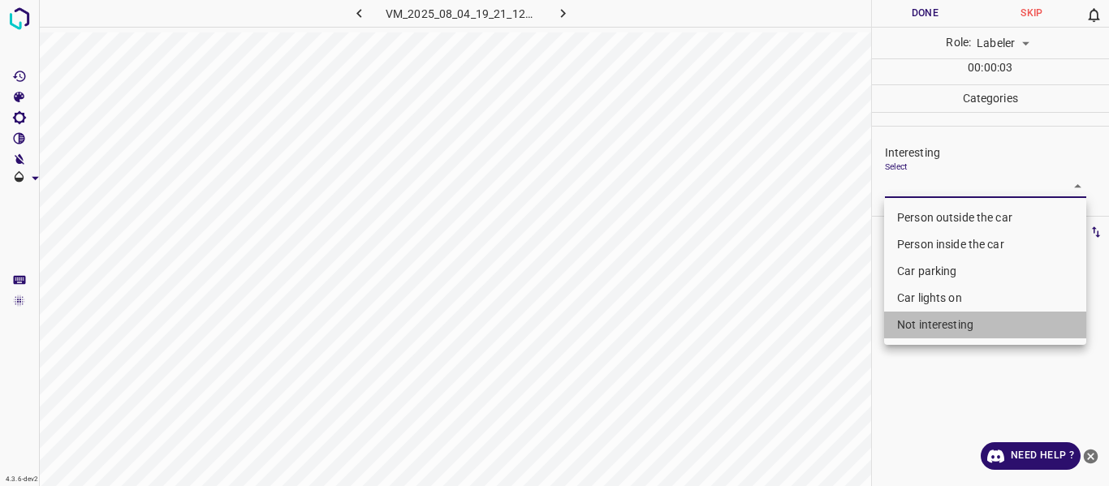
drag, startPoint x: 917, startPoint y: 327, endPoint x: 779, endPoint y: 378, distance: 147.2
click at [914, 326] on li "Not interesting" at bounding box center [985, 325] width 202 height 27
type input "Not interesting"
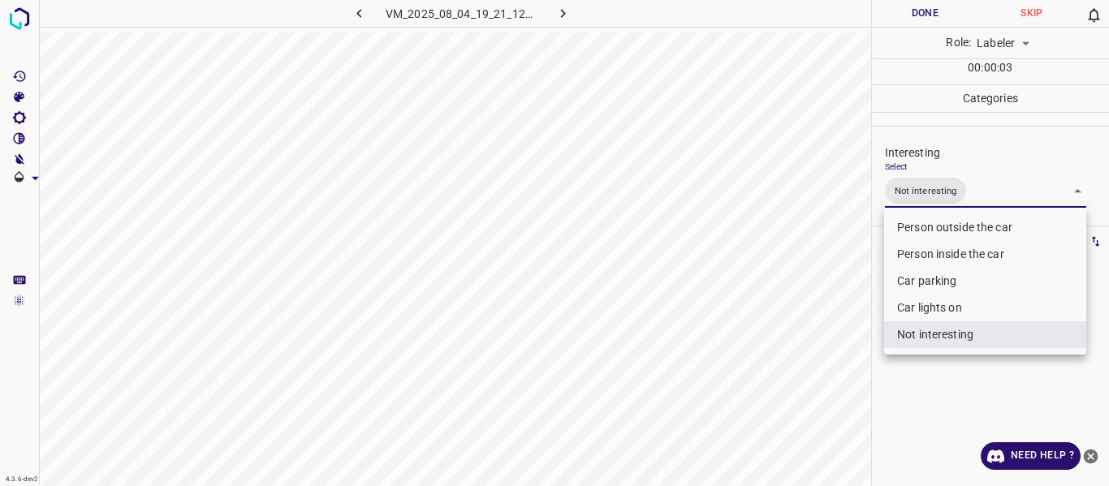
click at [754, 390] on div at bounding box center [554, 243] width 1109 height 486
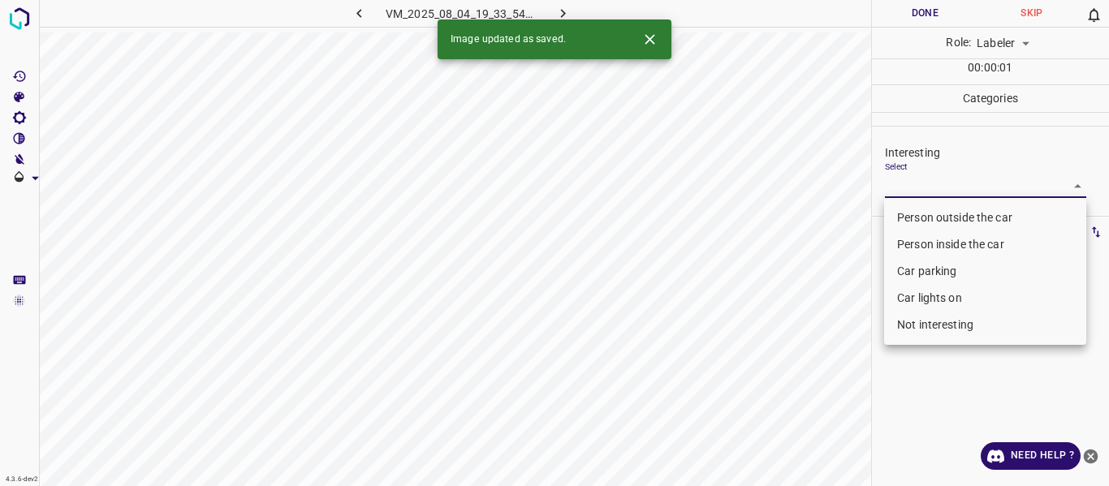
click at [925, 195] on body "4.3.6-dev2 VM_2025_08_04_19_33_54_222_07.gif Done Skip 0 Role: Labeler labeler …" at bounding box center [554, 243] width 1109 height 486
click at [919, 214] on li "Person outside the car" at bounding box center [985, 218] width 202 height 27
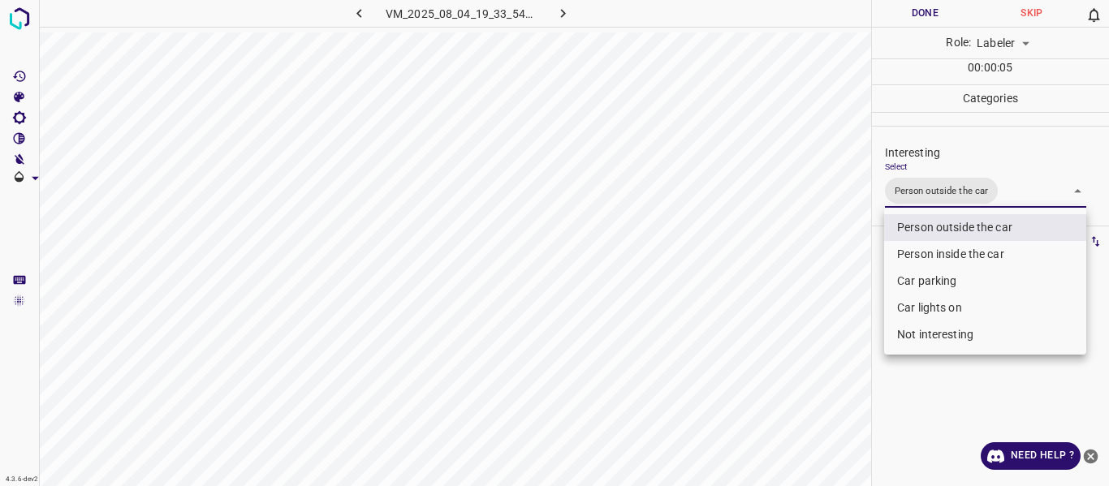
click at [909, 277] on li "Car parking" at bounding box center [985, 281] width 202 height 27
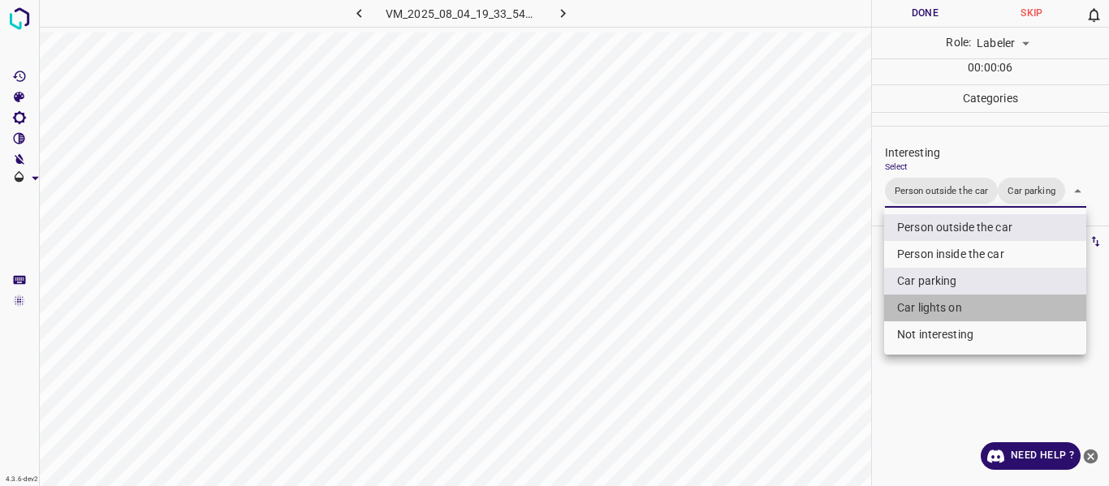
drag, startPoint x: 909, startPoint y: 300, endPoint x: 901, endPoint y: 308, distance: 12.1
click at [909, 300] on li "Car lights on" at bounding box center [985, 308] width 202 height 27
type input "Person outside the car,Car parking,Car lights on"
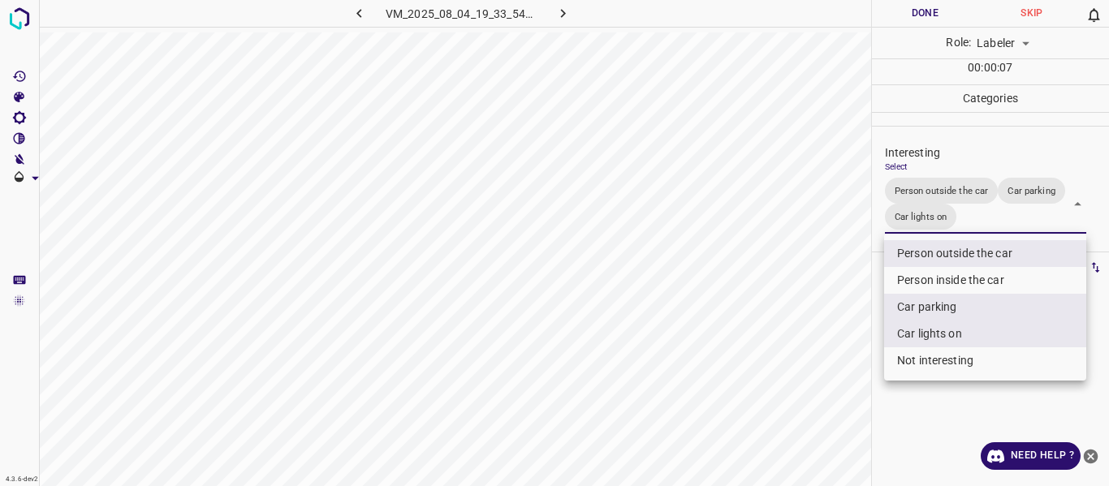
click at [830, 352] on div at bounding box center [554, 243] width 1109 height 486
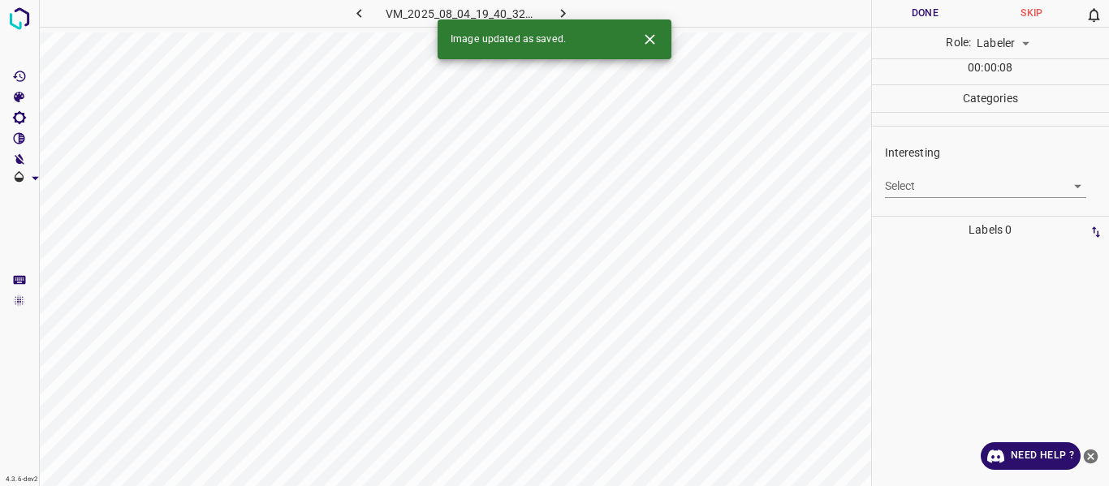
click at [909, 188] on body "4.3.6-dev2 VM_2025_08_04_19_40_32_081_05.gif Done Skip 0 Role: Labeler labeler …" at bounding box center [554, 243] width 1109 height 486
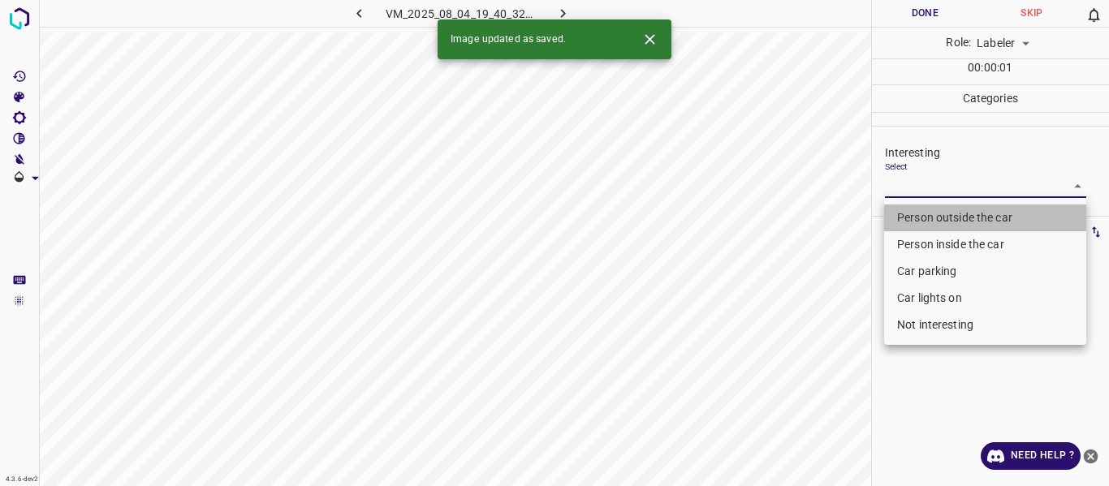
click at [908, 211] on li "Person outside the car" at bounding box center [985, 218] width 202 height 27
type input "Person outside the car"
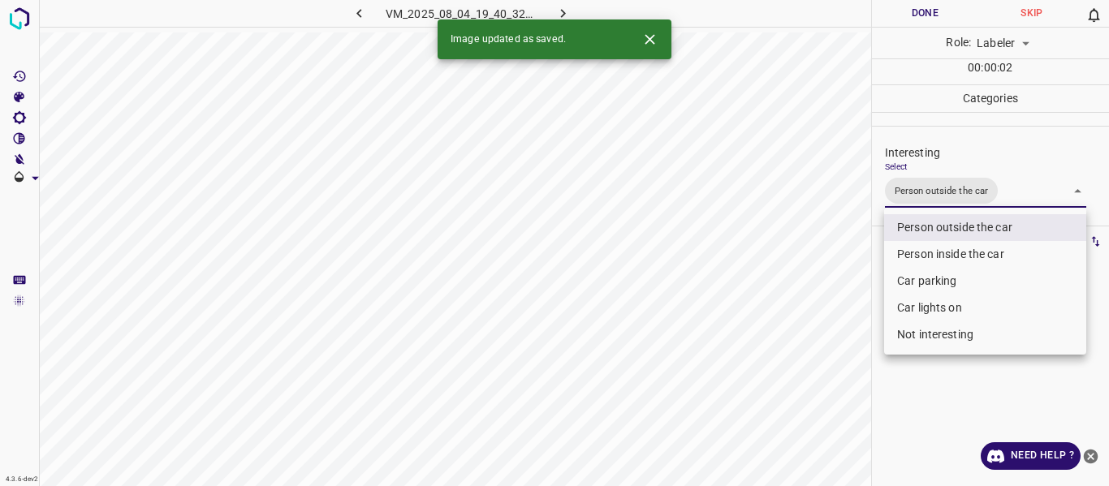
click at [798, 318] on div at bounding box center [554, 243] width 1109 height 486
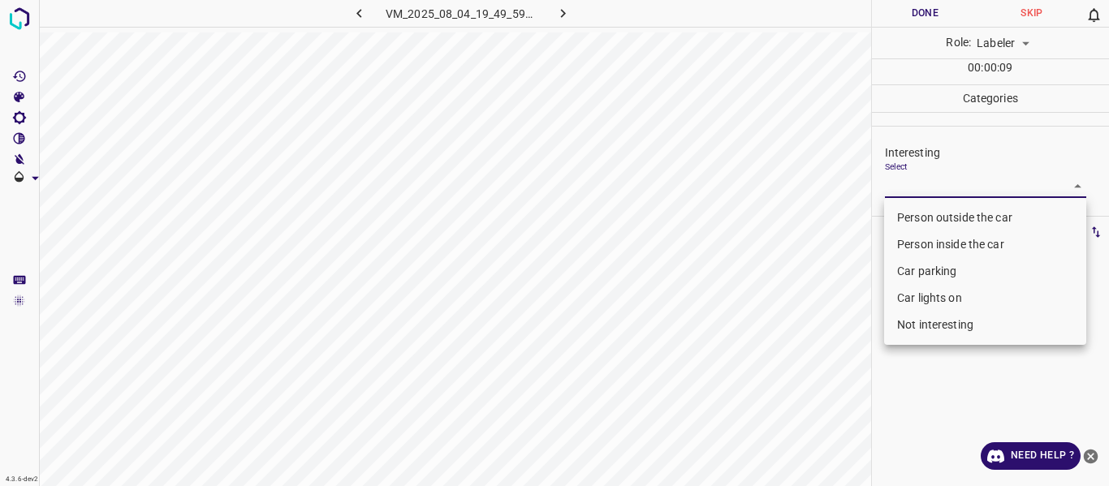
click at [960, 175] on body "4.3.6-dev2 VM_2025_08_04_19_49_59_591_00.gif Done Skip 0 Role: Labeler labeler …" at bounding box center [554, 243] width 1109 height 486
drag, startPoint x: 927, startPoint y: 300, endPoint x: 825, endPoint y: 317, distance: 103.8
click at [926, 300] on li "Car lights on" at bounding box center [985, 298] width 202 height 27
type input "Car lights on"
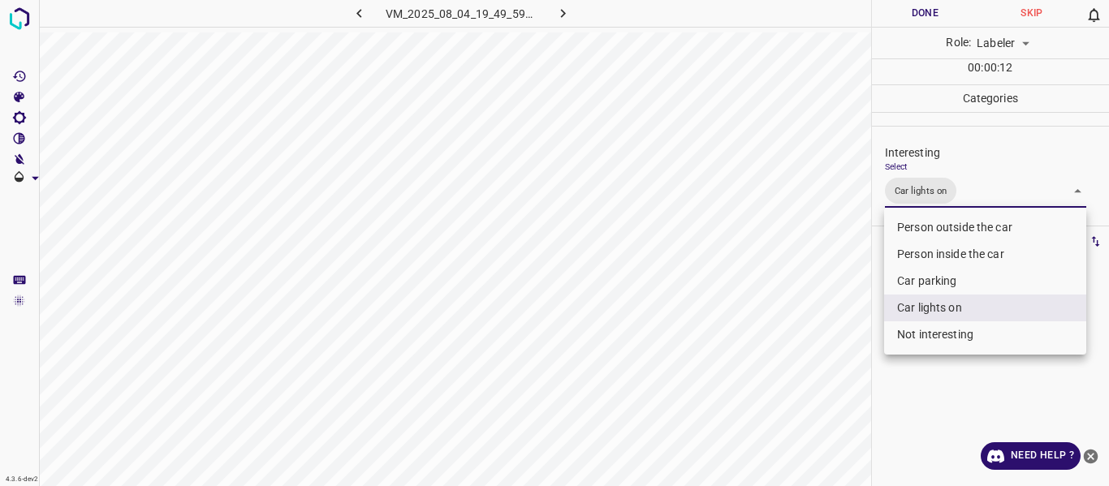
drag, startPoint x: 824, startPoint y: 317, endPoint x: 753, endPoint y: 395, distance: 105.7
click at [819, 329] on div at bounding box center [554, 243] width 1109 height 486
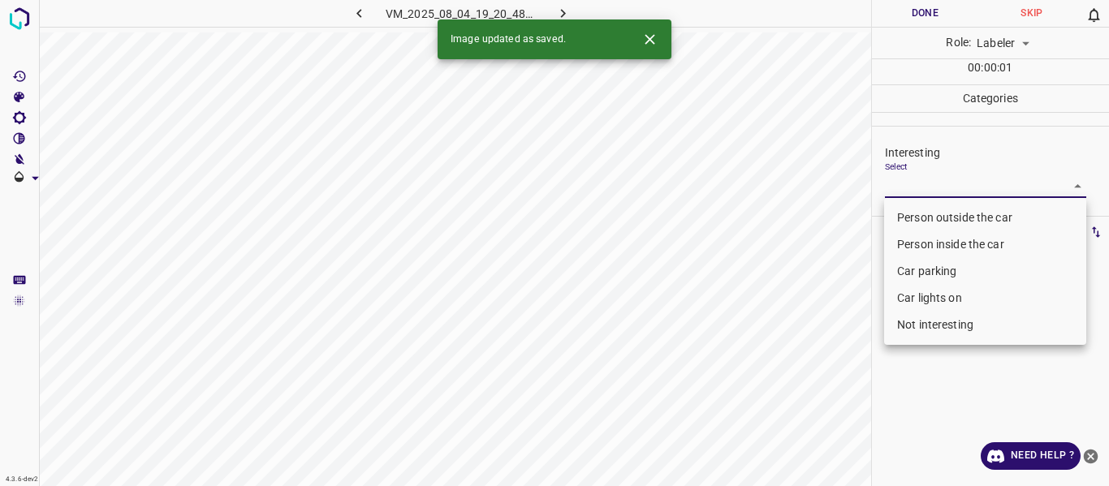
drag, startPoint x: 899, startPoint y: 187, endPoint x: 902, endPoint y: 218, distance: 31.8
click at [900, 188] on body "4.3.6-dev2 VM_2025_08_04_19_20_48_721_06.gif Done Skip 0 Role: Labeler labeler …" at bounding box center [554, 243] width 1109 height 486
click at [902, 218] on li "Person outside the car" at bounding box center [985, 218] width 202 height 27
type input "Person outside the car"
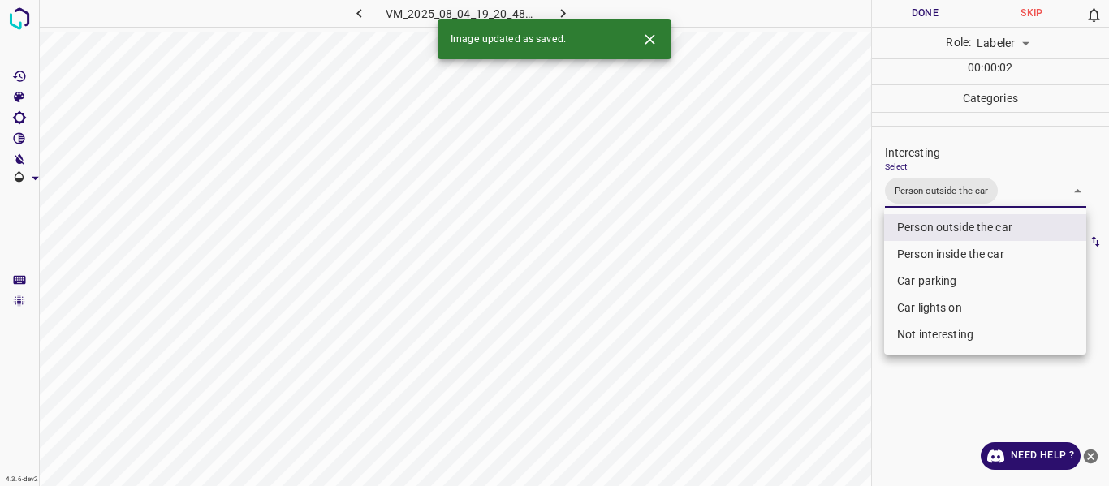
drag, startPoint x: 733, startPoint y: 322, endPoint x: 732, endPoint y: 386, distance: 64.1
click at [734, 347] on div at bounding box center [554, 243] width 1109 height 486
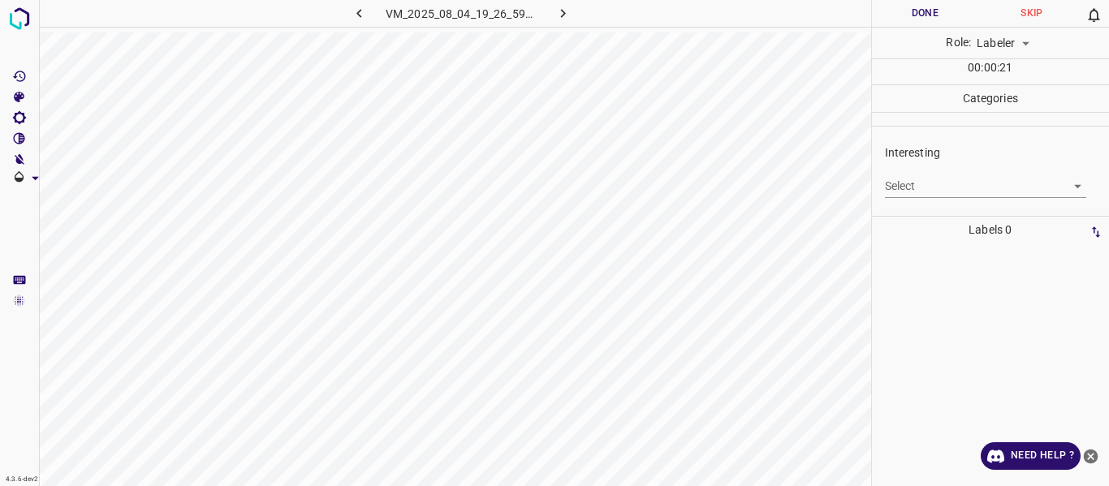
click at [928, 171] on div "Select ​" at bounding box center [986, 180] width 202 height 37
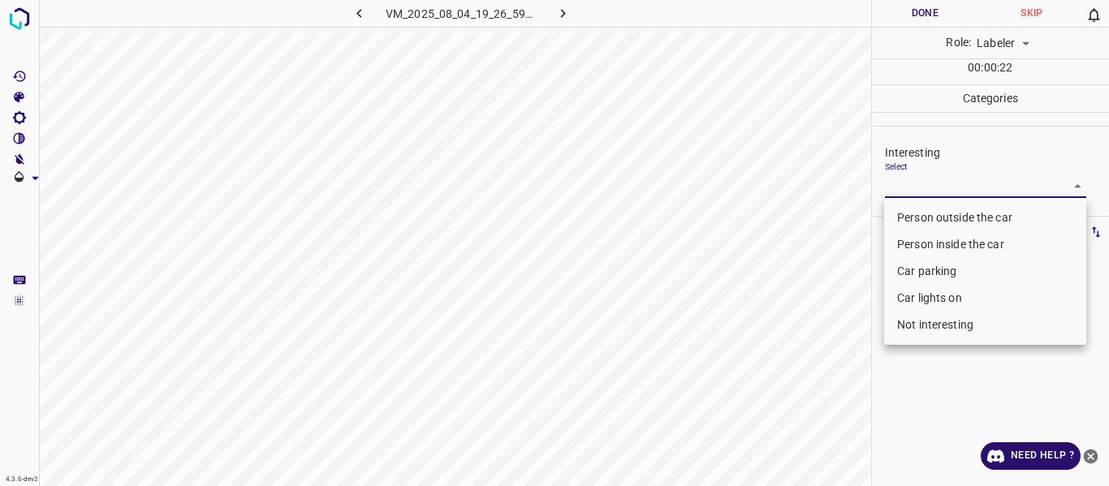
click at [913, 189] on body "4.3.6-dev2 VM_2025_08_04_19_26_59_952_03.gif Done Skip 0 Role: Labeler labeler …" at bounding box center [554, 243] width 1109 height 486
drag, startPoint x: 920, startPoint y: 218, endPoint x: 893, endPoint y: 249, distance: 40.9
click at [918, 219] on li "Person outside the car" at bounding box center [985, 218] width 202 height 27
type input "Person outside the car"
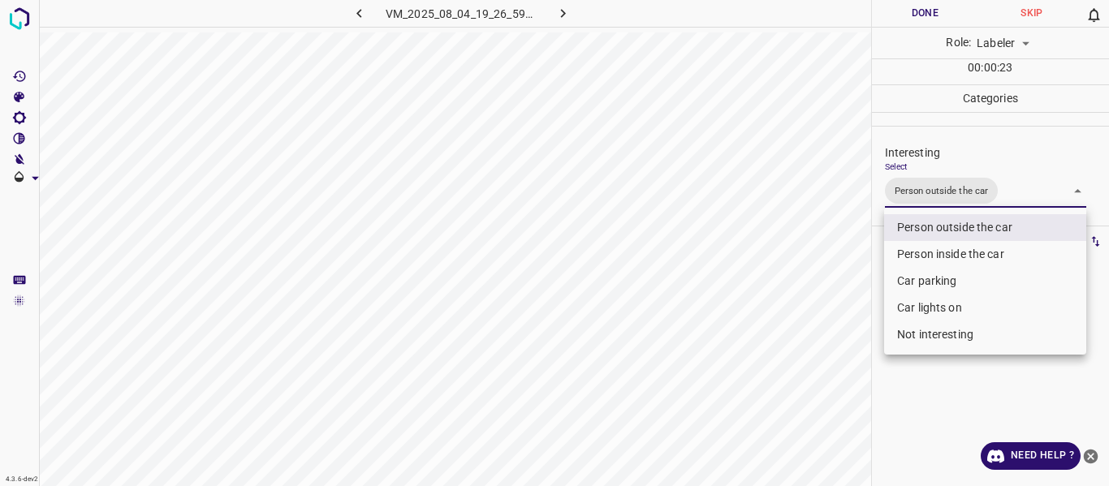
click at [825, 314] on div at bounding box center [554, 243] width 1109 height 486
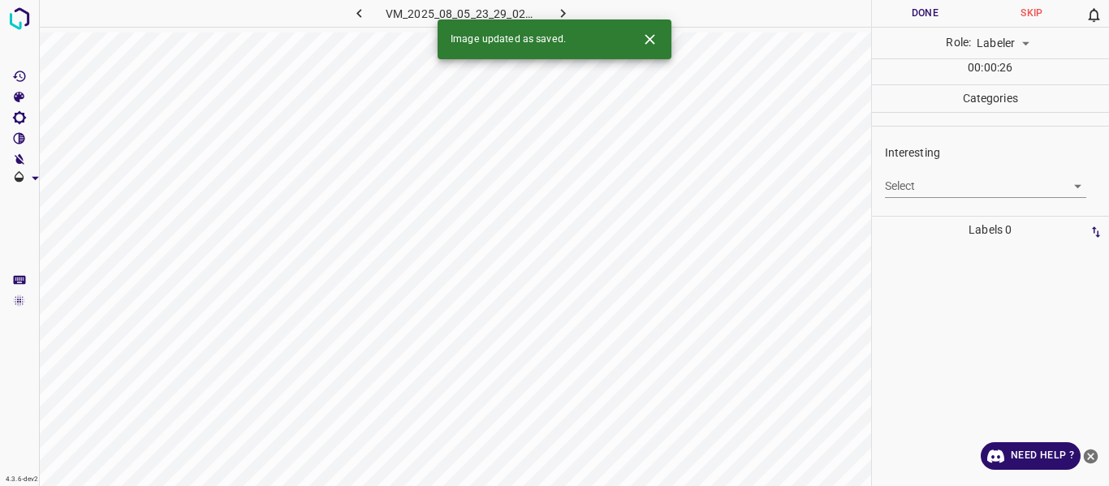
click at [924, 183] on body "4.3.6-dev2 VM_2025_08_05_23_29_02_569_02.gif Done Skip 0 Role: Labeler labeler …" at bounding box center [554, 243] width 1109 height 486
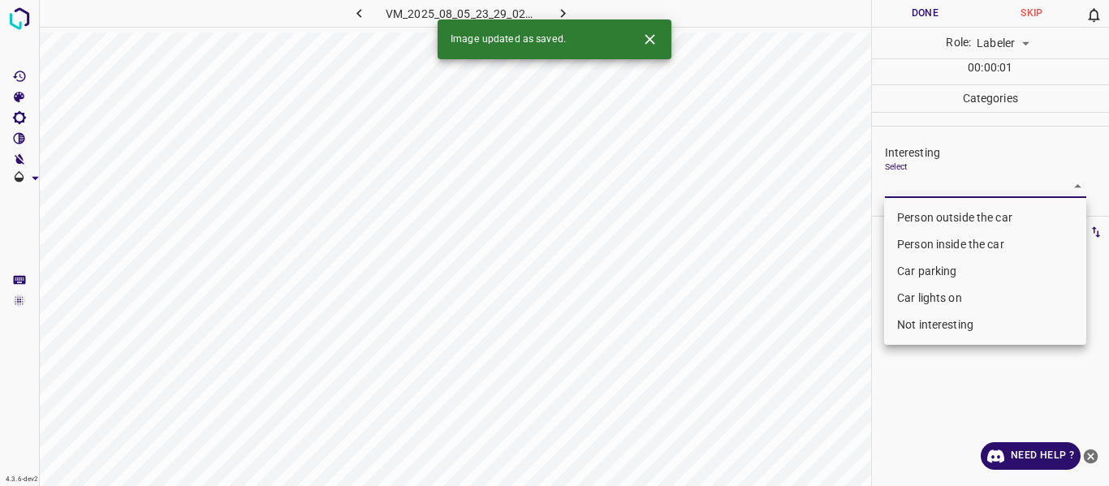
click at [929, 209] on li "Person outside the car" at bounding box center [985, 218] width 202 height 27
type input "Person outside the car"
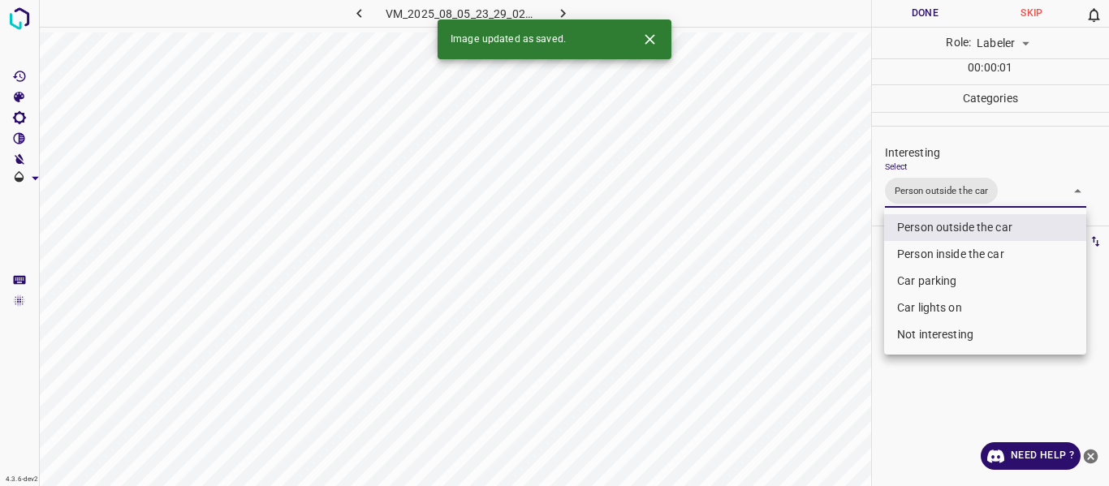
drag, startPoint x: 846, startPoint y: 279, endPoint x: 852, endPoint y: 295, distance: 17.2
click at [851, 290] on div at bounding box center [554, 243] width 1109 height 486
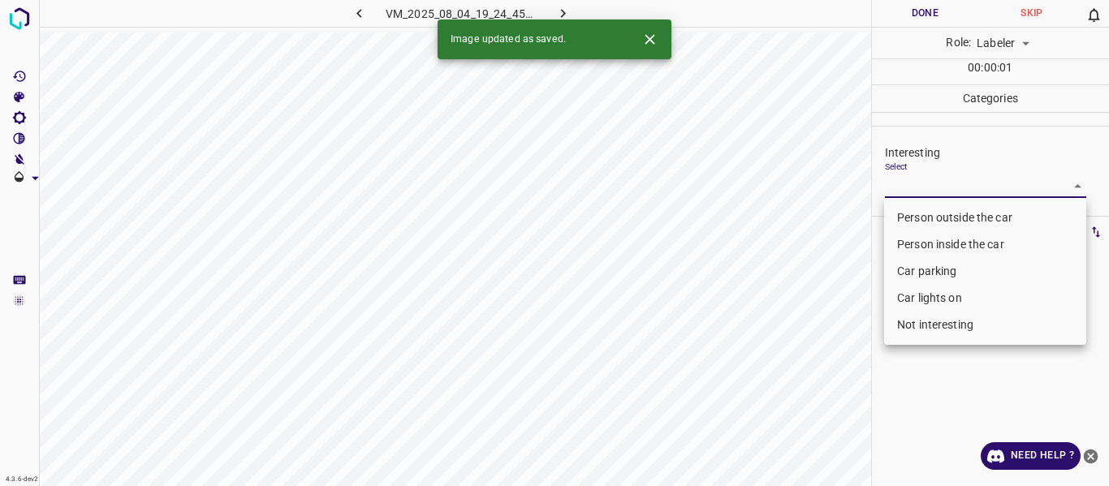
drag, startPoint x: 900, startPoint y: 183, endPoint x: 907, endPoint y: 202, distance: 20.5
click at [901, 183] on body "4.3.6-dev2 VM_2025_08_04_19_24_45_166_08.gif Done Skip 0 Role: Labeler labeler …" at bounding box center [554, 243] width 1109 height 486
click at [910, 212] on li "Person outside the car" at bounding box center [985, 218] width 202 height 27
type input "Person outside the car"
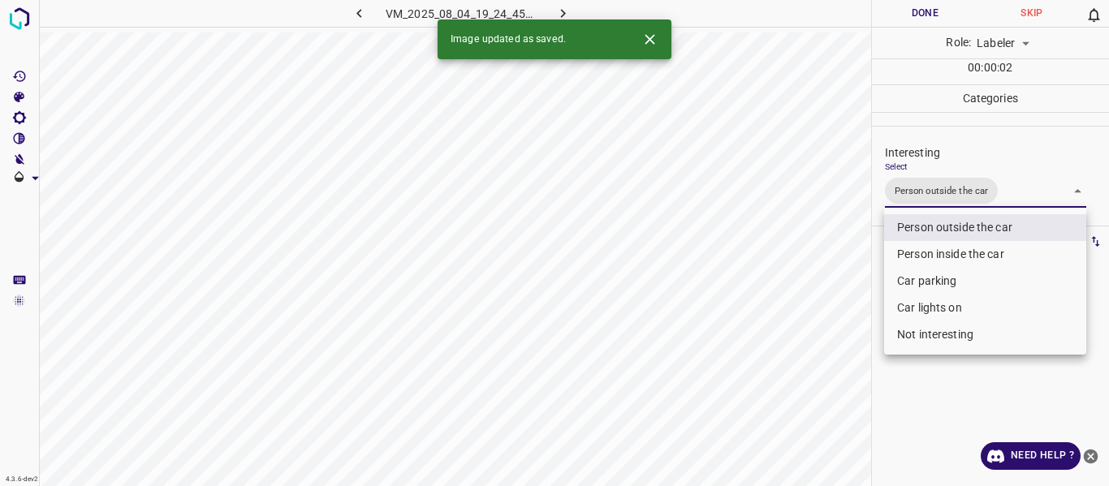
click at [852, 273] on div at bounding box center [554, 243] width 1109 height 486
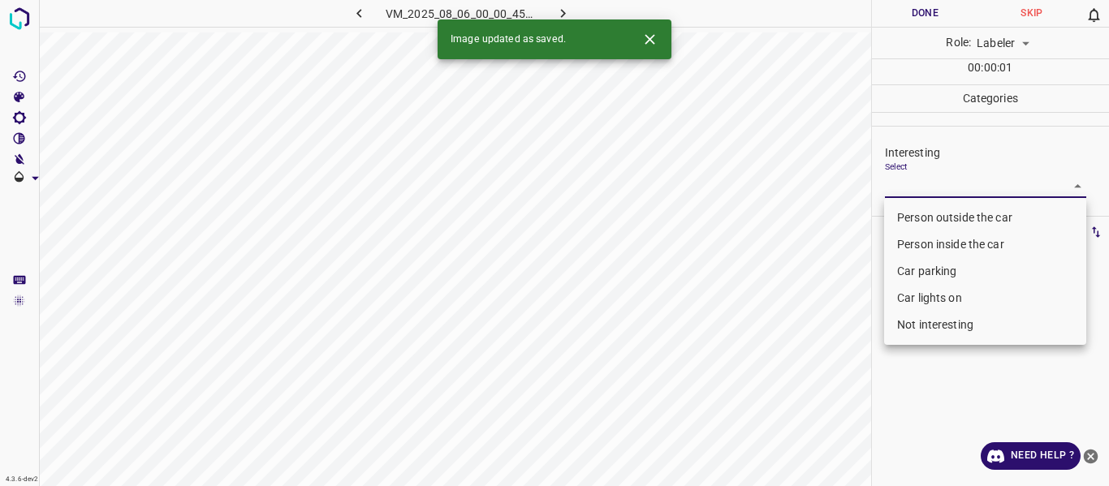
drag, startPoint x: 921, startPoint y: 180, endPoint x: 940, endPoint y: 279, distance: 100.9
click at [922, 180] on body "4.3.6-dev2 VM_2025_08_06_00_00_45_373_02.gif Done Skip 0 Role: Labeler labeler …" at bounding box center [554, 243] width 1109 height 486
click at [941, 322] on li "Not interesting" at bounding box center [985, 325] width 202 height 27
type input "Not interesting"
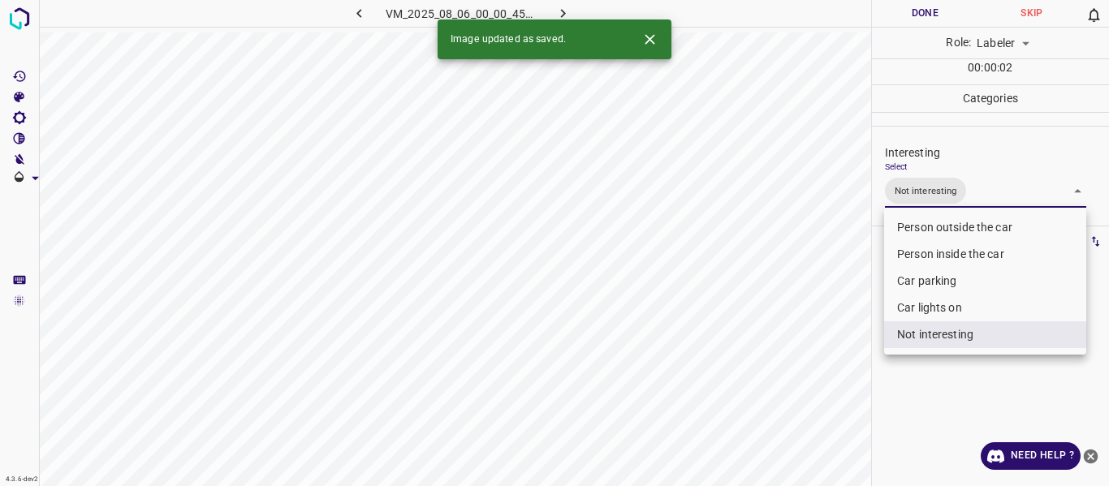
drag, startPoint x: 850, startPoint y: 382, endPoint x: 843, endPoint y: 430, distance: 48.5
click at [848, 390] on div at bounding box center [554, 243] width 1109 height 486
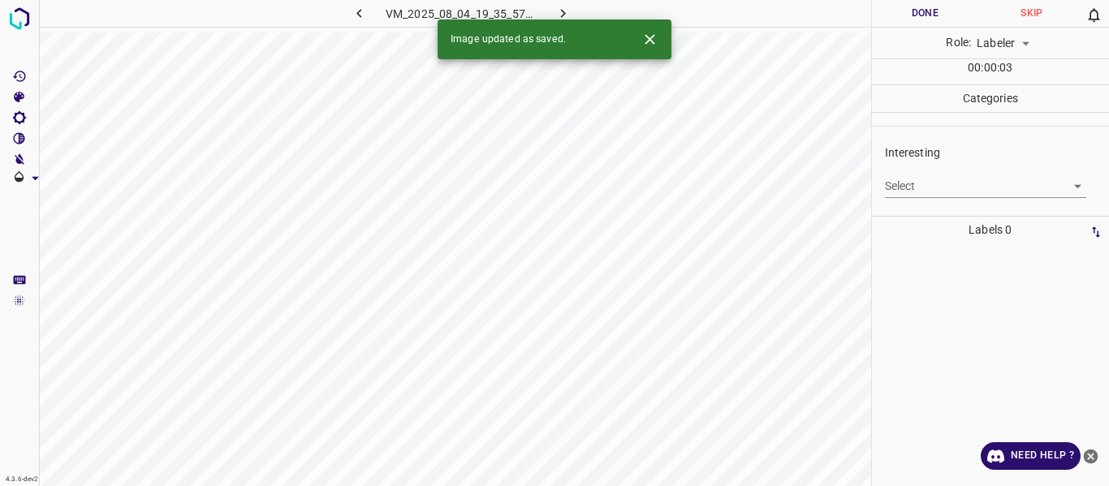
click at [920, 183] on body "4.3.6-dev2 VM_2025_08_04_19_35_57_335_07.gif Done Skip 0 Role: Labeler labeler …" at bounding box center [554, 243] width 1109 height 486
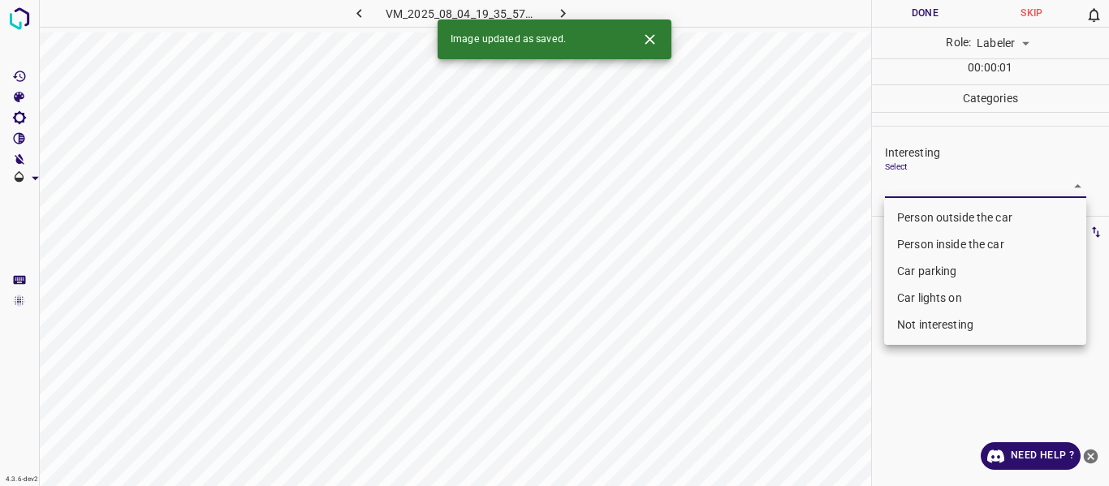
click at [924, 220] on li "Person outside the car" at bounding box center [985, 218] width 202 height 27
type input "Person outside the car"
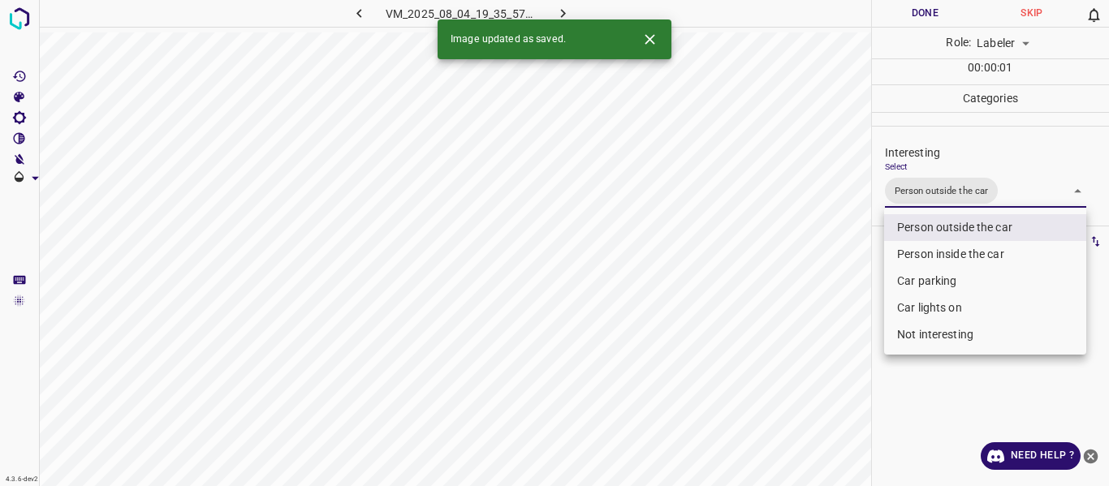
drag, startPoint x: 845, startPoint y: 367, endPoint x: 844, endPoint y: 402, distance: 34.9
click at [845, 377] on div at bounding box center [554, 243] width 1109 height 486
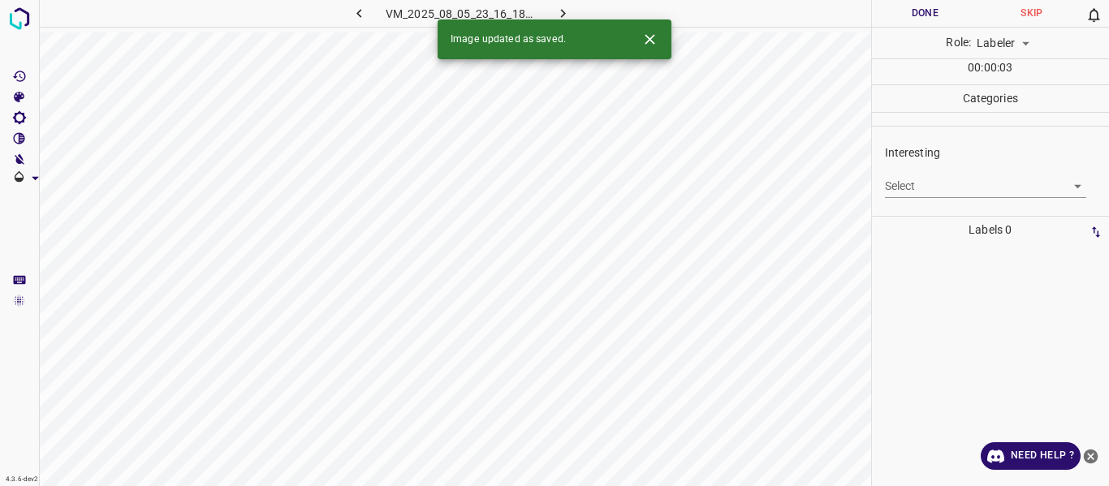
click at [930, 186] on body "4.3.6-dev2 VM_2025_08_05_23_16_18_435_03.gif Done Skip 0 Role: Labeler labeler …" at bounding box center [554, 243] width 1109 height 486
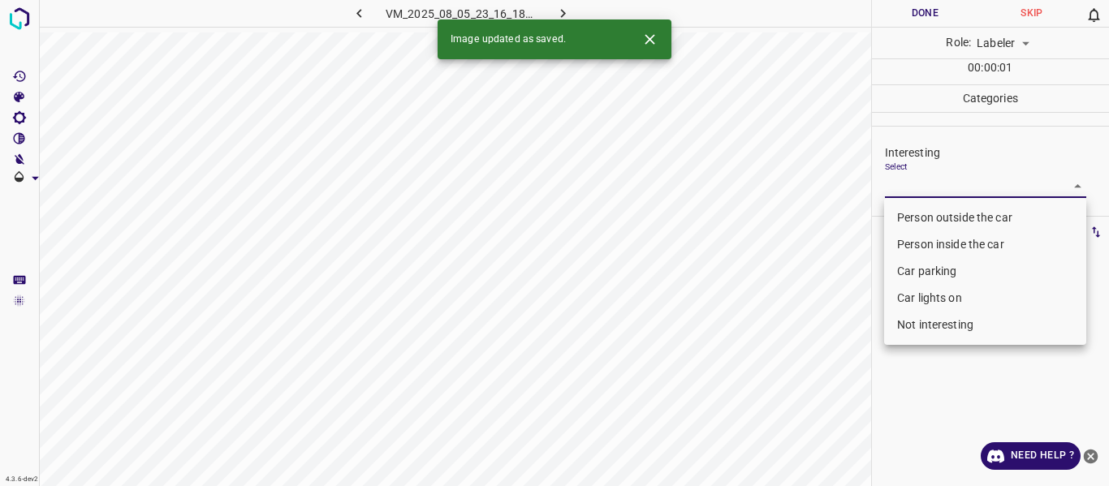
click at [916, 217] on li "Person outside the car" at bounding box center [985, 218] width 202 height 27
type input "Person outside the car"
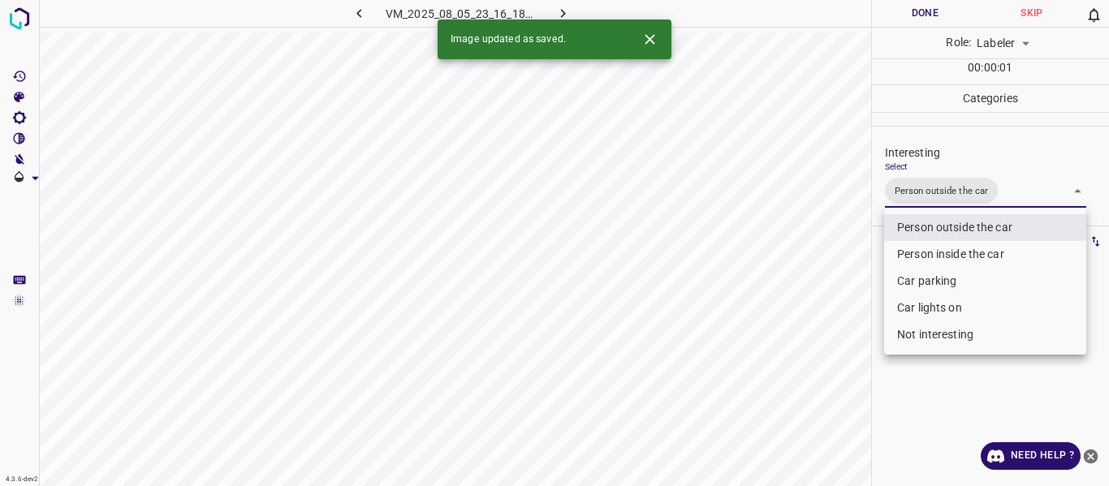
drag, startPoint x: 798, startPoint y: 343, endPoint x: 819, endPoint y: 421, distance: 80.7
click at [800, 354] on div at bounding box center [554, 243] width 1109 height 486
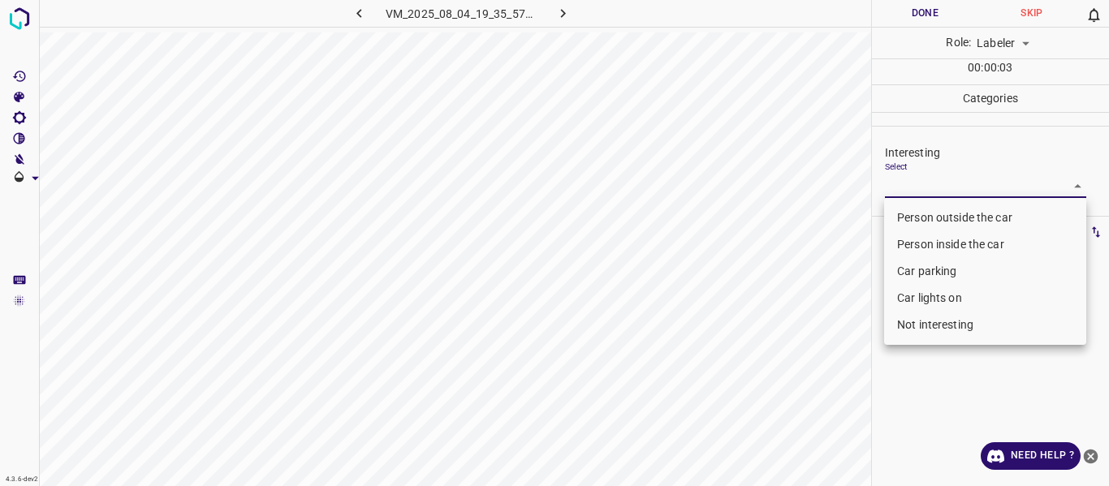
click at [918, 186] on body "4.3.6-dev2 VM_2025_08_04_19_35_57_335_01.gif Done Skip 0 Role: Labeler labeler …" at bounding box center [554, 243] width 1109 height 486
drag, startPoint x: 917, startPoint y: 212, endPoint x: 917, endPoint y: 226, distance: 14.6
click at [917, 216] on li "Person outside the car" at bounding box center [985, 218] width 202 height 27
type input "Person outside the car"
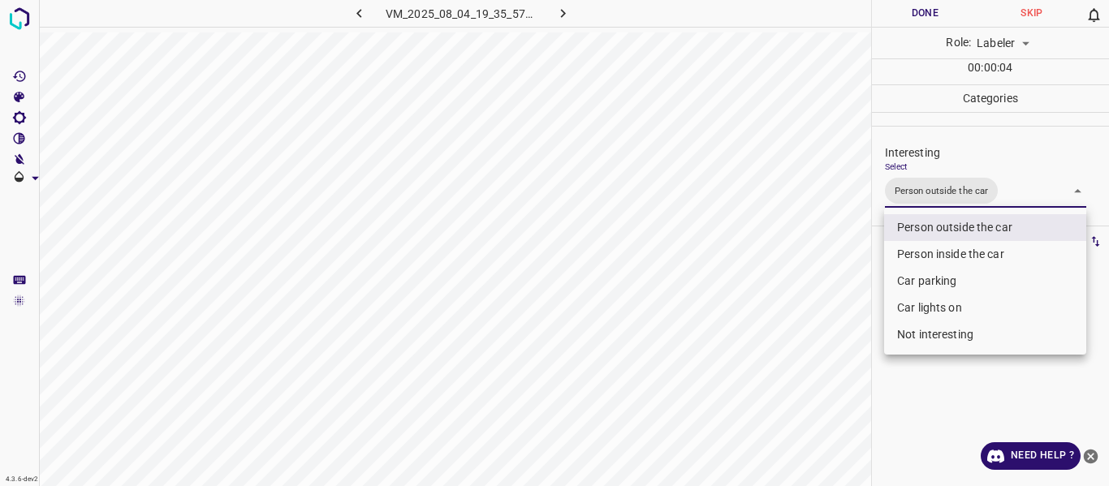
drag, startPoint x: 749, startPoint y: 251, endPoint x: 819, endPoint y: 268, distance: 71.9
click at [802, 265] on div at bounding box center [554, 243] width 1109 height 486
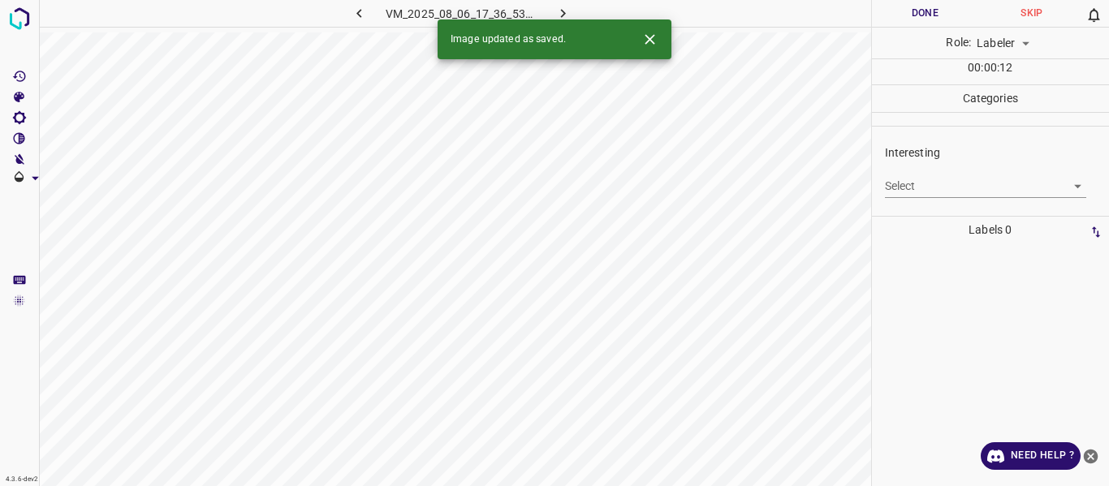
click at [933, 179] on body "4.3.6-dev2 VM_2025_08_06_17_36_53_145_05.gif Done Skip 0 Role: Labeler labeler …" at bounding box center [554, 243] width 1109 height 486
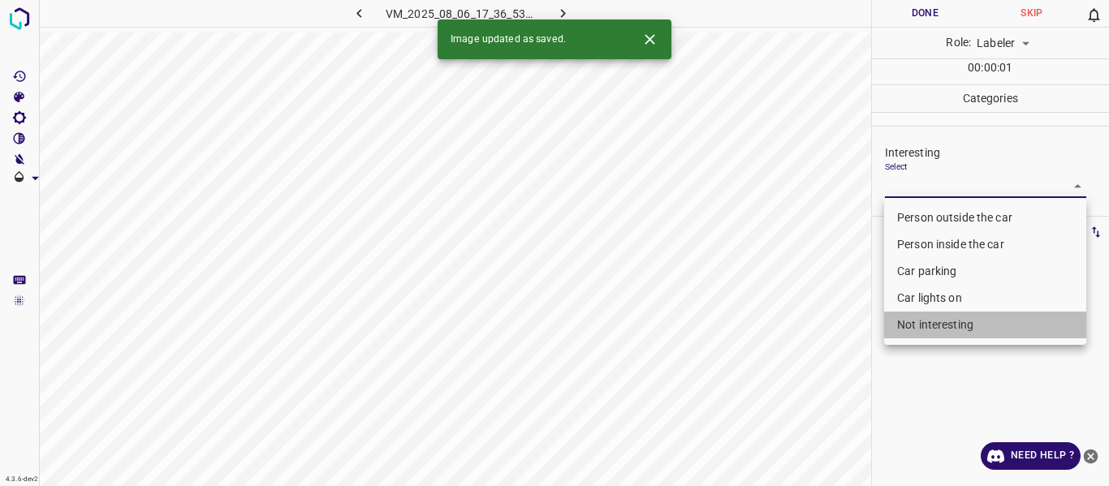
drag, startPoint x: 934, startPoint y: 326, endPoint x: 809, endPoint y: 396, distance: 143.2
click at [934, 327] on li "Not interesting" at bounding box center [985, 325] width 202 height 27
type input "Not interesting"
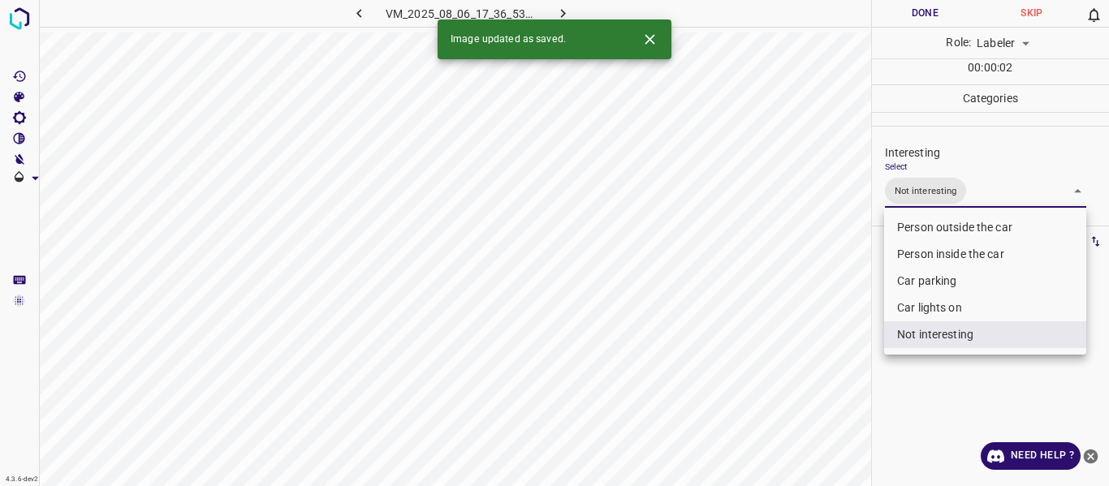
drag, startPoint x: 806, startPoint y: 396, endPoint x: 770, endPoint y: 434, distance: 52.8
click at [804, 401] on div at bounding box center [554, 243] width 1109 height 486
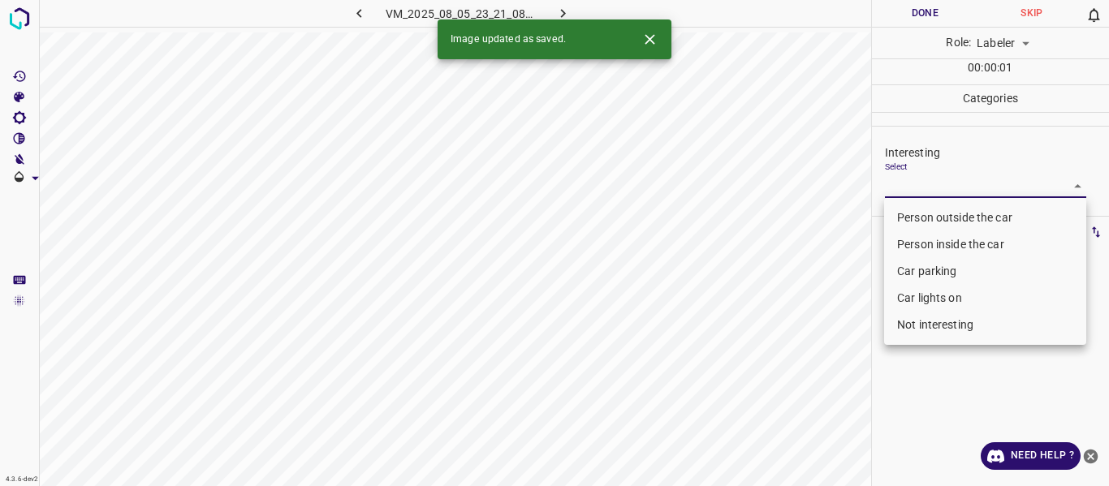
click at [935, 188] on body "4.3.6-dev2 VM_2025_08_05_23_21_08_320_05.gif Done Skip 0 Role: Labeler labeler …" at bounding box center [554, 243] width 1109 height 486
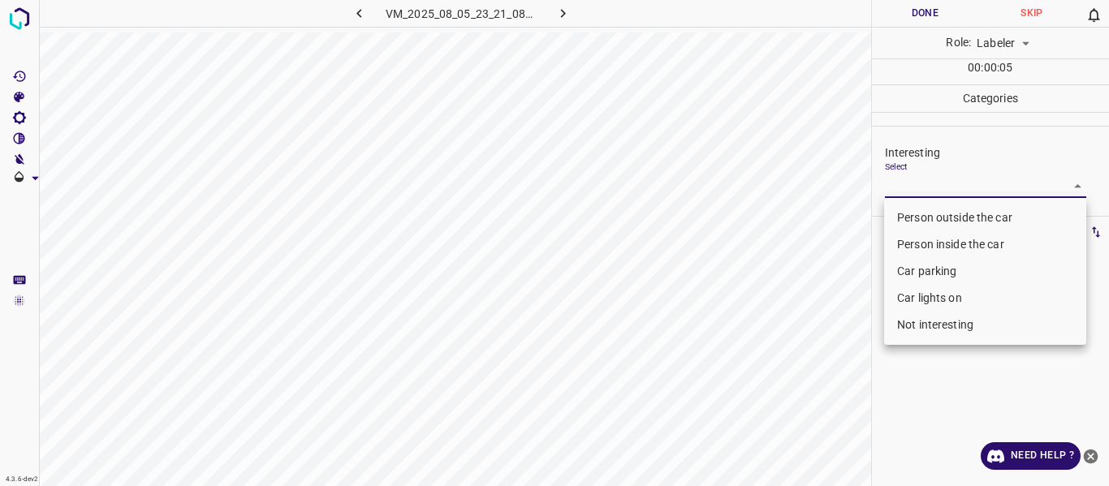
click at [921, 242] on li "Person inside the car" at bounding box center [985, 244] width 202 height 27
type input "Person inside the car"
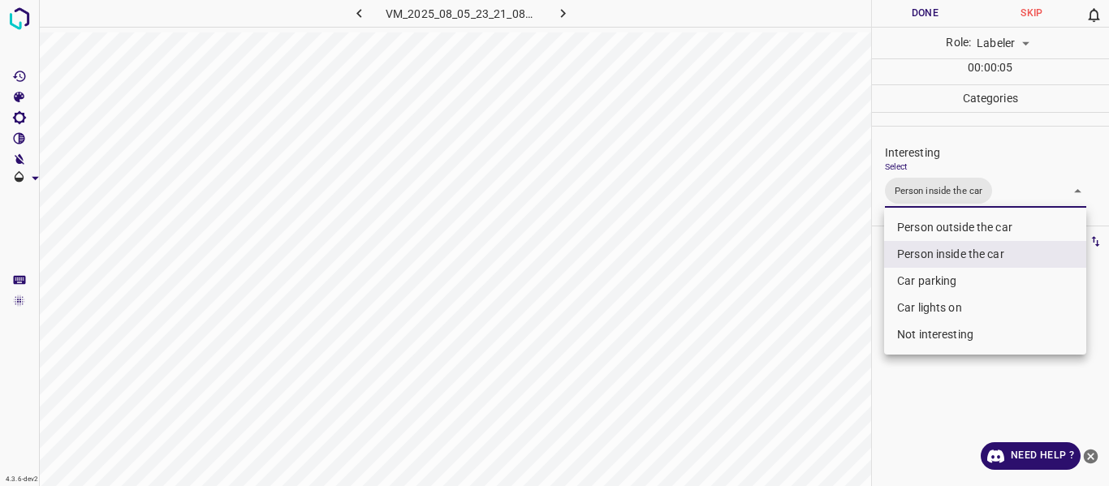
drag, startPoint x: 816, startPoint y: 367, endPoint x: 802, endPoint y: 390, distance: 27.3
click at [817, 369] on div at bounding box center [554, 243] width 1109 height 486
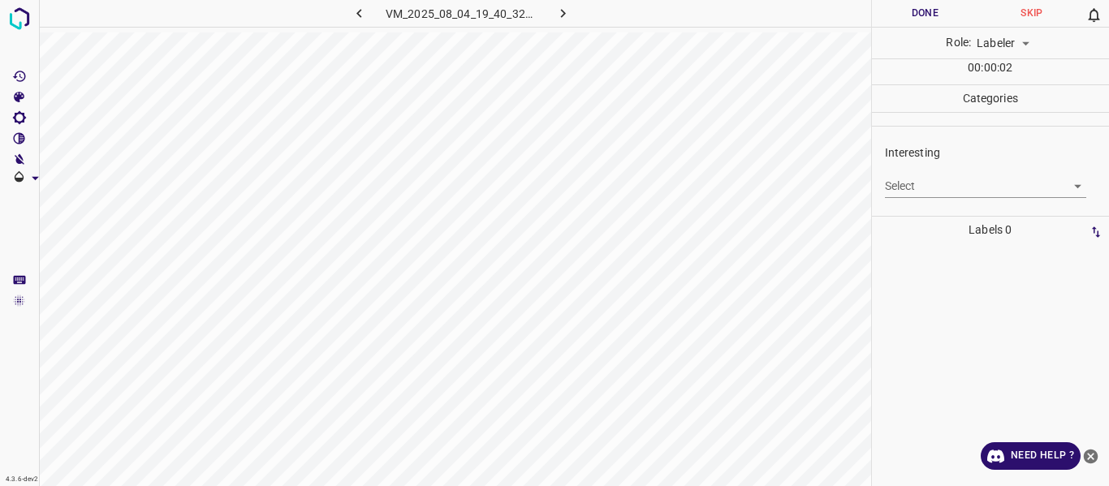
click at [917, 183] on body "4.3.6-dev2 VM_2025_08_04_19_40_32_081_03.gif Done Skip 0 Role: Labeler labeler …" at bounding box center [554, 243] width 1109 height 486
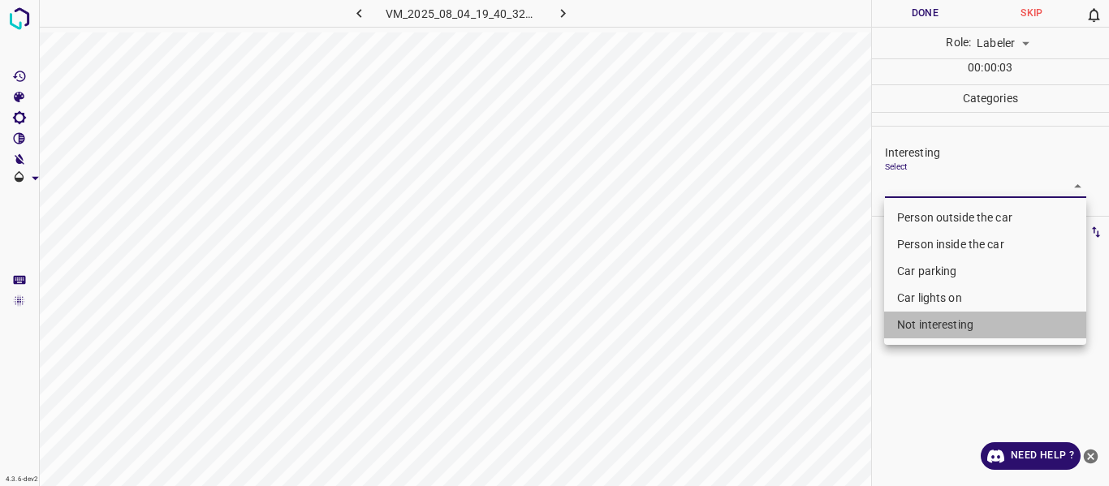
click at [931, 323] on li "Not interesting" at bounding box center [985, 325] width 202 height 27
type input "Not interesting"
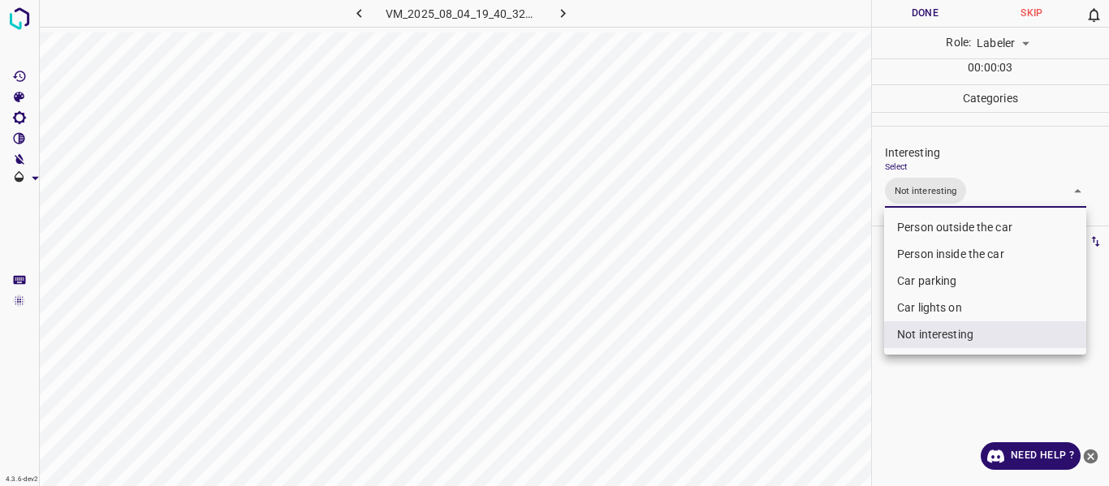
drag, startPoint x: 809, startPoint y: 373, endPoint x: 809, endPoint y: 385, distance: 11.4
click at [809, 374] on div at bounding box center [554, 243] width 1109 height 486
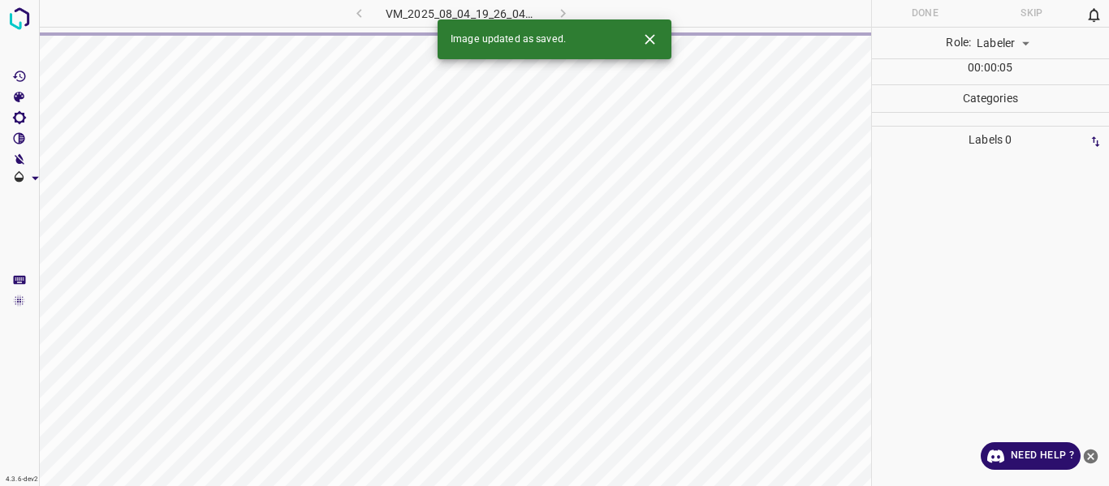
click at [360, 15] on div "VM_2025_08_04_19_26_04_006_00.gif" at bounding box center [461, 13] width 303 height 27
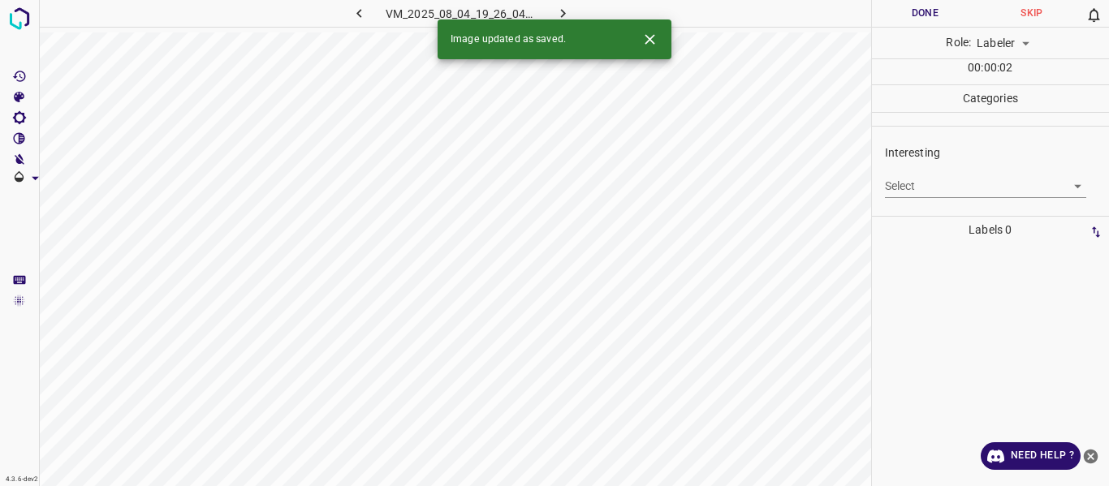
click at [361, 7] on icon "button" at bounding box center [359, 13] width 17 height 17
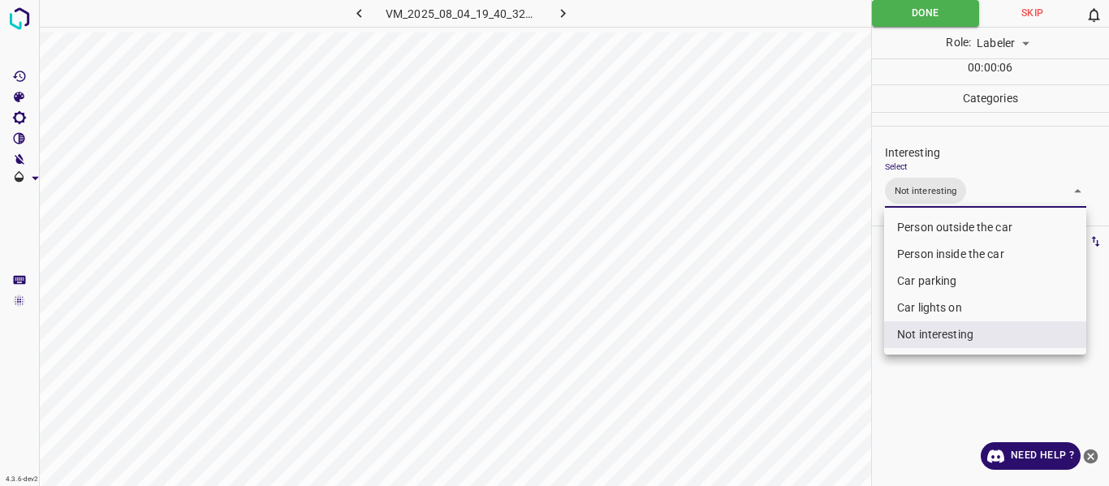
click at [961, 192] on body "4.3.6-dev2 VM_2025_08_04_19_40_32_081_03.gif Done Skip 0 Role: Labeler labeler …" at bounding box center [554, 243] width 1109 height 486
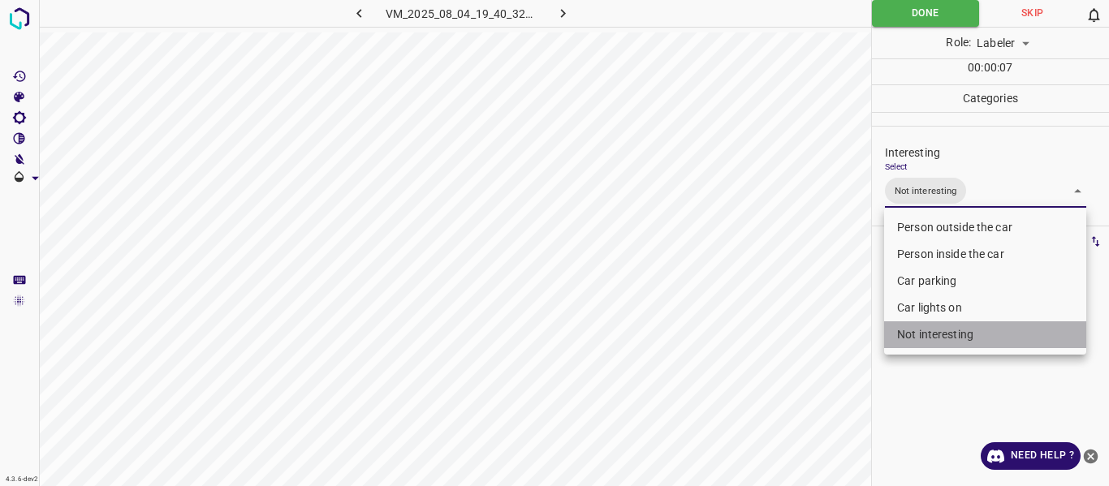
drag, startPoint x: 947, startPoint y: 332, endPoint x: 935, endPoint y: 331, distance: 12.2
click at [945, 330] on li "Not interesting" at bounding box center [985, 334] width 202 height 27
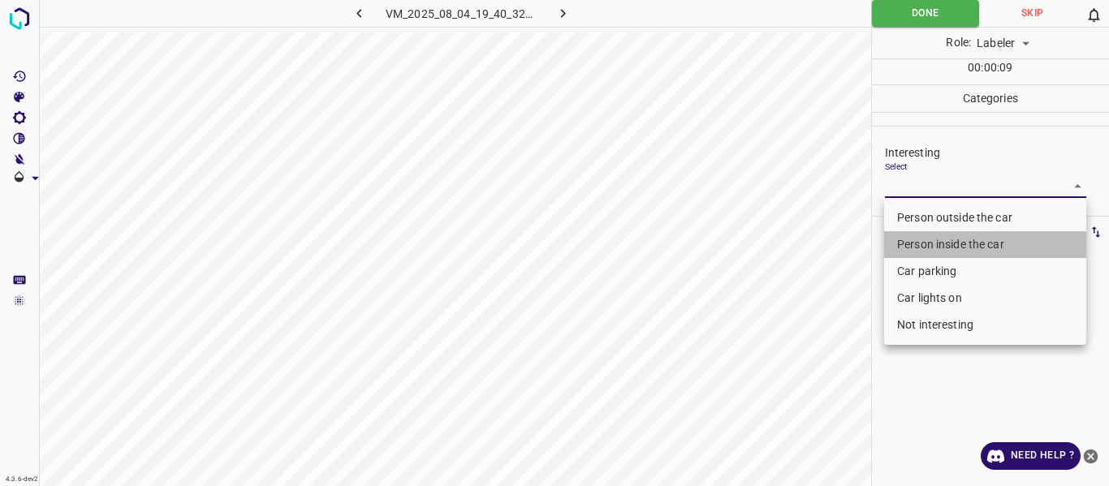
drag, startPoint x: 924, startPoint y: 244, endPoint x: 843, endPoint y: 285, distance: 90.0
click at [923, 244] on li "Person inside the car" at bounding box center [985, 244] width 202 height 27
type input "Person inside the car"
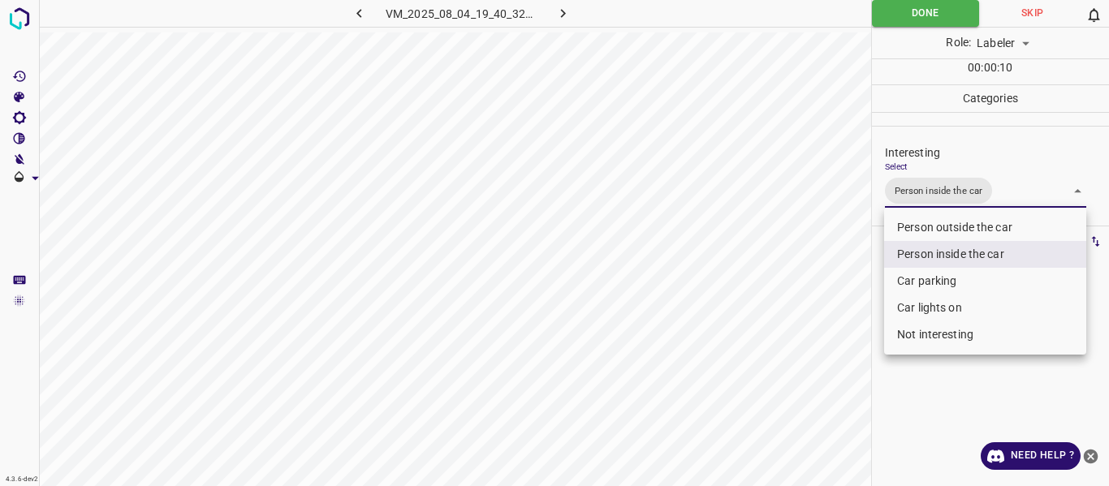
click at [834, 297] on div at bounding box center [554, 243] width 1109 height 486
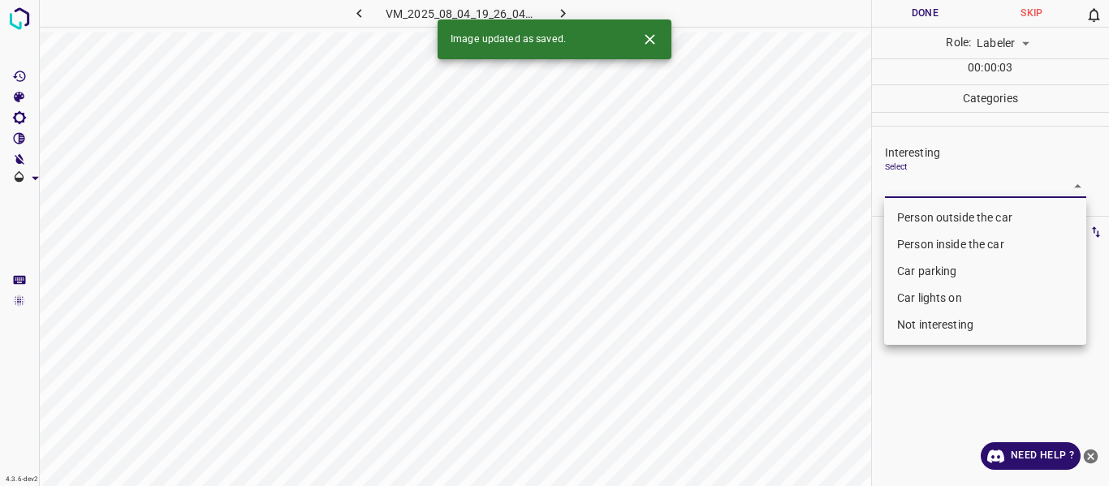
click at [921, 184] on body "4.3.6-dev2 VM_2025_08_04_19_26_04_006_00.gif Done Skip 0 Role: Labeler labeler …" at bounding box center [554, 243] width 1109 height 486
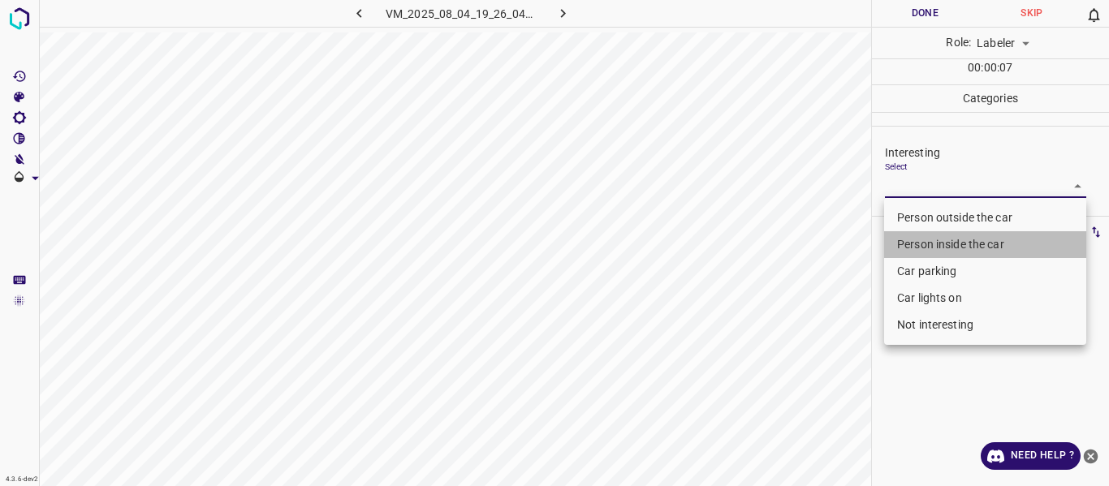
click at [913, 242] on li "Person inside the car" at bounding box center [985, 244] width 202 height 27
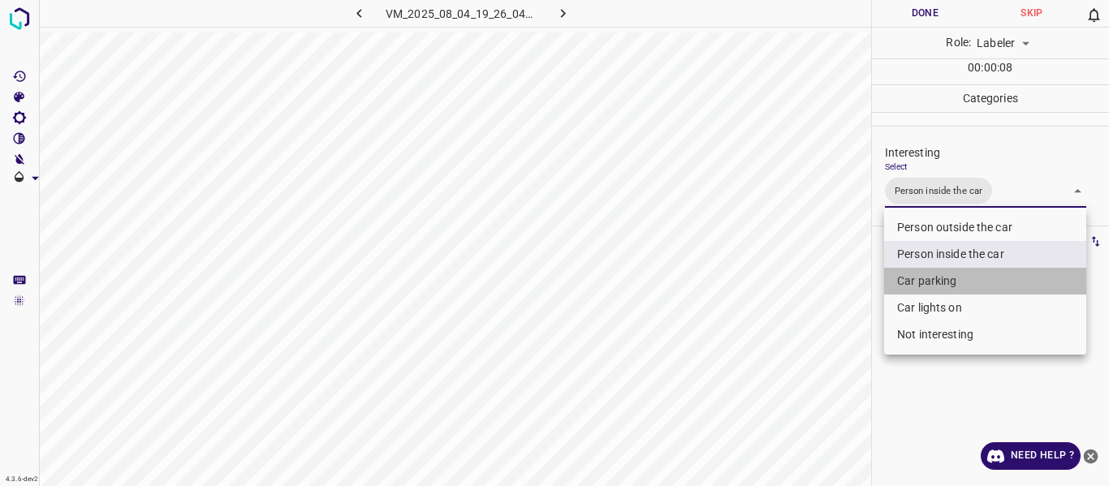
click at [917, 278] on li "Car parking" at bounding box center [985, 281] width 202 height 27
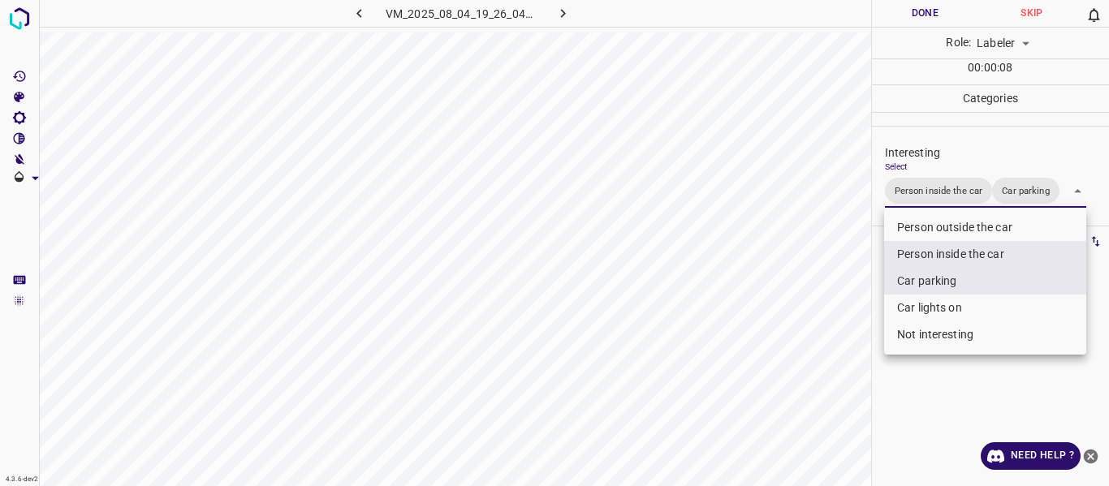
click at [912, 308] on li "Car lights on" at bounding box center [985, 308] width 202 height 27
type input "Person inside the car,Car parking,Car lights on"
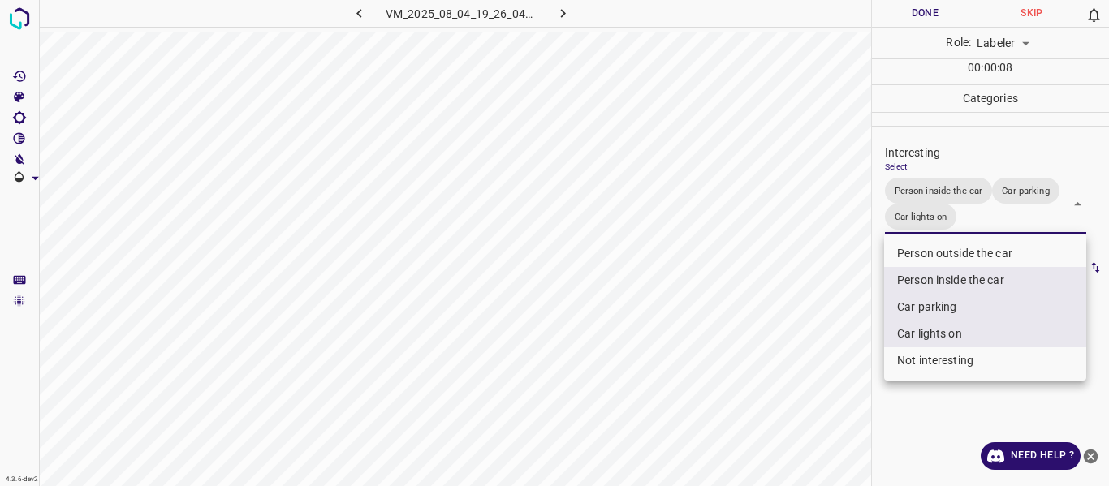
click at [831, 334] on div at bounding box center [554, 243] width 1109 height 486
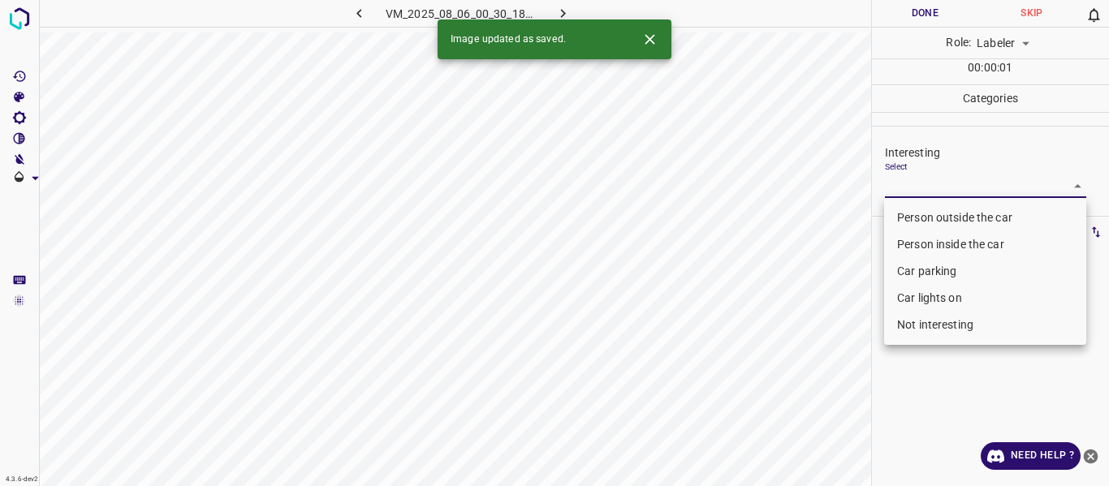
click at [913, 181] on body "4.3.6-dev2 VM_2025_08_06_00_30_18_315_01.gif Done Skip 0 Role: Labeler labeler …" at bounding box center [554, 243] width 1109 height 486
click at [922, 244] on li "Person inside the car" at bounding box center [985, 244] width 202 height 27
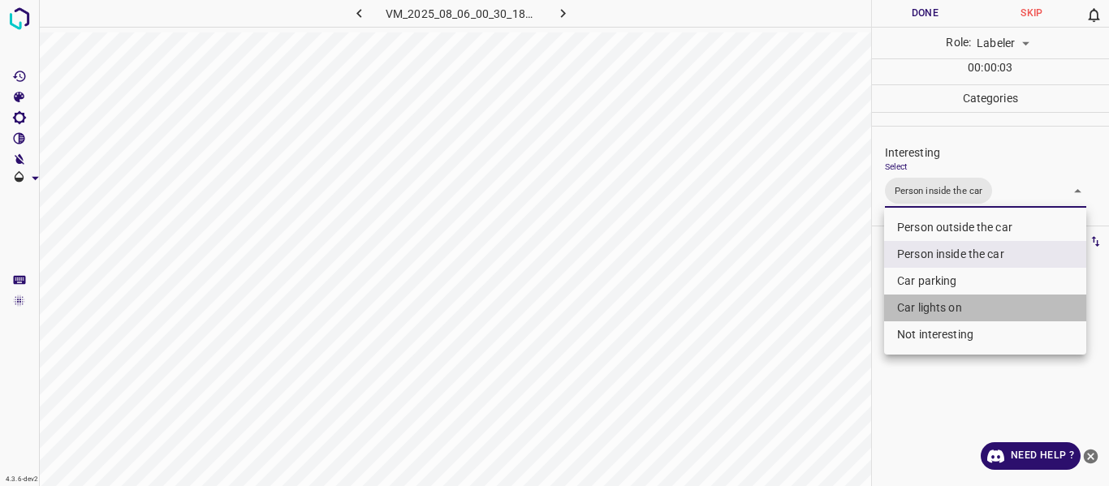
click at [917, 297] on li "Car lights on" at bounding box center [985, 308] width 202 height 27
type input "Person inside the car,Car lights on"
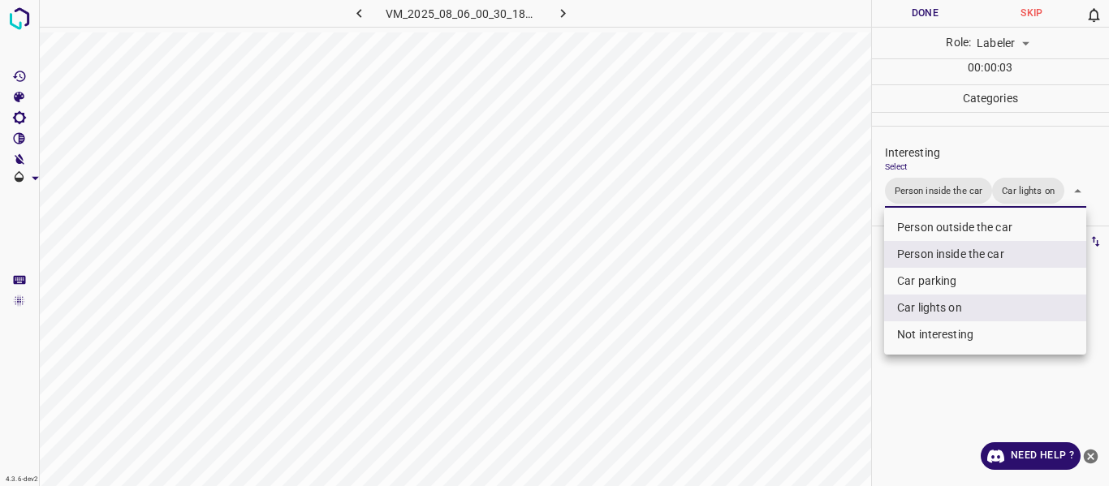
click at [816, 331] on div at bounding box center [554, 243] width 1109 height 486
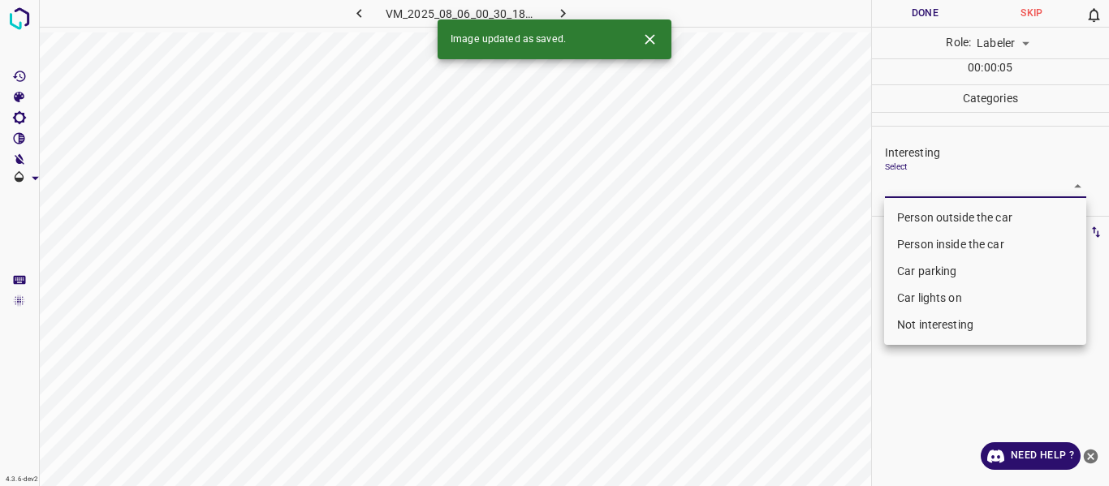
click at [909, 183] on body "4.3.6-dev2 VM_2025_08_06_00_30_18_315_04.gif Done Skip 0 Role: Labeler labeler …" at bounding box center [554, 243] width 1109 height 486
click at [911, 210] on li "Person outside the car" at bounding box center [985, 218] width 202 height 27
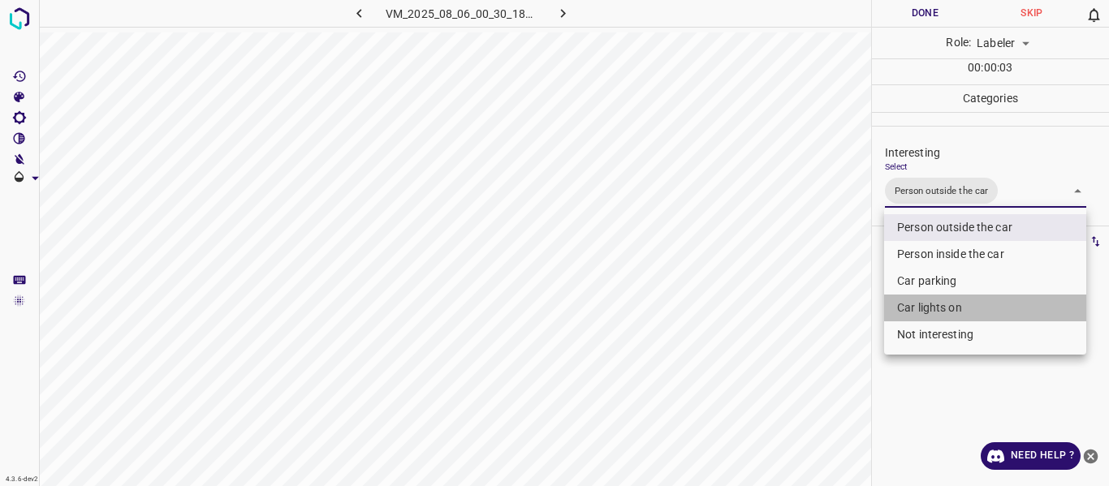
click at [936, 305] on li "Car lights on" at bounding box center [985, 308] width 202 height 27
type input "Person outside the car,Car lights on"
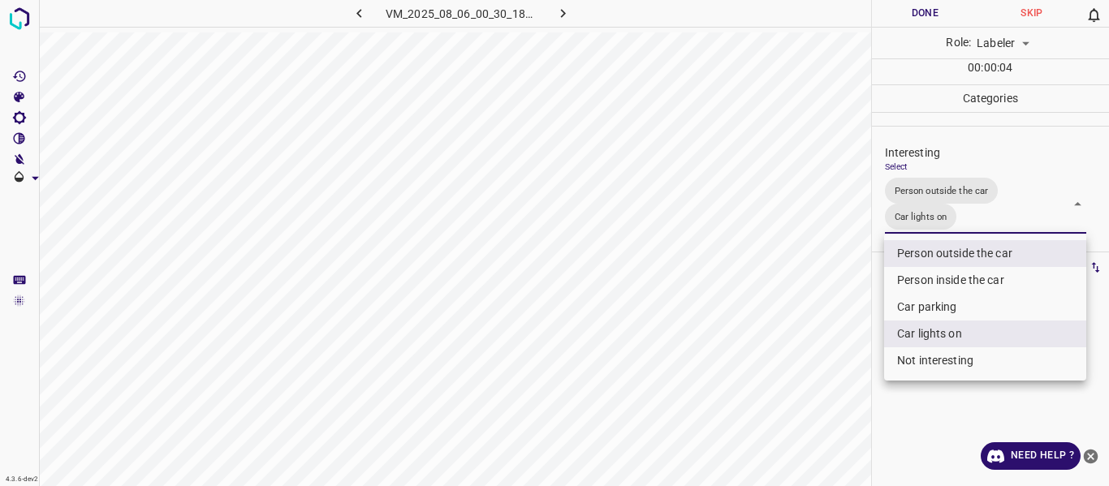
click at [829, 339] on div at bounding box center [554, 243] width 1109 height 486
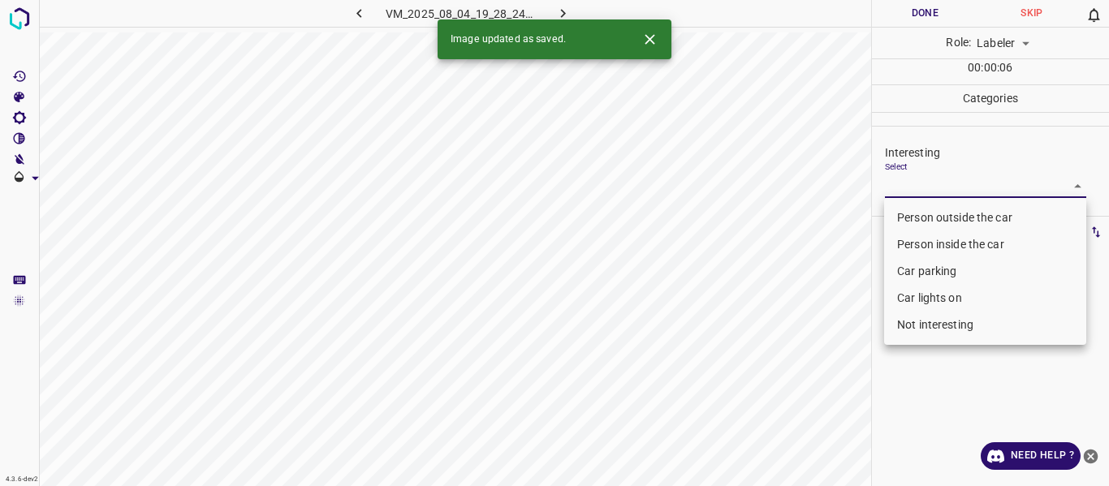
click at [889, 181] on body "4.3.6-dev2 VM_2025_08_04_19_28_24_574_04.gif Done Skip 0 Role: Labeler labeler …" at bounding box center [554, 243] width 1109 height 486
click at [931, 262] on li "Car parking" at bounding box center [985, 271] width 202 height 27
type input "Car parking"
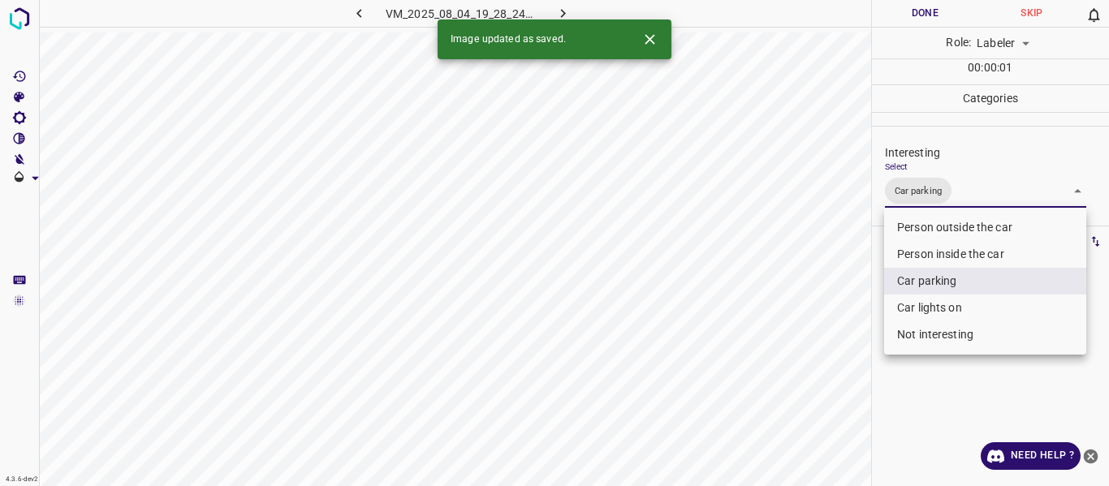
drag, startPoint x: 812, startPoint y: 321, endPoint x: 805, endPoint y: 356, distance: 35.7
click at [811, 338] on div at bounding box center [554, 243] width 1109 height 486
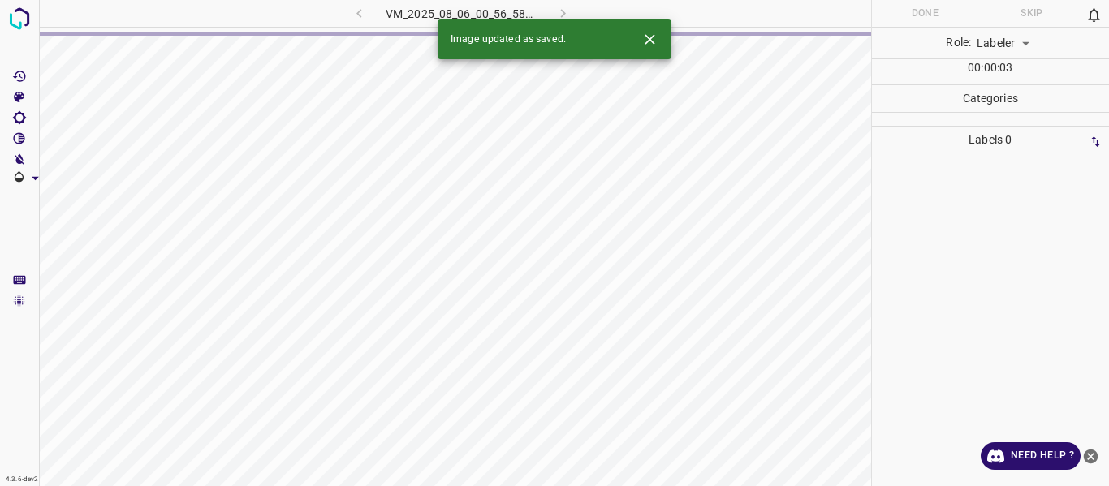
click at [356, 16] on div "VM_2025_08_06_00_56_58_227_03.gif" at bounding box center [461, 13] width 303 height 27
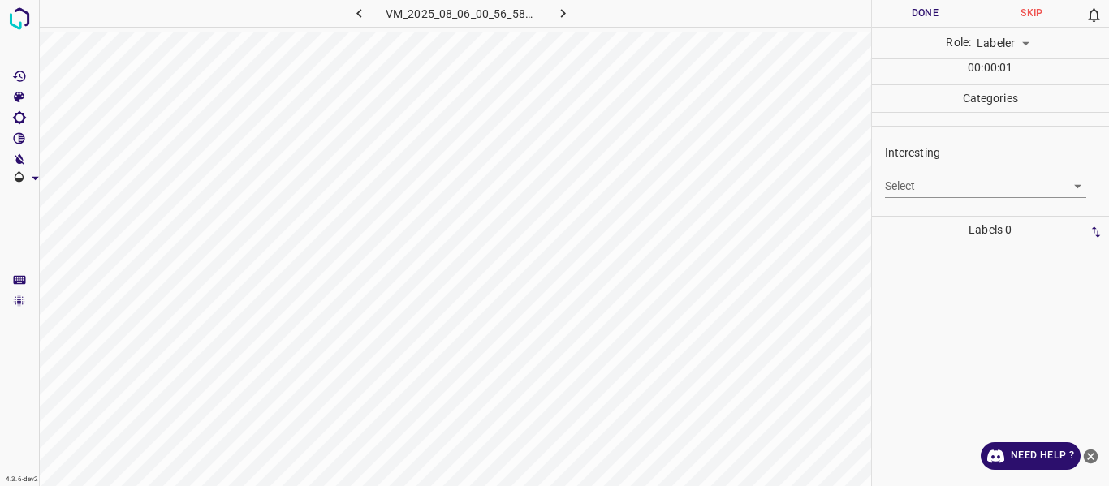
click at [366, 15] on icon "button" at bounding box center [359, 13] width 17 height 17
click at [966, 192] on body "4.3.6-dev2 VM_2025_08_04_19_28_24_574_04.gif Done Skip 0 Role: Labeler labeler …" at bounding box center [554, 243] width 1109 height 486
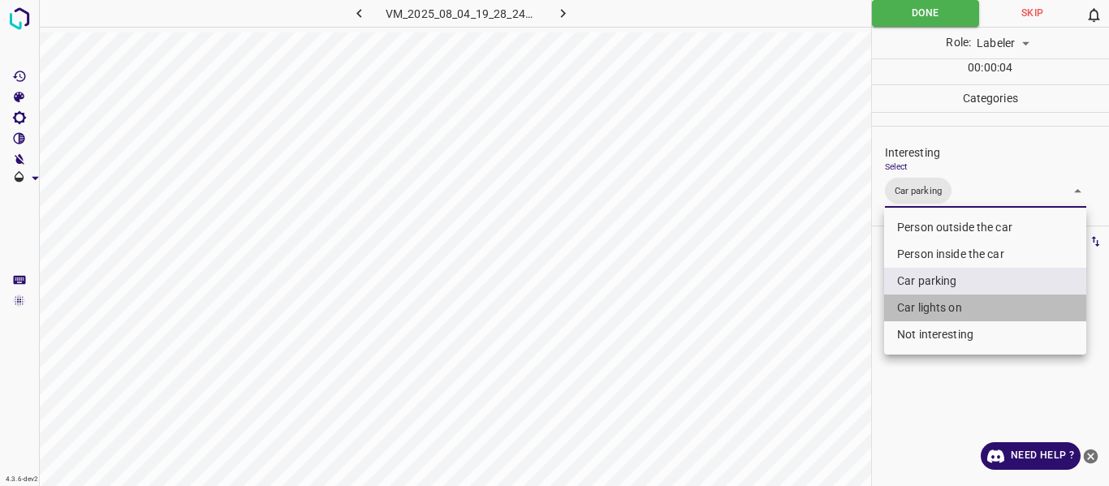
drag, startPoint x: 916, startPoint y: 313, endPoint x: 805, endPoint y: 355, distance: 119.0
click at [914, 313] on li "Car lights on" at bounding box center [985, 308] width 202 height 27
type input "Car parking,Car lights on"
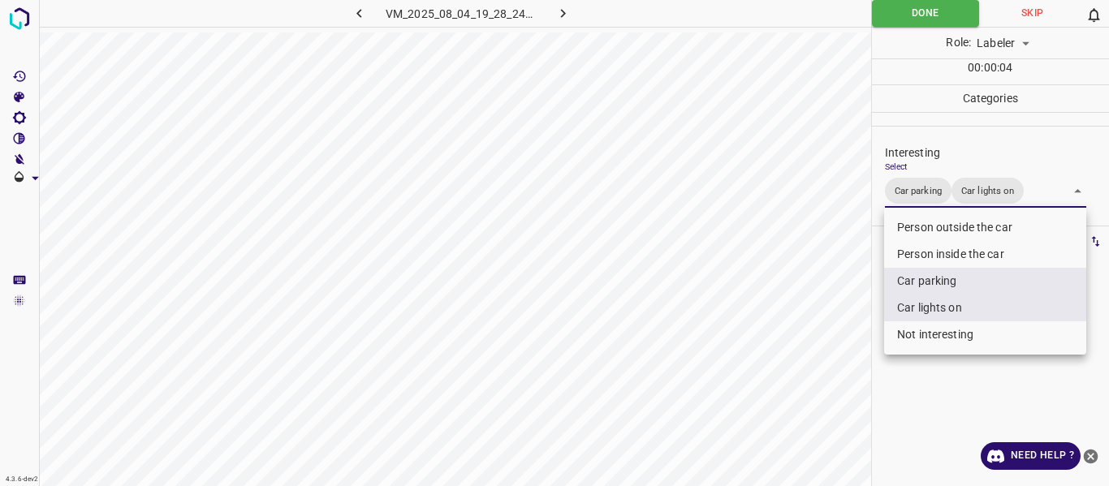
drag, startPoint x: 804, startPoint y: 355, endPoint x: 796, endPoint y: 369, distance: 16.3
click at [803, 357] on div at bounding box center [554, 243] width 1109 height 486
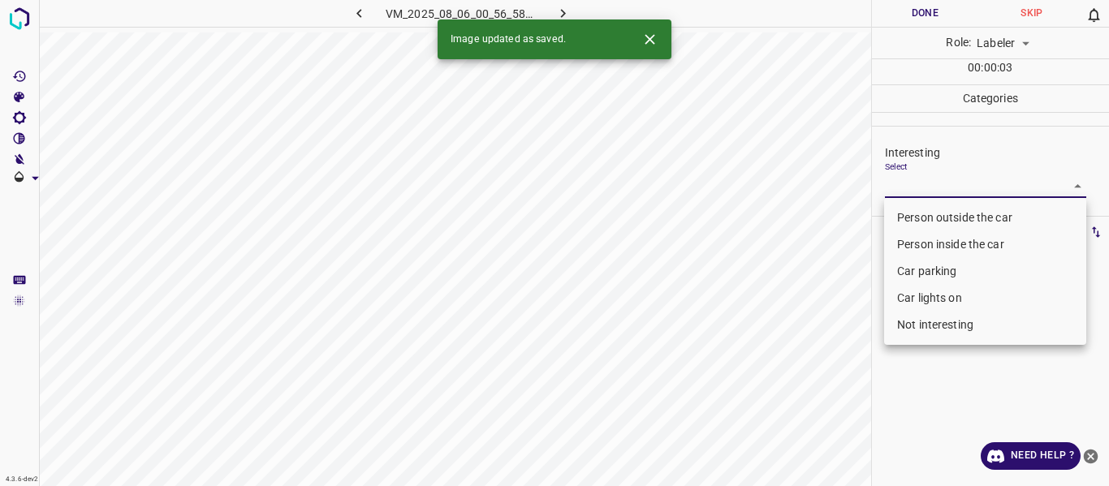
click at [940, 193] on body "4.3.6-dev2 VM_2025_08_06_00_56_58_227_03.gif Done Skip 0 Role: Labeler labeler …" at bounding box center [554, 243] width 1109 height 486
drag, startPoint x: 932, startPoint y: 294, endPoint x: 802, endPoint y: 364, distance: 147.5
click at [930, 294] on li "Car lights on" at bounding box center [985, 298] width 202 height 27
type input "Car lights on"
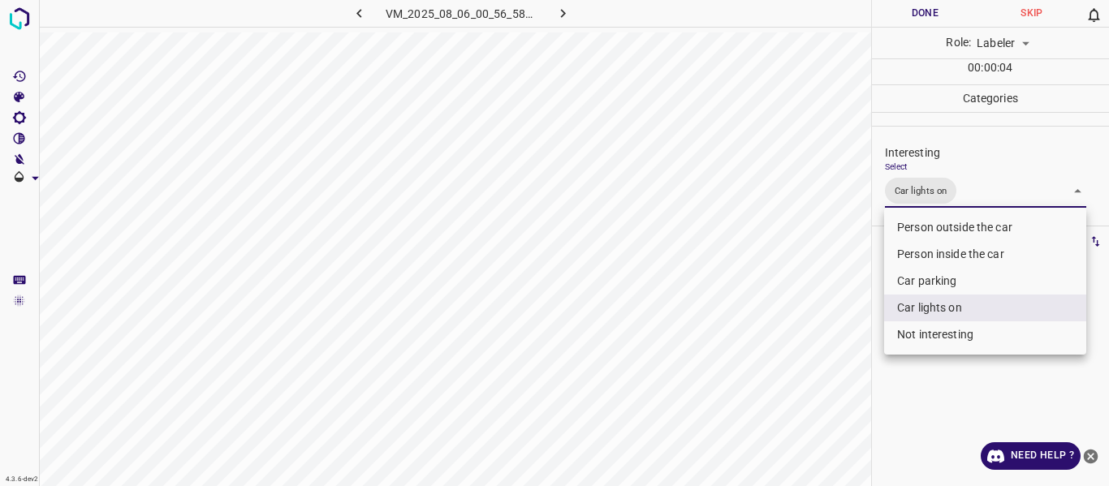
drag, startPoint x: 802, startPoint y: 364, endPoint x: 792, endPoint y: 390, distance: 28.5
click at [800, 365] on div at bounding box center [554, 243] width 1109 height 486
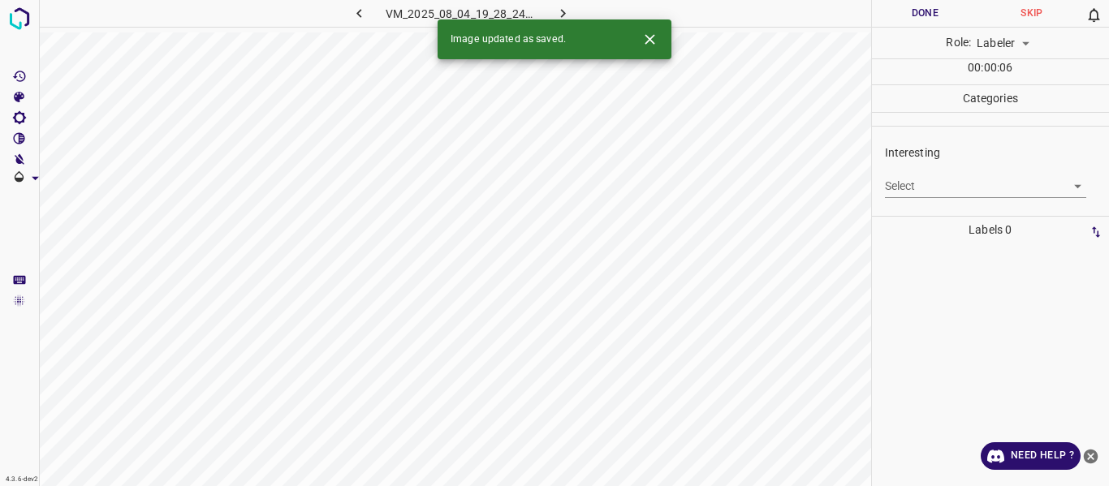
click at [908, 178] on body "4.3.6-dev2 VM_2025_08_04_19_28_24_574_05.gif Done Skip 0 Role: Labeler labeler …" at bounding box center [554, 243] width 1109 height 486
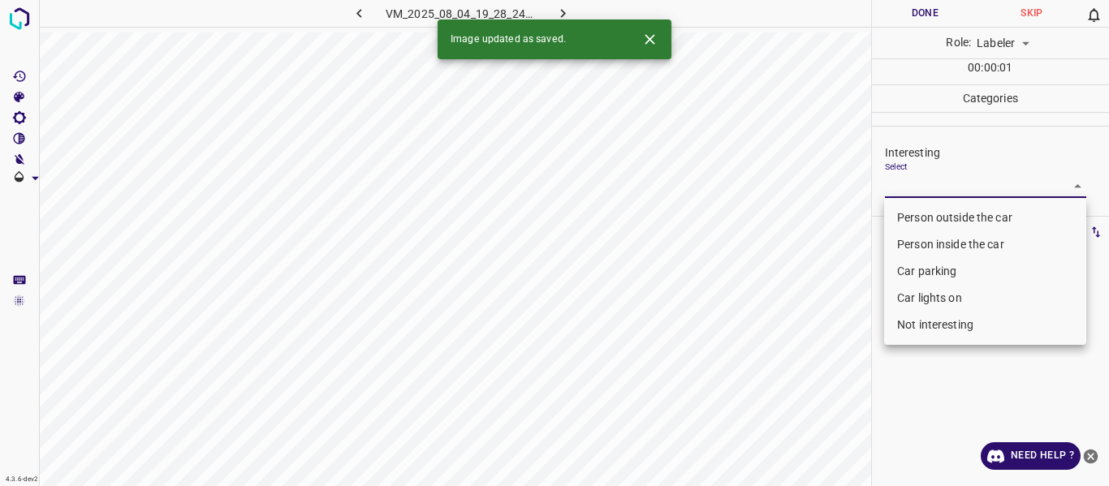
drag, startPoint x: 921, startPoint y: 266, endPoint x: 922, endPoint y: 285, distance: 18.7
click at [922, 269] on li "Car parking" at bounding box center [985, 271] width 202 height 27
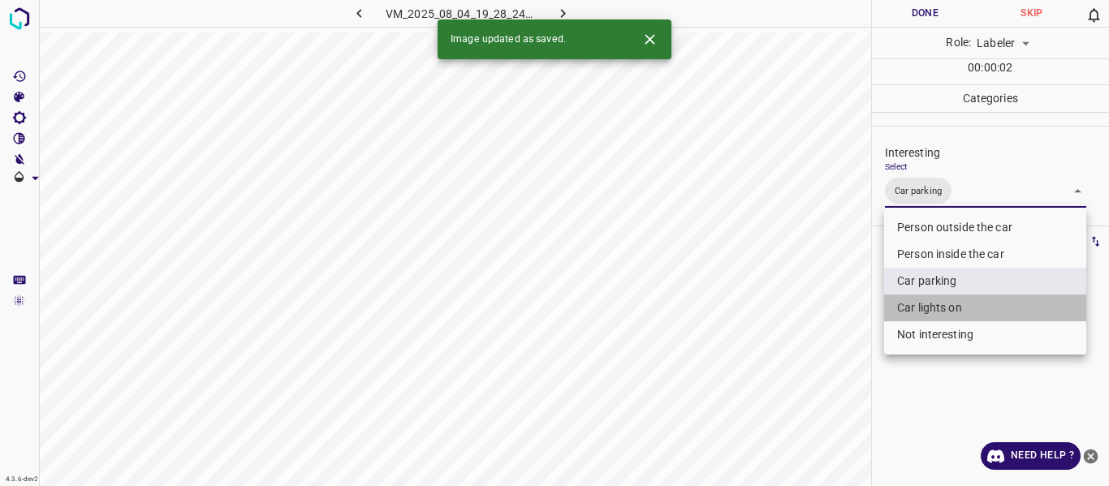
click at [923, 316] on li "Car lights on" at bounding box center [985, 308] width 202 height 27
type input "Car parking,Car lights on"
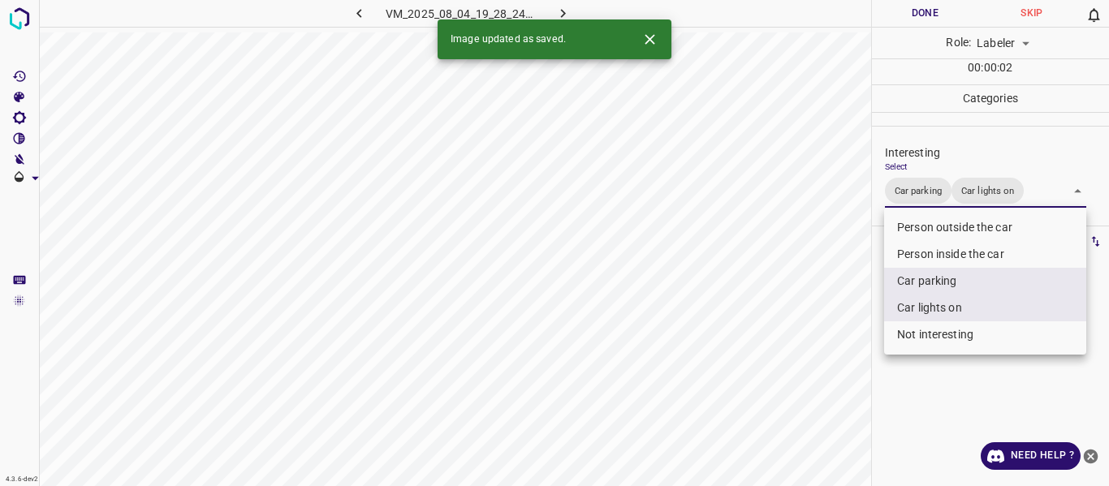
drag, startPoint x: 843, startPoint y: 340, endPoint x: 800, endPoint y: 399, distance: 72.1
click at [828, 371] on div at bounding box center [554, 243] width 1109 height 486
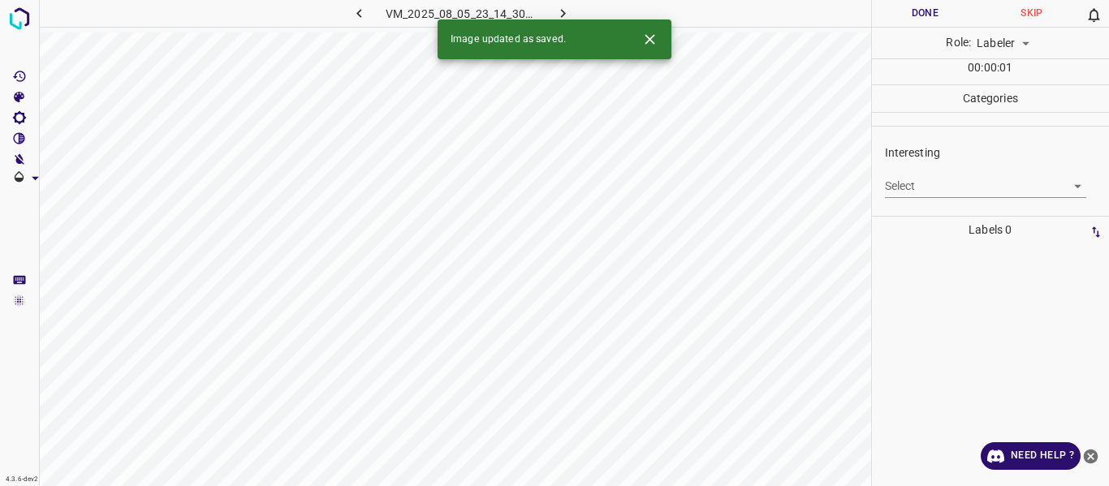
click at [916, 183] on body "4.3.6-dev2 VM_2025_08_05_23_14_30_628_02.gif Done Skip 0 Role: Labeler labeler …" at bounding box center [554, 243] width 1109 height 486
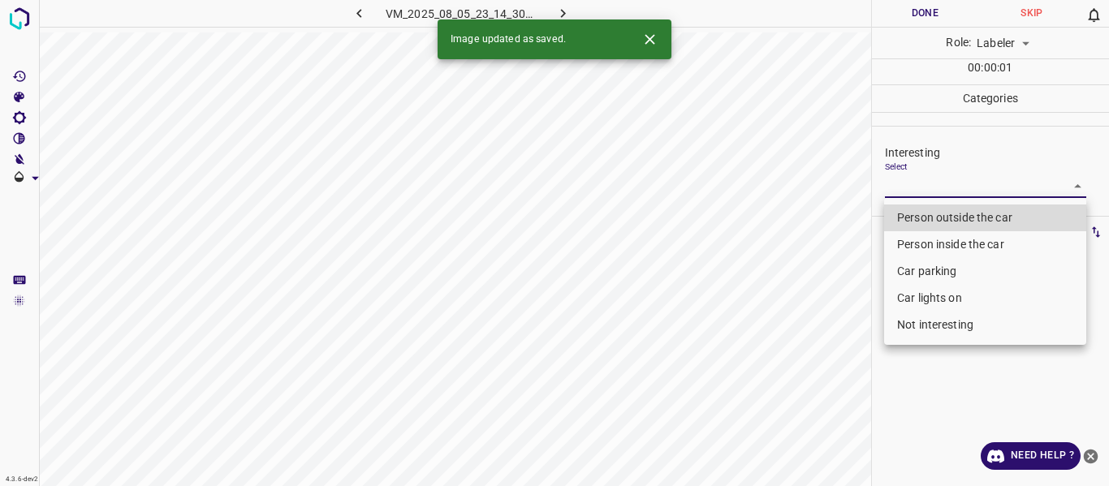
click at [921, 219] on li "Person outside the car" at bounding box center [985, 218] width 202 height 27
type input "Person outside the car"
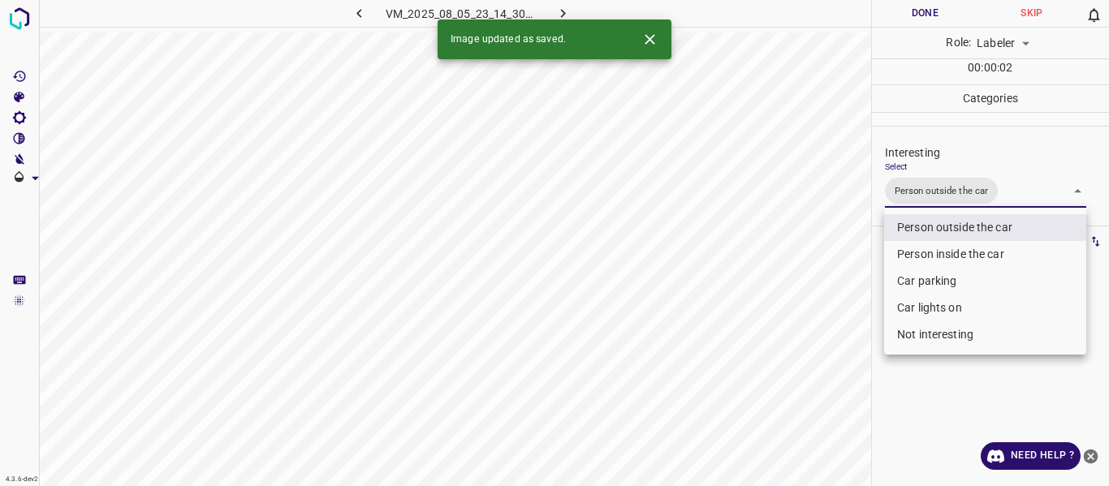
drag, startPoint x: 840, startPoint y: 321, endPoint x: 748, endPoint y: 438, distance: 148.6
click at [835, 365] on div at bounding box center [554, 243] width 1109 height 486
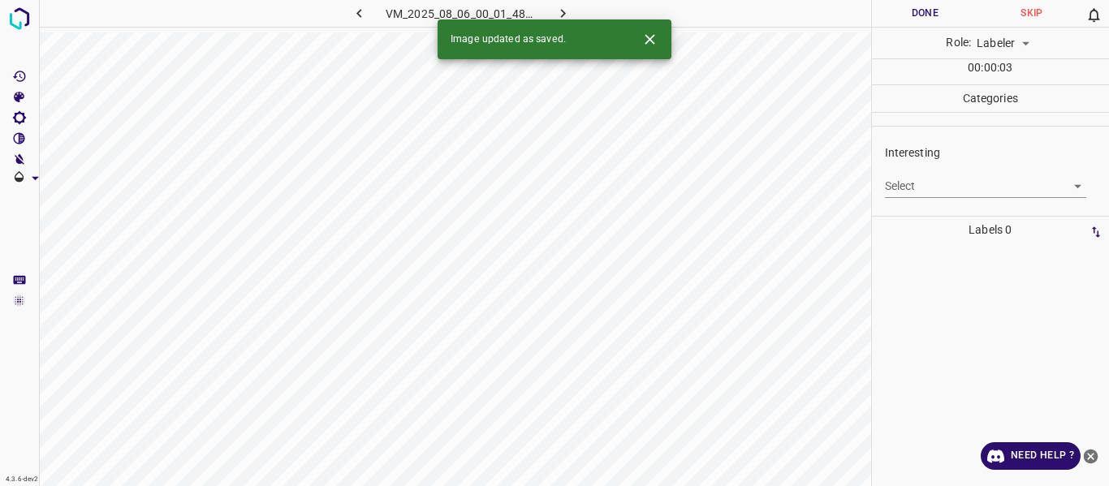
click at [947, 183] on body "4.3.6-dev2 VM_2025_08_06_00_01_48_088_02.gif Done Skip 0 Role: Labeler labeler …" at bounding box center [554, 243] width 1109 height 486
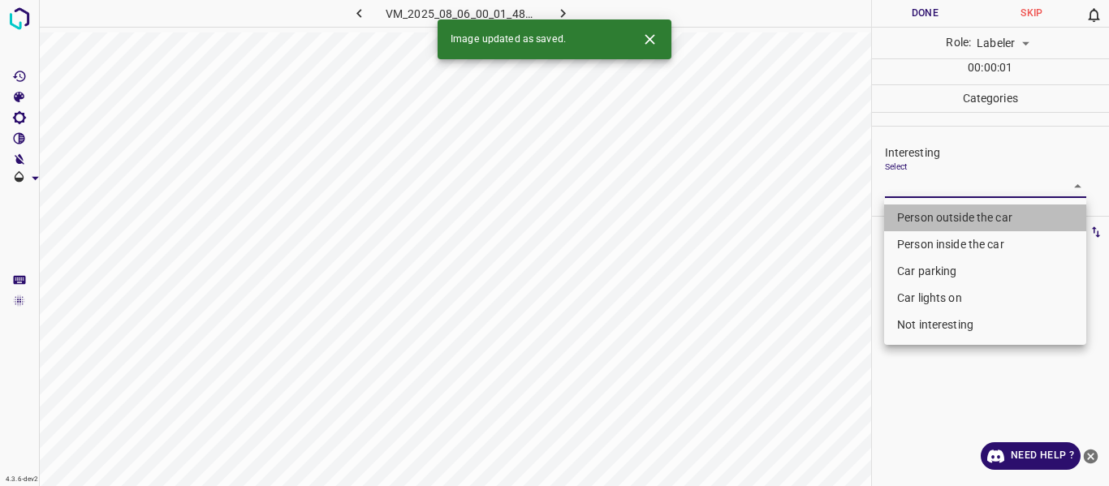
click at [943, 214] on li "Person outside the car" at bounding box center [985, 218] width 202 height 27
type input "Person outside the car"
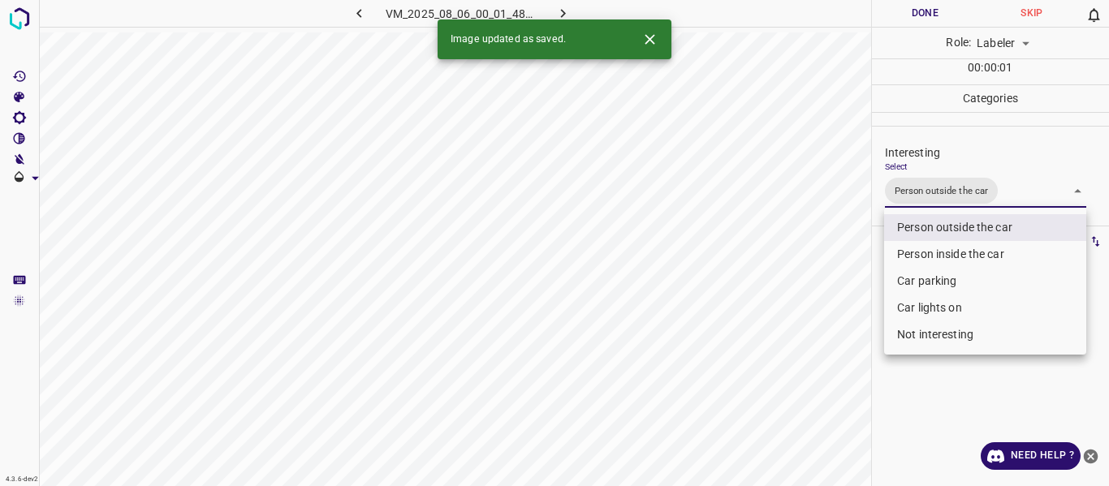
click at [832, 364] on div at bounding box center [554, 243] width 1109 height 486
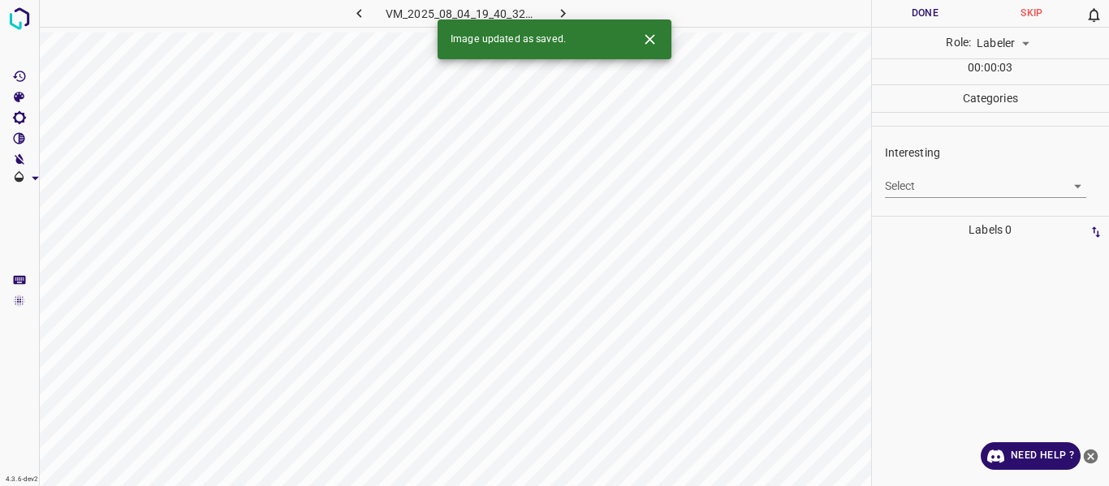
click at [912, 180] on body "4.3.6-dev2 VM_2025_08_04_19_40_32_081_04.gif Done Skip 0 Role: Labeler labeler …" at bounding box center [554, 243] width 1109 height 486
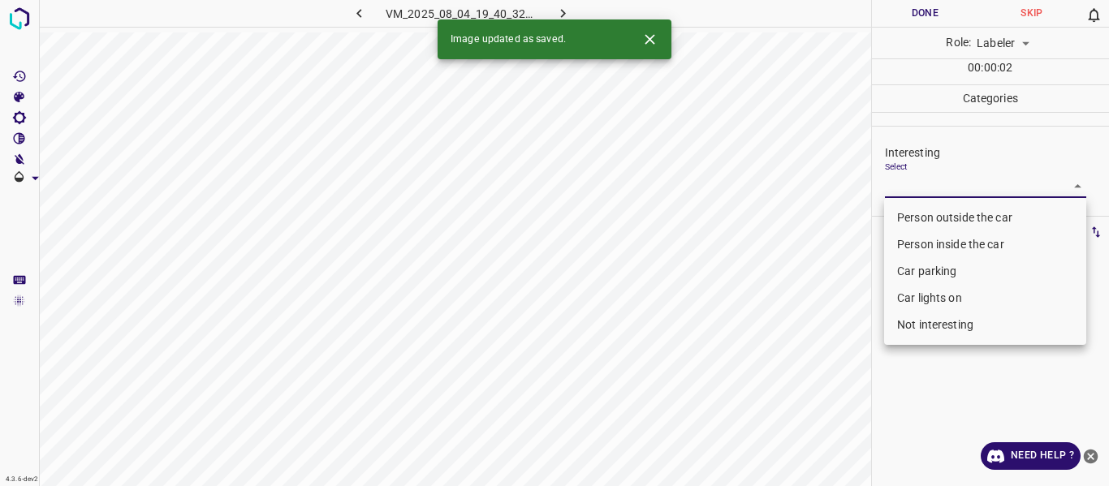
click at [908, 215] on li "Person outside the car" at bounding box center [985, 218] width 202 height 27
type input "Person outside the car"
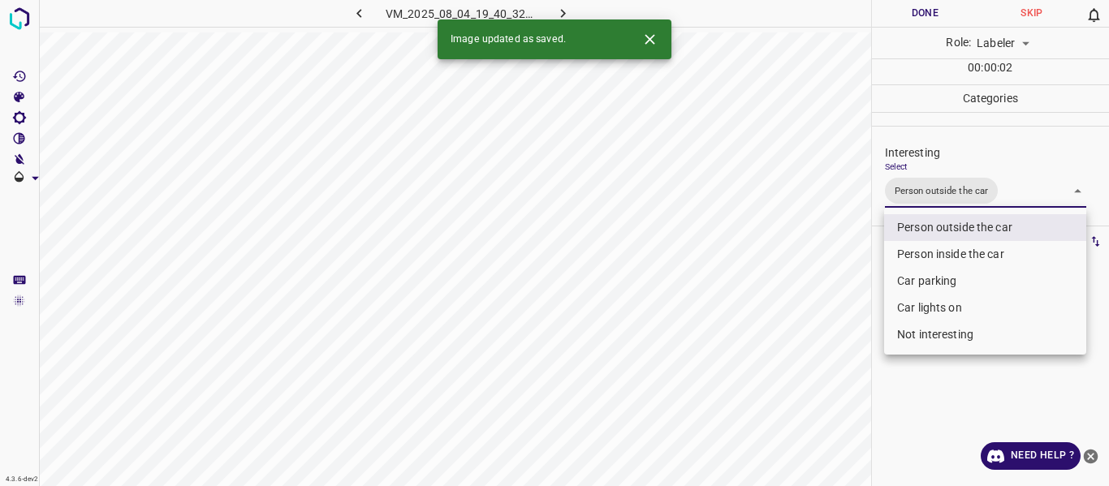
drag, startPoint x: 841, startPoint y: 326, endPoint x: 813, endPoint y: 402, distance: 80.4
click at [839, 331] on div at bounding box center [554, 243] width 1109 height 486
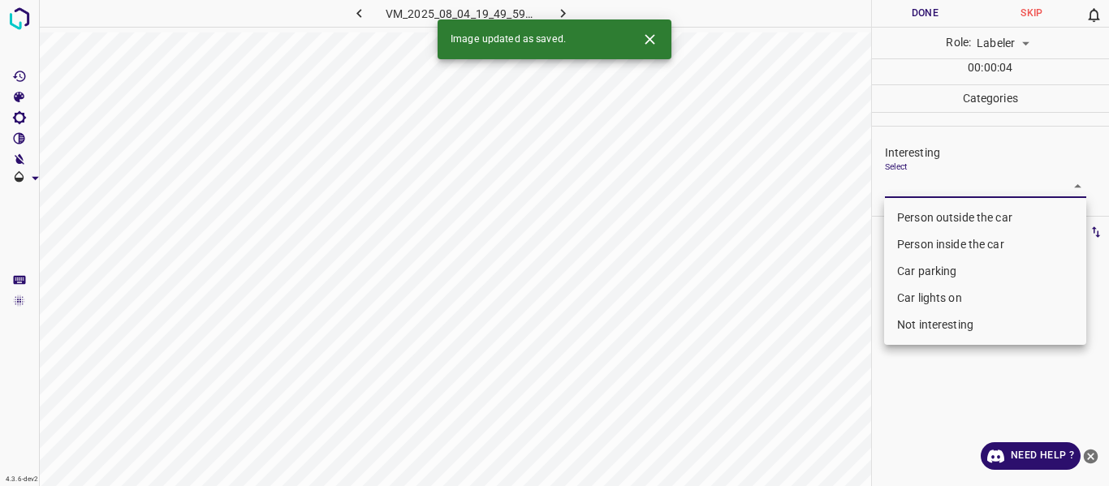
click at [930, 188] on body "4.3.6-dev2 VM_2025_08_04_19_49_59_591_01.gif Done Skip 0 Role: Labeler labeler …" at bounding box center [554, 243] width 1109 height 486
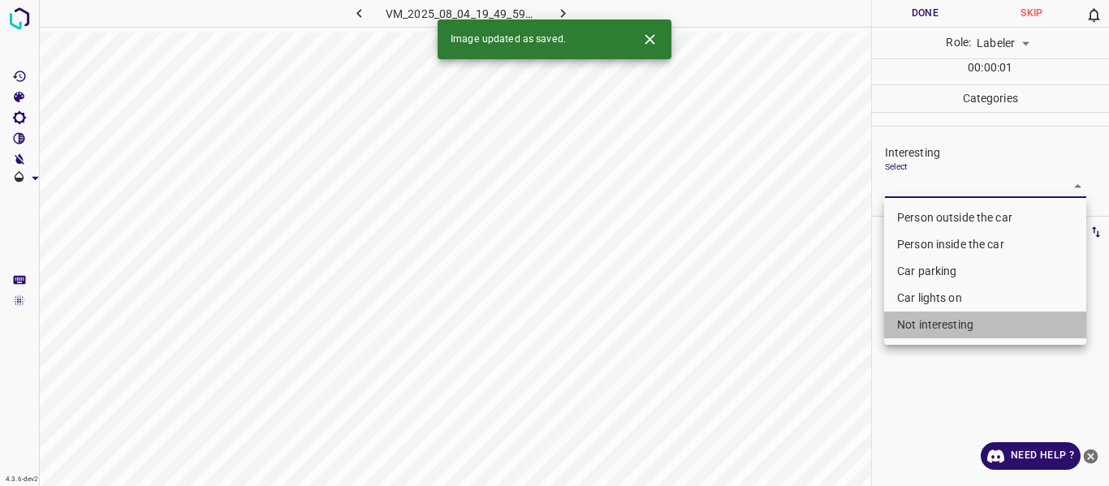
drag, startPoint x: 938, startPoint y: 321, endPoint x: 839, endPoint y: 339, distance: 100.6
click at [936, 317] on li "Not interesting" at bounding box center [985, 325] width 202 height 27
type input "Not interesting"
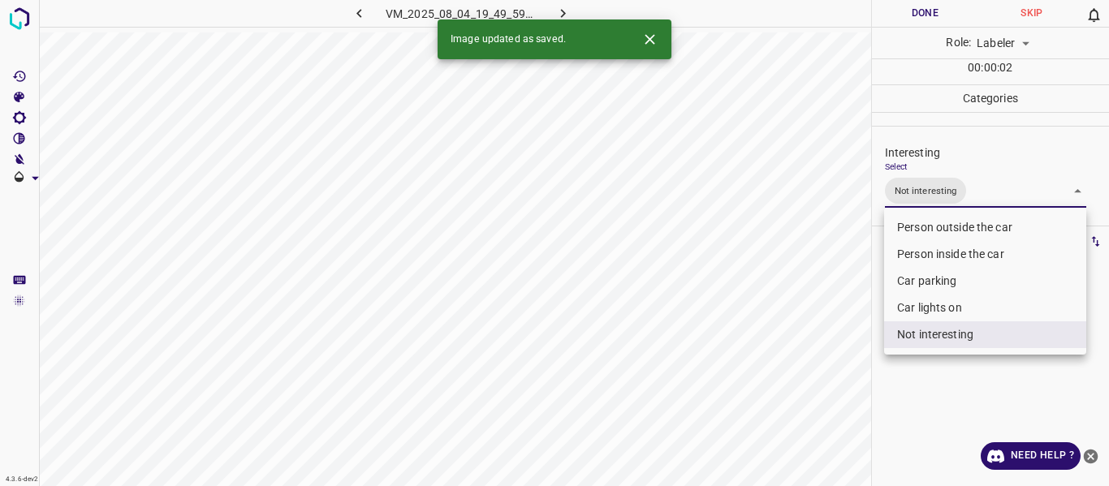
click at [796, 358] on div at bounding box center [554, 243] width 1109 height 486
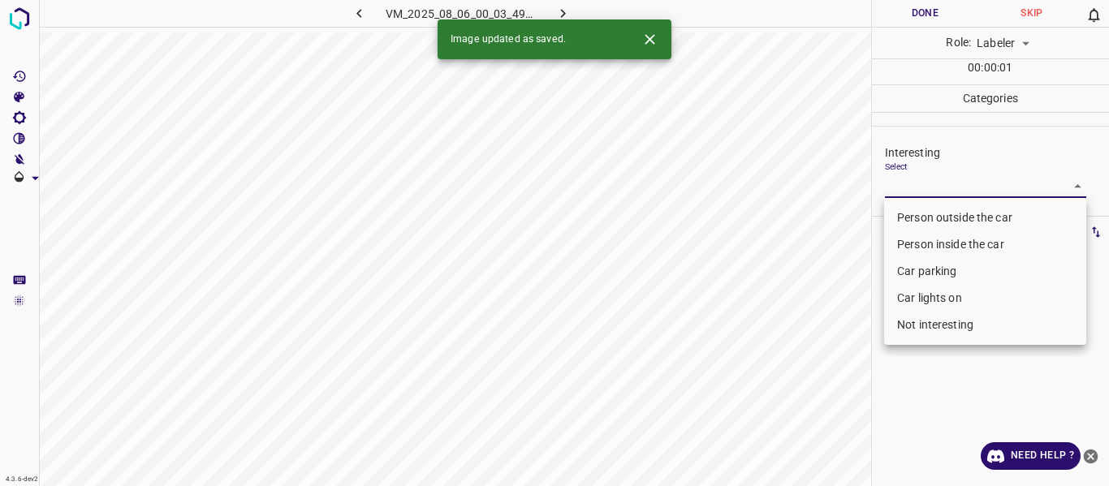
click at [915, 183] on body "4.3.6-dev2 VM_2025_08_06_00_03_49_542_02.gif Done Skip 0 Role: Labeler labeler …" at bounding box center [554, 243] width 1109 height 486
drag, startPoint x: 925, startPoint y: 315, endPoint x: 870, endPoint y: 350, distance: 64.6
click at [925, 316] on li "Not interesting" at bounding box center [985, 325] width 202 height 27
type input "Not interesting"
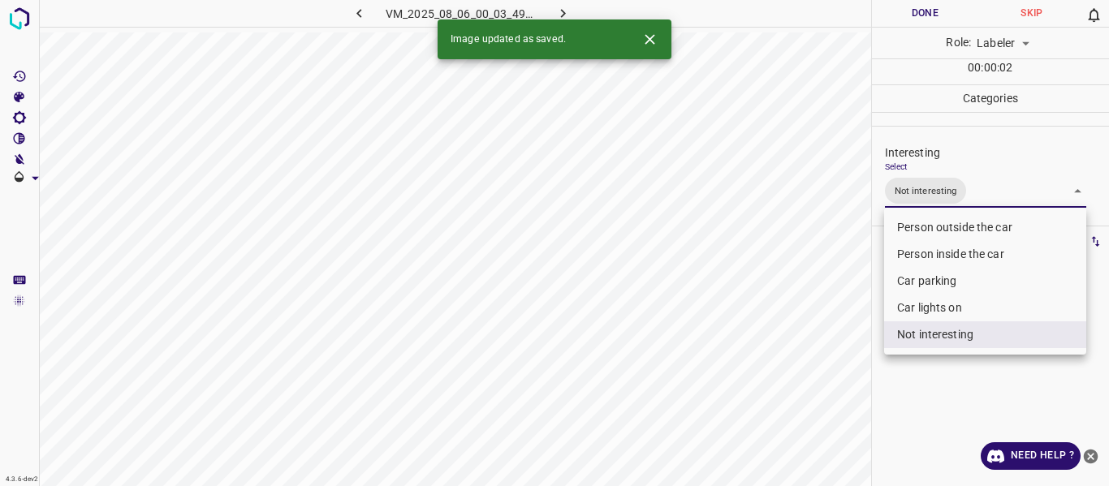
click at [817, 356] on div at bounding box center [554, 243] width 1109 height 486
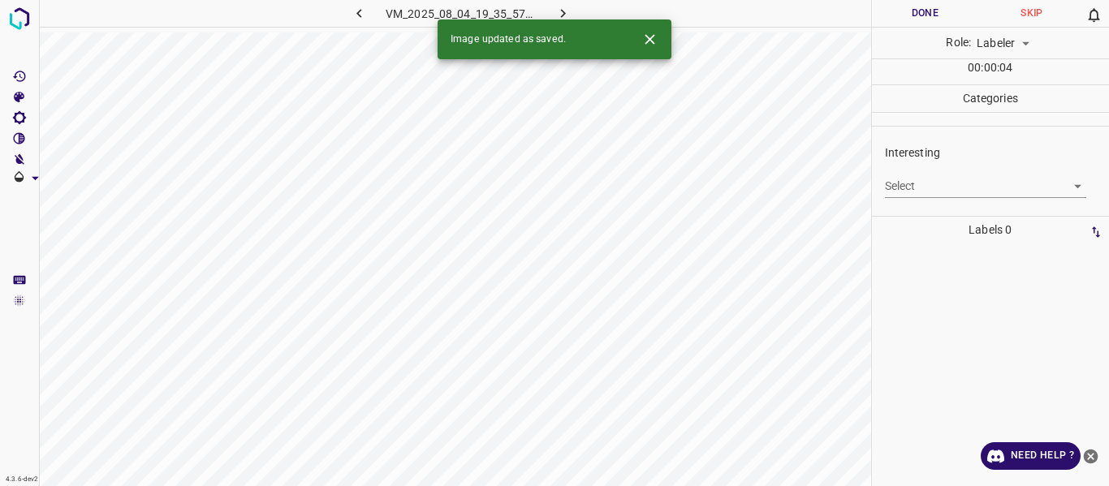
click at [921, 180] on body "4.3.6-dev2 VM_2025_08_04_19_35_57_335_03.gif Done Skip 0 Role: Labeler labeler …" at bounding box center [554, 243] width 1109 height 486
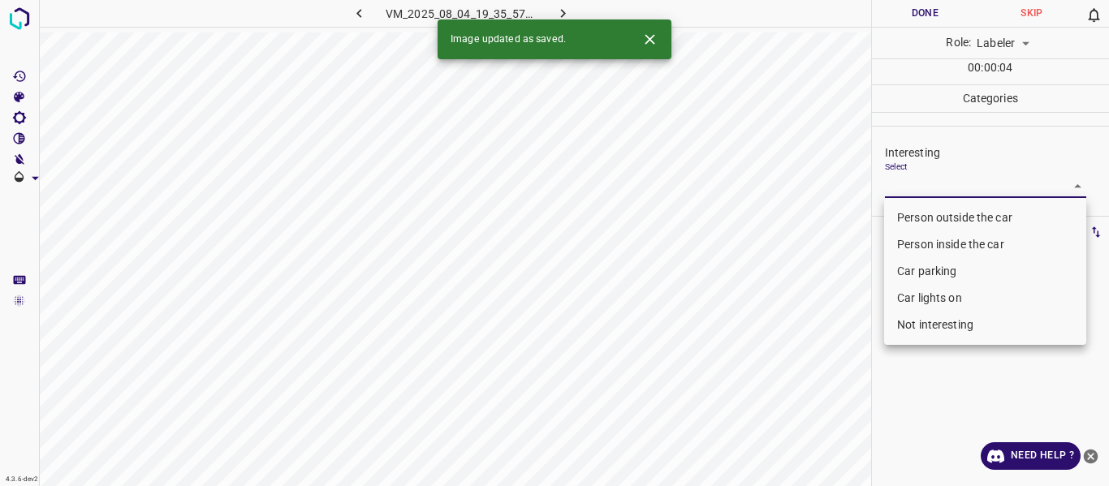
click at [923, 209] on li "Person outside the car" at bounding box center [985, 218] width 202 height 27
type input "Person outside the car"
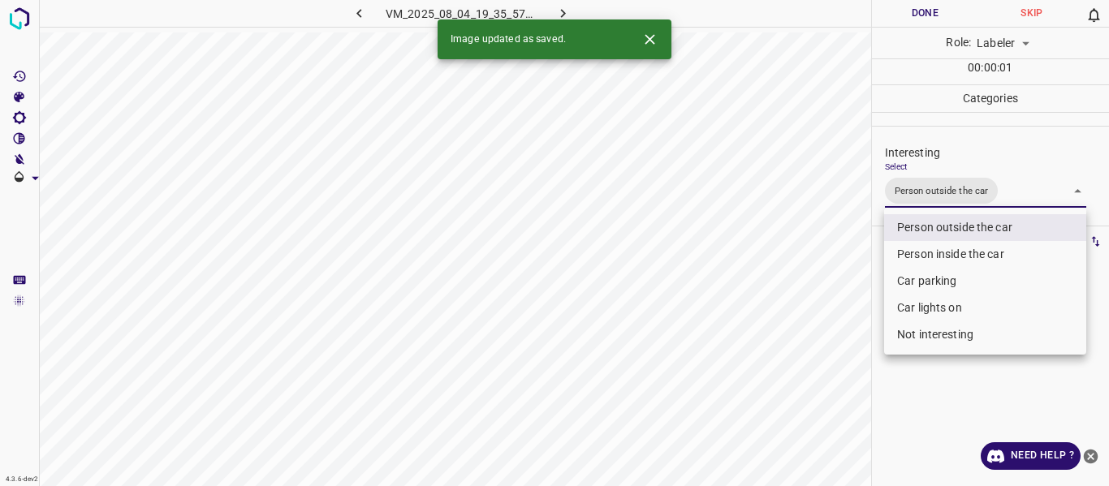
drag, startPoint x: 841, startPoint y: 299, endPoint x: 826, endPoint y: 345, distance: 48.8
click at [842, 301] on div at bounding box center [554, 243] width 1109 height 486
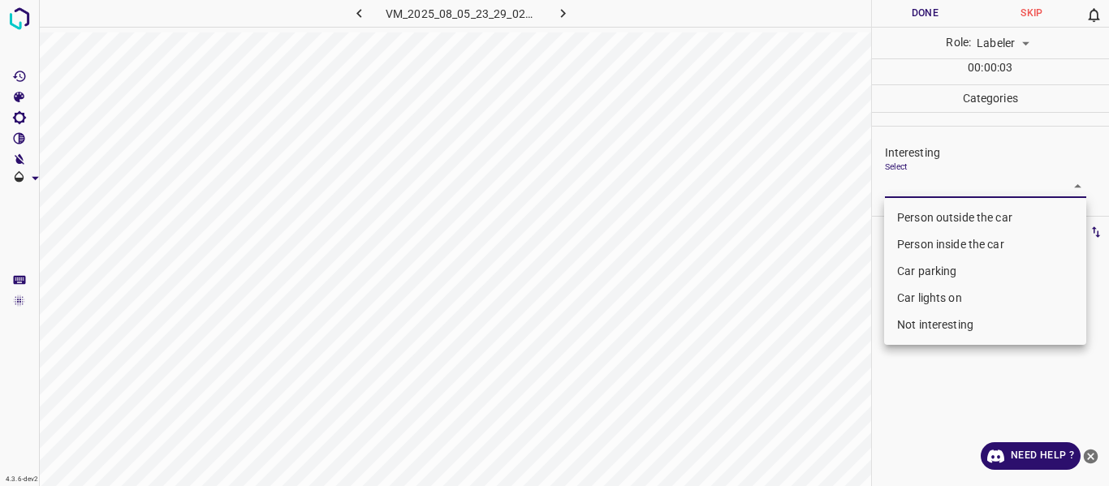
click at [924, 183] on body "4.3.6-dev2 VM_2025_08_05_23_29_02_569_00.gif Done Skip 0 Role: Labeler labeler …" at bounding box center [554, 243] width 1109 height 486
drag, startPoint x: 917, startPoint y: 214, endPoint x: 842, endPoint y: 301, distance: 115.2
click at [917, 214] on li "Person outside the car" at bounding box center [985, 218] width 202 height 27
type input "Person outside the car"
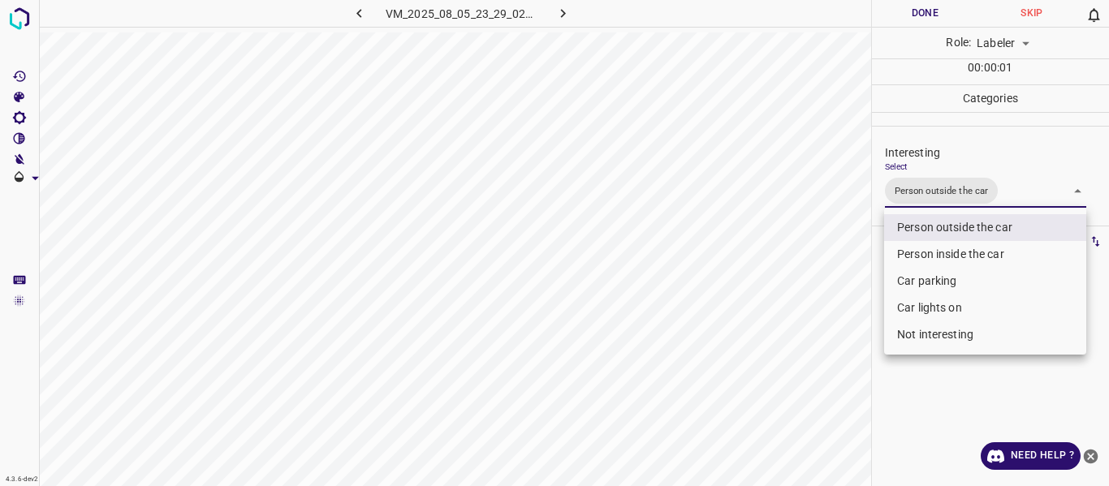
drag, startPoint x: 839, startPoint y: 317, endPoint x: 796, endPoint y: 405, distance: 98.8
click at [842, 328] on div at bounding box center [554, 243] width 1109 height 486
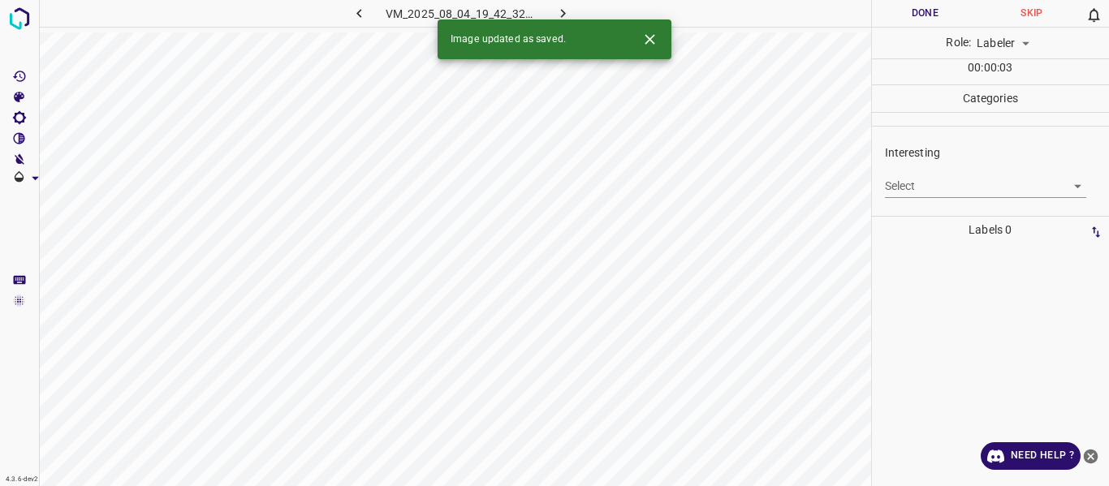
click at [951, 183] on body "4.3.6-dev2 VM_2025_08_04_19_42_32_861_00.gif Done Skip 0 Role: Labeler labeler …" at bounding box center [554, 243] width 1109 height 486
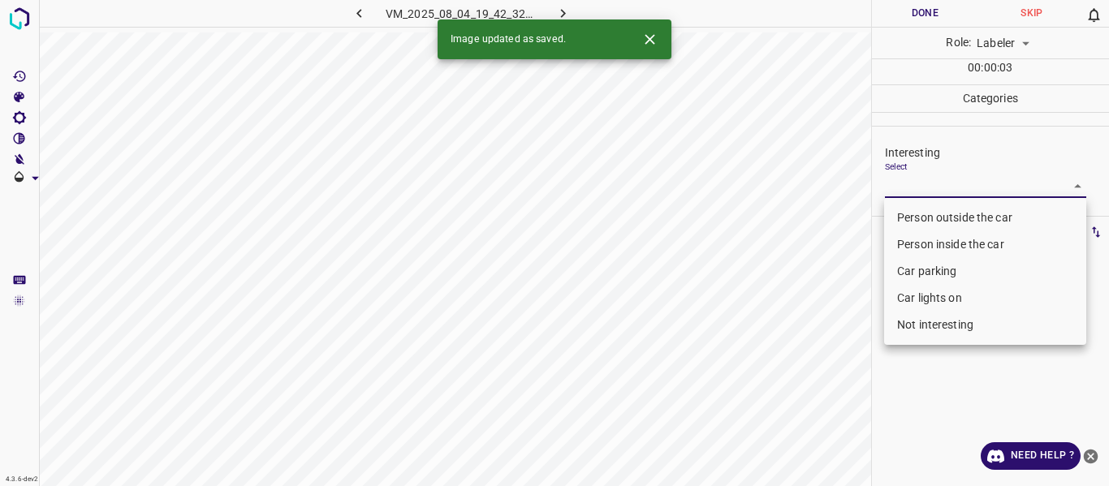
click at [952, 209] on li "Person outside the car" at bounding box center [985, 218] width 202 height 27
type input "Person outside the car"
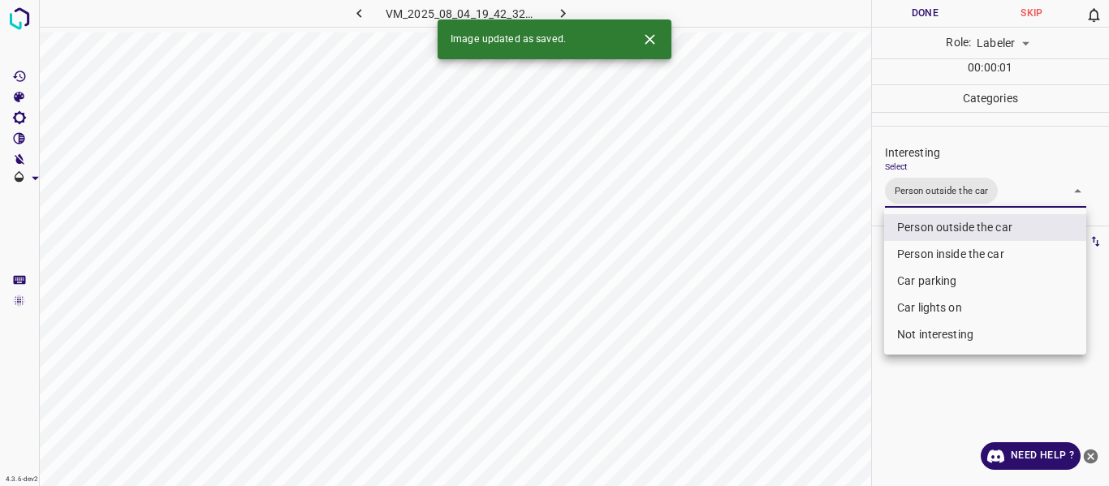
drag, startPoint x: 835, startPoint y: 348, endPoint x: 836, endPoint y: 379, distance: 30.9
click at [838, 362] on div at bounding box center [554, 243] width 1109 height 486
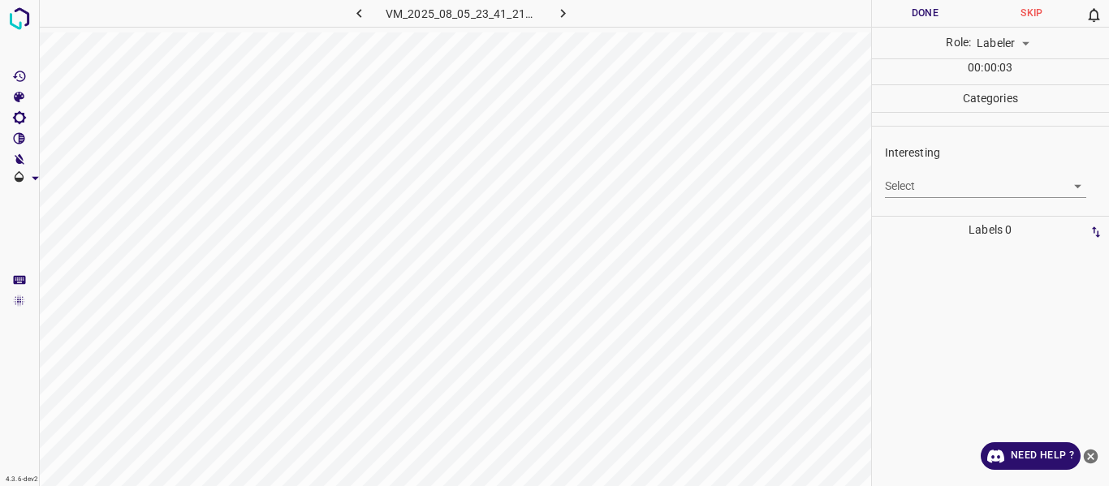
click at [919, 179] on body "4.3.6-dev2 VM_2025_08_05_23_41_21_689_02.gif Done Skip 0 Role: Labeler labeler …" at bounding box center [554, 243] width 1109 height 486
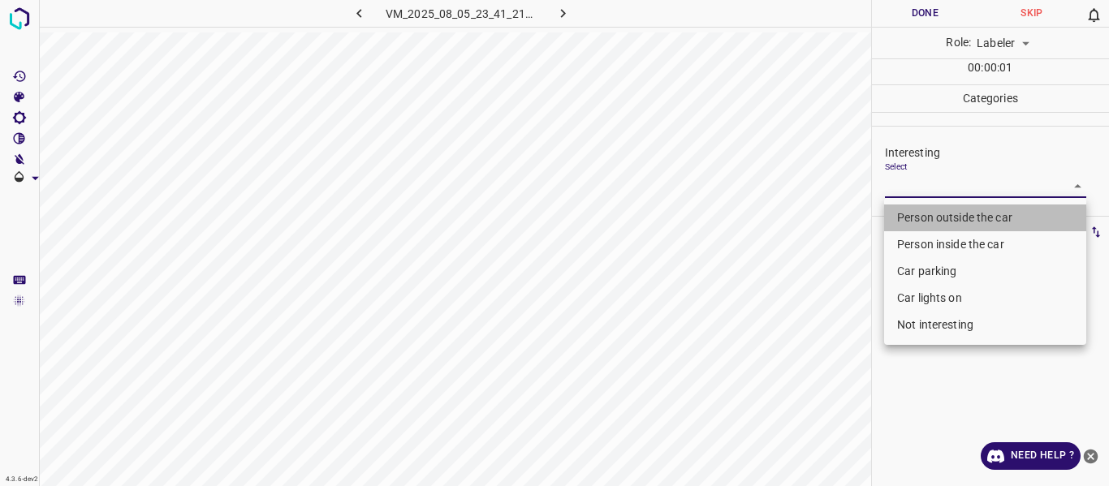
click at [919, 217] on li "Person outside the car" at bounding box center [985, 218] width 202 height 27
type input "Person outside the car"
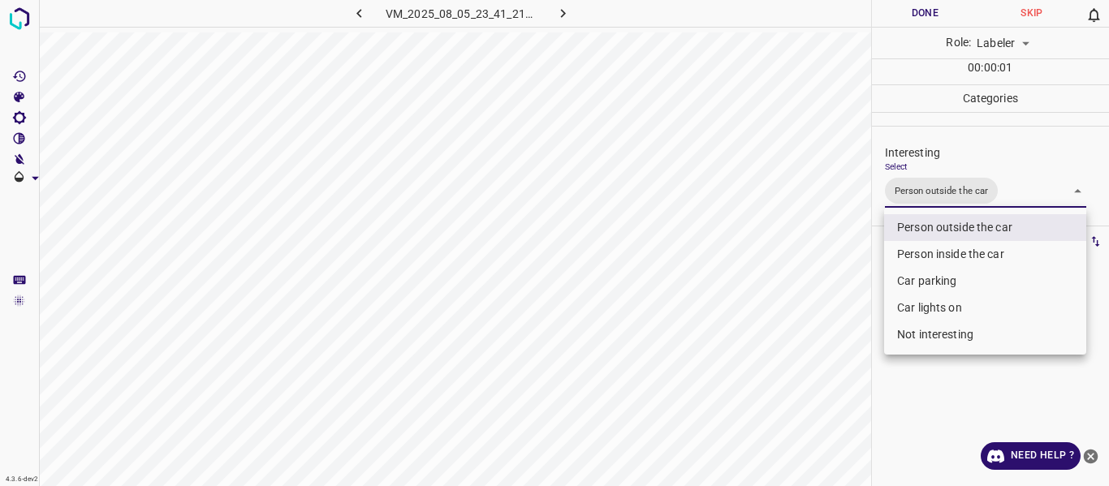
drag, startPoint x: 830, startPoint y: 332, endPoint x: 844, endPoint y: 366, distance: 37.1
click at [832, 339] on div at bounding box center [554, 243] width 1109 height 486
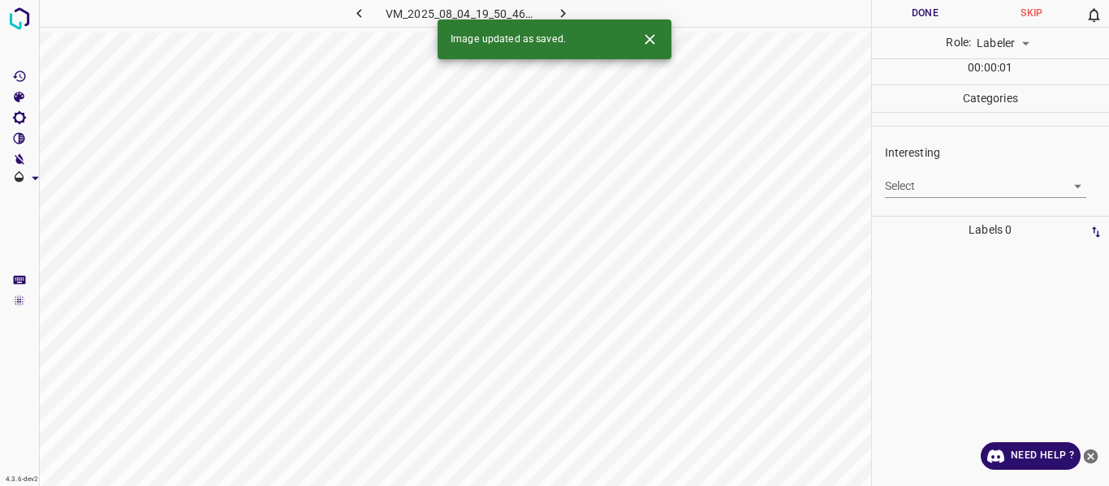
click at [926, 183] on body "4.3.6-dev2 VM_2025_08_04_19_50_46_213_04.gif Done Skip 0 Role: Labeler labeler …" at bounding box center [554, 243] width 1109 height 486
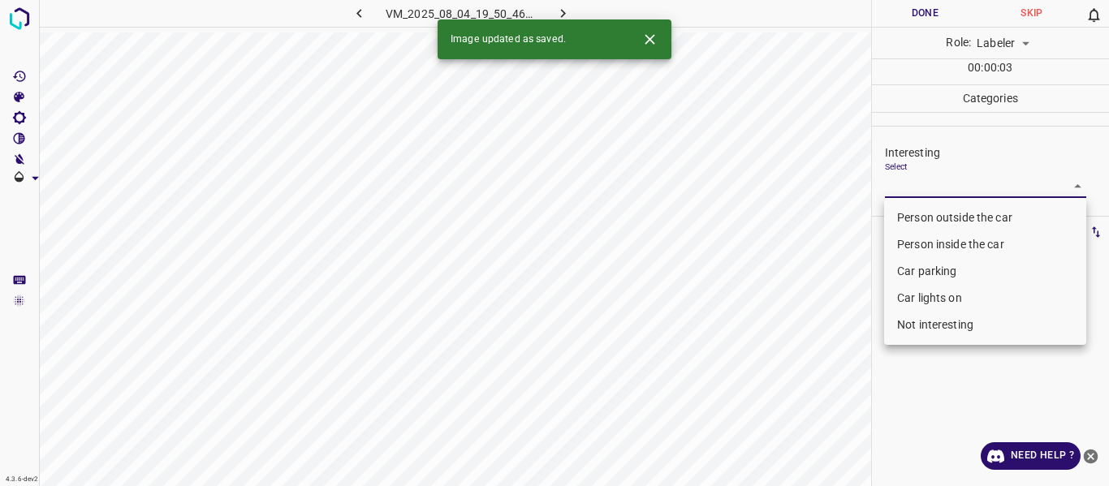
click at [919, 270] on li "Car parking" at bounding box center [985, 271] width 202 height 27
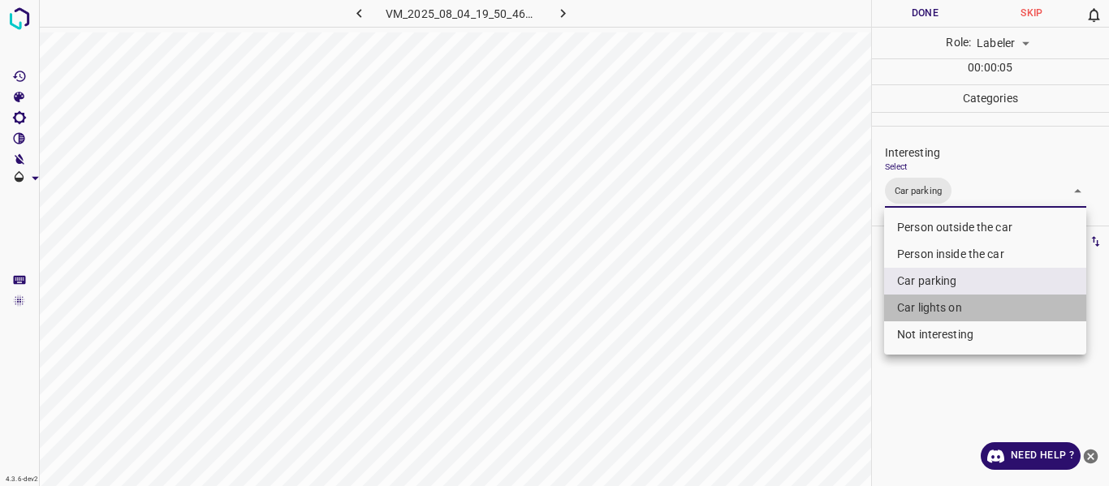
drag, startPoint x: 936, startPoint y: 305, endPoint x: 916, endPoint y: 313, distance: 21.6
click at [934, 305] on li "Car lights on" at bounding box center [985, 308] width 202 height 27
type input "Car parking,Car lights on"
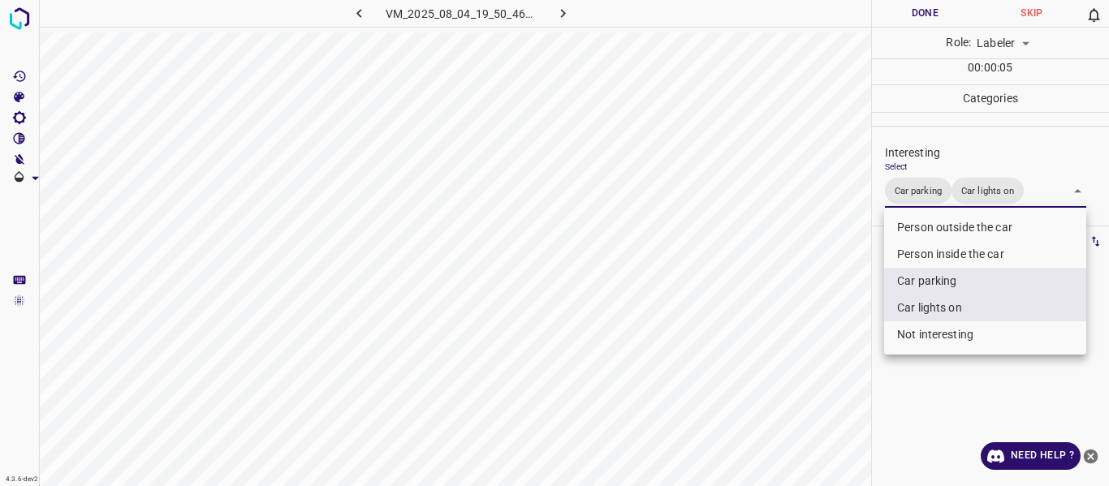
click at [829, 372] on div at bounding box center [554, 243] width 1109 height 486
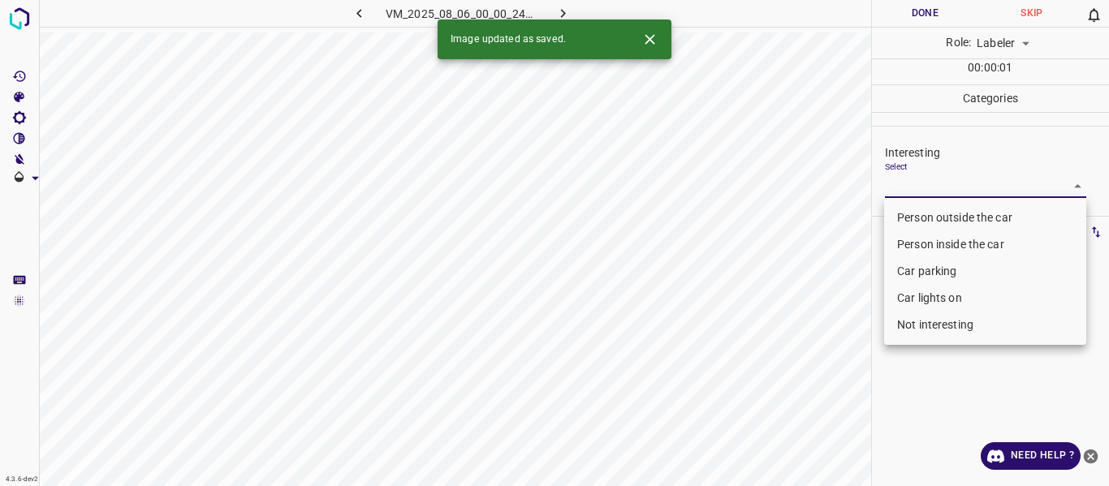
click at [932, 187] on body "4.3.6-dev2 VM_2025_08_06_00_00_24_508_05.gif Done Skip 0 Role: Labeler labeler …" at bounding box center [554, 243] width 1109 height 486
drag, startPoint x: 933, startPoint y: 208, endPoint x: 835, endPoint y: 271, distance: 116.9
click at [932, 209] on li "Person outside the car" at bounding box center [985, 218] width 202 height 27
type input "Person outside the car"
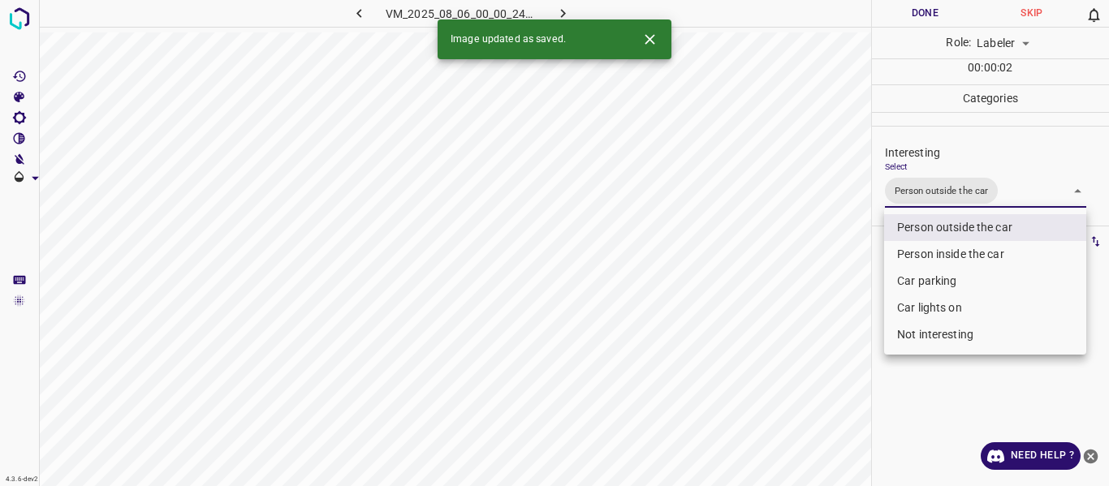
drag, startPoint x: 825, startPoint y: 283, endPoint x: 783, endPoint y: 357, distance: 84.7
click at [822, 295] on div at bounding box center [554, 243] width 1109 height 486
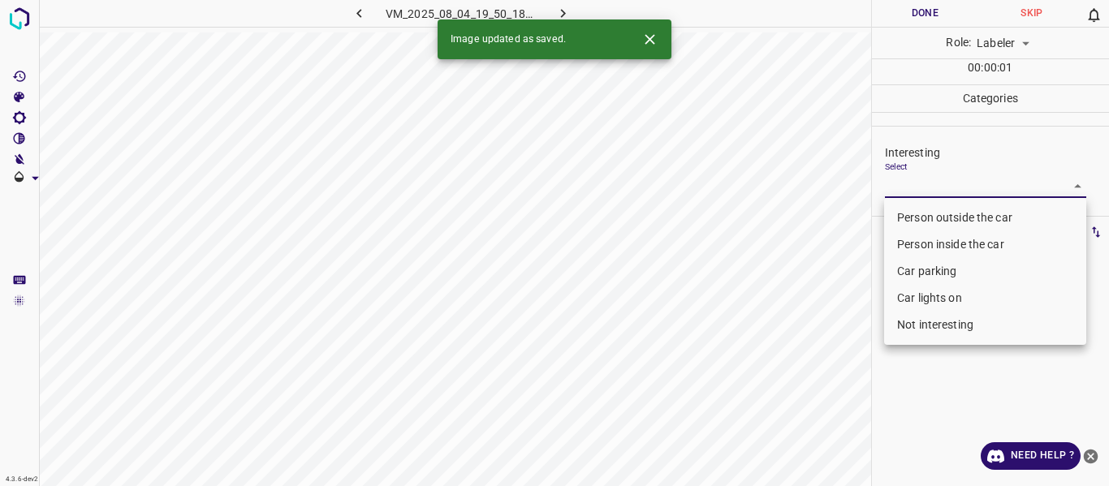
click at [978, 185] on body "4.3.6-dev2 VM_2025_08_04_19_50_18_917_02.gif Done Skip 0 Role: Labeler labeler …" at bounding box center [554, 243] width 1109 height 486
drag, startPoint x: 967, startPoint y: 214, endPoint x: 878, endPoint y: 260, distance: 99.5
click at [966, 214] on li "Person outside the car" at bounding box center [985, 218] width 202 height 27
type input "Person outside the car"
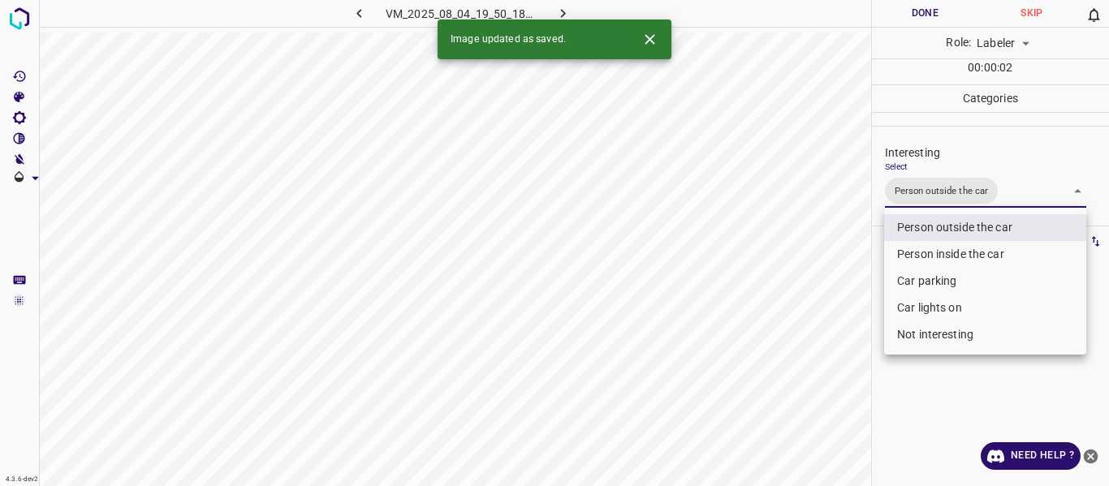
drag, startPoint x: 821, startPoint y: 292, endPoint x: 796, endPoint y: 361, distance: 73.2
click at [819, 307] on div at bounding box center [554, 243] width 1109 height 486
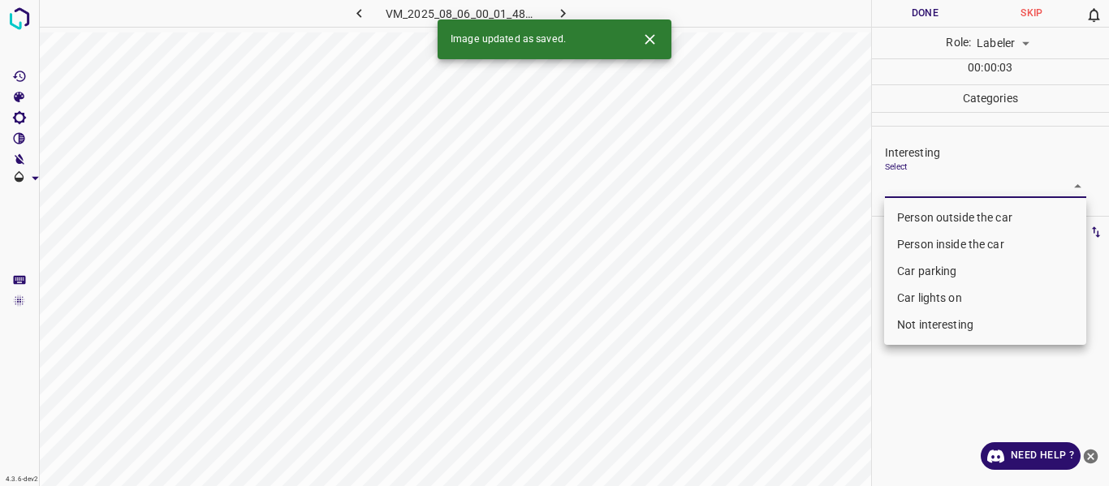
click at [944, 190] on body "4.3.6-dev2 VM_2025_08_06_00_01_48_088_01.gif Done Skip 0 Role: Labeler labeler …" at bounding box center [554, 243] width 1109 height 486
click at [944, 208] on li "Person outside the car" at bounding box center [985, 218] width 202 height 27
type input "Person outside the car"
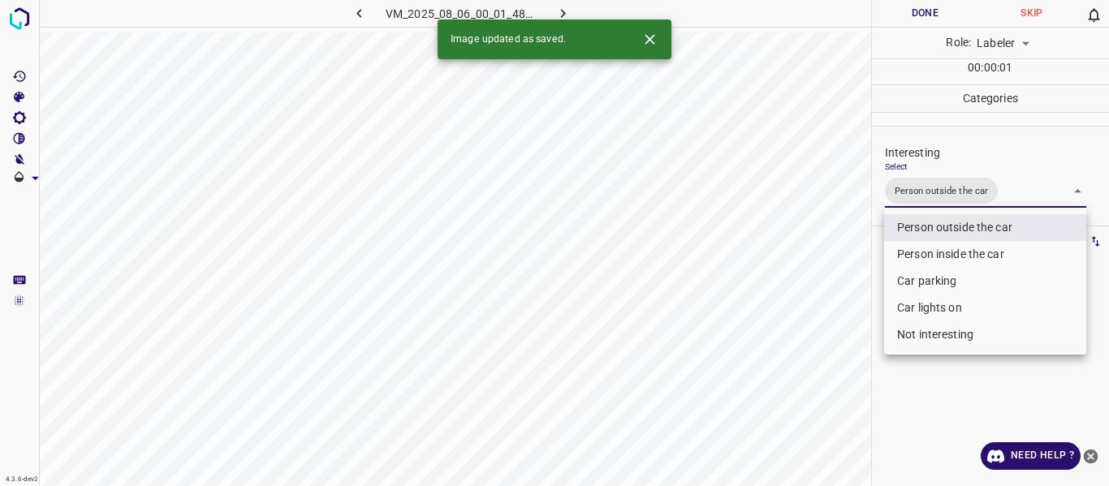
drag, startPoint x: 829, startPoint y: 307, endPoint x: 832, endPoint y: 340, distance: 33.4
click at [833, 319] on div at bounding box center [554, 243] width 1109 height 486
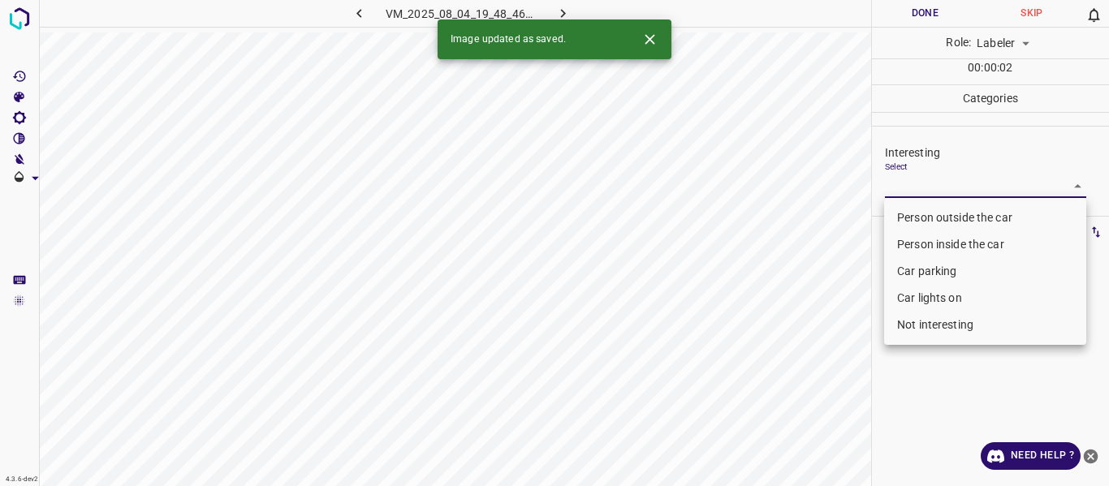
click at [937, 177] on body "4.3.6-dev2 VM_2025_08_04_19_48_46_902_07.gif Done Skip 0 Role: Labeler labeler …" at bounding box center [554, 243] width 1109 height 486
click at [938, 210] on li "Person outside the car" at bounding box center [985, 218] width 202 height 27
type input "Person outside the car"
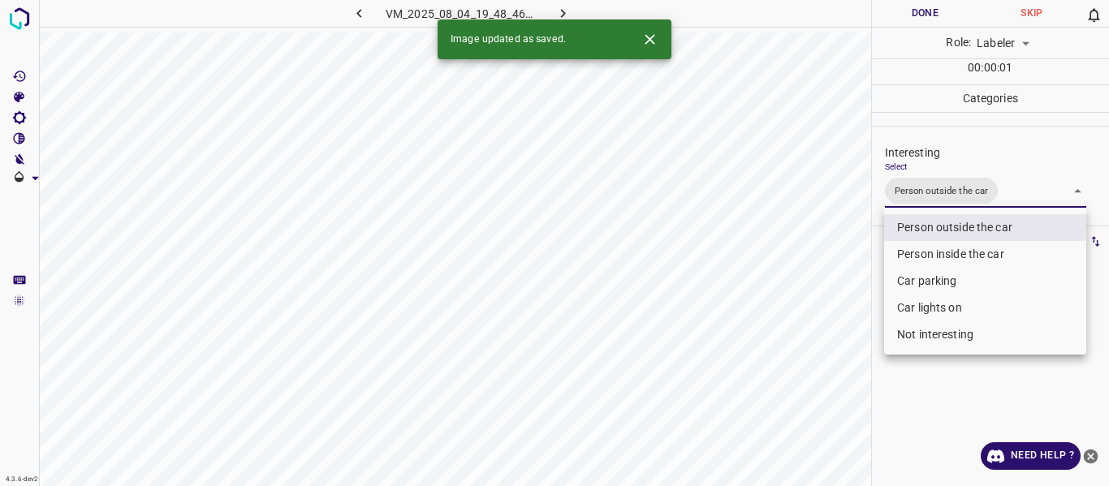
drag, startPoint x: 863, startPoint y: 328, endPoint x: 844, endPoint y: 408, distance: 81.7
click at [863, 339] on div at bounding box center [554, 243] width 1109 height 486
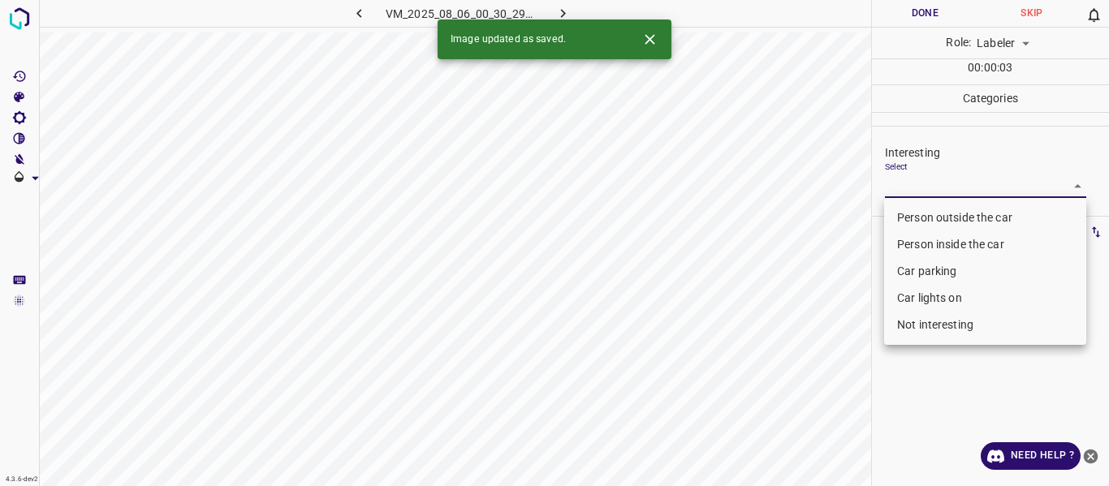
click at [964, 185] on body "4.3.6-dev2 VM_2025_08_06_00_30_29_457_01.gif Done Skip 0 Role: Labeler labeler …" at bounding box center [554, 243] width 1109 height 486
drag, startPoint x: 943, startPoint y: 214, endPoint x: 866, endPoint y: 283, distance: 102.9
click at [942, 214] on li "Person outside the car" at bounding box center [985, 218] width 202 height 27
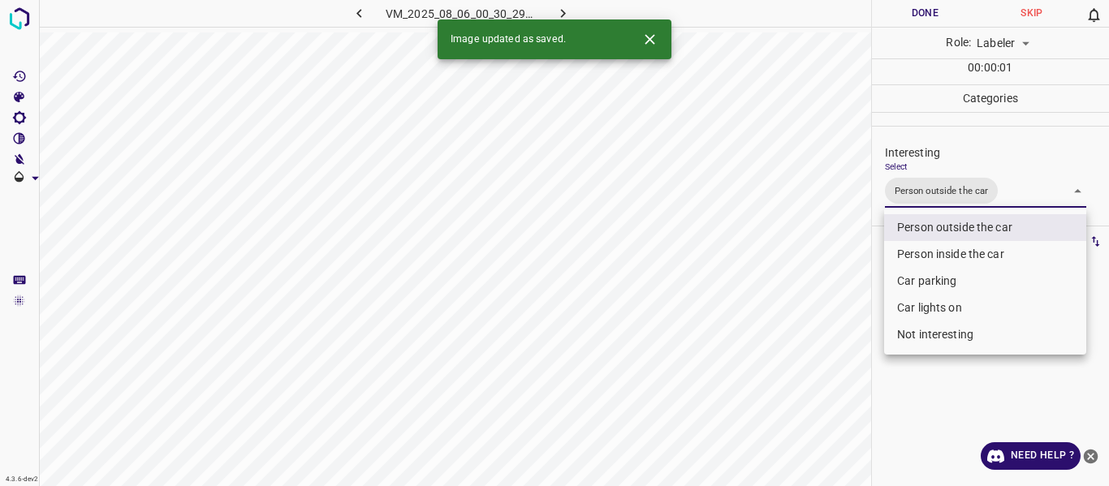
drag, startPoint x: 840, startPoint y: 309, endPoint x: 806, endPoint y: 399, distance: 96.3
click at [837, 340] on div at bounding box center [554, 243] width 1109 height 486
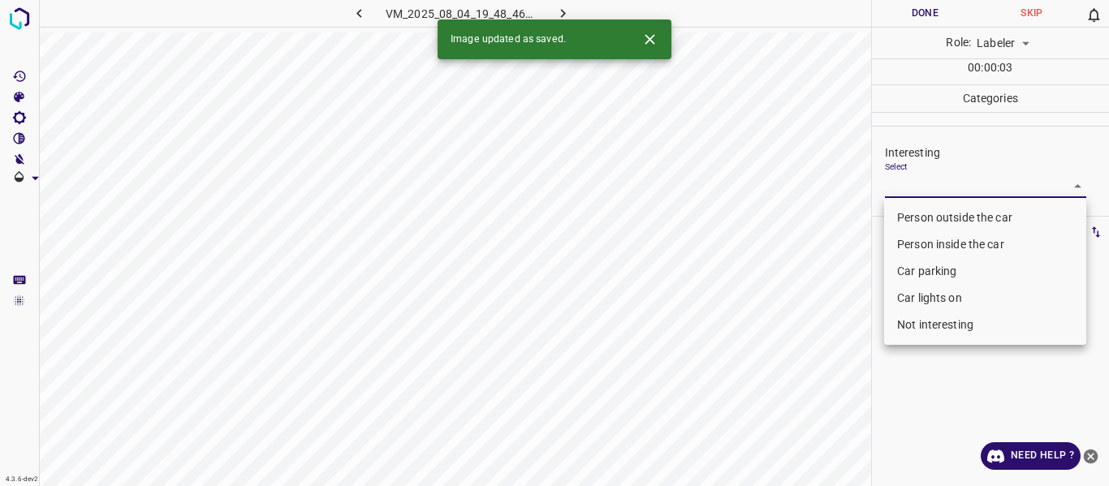
click at [934, 187] on body "4.3.6-dev2 VM_2025_08_04_19_48_46_902_02.gif Done Skip 0 Role: Labeler labeler …" at bounding box center [554, 243] width 1109 height 486
click at [934, 208] on li "Person outside the car" at bounding box center [985, 218] width 202 height 27
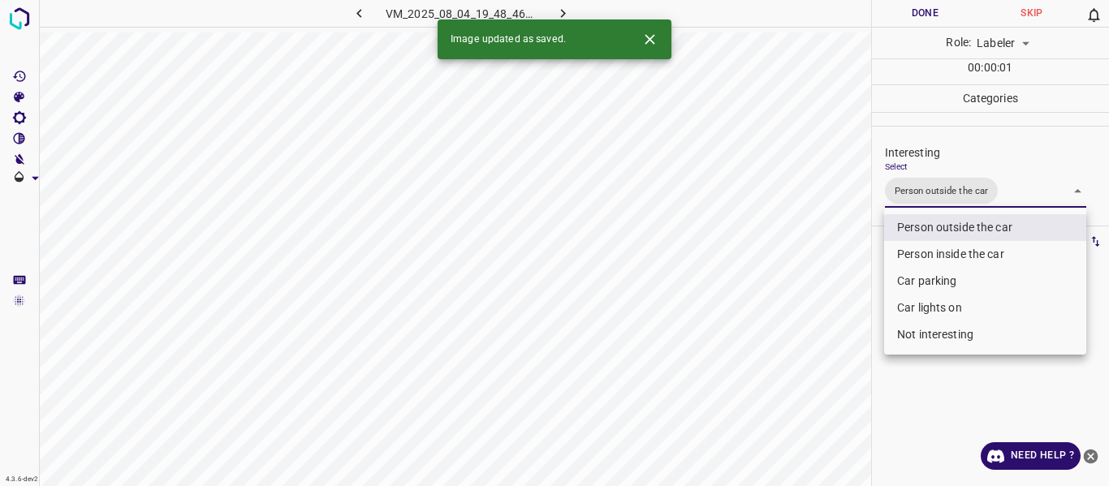
click at [800, 368] on div at bounding box center [554, 243] width 1109 height 486
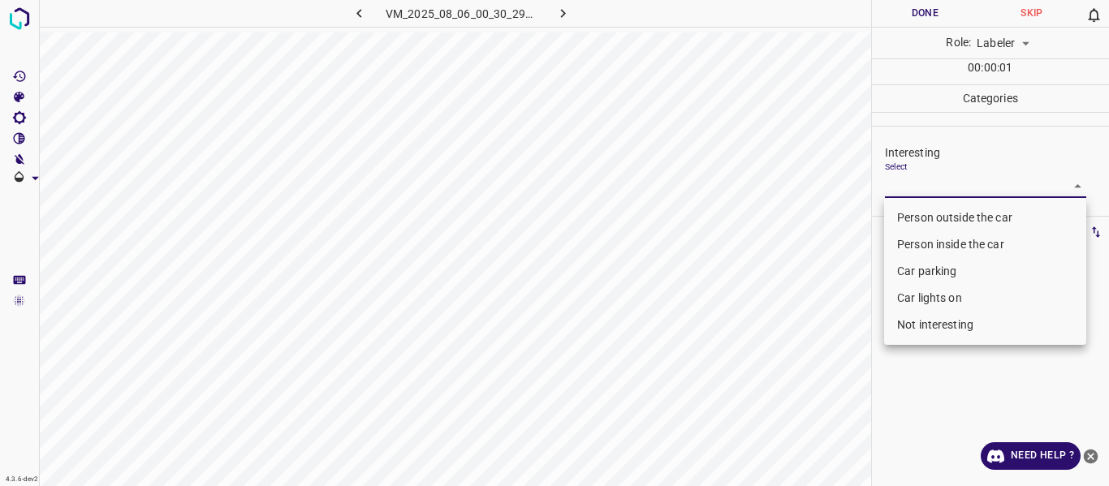
drag, startPoint x: 950, startPoint y: 179, endPoint x: 947, endPoint y: 205, distance: 26.9
click at [950, 178] on body "4.3.6-dev2 VM_2025_08_06_00_30_29_457_03.gif Done Skip 0 Role: Labeler labeler …" at bounding box center [554, 243] width 1109 height 486
click at [946, 213] on li "Person outside the car" at bounding box center [985, 218] width 202 height 27
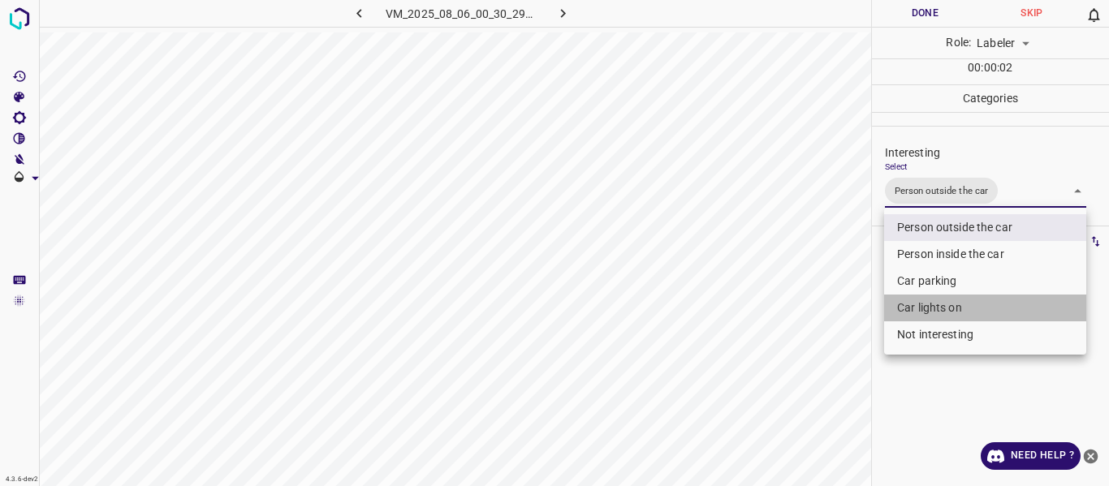
click at [931, 308] on li "Car lights on" at bounding box center [985, 308] width 202 height 27
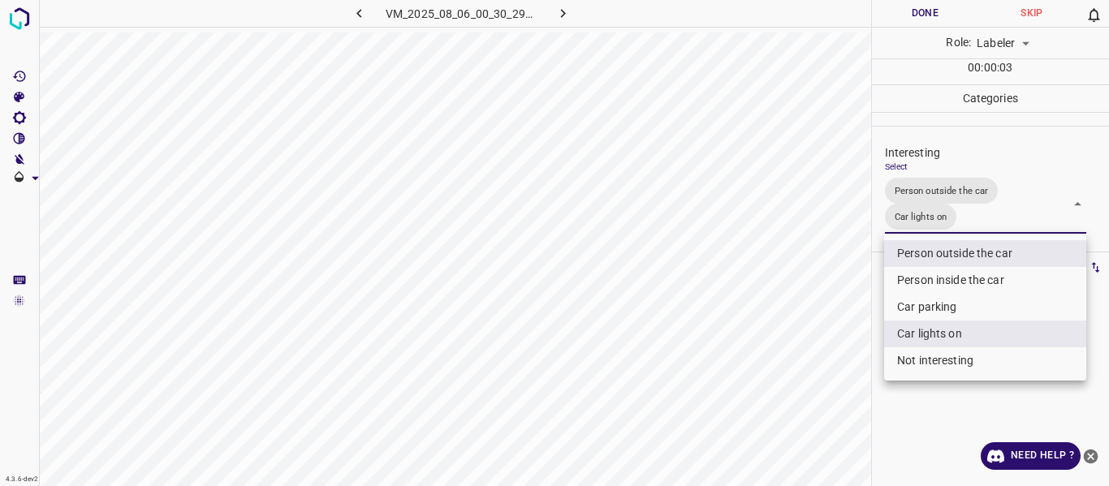
drag, startPoint x: 818, startPoint y: 355, endPoint x: 801, endPoint y: 411, distance: 58.6
click at [818, 370] on div at bounding box center [554, 243] width 1109 height 486
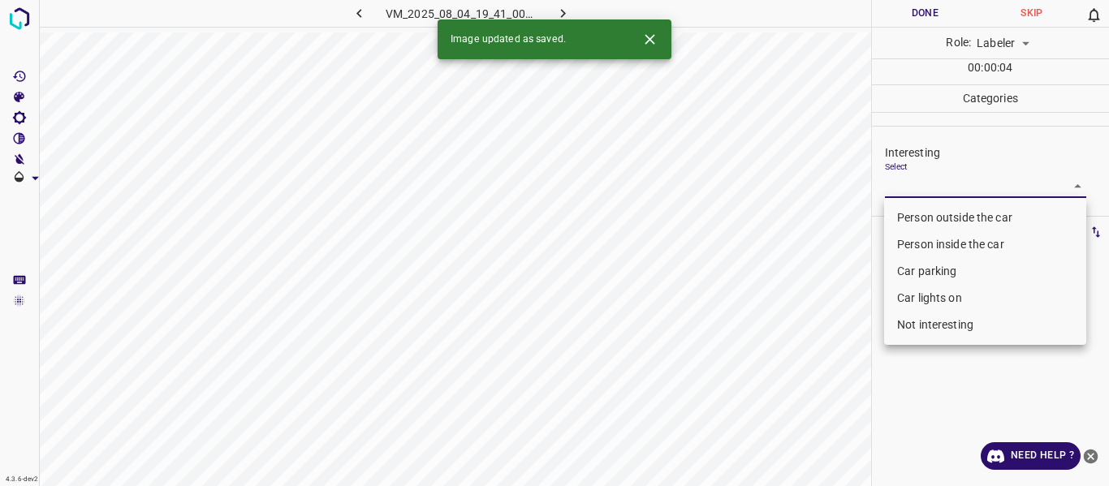
click at [960, 183] on body "4.3.6-dev2 VM_2025_08_04_19_41_00_790_02.gif Done Skip 0 Role: Labeler labeler …" at bounding box center [554, 243] width 1109 height 486
click at [957, 216] on li "Person outside the car" at bounding box center [985, 218] width 202 height 27
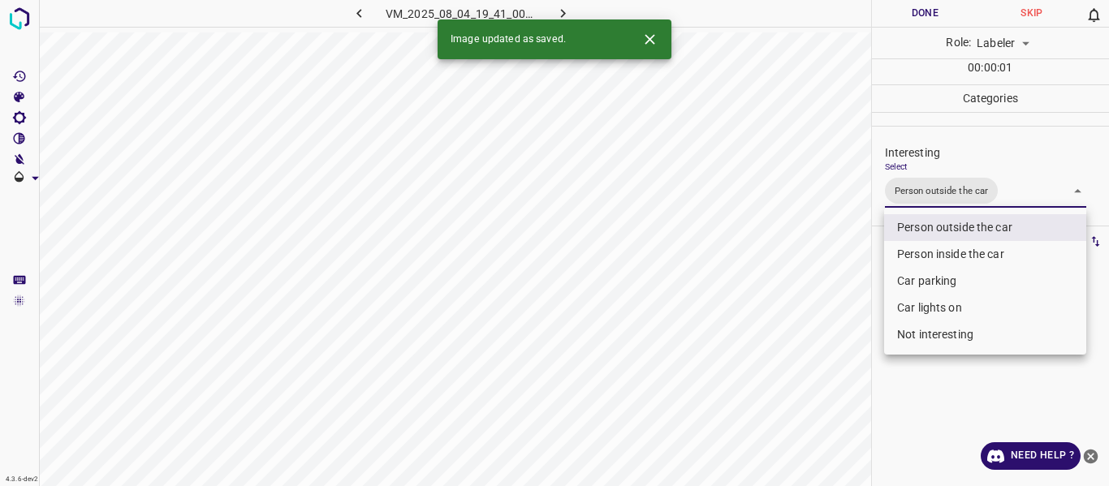
drag, startPoint x: 843, startPoint y: 378, endPoint x: 849, endPoint y: 397, distance: 19.5
click at [848, 395] on div at bounding box center [554, 243] width 1109 height 486
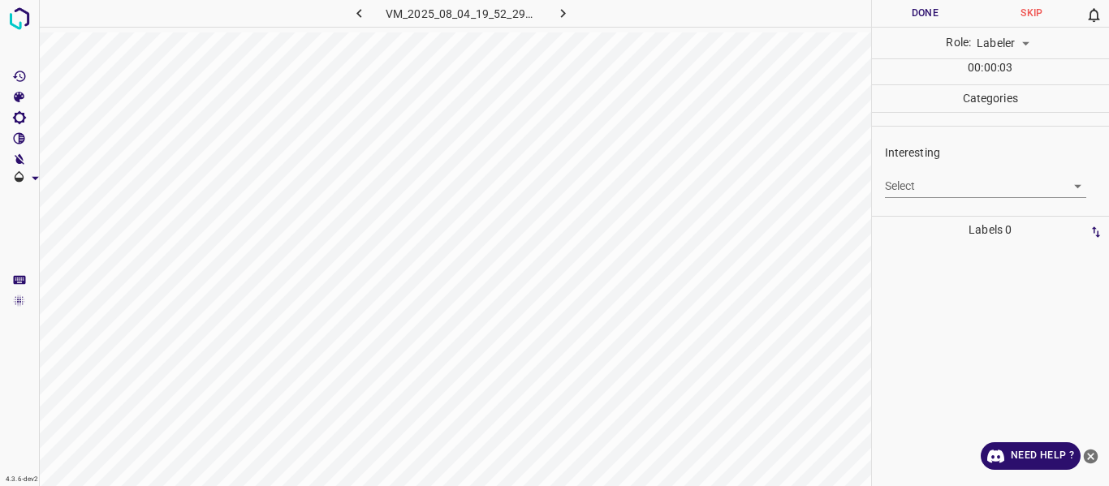
click at [966, 179] on body "4.3.6-dev2 VM_2025_08_04_19_52_29_551_01.gif Done Skip 0 Role: Labeler labeler …" at bounding box center [554, 243] width 1109 height 486
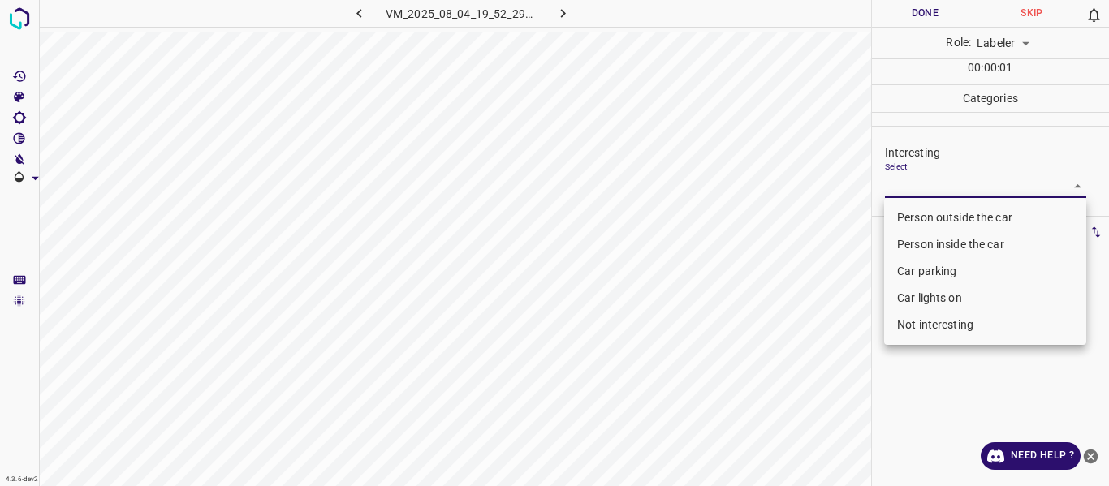
drag, startPoint x: 954, startPoint y: 216, endPoint x: 918, endPoint y: 248, distance: 48.3
click at [954, 218] on li "Person outside the car" at bounding box center [985, 218] width 202 height 27
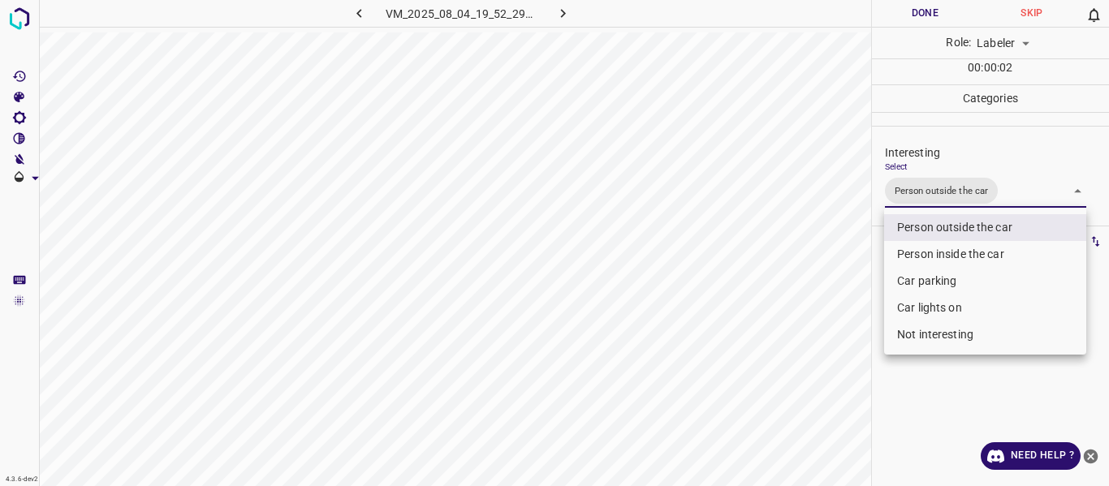
drag, startPoint x: 830, startPoint y: 327, endPoint x: 806, endPoint y: 419, distance: 94.9
click at [833, 339] on div at bounding box center [554, 243] width 1109 height 486
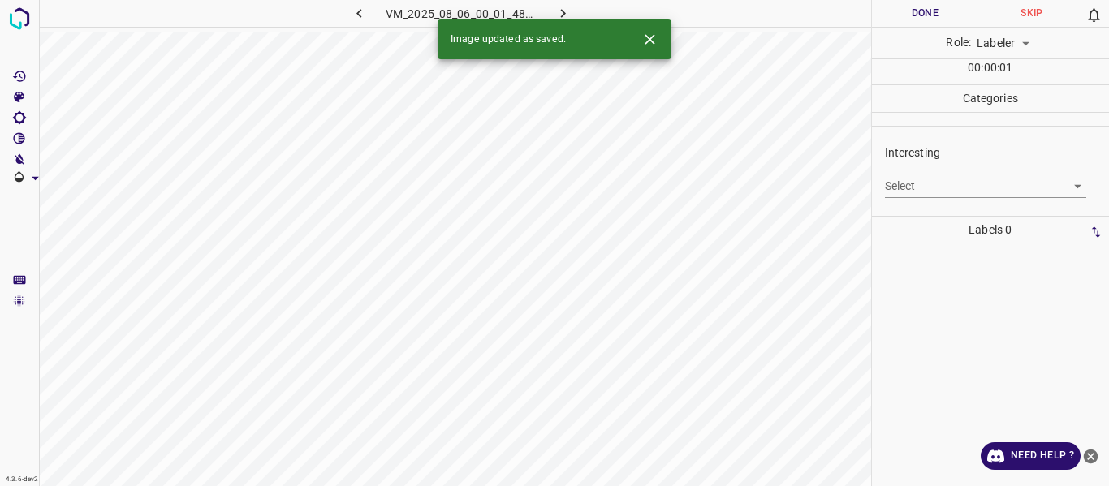
click at [947, 180] on body "4.3.6-dev2 VM_2025_08_06_00_01_48_088_04.gif Done Skip 0 Role: Labeler labeler …" at bounding box center [554, 243] width 1109 height 486
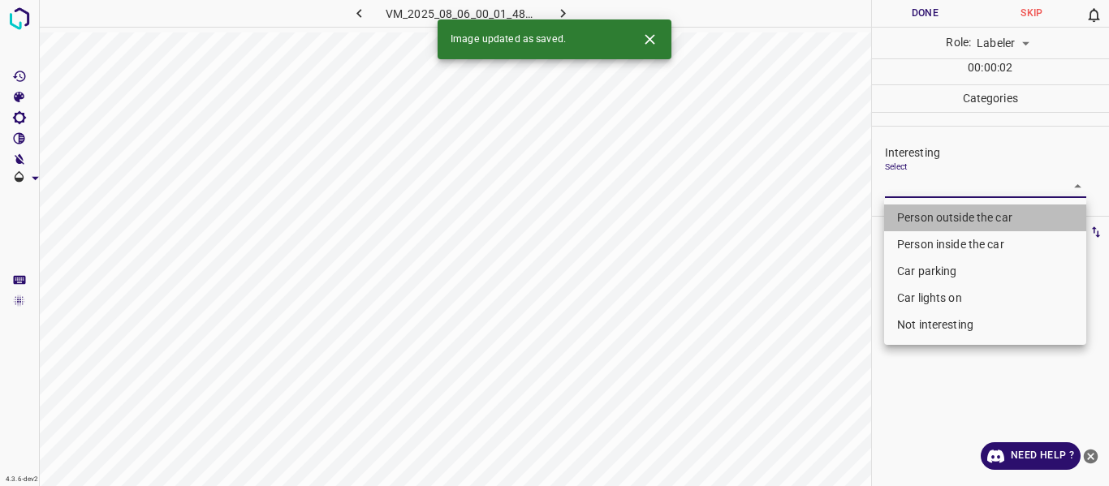
click at [924, 214] on li "Person outside the car" at bounding box center [985, 218] width 202 height 27
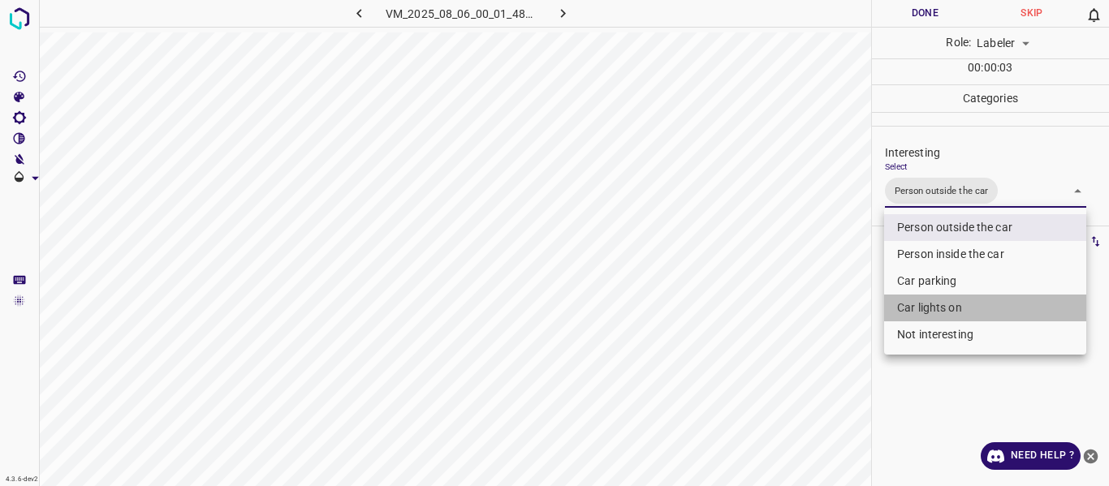
drag, startPoint x: 930, startPoint y: 302, endPoint x: 815, endPoint y: 355, distance: 126.0
click at [930, 303] on li "Car lights on" at bounding box center [985, 308] width 202 height 27
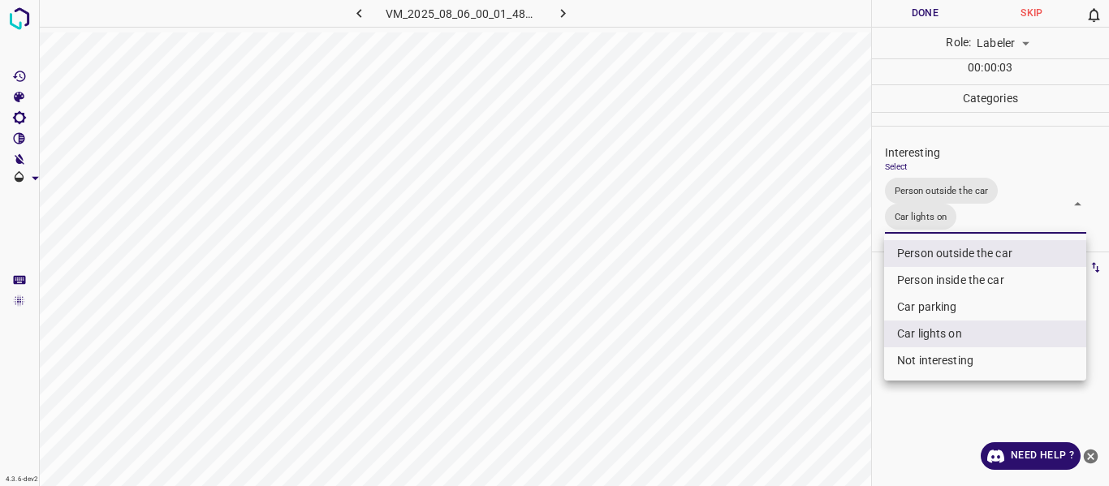
drag, startPoint x: 811, startPoint y: 356, endPoint x: 809, endPoint y: 385, distance: 29.3
click at [811, 357] on div at bounding box center [554, 243] width 1109 height 486
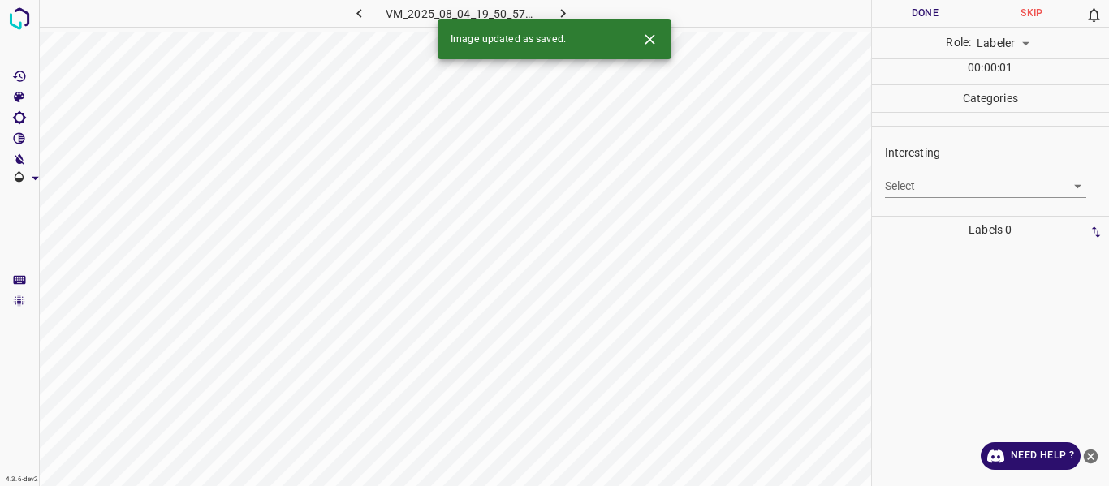
click at [913, 182] on body "4.3.6-dev2 VM_2025_08_04_19_50_57_993_00.gif Done Skip 0 Role: Labeler labeler …" at bounding box center [554, 243] width 1109 height 486
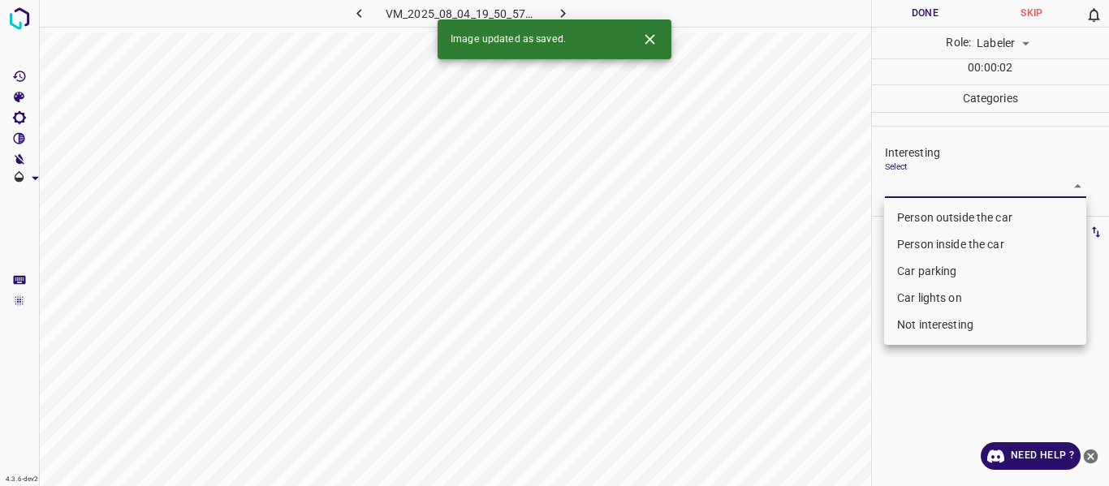
click at [922, 329] on li "Not interesting" at bounding box center [985, 325] width 202 height 27
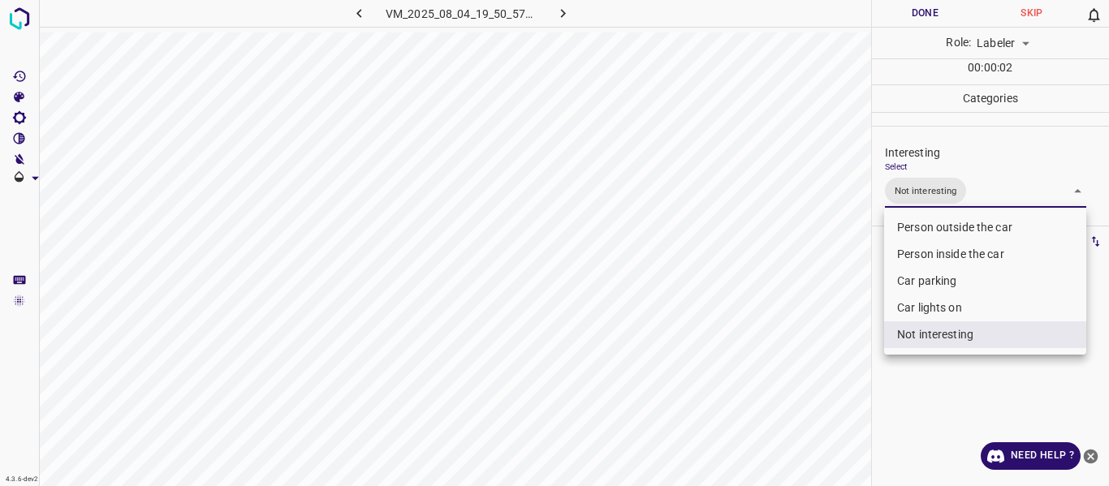
drag, startPoint x: 809, startPoint y: 377, endPoint x: 800, endPoint y: 419, distance: 42.2
click at [806, 389] on div at bounding box center [554, 243] width 1109 height 486
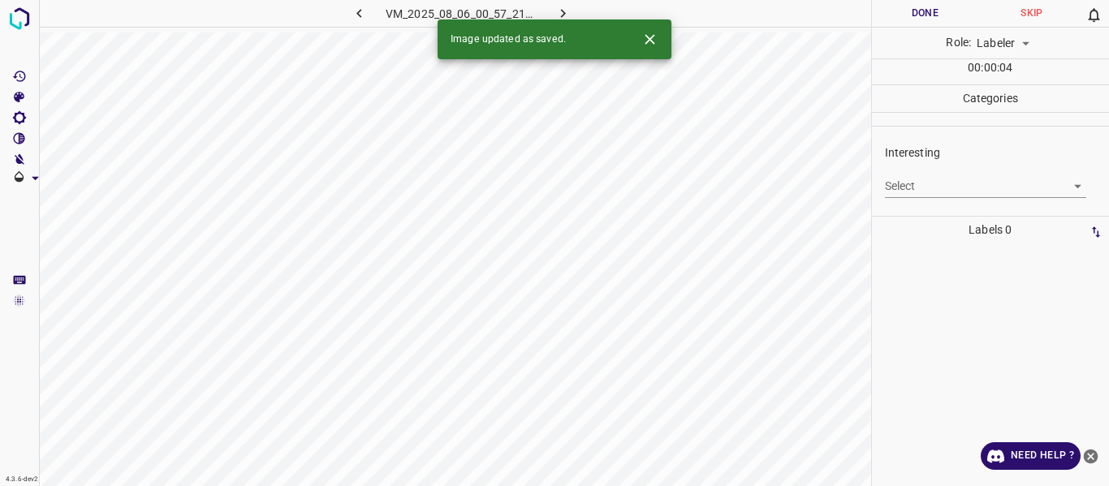
click at [929, 186] on body "4.3.6-dev2 VM_2025_08_06_00_57_21_457_03.gif Done Skip 0 Role: Labeler labeler …" at bounding box center [554, 243] width 1109 height 486
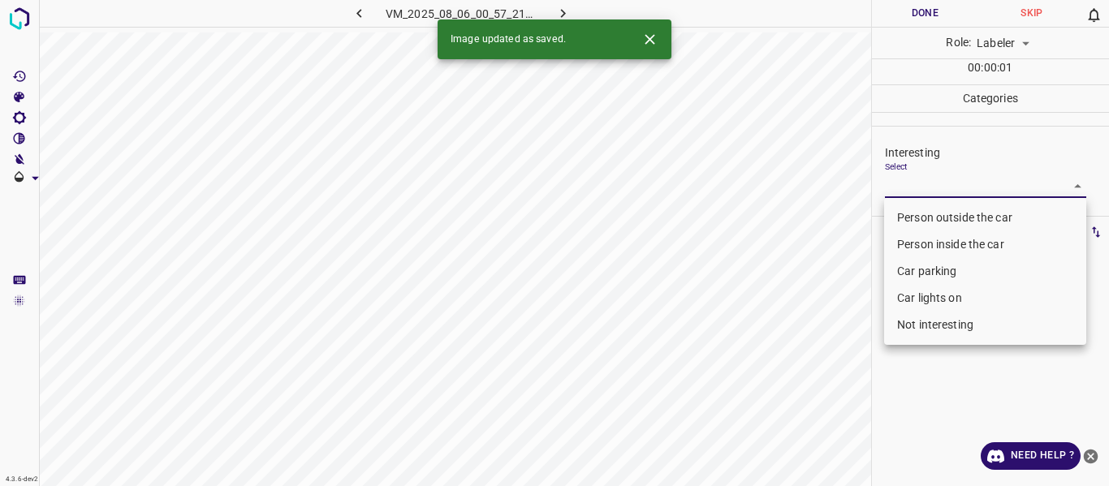
click at [933, 299] on li "Car lights on" at bounding box center [985, 298] width 202 height 27
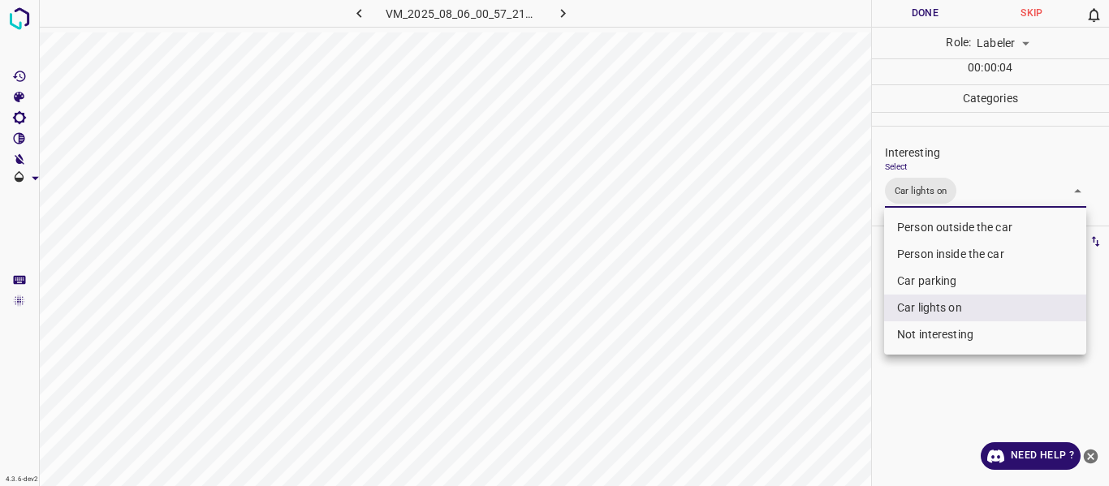
click at [851, 390] on div at bounding box center [554, 243] width 1109 height 486
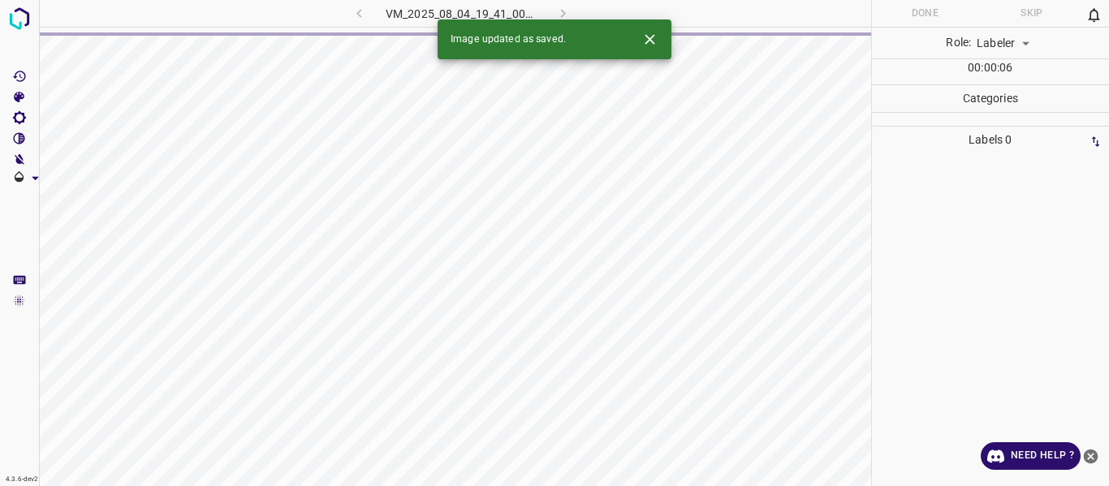
click at [354, 11] on div "VM_2025_08_04_19_41_00_790_00.gif" at bounding box center [461, 13] width 303 height 27
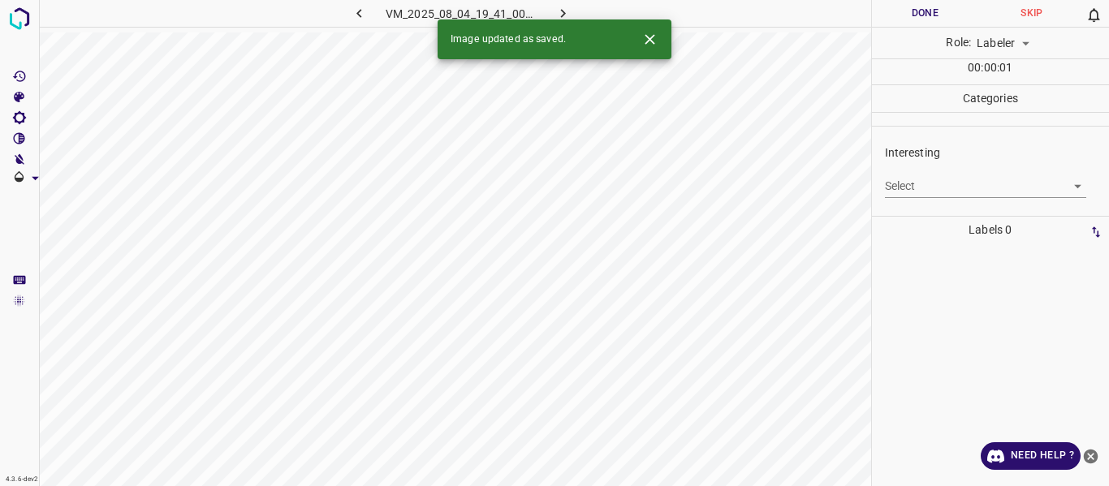
click at [363, 11] on icon "button" at bounding box center [359, 13] width 17 height 17
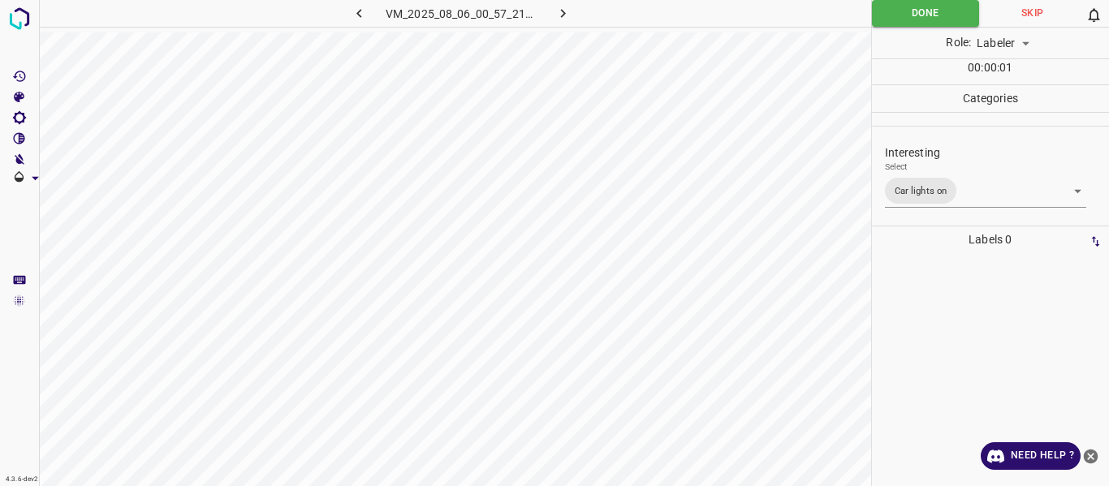
click at [981, 187] on body "4.3.6-dev2 VM_2025_08_06_00_57_21_457_03.gif Done Skip 0 Role: Labeler labeler …" at bounding box center [554, 243] width 1109 height 486
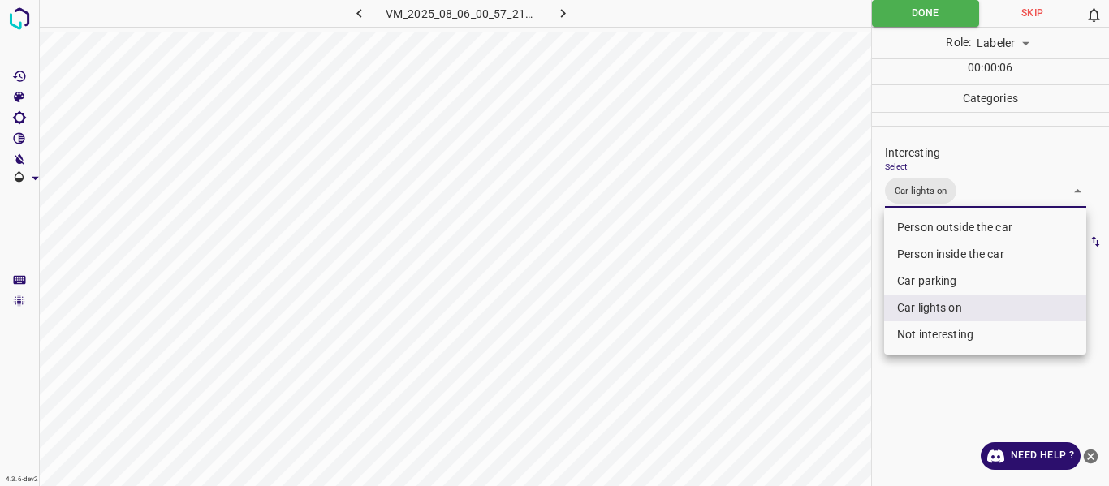
drag, startPoint x: 967, startPoint y: 221, endPoint x: 951, endPoint y: 226, distance: 17.2
click at [966, 220] on li "Person outside the car" at bounding box center [985, 227] width 202 height 27
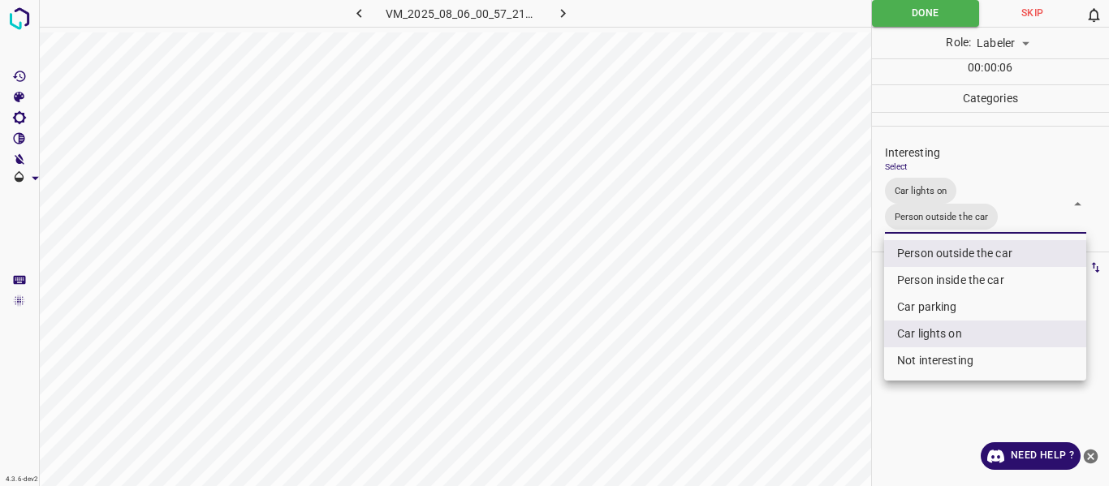
drag, startPoint x: 756, startPoint y: 354, endPoint x: 759, endPoint y: 404, distance: 50.4
click at [756, 364] on div at bounding box center [554, 243] width 1109 height 486
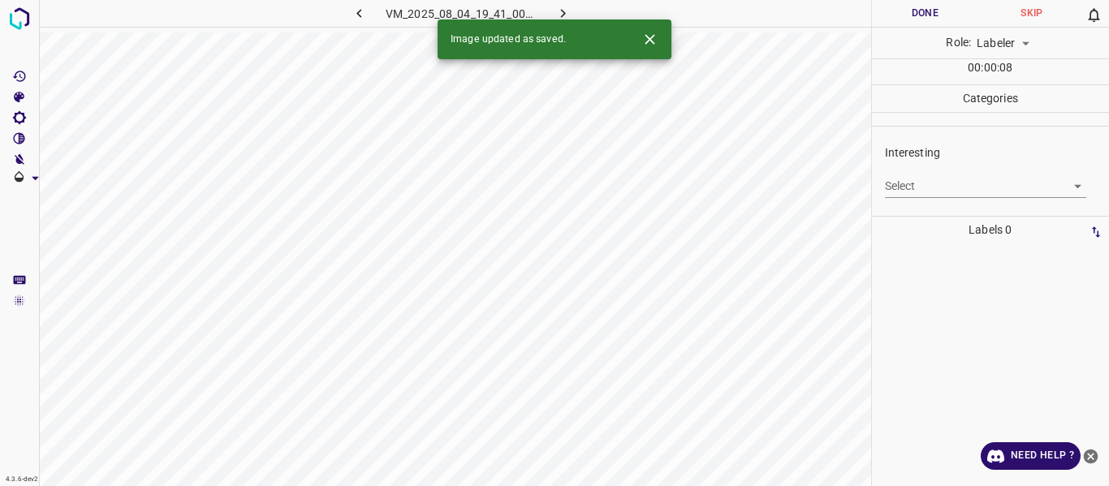
click at [944, 185] on body "4.3.6-dev2 VM_2025_08_04_19_41_00_790_00.gif Done Skip 0 Role: Labeler labeler …" at bounding box center [554, 243] width 1109 height 486
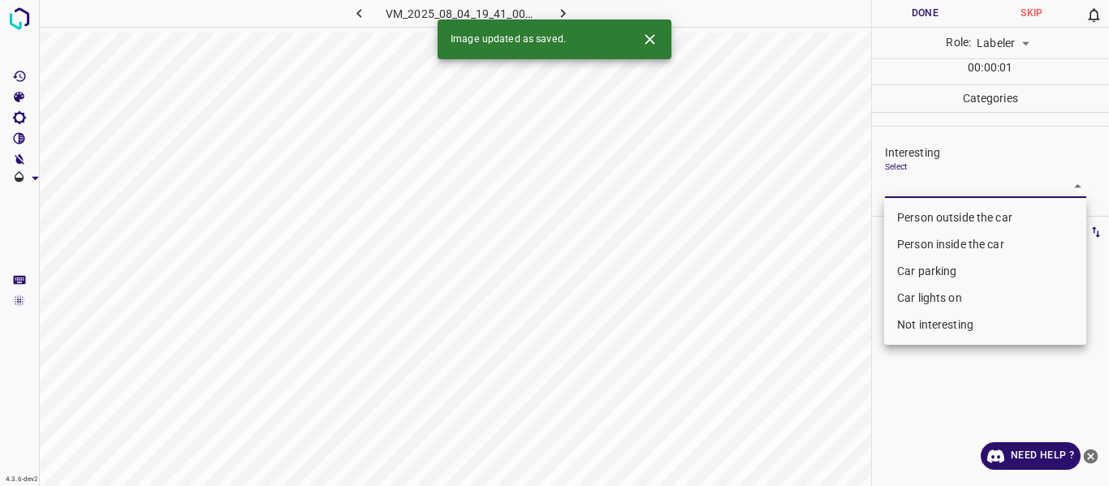
drag, startPoint x: 935, startPoint y: 217, endPoint x: 835, endPoint y: 303, distance: 131.8
click at [934, 217] on li "Person outside the car" at bounding box center [985, 218] width 202 height 27
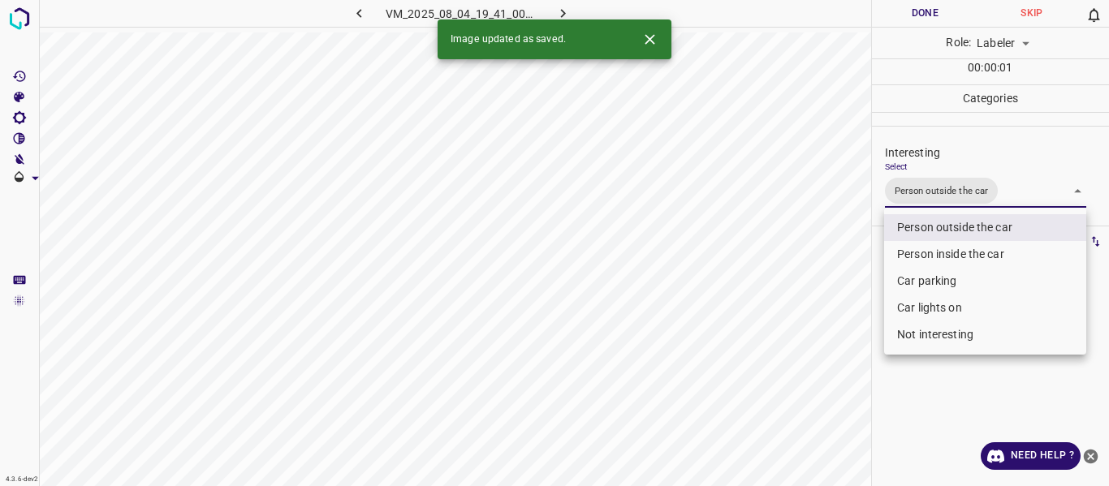
drag, startPoint x: 748, startPoint y: 360, endPoint x: 770, endPoint y: 470, distance: 111.8
click at [748, 385] on div at bounding box center [554, 243] width 1109 height 486
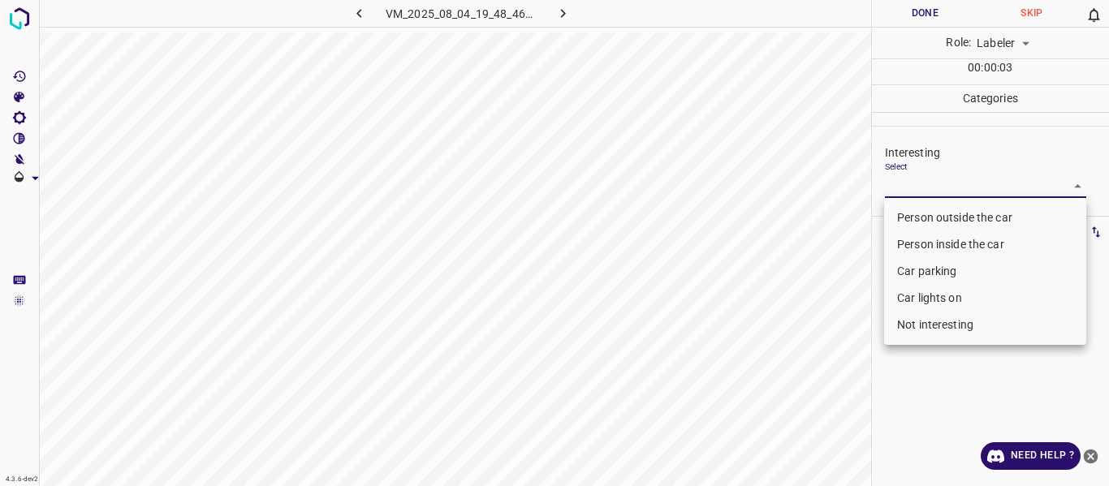
click at [929, 183] on body "4.3.6-dev2 VM_2025_08_04_19_48_46_902_04.gif Done Skip 0 Role: Labeler labeler …" at bounding box center [554, 243] width 1109 height 486
click at [930, 218] on li "Person outside the car" at bounding box center [985, 218] width 202 height 27
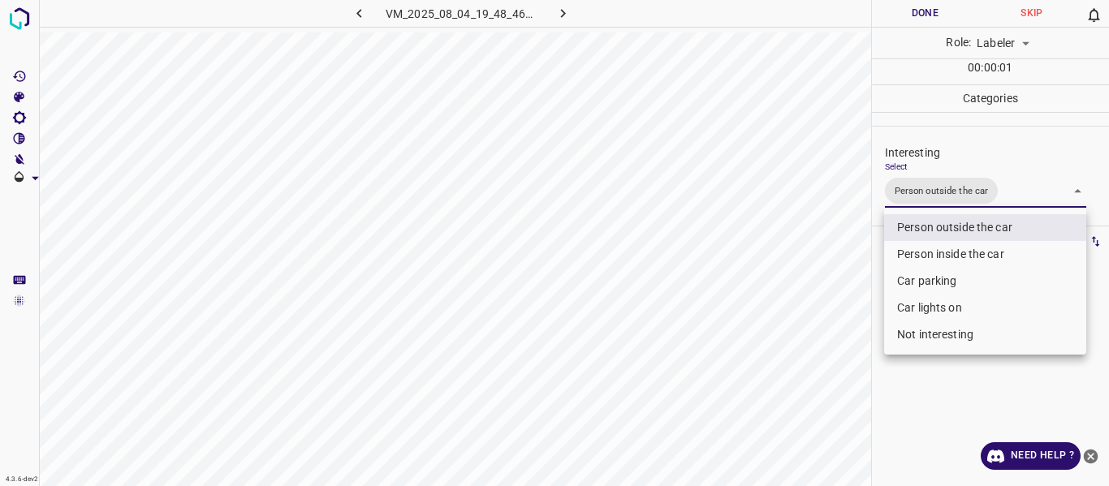
drag, startPoint x: 814, startPoint y: 339, endPoint x: 825, endPoint y: 412, distance: 73.8
click at [814, 356] on div at bounding box center [554, 243] width 1109 height 486
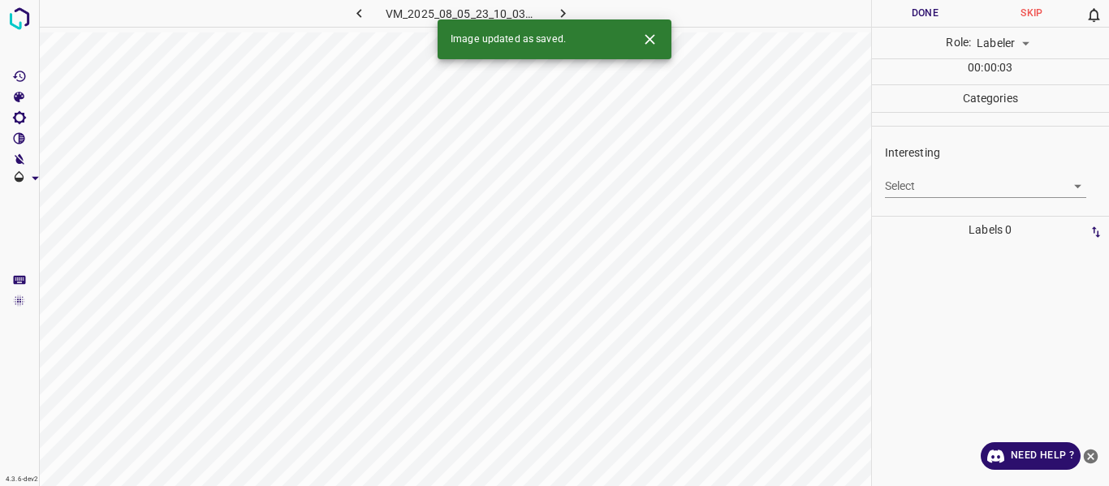
click at [952, 188] on body "4.3.6-dev2 VM_2025_08_05_23_10_03_314_07.gif Done Skip 0 Role: Labeler labeler …" at bounding box center [554, 243] width 1109 height 486
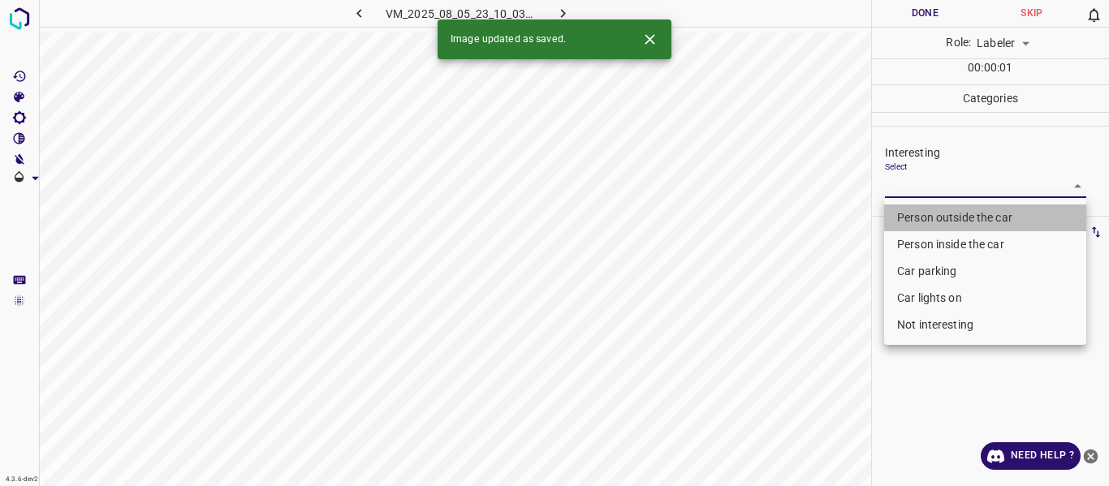
click at [950, 223] on li "Person outside the car" at bounding box center [985, 218] width 202 height 27
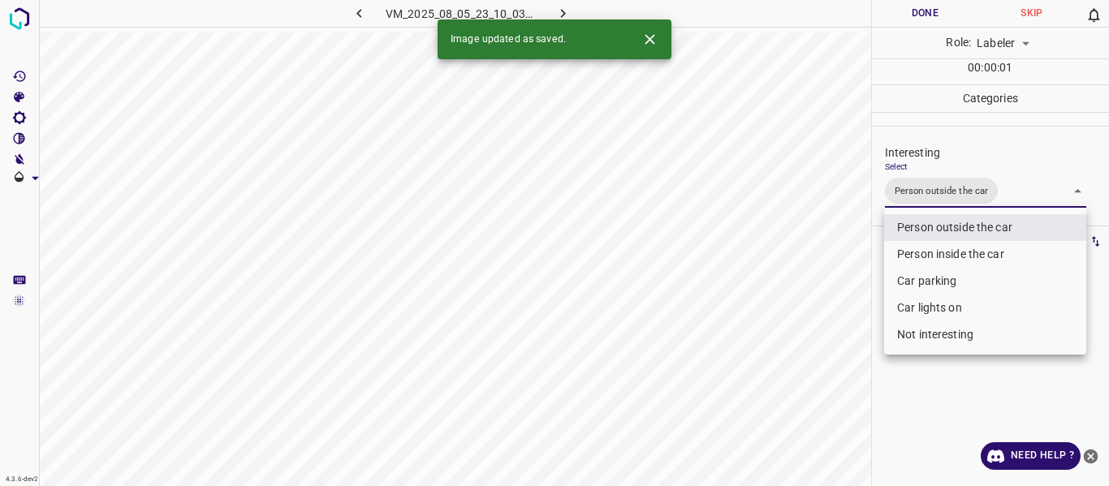
drag, startPoint x: 823, startPoint y: 326, endPoint x: 800, endPoint y: 407, distance: 83.7
click at [823, 335] on div at bounding box center [554, 243] width 1109 height 486
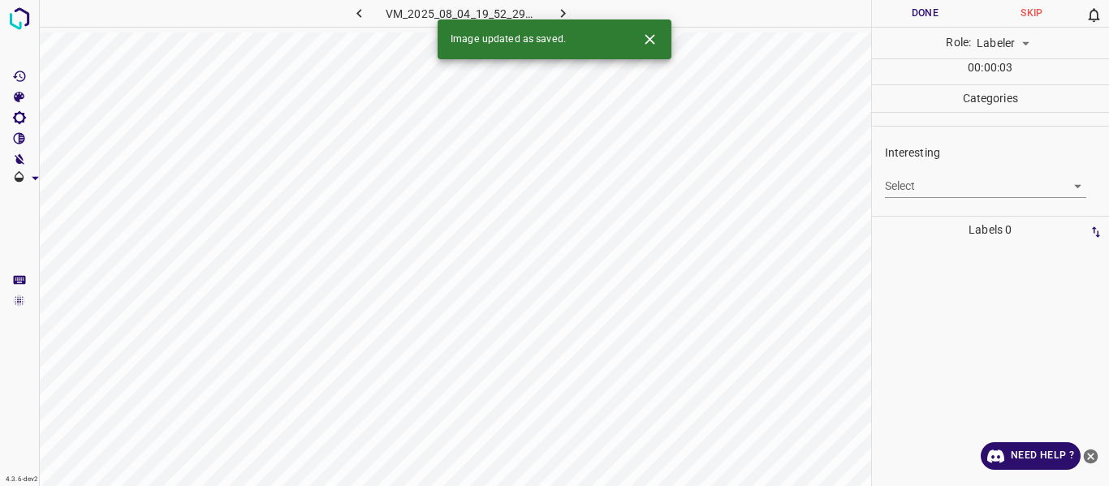
click at [936, 173] on div "Select ​" at bounding box center [986, 180] width 202 height 37
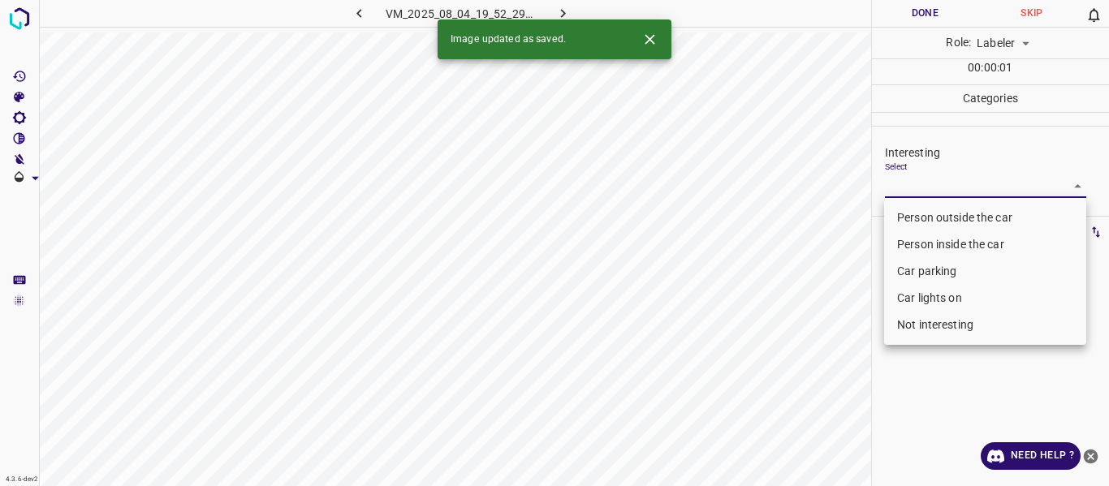
click at [930, 189] on body "4.3.6-dev2 VM_2025_08_04_19_52_29_551_02.gif Done Skip 0 Role: Labeler labeler …" at bounding box center [554, 243] width 1109 height 486
drag, startPoint x: 921, startPoint y: 218, endPoint x: 848, endPoint y: 285, distance: 100.0
click at [921, 218] on li "Person outside the car" at bounding box center [985, 218] width 202 height 27
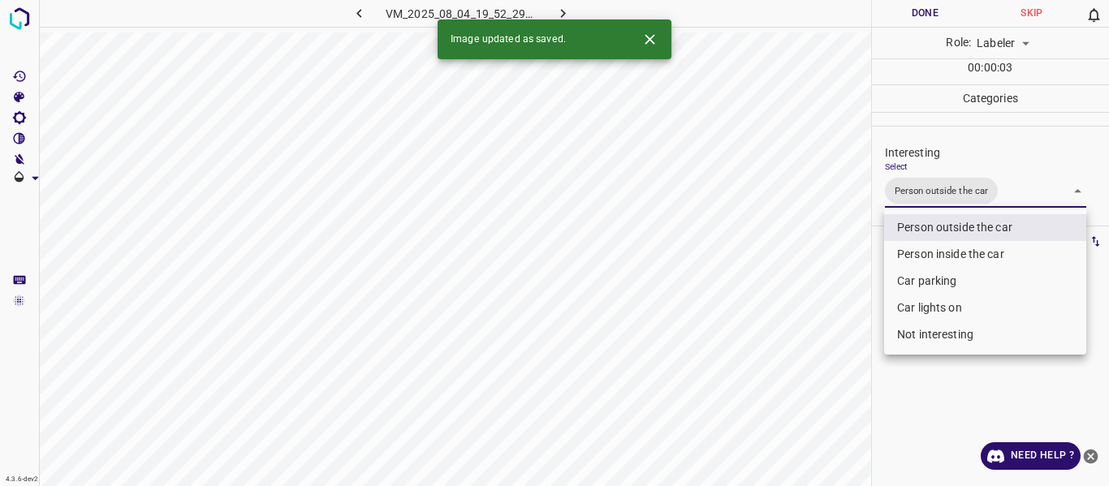
drag, startPoint x: 835, startPoint y: 318, endPoint x: 830, endPoint y: 369, distance: 51.3
click at [835, 326] on div at bounding box center [554, 243] width 1109 height 486
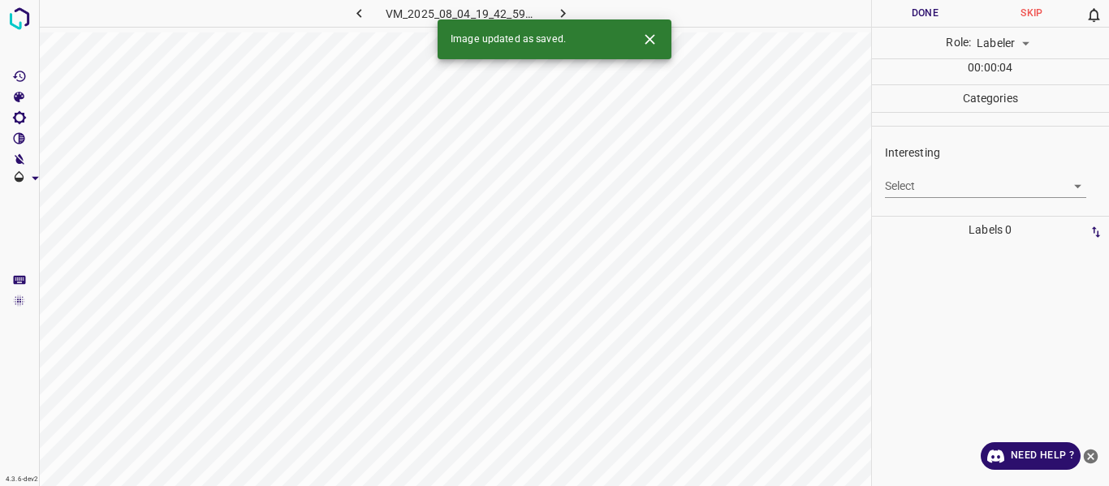
click at [945, 185] on body "4.3.6-dev2 VM_2025_08_04_19_42_59_952_03.gif Done Skip 0 Role: Labeler labeler …" at bounding box center [554, 243] width 1109 height 486
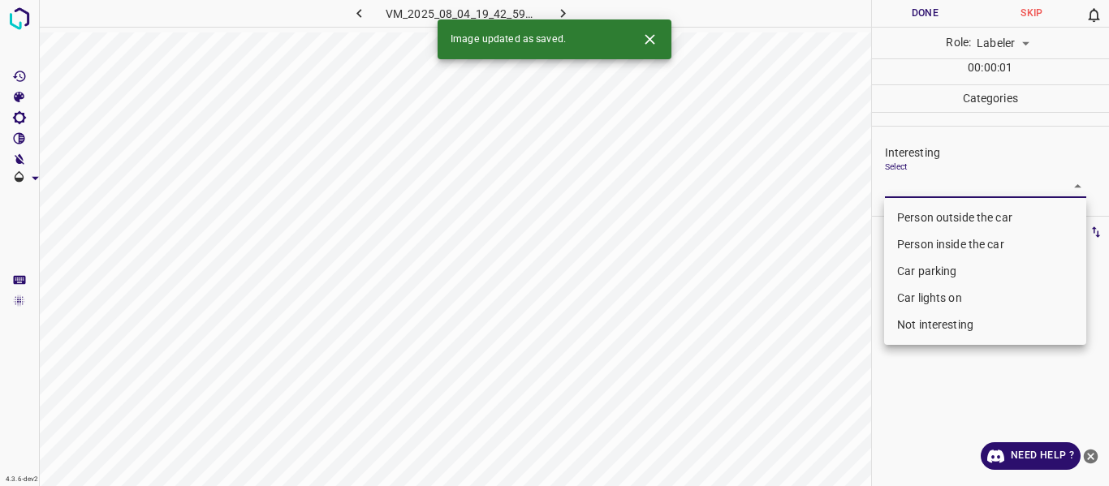
click at [933, 208] on li "Person outside the car" at bounding box center [985, 218] width 202 height 27
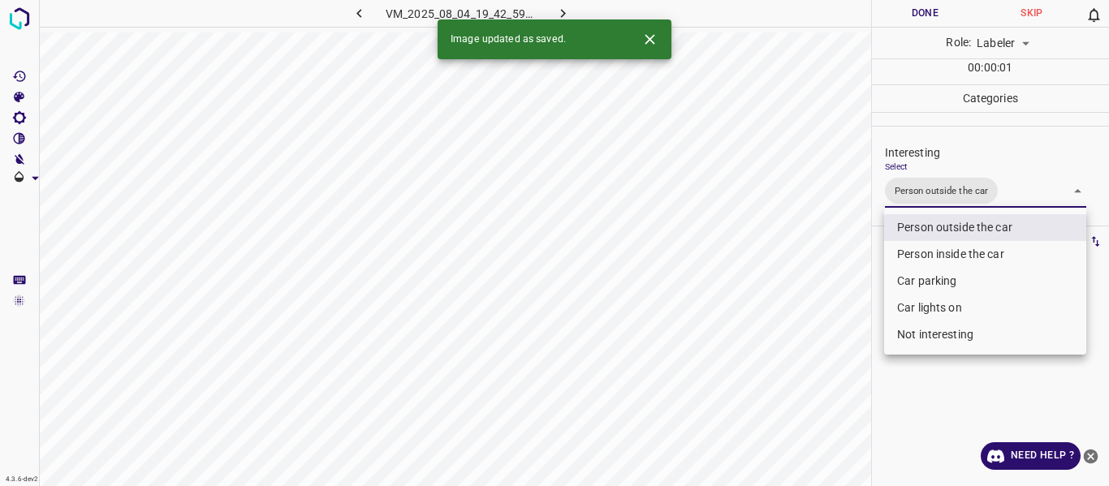
drag, startPoint x: 814, startPoint y: 340, endPoint x: 784, endPoint y: 425, distance: 90.4
click at [815, 348] on div at bounding box center [554, 243] width 1109 height 486
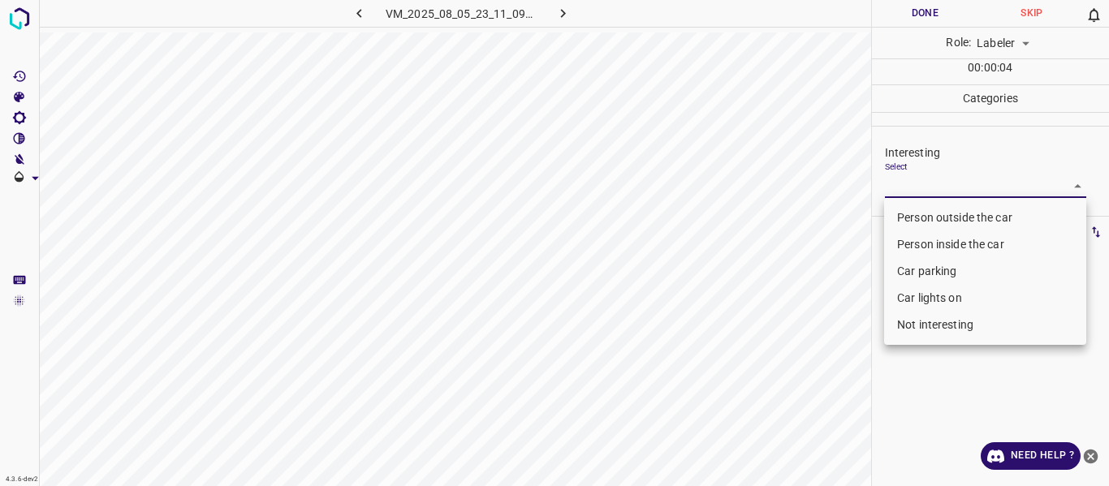
click at [930, 180] on body "4.3.6-dev2 VM_2025_08_05_23_11_09_521_04.gif Done Skip 0 Role: Labeler labeler …" at bounding box center [554, 243] width 1109 height 486
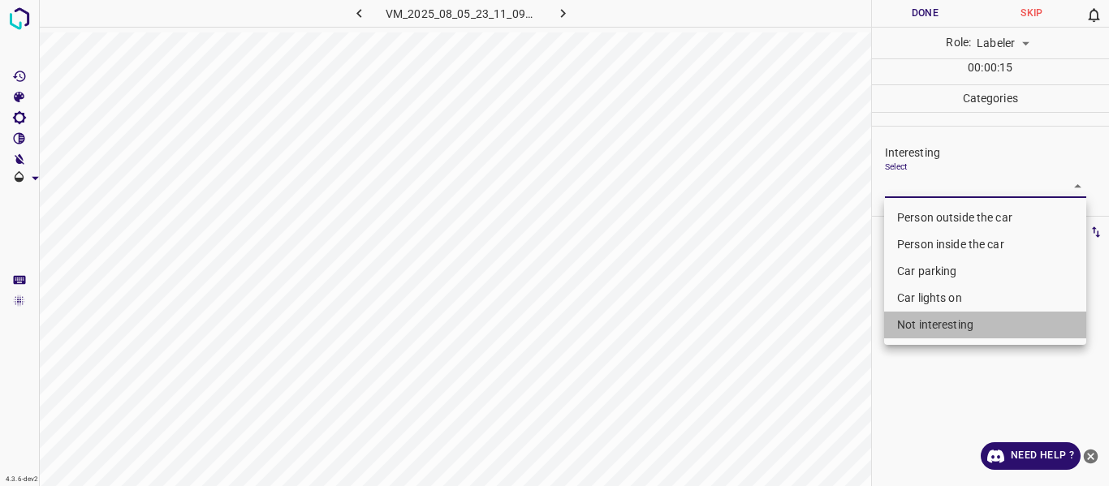
drag, startPoint x: 952, startPoint y: 326, endPoint x: 798, endPoint y: 413, distance: 177.4
click at [949, 330] on li "Not interesting" at bounding box center [985, 325] width 202 height 27
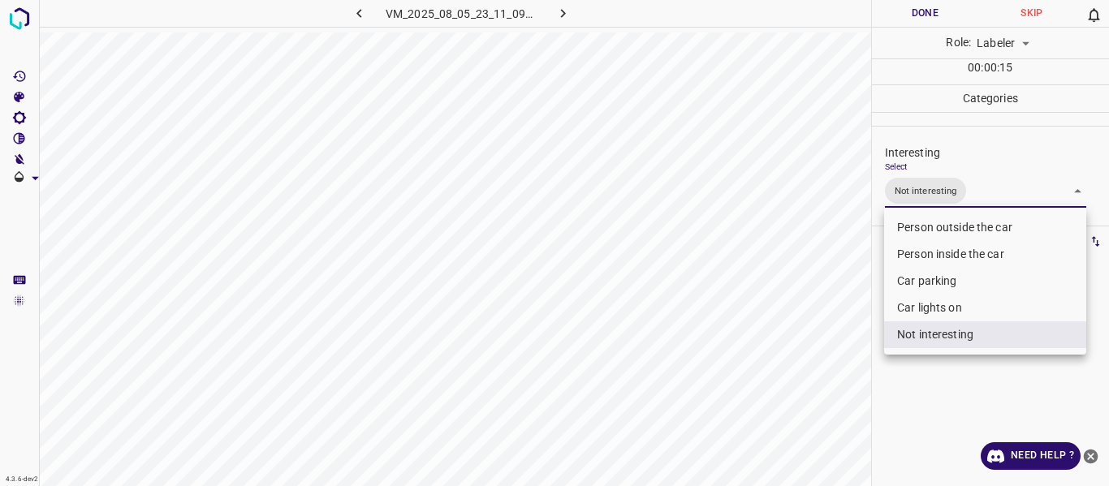
click at [797, 414] on div at bounding box center [554, 243] width 1109 height 486
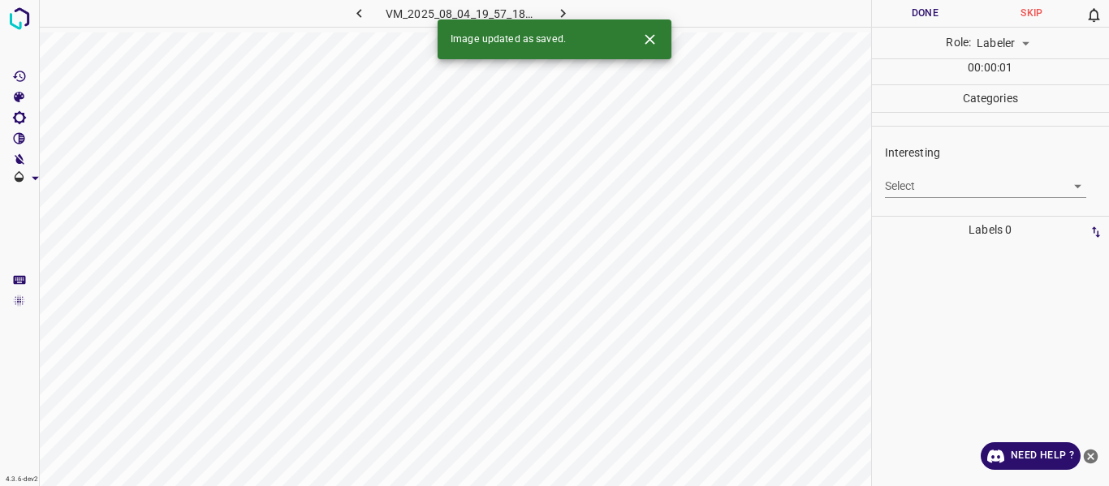
click at [930, 181] on body "4.3.6-dev2 VM_2025_08_04_19_57_18_582_06.gif Done Skip 0 Role: Labeler labeler …" at bounding box center [554, 243] width 1109 height 486
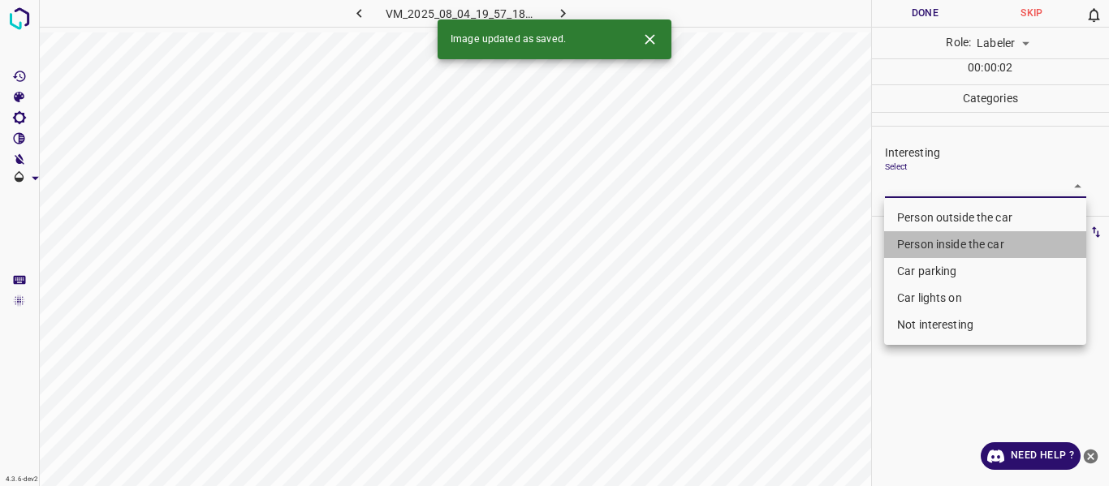
click at [947, 235] on li "Person inside the car" at bounding box center [985, 244] width 202 height 27
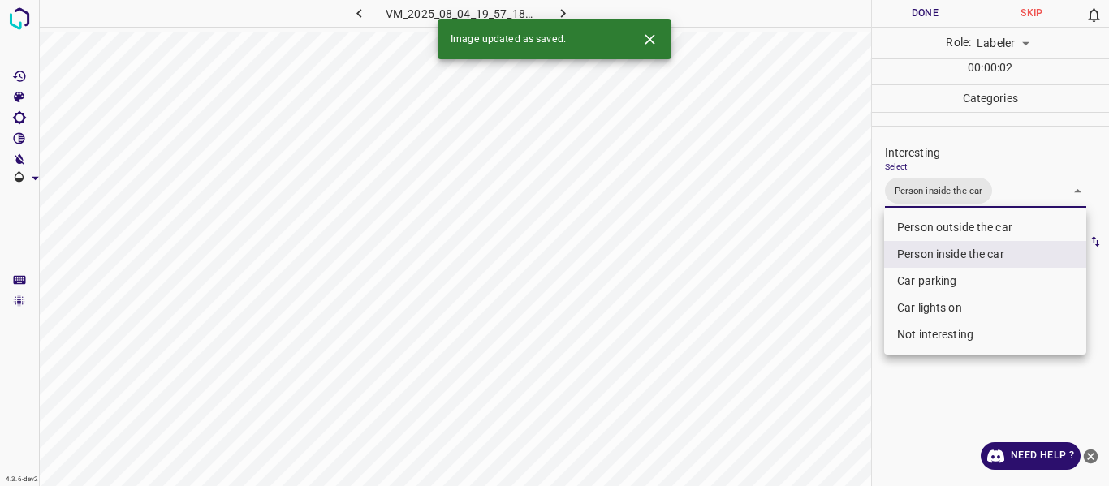
click at [797, 327] on div at bounding box center [554, 243] width 1109 height 486
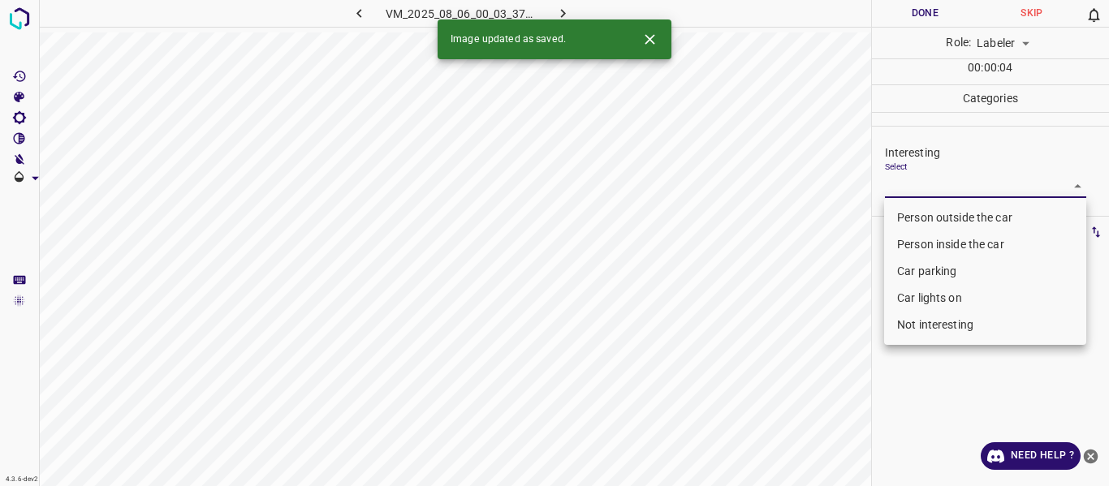
click at [950, 187] on body "4.3.6-dev2 VM_2025_08_06_00_03_37_887_00.gif Done Skip 0 Role: Labeler labeler …" at bounding box center [554, 243] width 1109 height 486
click at [947, 209] on li "Person outside the car" at bounding box center [985, 218] width 202 height 27
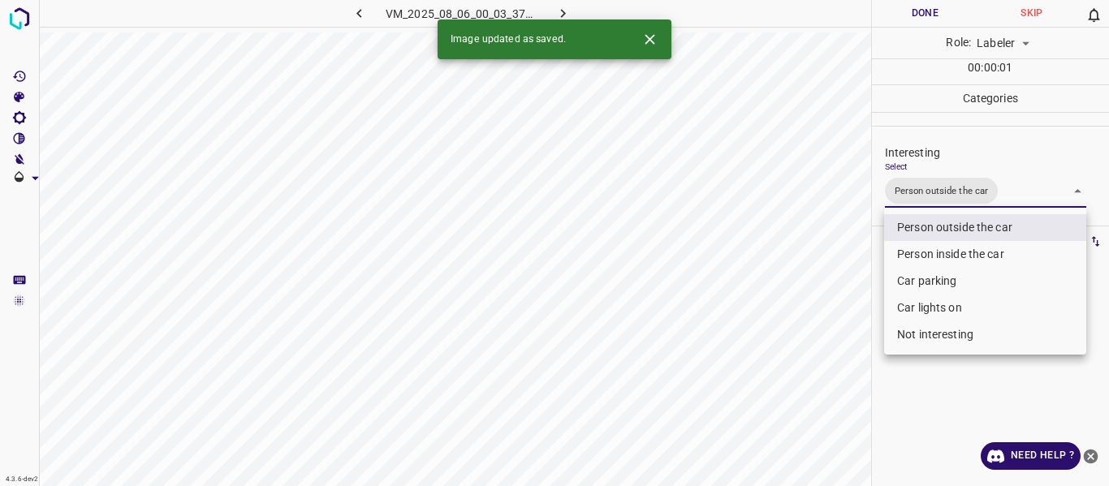
drag, startPoint x: 784, startPoint y: 356, endPoint x: 787, endPoint y: 368, distance: 12.4
click at [786, 364] on div at bounding box center [554, 243] width 1109 height 486
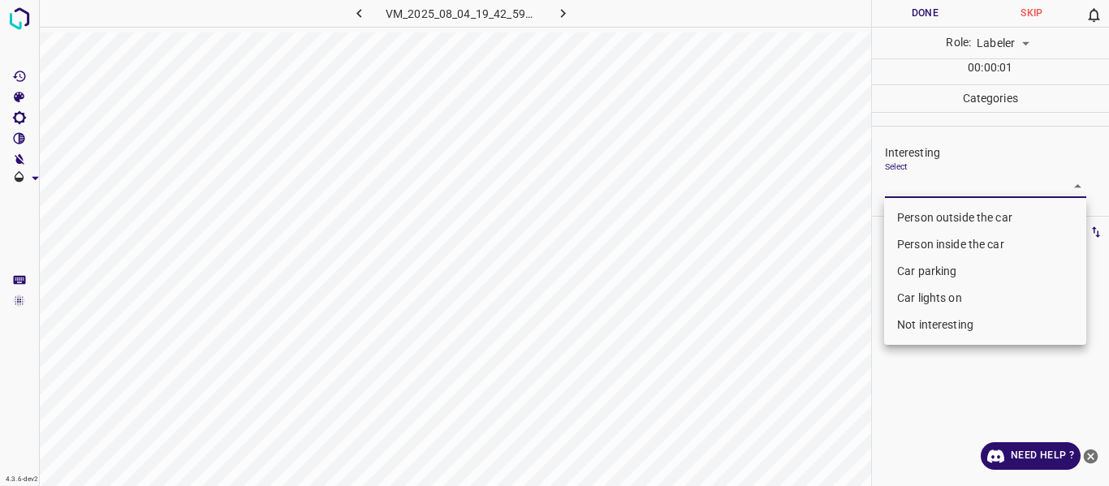
click at [939, 190] on body "4.3.6-dev2 VM_2025_08_04_19_42_59_952_00.gif Done Skip 0 Role: Labeler labeler …" at bounding box center [554, 243] width 1109 height 486
click at [927, 213] on li "Person outside the car" at bounding box center [985, 218] width 202 height 27
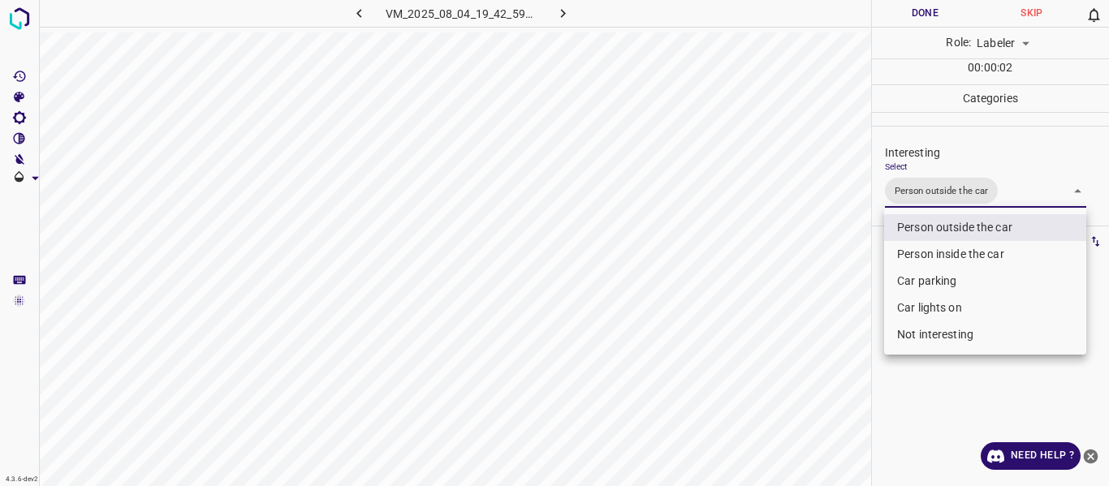
drag, startPoint x: 777, startPoint y: 369, endPoint x: 774, endPoint y: 437, distance: 68.3
click at [779, 377] on div at bounding box center [554, 243] width 1109 height 486
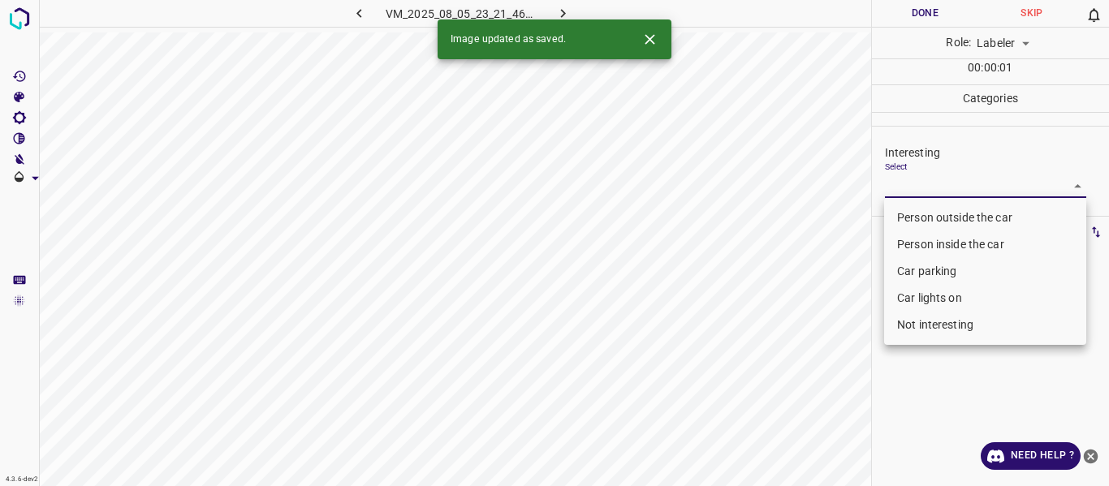
drag, startPoint x: 924, startPoint y: 180, endPoint x: 931, endPoint y: 213, distance: 33.3
click at [925, 183] on body "4.3.6-dev2 VM_2025_08_05_23_21_46_060_01.gif Done Skip 0 Role: Labeler labeler …" at bounding box center [554, 243] width 1109 height 486
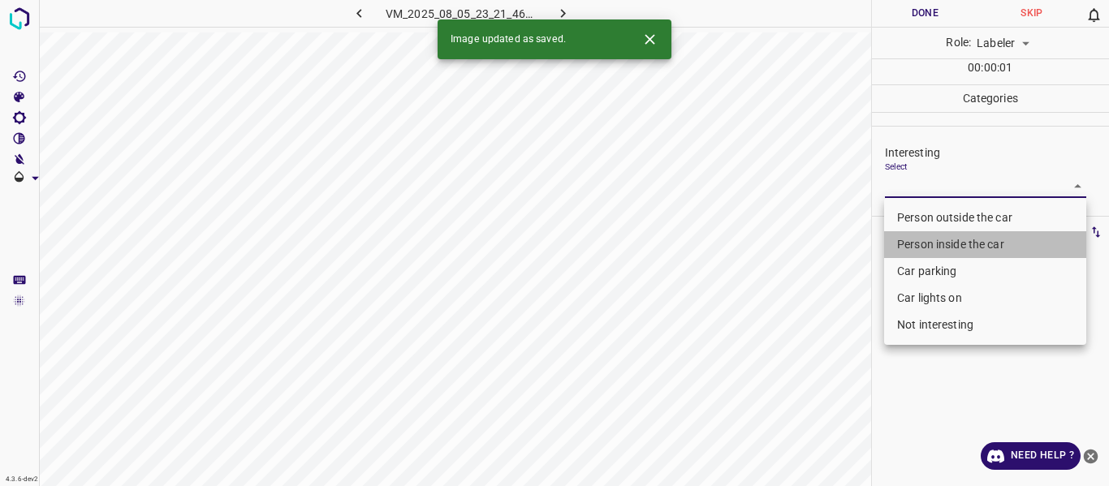
click at [934, 239] on li "Person inside the car" at bounding box center [985, 244] width 202 height 27
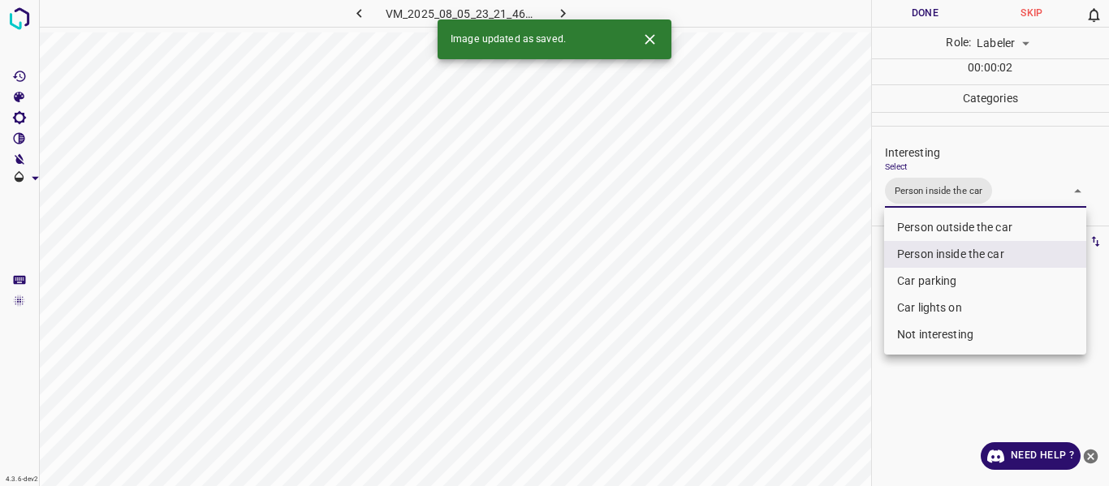
click at [817, 329] on div at bounding box center [554, 243] width 1109 height 486
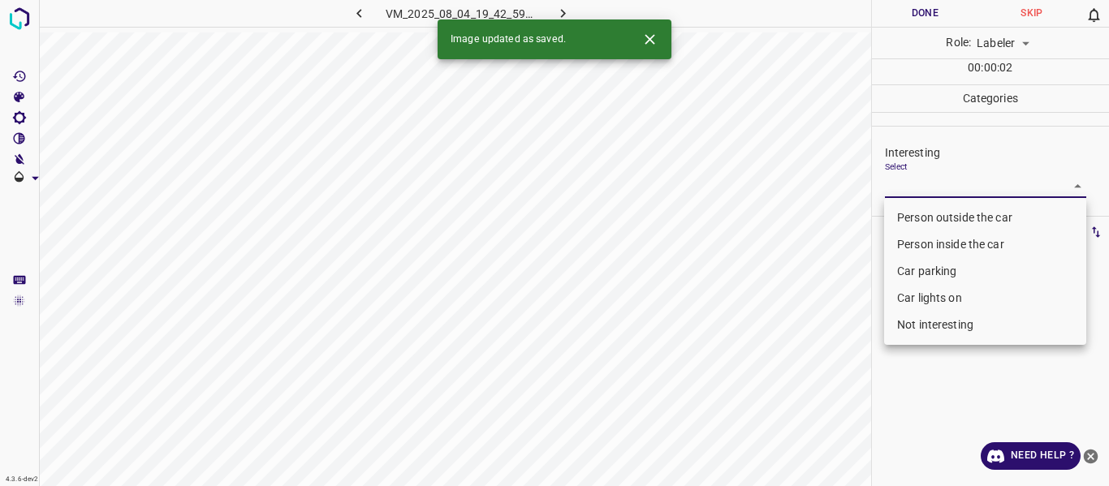
click at [925, 187] on body "4.3.6-dev2 VM_2025_08_04_19_42_59_952_04.gif Done Skip 0 Role: Labeler labeler …" at bounding box center [554, 243] width 1109 height 486
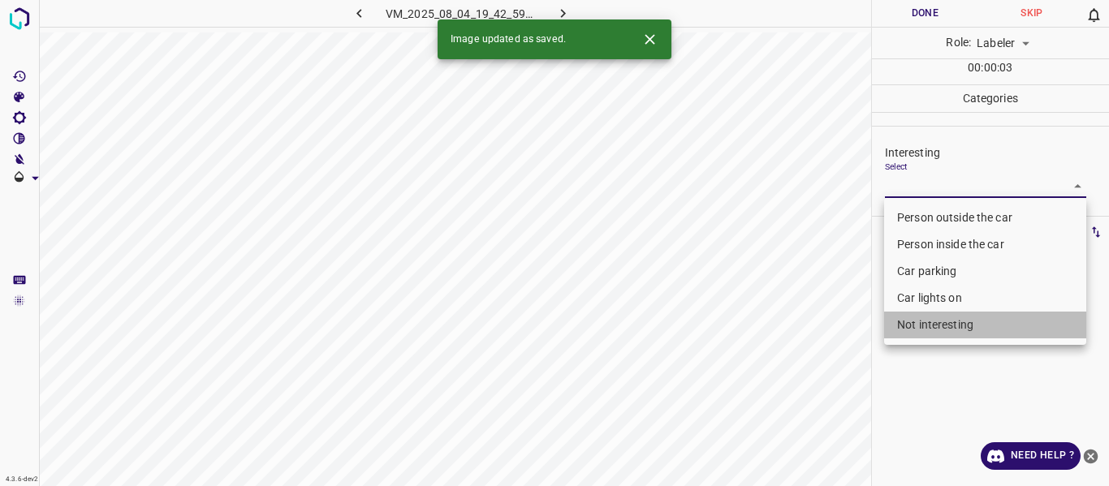
drag, startPoint x: 939, startPoint y: 327, endPoint x: 839, endPoint y: 437, distance: 148.8
click at [939, 326] on li "Not interesting" at bounding box center [985, 325] width 202 height 27
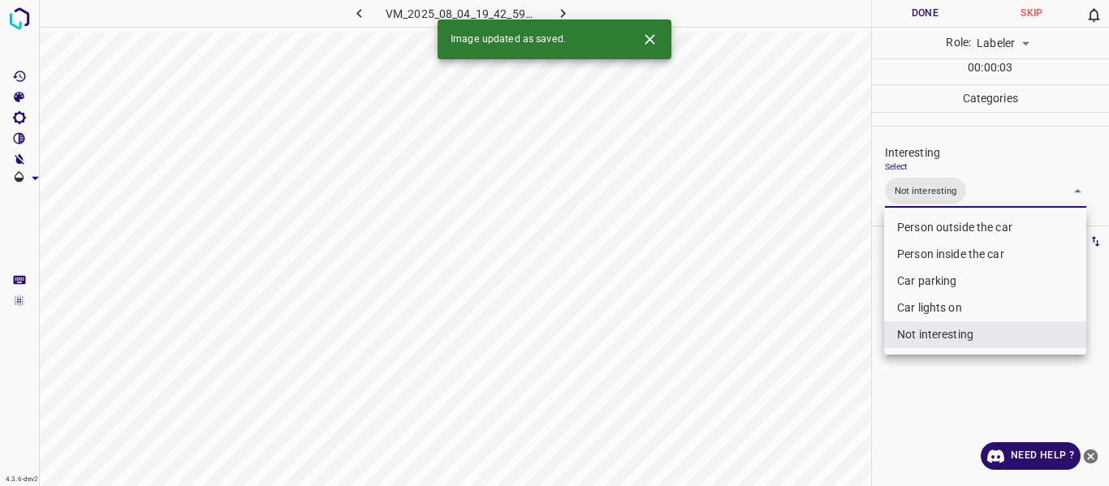
click at [830, 451] on div at bounding box center [554, 243] width 1109 height 486
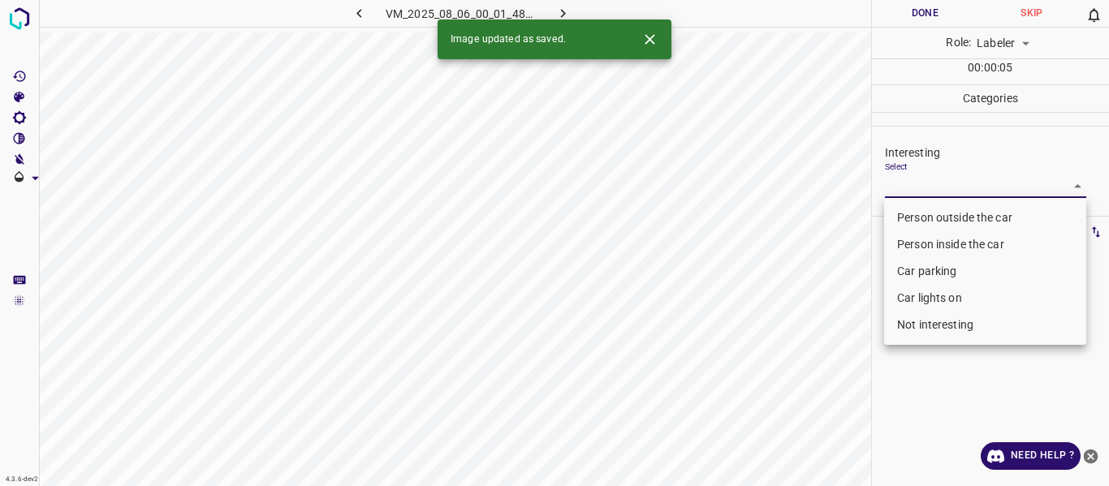
click at [963, 177] on body "4.3.6-dev2 VM_2025_08_06_00_01_48_088_06.gif Done Skip 0 Role: Labeler labeler …" at bounding box center [554, 243] width 1109 height 486
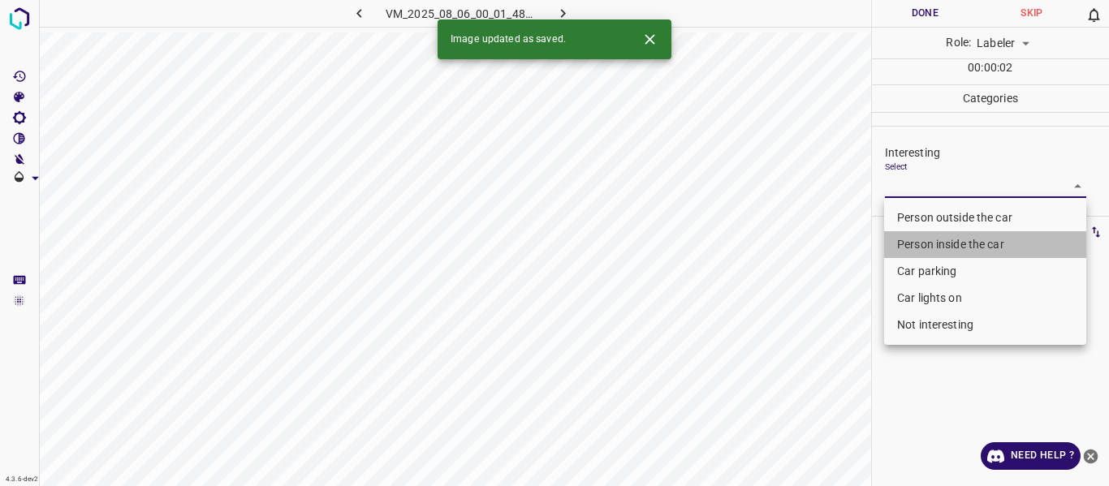
click at [930, 231] on li "Person inside the car" at bounding box center [985, 244] width 202 height 27
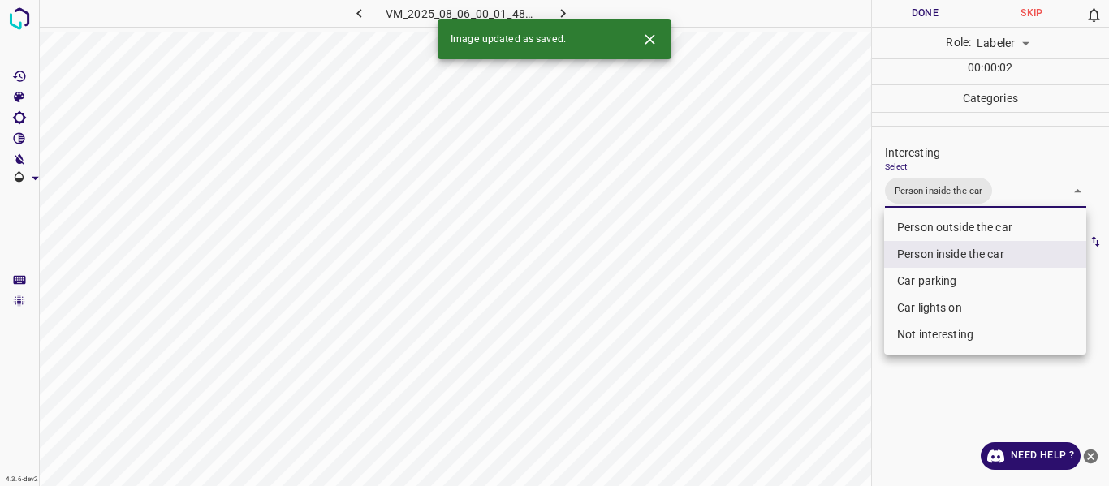
drag, startPoint x: 843, startPoint y: 336, endPoint x: 856, endPoint y: 370, distance: 36.5
click at [843, 341] on div at bounding box center [554, 243] width 1109 height 486
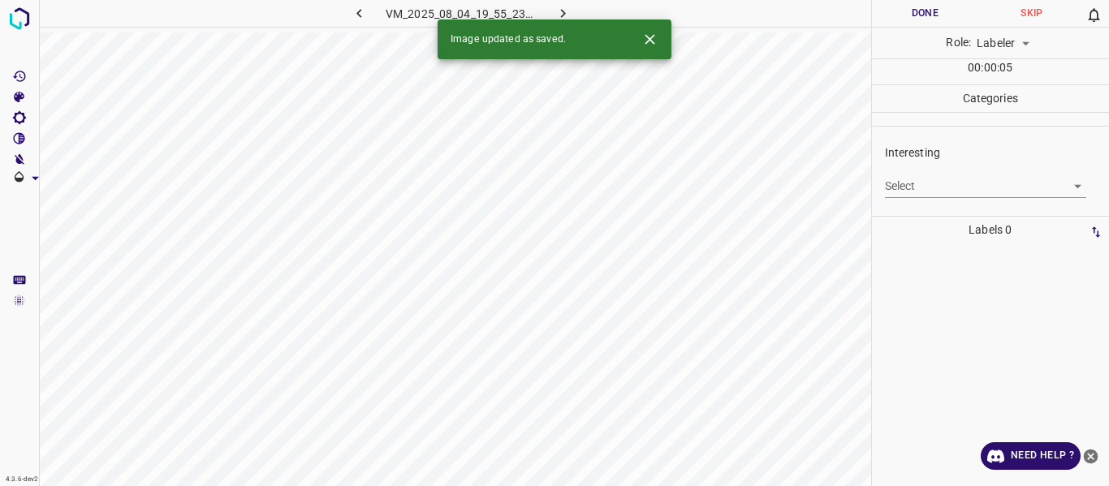
click at [914, 182] on body "4.3.6-dev2 VM_2025_08_04_19_55_23_342_04.gif Done Skip 0 Role: Labeler labeler …" at bounding box center [554, 243] width 1109 height 486
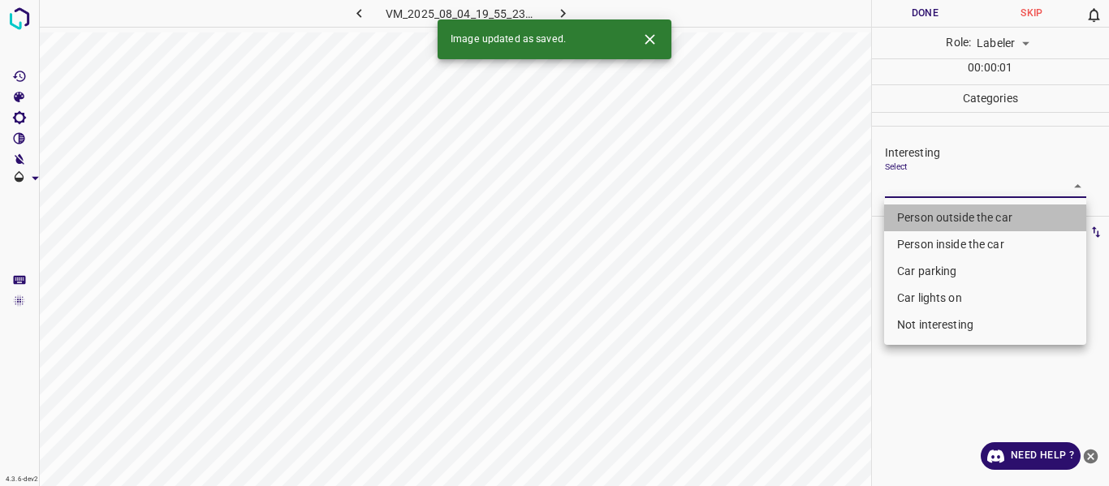
drag, startPoint x: 902, startPoint y: 222, endPoint x: 852, endPoint y: 333, distance: 121.0
click at [901, 224] on li "Person outside the car" at bounding box center [985, 218] width 202 height 27
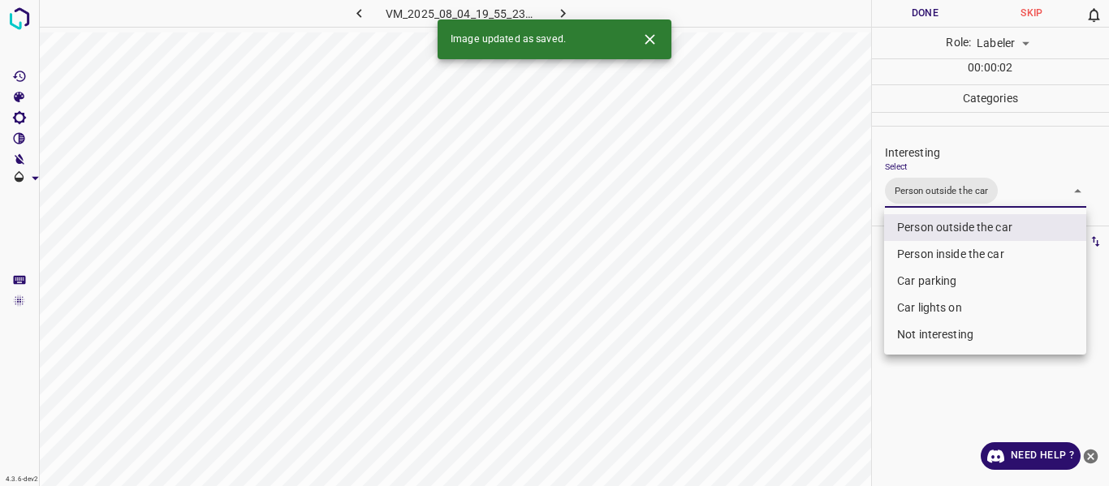
drag, startPoint x: 852, startPoint y: 334, endPoint x: 852, endPoint y: 379, distance: 45.5
click at [853, 340] on div at bounding box center [554, 243] width 1109 height 486
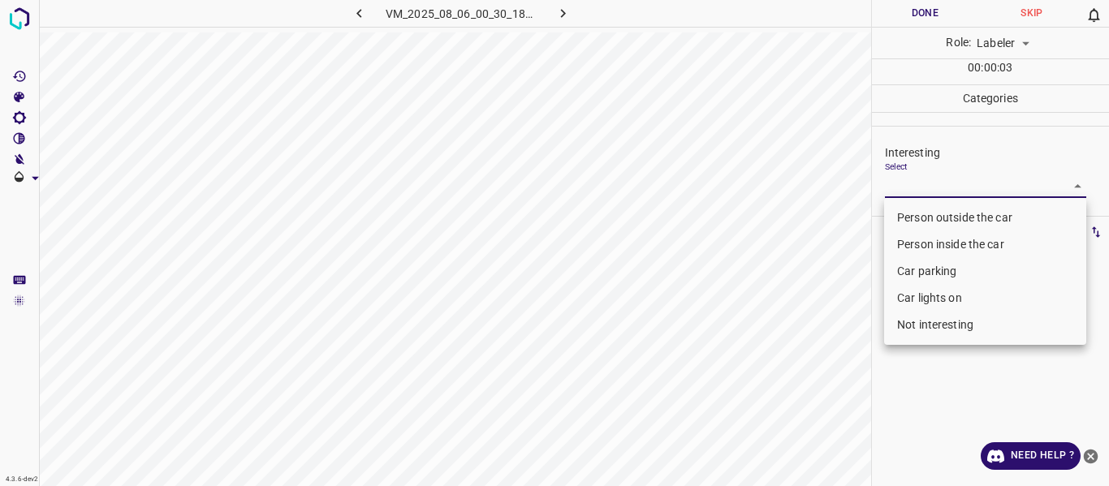
click at [916, 180] on body "4.3.6-dev2 VM_2025_08_06_00_30_18_315_07.gif Done Skip 0 Role: Labeler labeler …" at bounding box center [554, 243] width 1109 height 486
click at [900, 326] on li "Not interesting" at bounding box center [985, 325] width 202 height 27
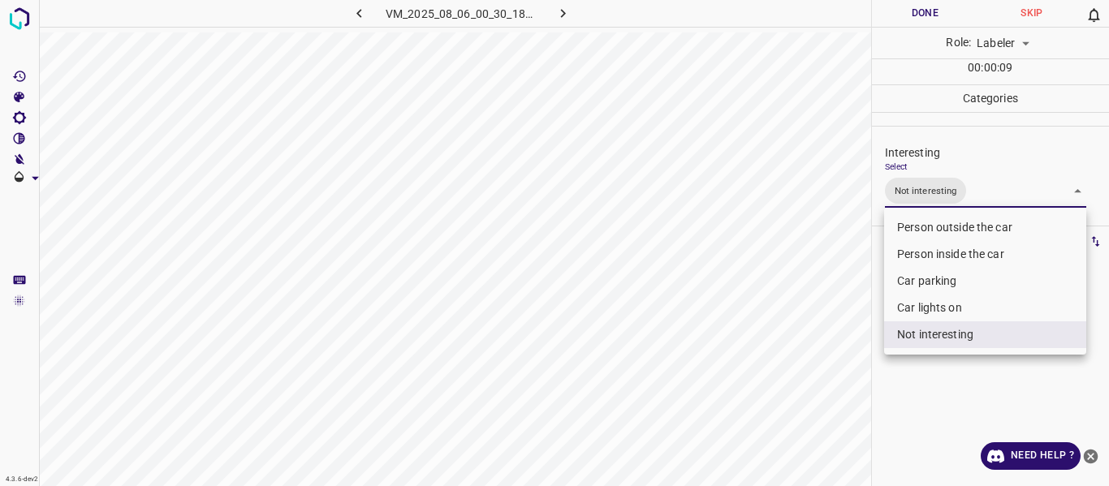
click at [740, 352] on div at bounding box center [554, 243] width 1109 height 486
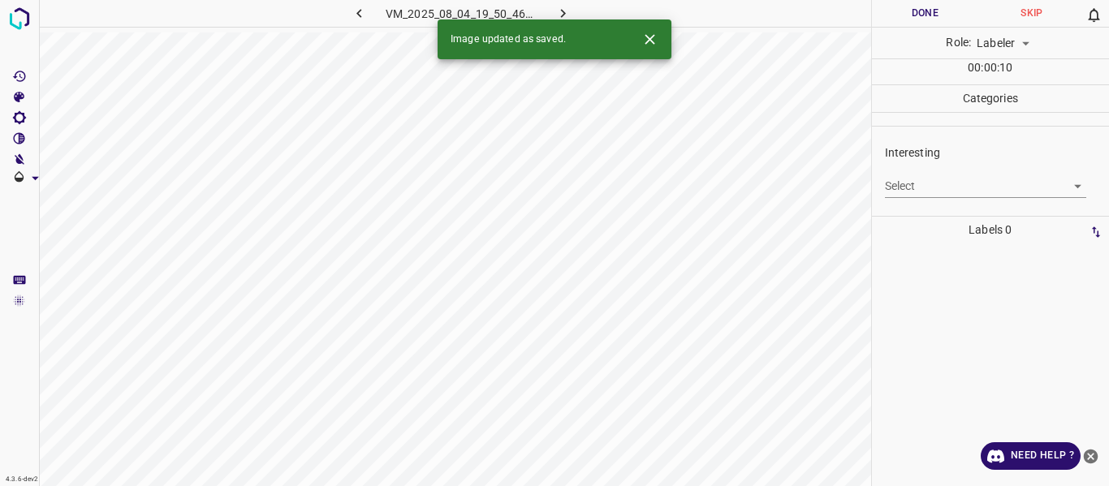
click at [942, 179] on body "4.3.6-dev2 VM_2025_08_04_19_50_46_213_03.gif Done Skip 0 Role: Labeler labeler …" at bounding box center [554, 243] width 1109 height 486
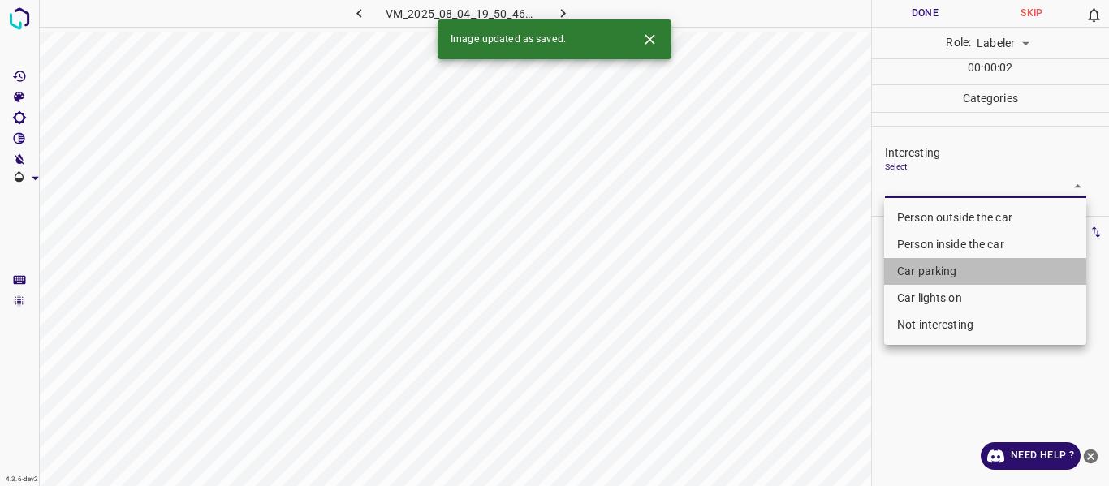
click at [916, 269] on li "Car parking" at bounding box center [985, 271] width 202 height 27
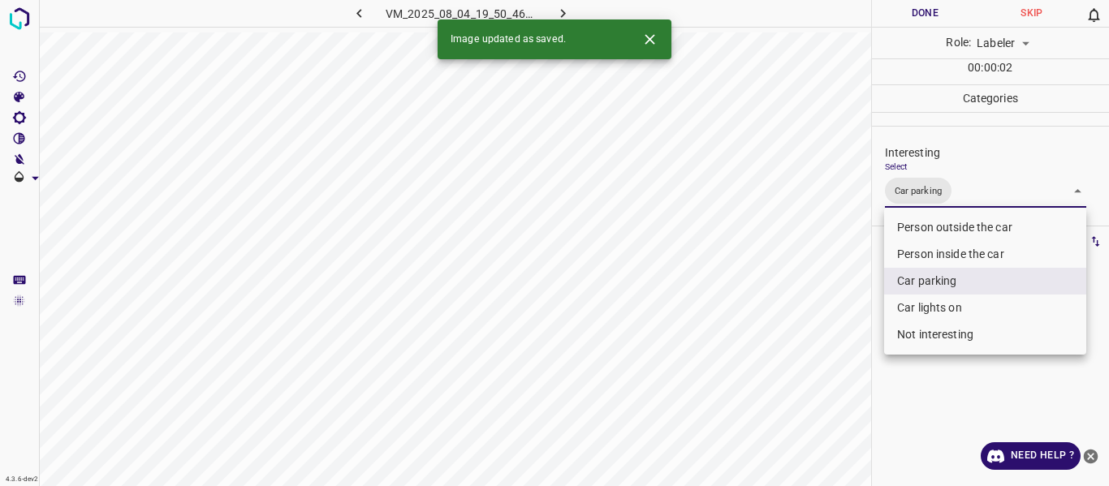
click at [916, 308] on li "Car lights on" at bounding box center [985, 308] width 202 height 27
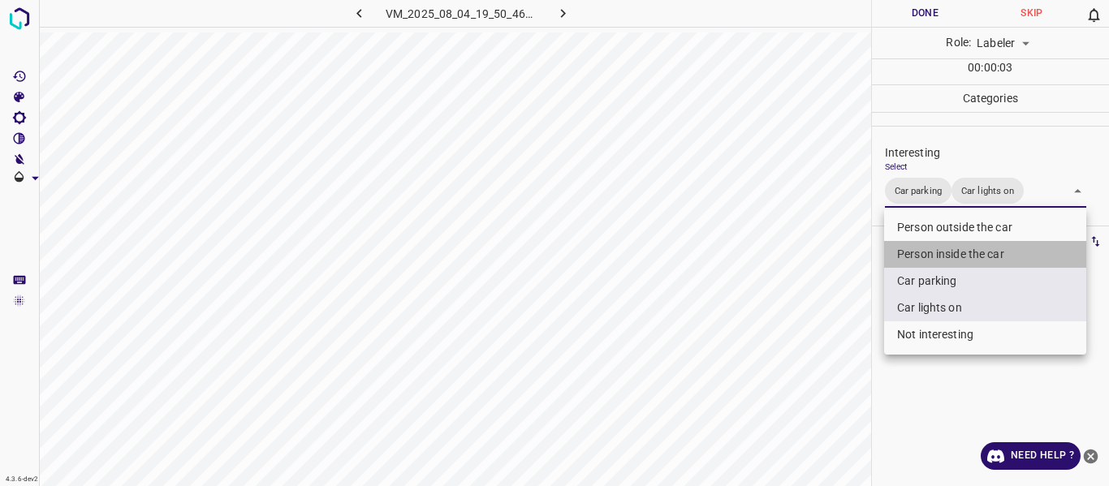
click at [903, 250] on li "Person inside the car" at bounding box center [985, 254] width 202 height 27
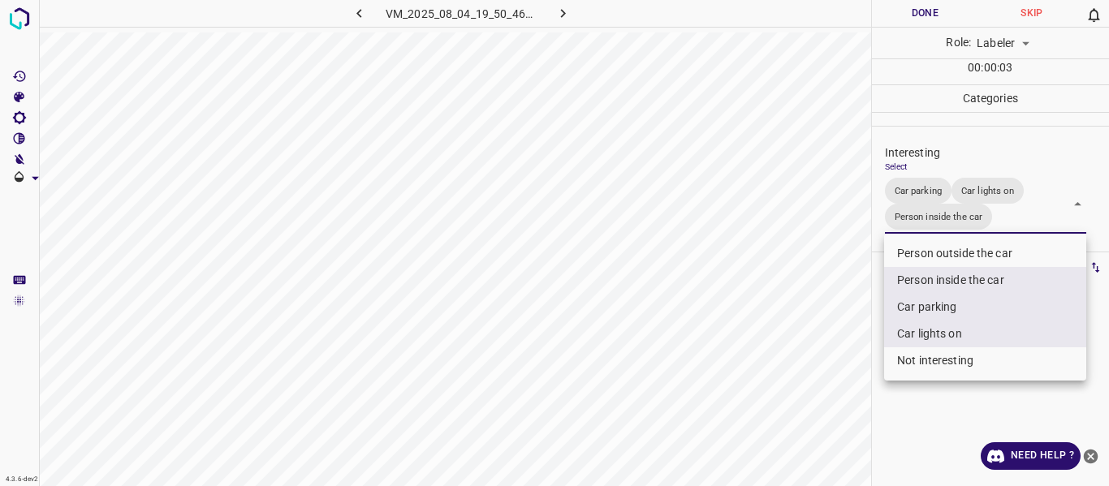
drag, startPoint x: 834, startPoint y: 338, endPoint x: 820, endPoint y: 373, distance: 38.3
click at [834, 343] on div at bounding box center [554, 243] width 1109 height 486
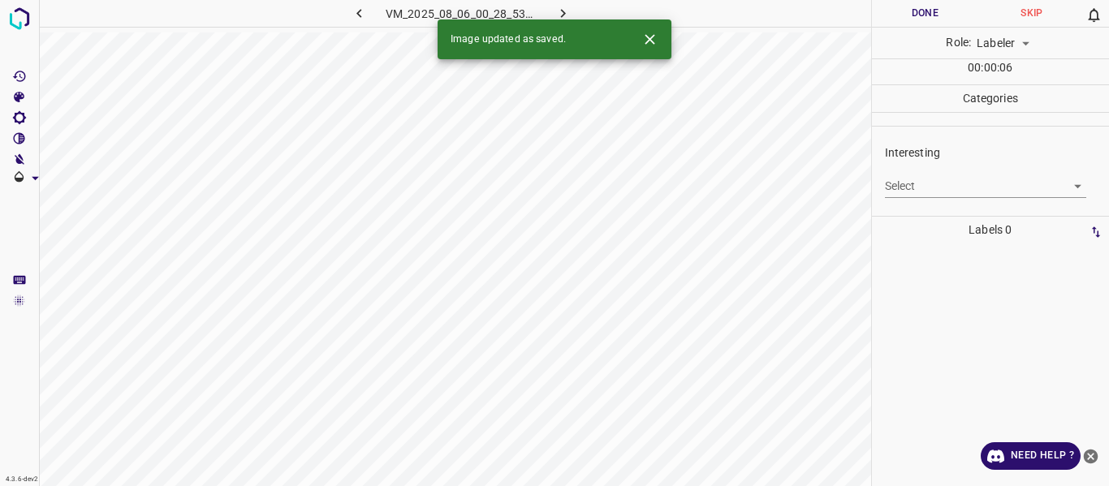
click at [971, 180] on body "4.3.6-dev2 VM_2025_08_06_00_28_53_414_02.gif Done Skip 0 Role: Labeler labeler …" at bounding box center [554, 243] width 1109 height 486
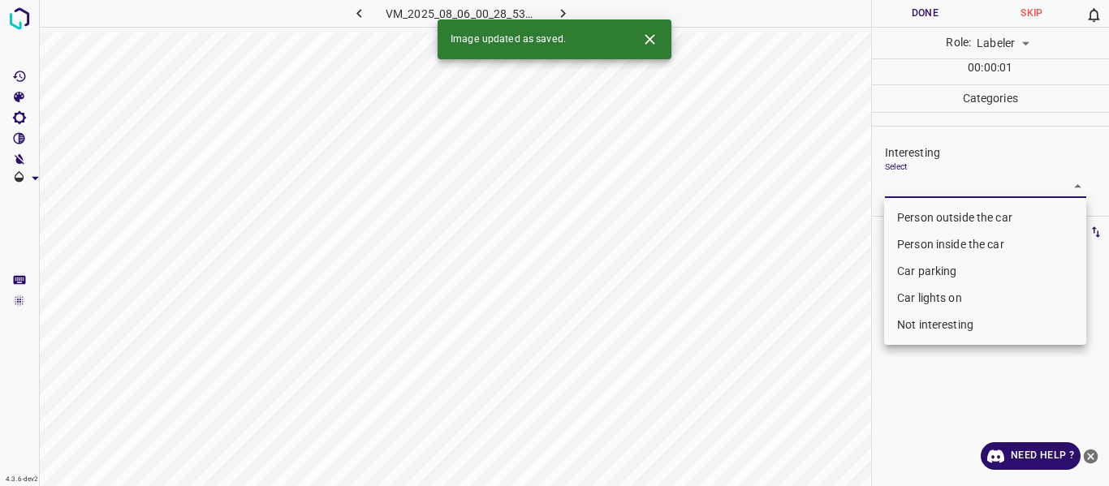
click at [947, 246] on li "Person inside the car" at bounding box center [985, 244] width 202 height 27
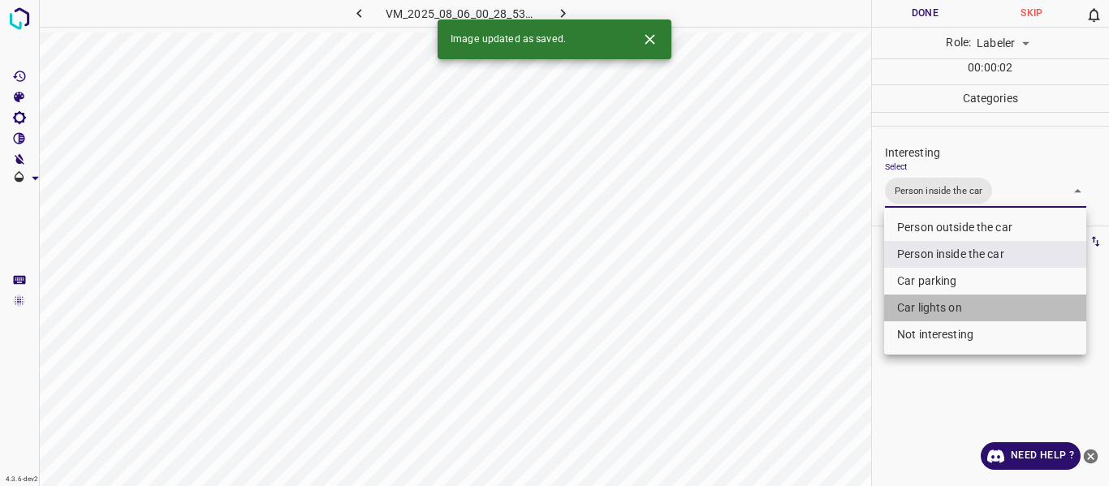
click at [920, 308] on li "Car lights on" at bounding box center [985, 308] width 202 height 27
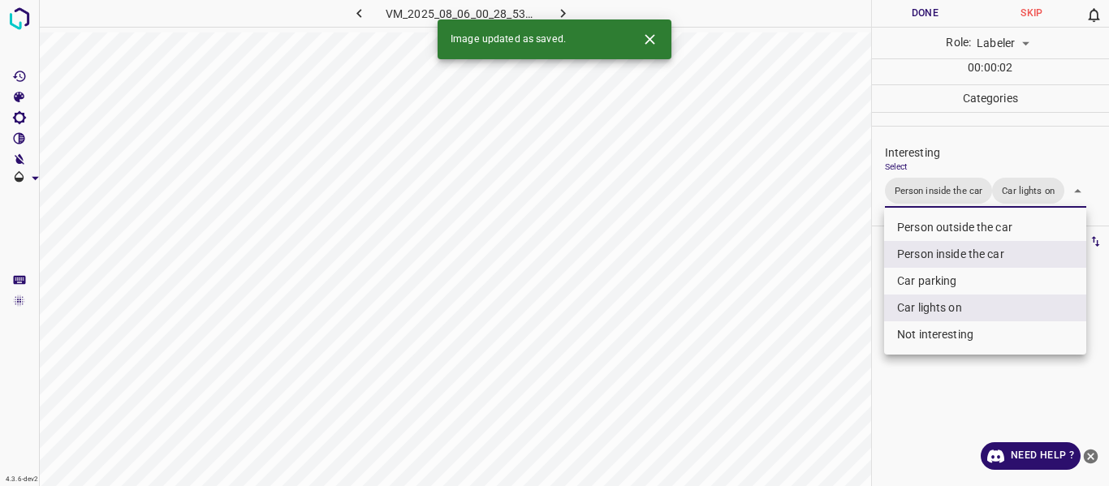
drag, startPoint x: 813, startPoint y: 349, endPoint x: 809, endPoint y: 370, distance: 21.4
click at [813, 352] on div at bounding box center [554, 243] width 1109 height 486
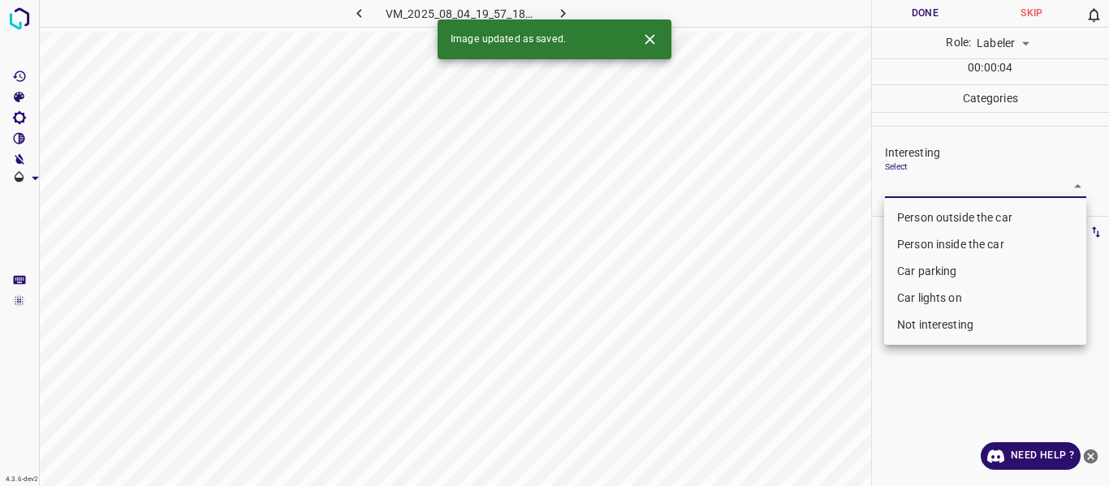
drag, startPoint x: 970, startPoint y: 179, endPoint x: 967, endPoint y: 225, distance: 46.4
click at [970, 179] on body "4.3.6-dev2 VM_2025_08_04_19_57_18_582_03.gif Done Skip 0 Role: Labeler labeler …" at bounding box center [554, 243] width 1109 height 486
click at [965, 215] on li "Person outside the car" at bounding box center [985, 218] width 202 height 27
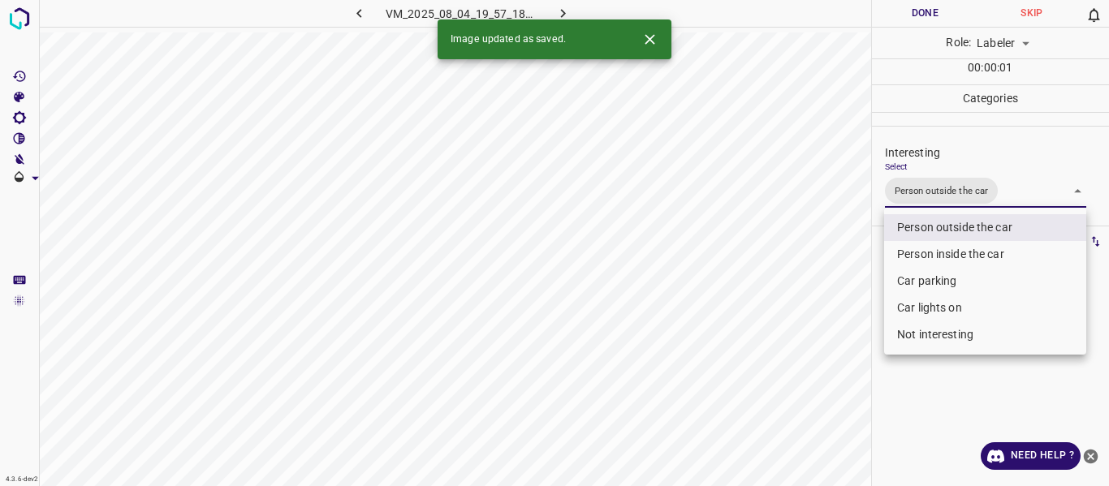
drag, startPoint x: 788, startPoint y: 380, endPoint x: 758, endPoint y: 446, distance: 73.0
click at [790, 382] on div at bounding box center [554, 243] width 1109 height 486
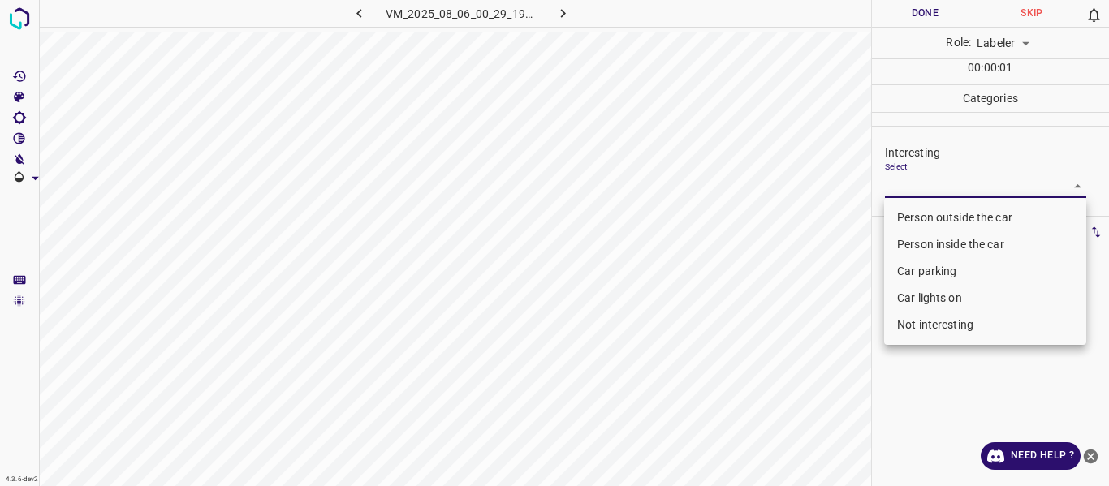
drag, startPoint x: 952, startPoint y: 188, endPoint x: 940, endPoint y: 230, distance: 43.9
click at [949, 191] on body "4.3.6-dev2 VM_2025_08_06_00_29_19_405_10.gif Done Skip 0 Role: Labeler labeler …" at bounding box center [554, 243] width 1109 height 486
click at [939, 213] on li "Person outside the car" at bounding box center [985, 218] width 202 height 27
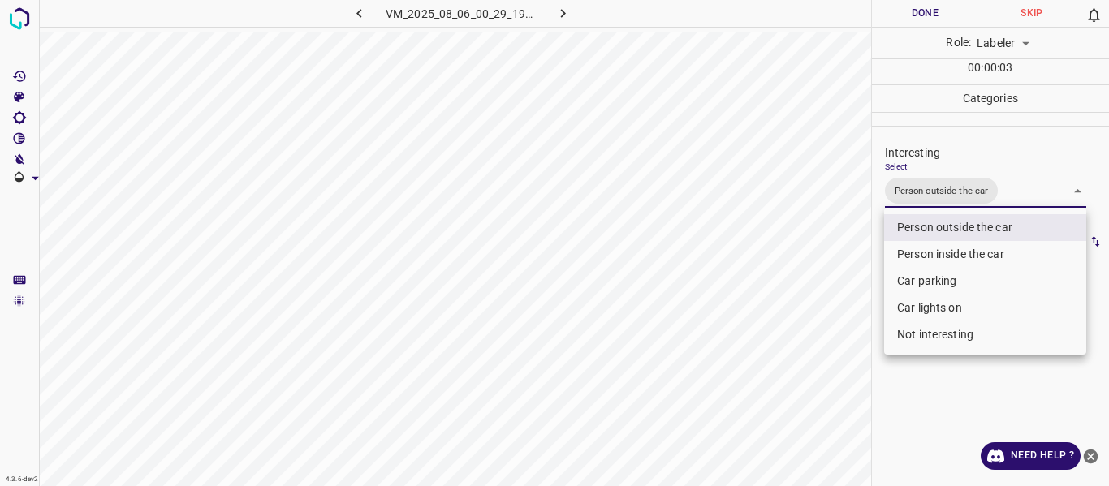
drag, startPoint x: 834, startPoint y: 370, endPoint x: 834, endPoint y: 403, distance: 33.3
click at [831, 374] on div at bounding box center [554, 243] width 1109 height 486
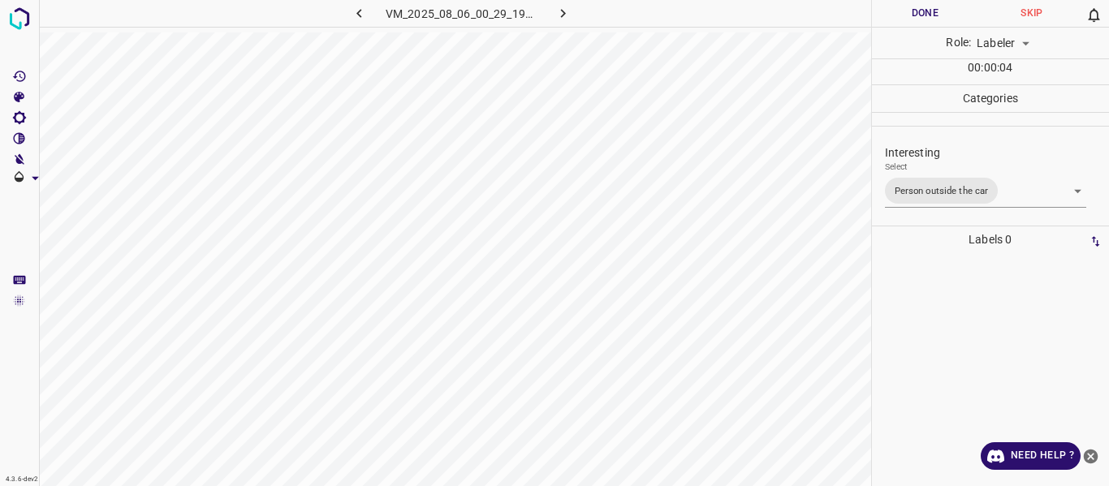
click at [1032, 173] on div "Select Person outside the car Person outside the car" at bounding box center [986, 185] width 202 height 46
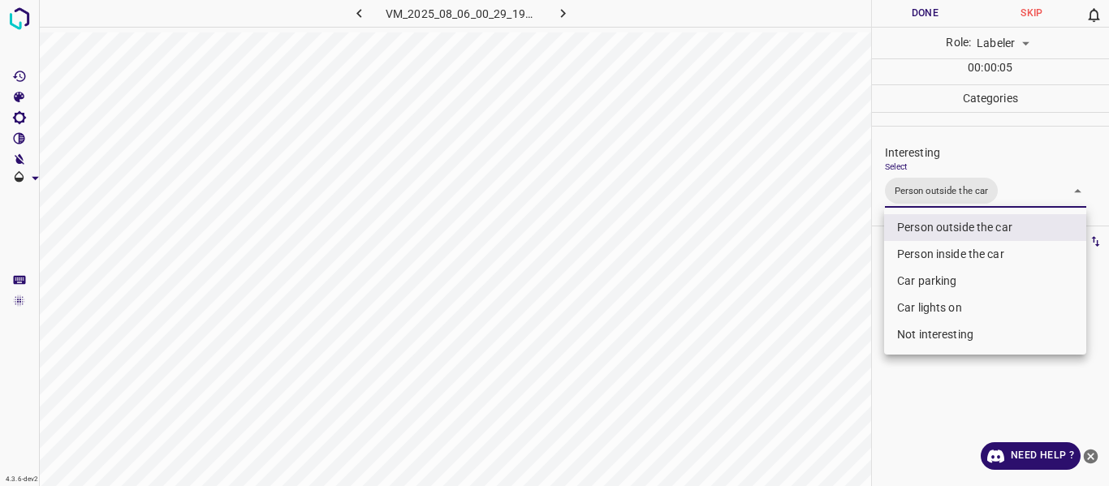
click at [1025, 175] on body "4.3.6-dev2 VM_2025_08_06_00_29_19_405_10.gif Done Skip 0 Role: Labeler labeler …" at bounding box center [554, 243] width 1109 height 486
click at [931, 309] on li "Car lights on" at bounding box center [985, 308] width 202 height 27
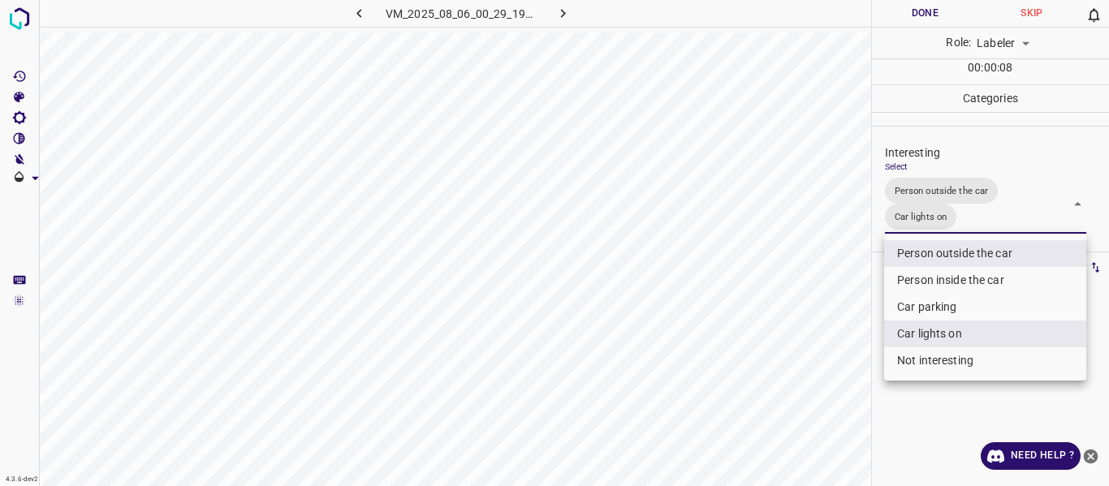
drag, startPoint x: 700, startPoint y: 380, endPoint x: 713, endPoint y: 404, distance: 27.6
click at [699, 387] on div at bounding box center [554, 243] width 1109 height 486
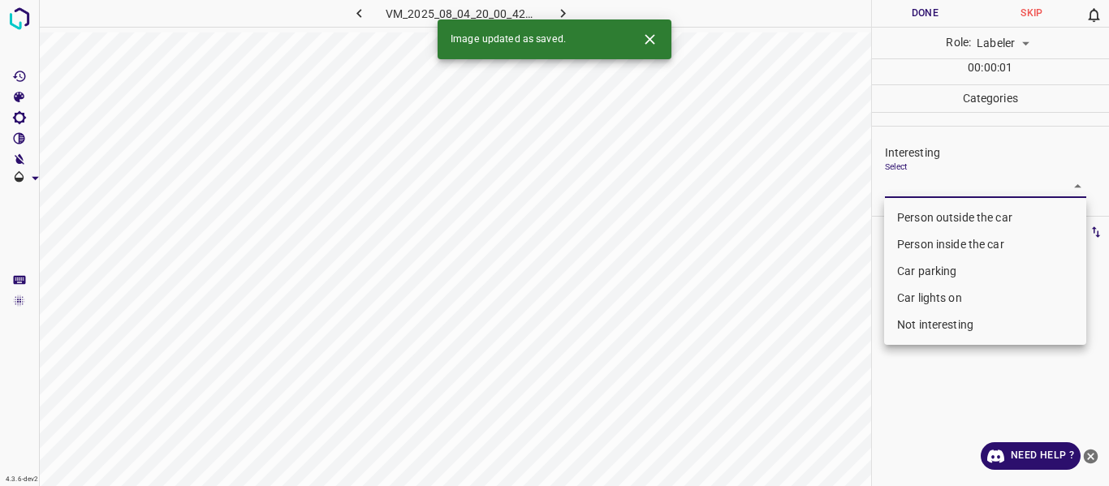
click at [912, 184] on body "4.3.6-dev2 VM_2025_08_04_20_00_42_480_11.gif Done Skip 0 Role: Labeler labeler …" at bounding box center [554, 243] width 1109 height 486
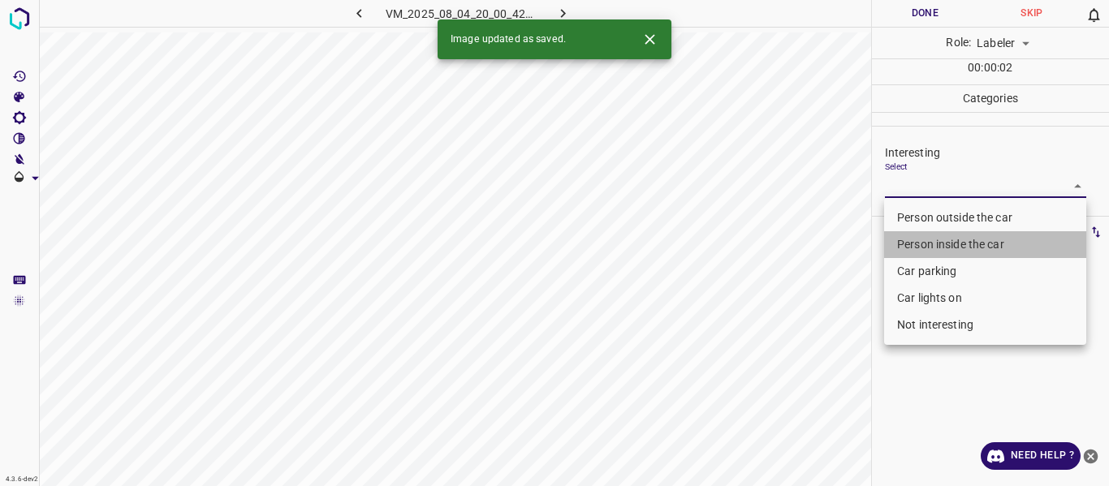
click at [905, 244] on li "Person inside the car" at bounding box center [985, 244] width 202 height 27
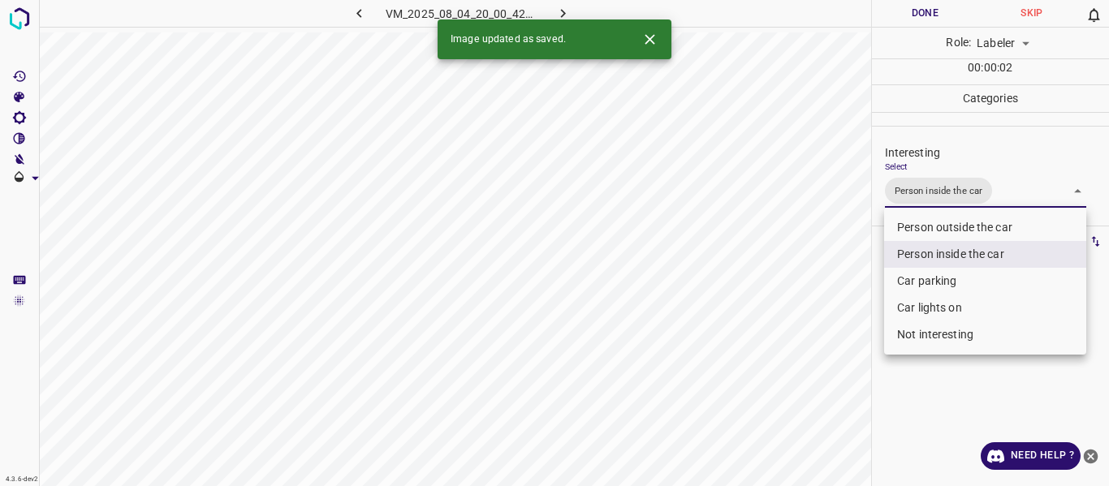
drag, startPoint x: 770, startPoint y: 343, endPoint x: 772, endPoint y: 374, distance: 30.9
click at [774, 347] on div at bounding box center [554, 243] width 1109 height 486
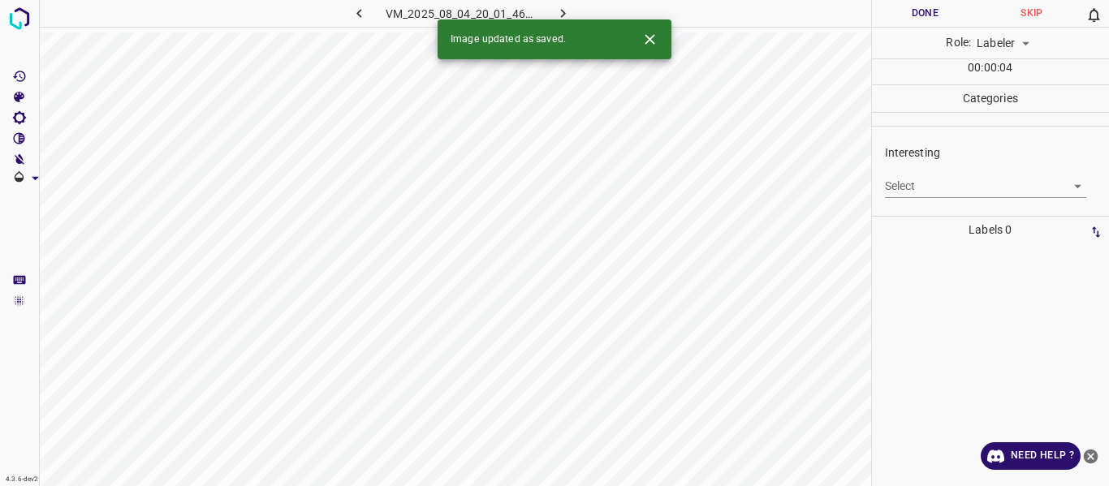
click at [910, 189] on body "4.3.6-dev2 VM_2025_08_04_20_01_46_126_05.gif Done Skip 0 Role: Labeler labeler …" at bounding box center [554, 243] width 1109 height 486
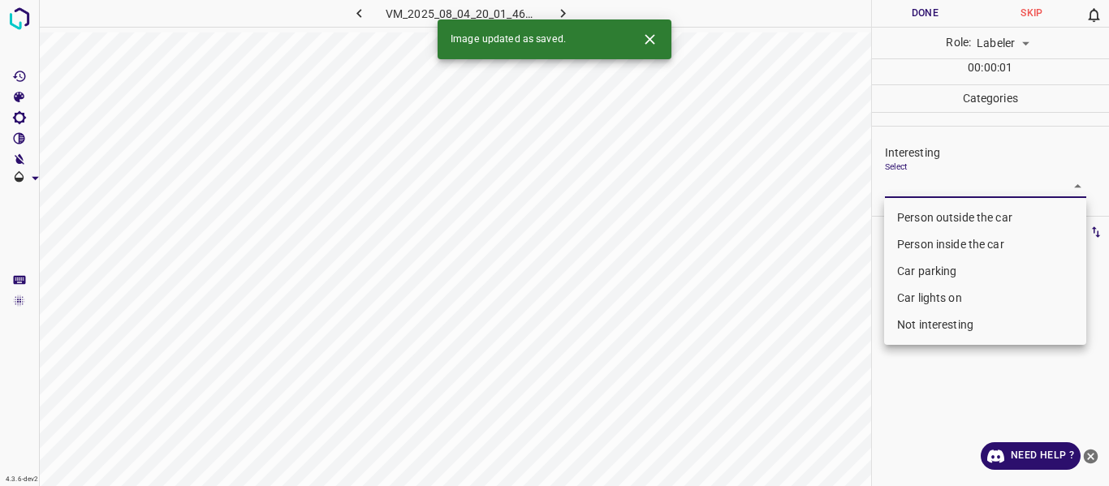
click at [911, 301] on li "Car lights on" at bounding box center [985, 298] width 202 height 27
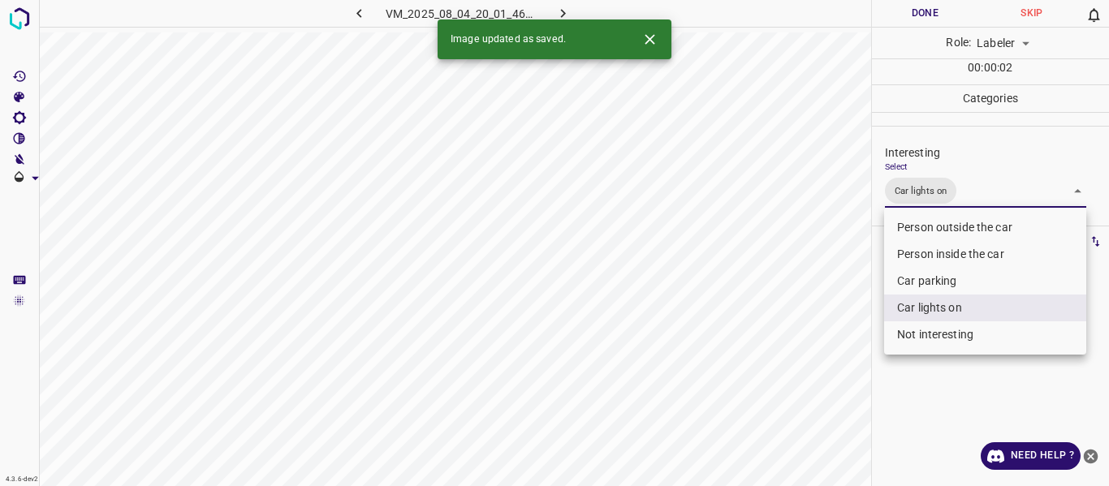
drag, startPoint x: 830, startPoint y: 347, endPoint x: 797, endPoint y: 386, distance: 50.6
click at [830, 349] on div at bounding box center [554, 243] width 1109 height 486
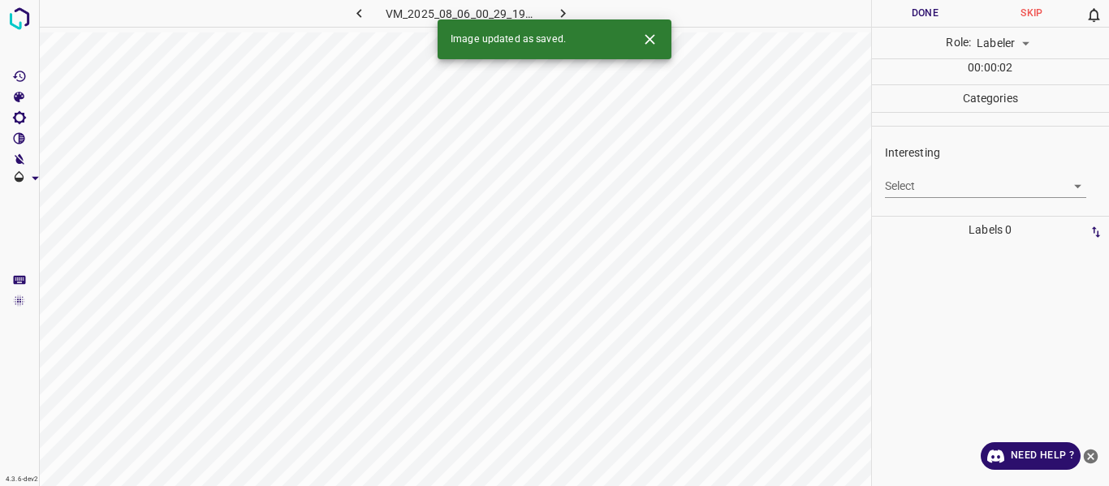
click at [907, 184] on body "4.3.6-dev2 VM_2025_08_06_00_29_19_405_13.gif Done Skip 0 Role: Labeler labeler …" at bounding box center [554, 243] width 1109 height 486
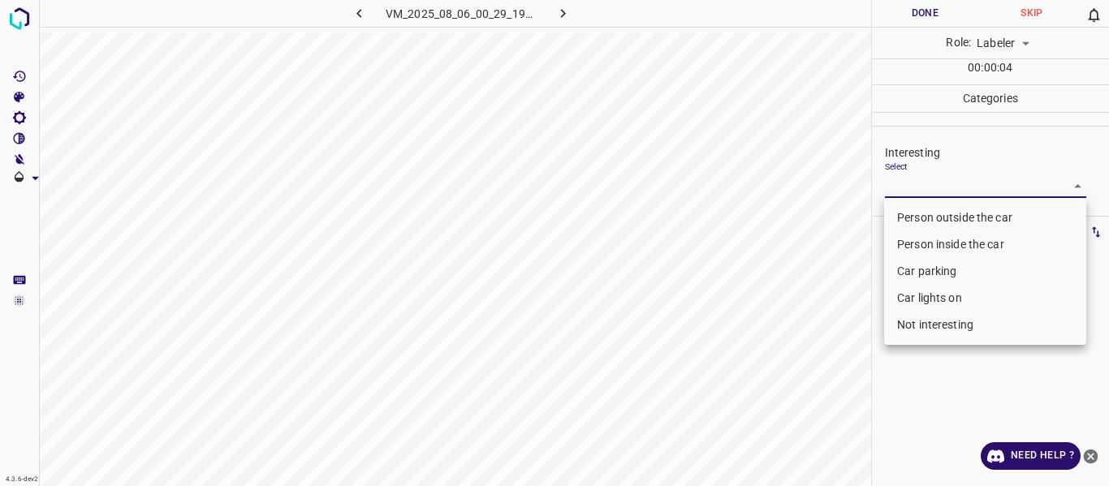
drag, startPoint x: 908, startPoint y: 212, endPoint x: 912, endPoint y: 221, distance: 9.5
click at [909, 212] on li "Person outside the car" at bounding box center [985, 218] width 202 height 27
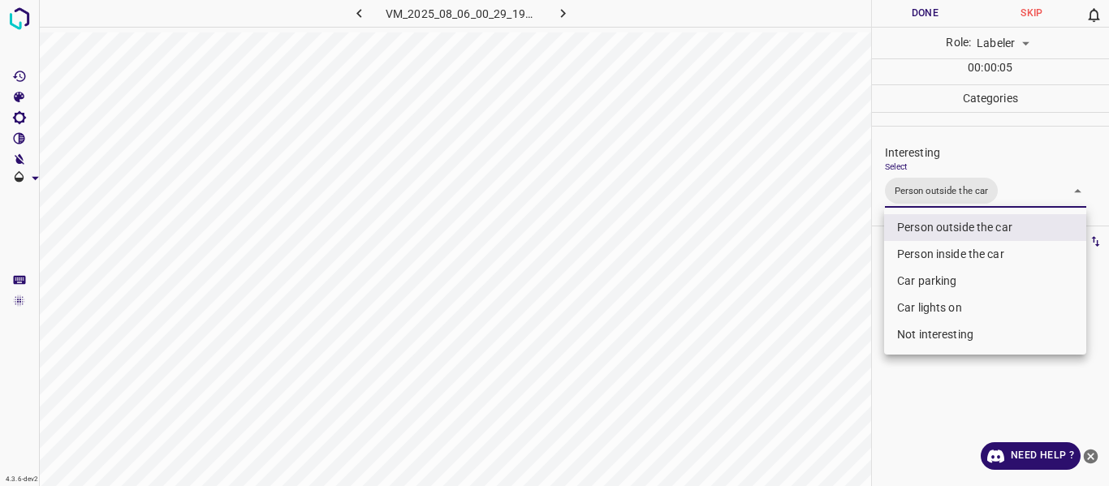
drag, startPoint x: 925, startPoint y: 301, endPoint x: 861, endPoint y: 316, distance: 65.8
click at [925, 299] on li "Car lights on" at bounding box center [985, 308] width 202 height 27
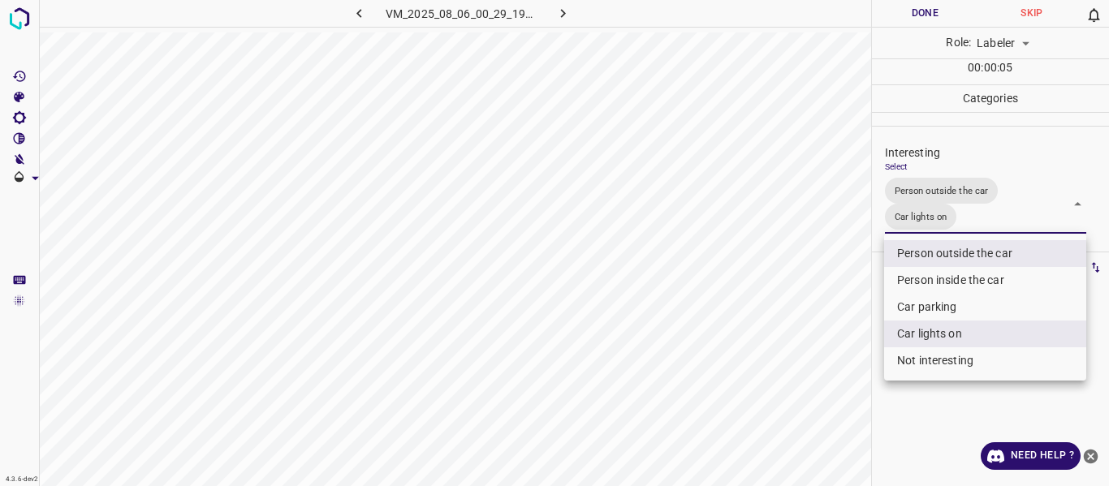
drag, startPoint x: 809, startPoint y: 338, endPoint x: 809, endPoint y: 348, distance: 10.6
click at [809, 345] on div at bounding box center [554, 243] width 1109 height 486
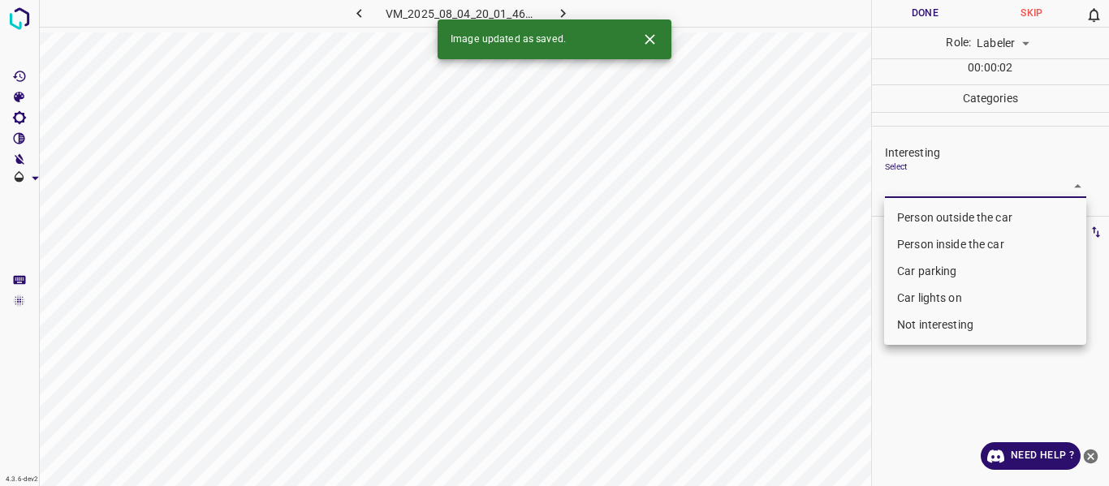
click at [908, 181] on body "4.3.6-dev2 VM_2025_08_04_20_01_46_126_06.gif Done Skip 0 Role: Labeler labeler …" at bounding box center [554, 243] width 1109 height 486
drag, startPoint x: 927, startPoint y: 311, endPoint x: 923, endPoint y: 318, distance: 8.4
click at [927, 313] on ul "Person outside the car Person inside the car Car parking Car lights on Not inte…" at bounding box center [985, 271] width 202 height 147
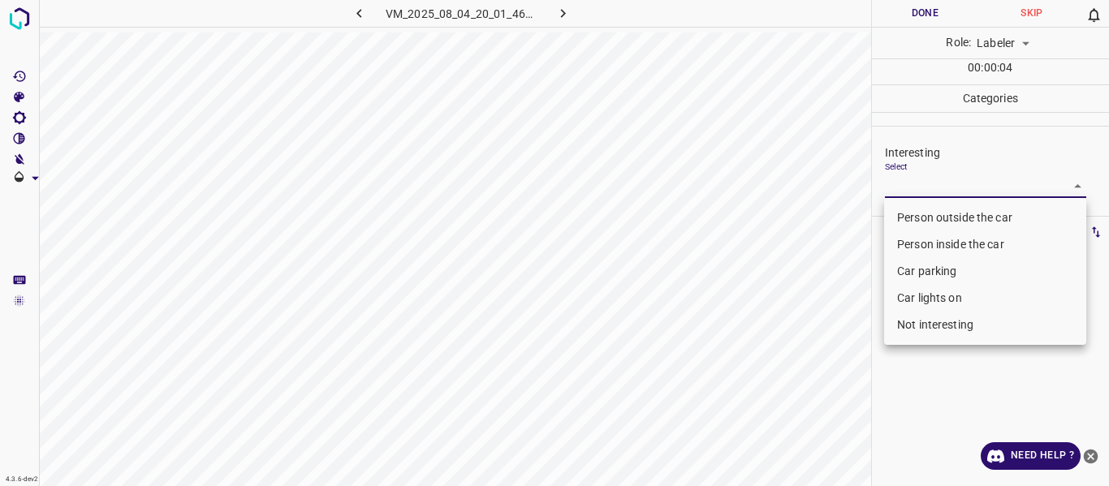
click at [938, 298] on li "Car lights on" at bounding box center [985, 298] width 202 height 27
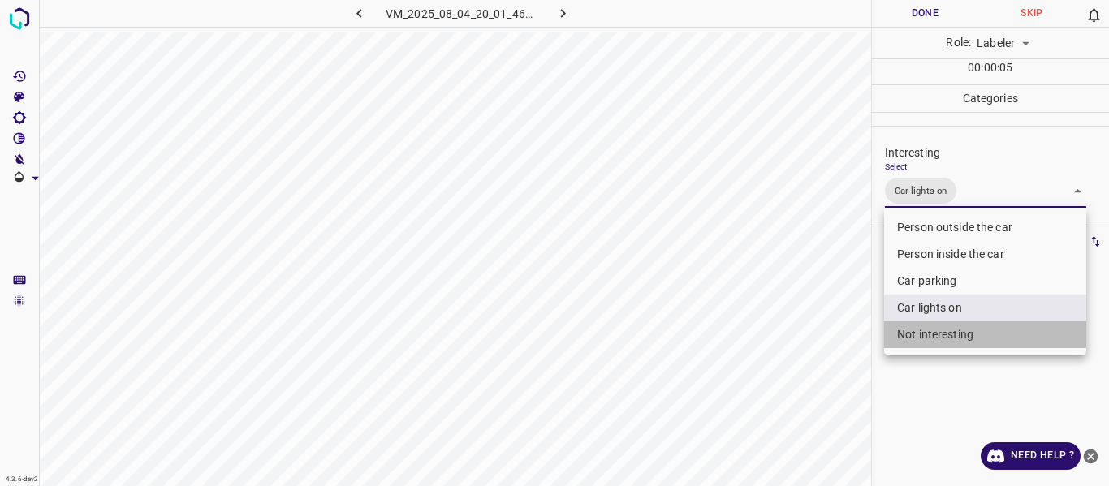
click at [930, 329] on li "Not interesting" at bounding box center [985, 334] width 202 height 27
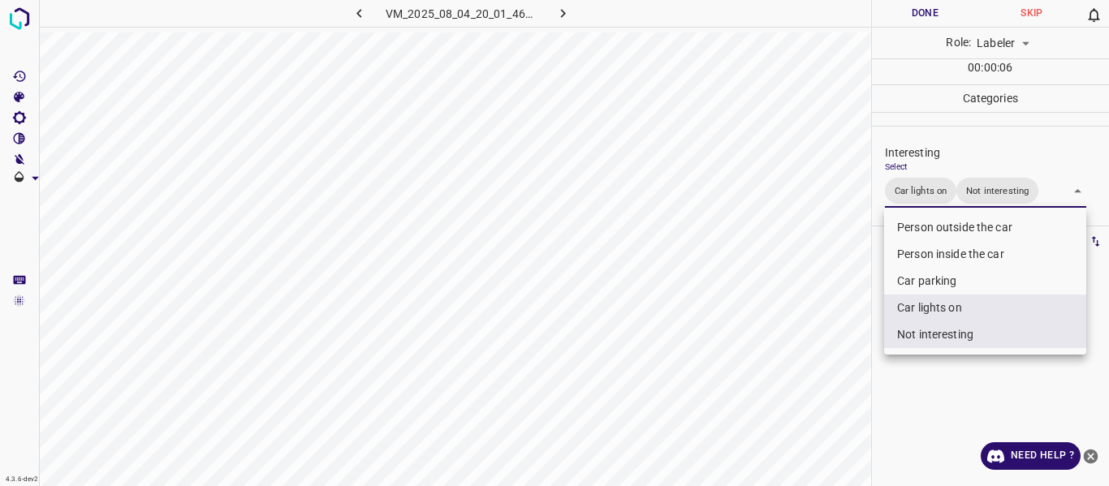
drag, startPoint x: 812, startPoint y: 359, endPoint x: 774, endPoint y: 389, distance: 47.9
click at [809, 362] on div at bounding box center [554, 243] width 1109 height 486
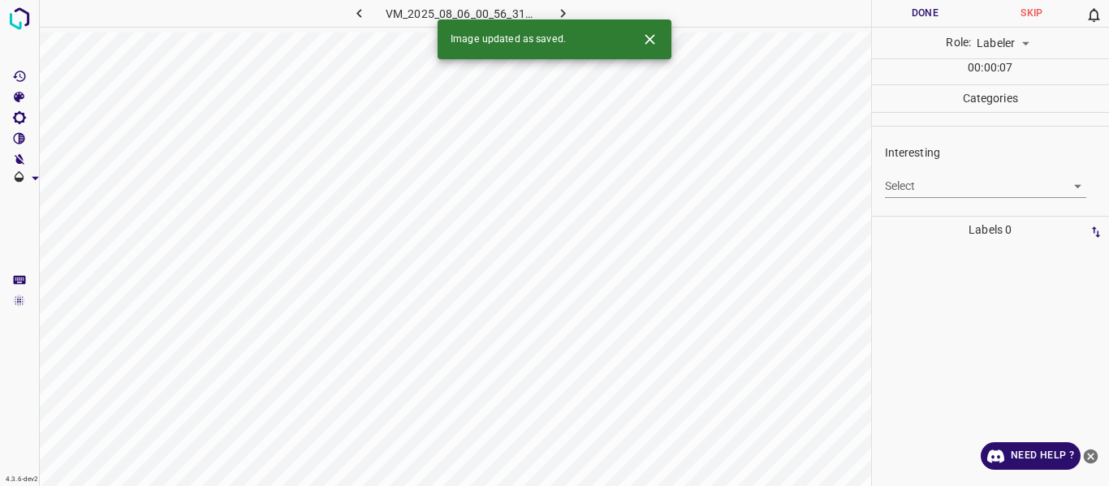
click at [357, 13] on icon "button" at bounding box center [358, 13] width 5 height 9
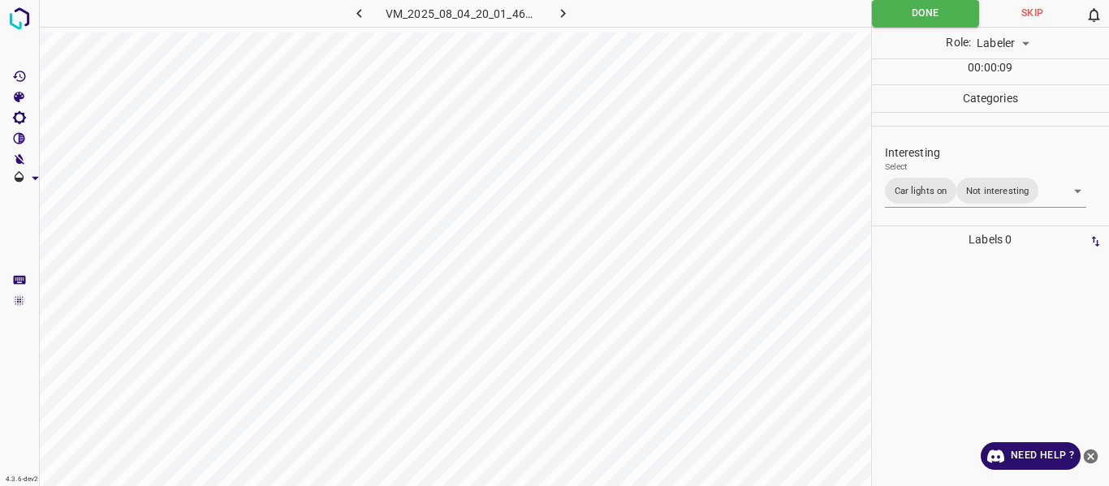
click at [918, 192] on body "4.3.6-dev2 VM_2025_08_04_20_01_46_126_06.gif Done Skip 0 Role: Labeler labeler …" at bounding box center [554, 243] width 1109 height 486
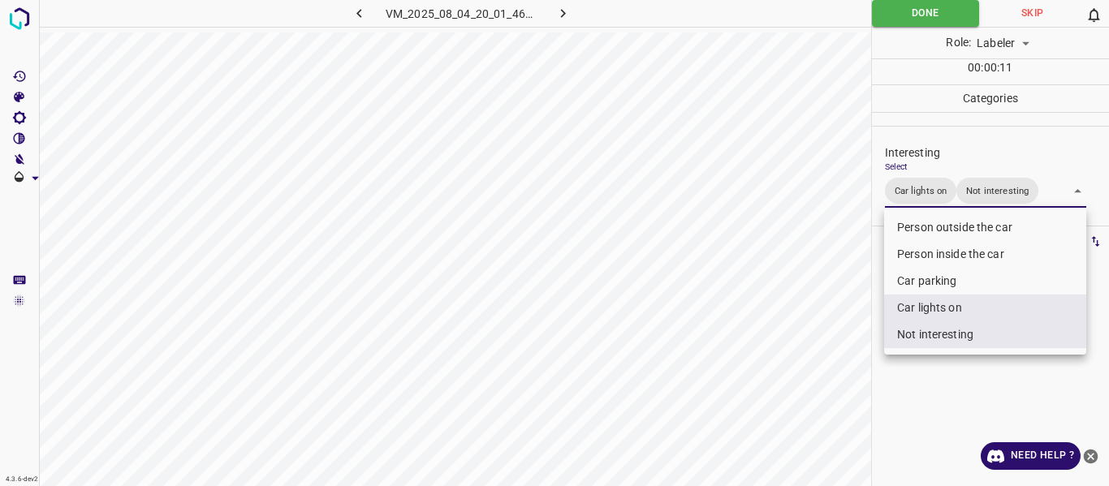
drag, startPoint x: 908, startPoint y: 304, endPoint x: 884, endPoint y: 308, distance: 23.9
click at [905, 304] on li "Car lights on" at bounding box center [985, 308] width 202 height 27
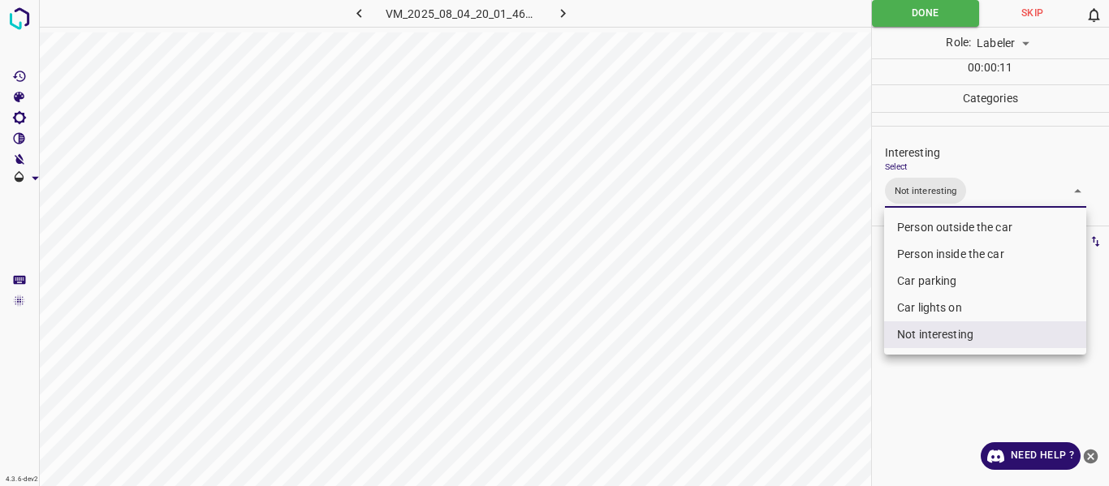
drag, startPoint x: 828, startPoint y: 321, endPoint x: 770, endPoint y: 368, distance: 74.4
click at [827, 321] on div at bounding box center [554, 243] width 1109 height 486
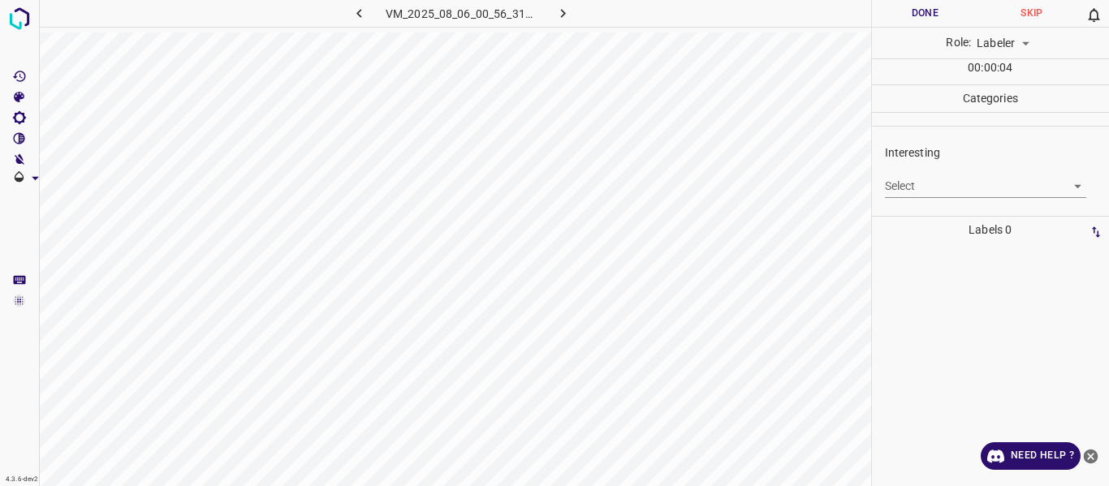
click at [914, 188] on body "4.3.6-dev2 VM_2025_08_06_00_56_31_686_02.gif Done Skip 0 Role: Labeler labeler …" at bounding box center [554, 243] width 1109 height 486
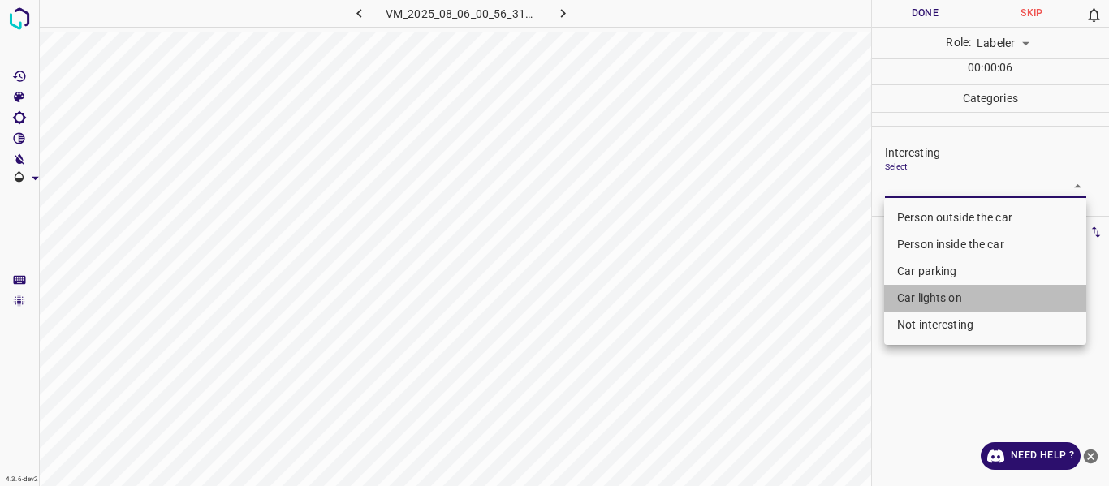
click at [934, 293] on li "Car lights on" at bounding box center [985, 298] width 202 height 27
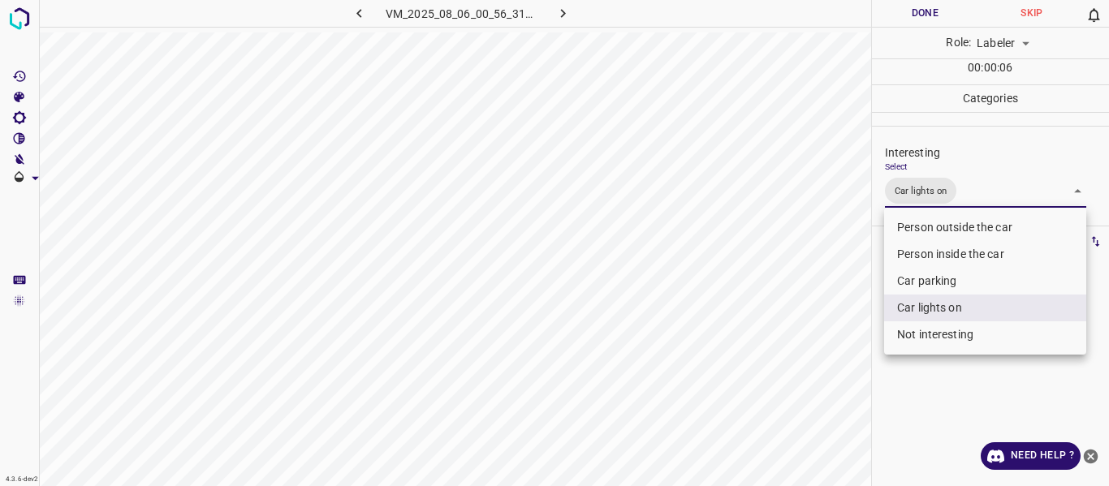
drag, startPoint x: 817, startPoint y: 351, endPoint x: 802, endPoint y: 379, distance: 32.0
click at [816, 352] on div at bounding box center [554, 243] width 1109 height 486
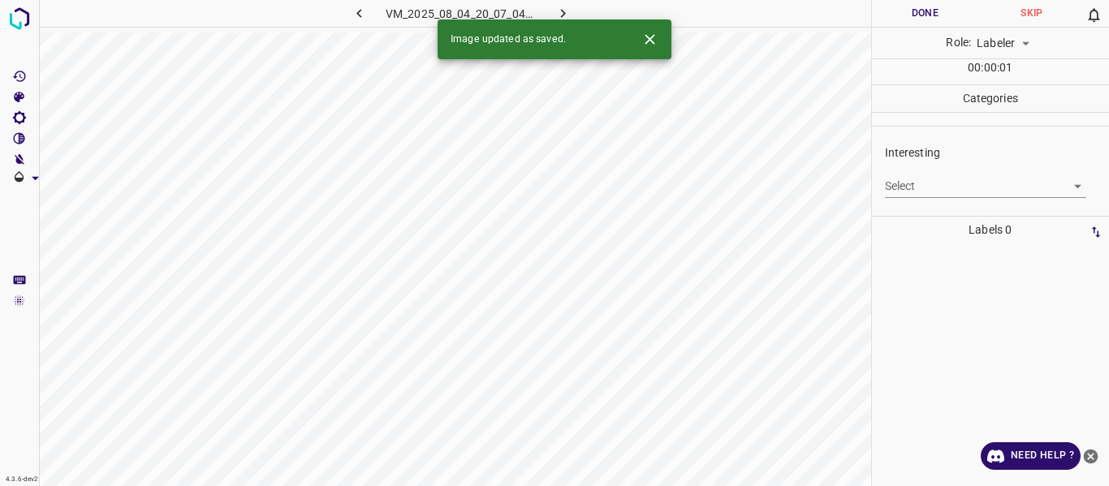
click at [934, 182] on body "4.3.6-dev2 VM_2025_08_04_20_07_04_501_04.gif Done Skip 0 Role: Labeler labeler …" at bounding box center [554, 243] width 1109 height 486
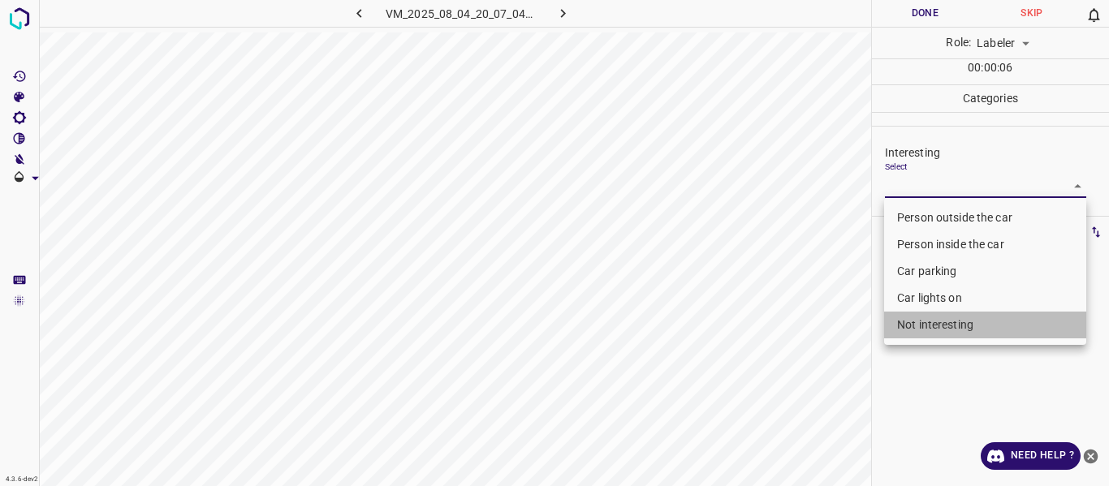
drag, startPoint x: 941, startPoint y: 332, endPoint x: 749, endPoint y: 370, distance: 195.4
click at [941, 331] on li "Not interesting" at bounding box center [985, 325] width 202 height 27
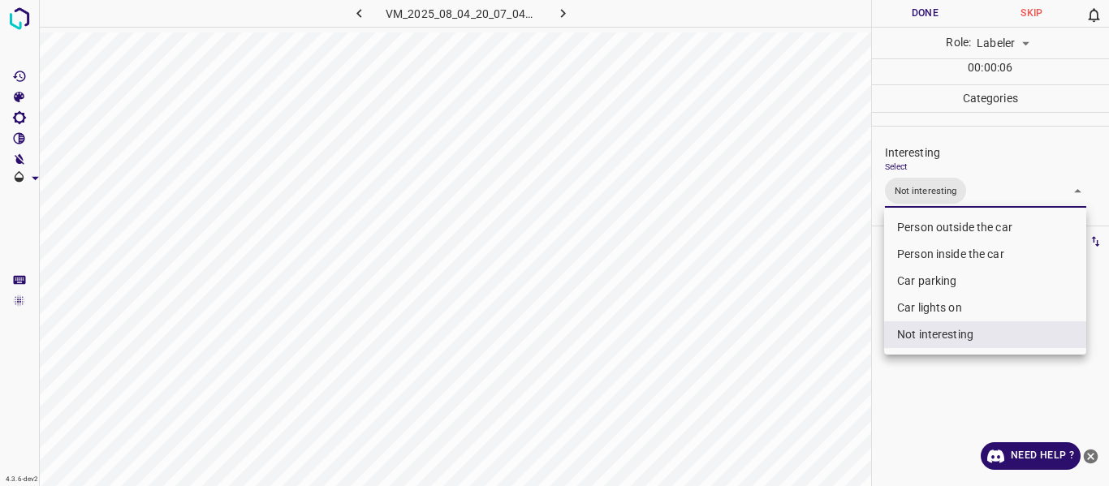
click at [719, 375] on div at bounding box center [554, 243] width 1109 height 486
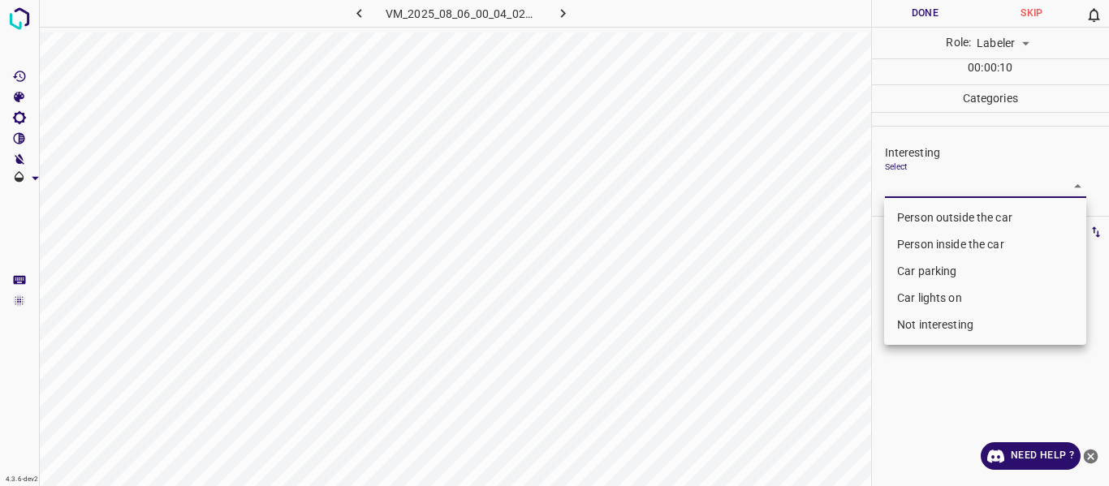
click at [908, 181] on body "4.3.6-dev2 VM_2025_08_06_00_04_02_994_00.gif Done Skip 0 Role: Labeler labeler …" at bounding box center [554, 243] width 1109 height 486
click at [899, 215] on li "Person outside the car" at bounding box center [985, 218] width 202 height 27
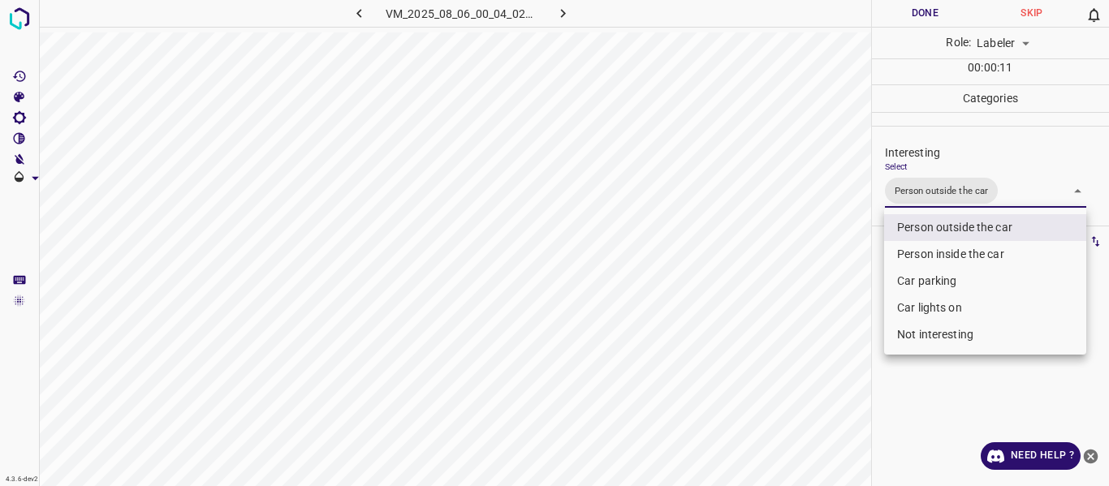
drag, startPoint x: 801, startPoint y: 302, endPoint x: 799, endPoint y: 317, distance: 14.8
click at [800, 313] on div at bounding box center [554, 243] width 1109 height 486
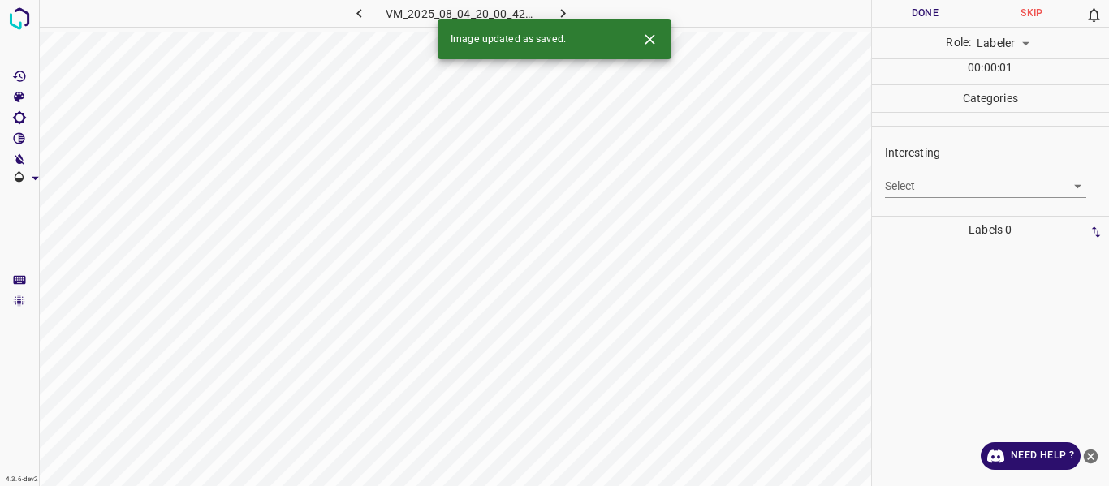
click at [908, 176] on body "4.3.6-dev2 VM_2025_08_04_20_00_42_480_08.gif Done Skip 0 Role: Labeler labeler …" at bounding box center [554, 243] width 1109 height 486
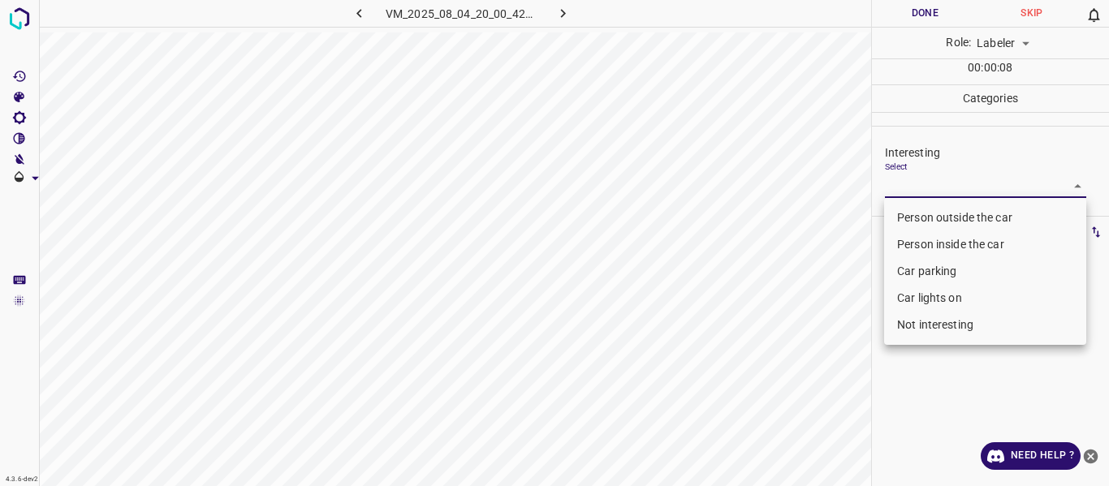
drag, startPoint x: 896, startPoint y: 212, endPoint x: 867, endPoint y: 274, distance: 69.0
click at [898, 217] on li "Person outside the car" at bounding box center [985, 218] width 202 height 27
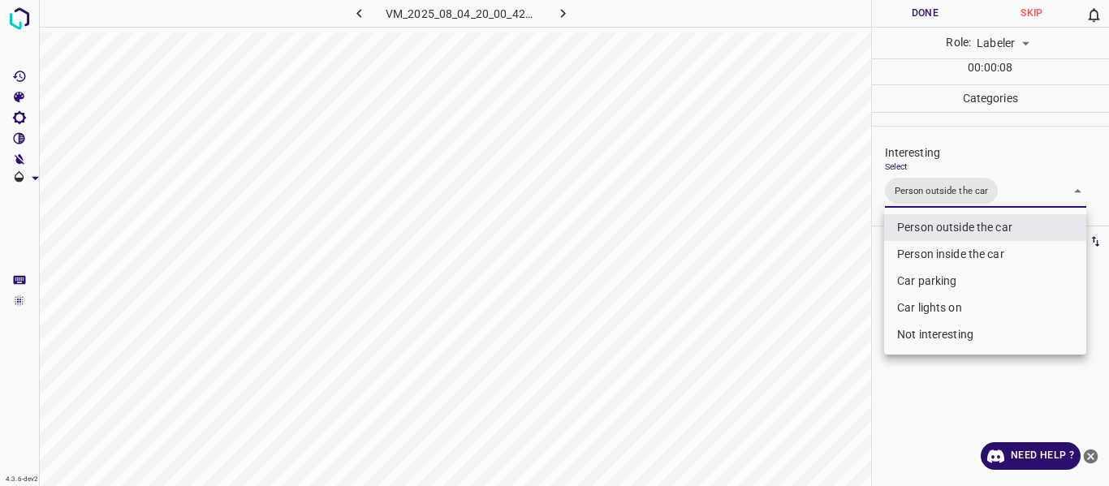
drag, startPoint x: 824, startPoint y: 304, endPoint x: 779, endPoint y: 356, distance: 69.0
click at [822, 316] on div at bounding box center [554, 243] width 1109 height 486
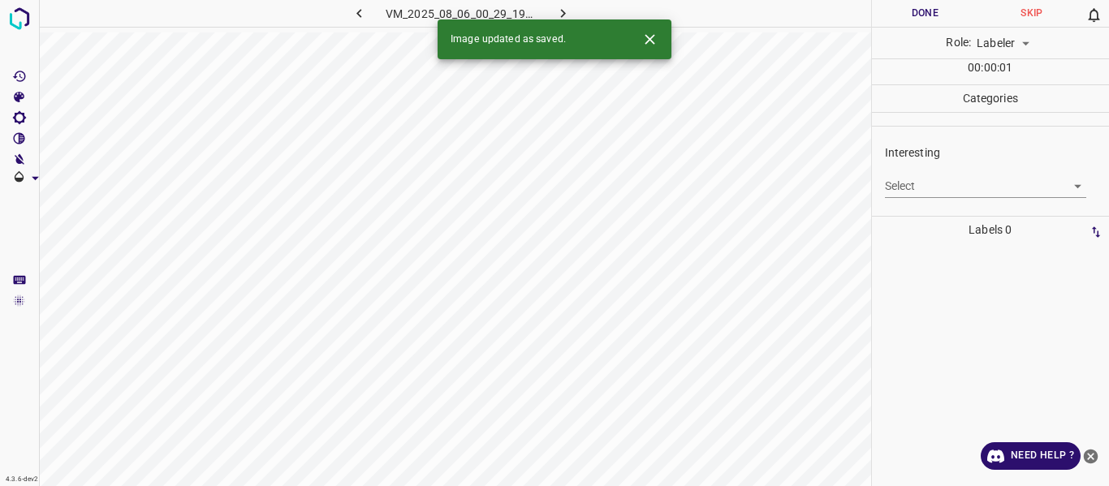
click at [940, 190] on body "4.3.6-dev2 VM_2025_08_06_00_29_19_405_02.gif Done Skip 0 Role: Labeler labeler …" at bounding box center [554, 243] width 1109 height 486
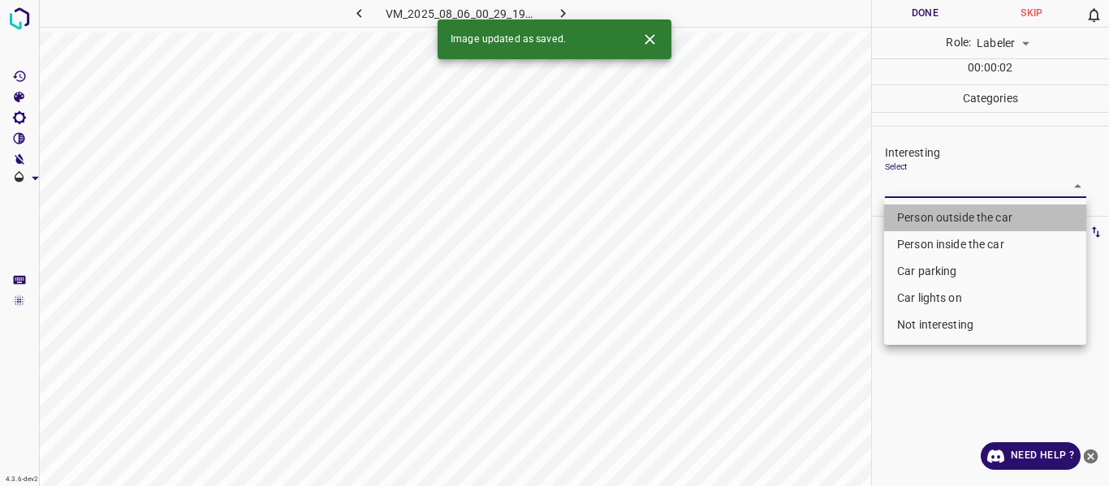
click at [912, 214] on li "Person outside the car" at bounding box center [985, 218] width 202 height 27
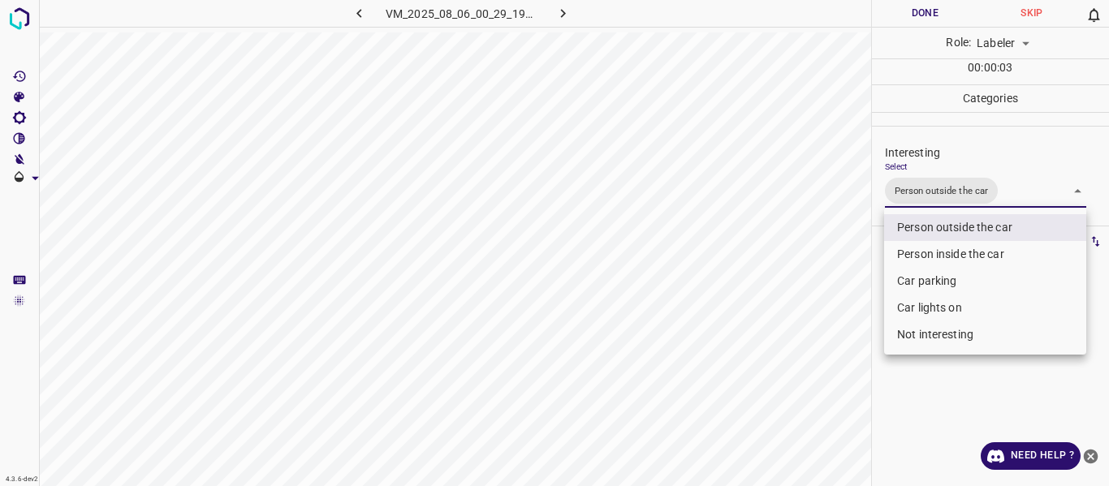
drag, startPoint x: 932, startPoint y: 300, endPoint x: 922, endPoint y: 309, distance: 13.2
click at [931, 300] on li "Car lights on" at bounding box center [985, 308] width 202 height 27
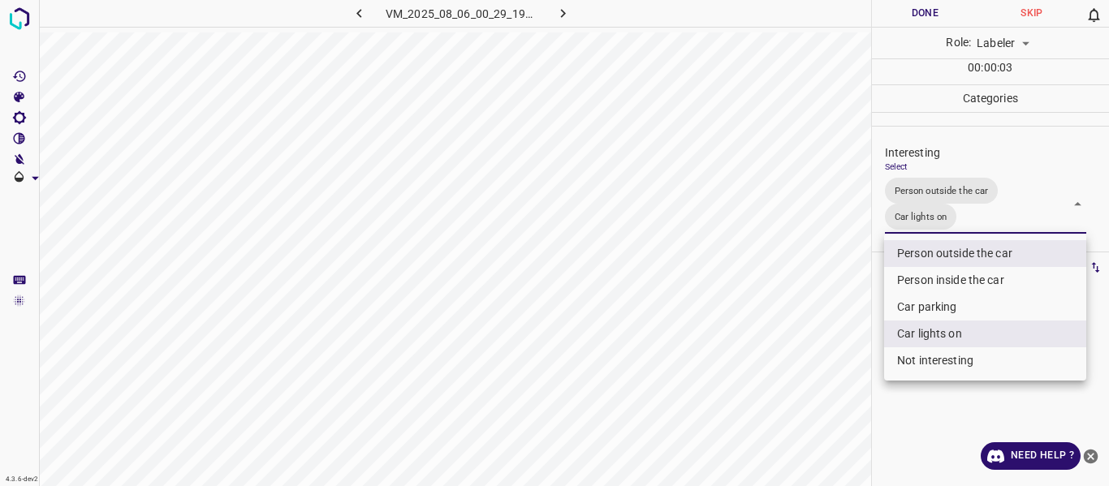
click at [802, 347] on div at bounding box center [554, 243] width 1109 height 486
